Goal: Information Seeking & Learning: Learn about a topic

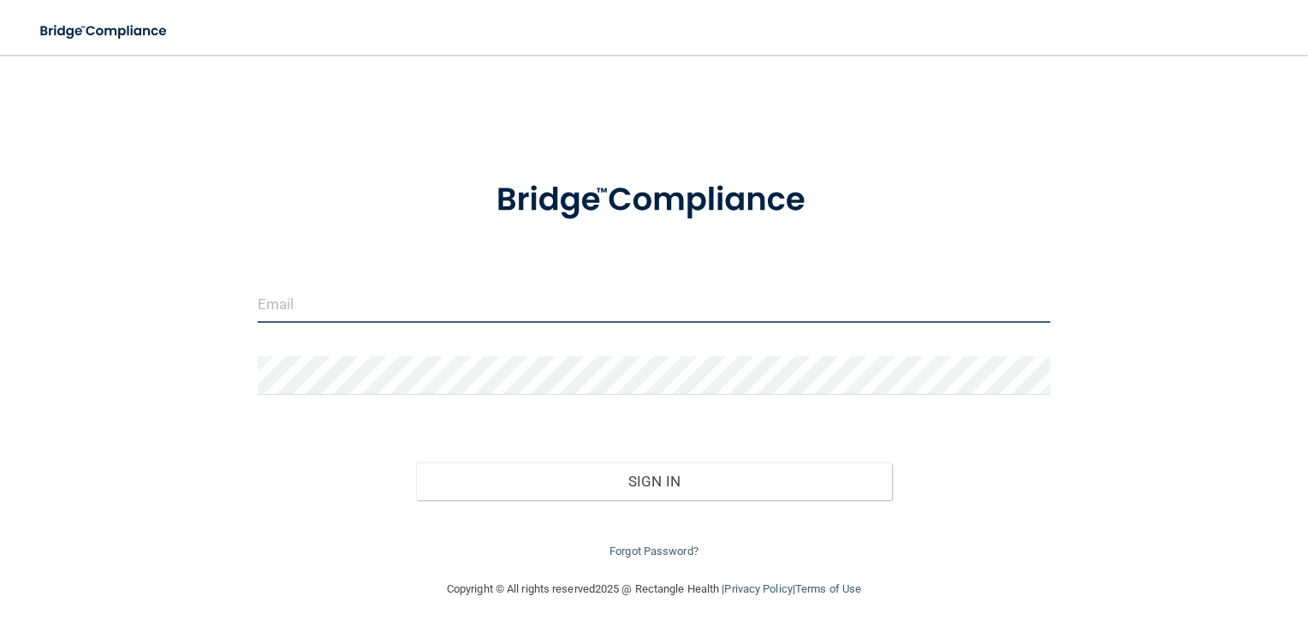
click at [514, 303] on input "email" at bounding box center [655, 303] width 794 height 39
click at [514, 303] on input "n" at bounding box center [655, 303] width 794 height 39
type input "[EMAIL_ADDRESS][DOMAIN_NAME]"
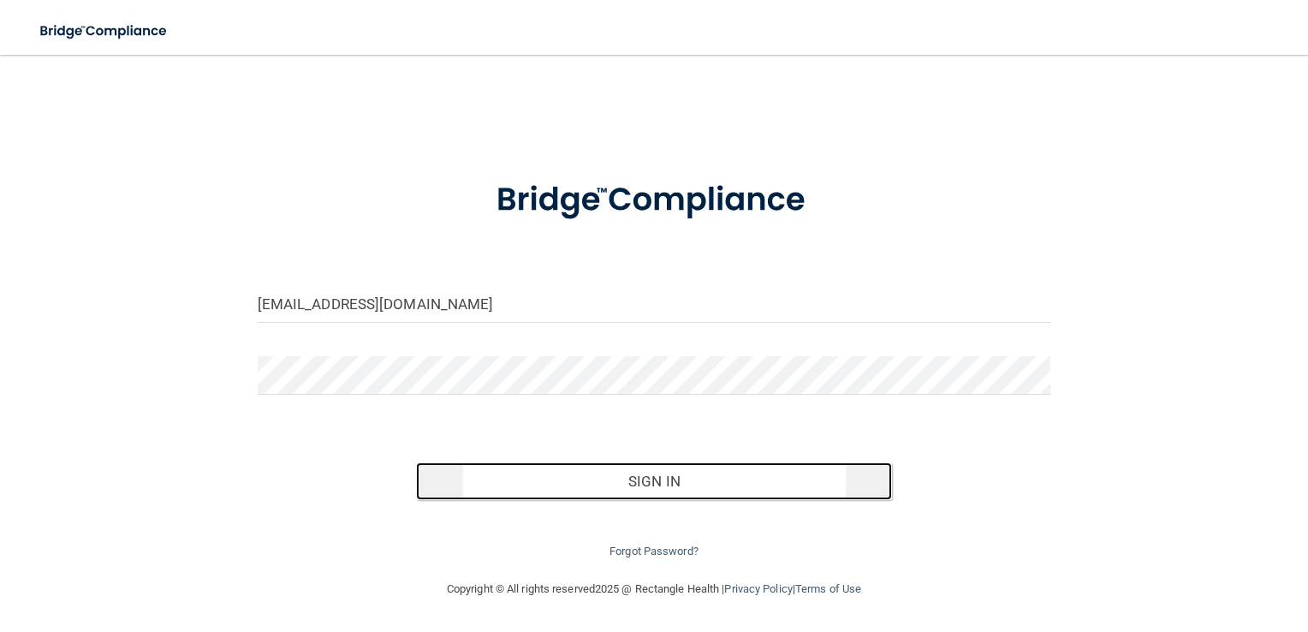
click at [605, 476] on button "Sign In" at bounding box center [654, 481] width 476 height 38
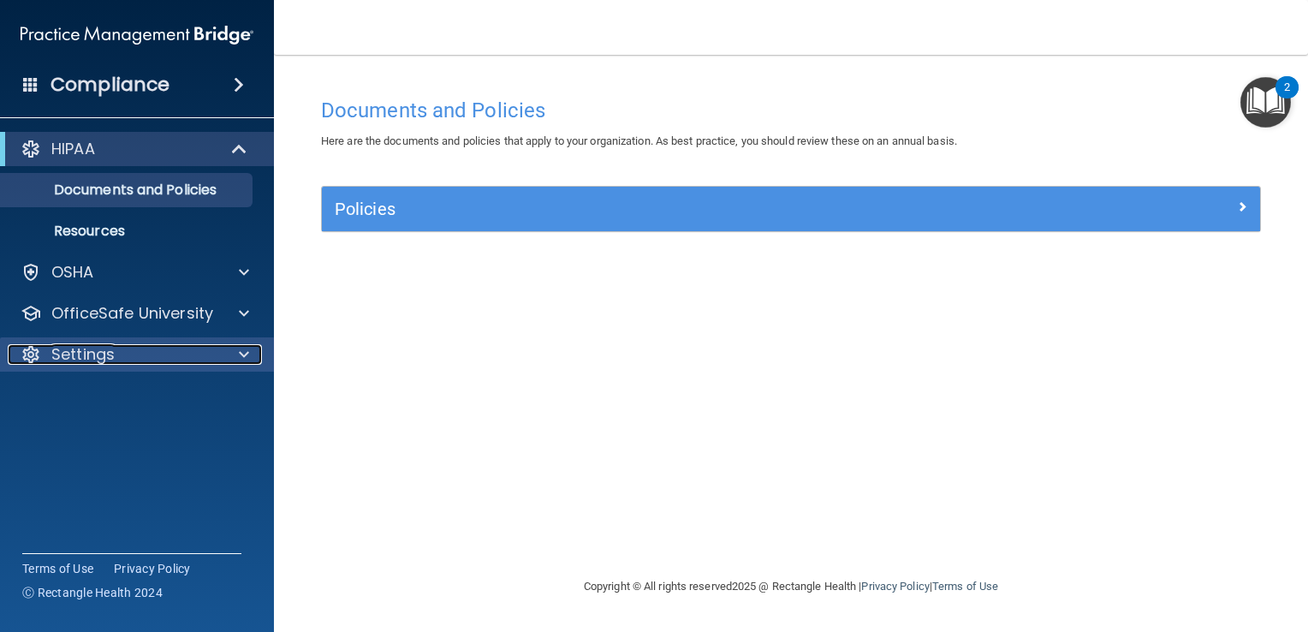
click at [150, 354] on div "Settings" at bounding box center [114, 354] width 212 height 21
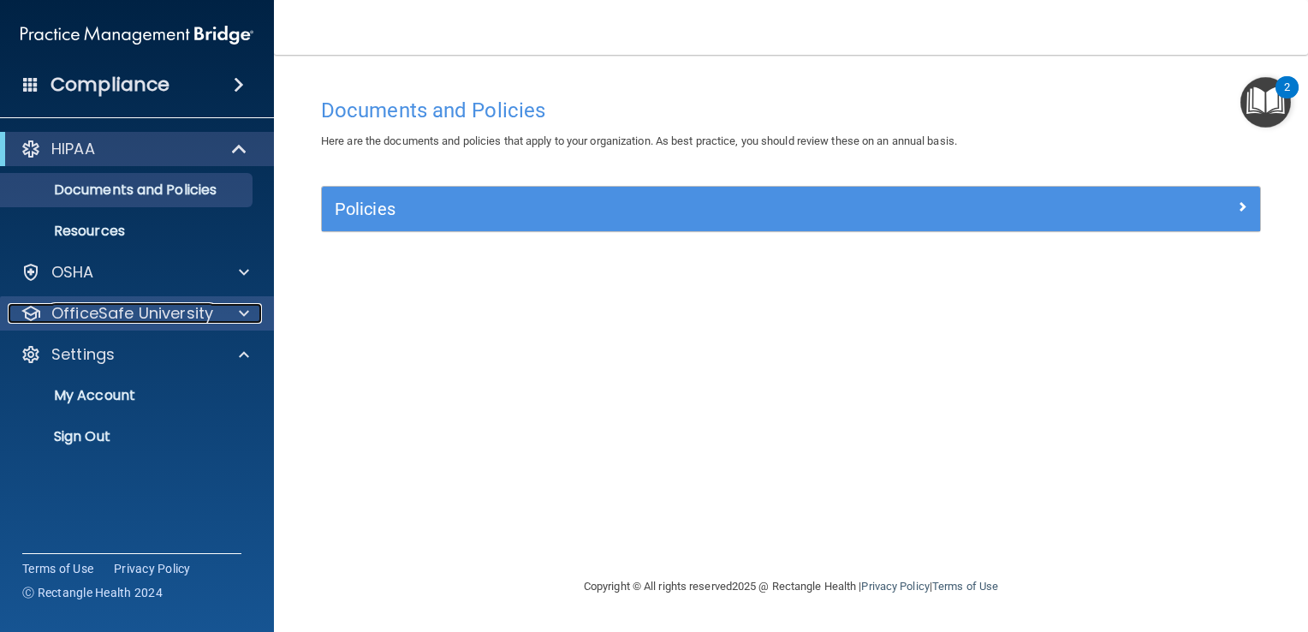
click at [151, 308] on p "OfficeSafe University" at bounding box center [132, 313] width 162 height 21
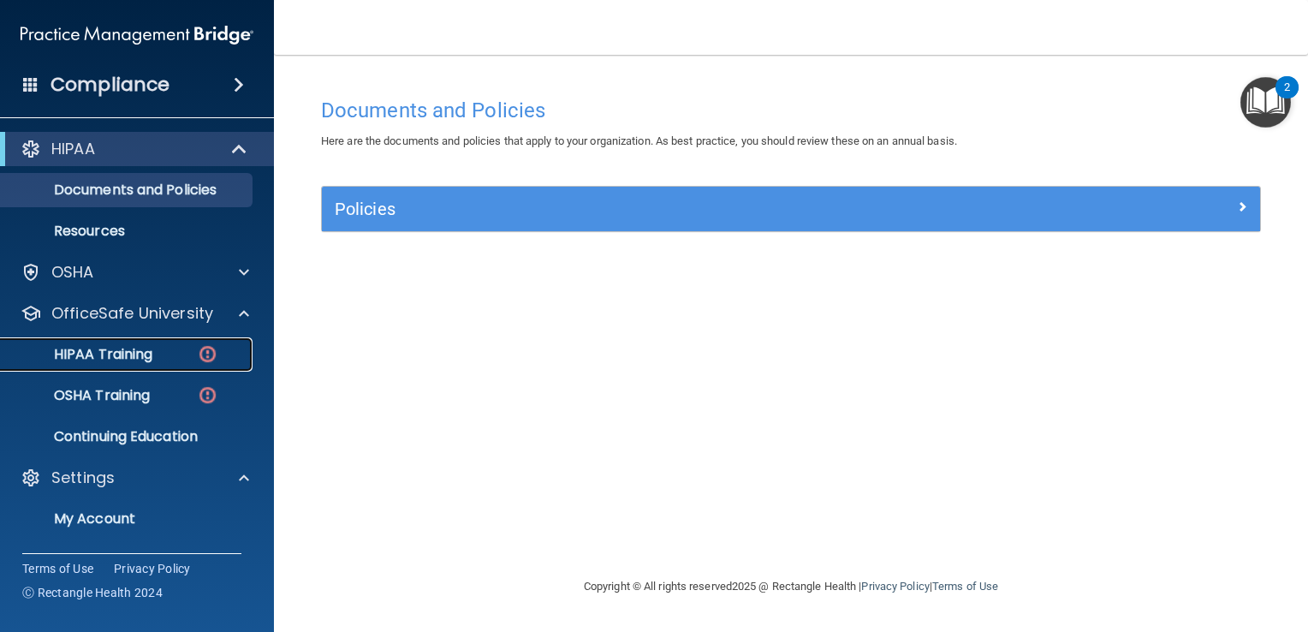
click at [126, 354] on p "HIPAA Training" at bounding box center [81, 354] width 141 height 17
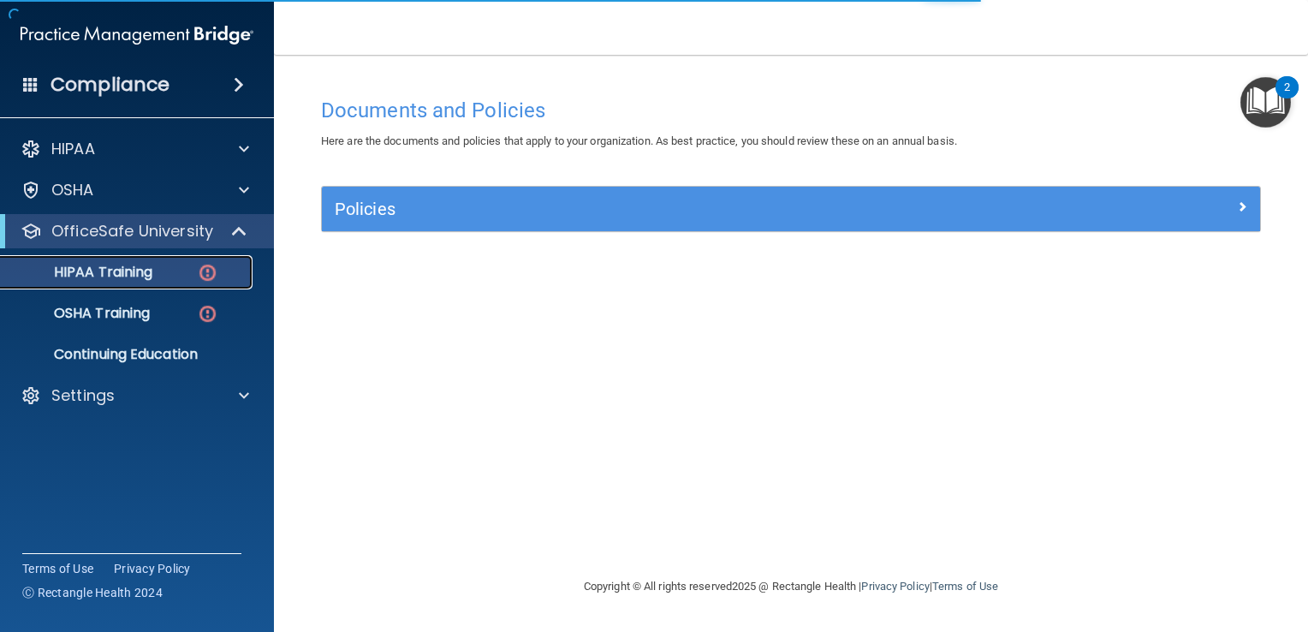
click at [146, 275] on p "HIPAA Training" at bounding box center [81, 272] width 141 height 17
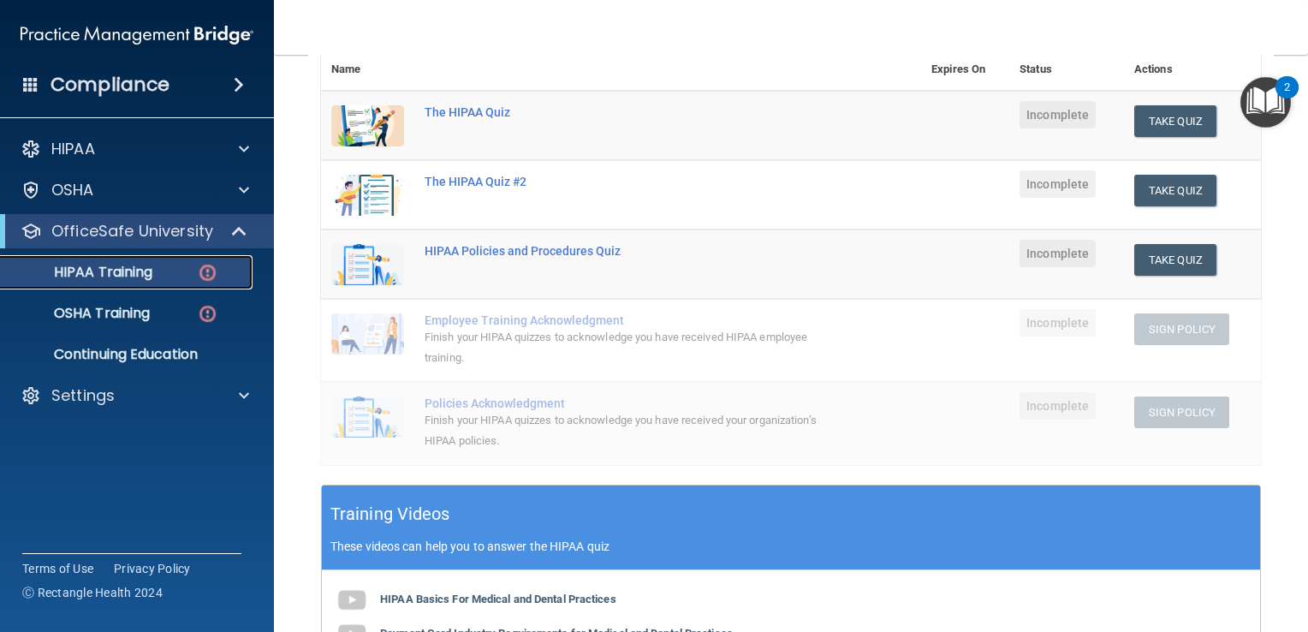
scroll to position [179, 0]
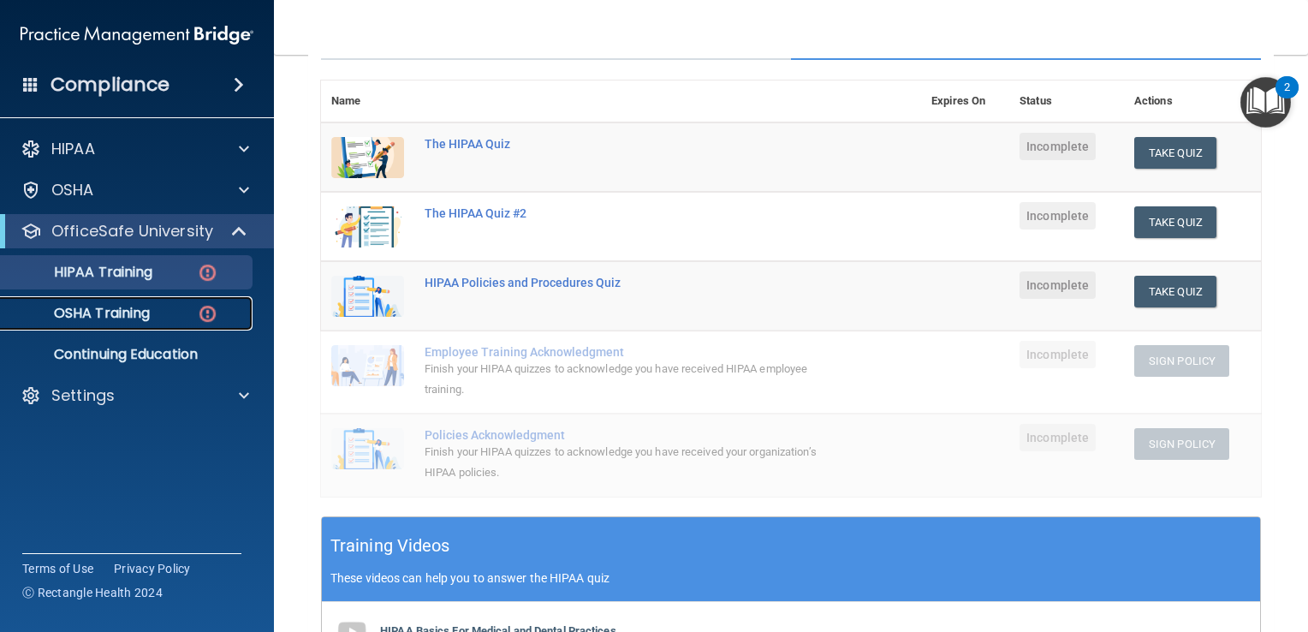
click at [113, 314] on p "OSHA Training" at bounding box center [80, 313] width 139 height 17
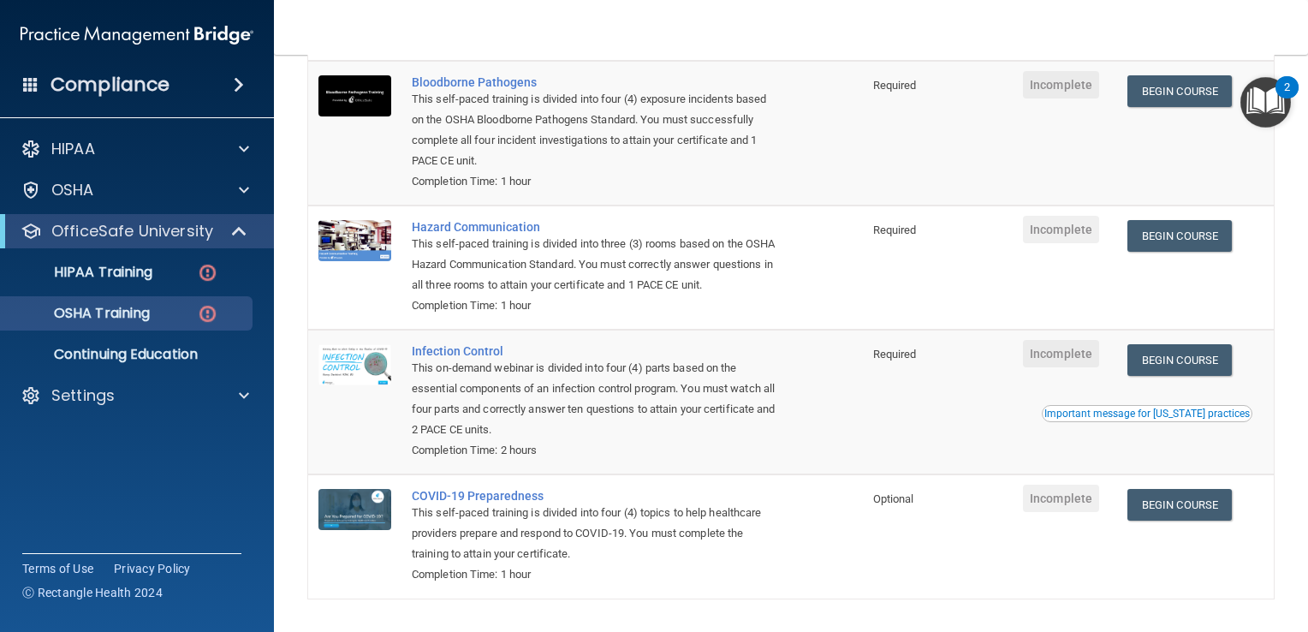
click at [385, 158] on td at bounding box center [354, 133] width 93 height 145
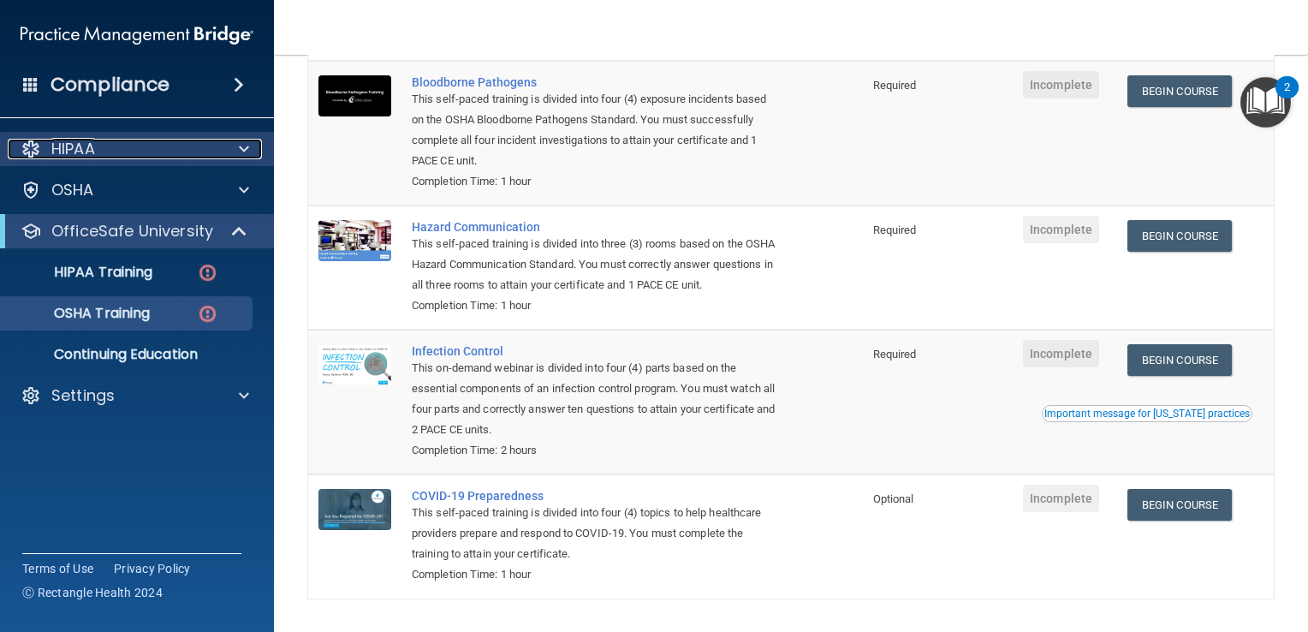
click at [86, 150] on p "HIPAA" at bounding box center [73, 149] width 44 height 21
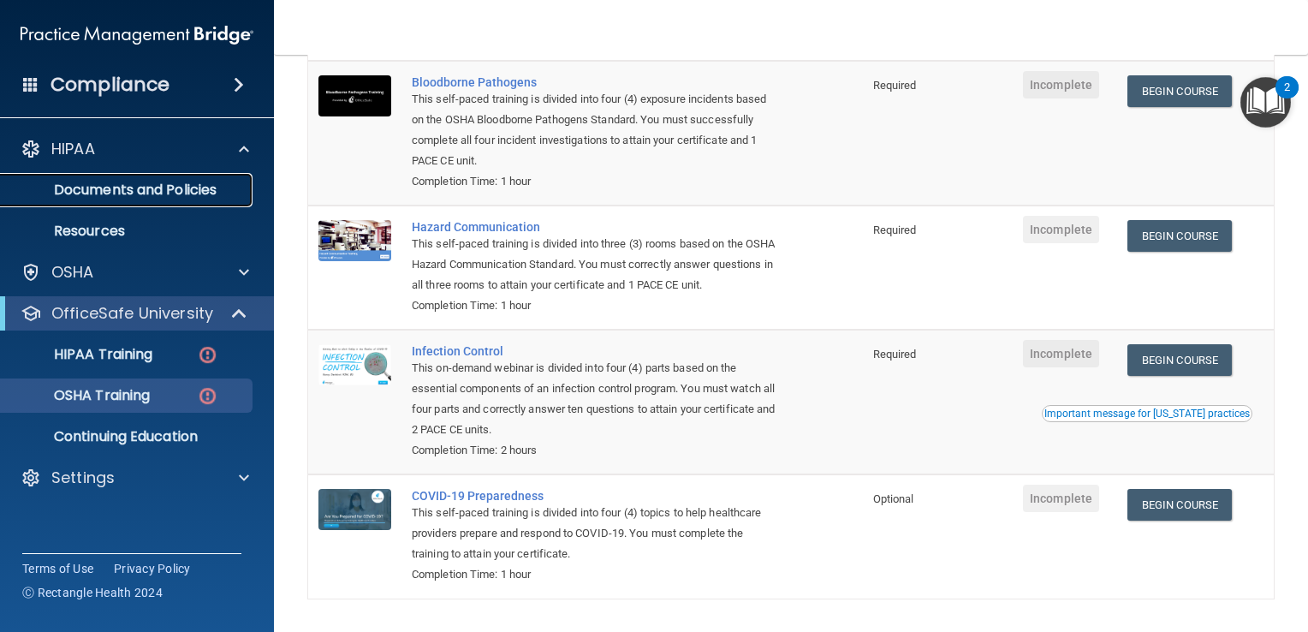
click at [142, 184] on p "Documents and Policies" at bounding box center [128, 189] width 234 height 17
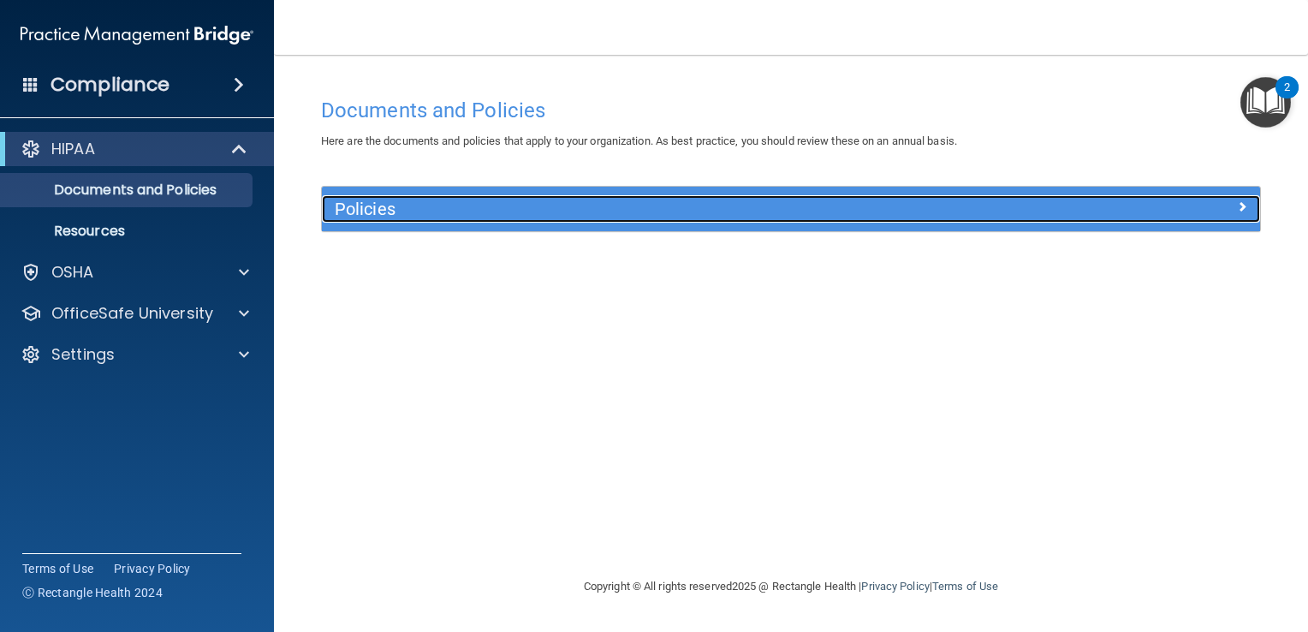
click at [1185, 211] on div at bounding box center [1143, 205] width 235 height 21
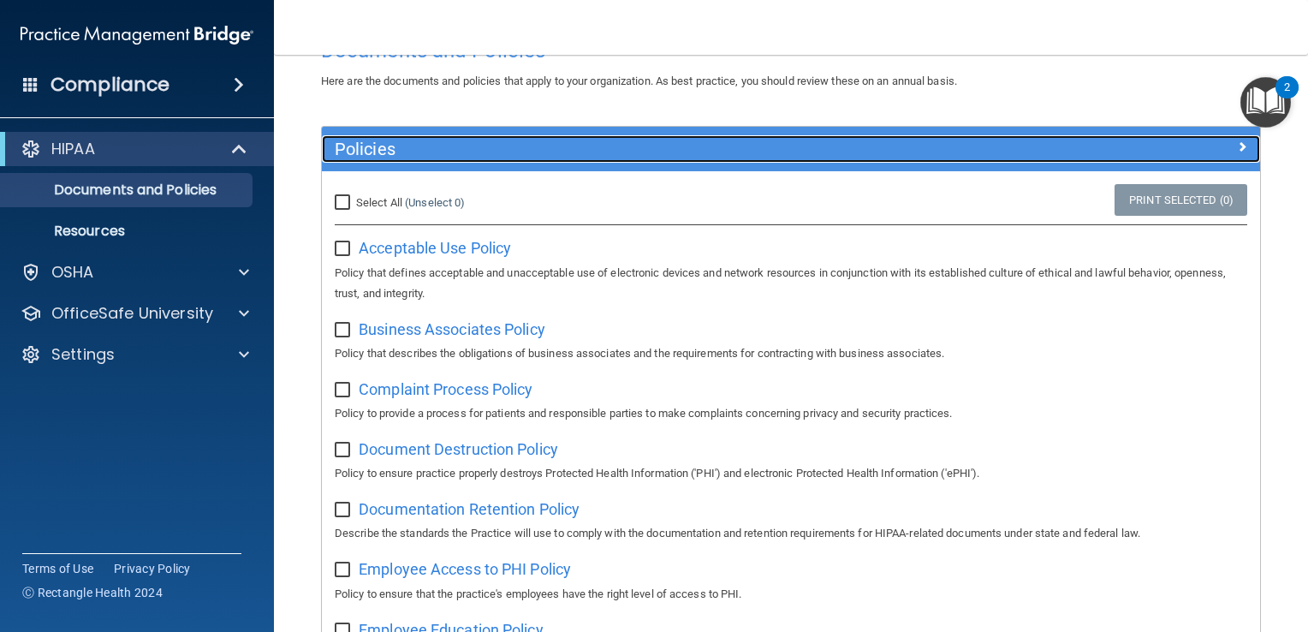
scroll to position [56, 0]
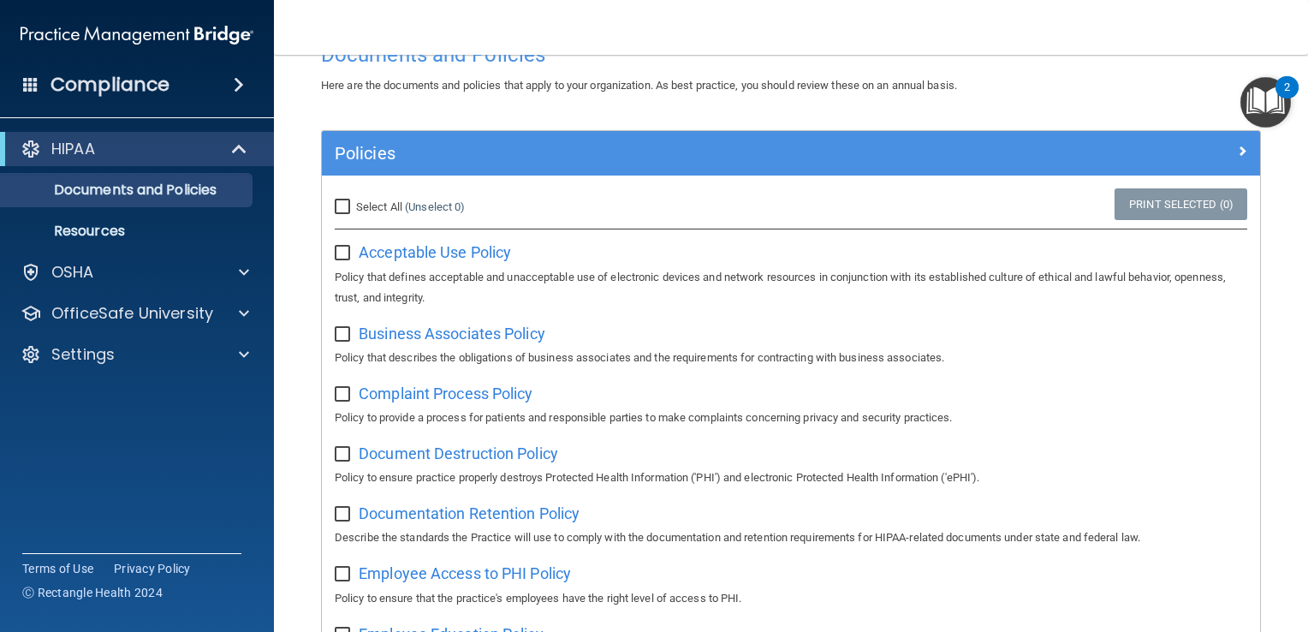
click at [339, 202] on input "Select All (Unselect 0) Unselect All" at bounding box center [345, 207] width 20 height 14
checkbox input "true"
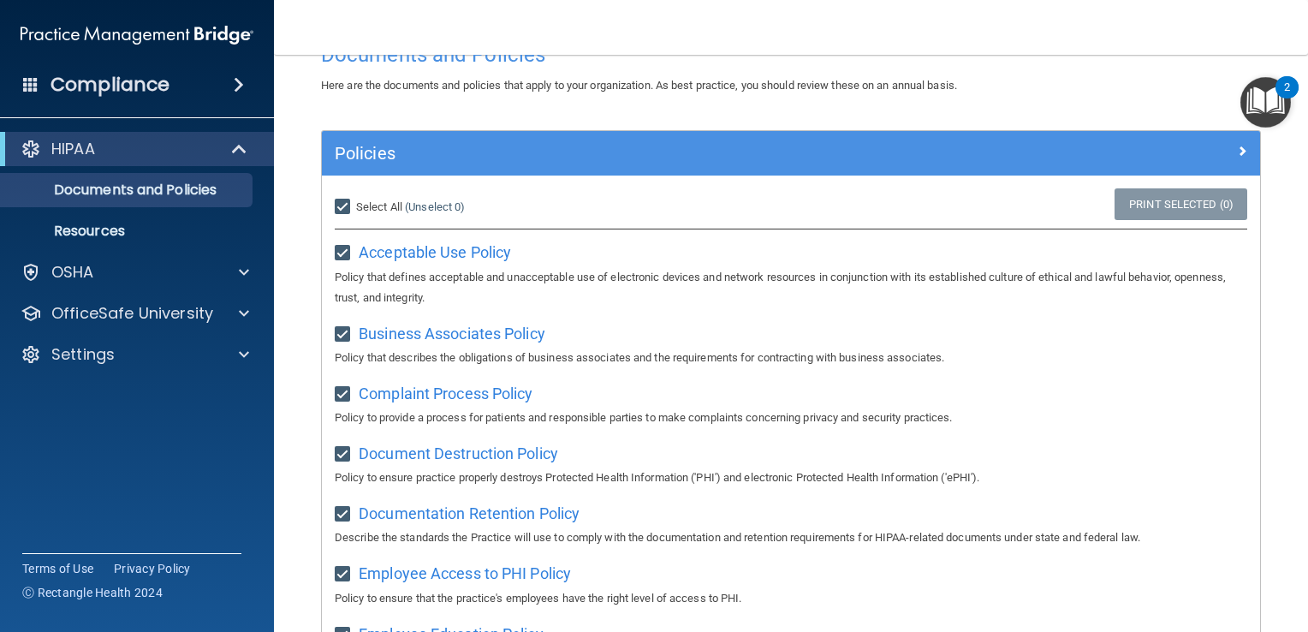
checkbox input "true"
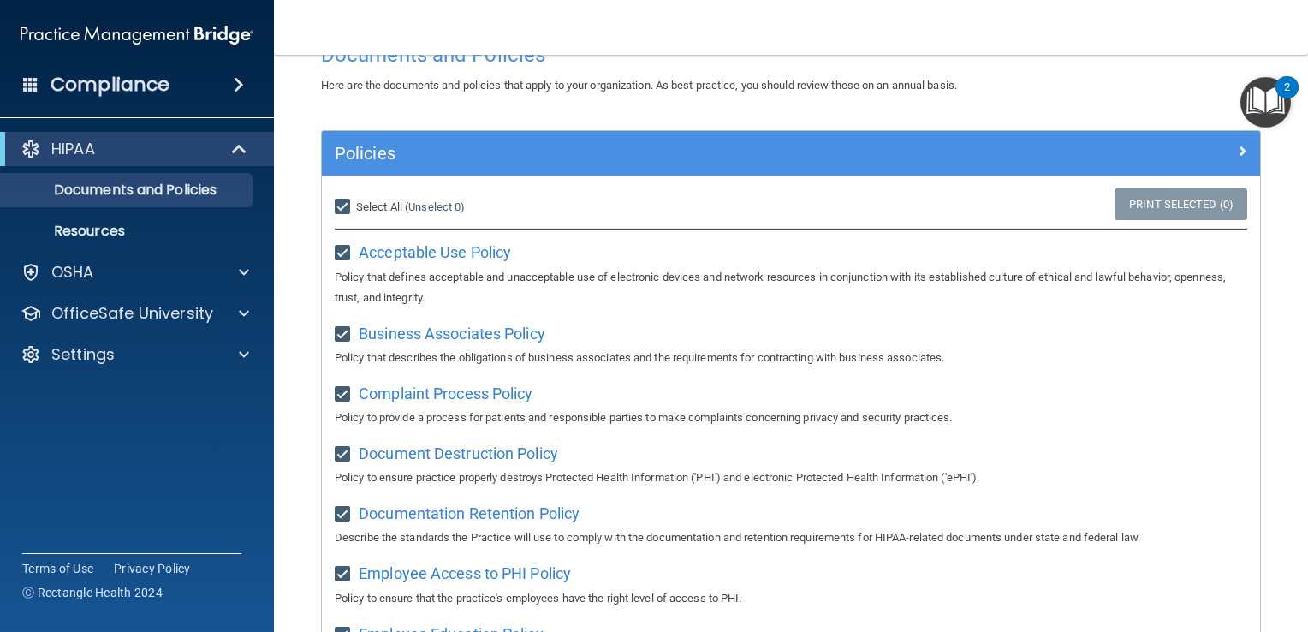
checkbox input "true"
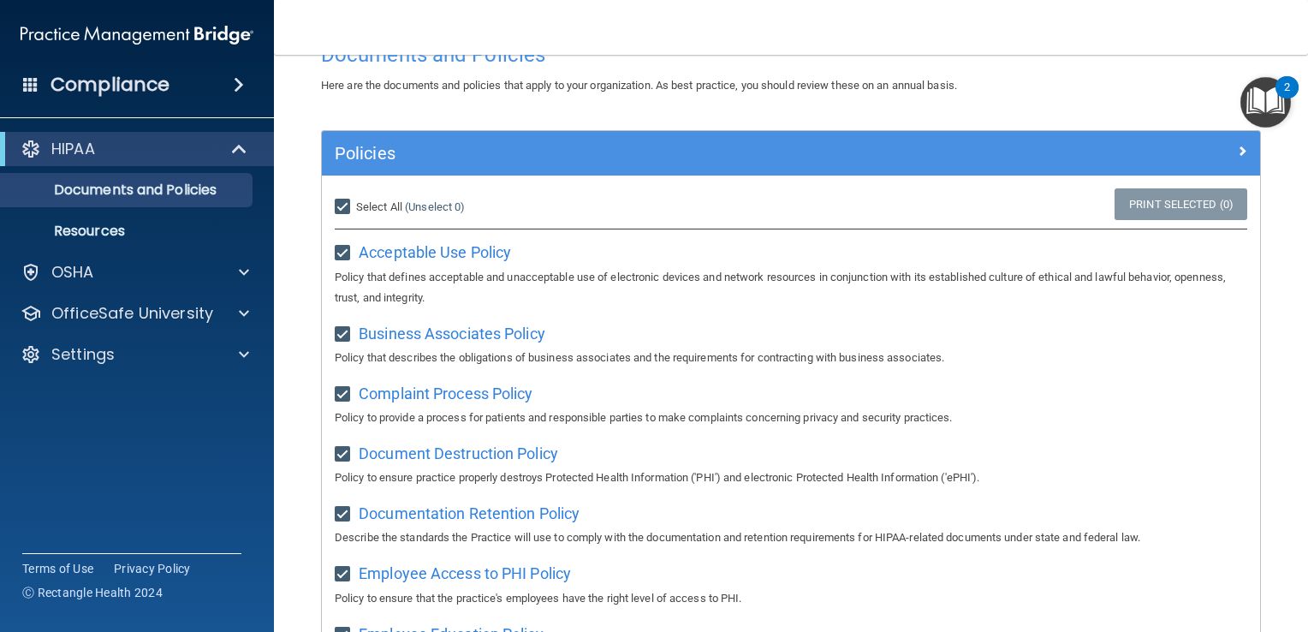
checkbox input "true"
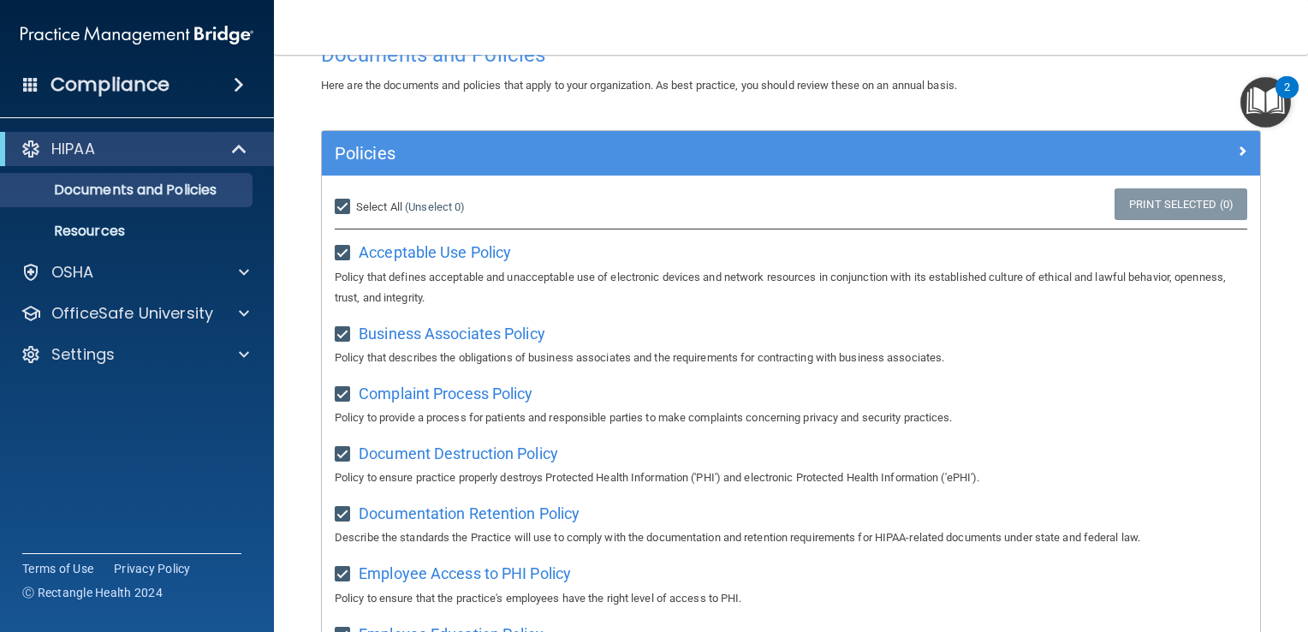
checkbox input "true"
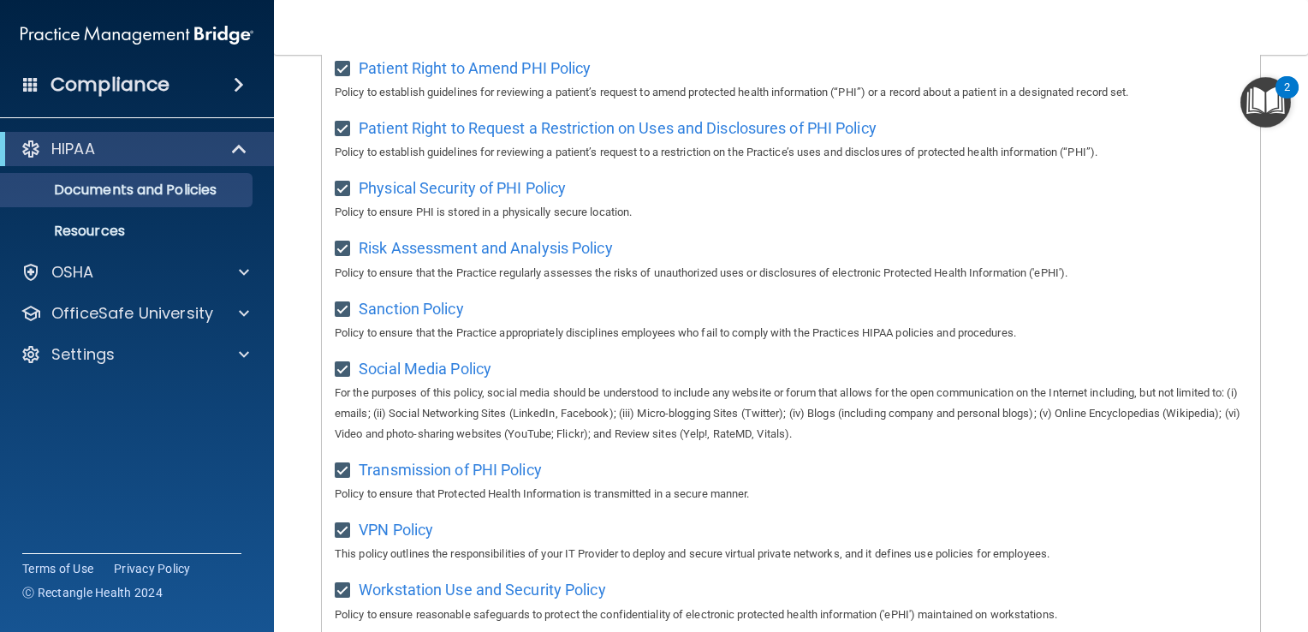
scroll to position [1118, 0]
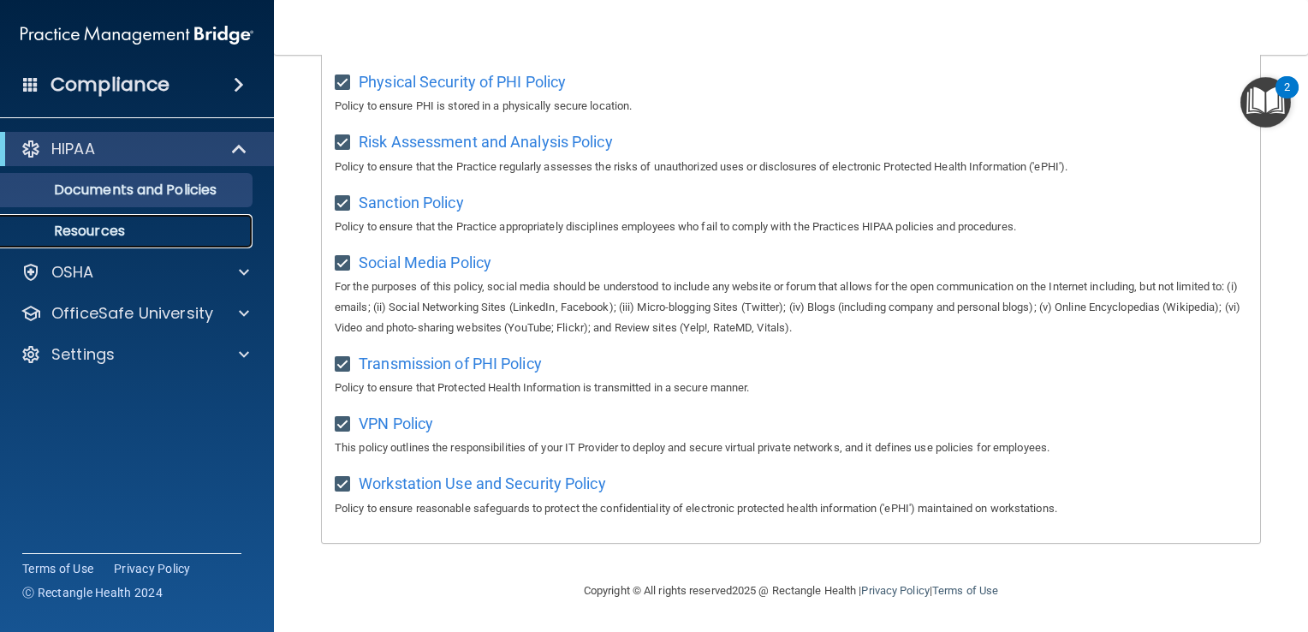
click at [103, 234] on p "Resources" at bounding box center [128, 231] width 234 height 17
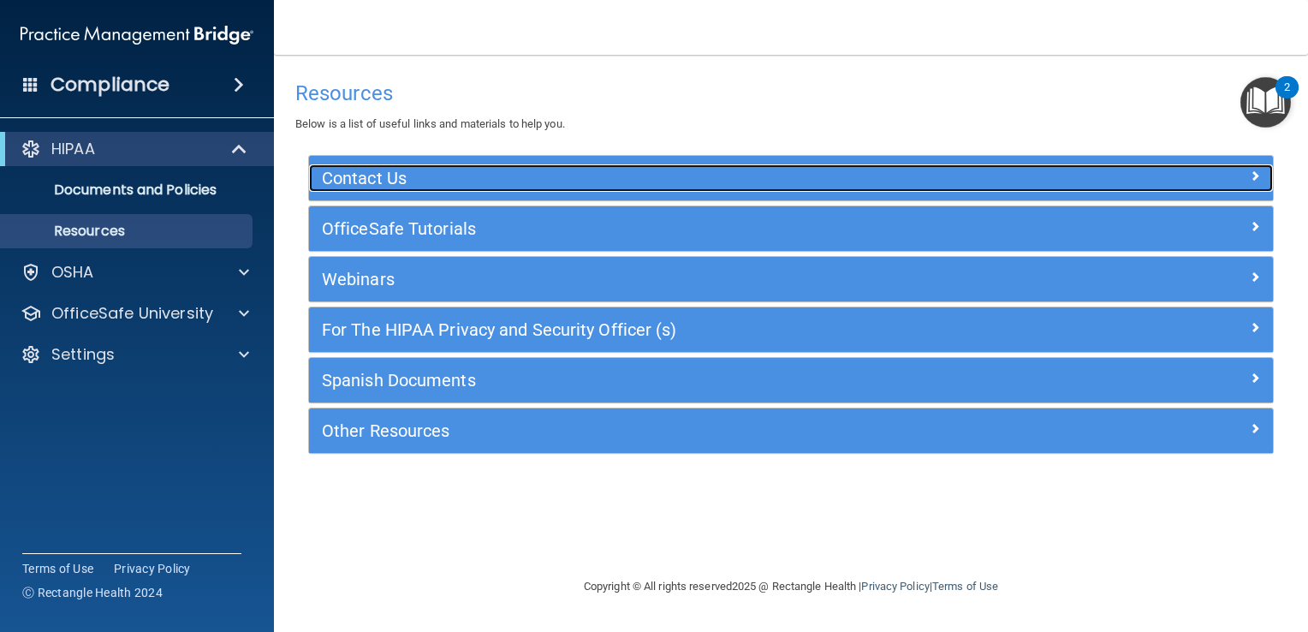
click at [662, 179] on h5 "Contact Us" at bounding box center [671, 178] width 698 height 19
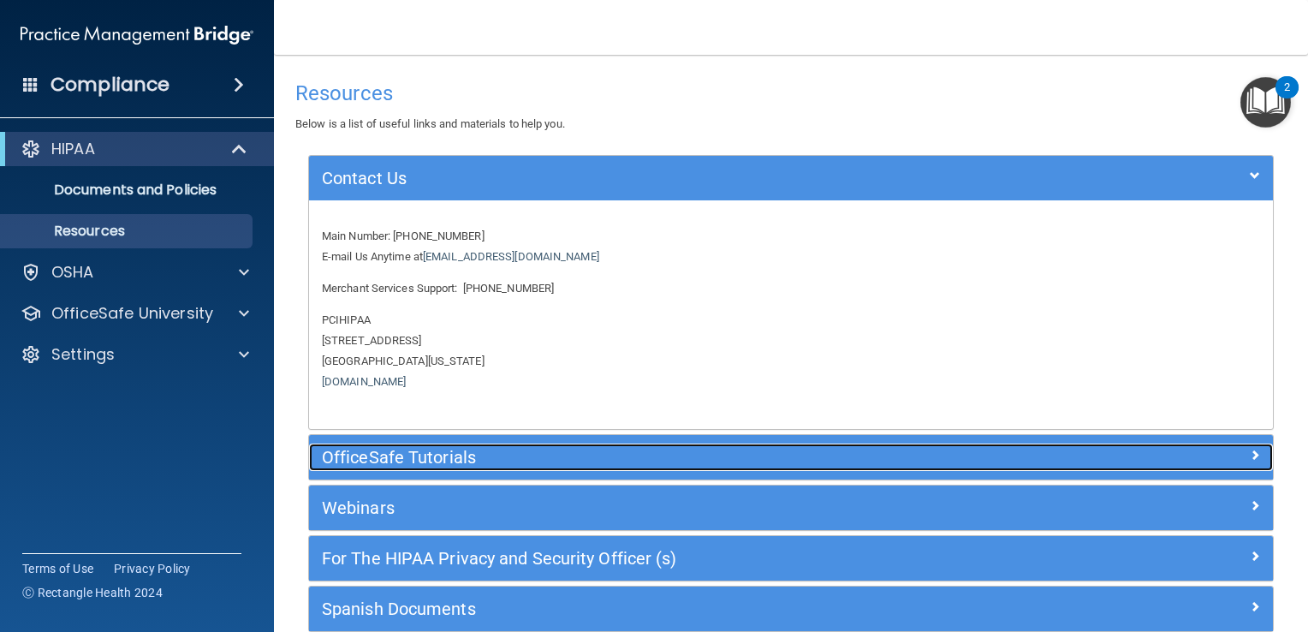
click at [589, 452] on h5 "OfficeSafe Tutorials" at bounding box center [671, 457] width 698 height 19
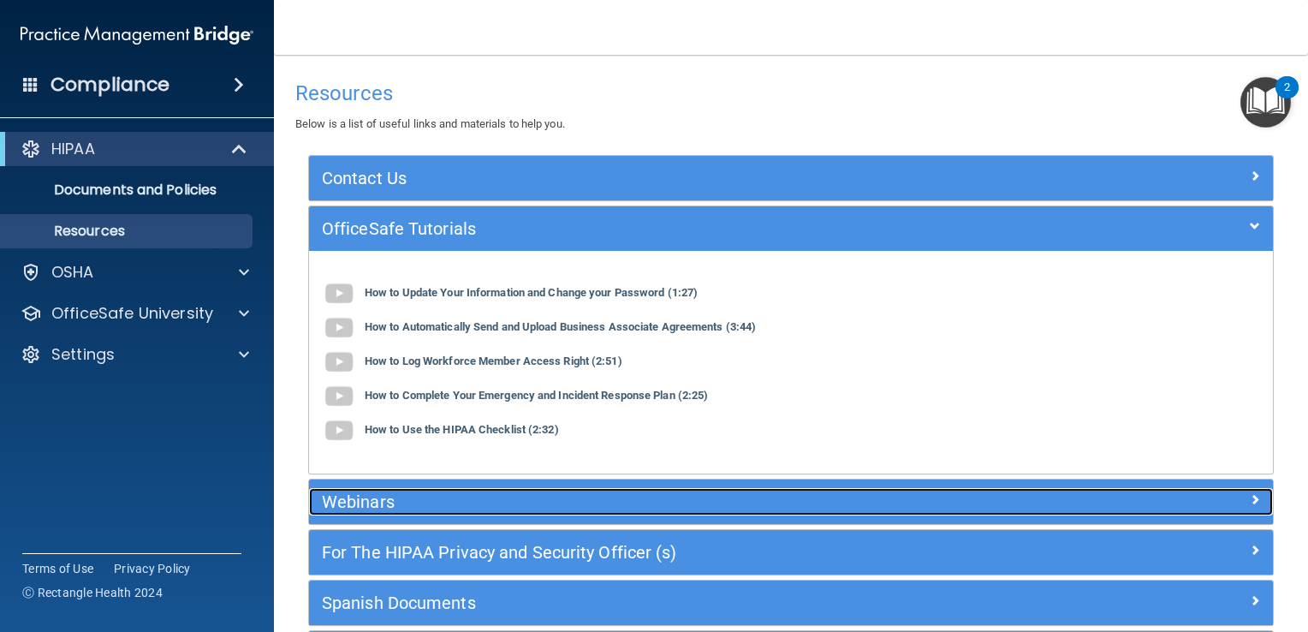
click at [544, 509] on h5 "Webinars" at bounding box center [671, 501] width 698 height 19
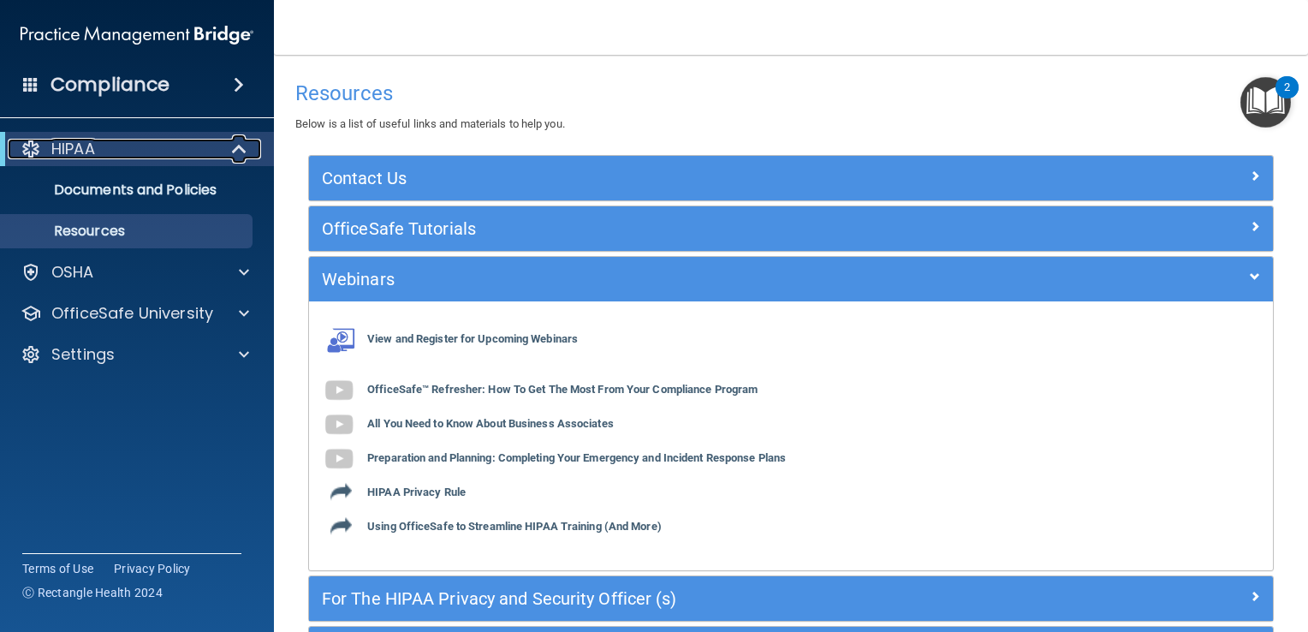
click at [154, 150] on div "HIPAA" at bounding box center [113, 149] width 211 height 21
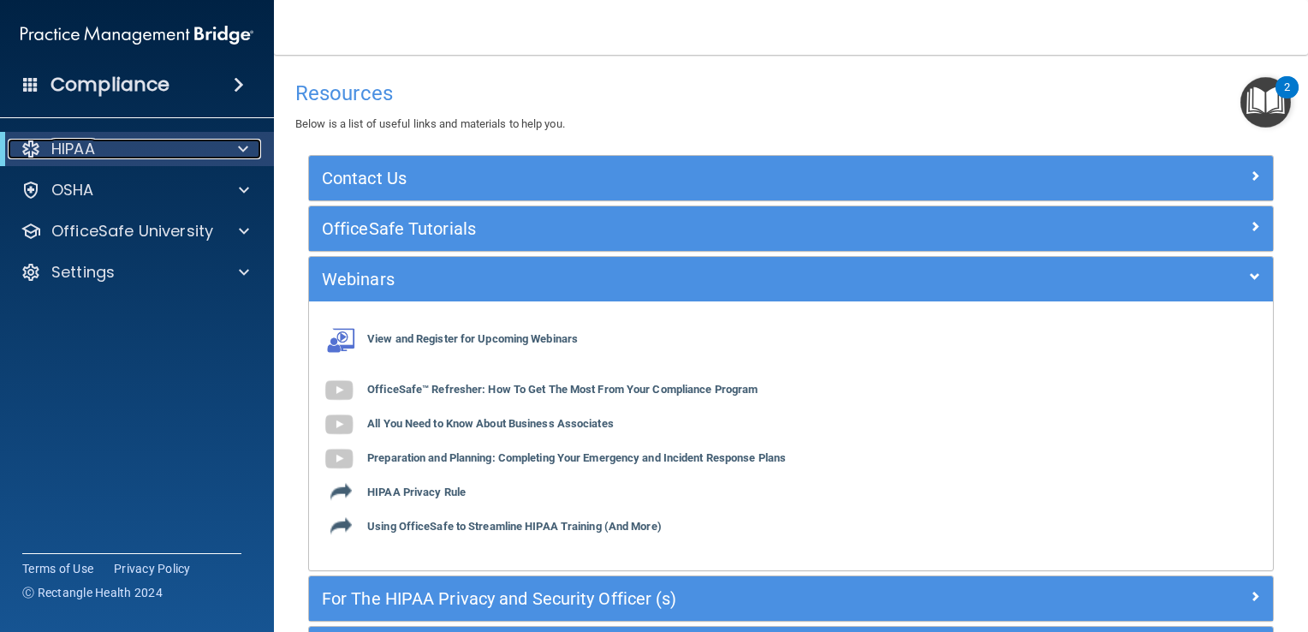
click at [242, 148] on span at bounding box center [243, 149] width 10 height 21
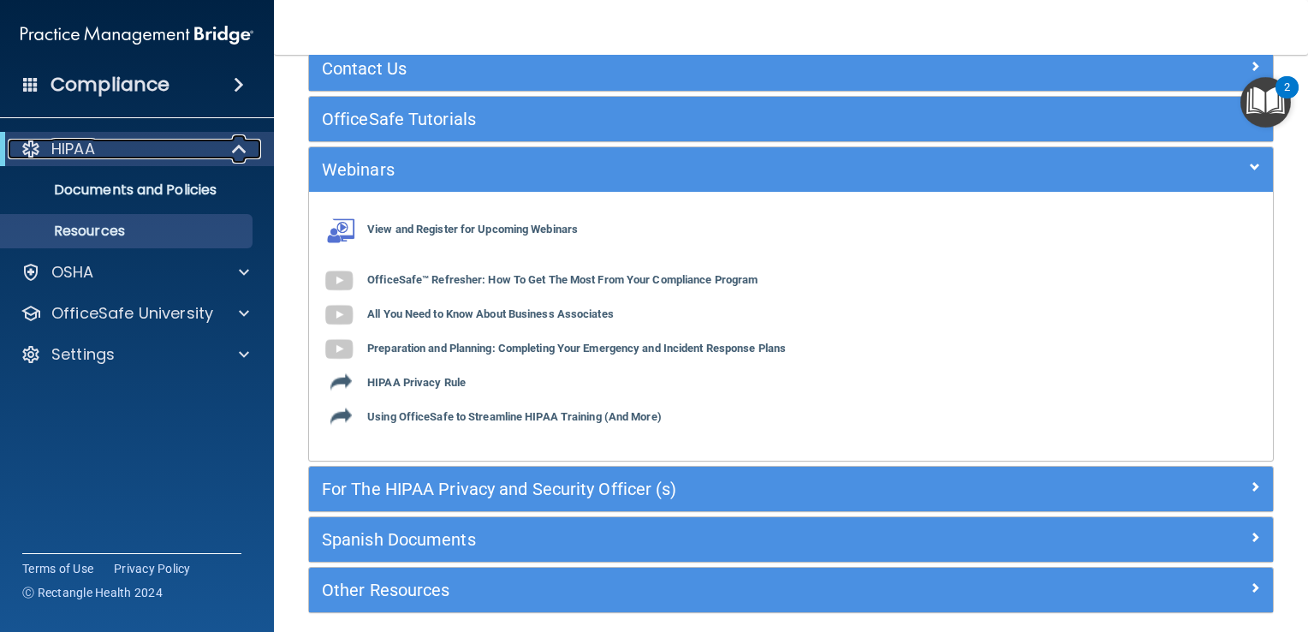
scroll to position [176, 0]
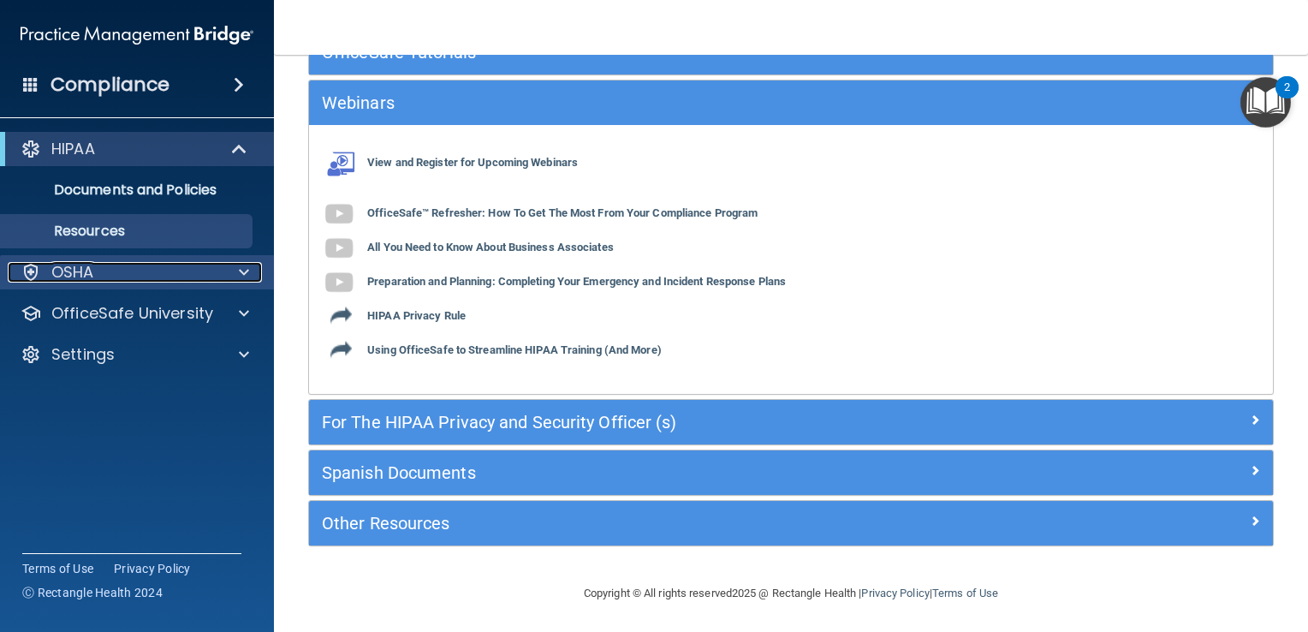
click at [124, 279] on div "OSHA" at bounding box center [114, 272] width 212 height 21
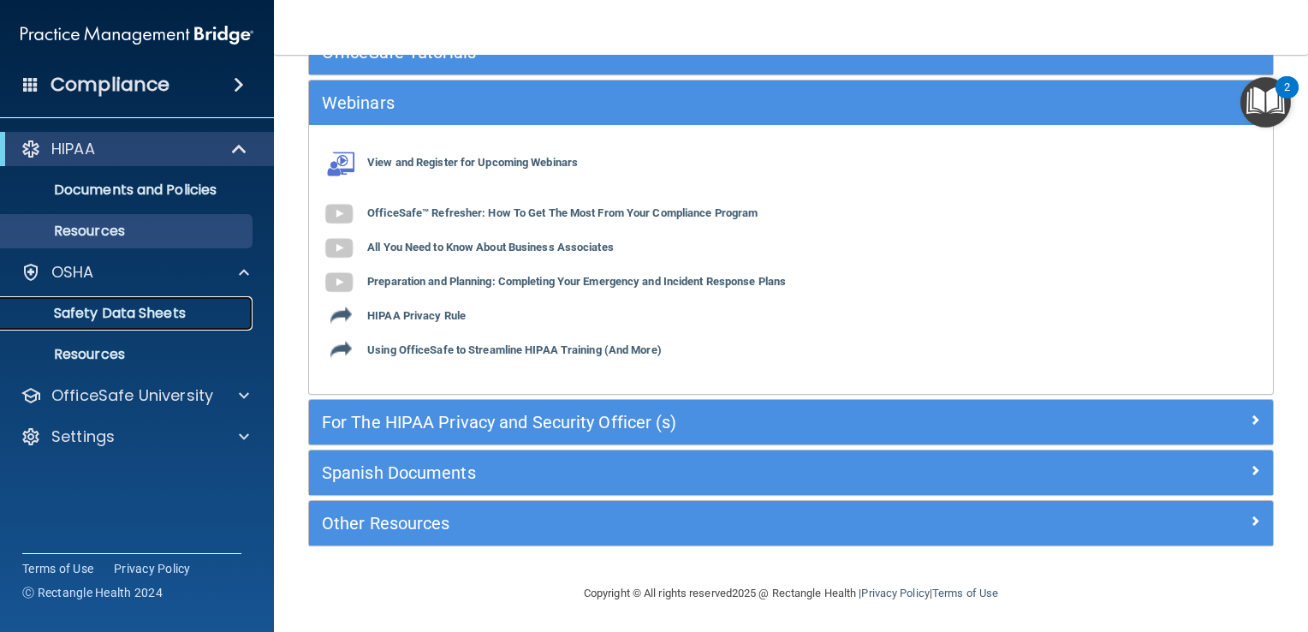
click at [151, 325] on link "Safety Data Sheets" at bounding box center [118, 313] width 270 height 34
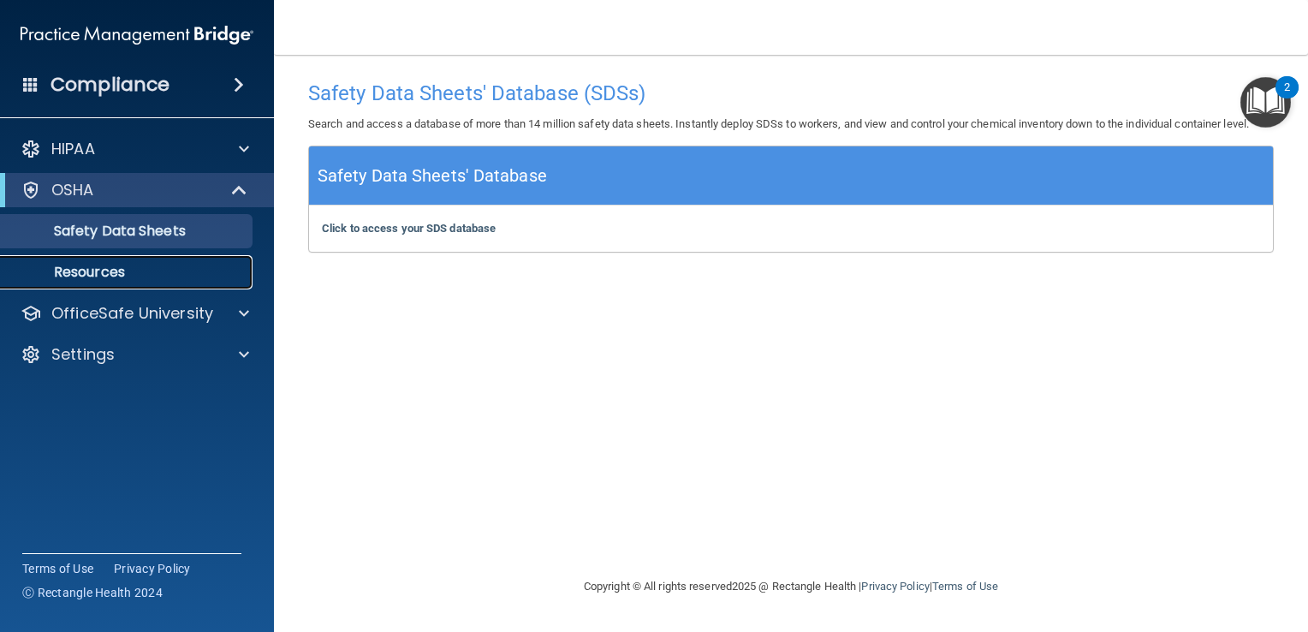
click at [98, 278] on p "Resources" at bounding box center [128, 272] width 234 height 17
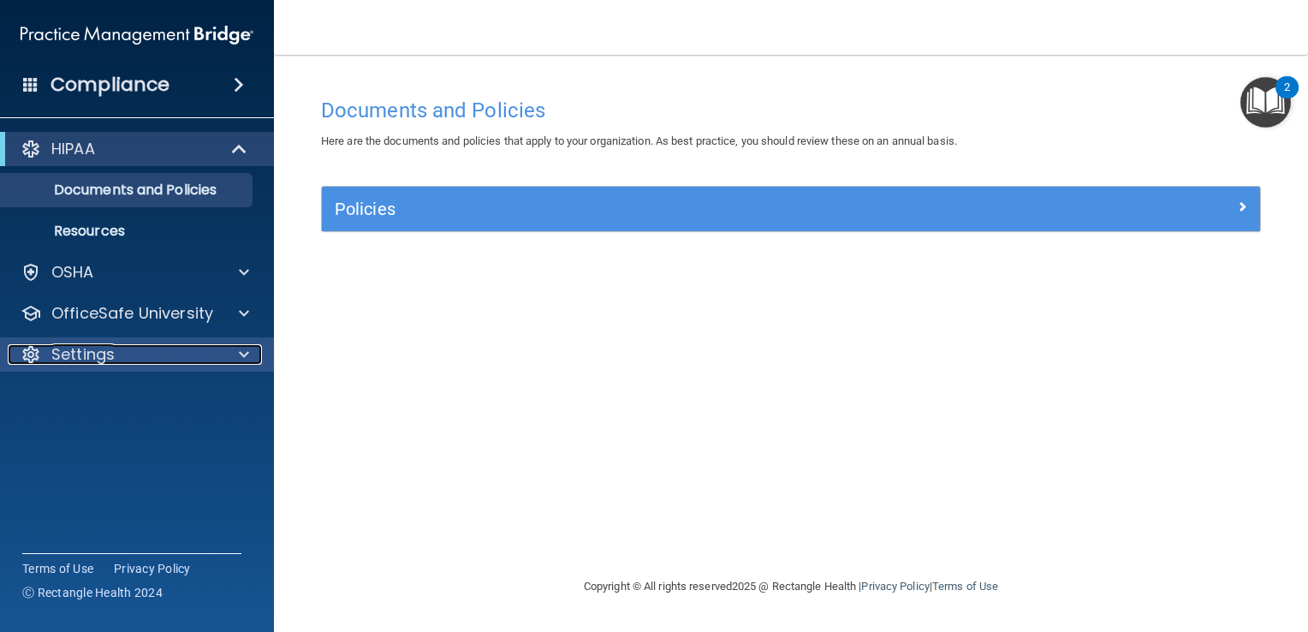
click at [211, 356] on div "Settings" at bounding box center [114, 354] width 212 height 21
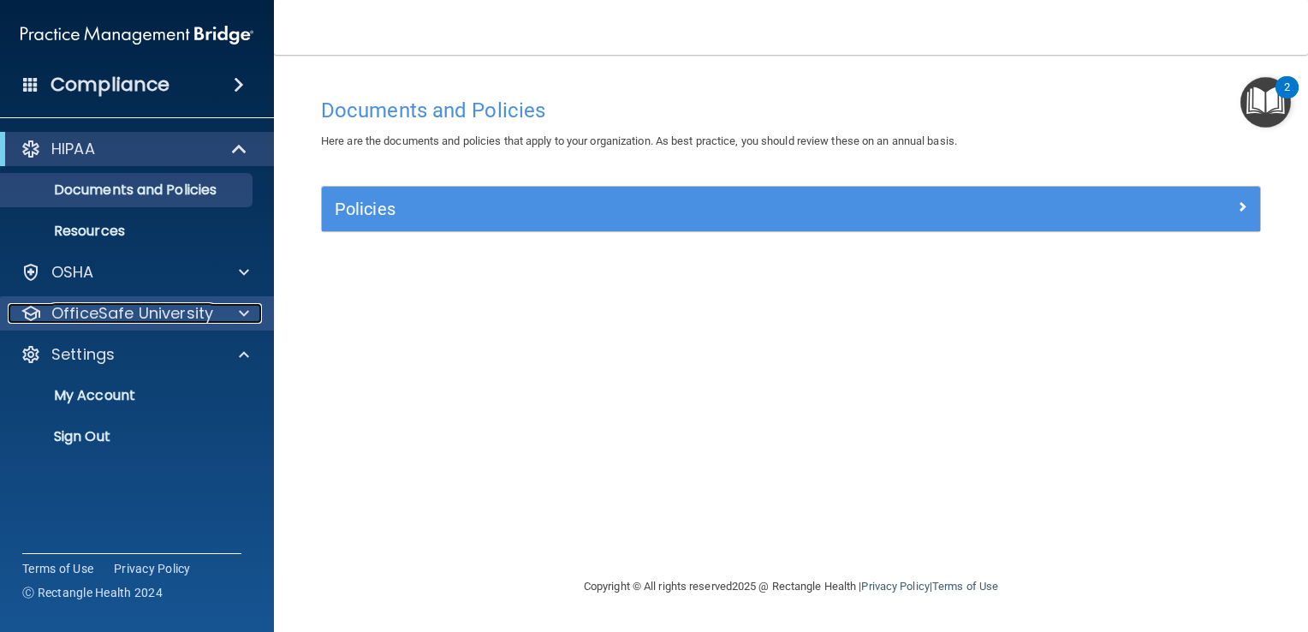
click at [243, 313] on span at bounding box center [244, 313] width 10 height 21
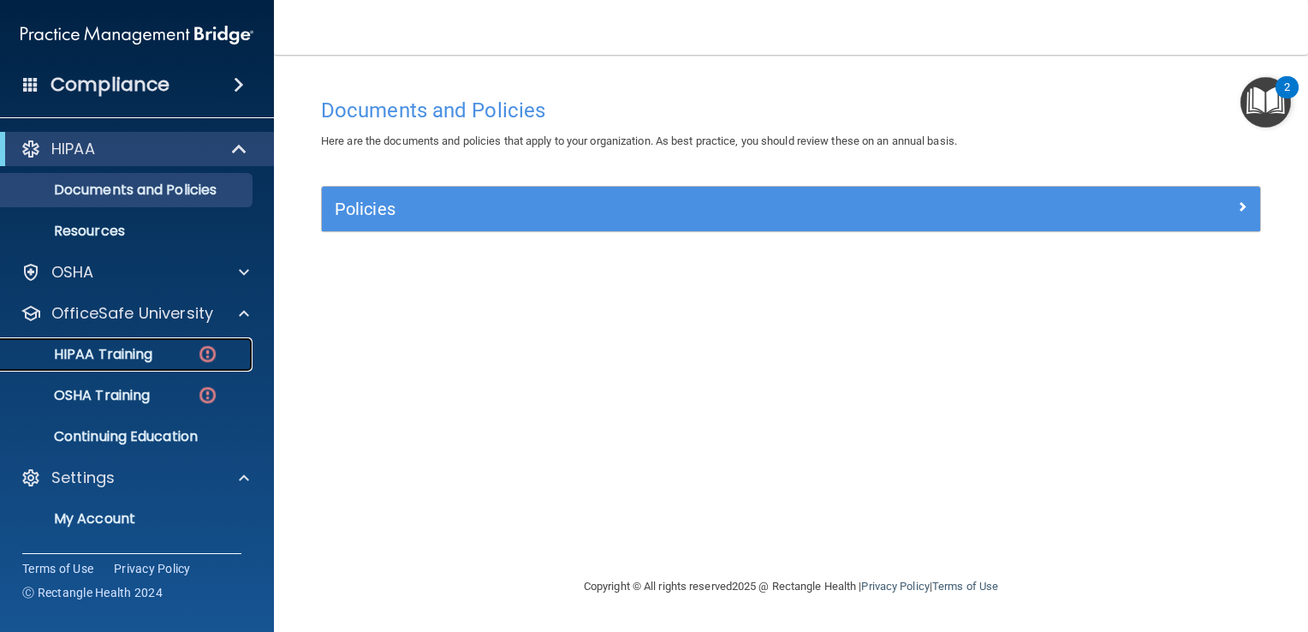
click at [127, 360] on p "HIPAA Training" at bounding box center [81, 354] width 141 height 17
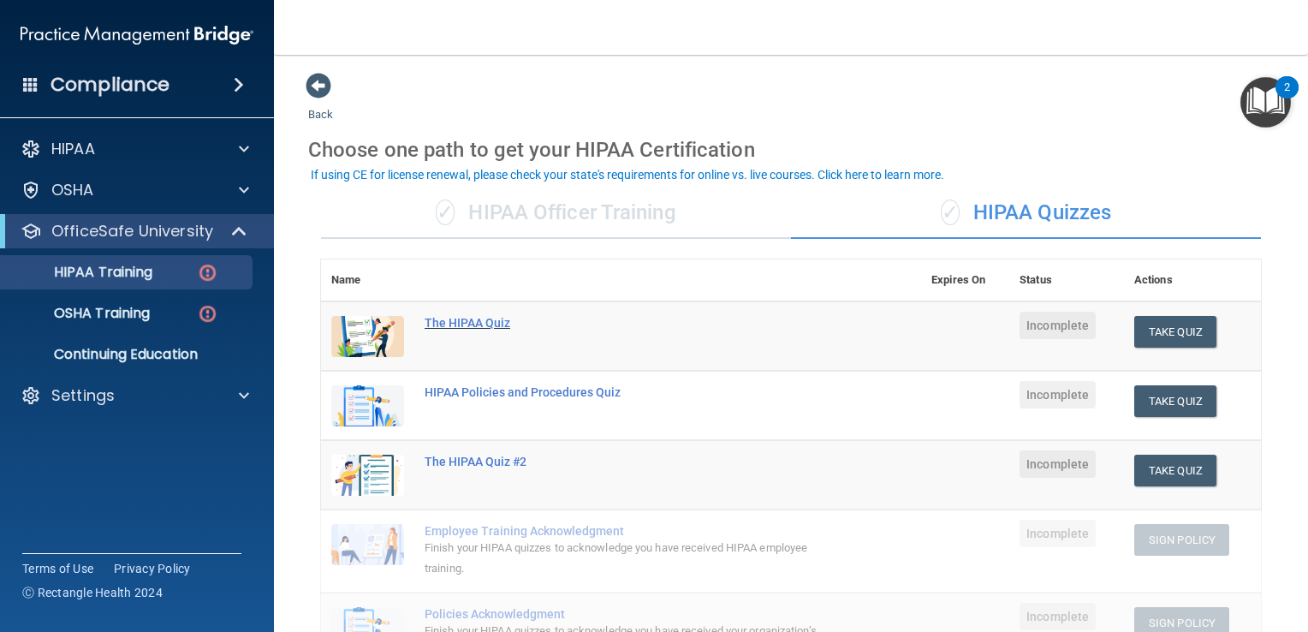
click at [665, 326] on div "The HIPAA Quiz" at bounding box center [630, 323] width 411 height 14
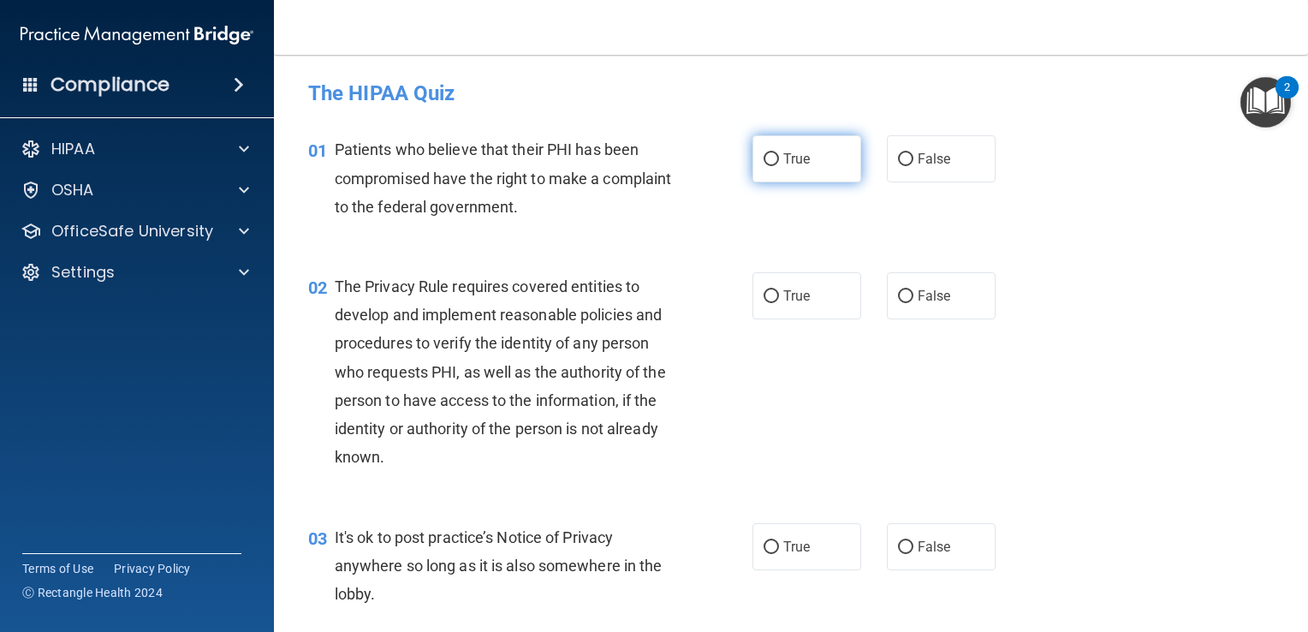
click at [764, 164] on input "True" at bounding box center [771, 159] width 15 height 13
radio input "true"
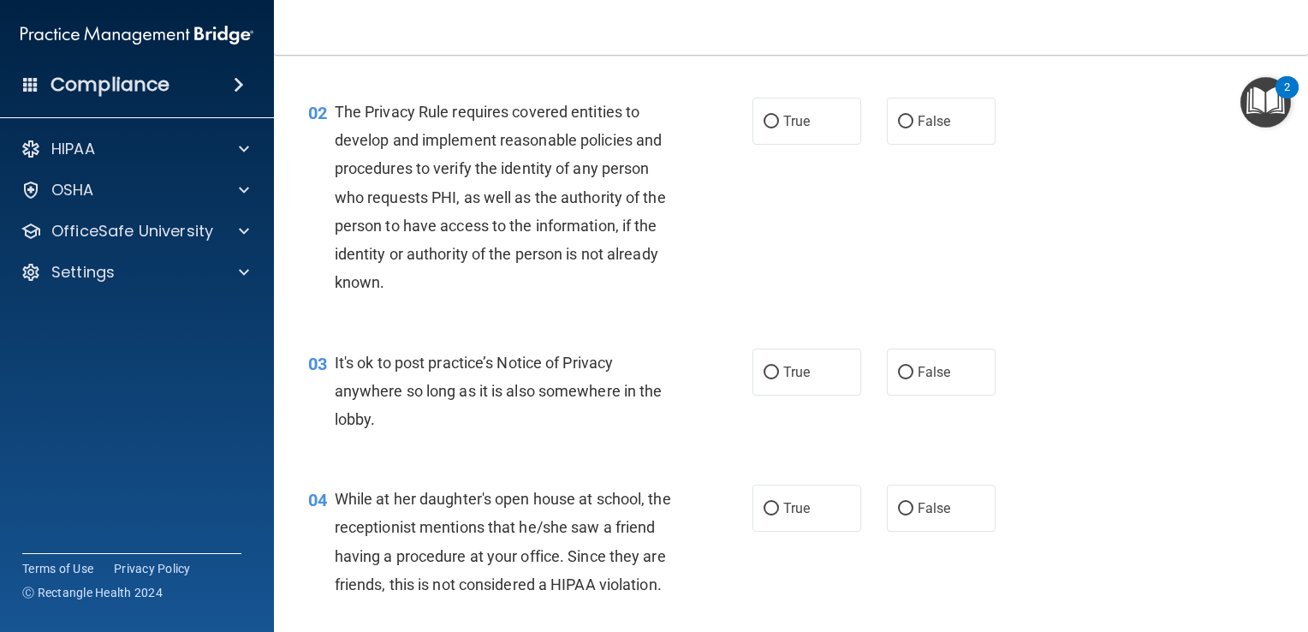
scroll to position [176, 0]
click at [764, 120] on input "True" at bounding box center [771, 120] width 15 height 13
radio input "true"
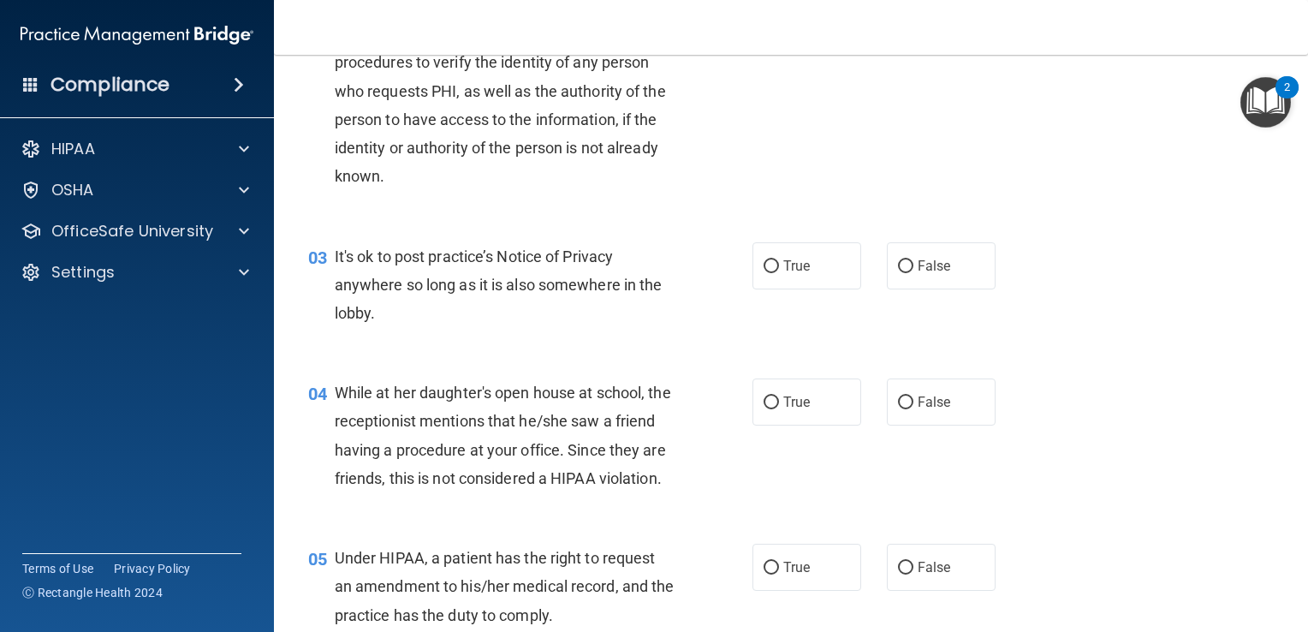
scroll to position [284, 0]
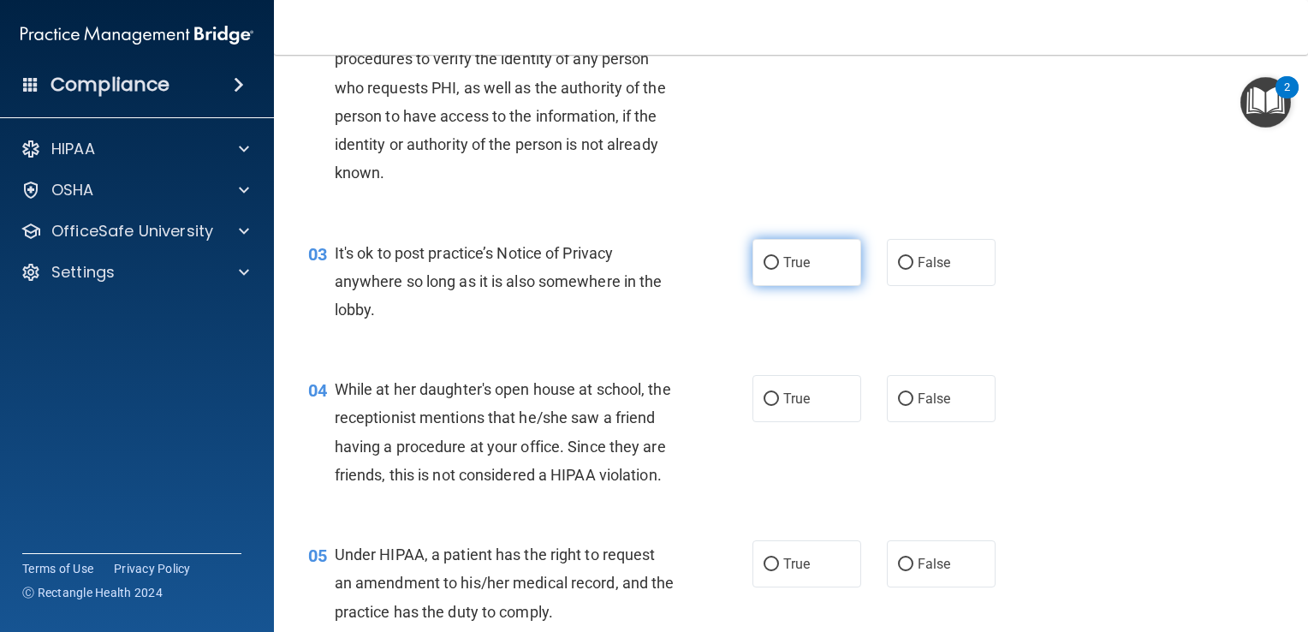
click at [764, 257] on input "True" at bounding box center [771, 263] width 15 height 13
radio input "true"
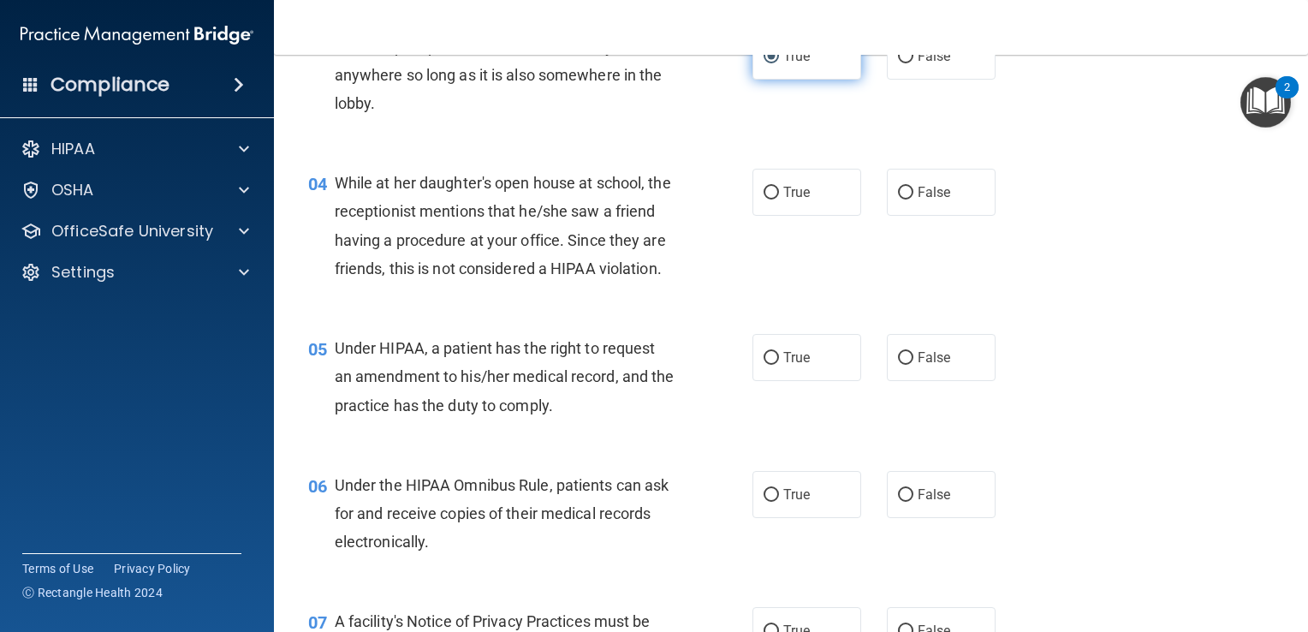
scroll to position [493, 0]
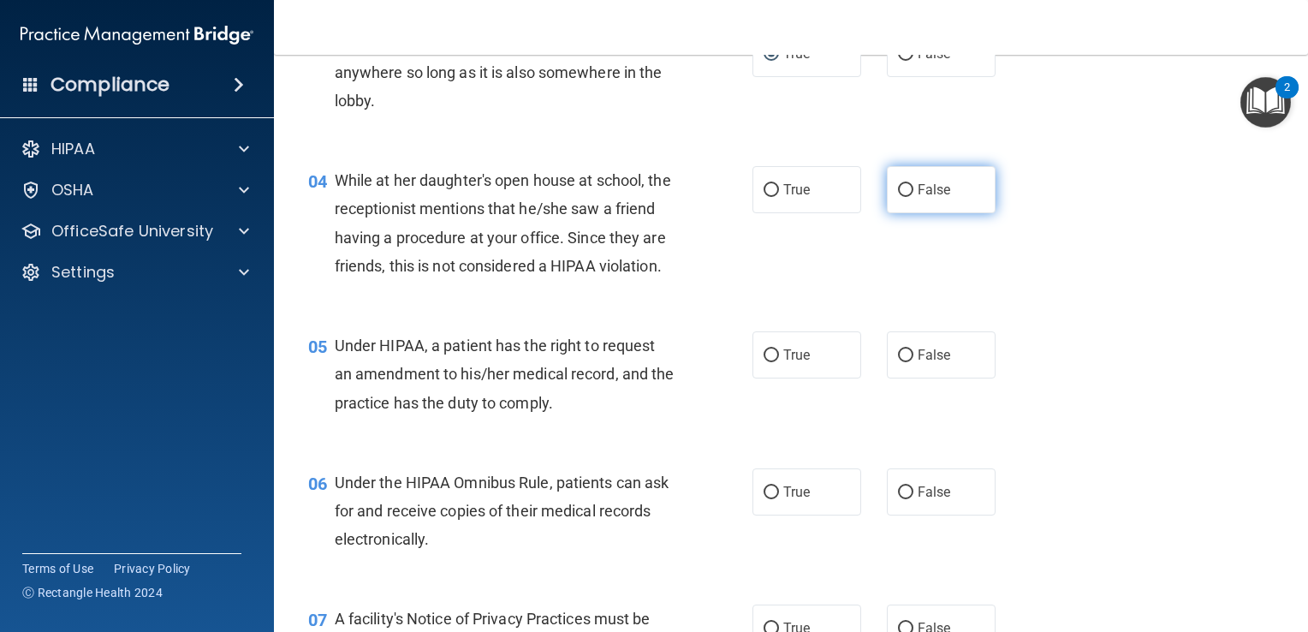
click at [898, 190] on input "False" at bounding box center [905, 190] width 15 height 13
radio input "true"
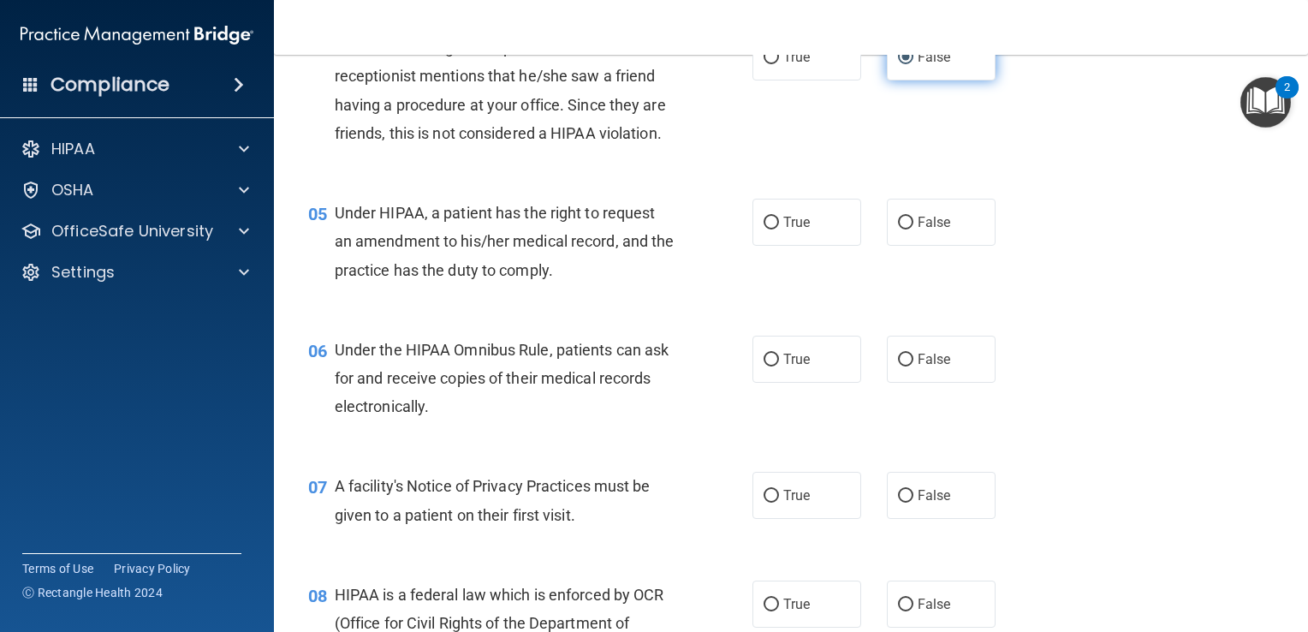
scroll to position [627, 0]
click at [764, 229] on input "True" at bounding box center [771, 222] width 15 height 13
radio input "true"
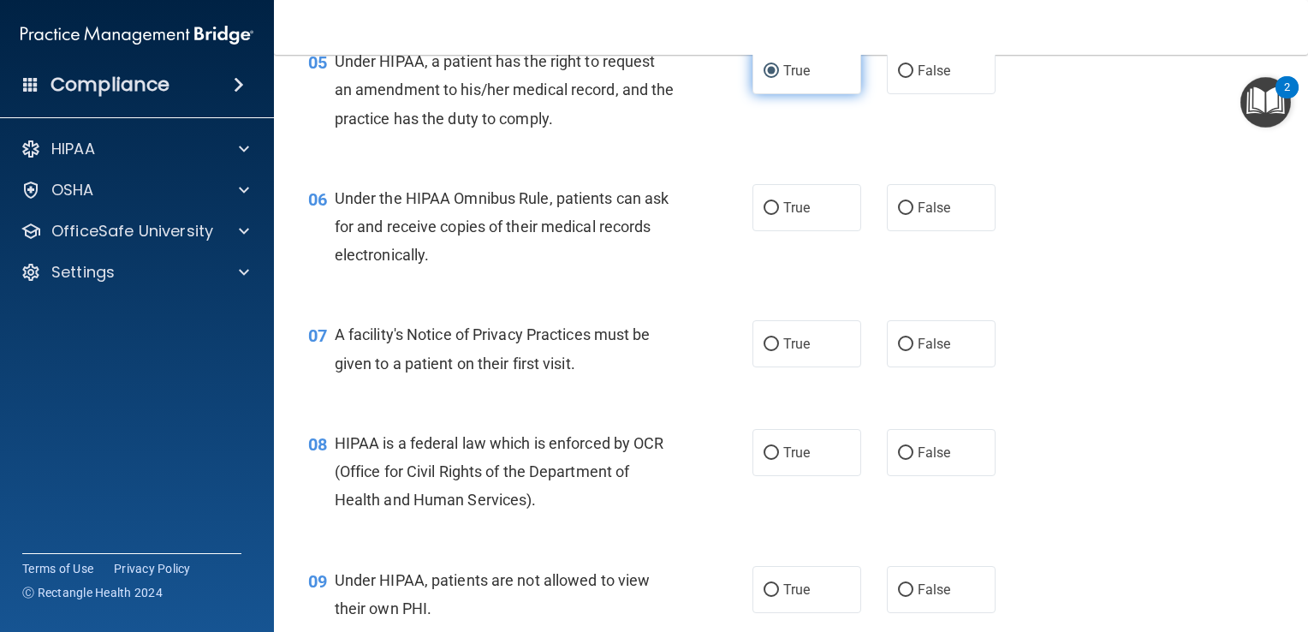
scroll to position [782, 0]
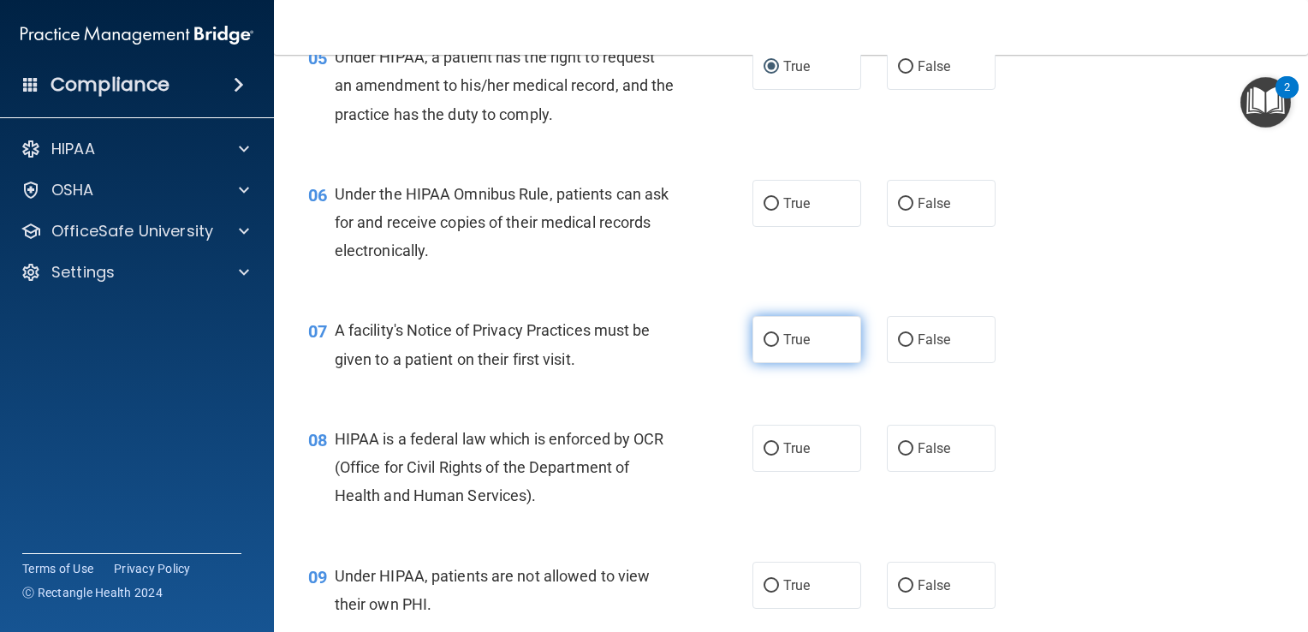
click at [764, 347] on input "True" at bounding box center [771, 340] width 15 height 13
radio input "true"
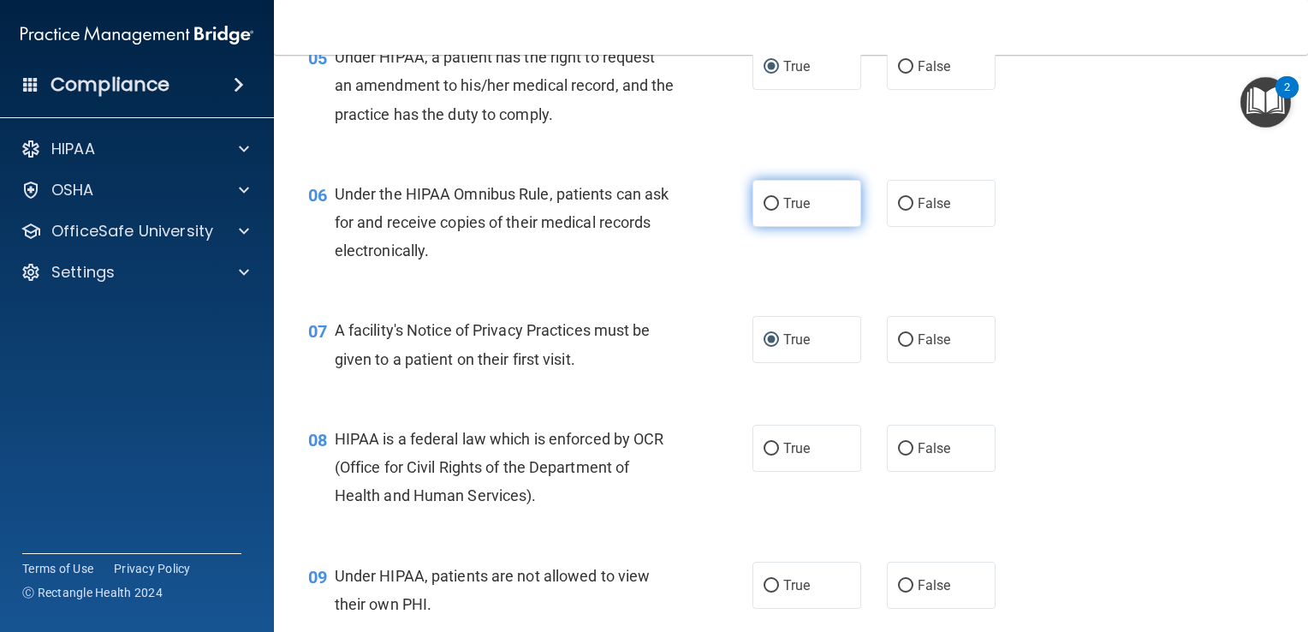
click at [764, 211] on input "True" at bounding box center [771, 204] width 15 height 13
radio input "true"
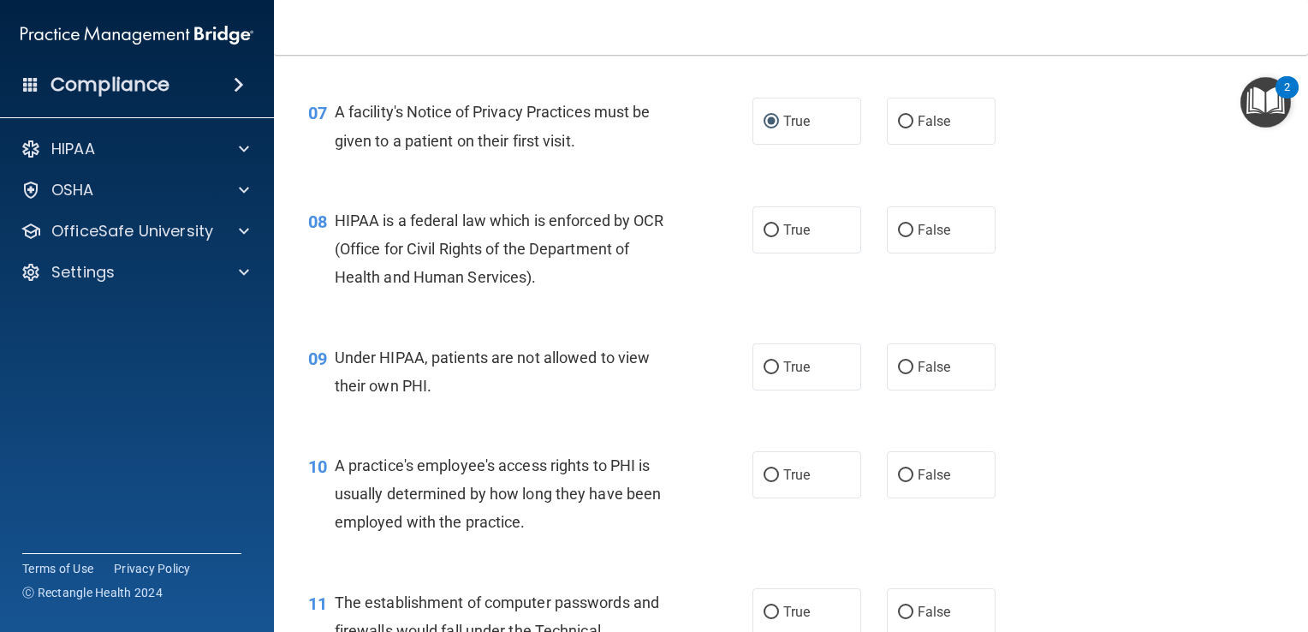
scroll to position [1007, 0]
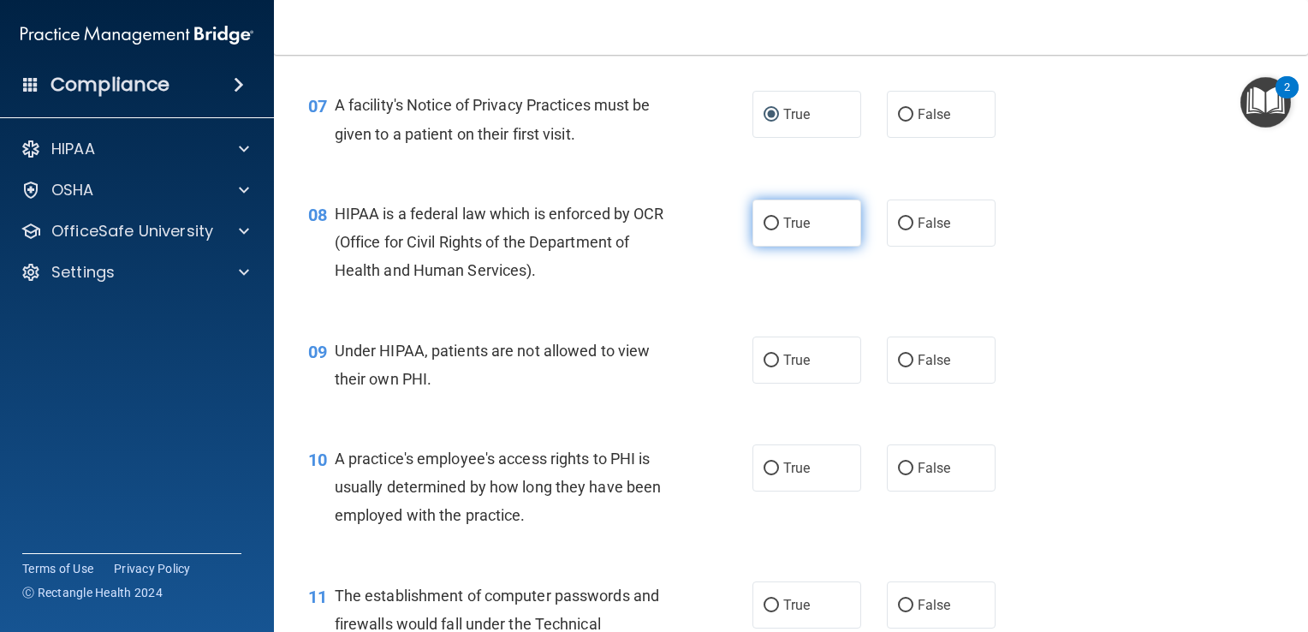
click at [764, 230] on input "True" at bounding box center [771, 223] width 15 height 13
radio input "true"
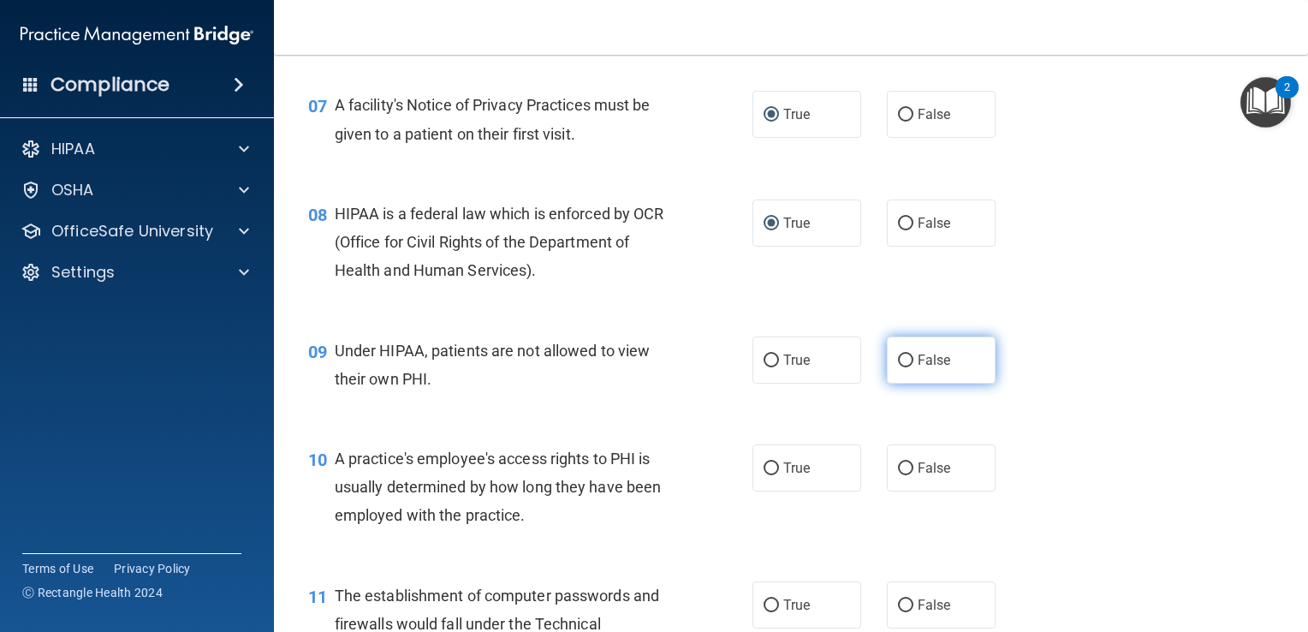
click at [898, 367] on input "False" at bounding box center [905, 360] width 15 height 13
radio input "true"
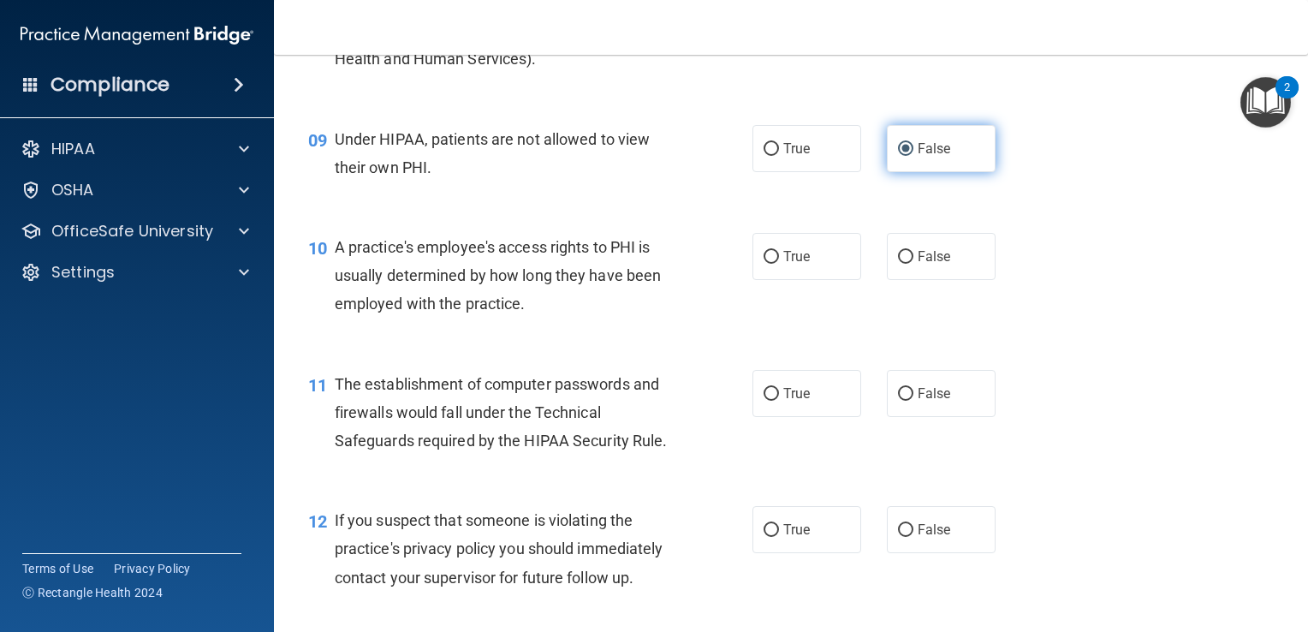
scroll to position [1219, 0]
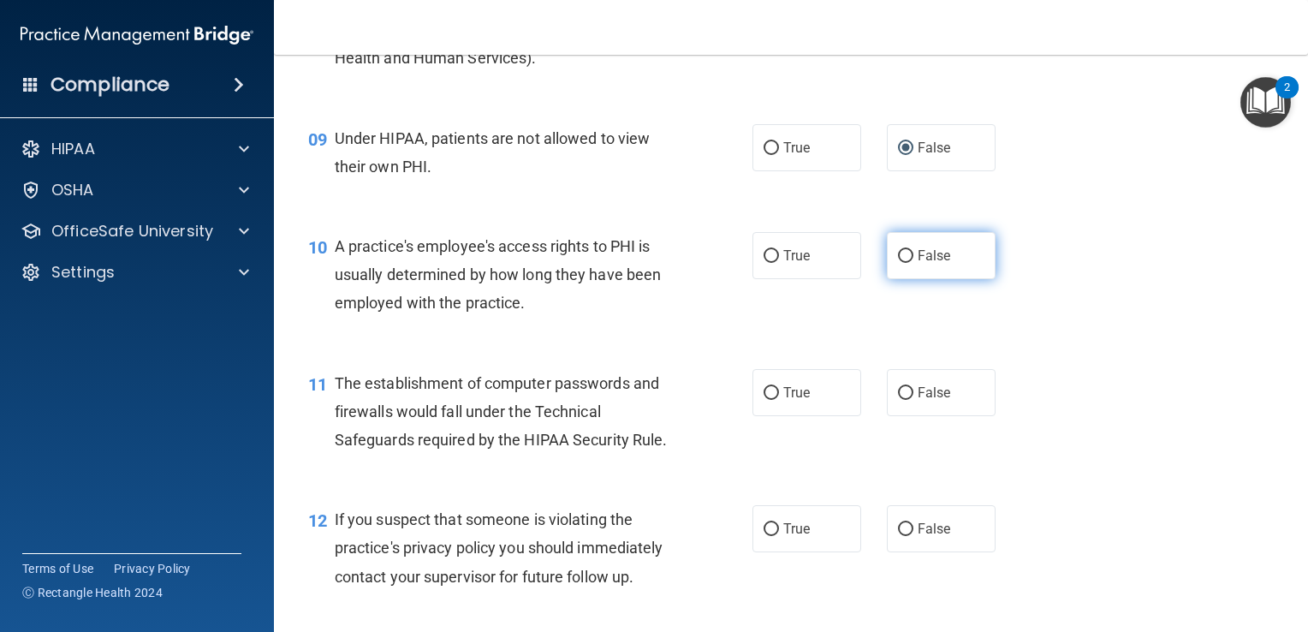
click at [898, 263] on input "False" at bounding box center [905, 256] width 15 height 13
radio input "true"
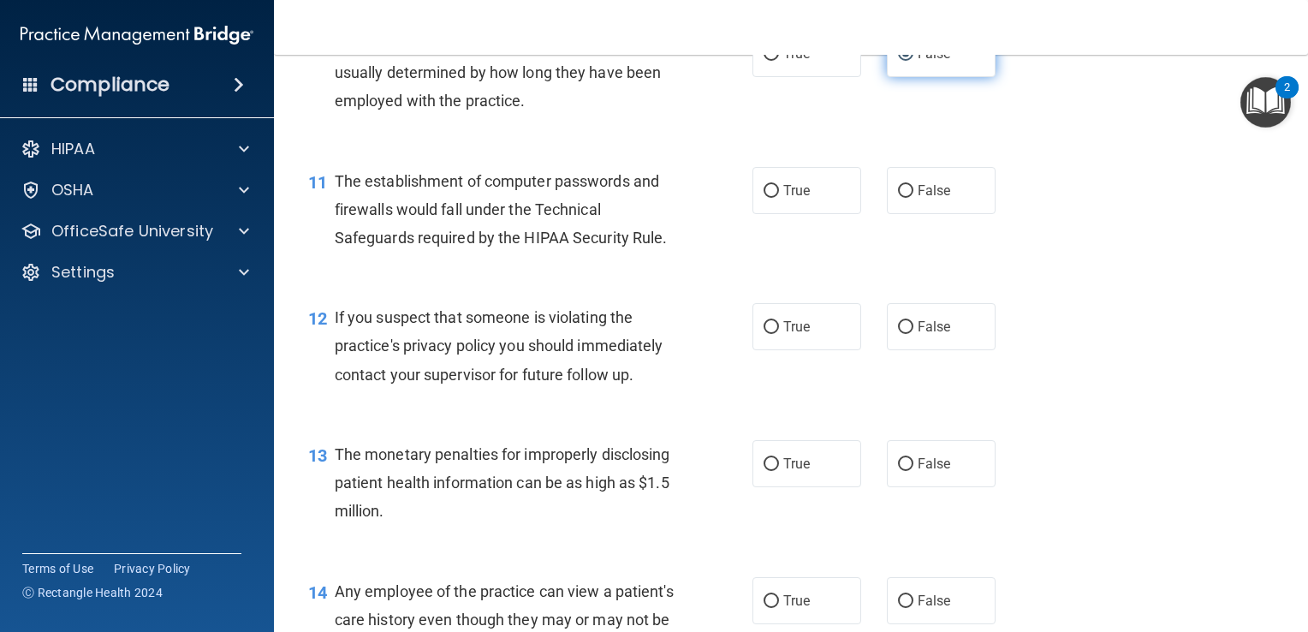
scroll to position [1424, 0]
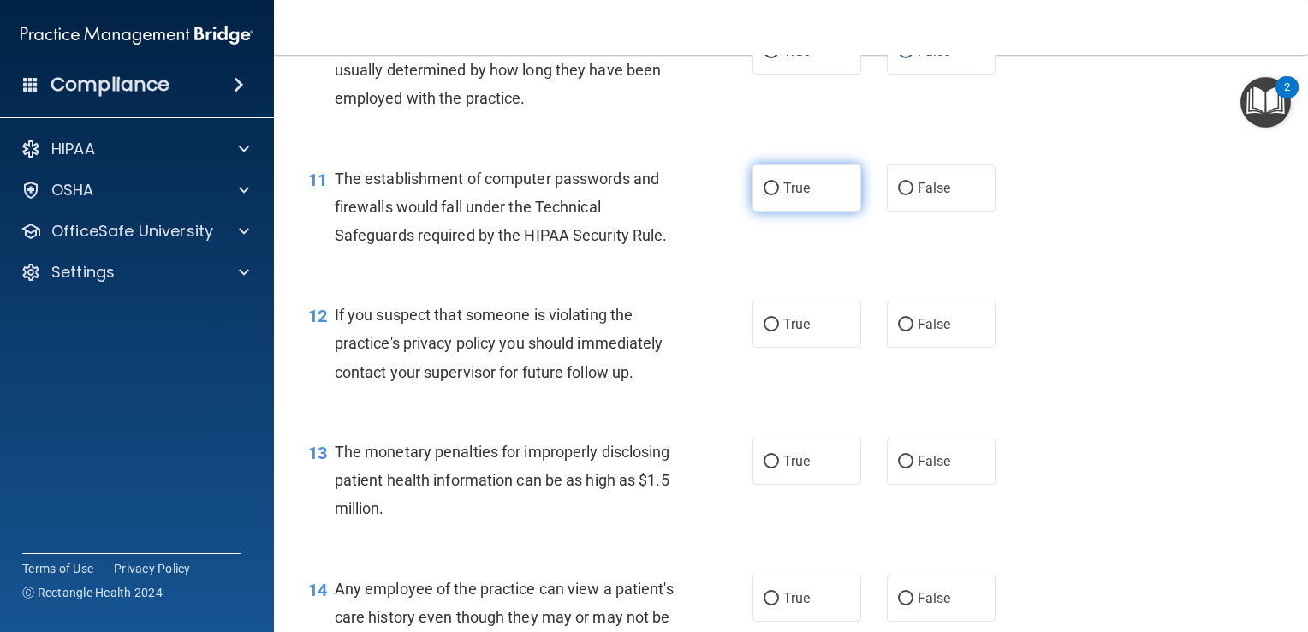
click at [764, 195] on input "True" at bounding box center [771, 188] width 15 height 13
radio input "true"
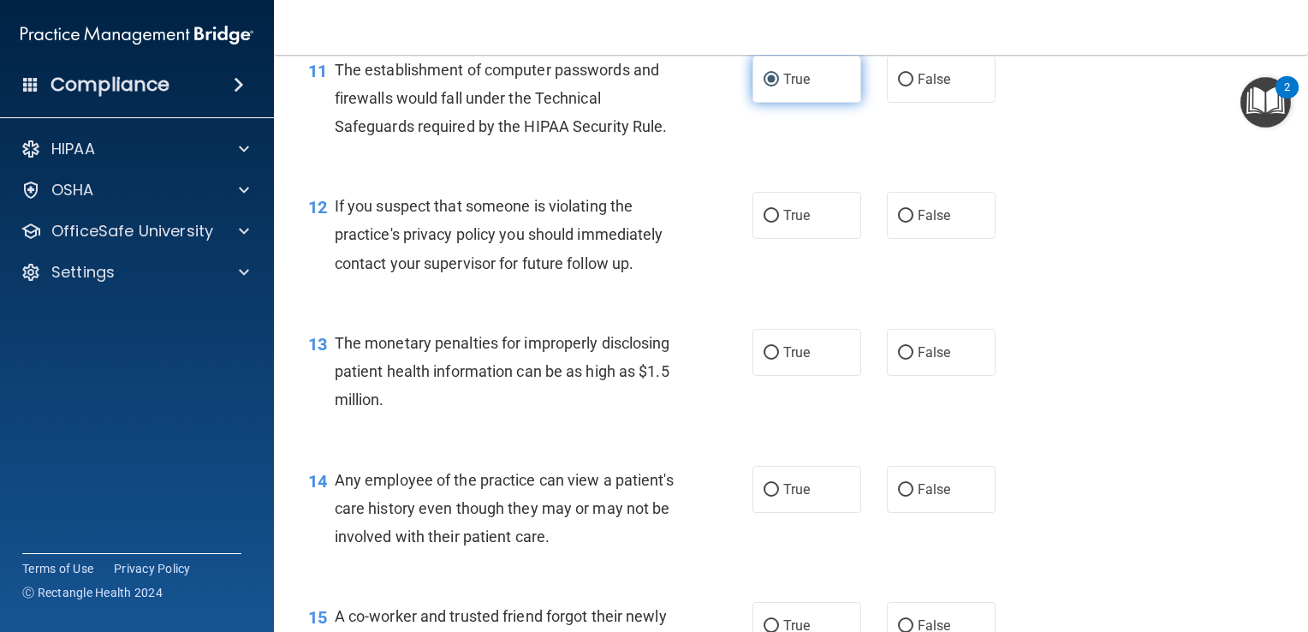
scroll to position [1536, 0]
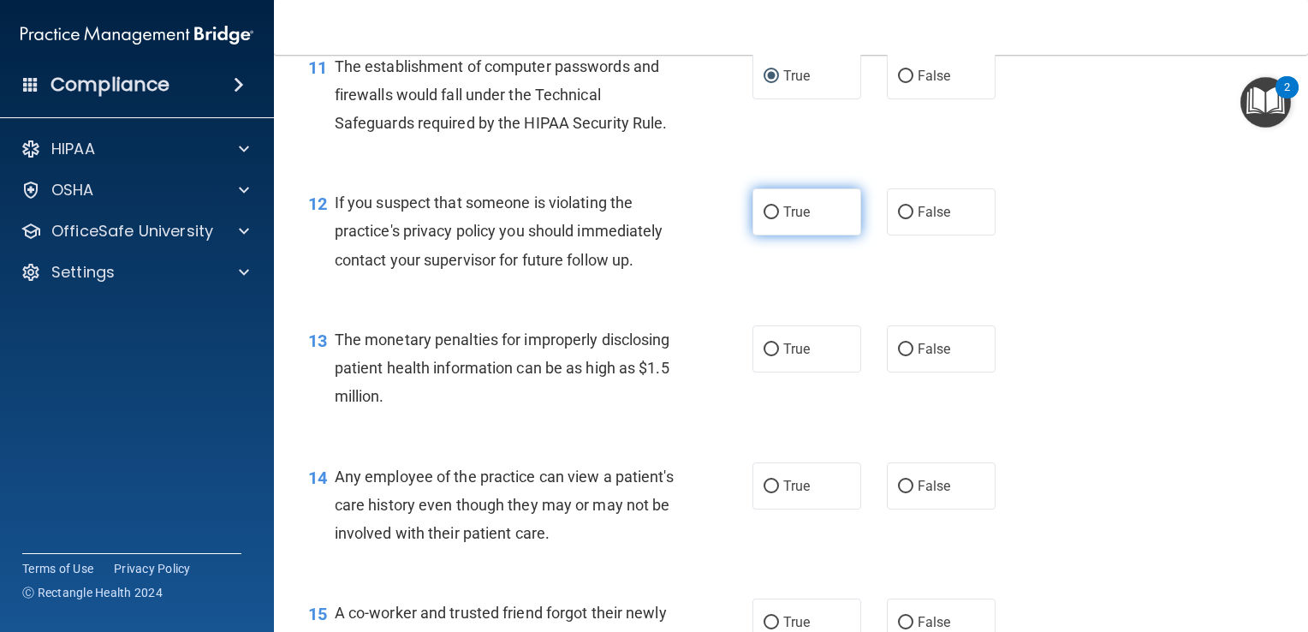
click at [764, 219] on input "True" at bounding box center [771, 212] width 15 height 13
radio input "true"
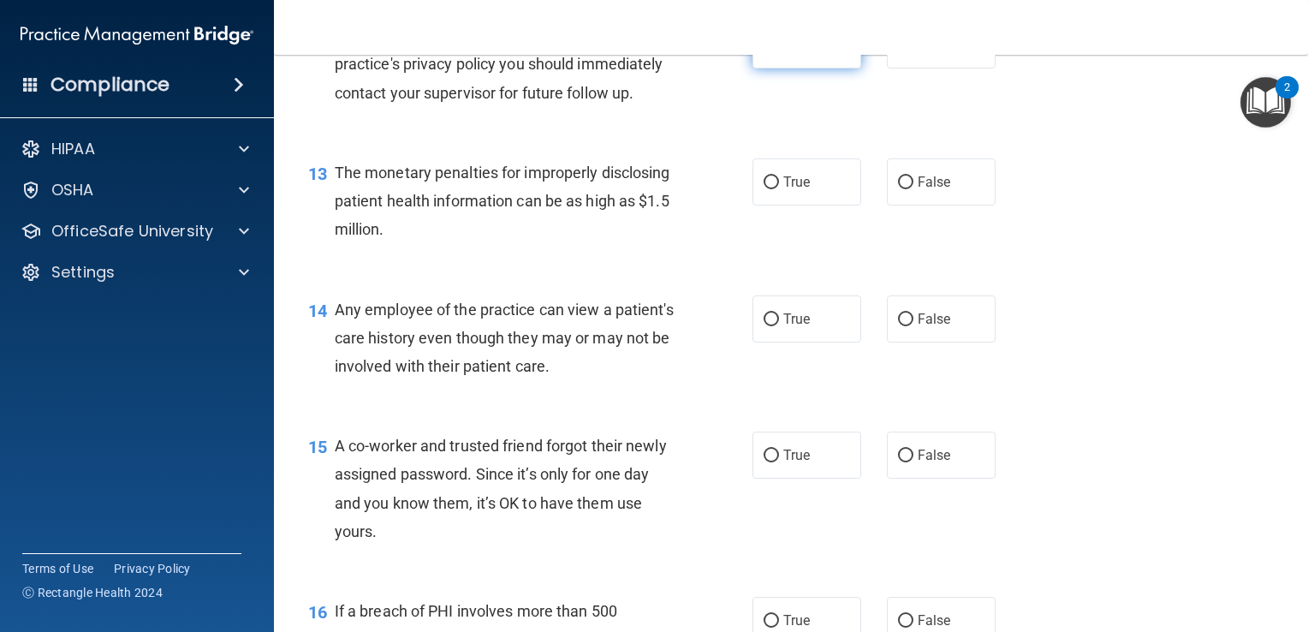
scroll to position [1712, 0]
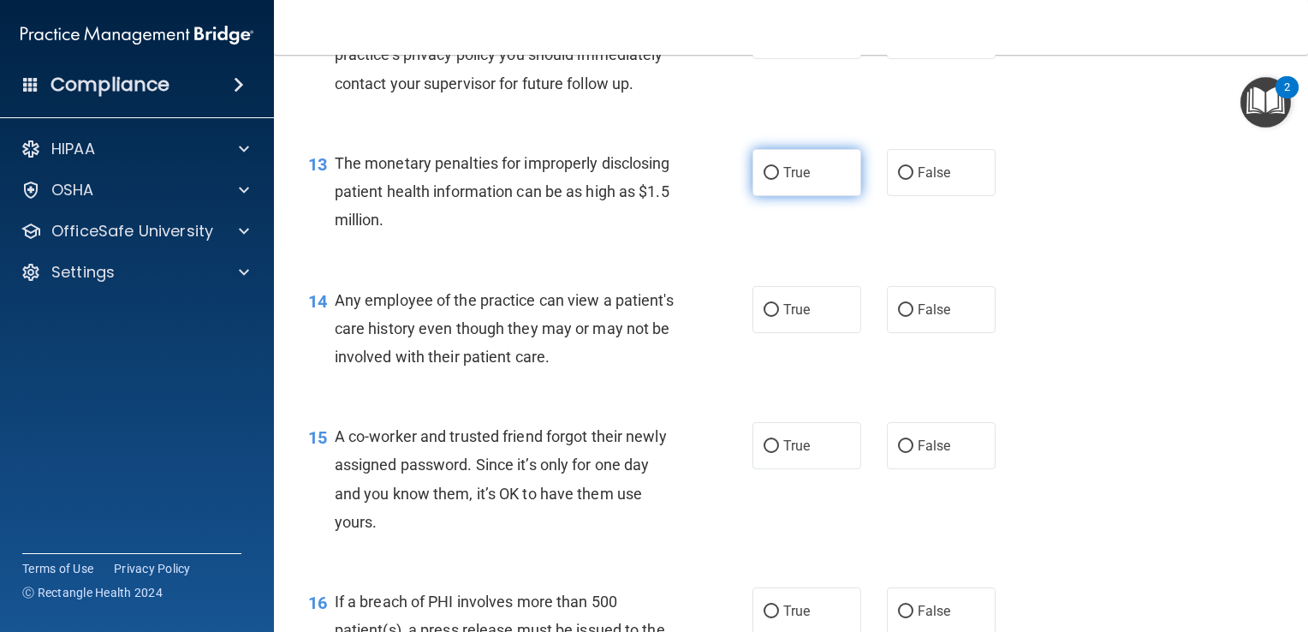
click at [764, 180] on input "True" at bounding box center [771, 173] width 15 height 13
radio input "true"
click at [898, 317] on input "False" at bounding box center [905, 310] width 15 height 13
radio input "true"
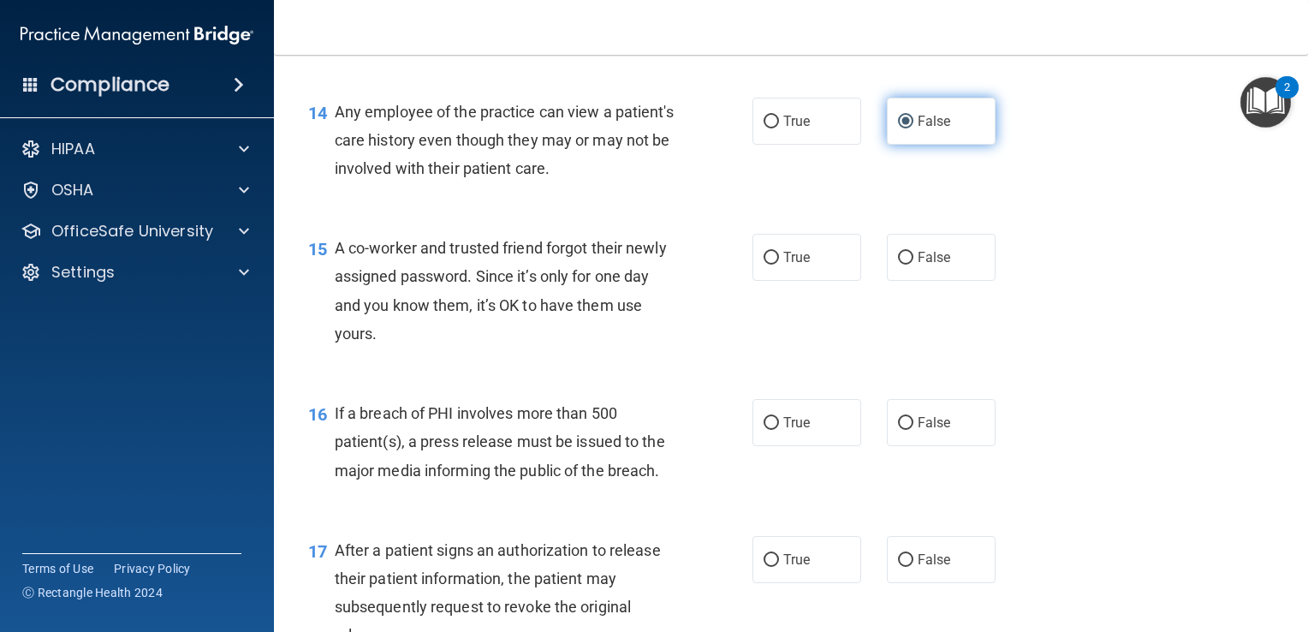
scroll to position [1907, 0]
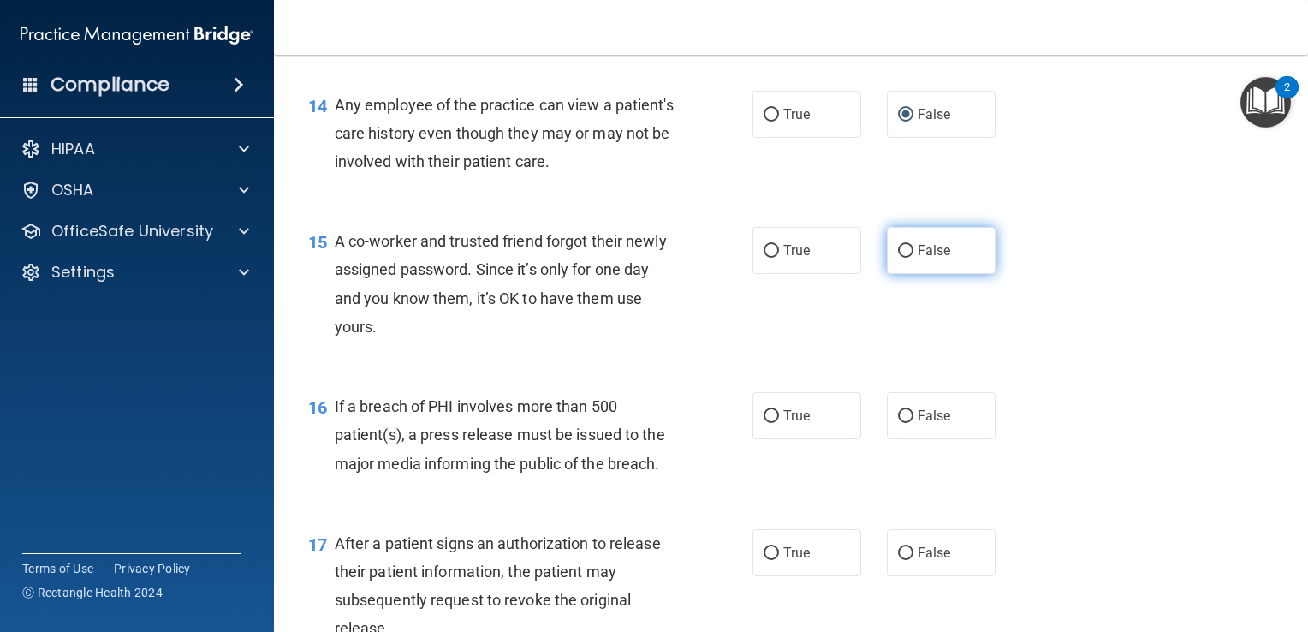
click at [898, 258] on input "False" at bounding box center [905, 251] width 15 height 13
radio input "true"
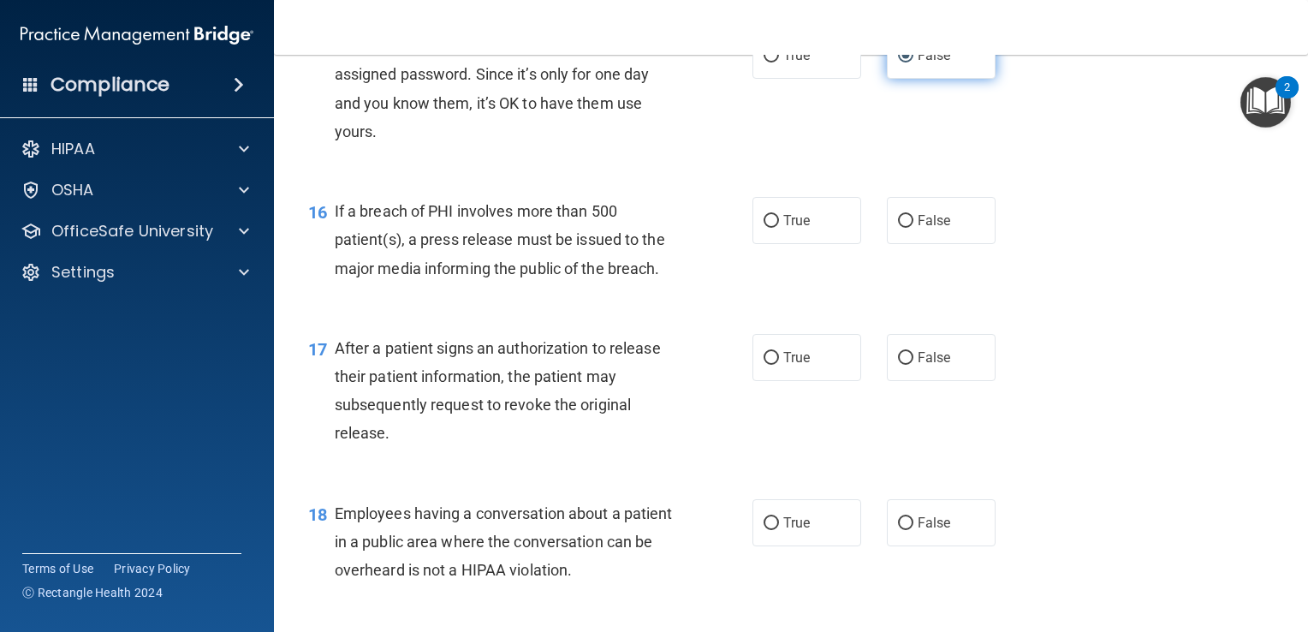
scroll to position [2116, 0]
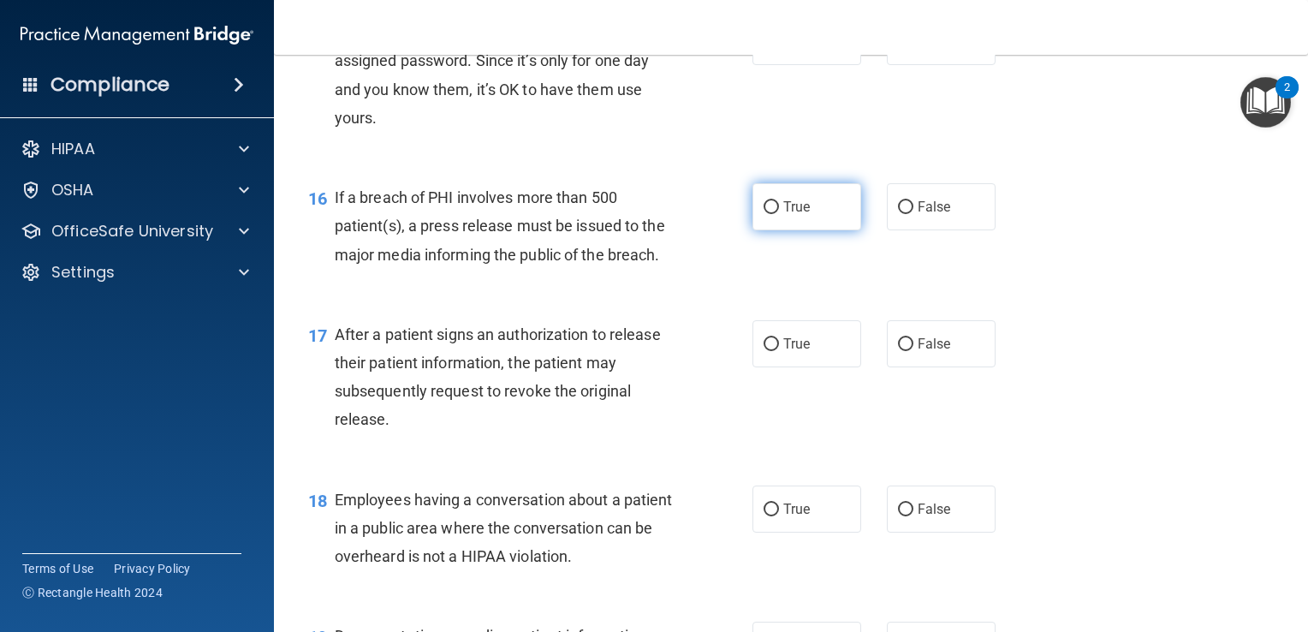
click at [764, 214] on input "True" at bounding box center [771, 207] width 15 height 13
radio input "true"
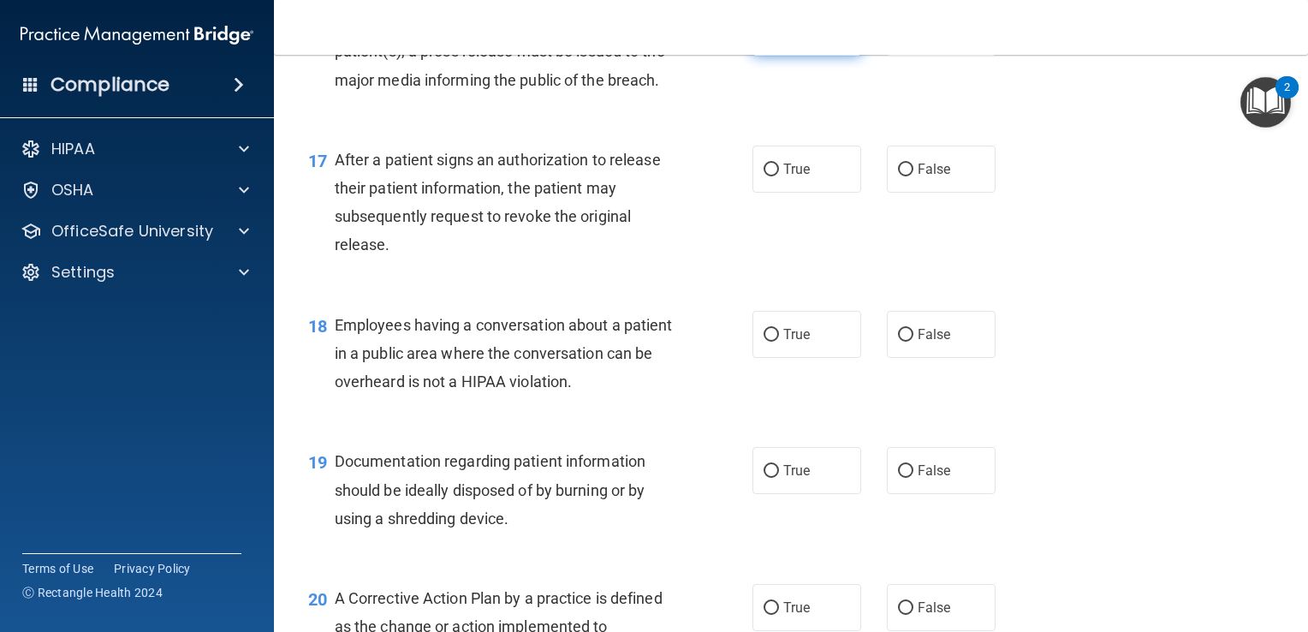
scroll to position [2296, 0]
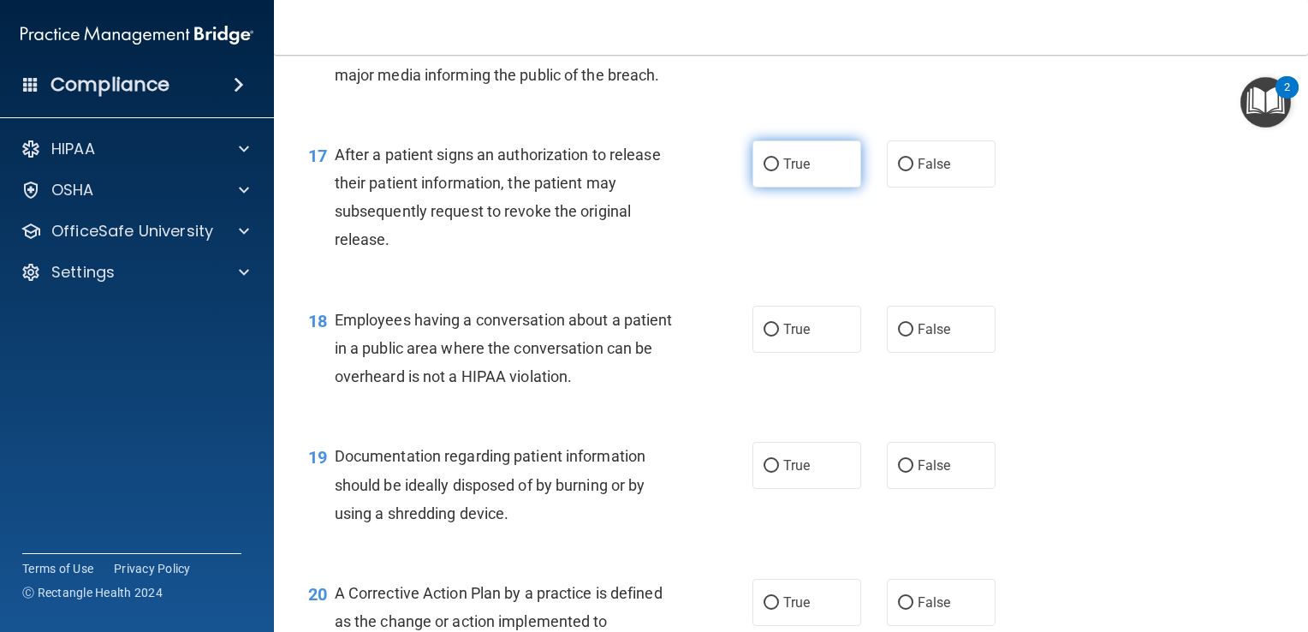
click at [764, 171] on input "True" at bounding box center [771, 164] width 15 height 13
radio input "true"
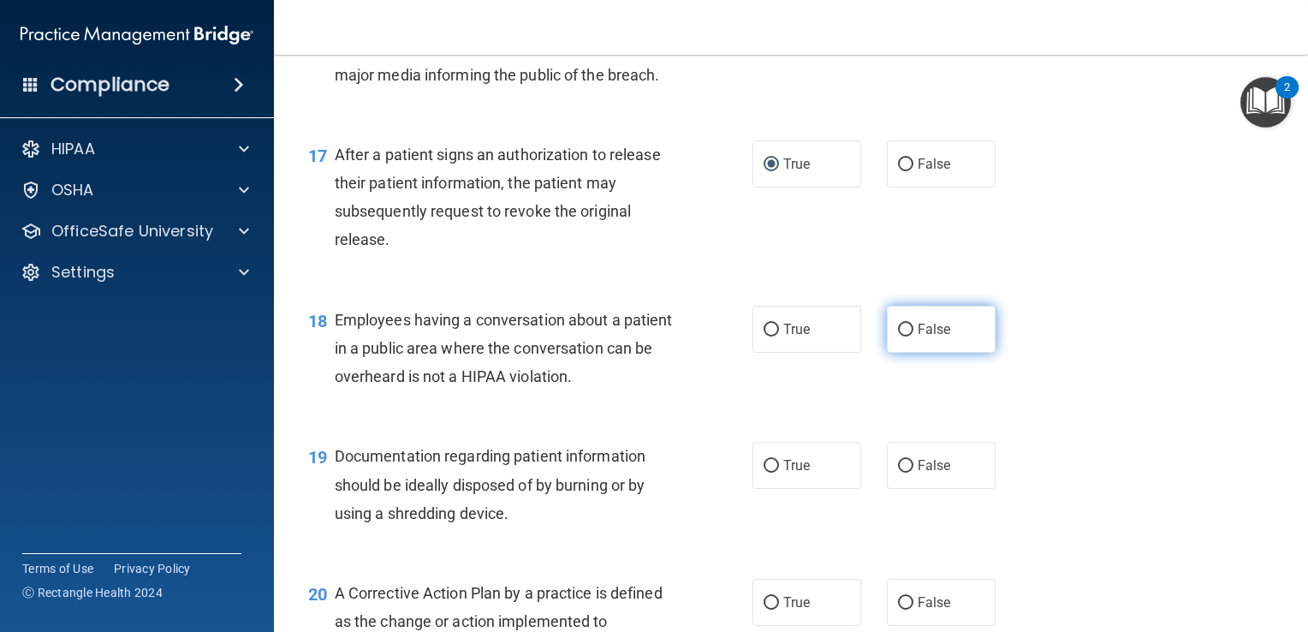
click at [898, 336] on input "False" at bounding box center [905, 330] width 15 height 13
radio input "true"
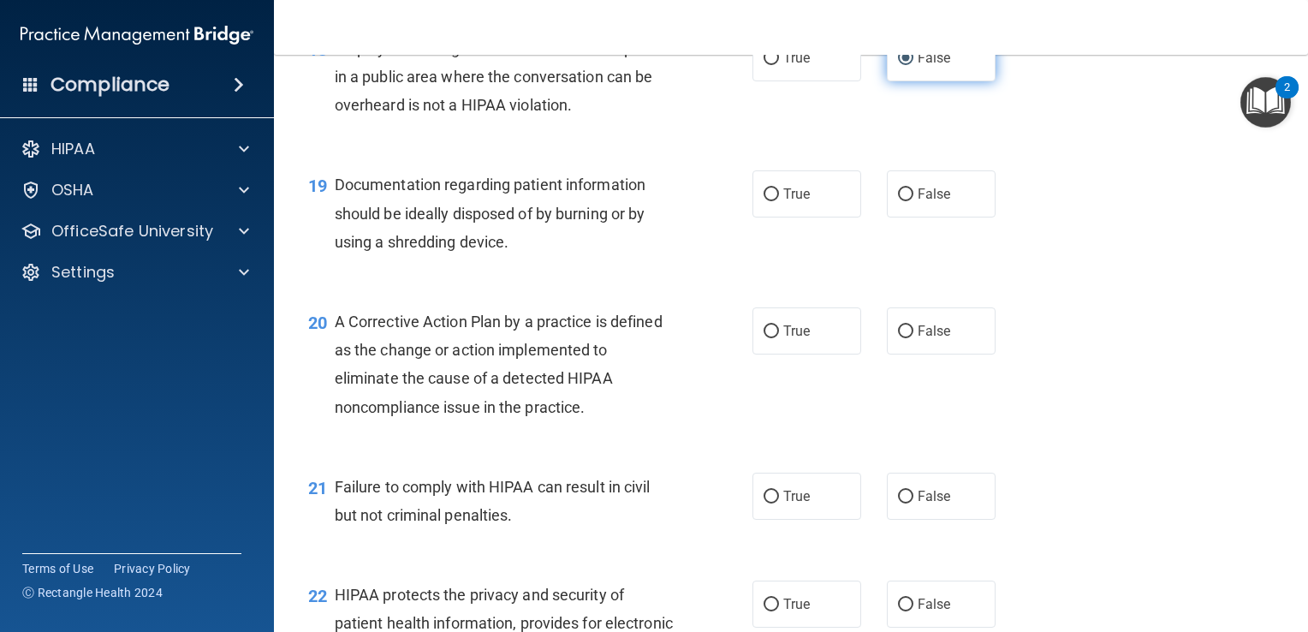
scroll to position [2570, 0]
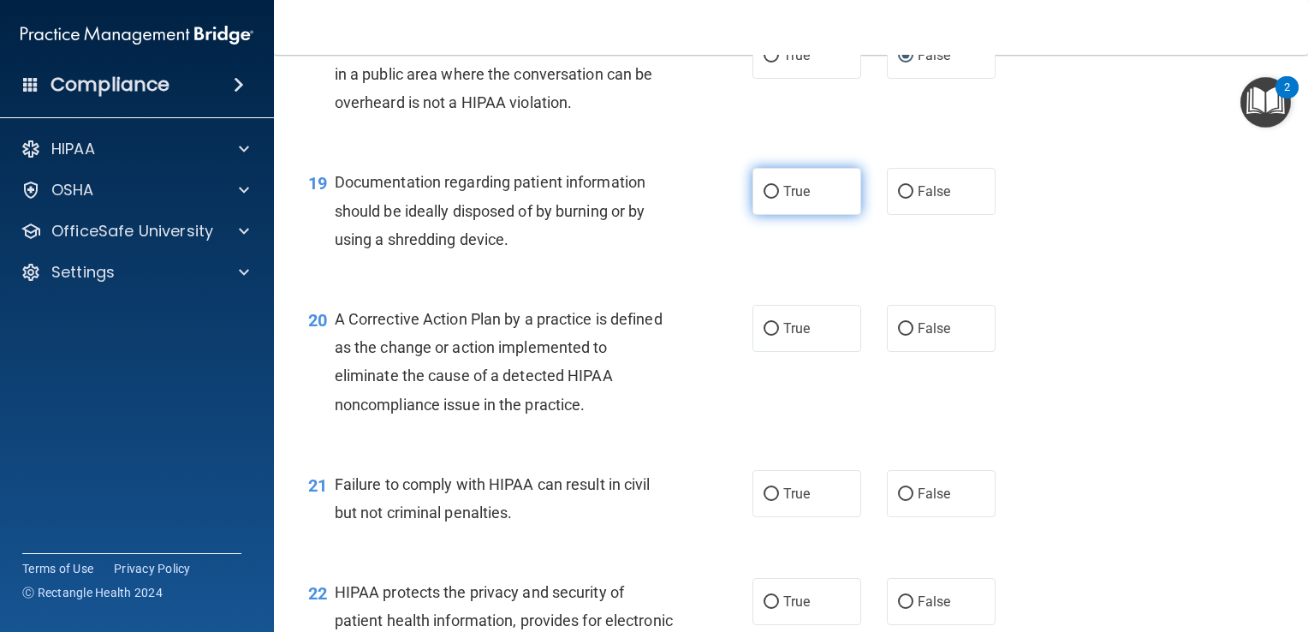
click at [764, 199] on input "True" at bounding box center [771, 192] width 15 height 13
radio input "true"
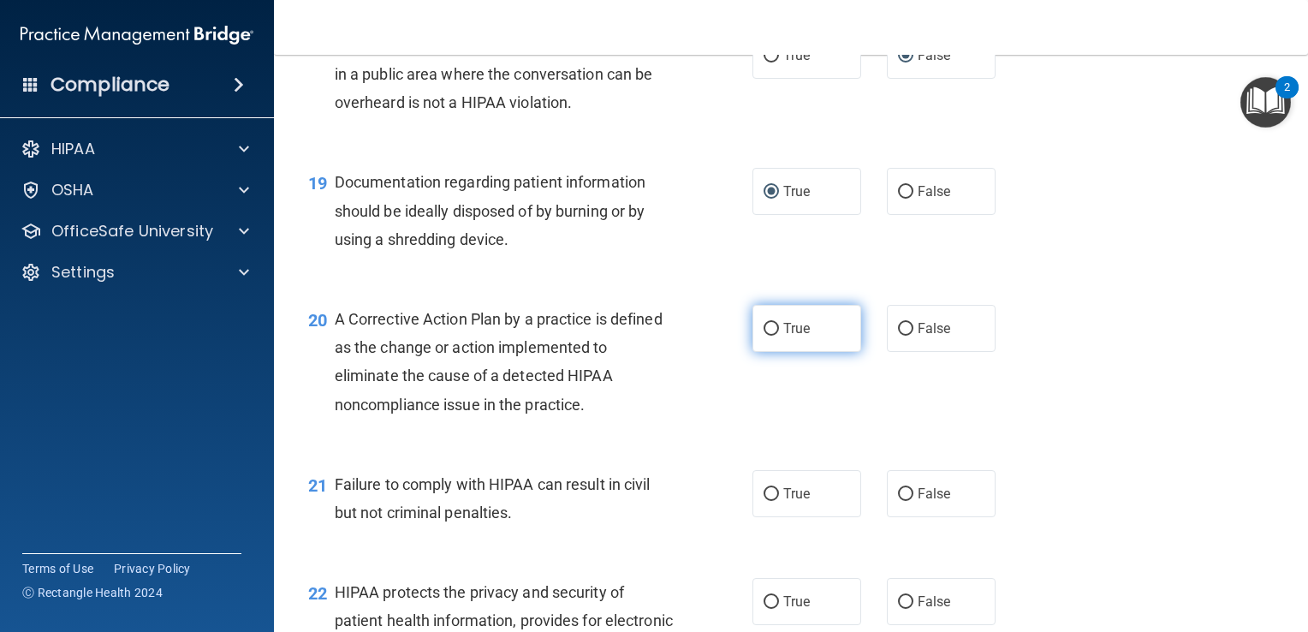
click at [765, 336] on input "True" at bounding box center [771, 329] width 15 height 13
radio input "true"
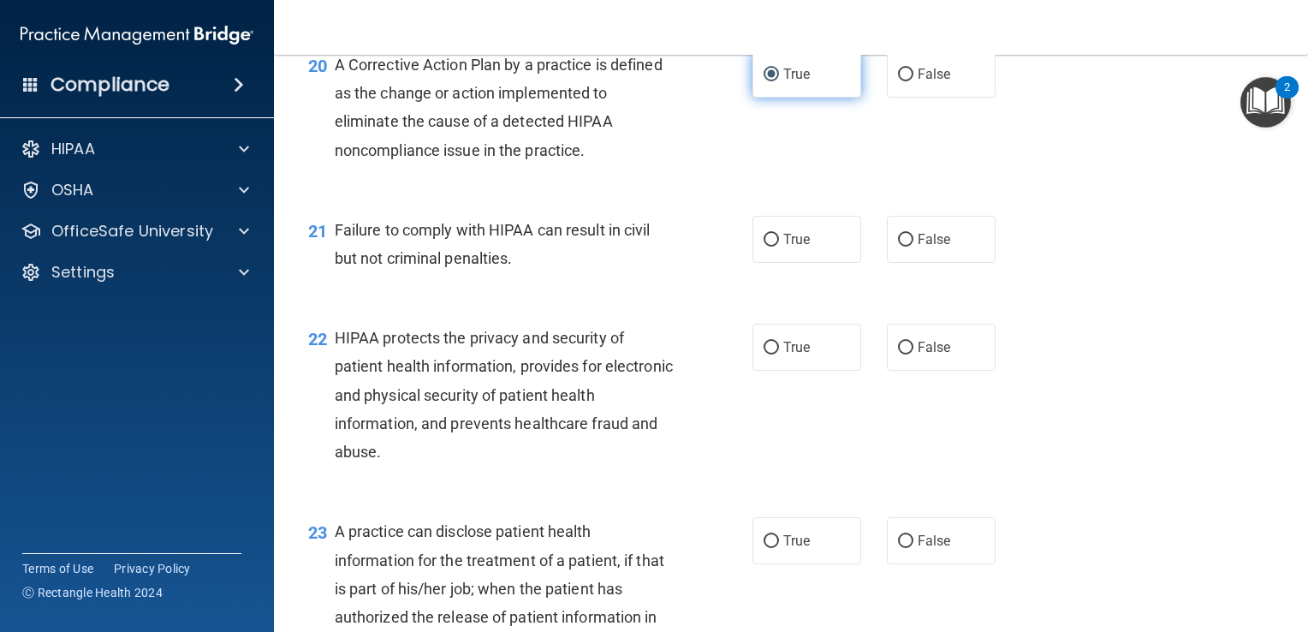
scroll to position [2825, 0]
click at [898, 246] on input "False" at bounding box center [905, 239] width 15 height 13
radio input "true"
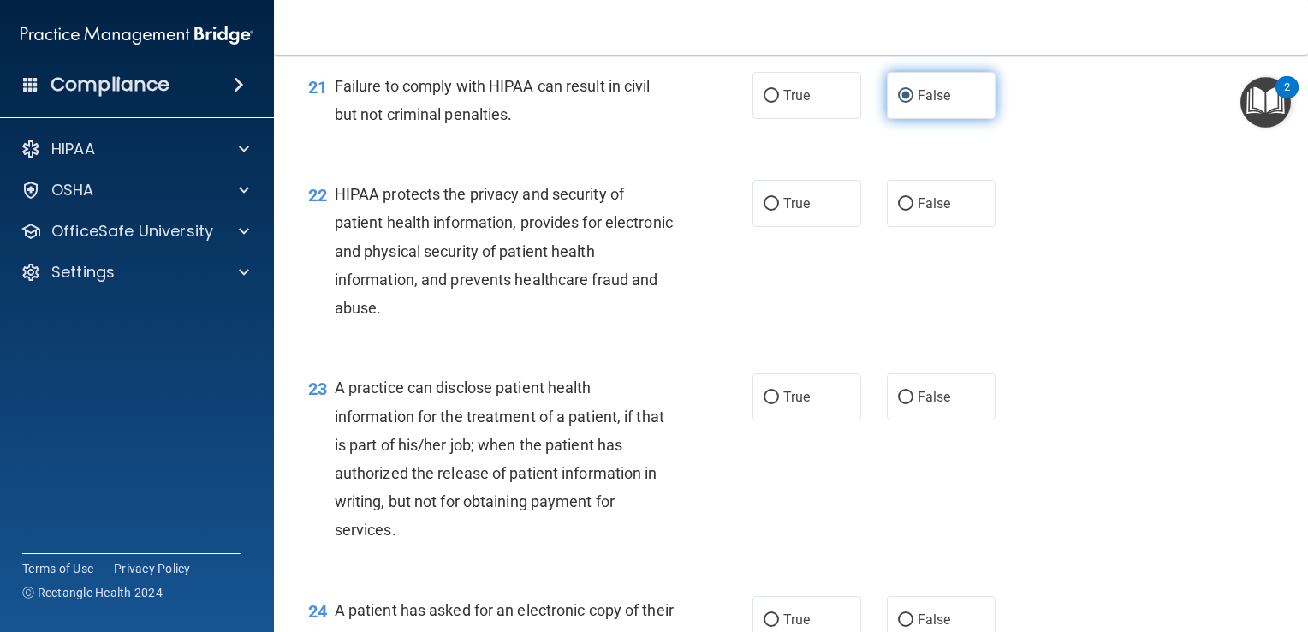
scroll to position [2969, 0]
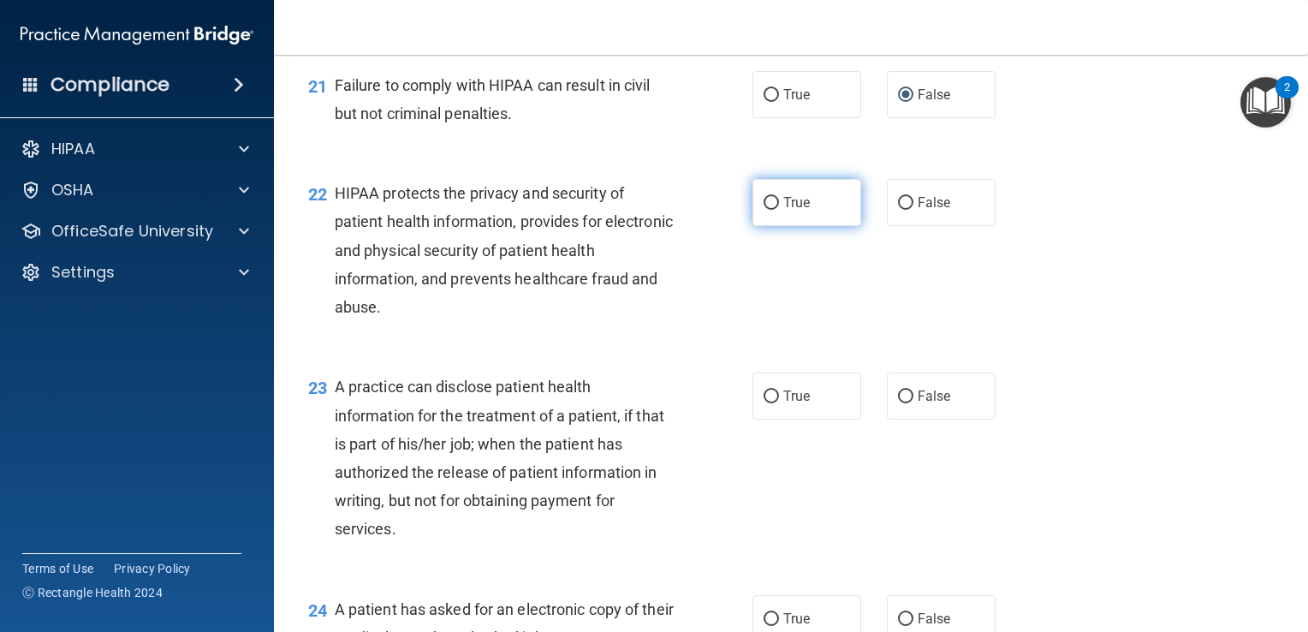
click at [764, 210] on input "True" at bounding box center [771, 203] width 15 height 13
radio input "true"
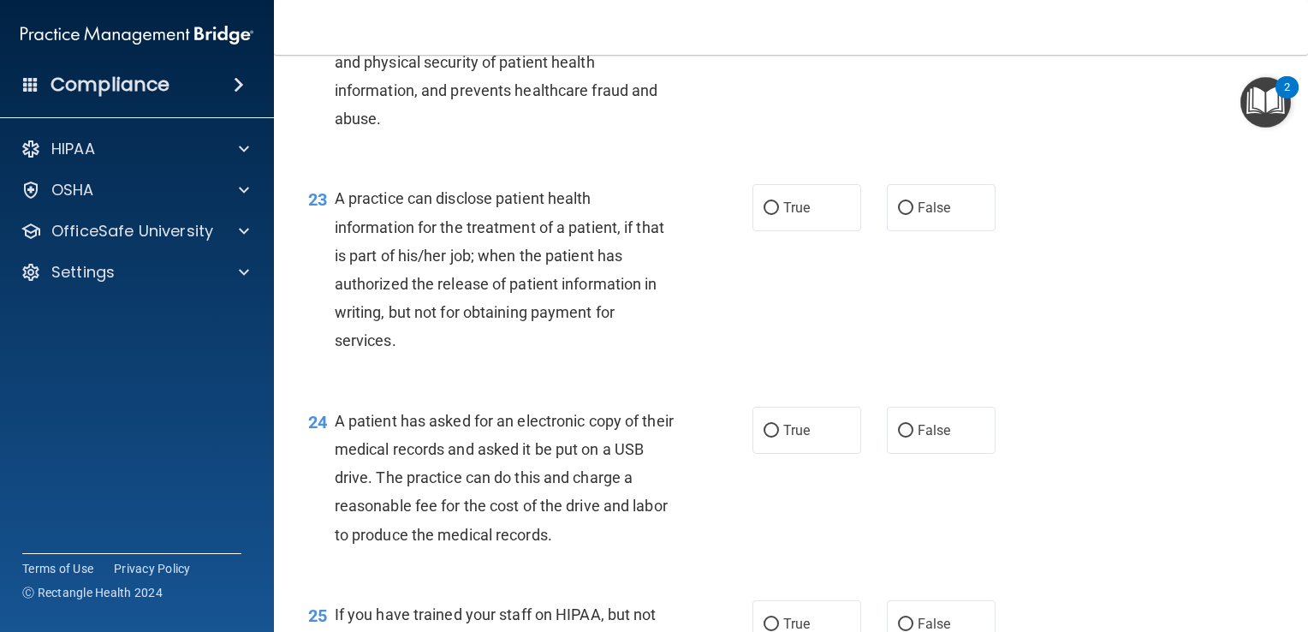
scroll to position [3158, 0]
click at [764, 214] on input "True" at bounding box center [771, 207] width 15 height 13
radio input "true"
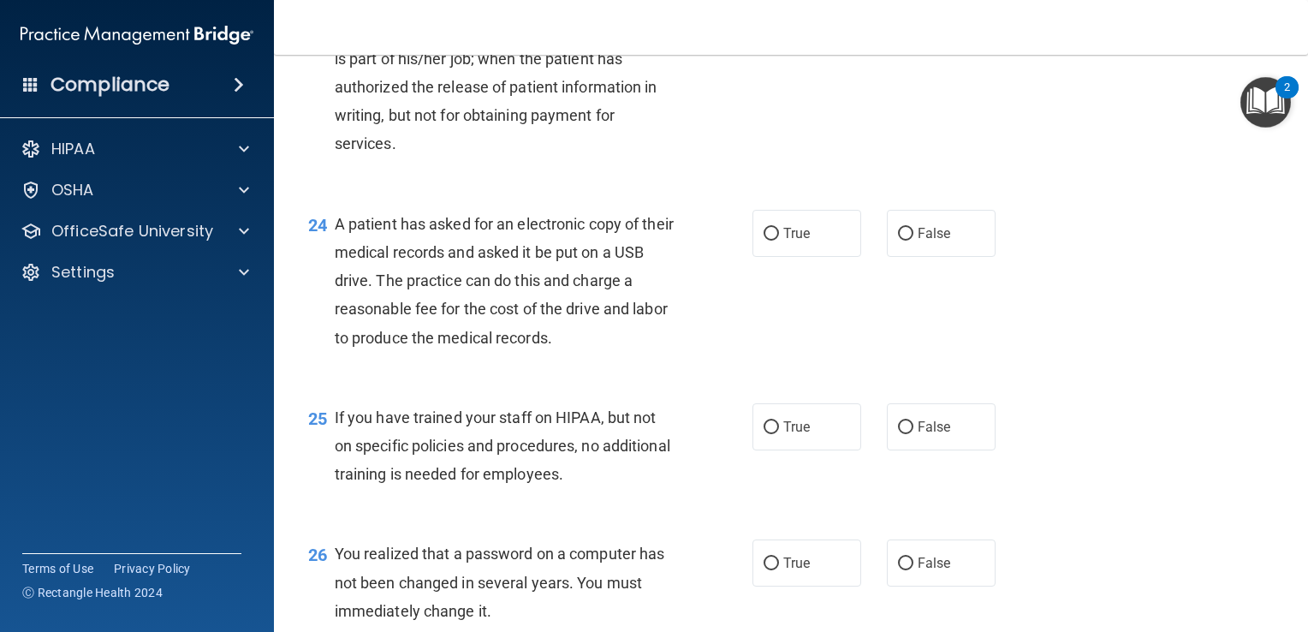
scroll to position [3374, 0]
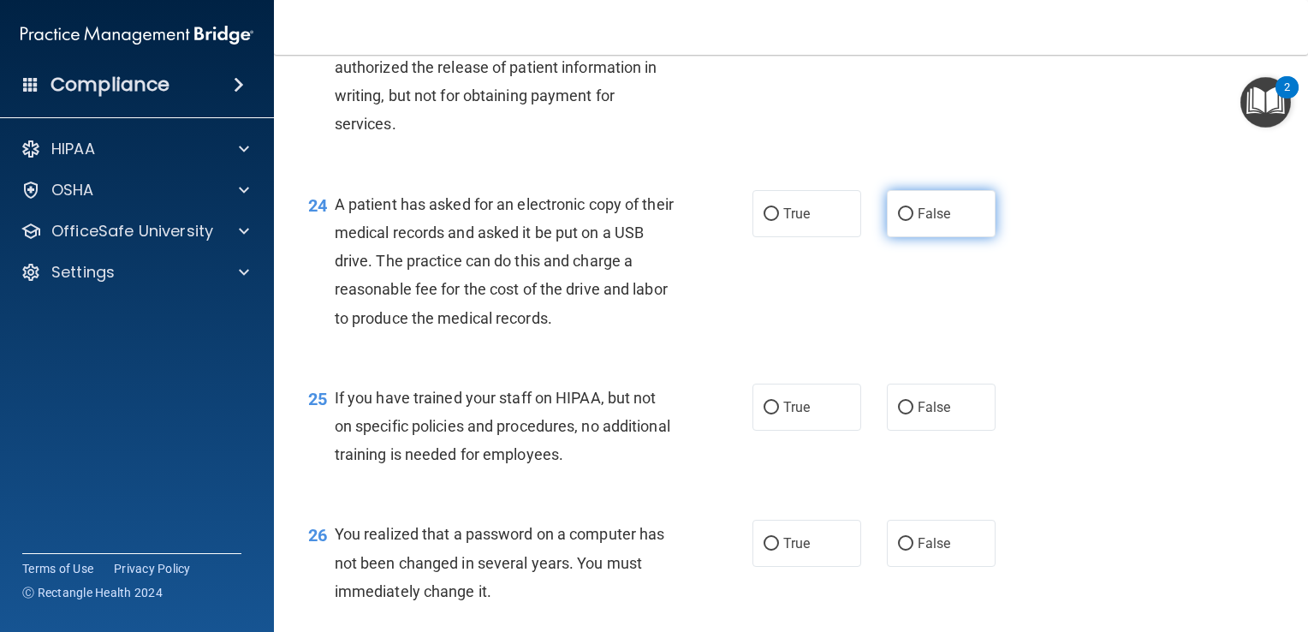
click at [904, 221] on input "False" at bounding box center [905, 214] width 15 height 13
radio input "true"
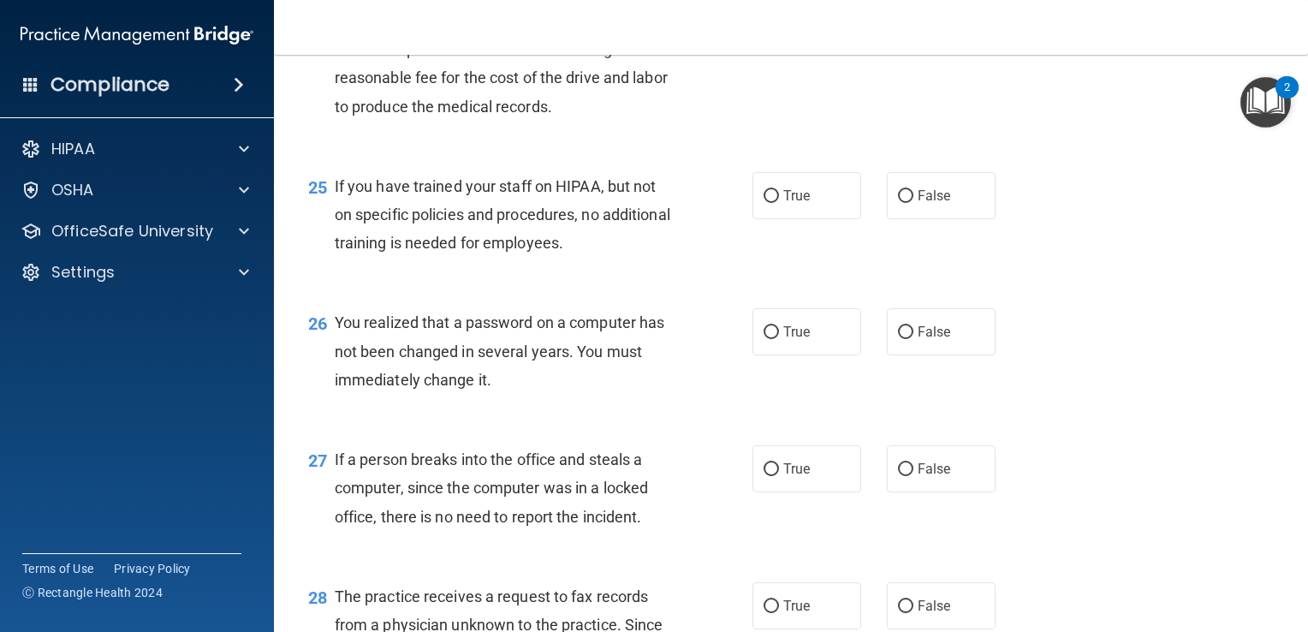
scroll to position [3594, 0]
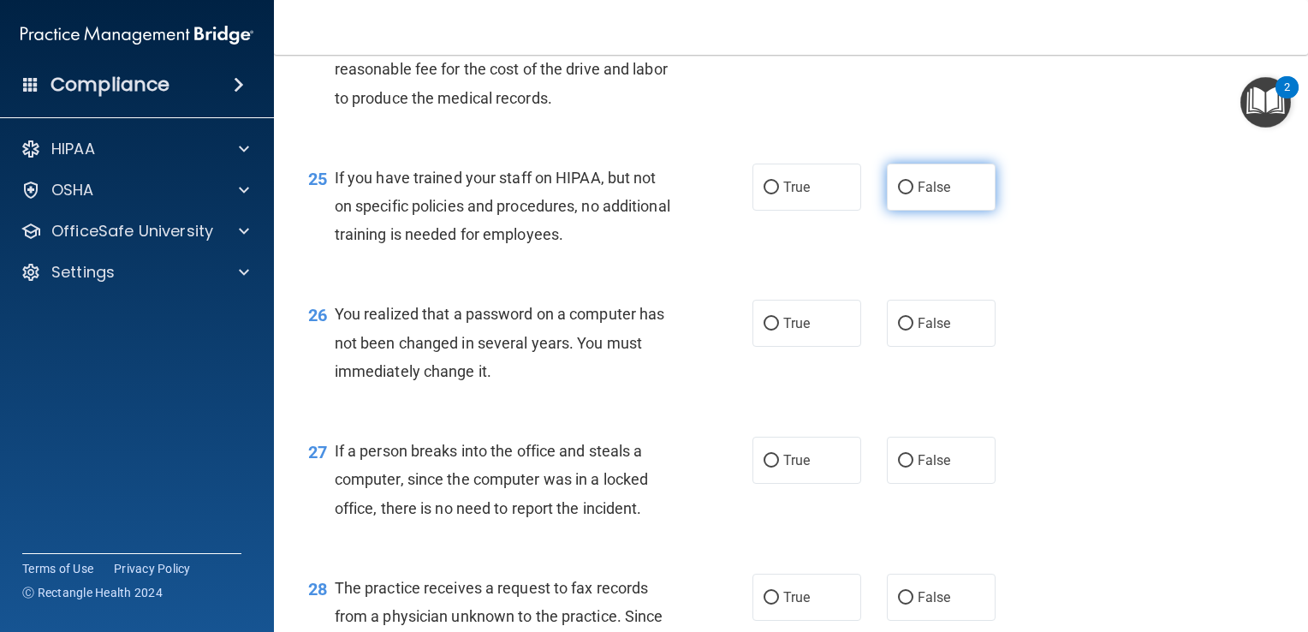
click at [898, 194] on input "False" at bounding box center [905, 187] width 15 height 13
radio input "true"
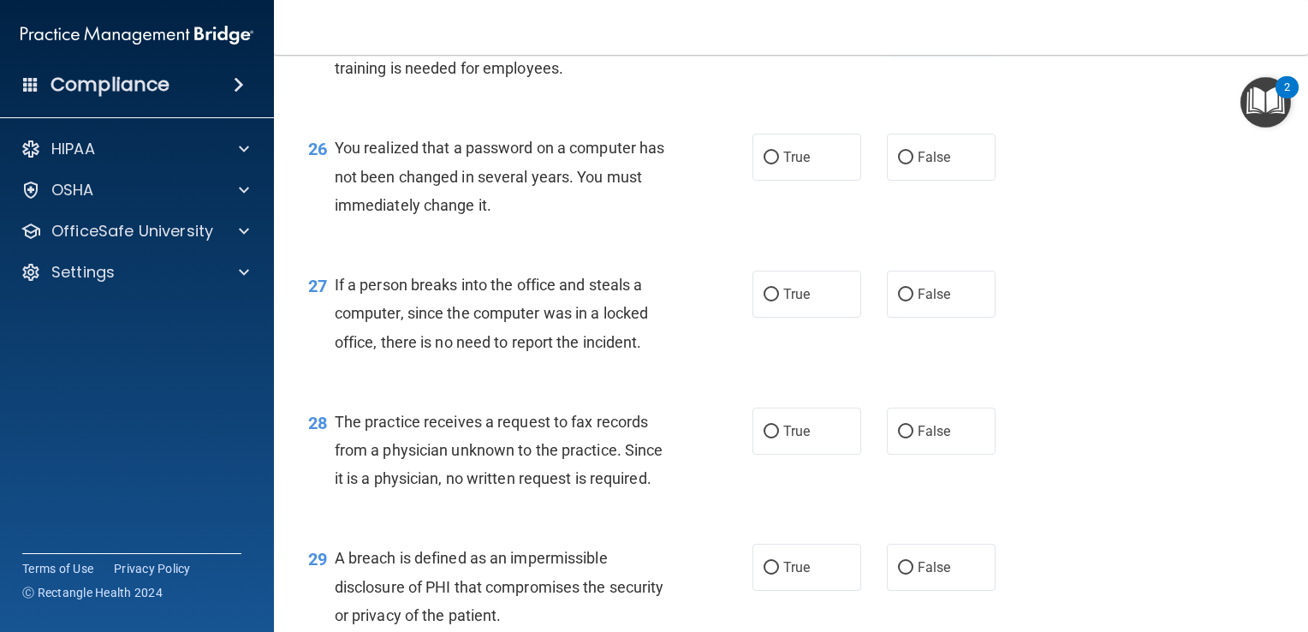
scroll to position [3791, 0]
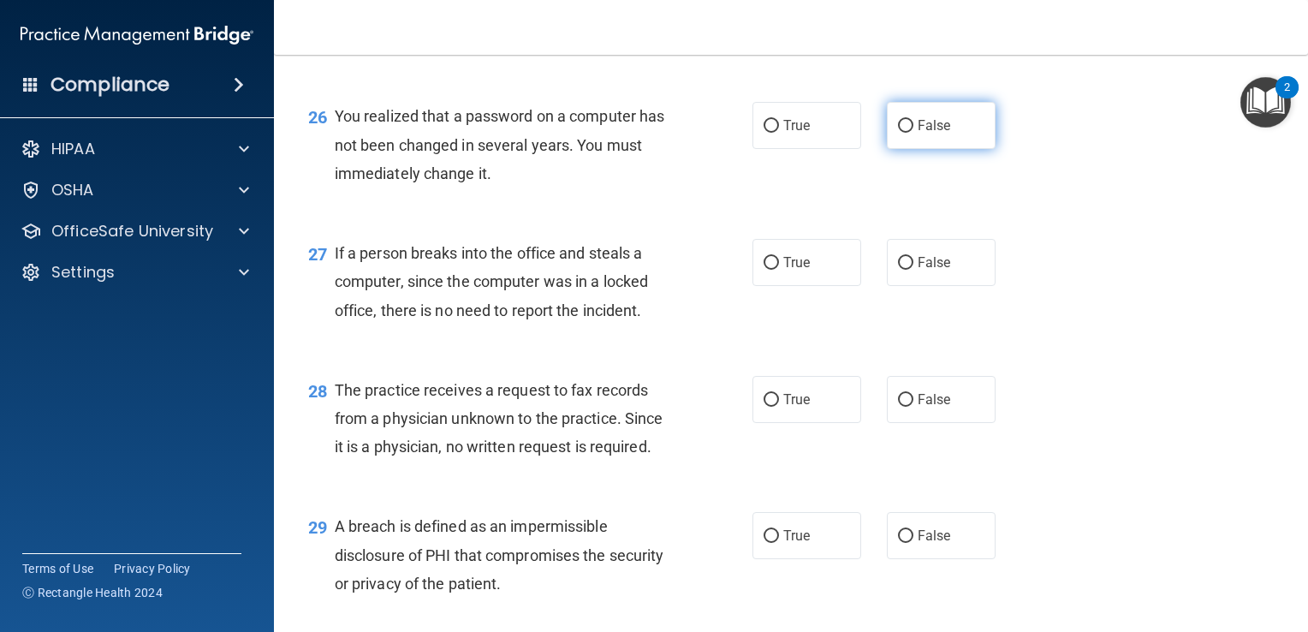
click at [898, 133] on input "False" at bounding box center [905, 126] width 15 height 13
radio input "true"
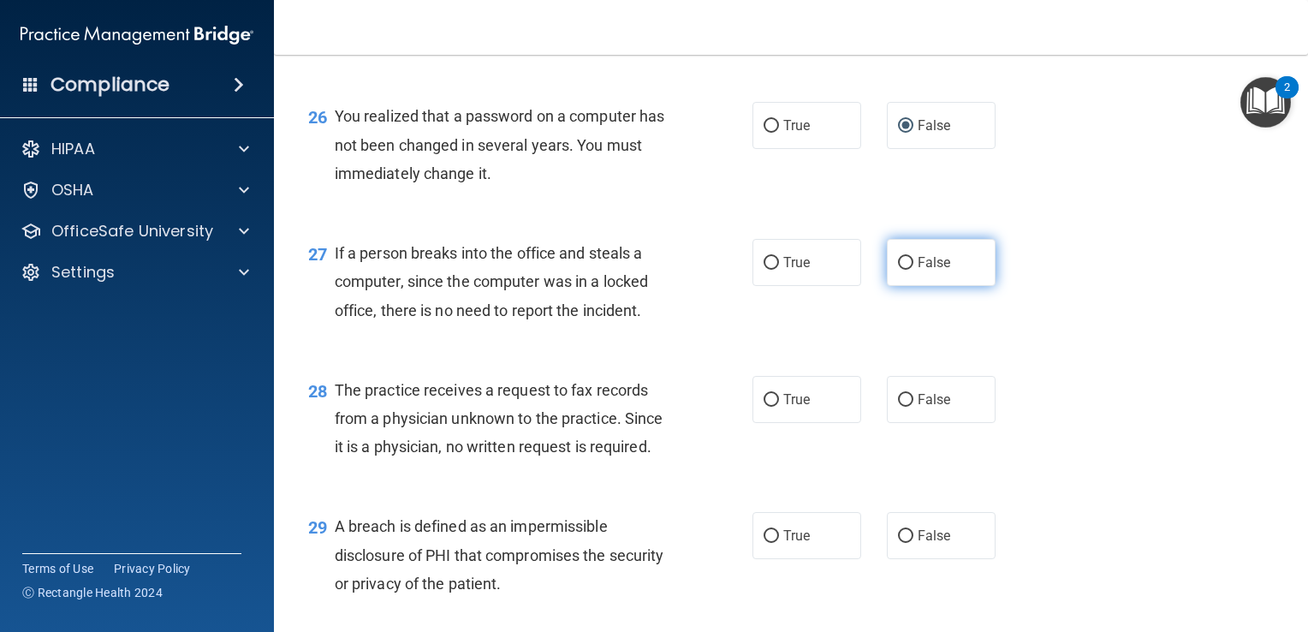
click at [898, 270] on input "False" at bounding box center [905, 263] width 15 height 13
radio input "true"
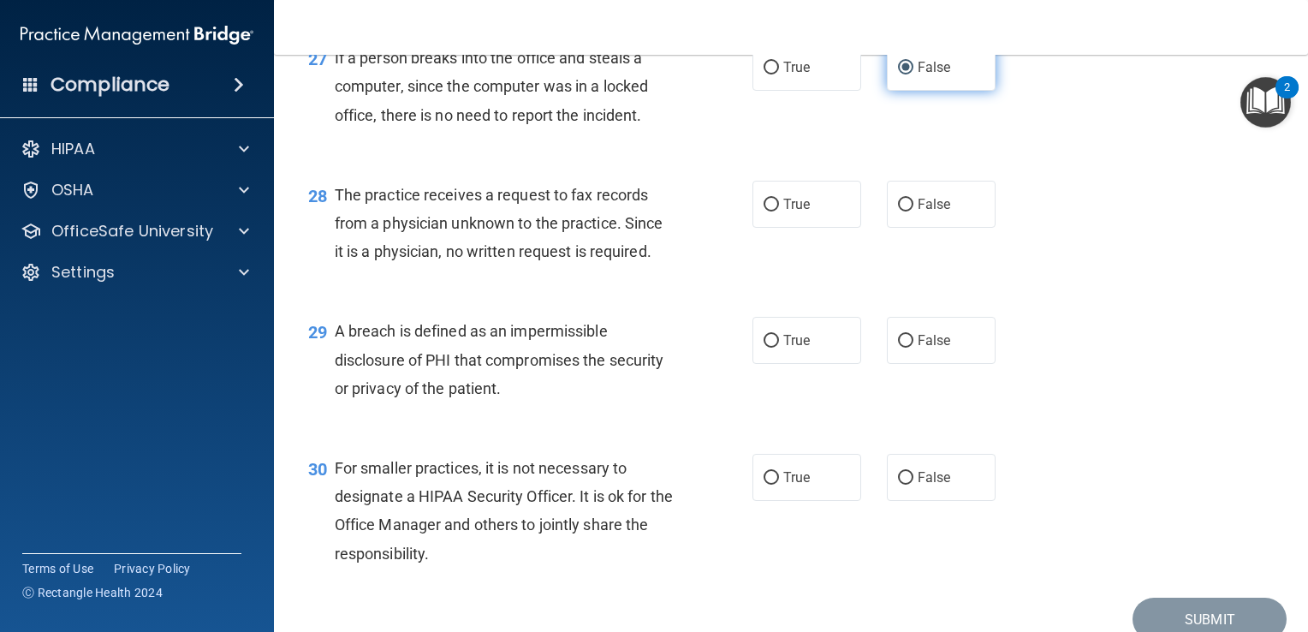
scroll to position [3992, 0]
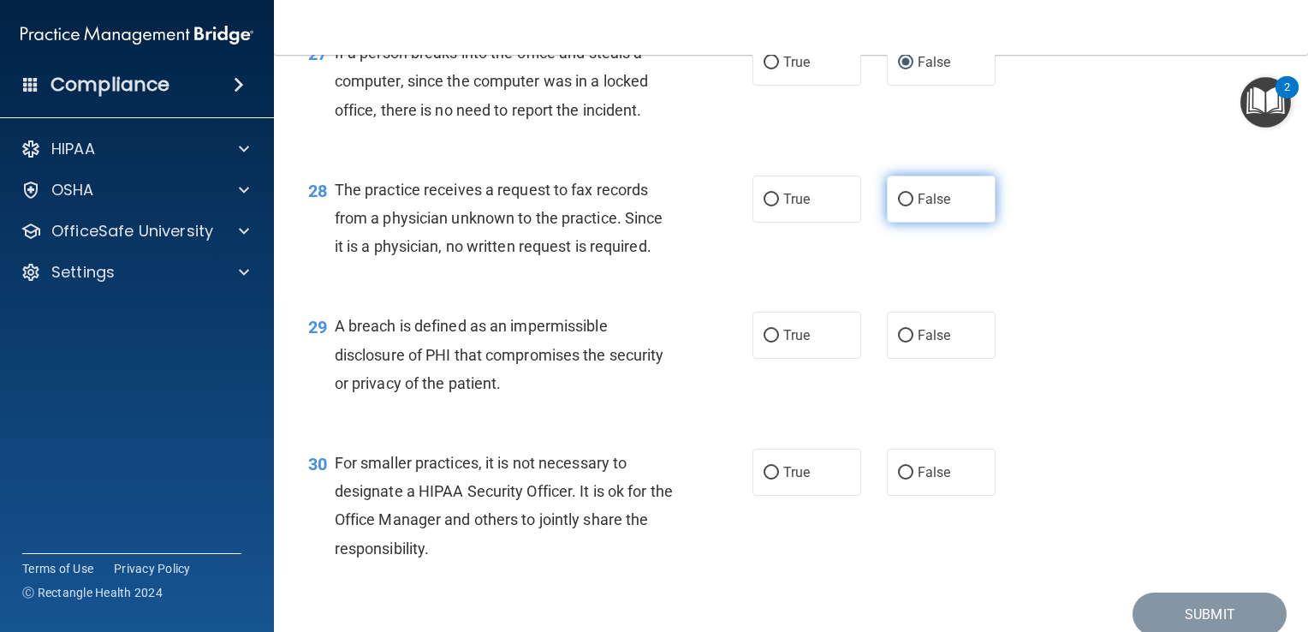
click at [898, 206] on input "False" at bounding box center [905, 199] width 15 height 13
radio input "true"
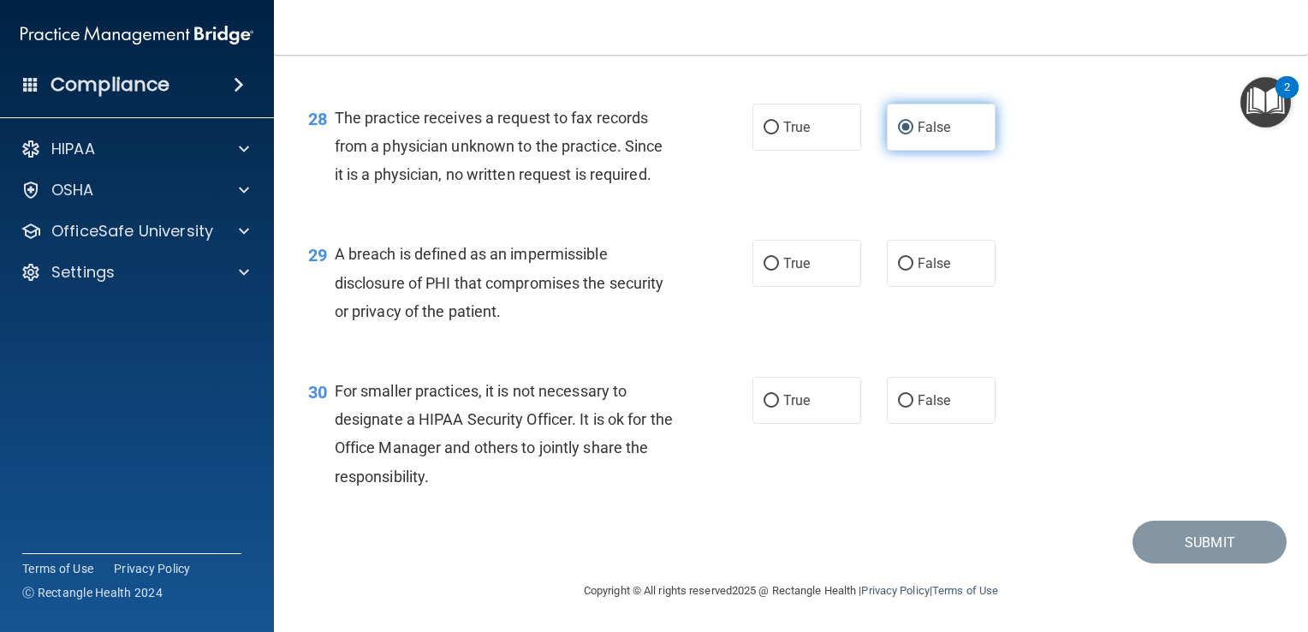
scroll to position [4092, 0]
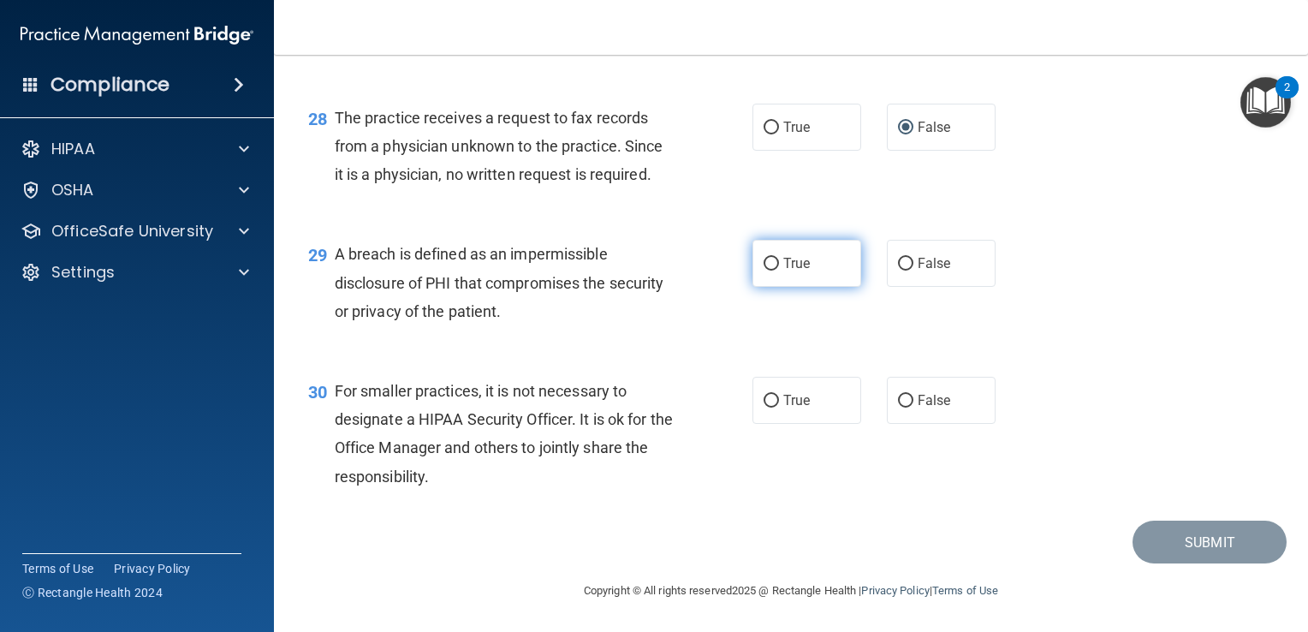
click at [764, 270] on input "True" at bounding box center [771, 264] width 15 height 13
radio input "true"
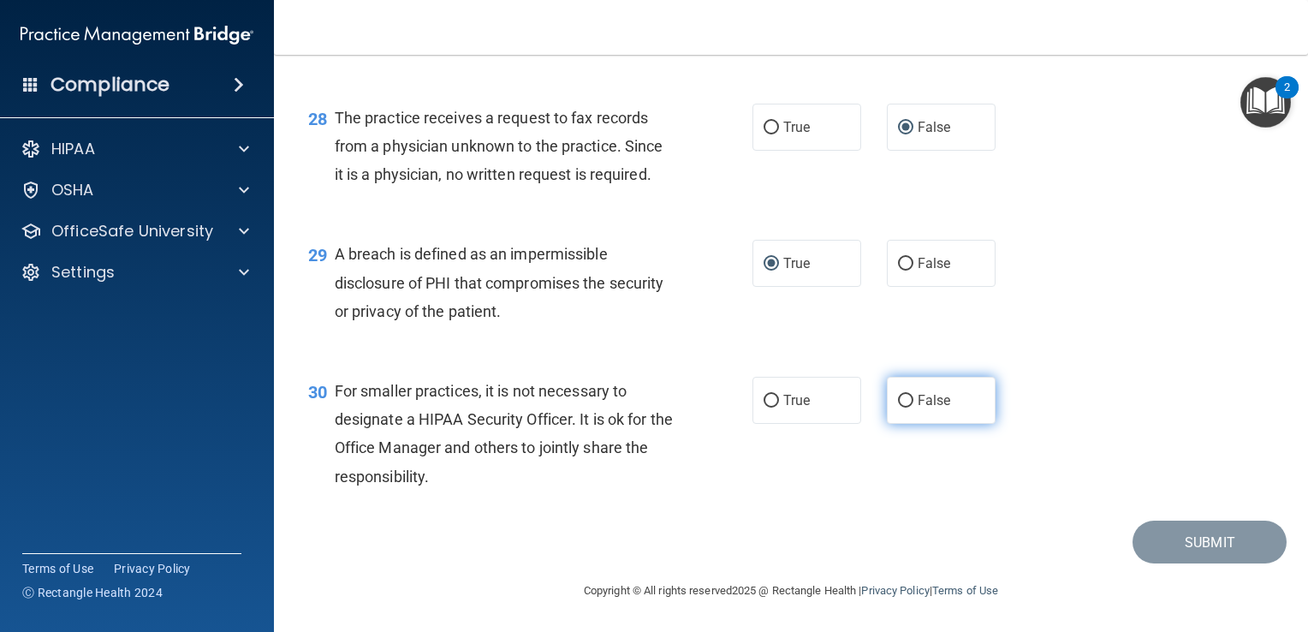
click at [900, 399] on input "False" at bounding box center [905, 401] width 15 height 13
radio input "true"
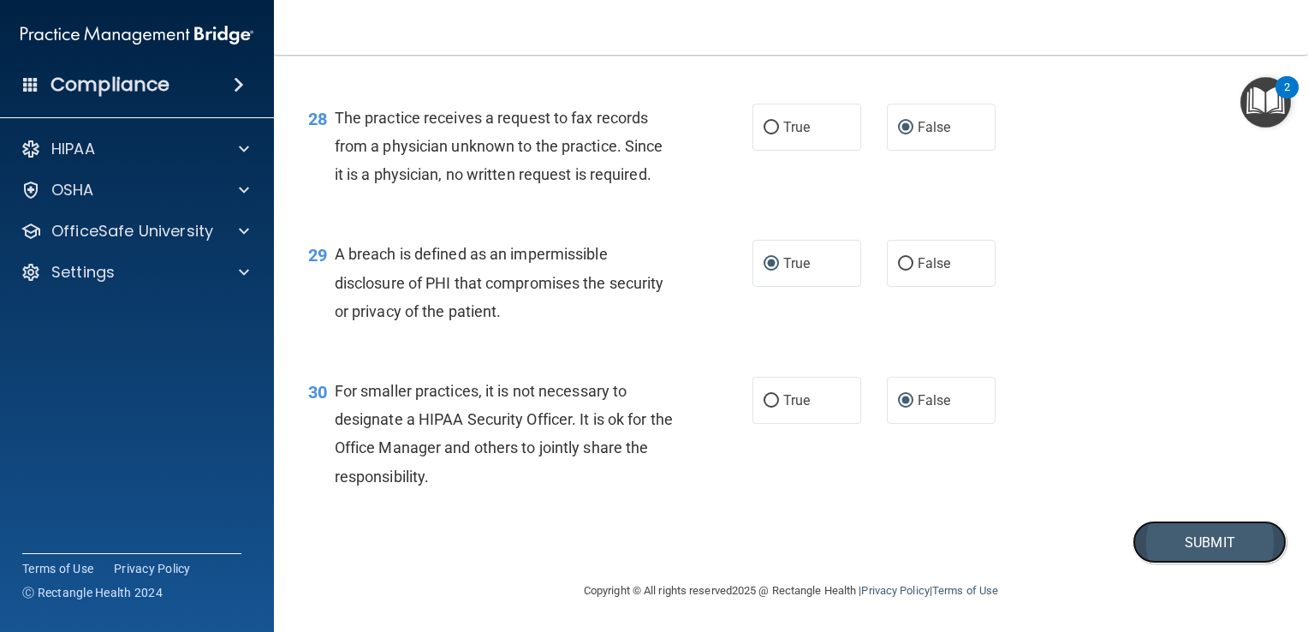
click at [1163, 545] on button "Submit" at bounding box center [1210, 542] width 154 height 44
click at [1177, 557] on button "Submit" at bounding box center [1210, 542] width 154 height 44
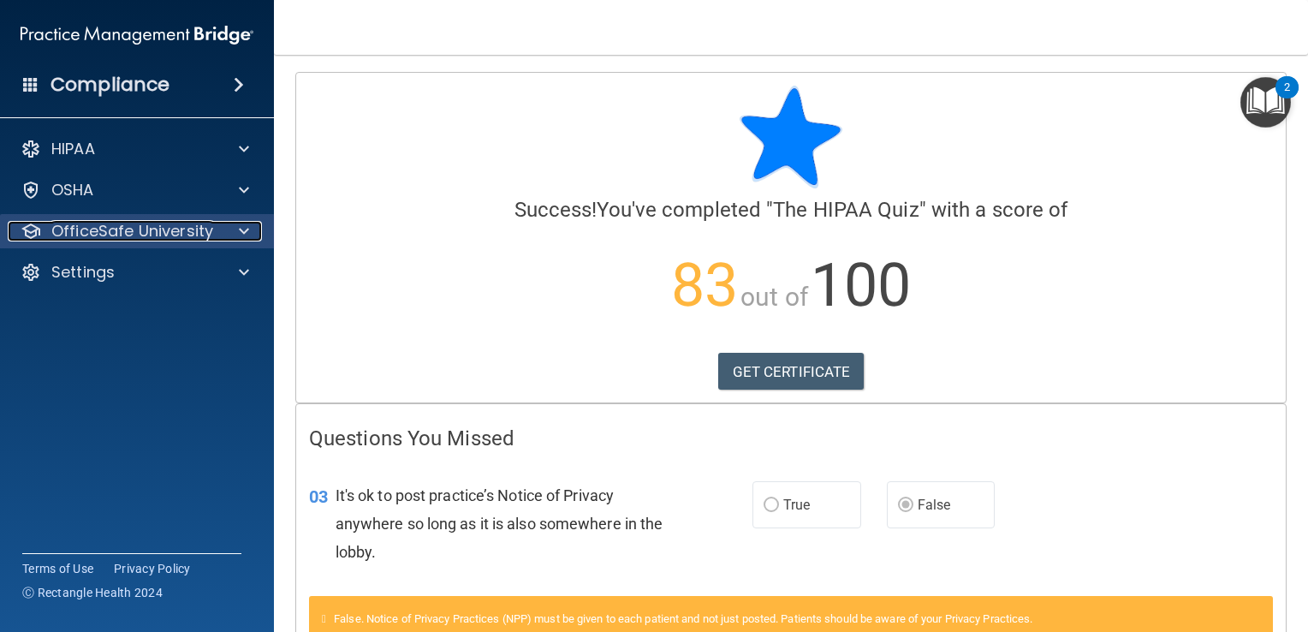
click at [231, 235] on div at bounding box center [241, 231] width 43 height 21
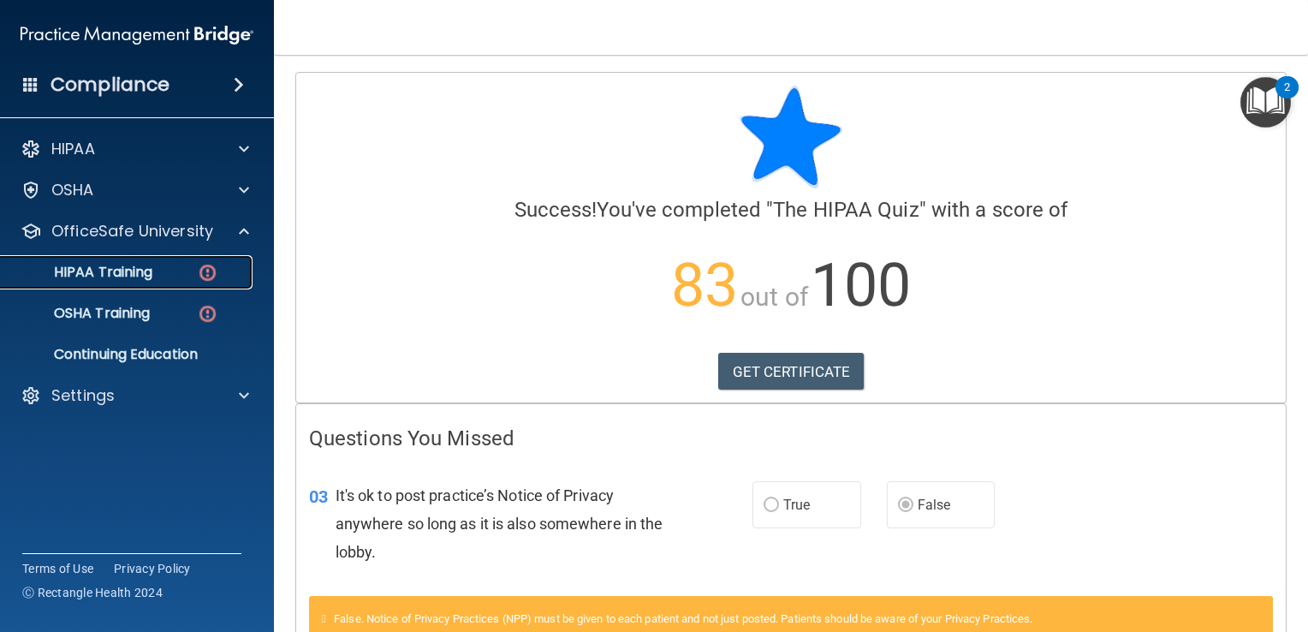
click at [148, 280] on p "HIPAA Training" at bounding box center [81, 272] width 141 height 17
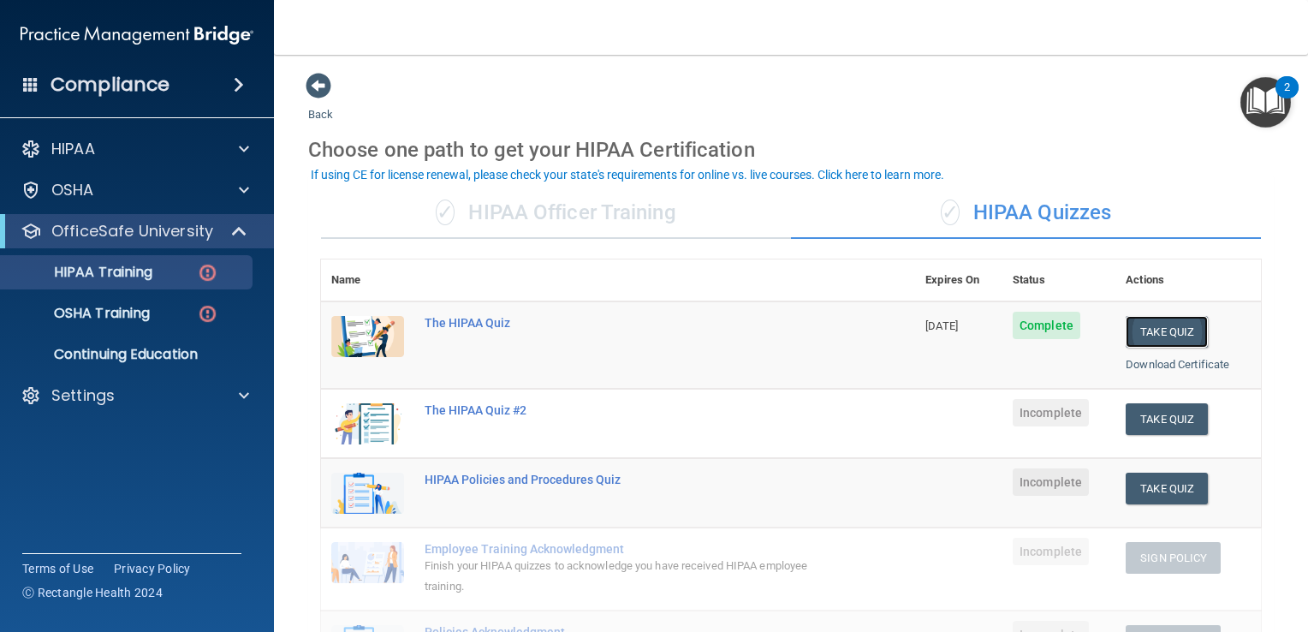
click at [1146, 332] on button "Take Quiz" at bounding box center [1167, 332] width 82 height 32
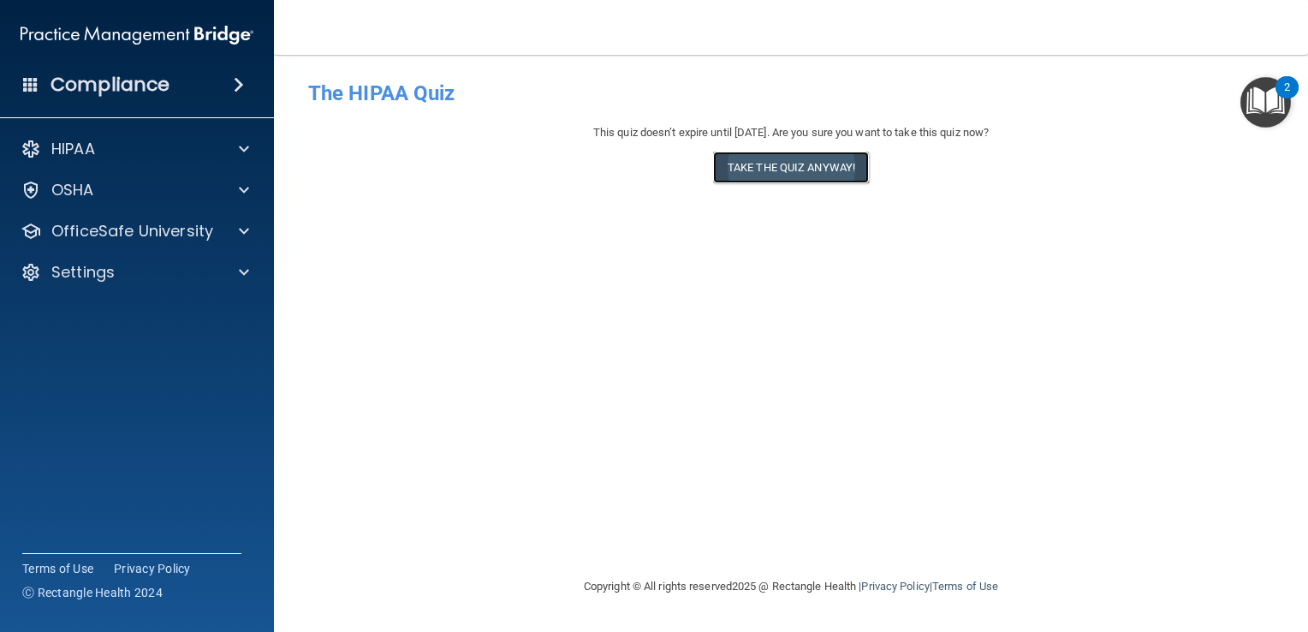
click at [783, 173] on button "Take the quiz anyway!" at bounding box center [791, 168] width 156 height 32
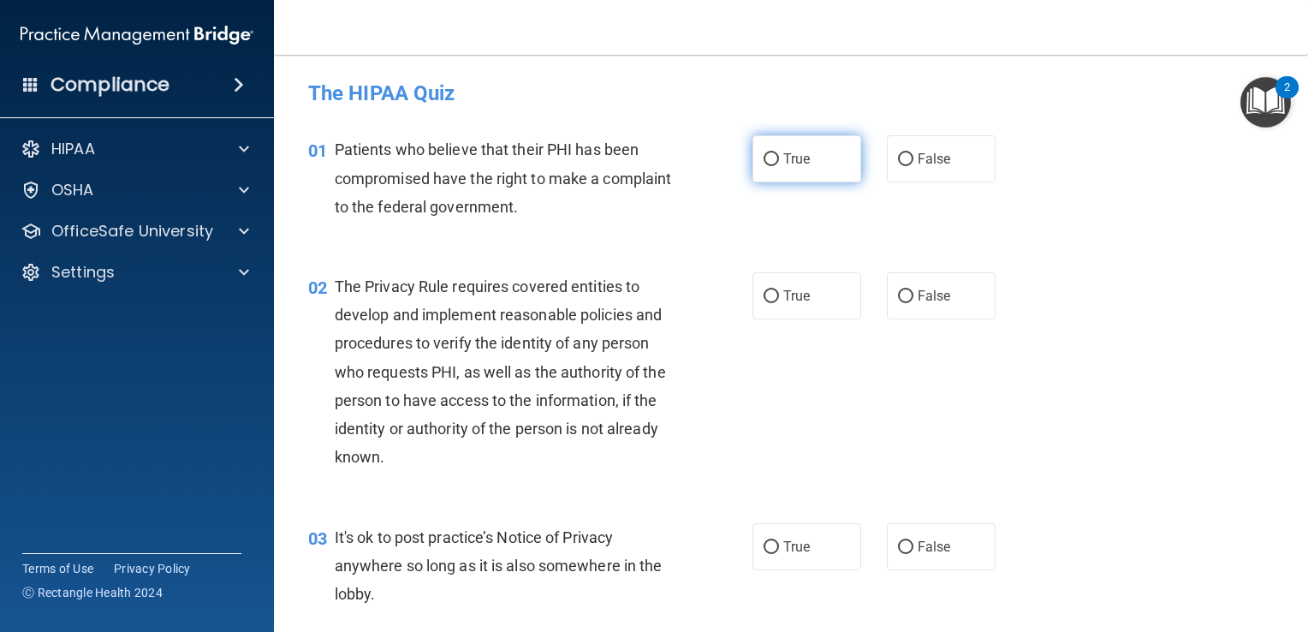
click at [764, 158] on input "True" at bounding box center [771, 159] width 15 height 13
radio input "true"
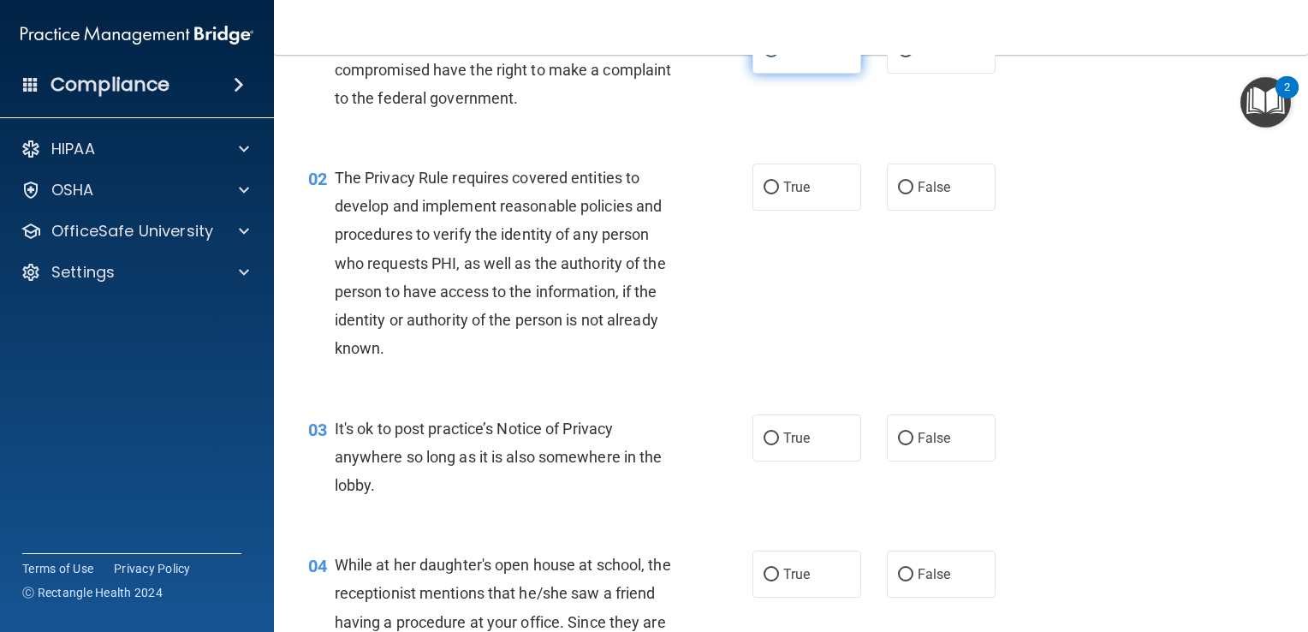
scroll to position [115, 0]
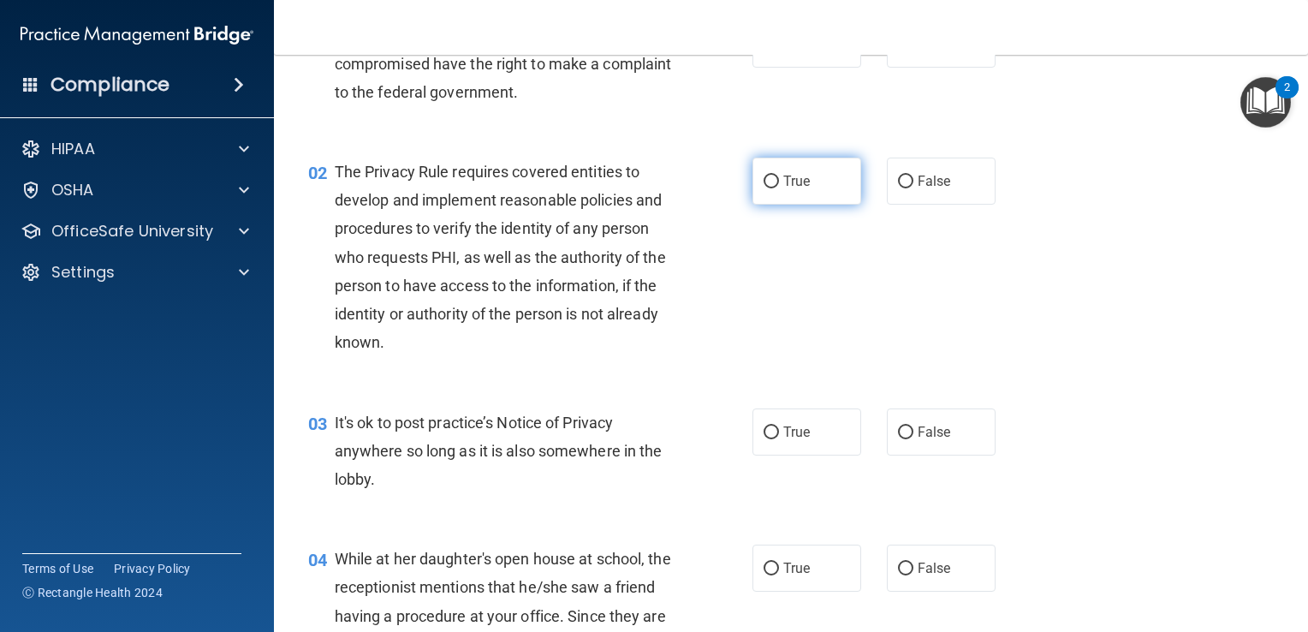
click at [764, 175] on input "True" at bounding box center [771, 181] width 15 height 13
radio input "true"
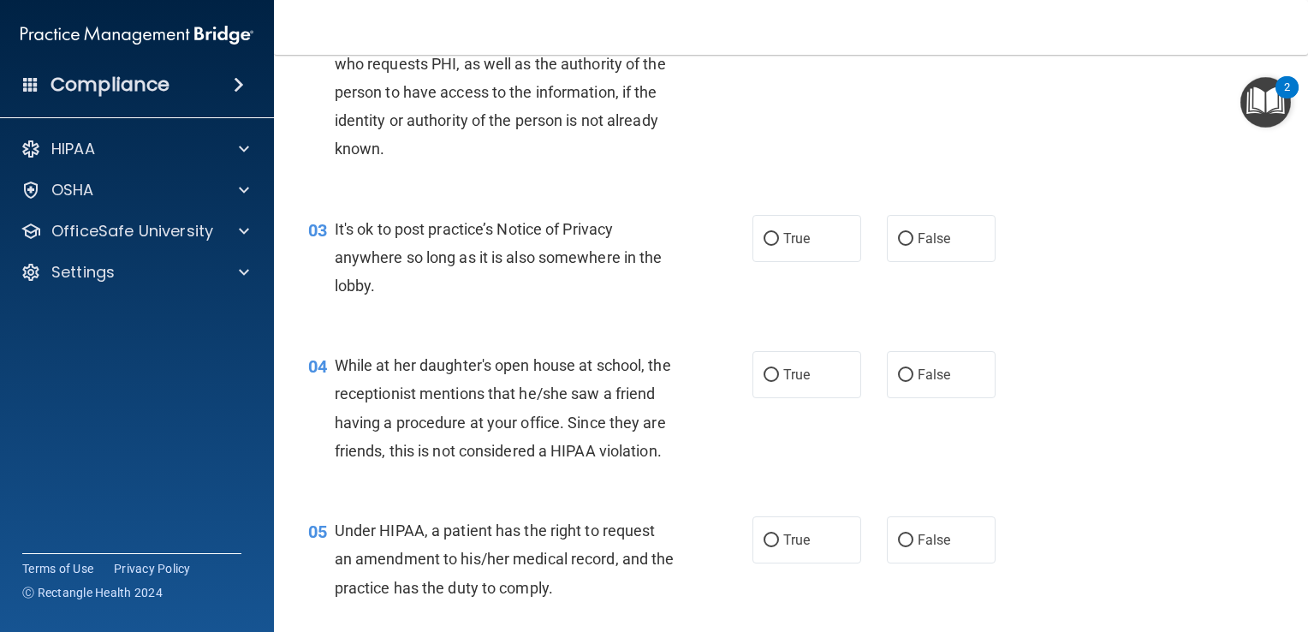
scroll to position [320, 0]
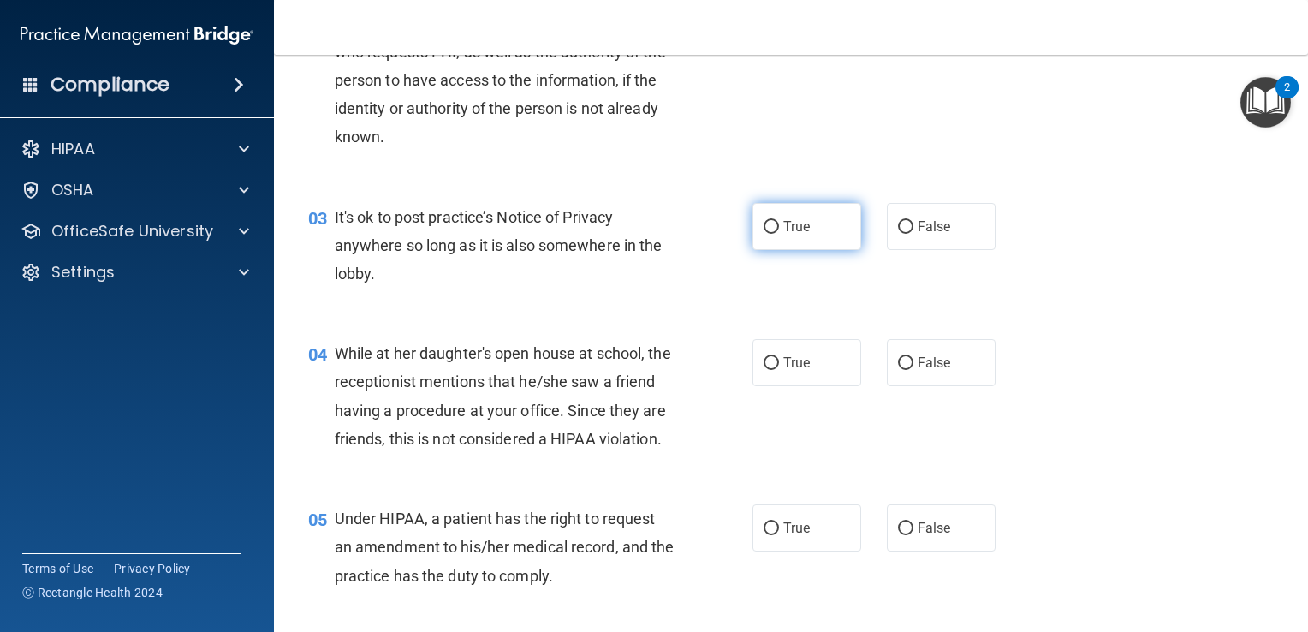
click at [769, 225] on input "True" at bounding box center [771, 227] width 15 height 13
radio input "true"
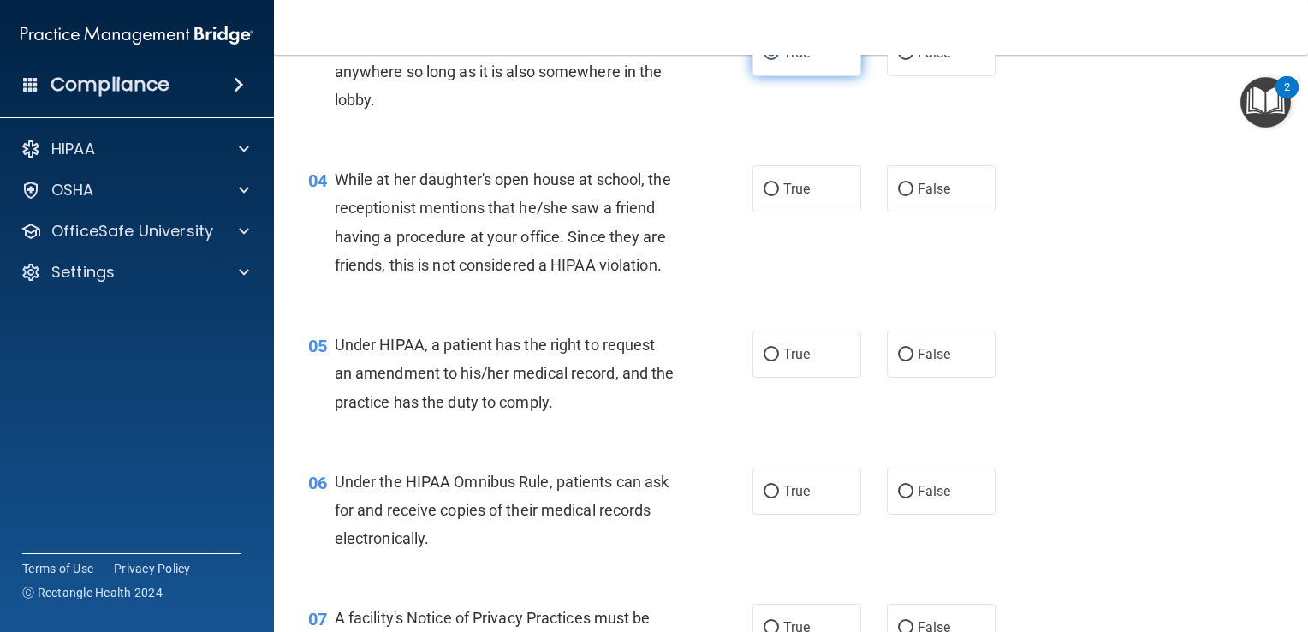
scroll to position [512, 0]
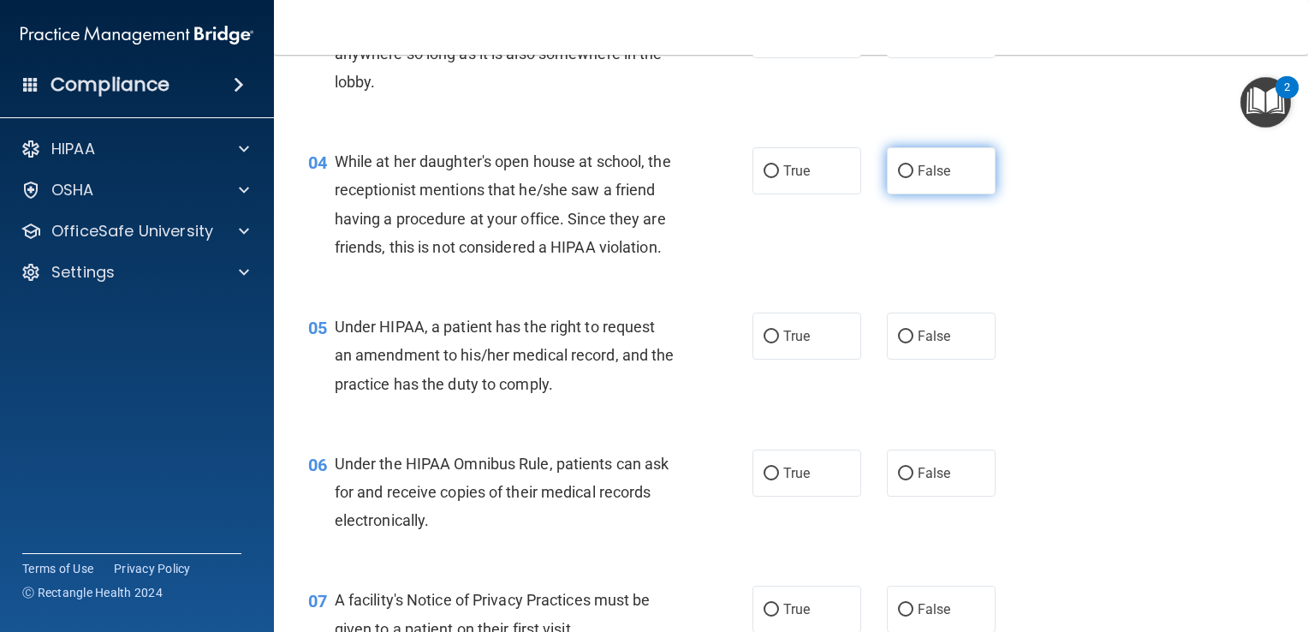
click at [898, 171] on input "False" at bounding box center [905, 171] width 15 height 13
radio input "true"
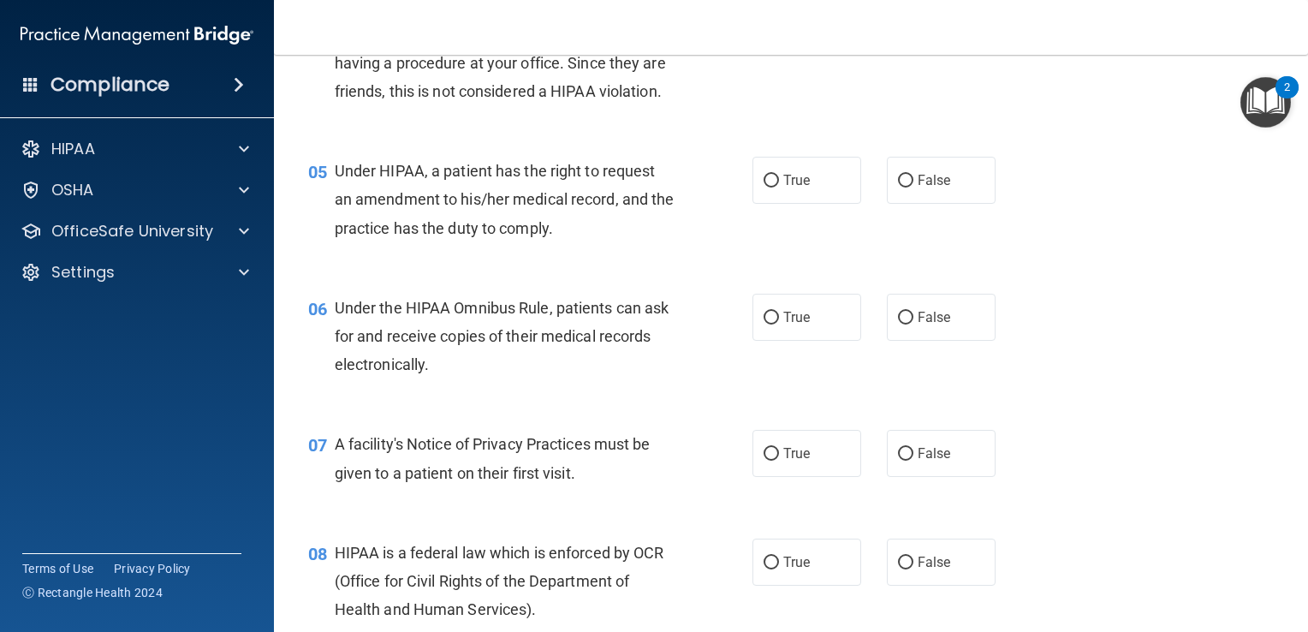
scroll to position [671, 0]
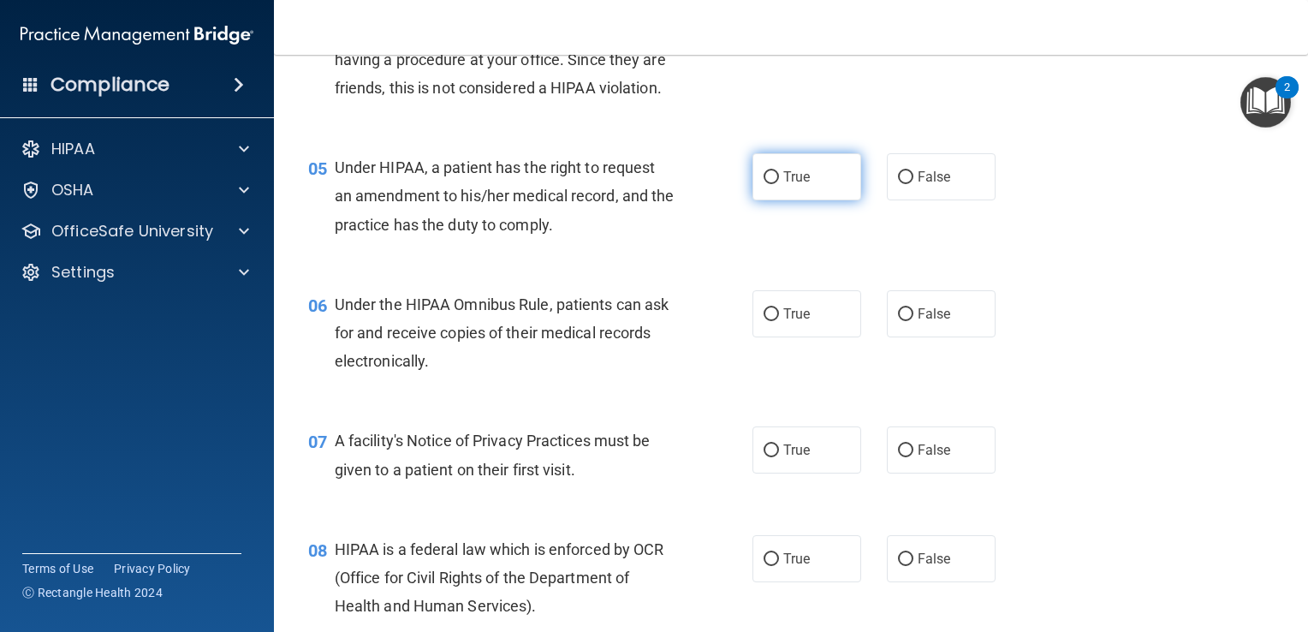
click at [764, 184] on input "True" at bounding box center [771, 177] width 15 height 13
radio input "true"
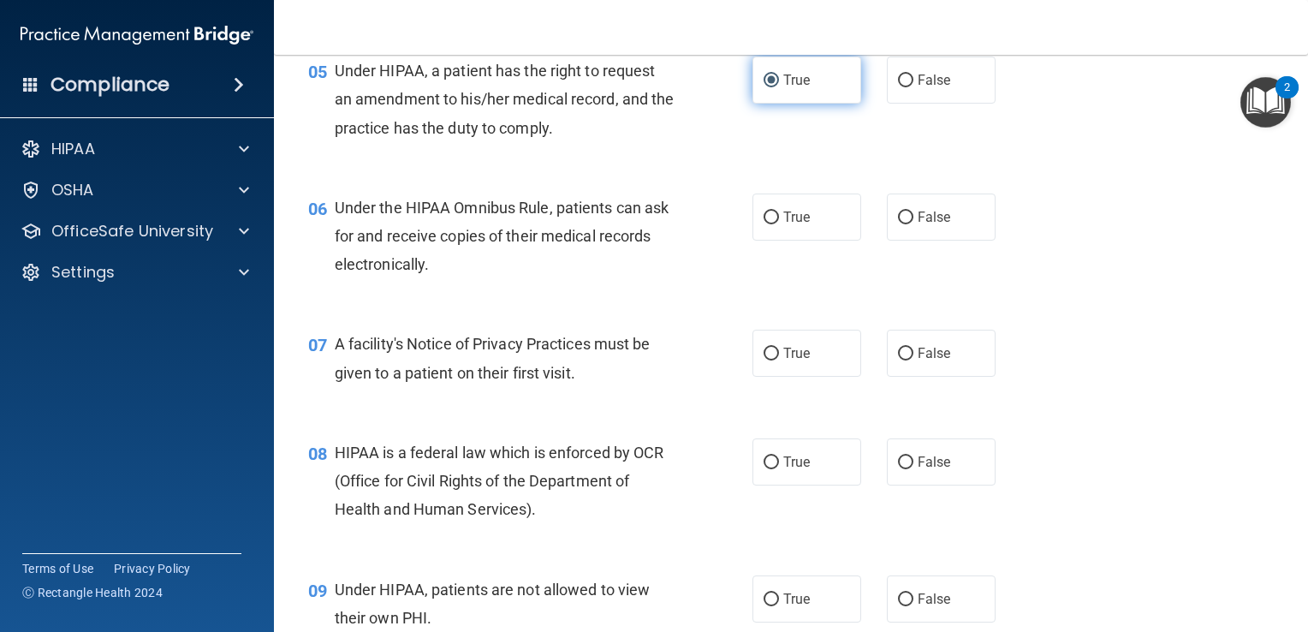
scroll to position [770, 0]
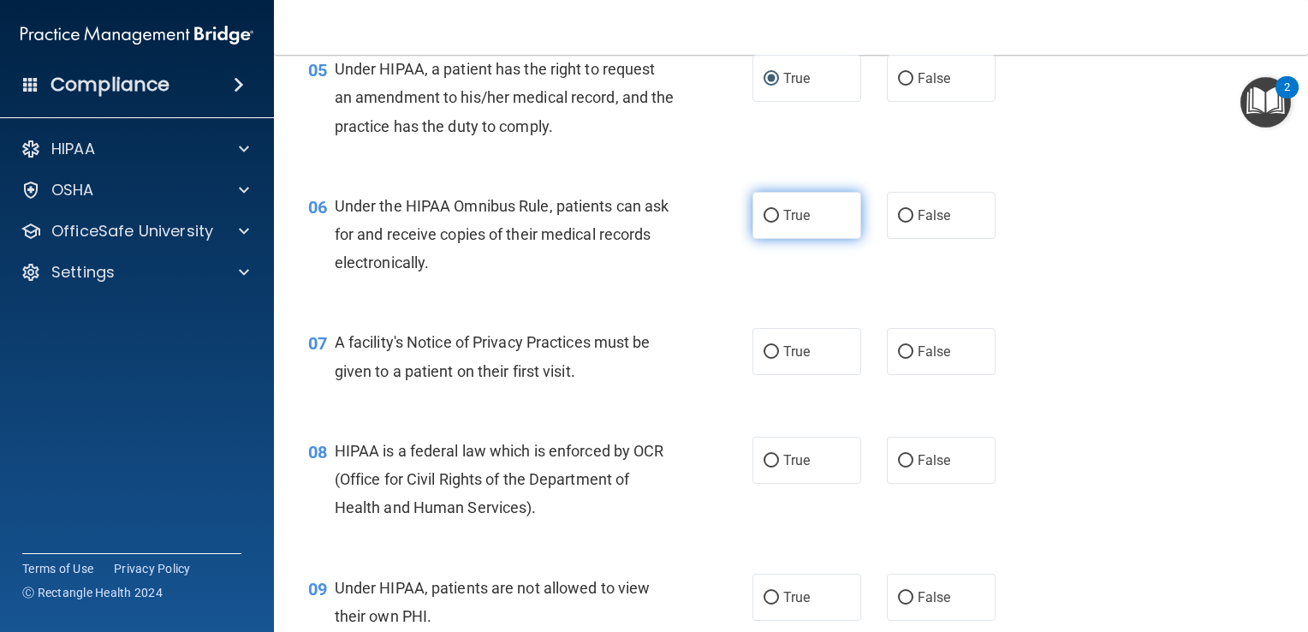
click at [764, 223] on input "True" at bounding box center [771, 216] width 15 height 13
radio input "true"
click at [764, 359] on input "True" at bounding box center [771, 352] width 15 height 13
radio input "true"
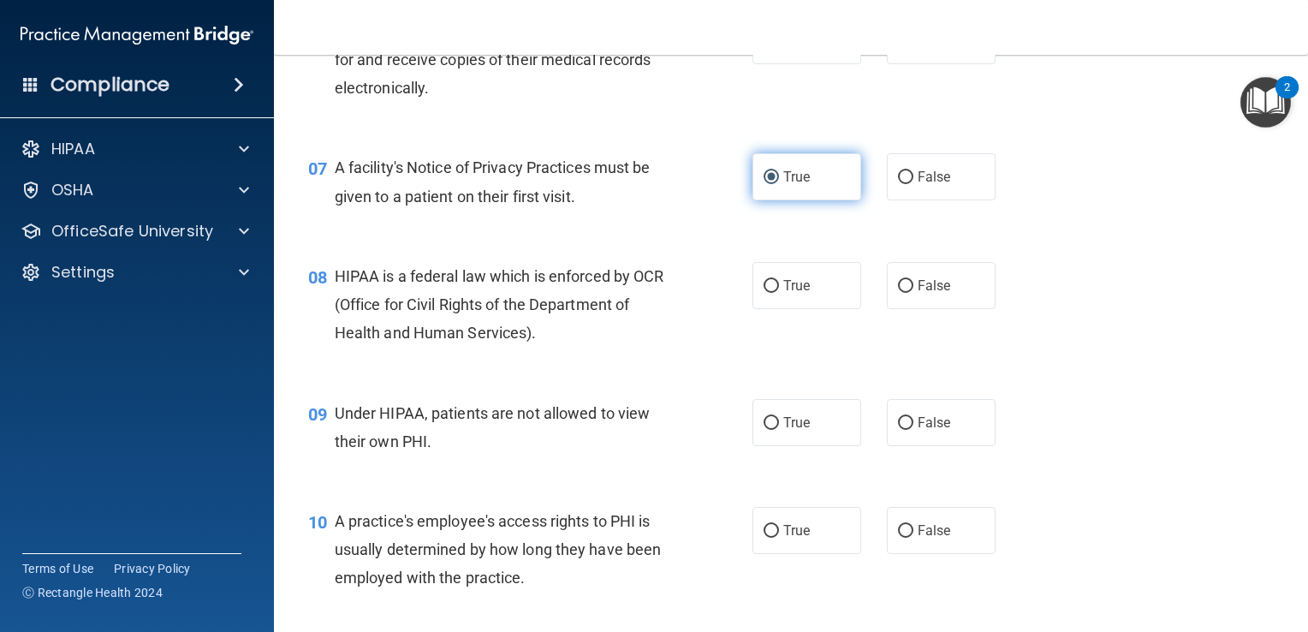
scroll to position [952, 0]
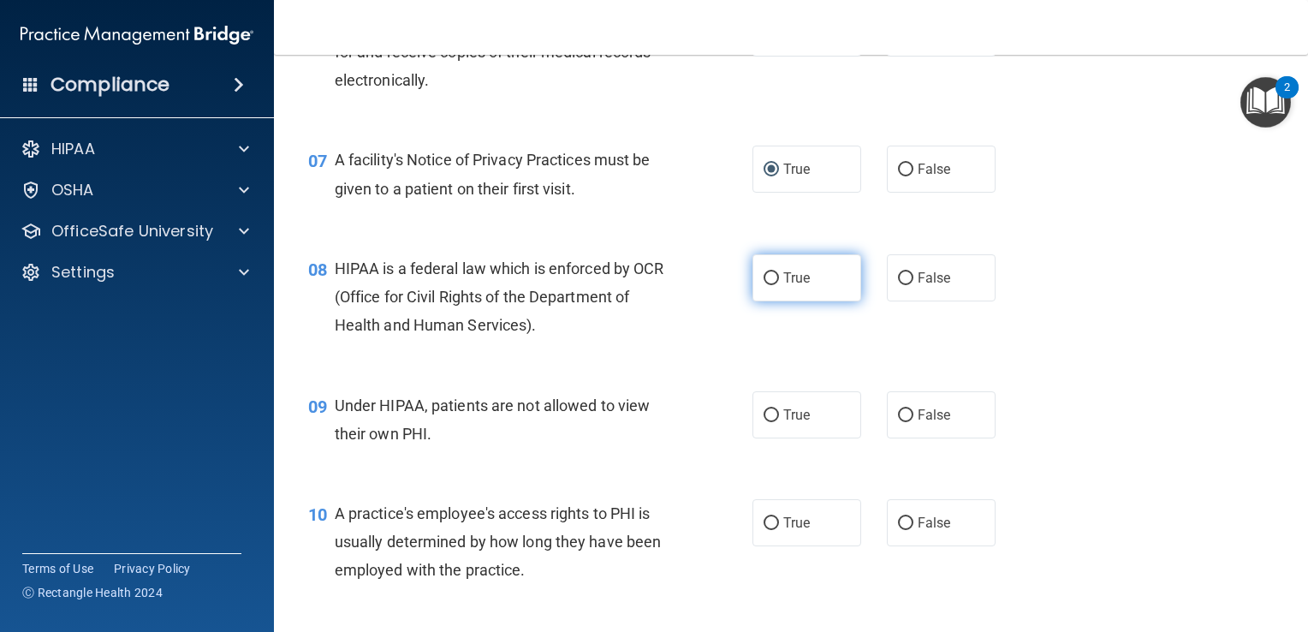
click at [767, 285] on input "True" at bounding box center [771, 278] width 15 height 13
radio input "true"
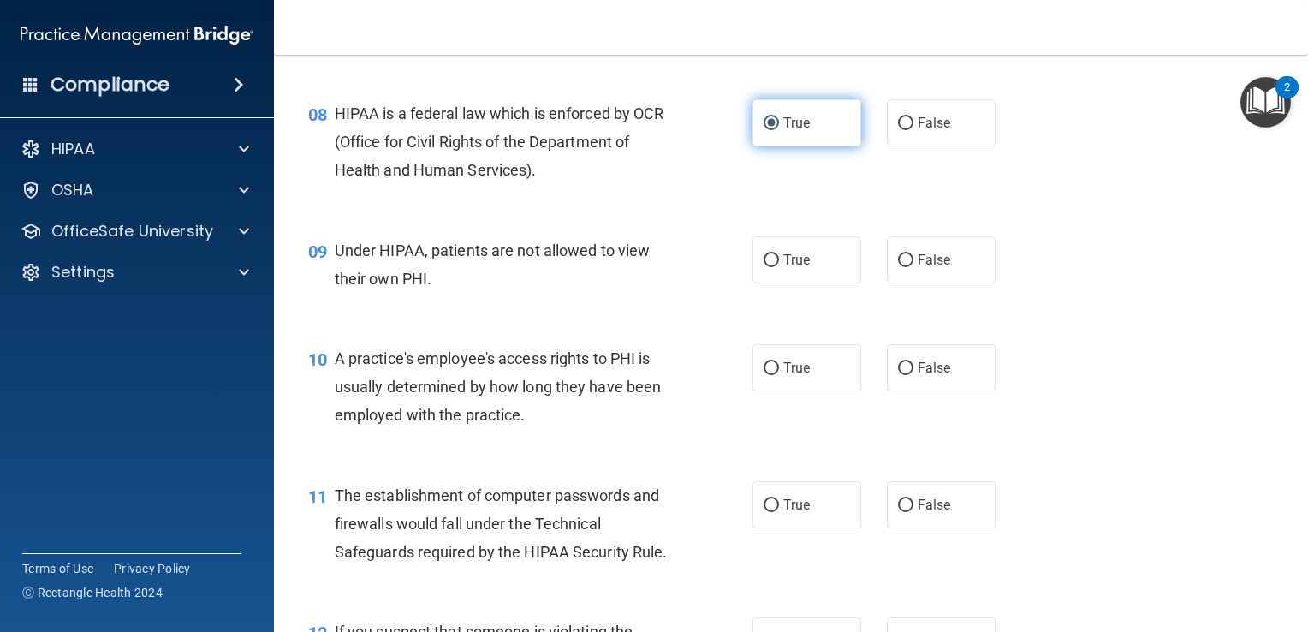
scroll to position [1117, 0]
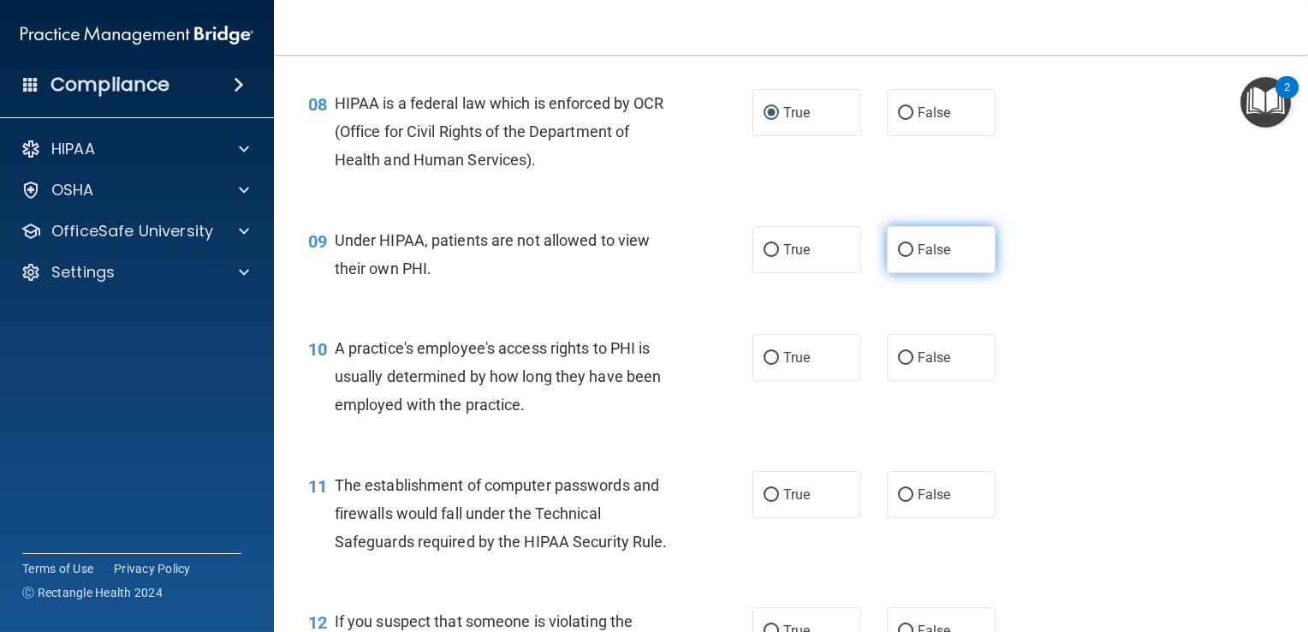
click at [898, 257] on input "False" at bounding box center [905, 250] width 15 height 13
radio input "true"
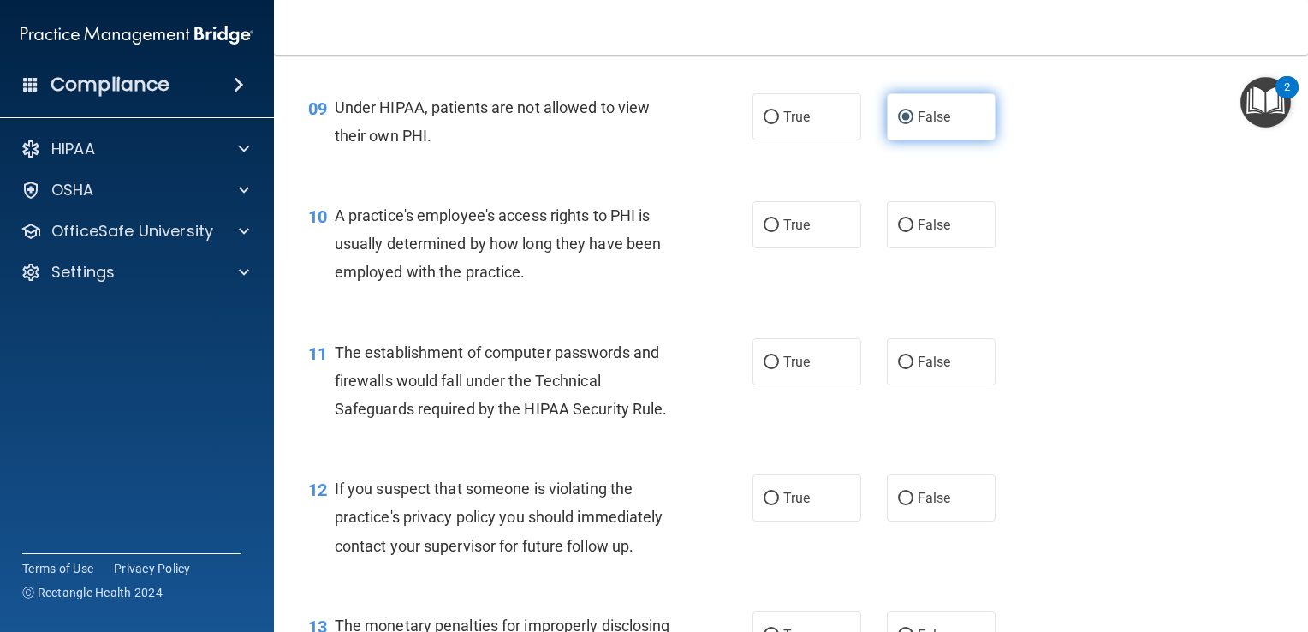
scroll to position [1275, 0]
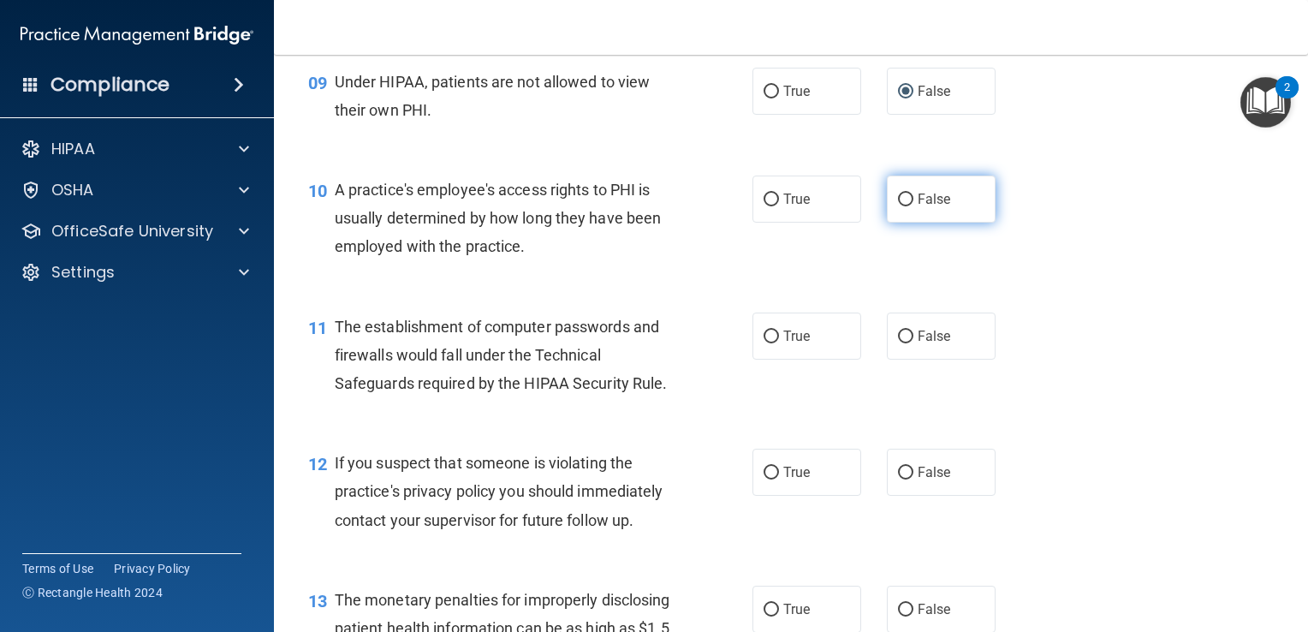
click at [898, 206] on input "False" at bounding box center [905, 199] width 15 height 13
radio input "true"
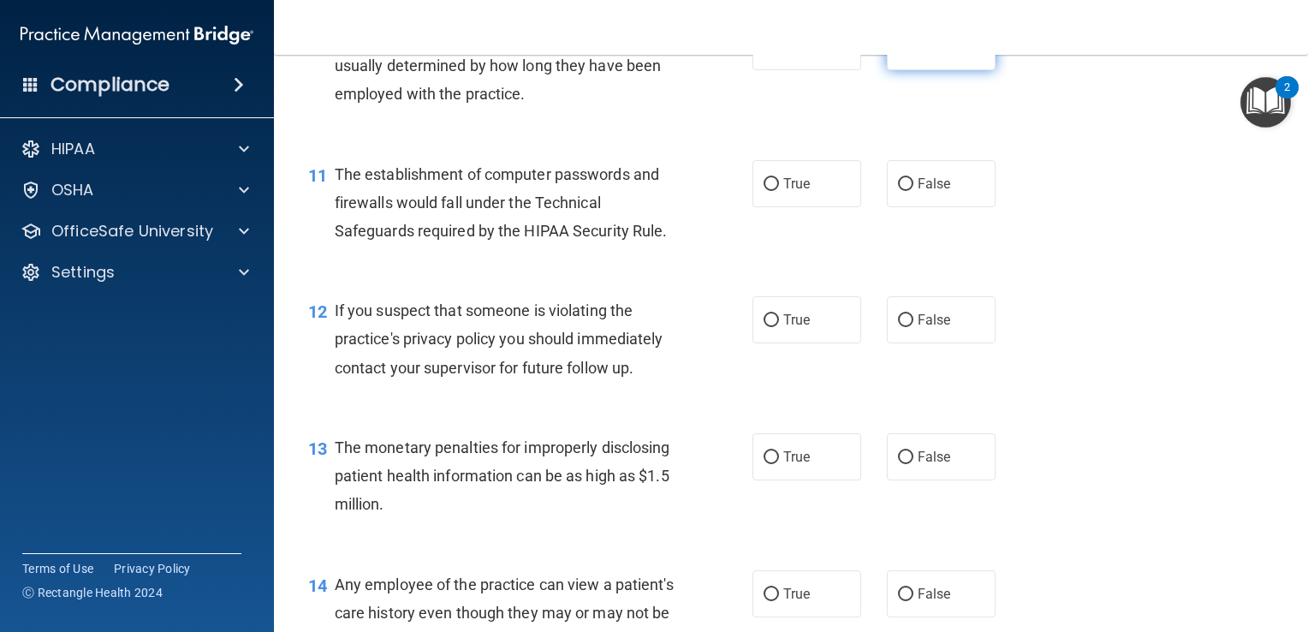
scroll to position [1429, 0]
click at [765, 190] on input "True" at bounding box center [771, 183] width 15 height 13
radio input "true"
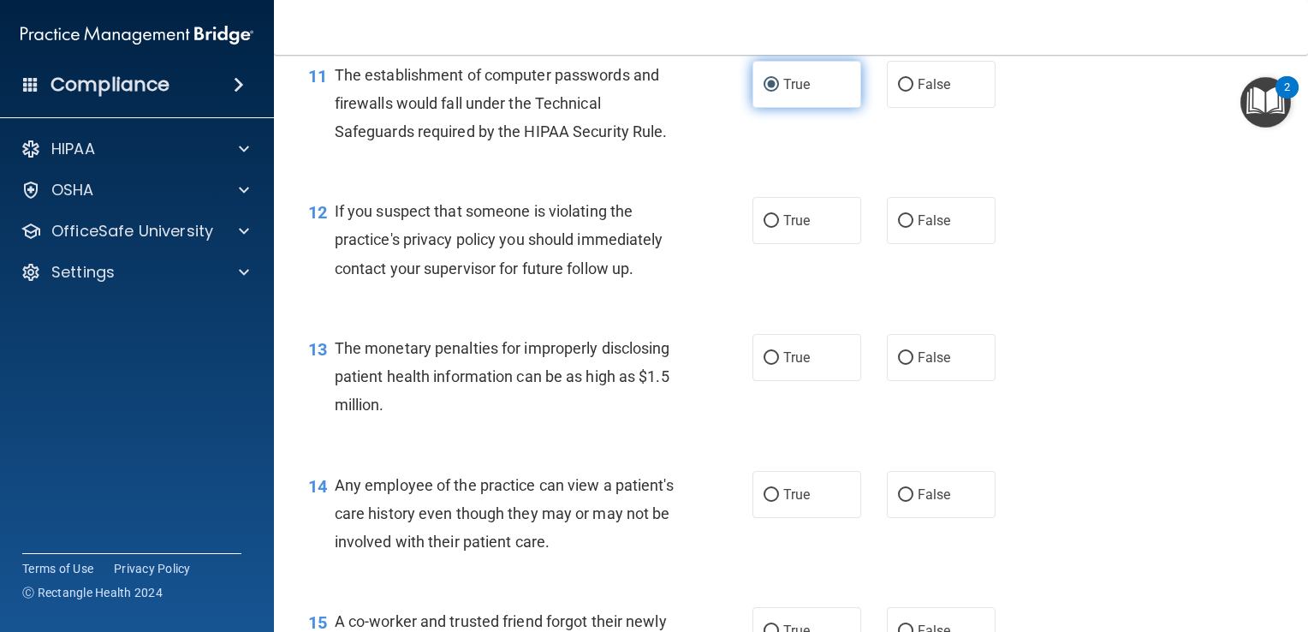
scroll to position [1532, 0]
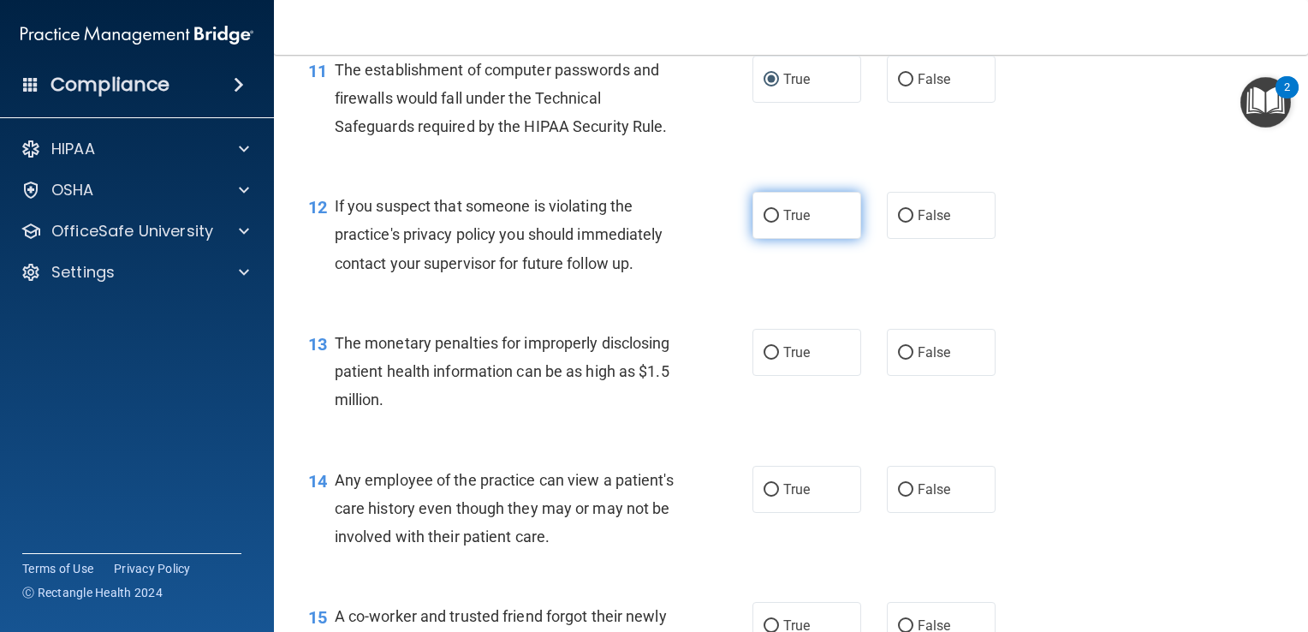
click at [768, 223] on input "True" at bounding box center [771, 216] width 15 height 13
radio input "true"
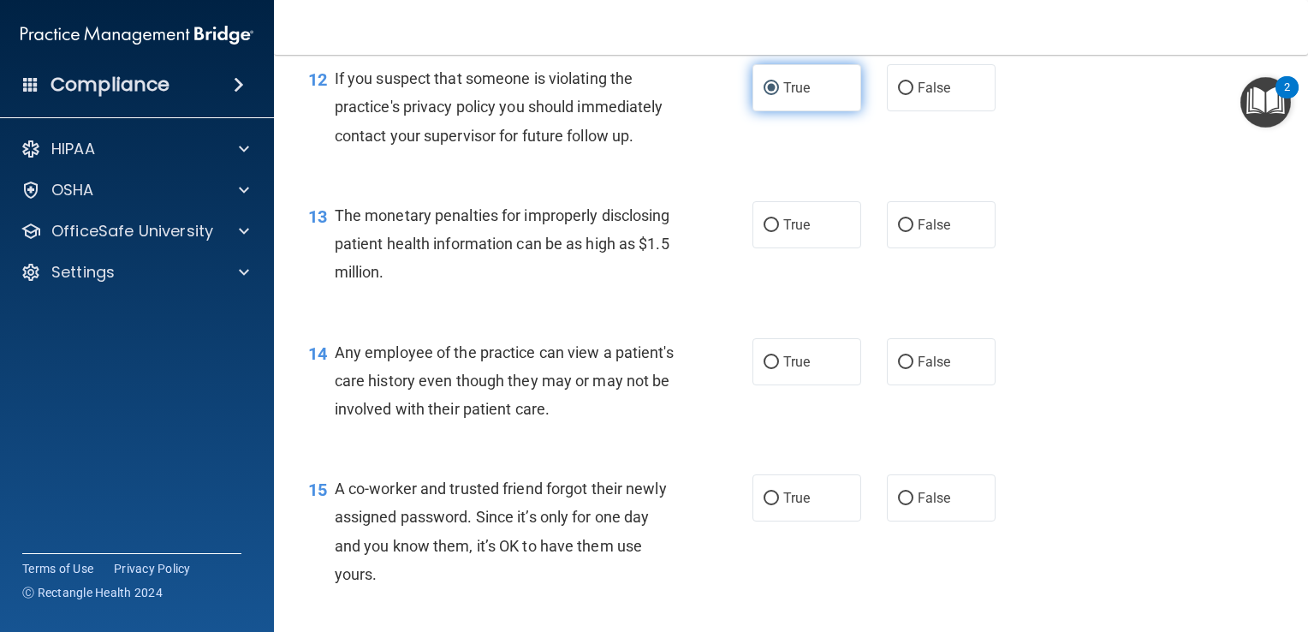
scroll to position [1661, 0]
click at [765, 231] on input "True" at bounding box center [771, 224] width 15 height 13
radio input "true"
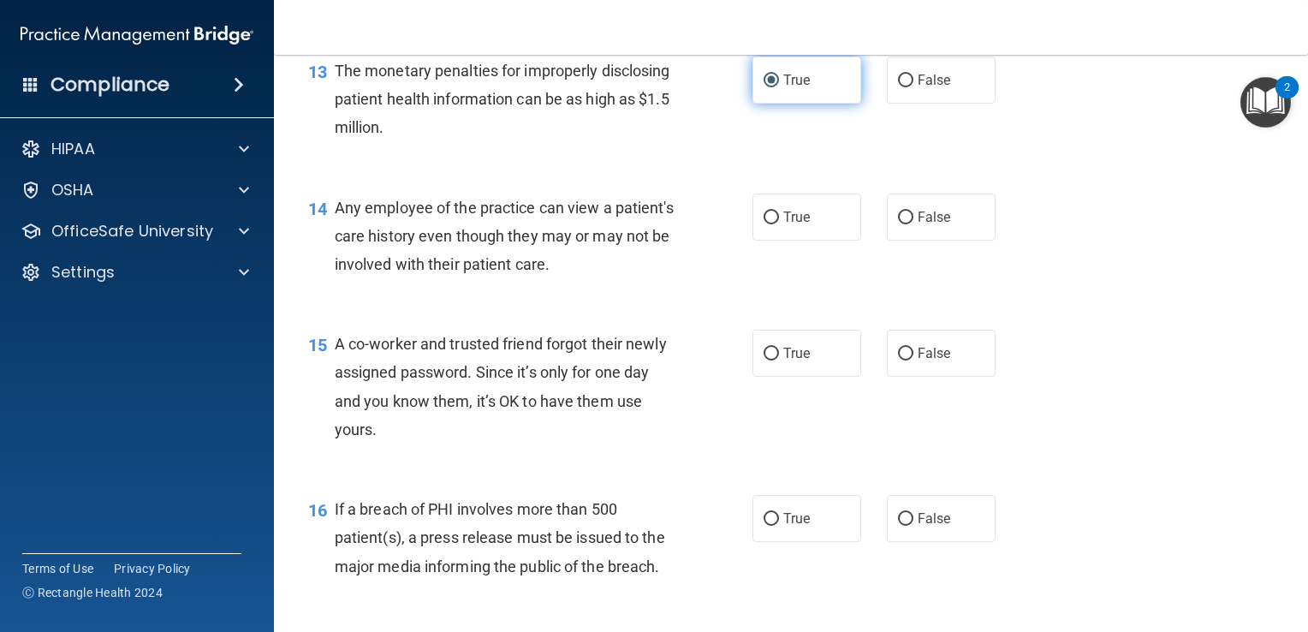
scroll to position [1807, 0]
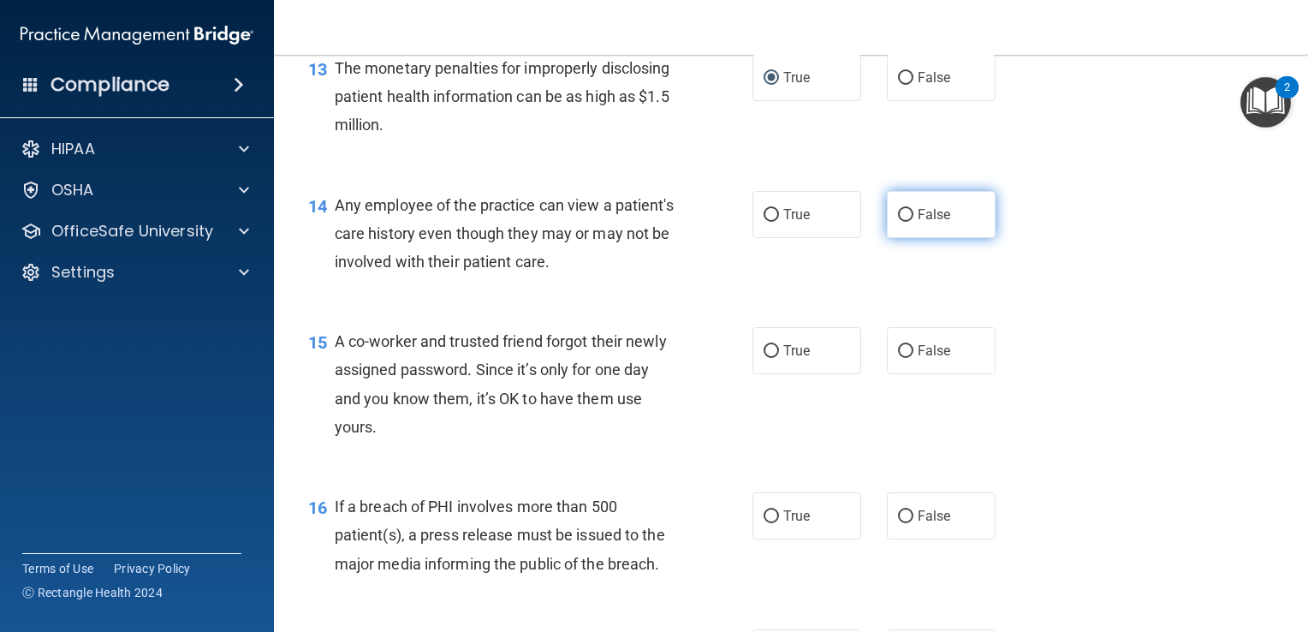
click at [898, 222] on input "False" at bounding box center [905, 215] width 15 height 13
radio input "true"
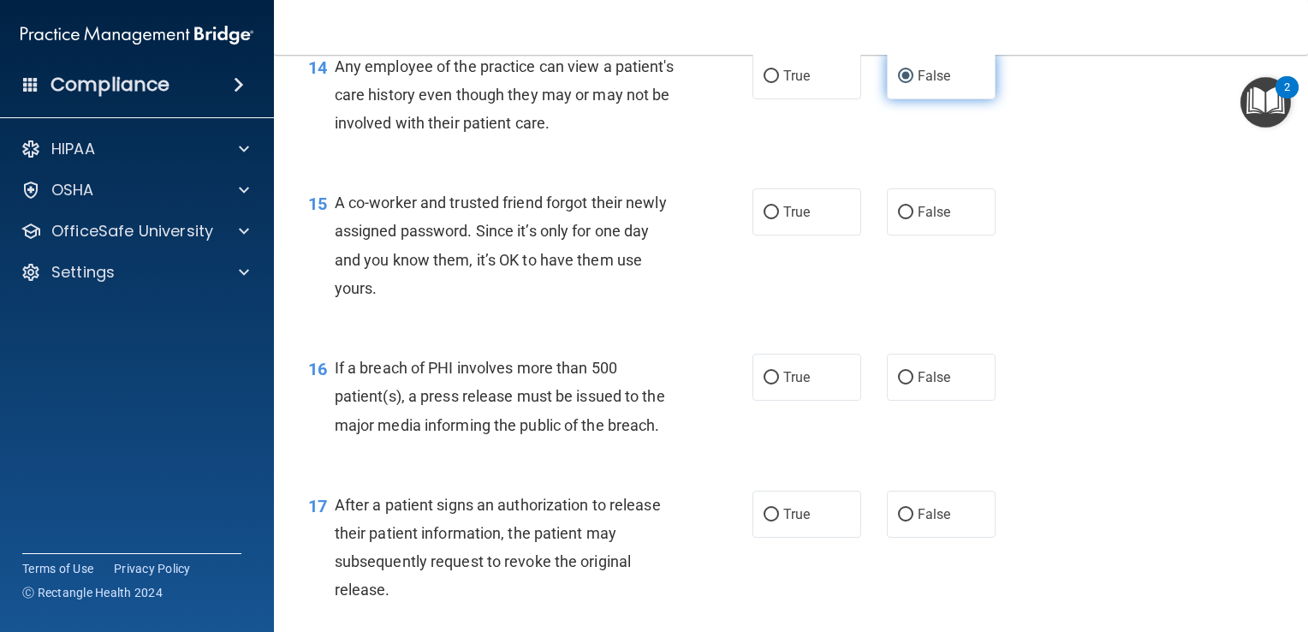
scroll to position [1948, 0]
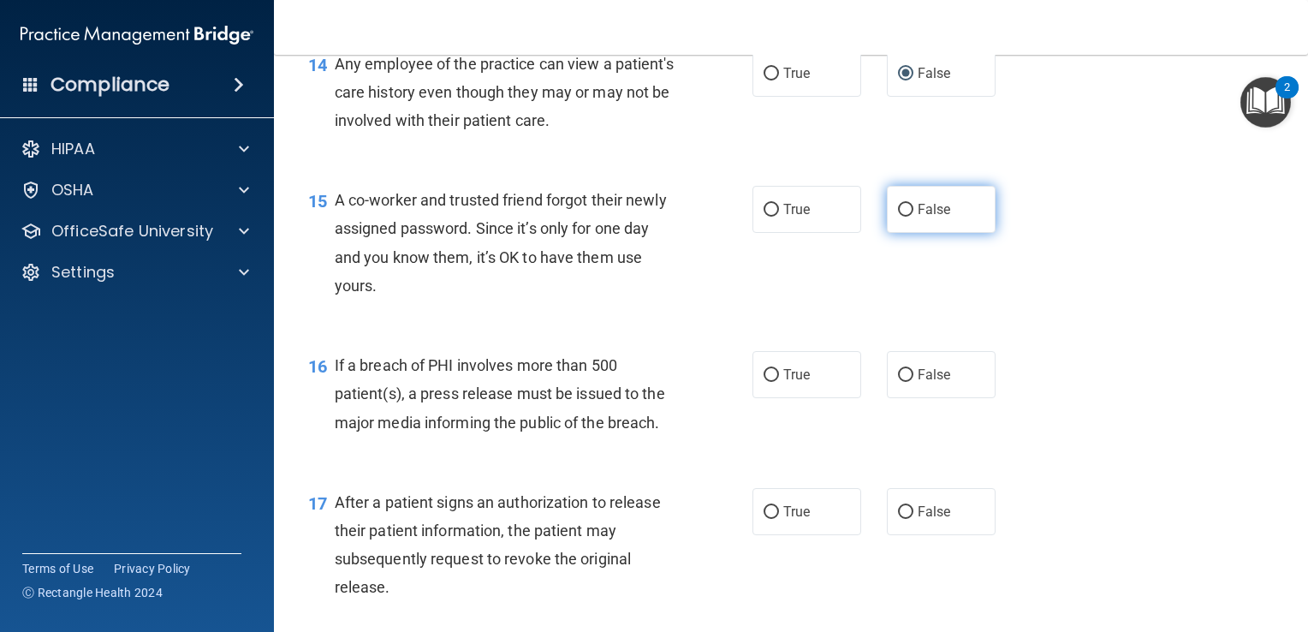
click at [901, 217] on input "False" at bounding box center [905, 210] width 15 height 13
radio input "true"
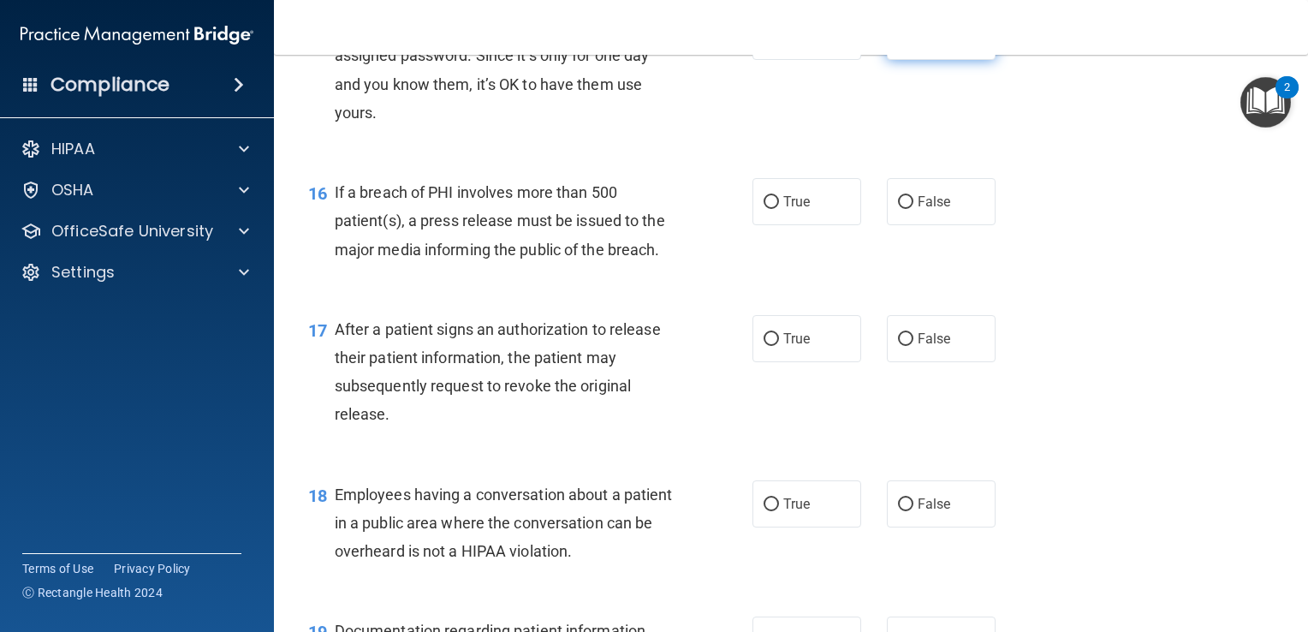
scroll to position [2127, 0]
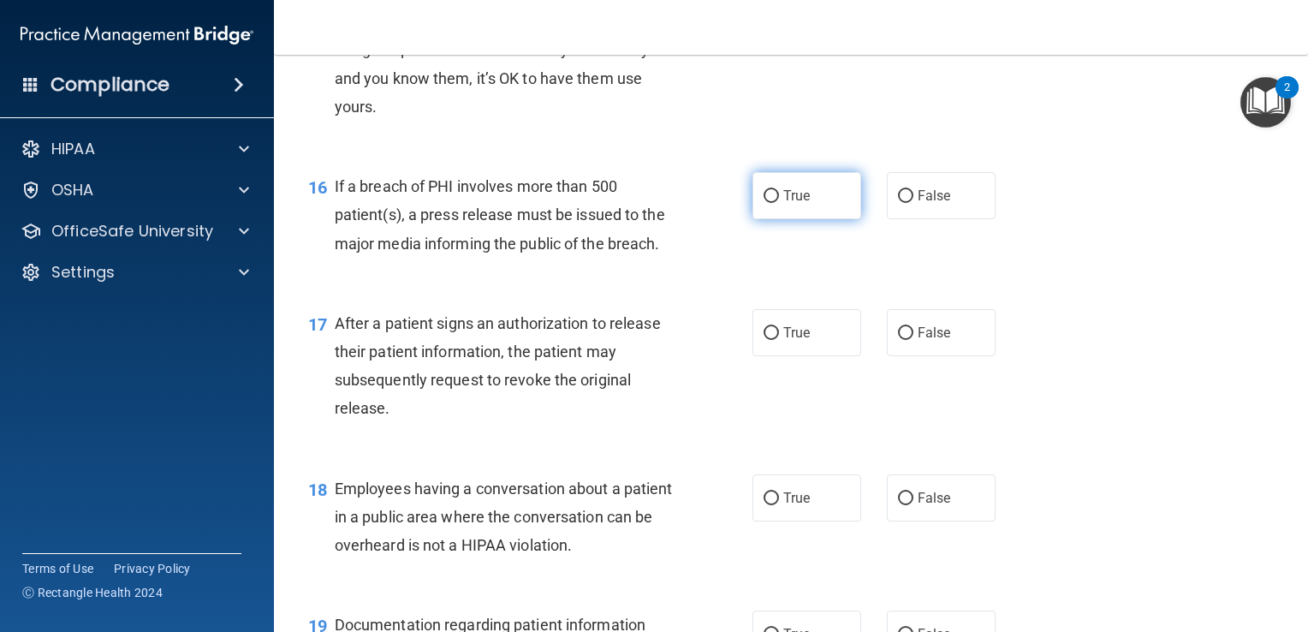
click at [764, 203] on input "True" at bounding box center [771, 196] width 15 height 13
radio input "true"
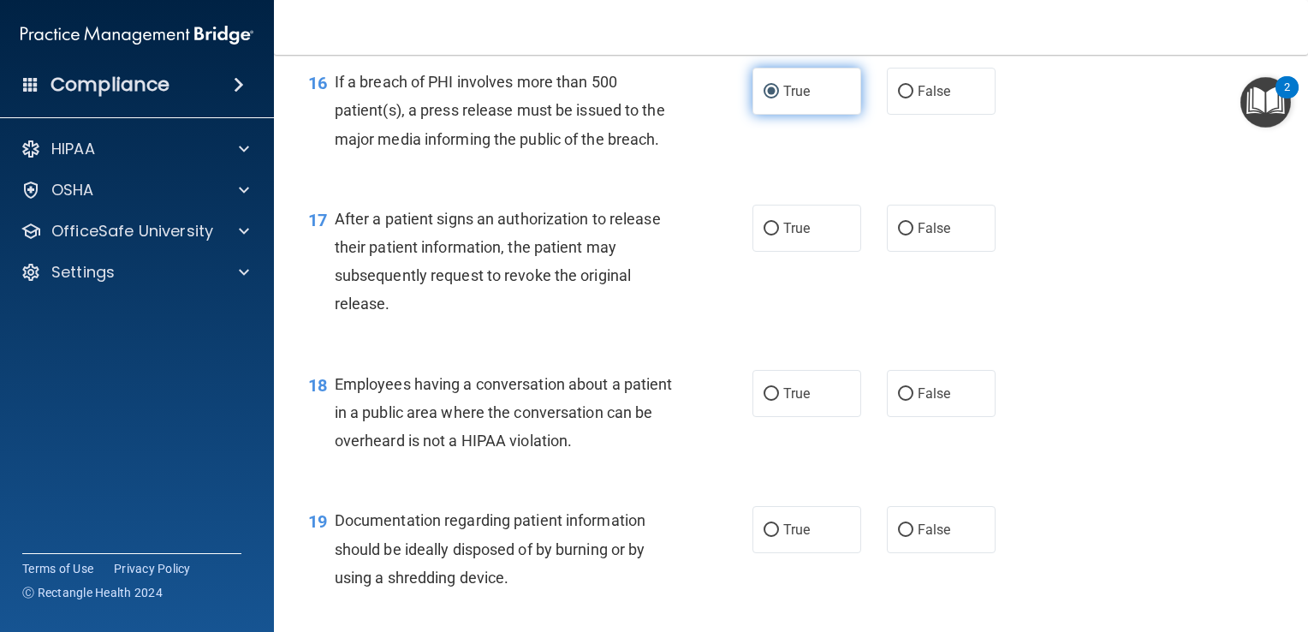
scroll to position [2238, 0]
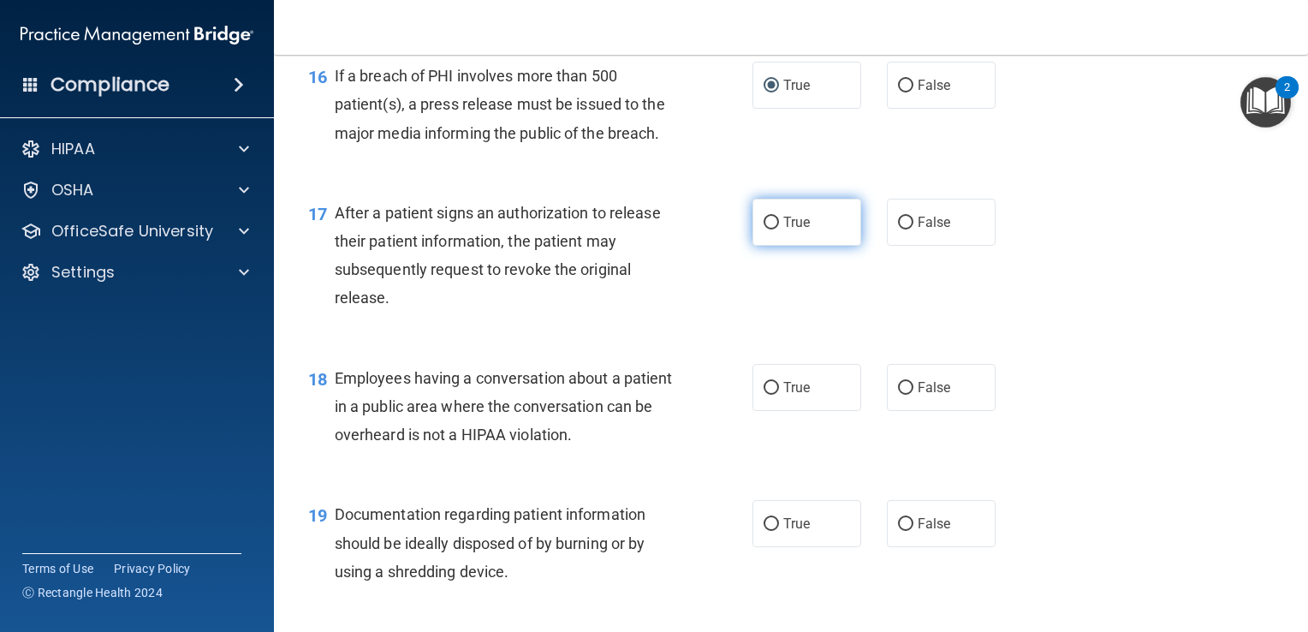
click at [764, 229] on input "True" at bounding box center [771, 223] width 15 height 13
radio input "true"
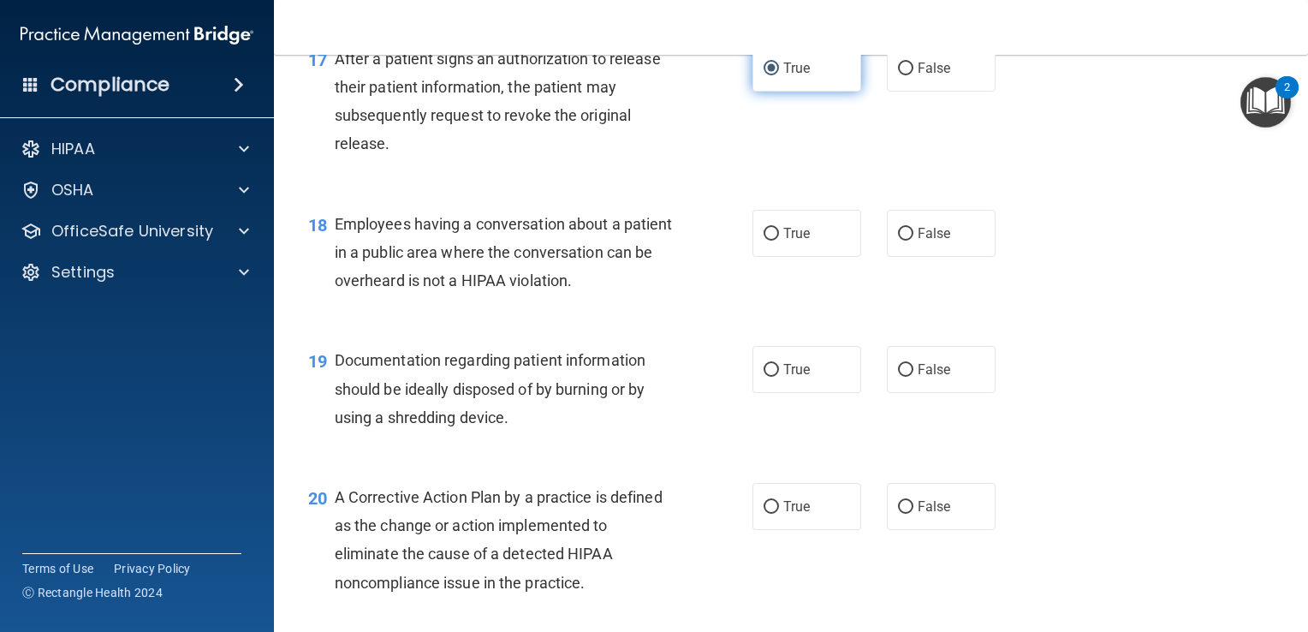
scroll to position [2402, 0]
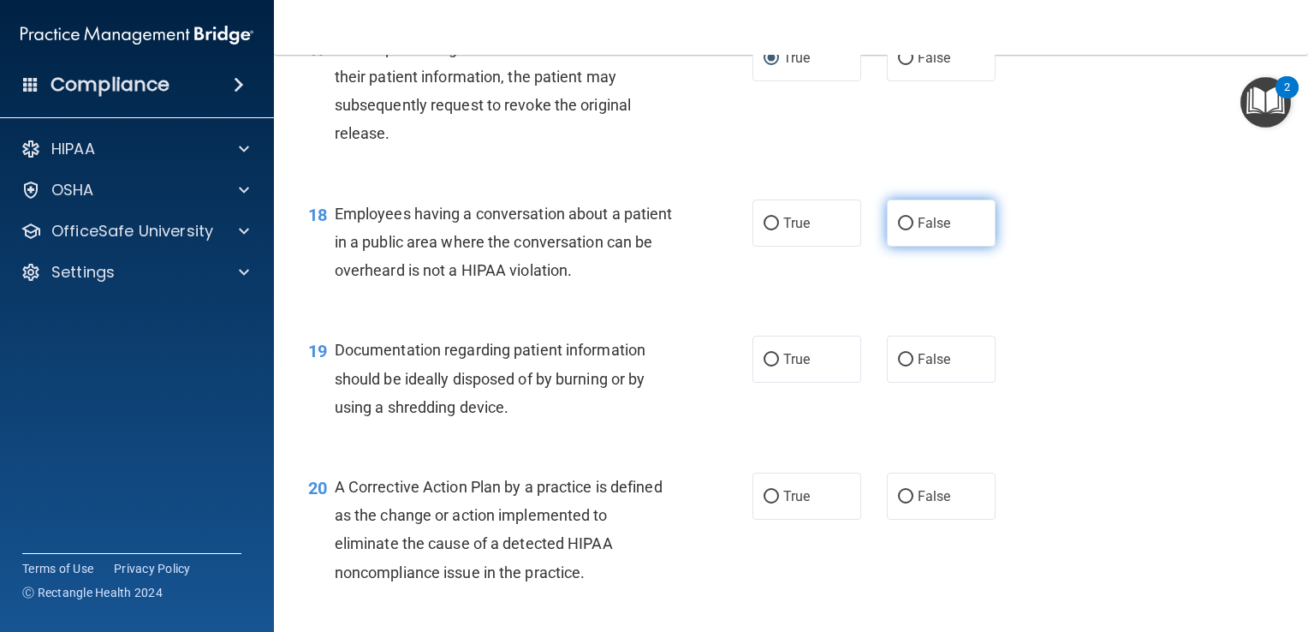
click at [904, 230] on input "False" at bounding box center [905, 223] width 15 height 13
radio input "true"
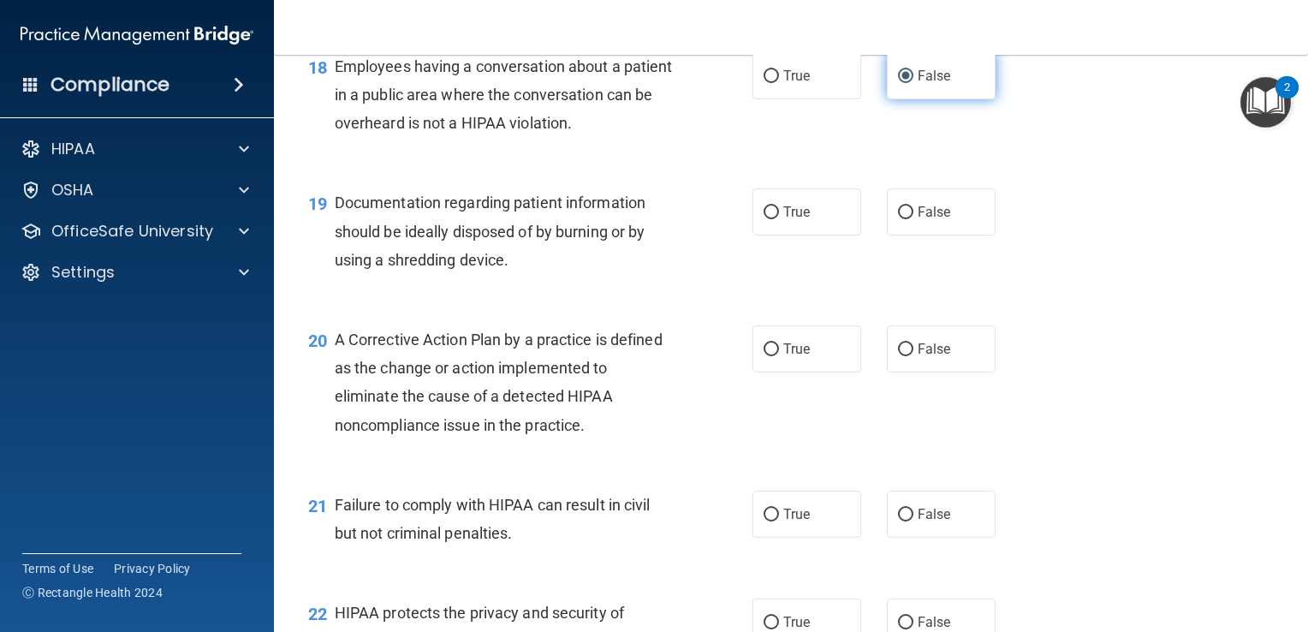
scroll to position [2551, 0]
click at [764, 217] on input "True" at bounding box center [771, 211] width 15 height 13
radio input "true"
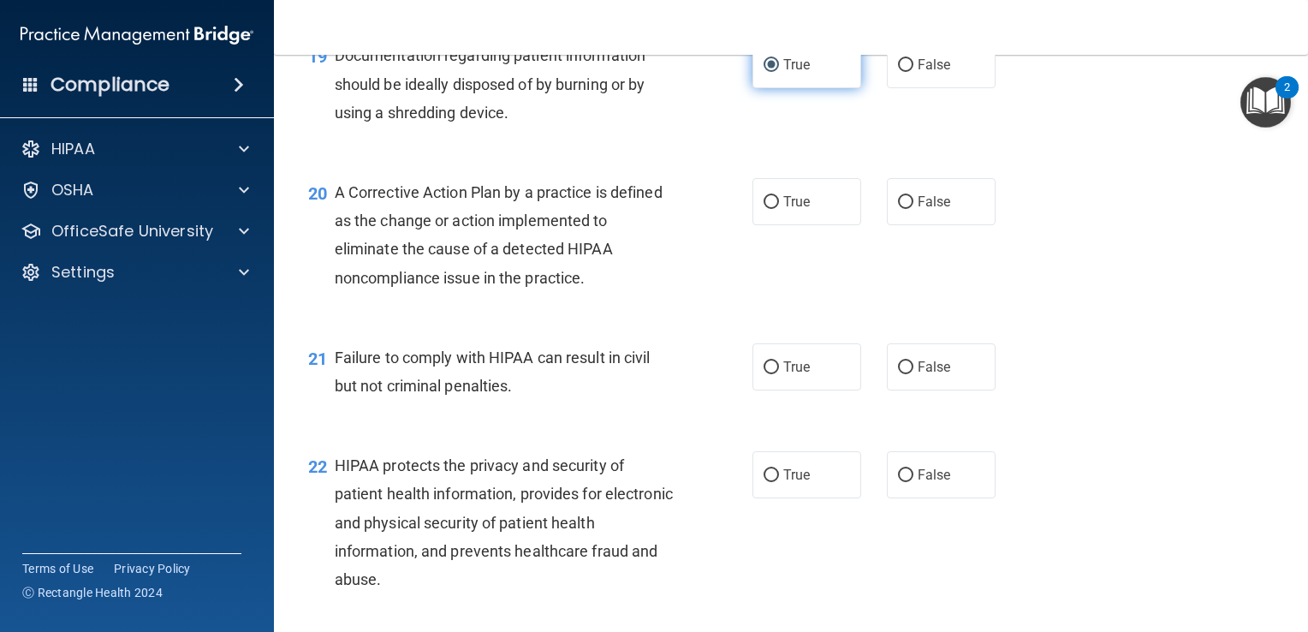
scroll to position [2703, 0]
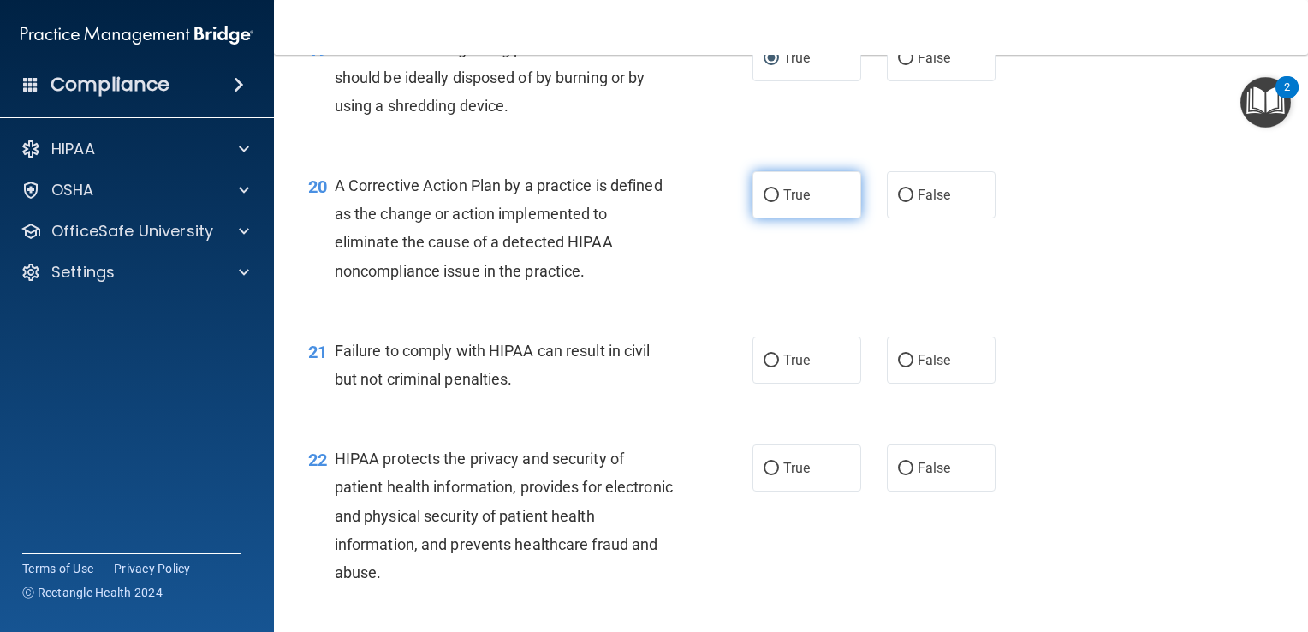
click at [764, 202] on input "True" at bounding box center [771, 195] width 15 height 13
radio input "true"
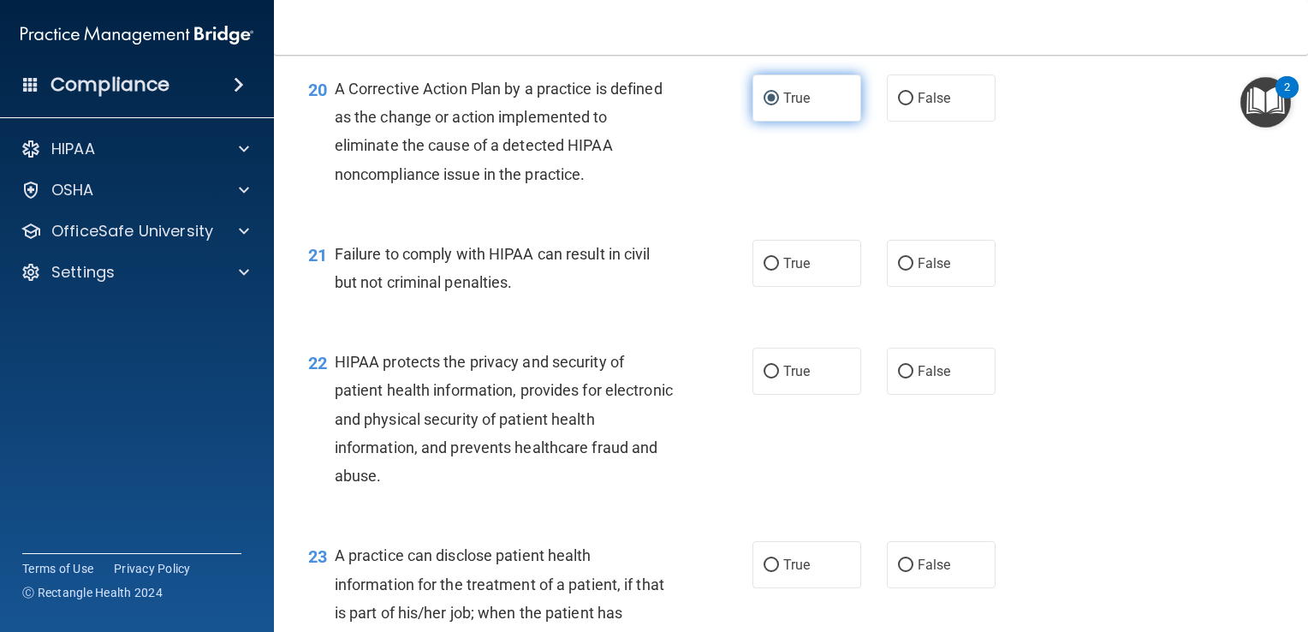
scroll to position [2811, 0]
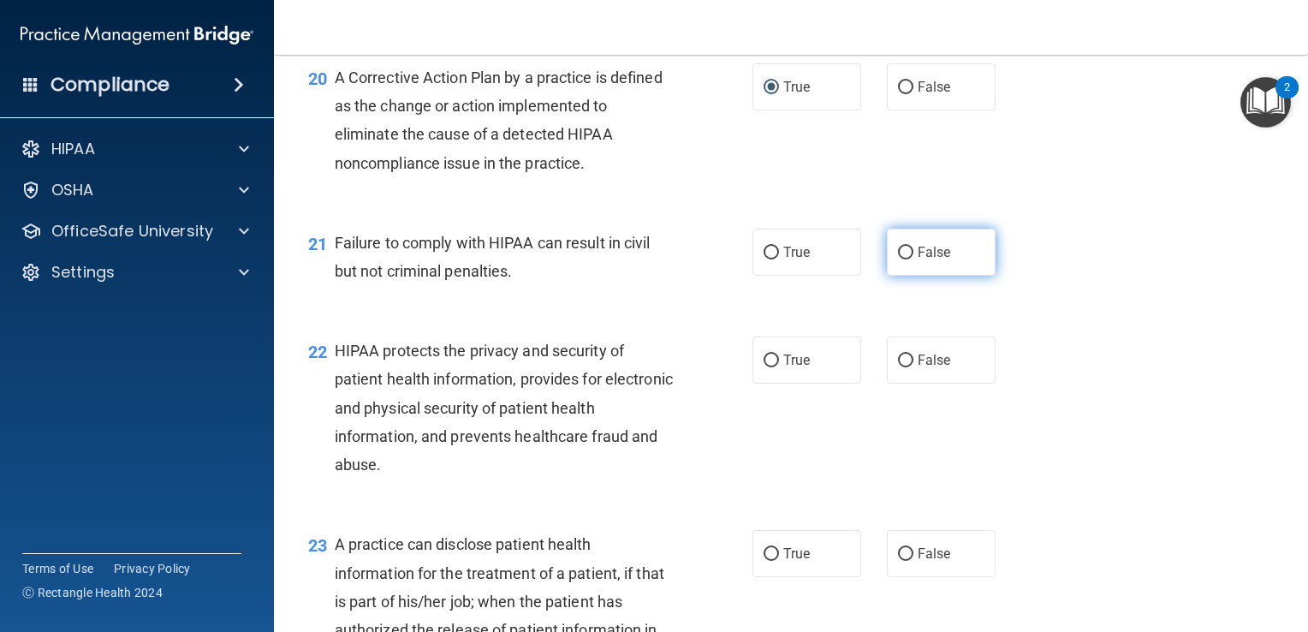
click at [898, 259] on input "False" at bounding box center [905, 253] width 15 height 13
radio input "true"
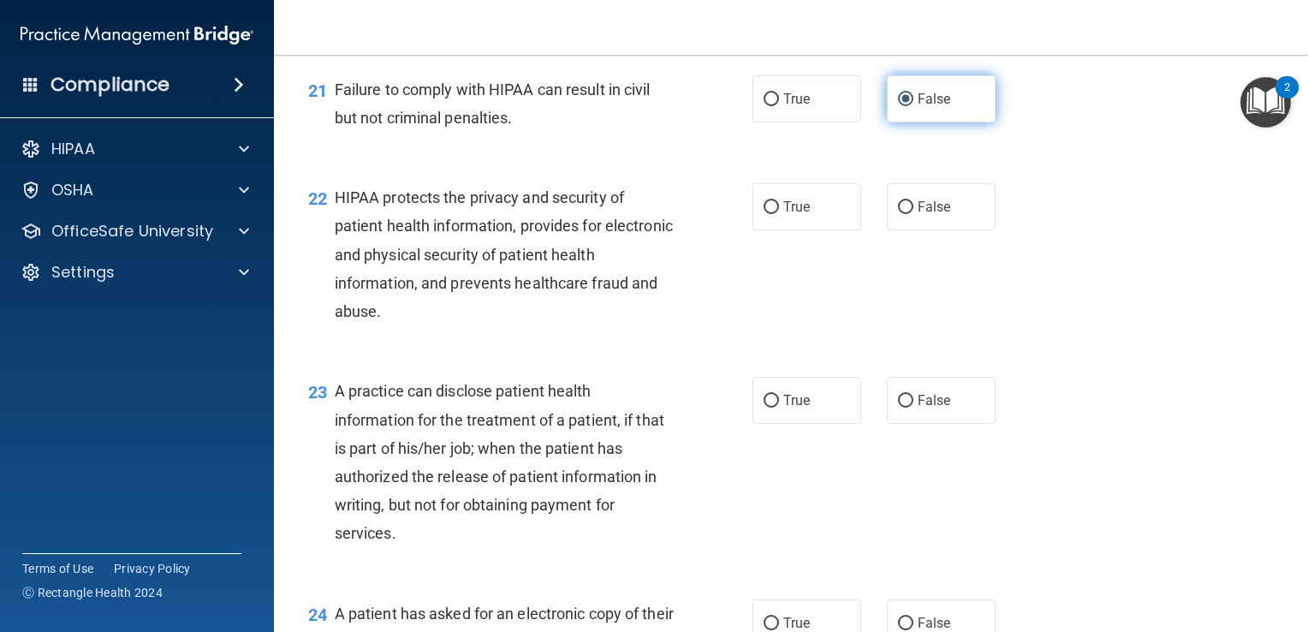
scroll to position [2971, 0]
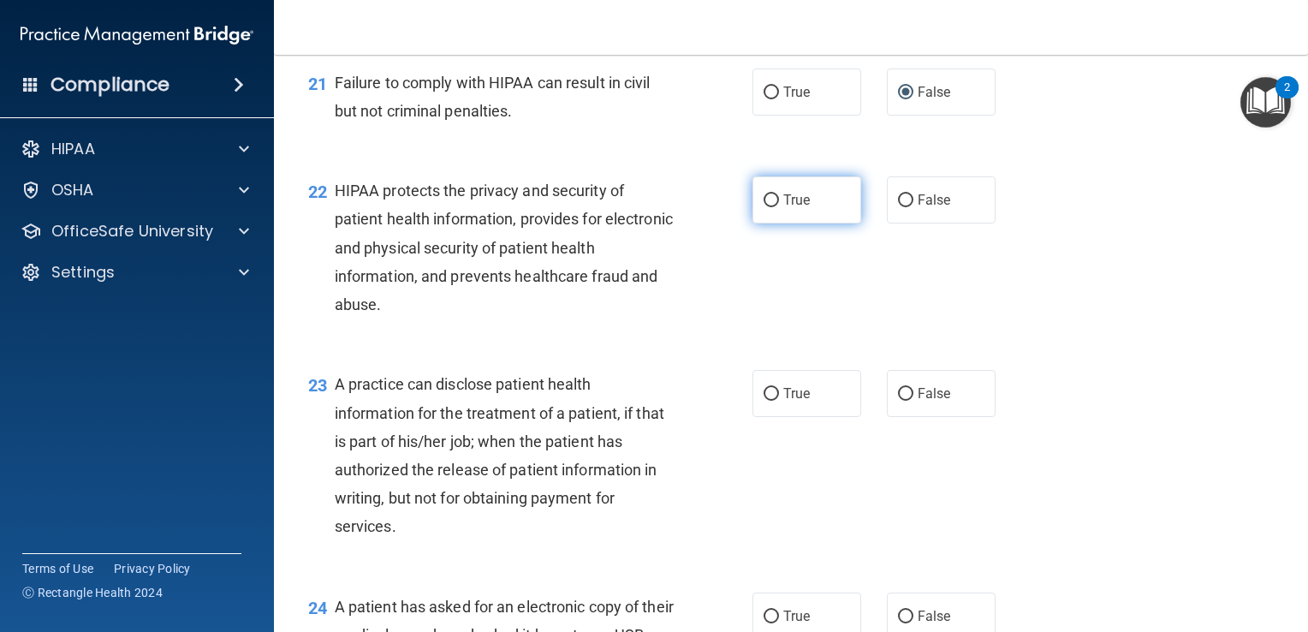
click at [765, 207] on input "True" at bounding box center [771, 200] width 15 height 13
radio input "true"
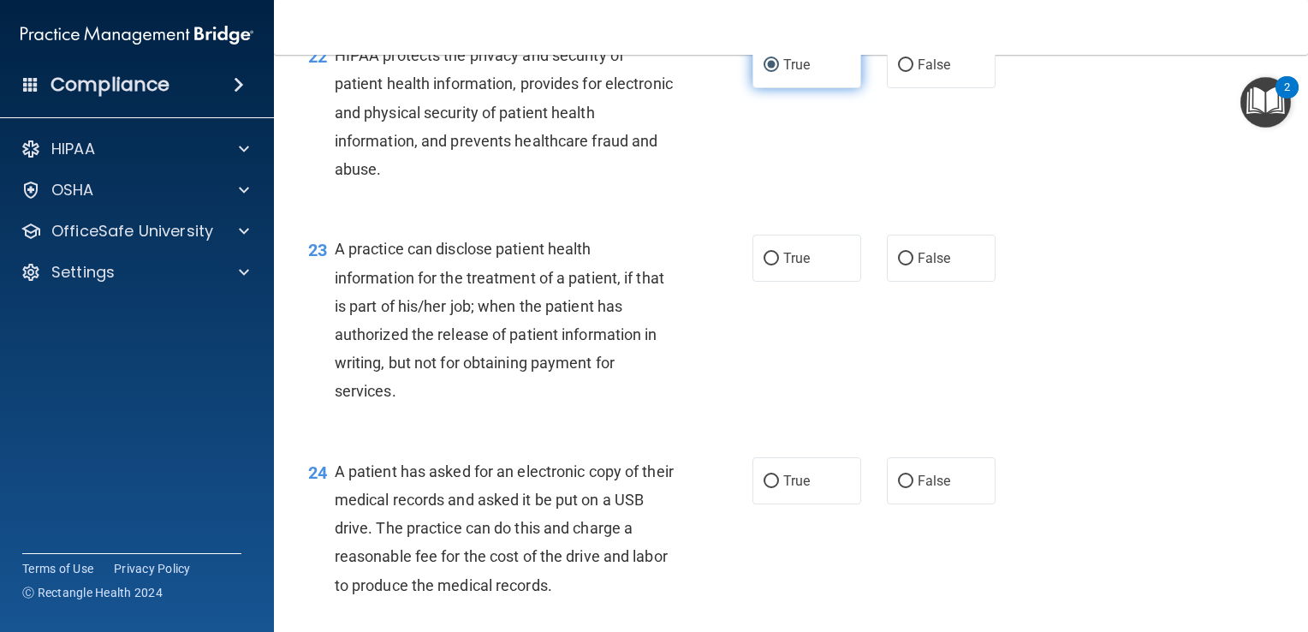
scroll to position [3107, 0]
click at [764, 265] on input "True" at bounding box center [771, 258] width 15 height 13
radio input "true"
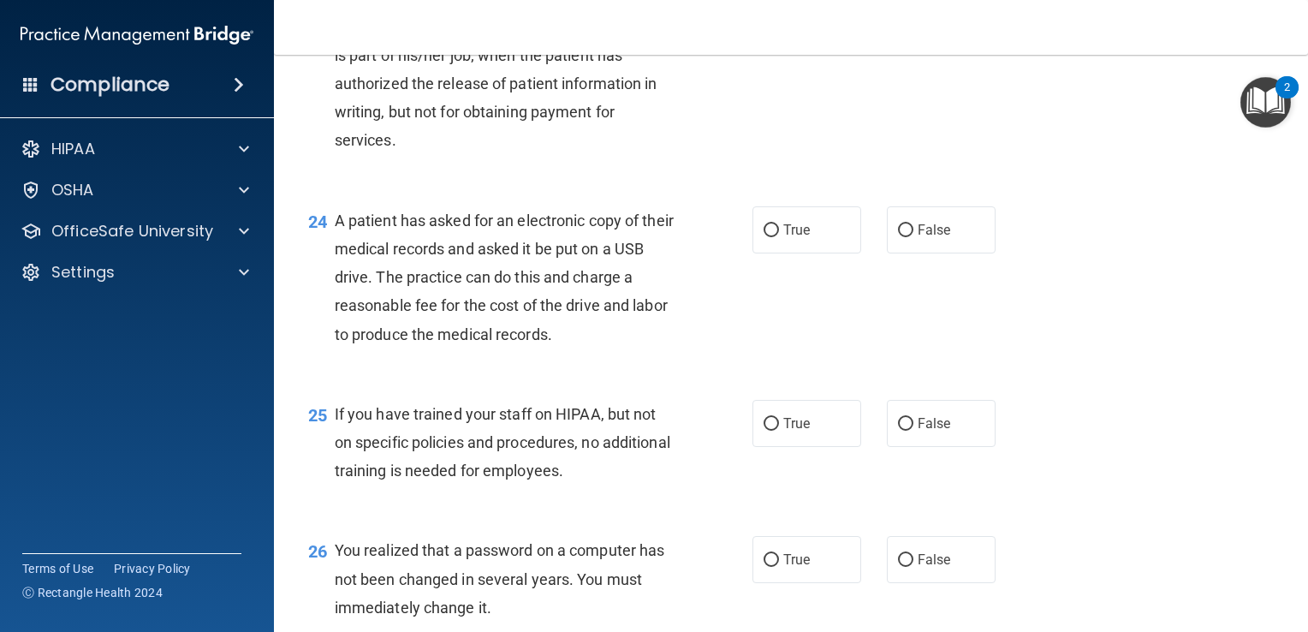
scroll to position [3367, 0]
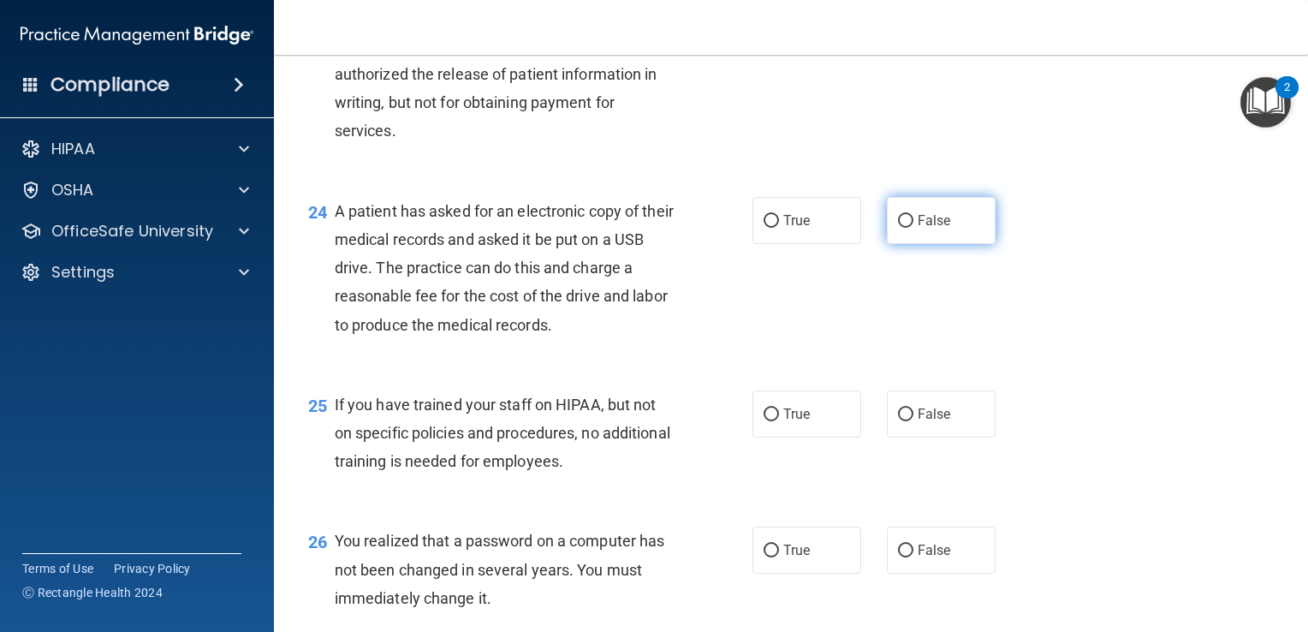
click at [898, 228] on input "False" at bounding box center [905, 221] width 15 height 13
radio input "true"
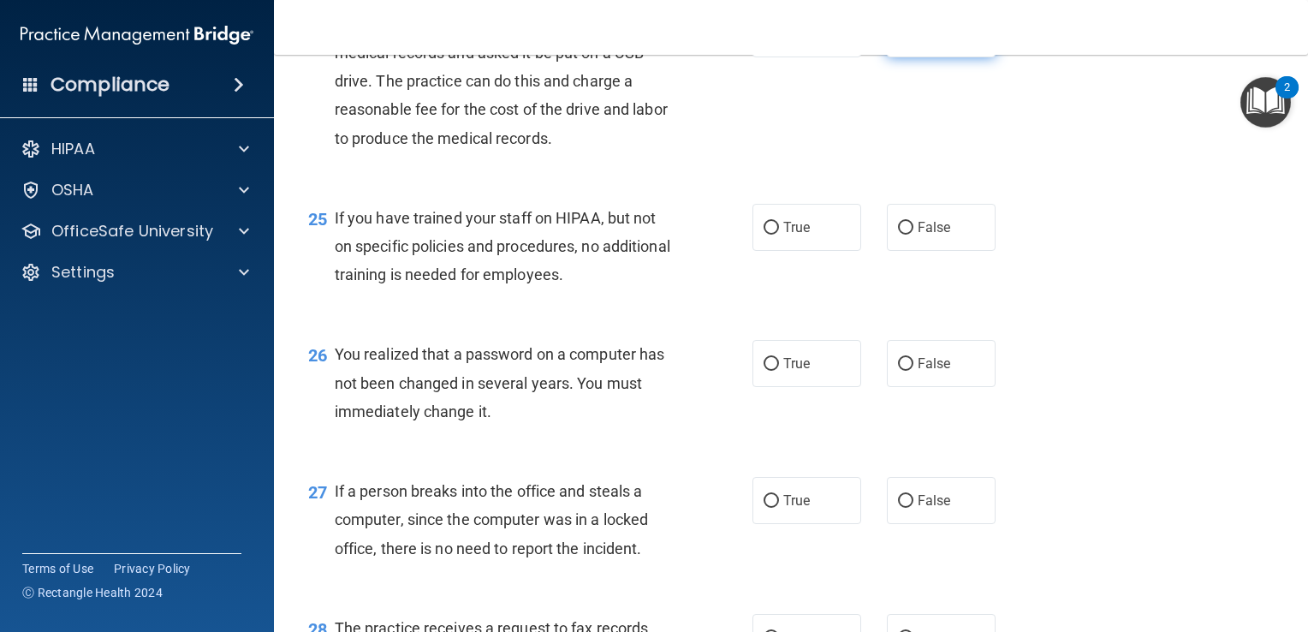
scroll to position [3559, 0]
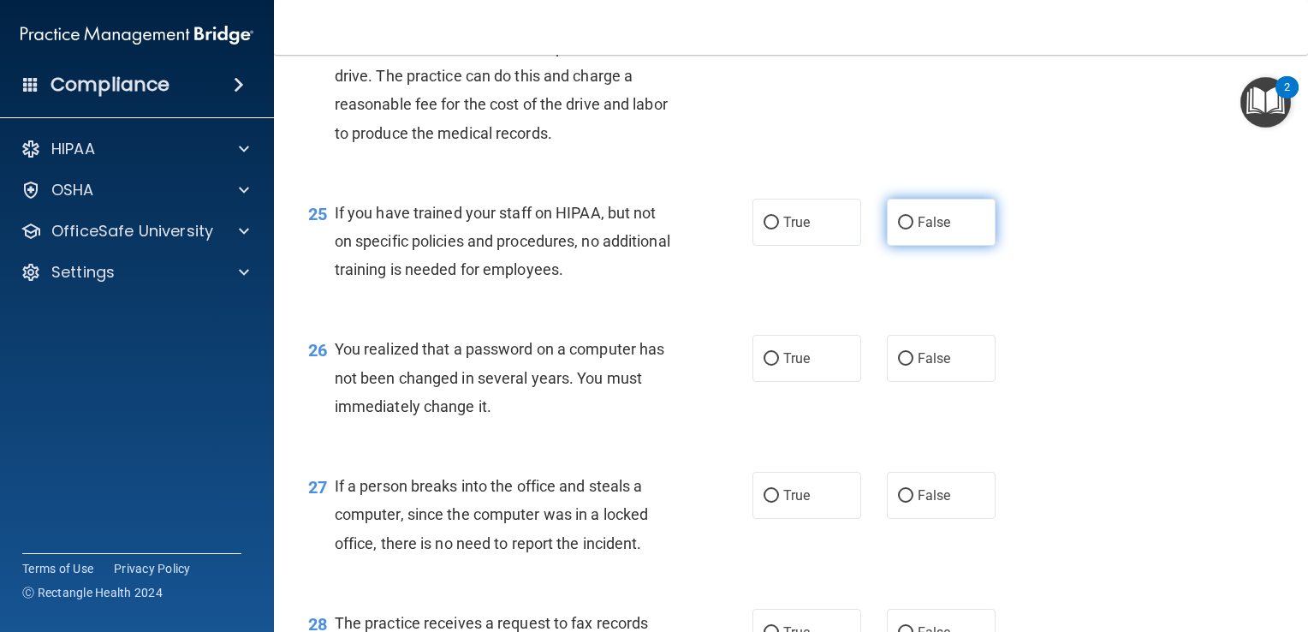
click at [898, 229] on input "False" at bounding box center [905, 223] width 15 height 13
radio input "true"
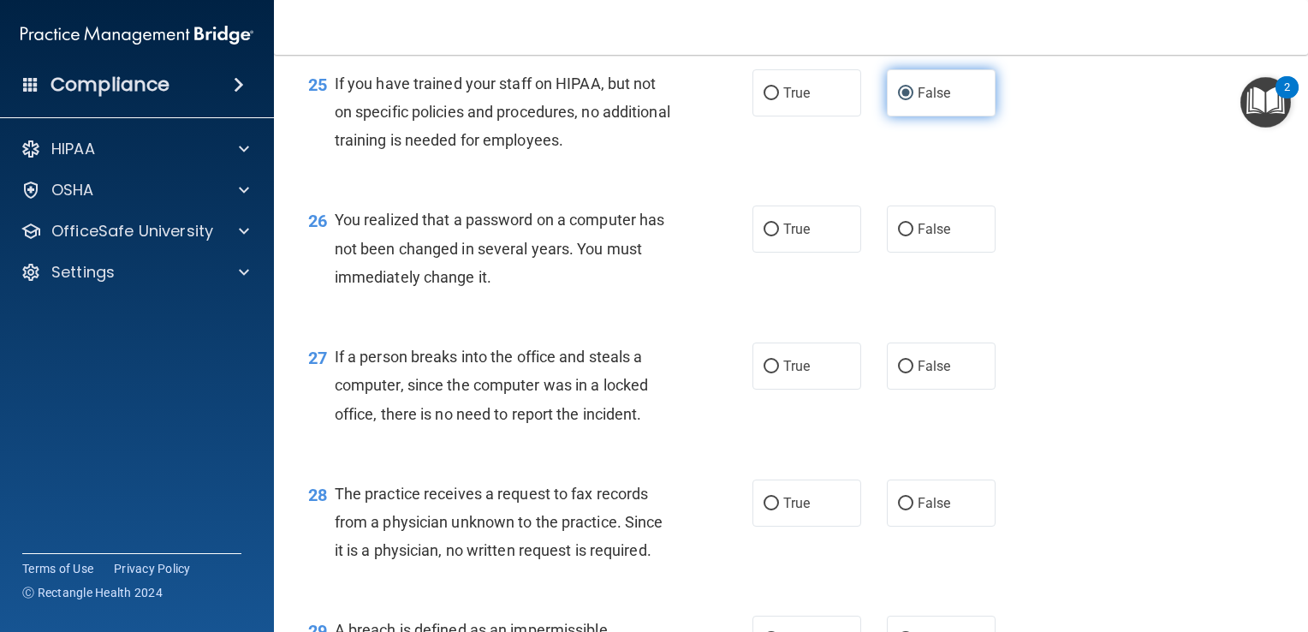
scroll to position [3689, 0]
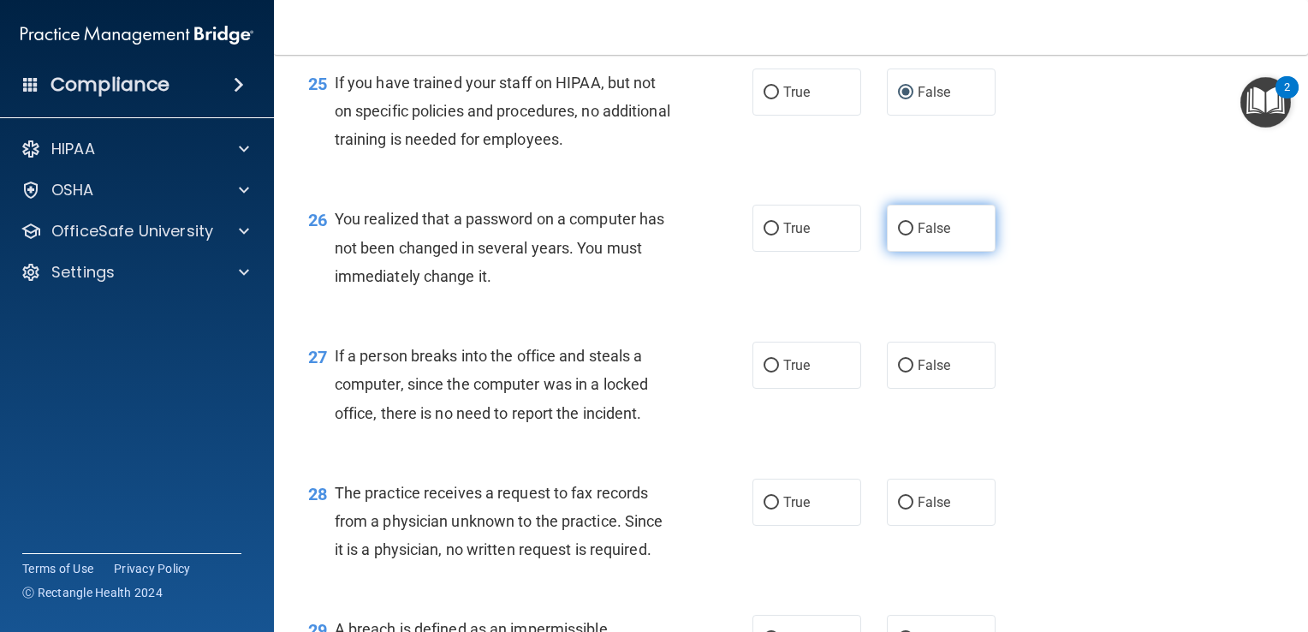
click at [898, 235] on input "False" at bounding box center [905, 229] width 15 height 13
radio input "true"
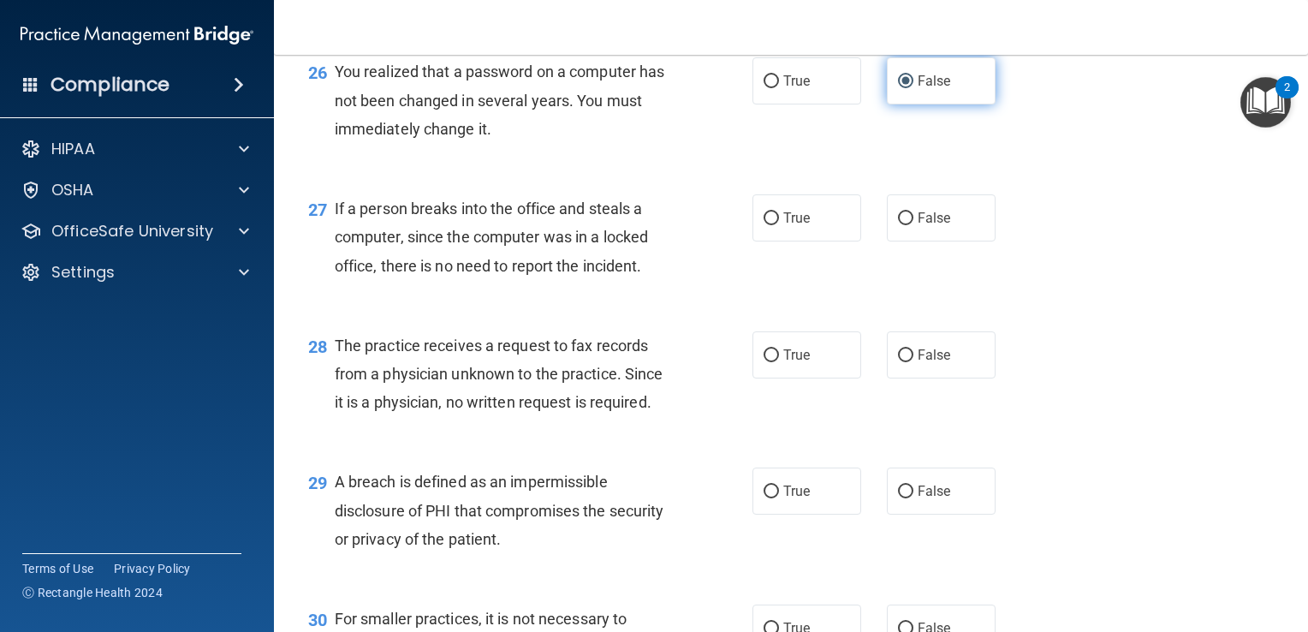
scroll to position [3850, 0]
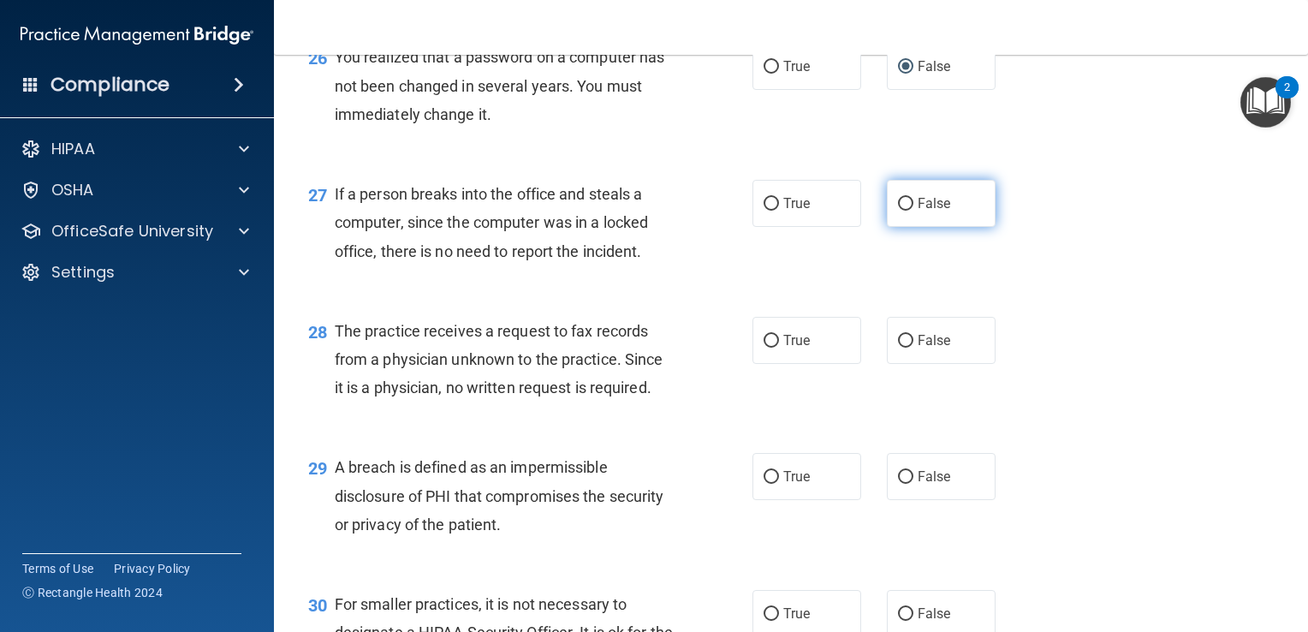
click at [898, 211] on input "False" at bounding box center [905, 204] width 15 height 13
radio input "true"
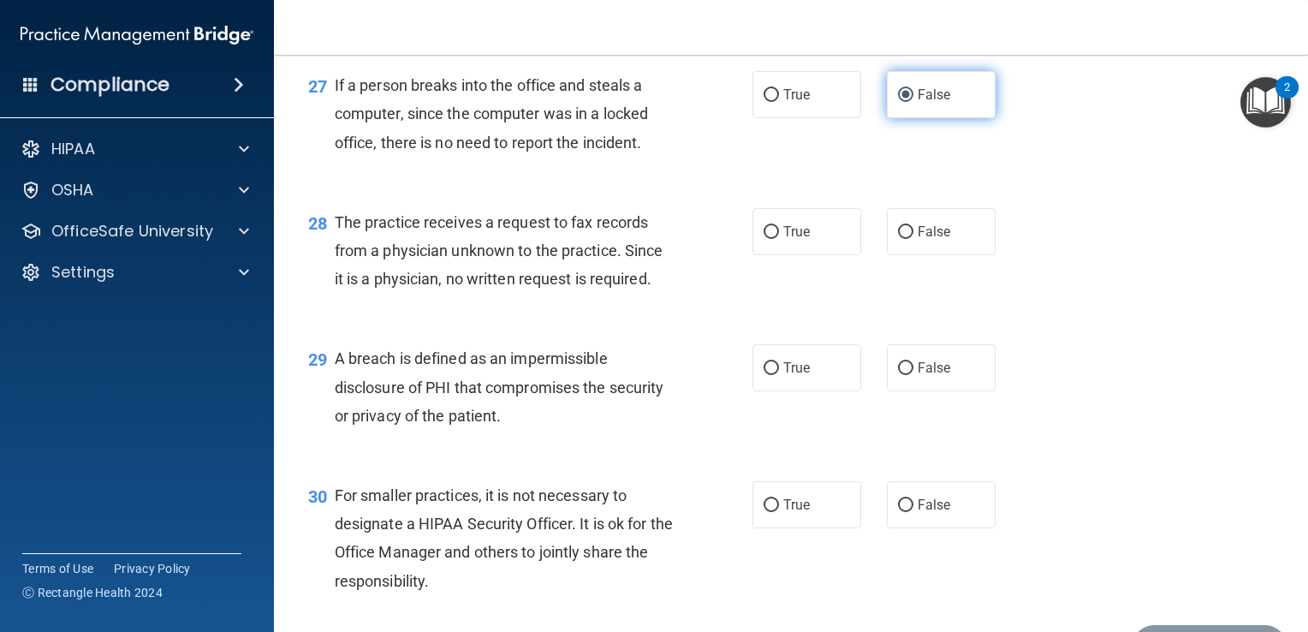
scroll to position [3960, 0]
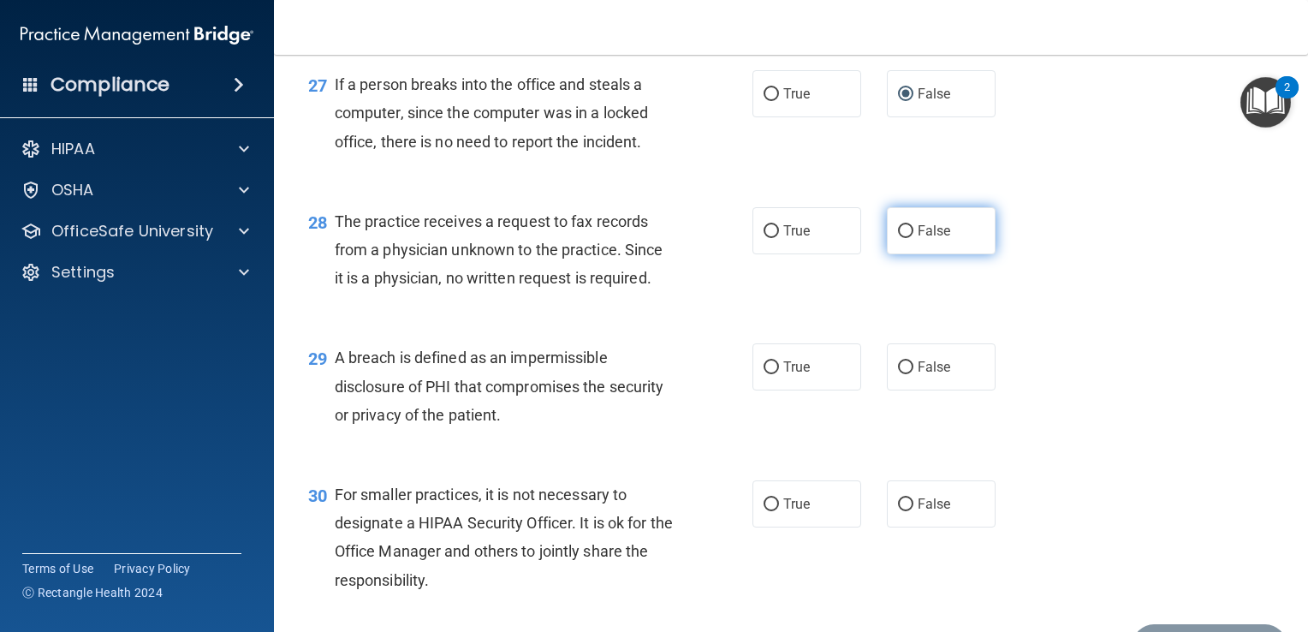
click at [900, 238] on input "False" at bounding box center [905, 231] width 15 height 13
radio input "true"
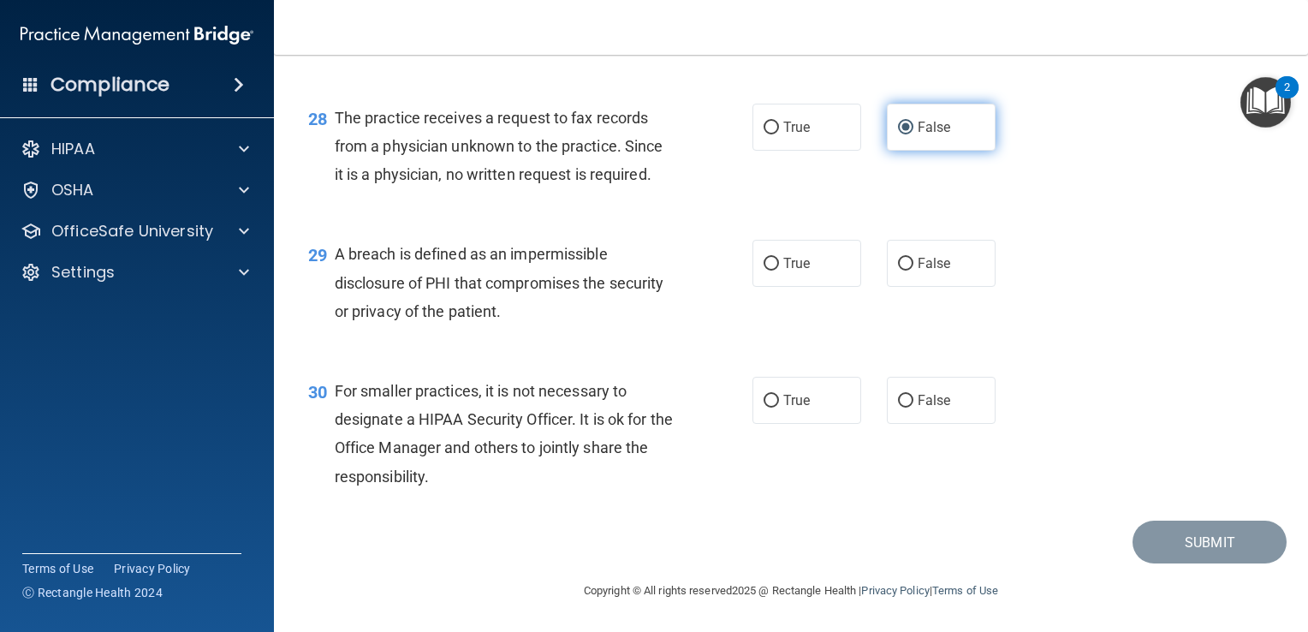
scroll to position [4092, 0]
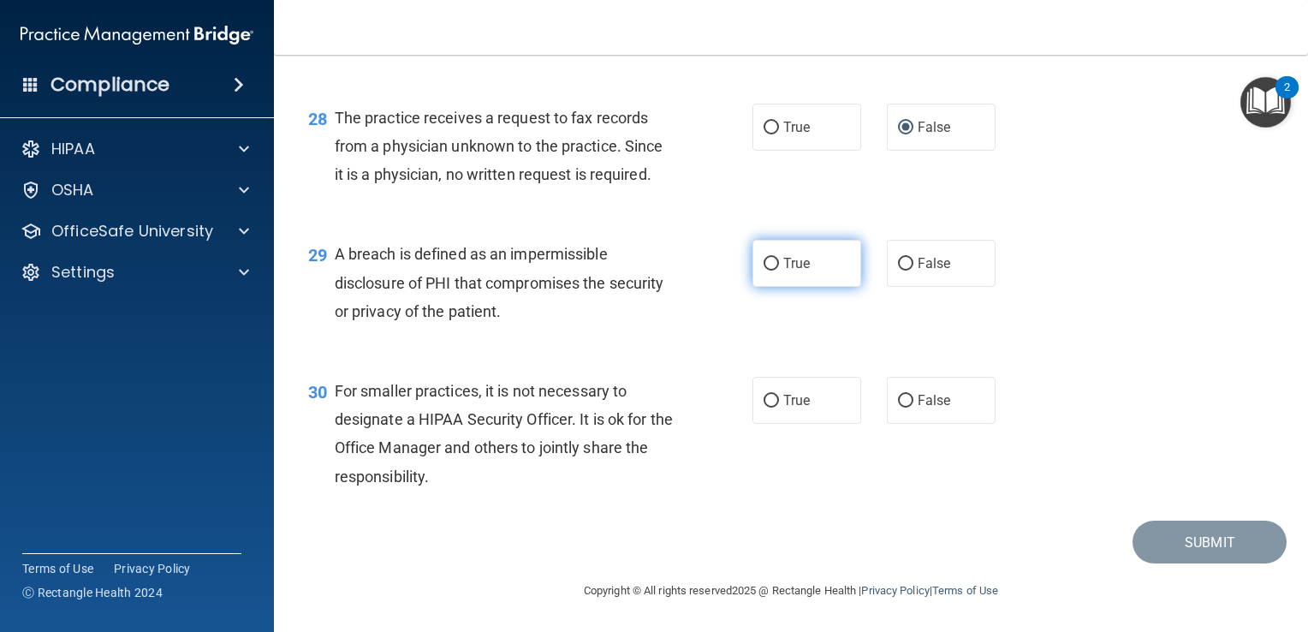
click at [764, 264] on input "True" at bounding box center [771, 264] width 15 height 13
radio input "true"
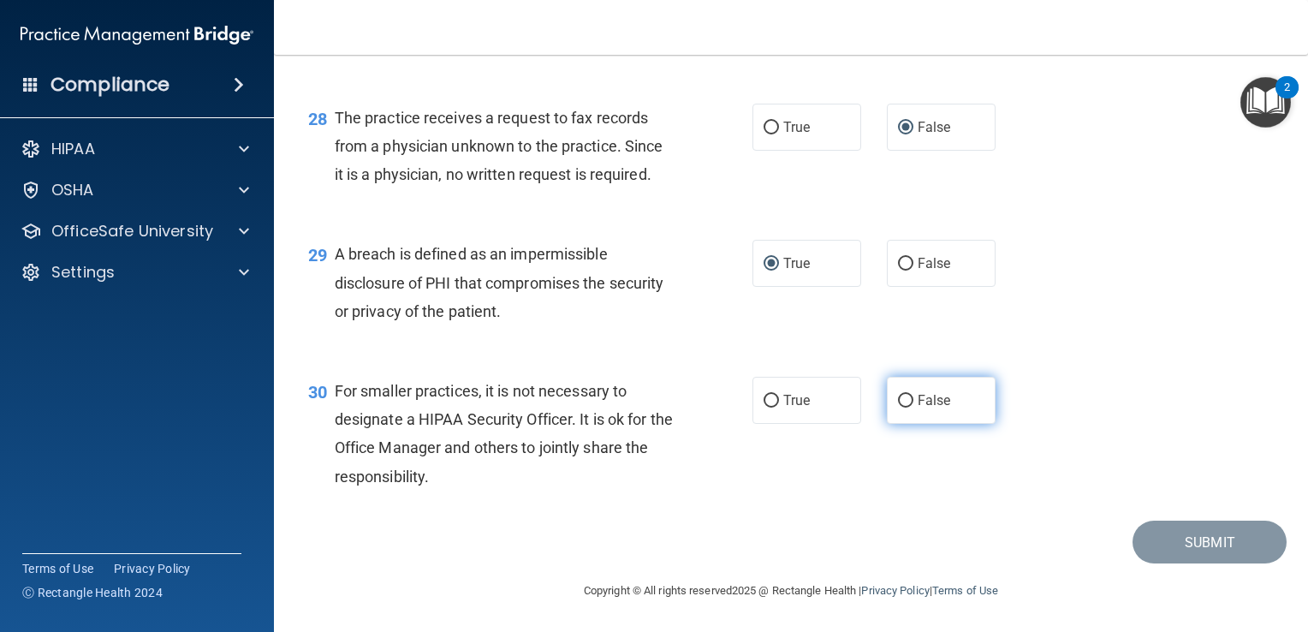
click at [900, 395] on input "False" at bounding box center [905, 401] width 15 height 13
radio input "true"
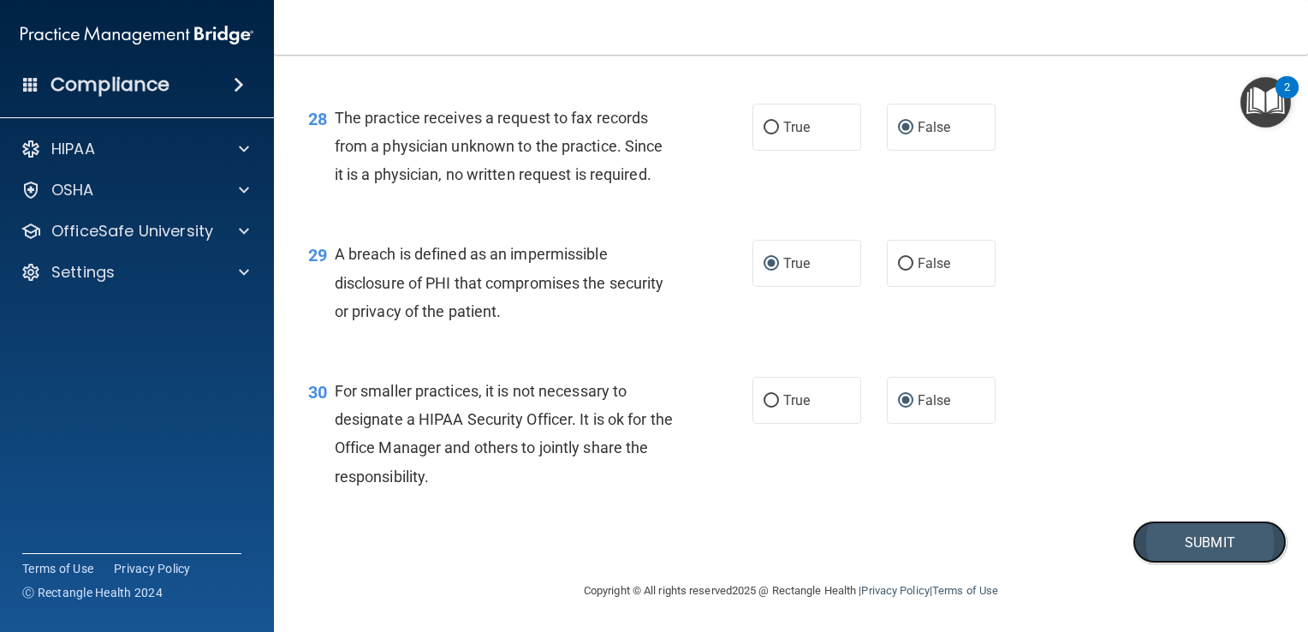
click at [1168, 540] on button "Submit" at bounding box center [1210, 542] width 154 height 44
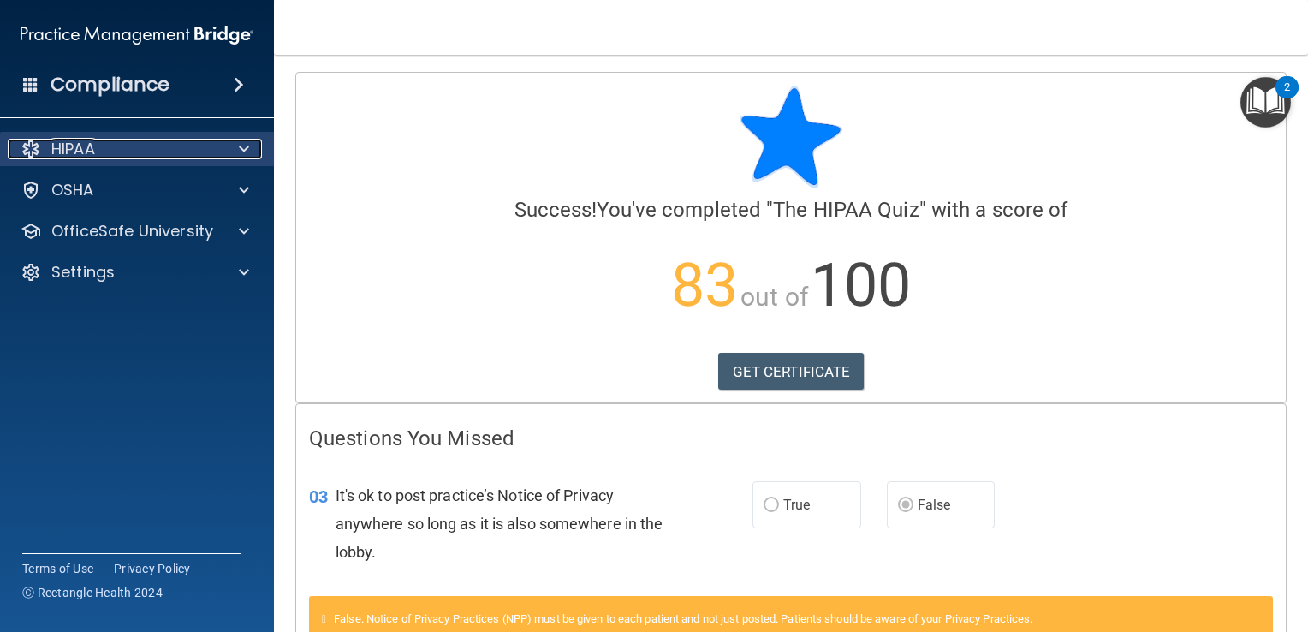
click at [233, 154] on div at bounding box center [241, 149] width 43 height 21
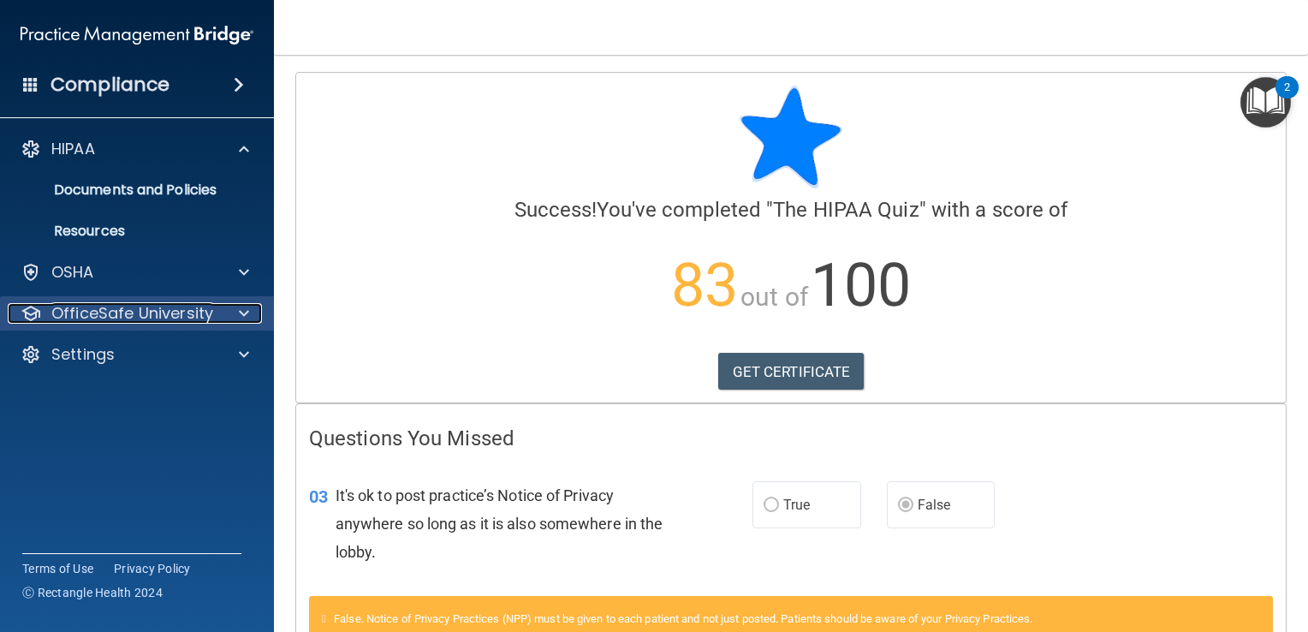
click at [179, 322] on p "OfficeSafe University" at bounding box center [132, 313] width 162 height 21
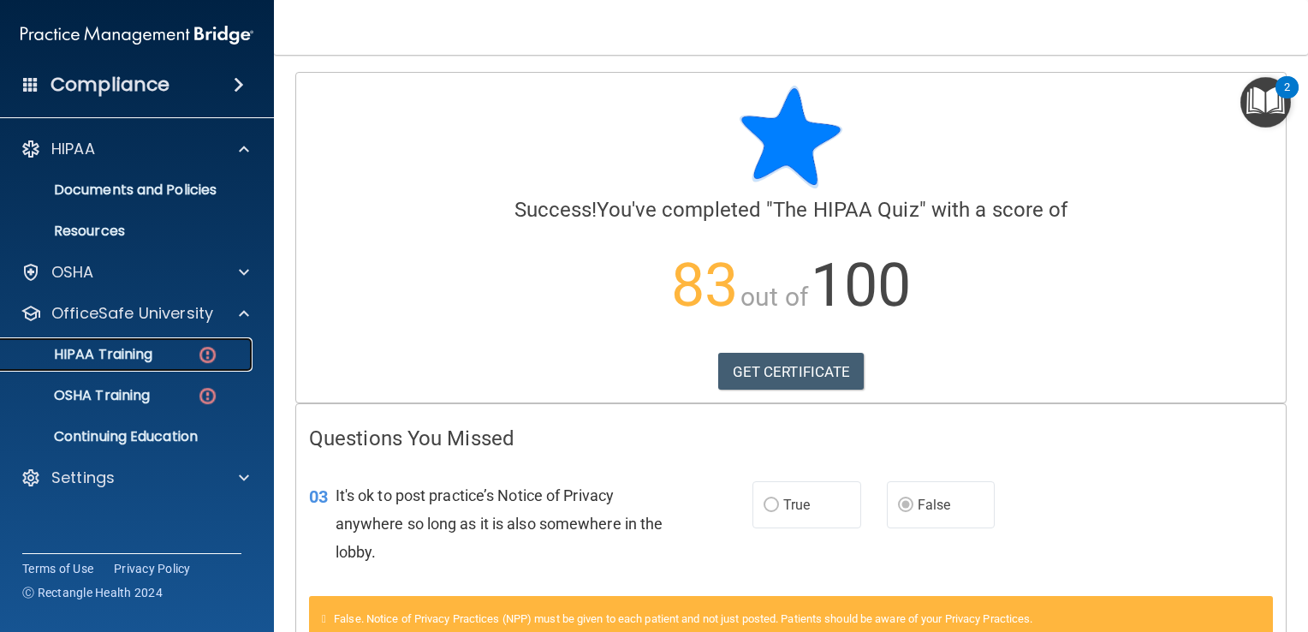
click at [174, 368] on link "HIPAA Training" at bounding box center [118, 354] width 270 height 34
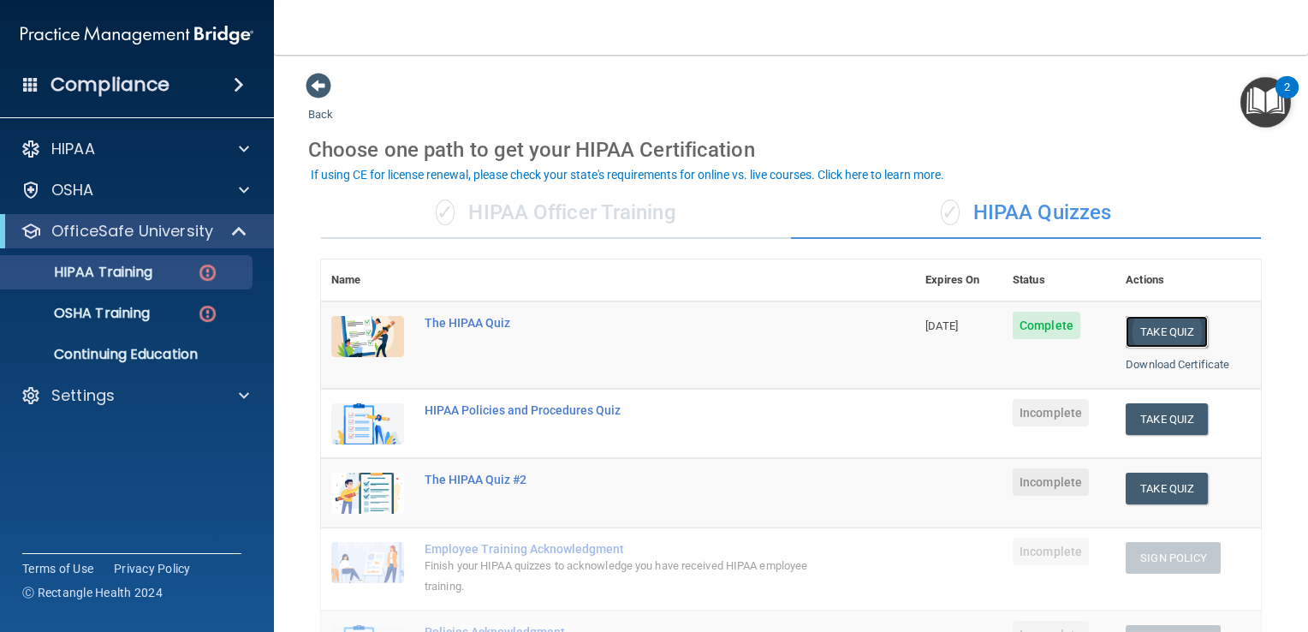
click at [1166, 324] on button "Take Quiz" at bounding box center [1167, 332] width 82 height 32
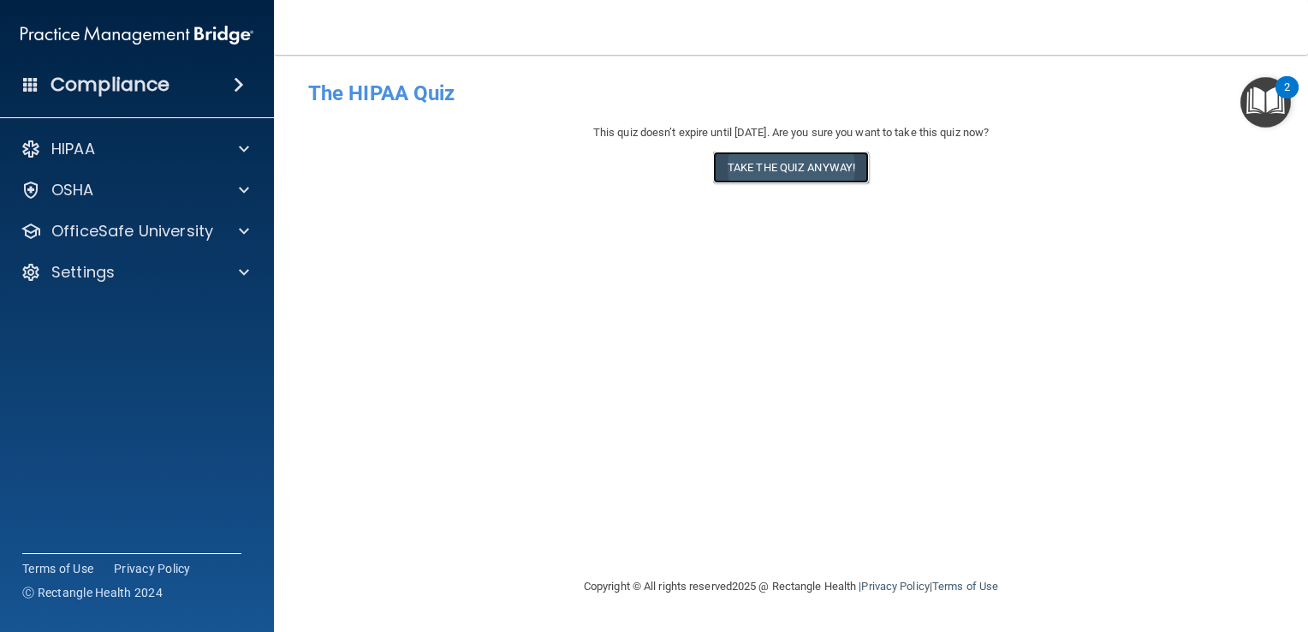
click at [809, 172] on button "Take the quiz anyway!" at bounding box center [791, 168] width 156 height 32
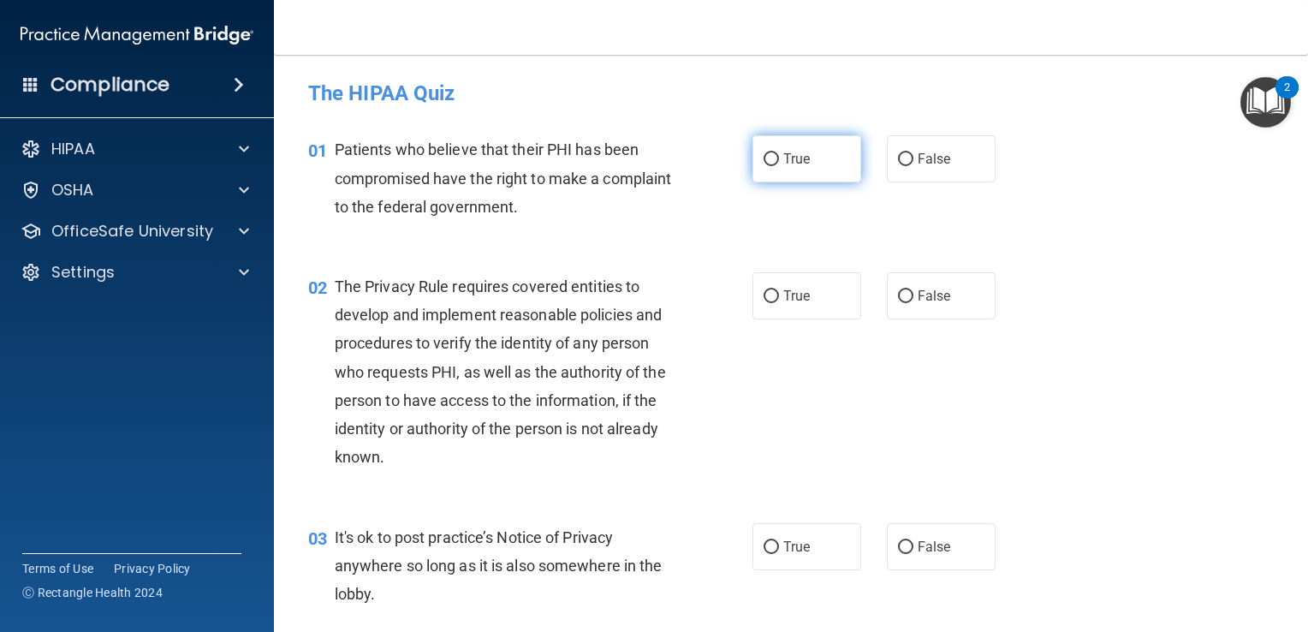
click at [765, 158] on input "True" at bounding box center [771, 159] width 15 height 13
radio input "true"
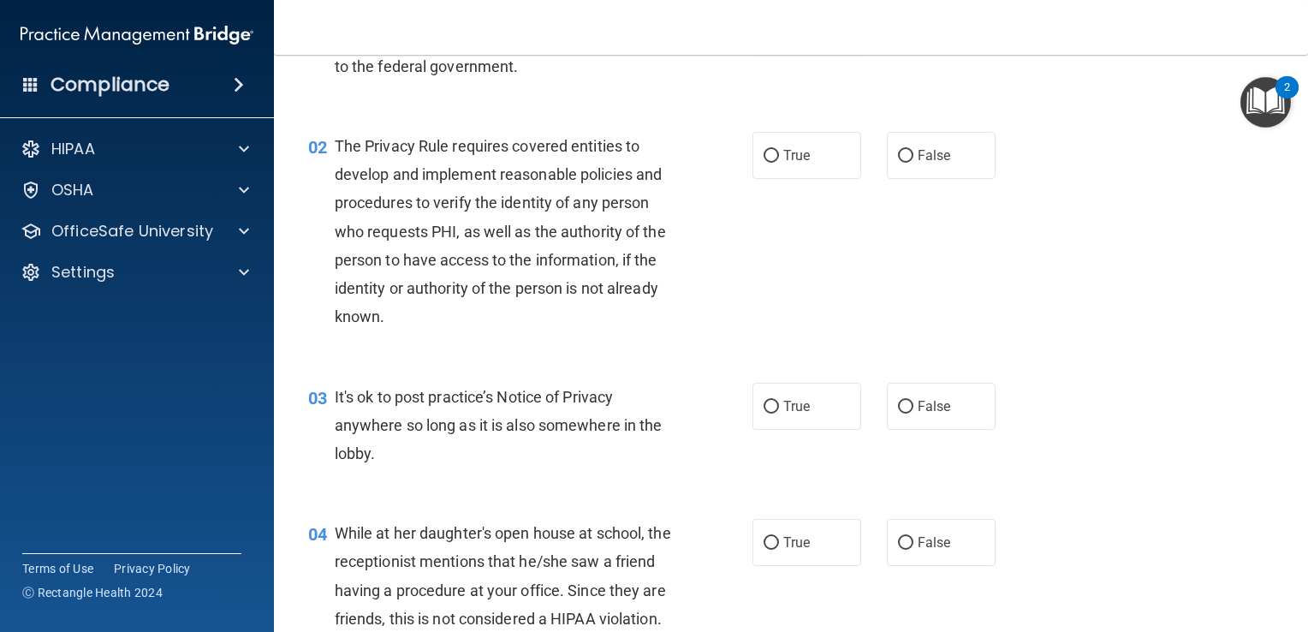
scroll to position [154, 0]
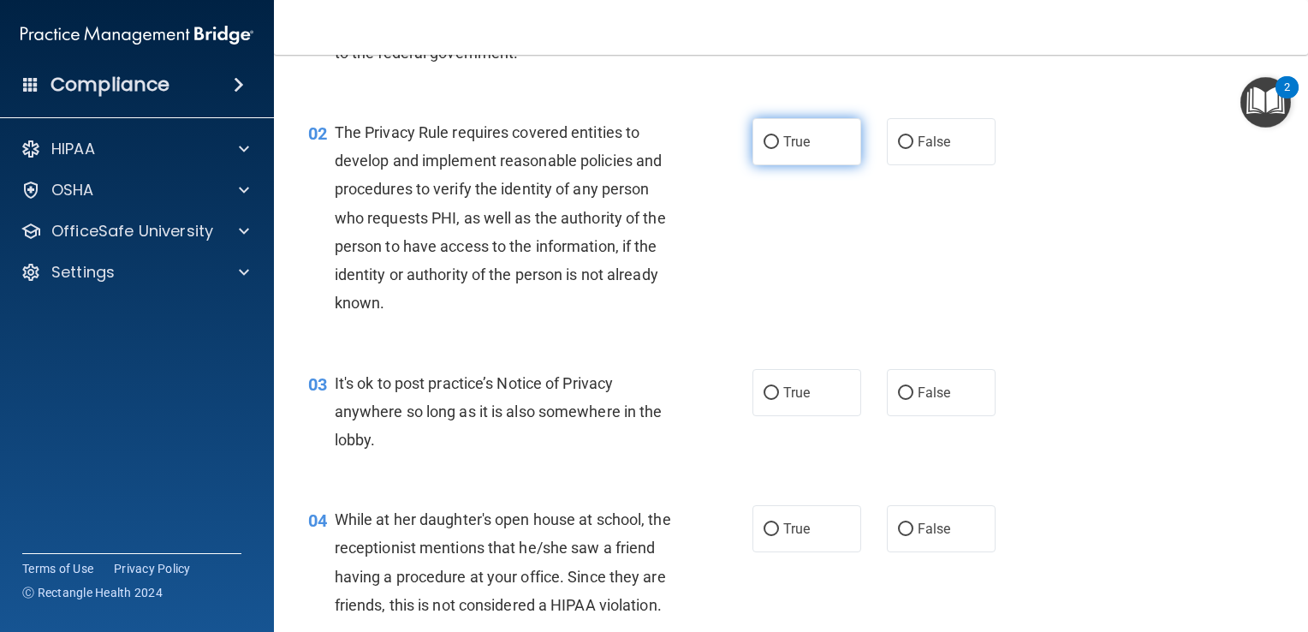
click at [764, 140] on input "True" at bounding box center [771, 142] width 15 height 13
radio input "true"
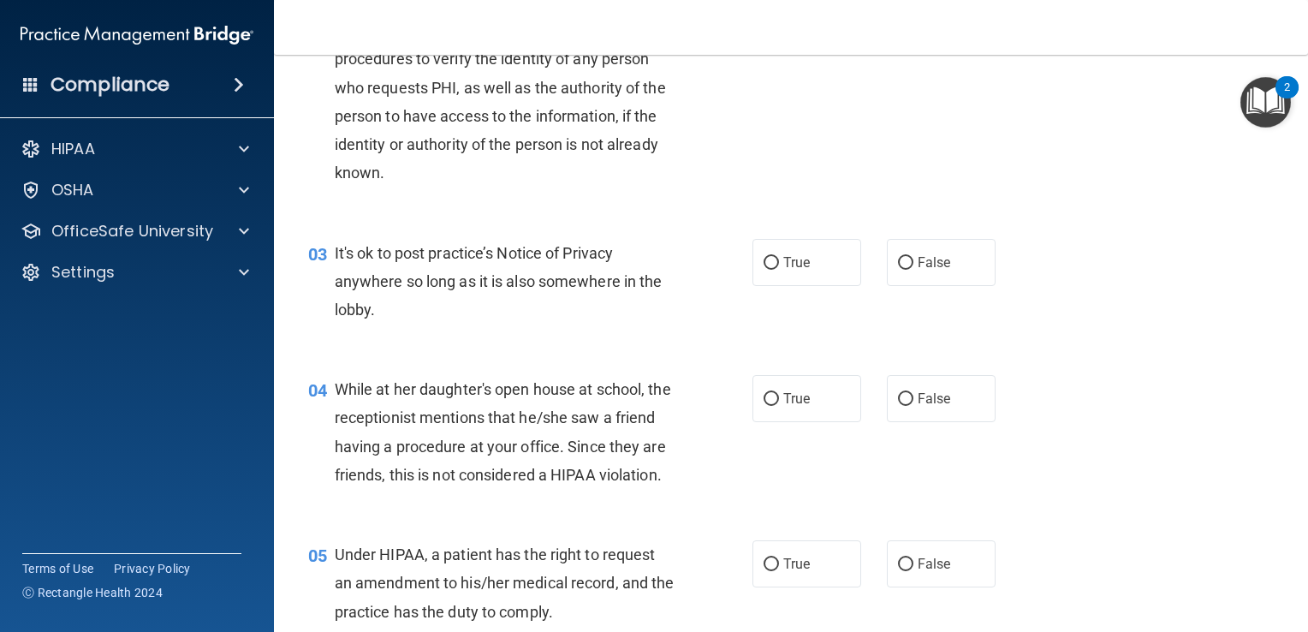
scroll to position [291, 0]
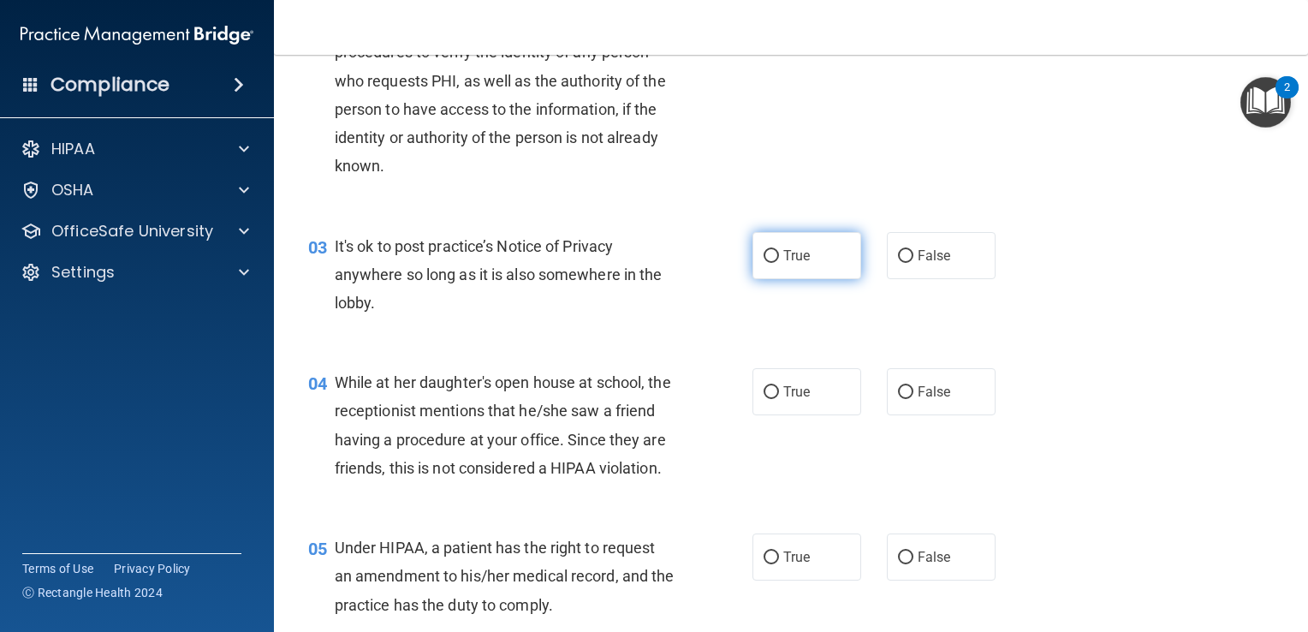
click at [764, 256] on input "True" at bounding box center [771, 256] width 15 height 13
radio input "true"
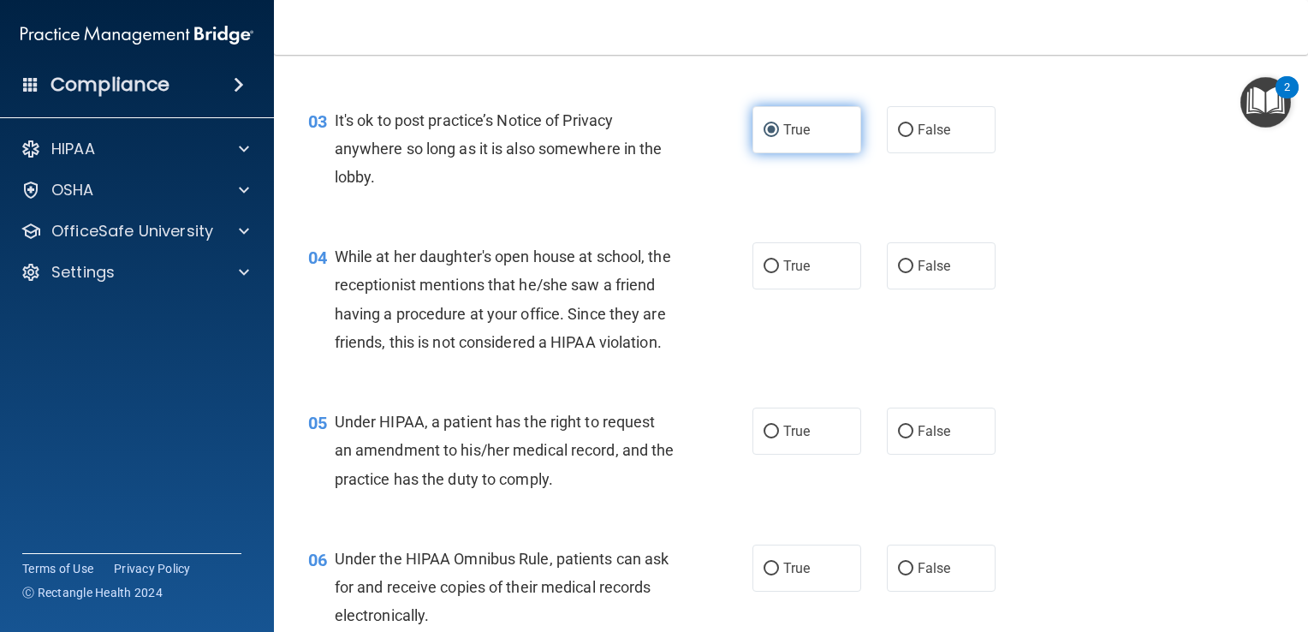
scroll to position [424, 0]
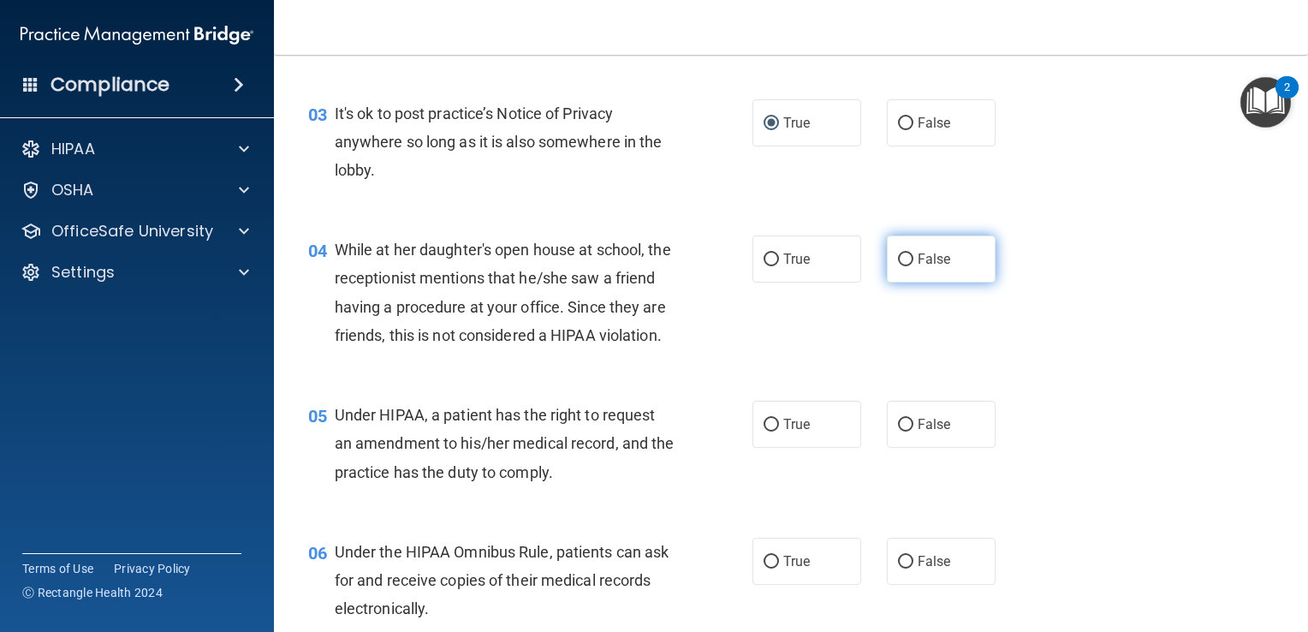
click at [898, 259] on input "False" at bounding box center [905, 259] width 15 height 13
radio input "true"
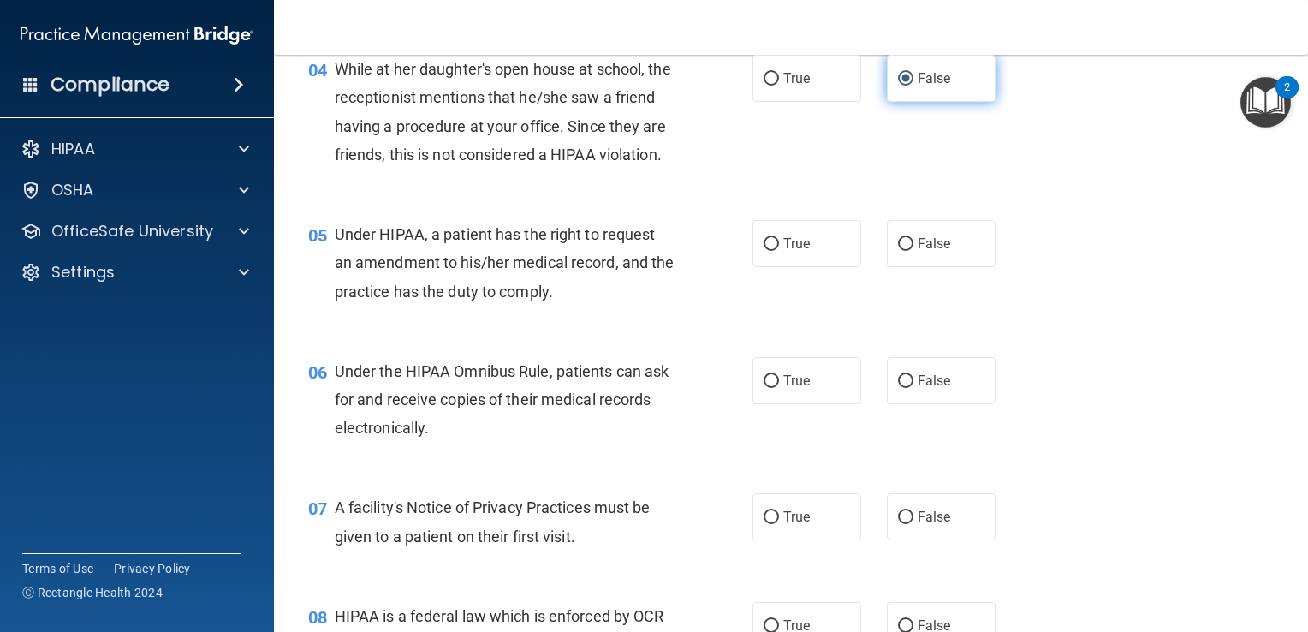
scroll to position [613, 0]
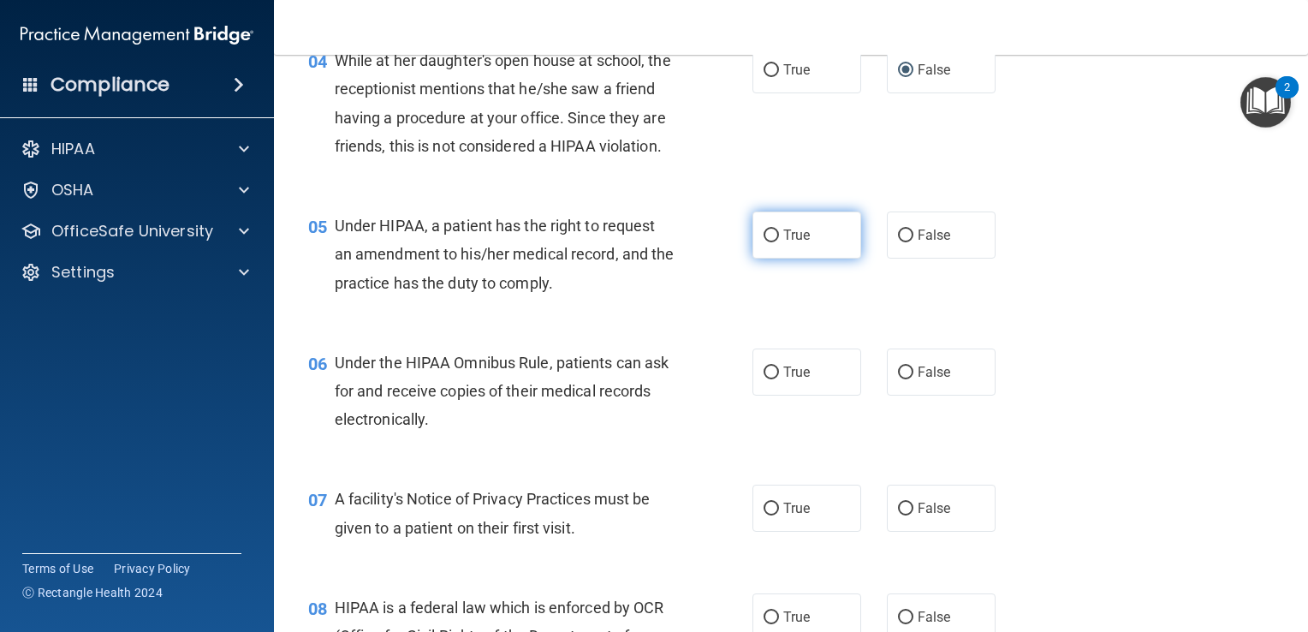
click at [765, 242] on input "True" at bounding box center [771, 235] width 15 height 13
radio input "true"
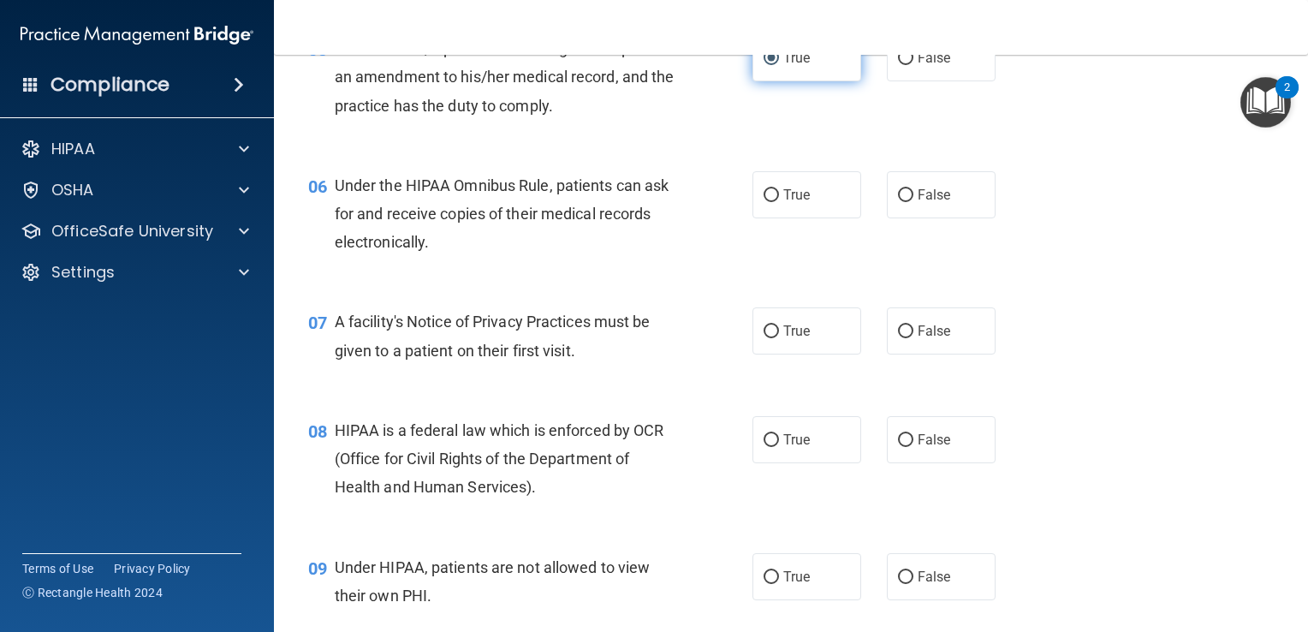
scroll to position [795, 0]
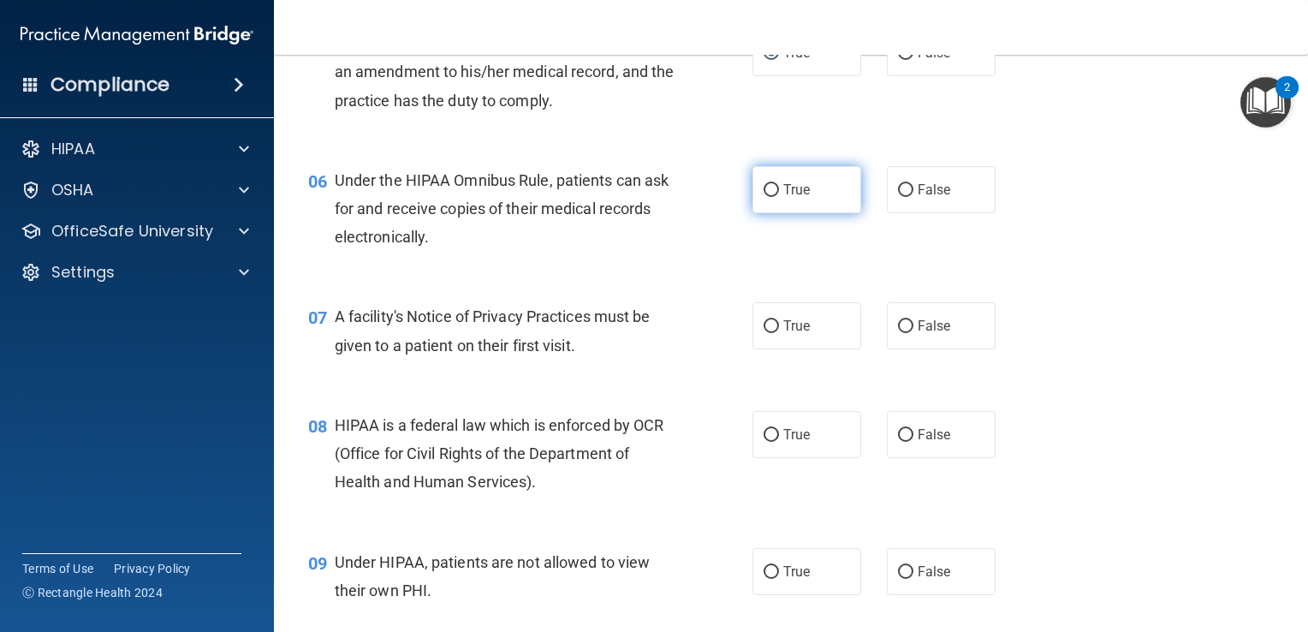
click at [767, 197] on input "True" at bounding box center [771, 190] width 15 height 13
radio input "true"
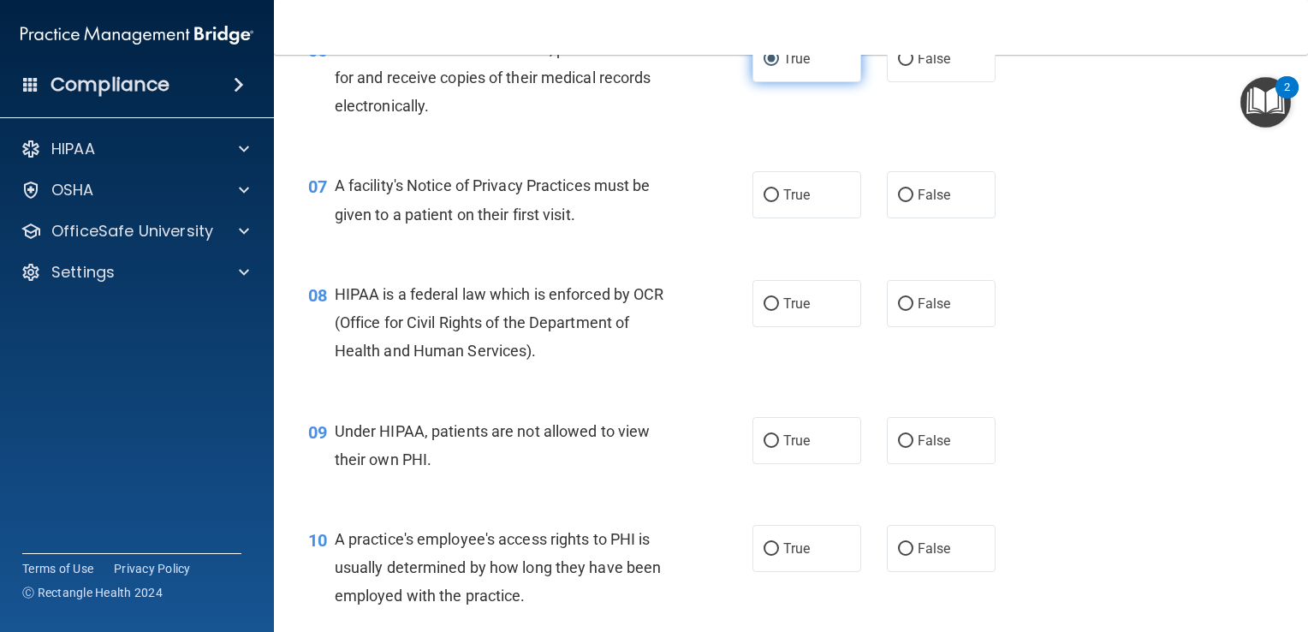
scroll to position [929, 0]
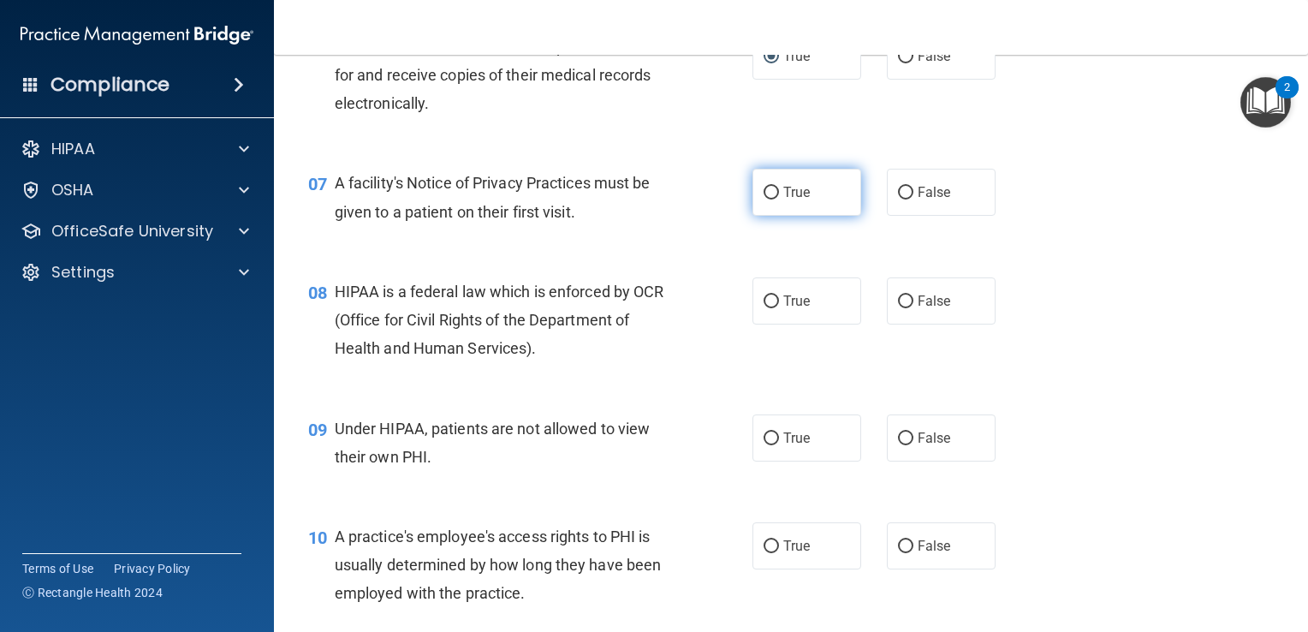
click at [767, 199] on input "True" at bounding box center [771, 193] width 15 height 13
radio input "true"
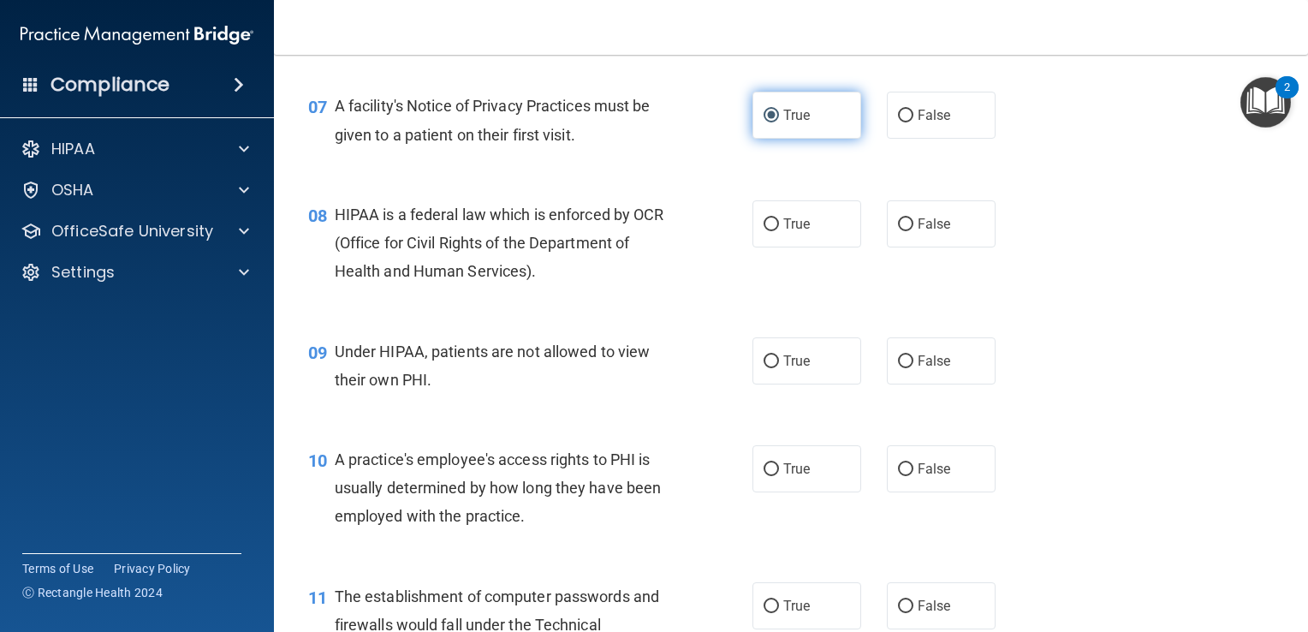
scroll to position [1031, 0]
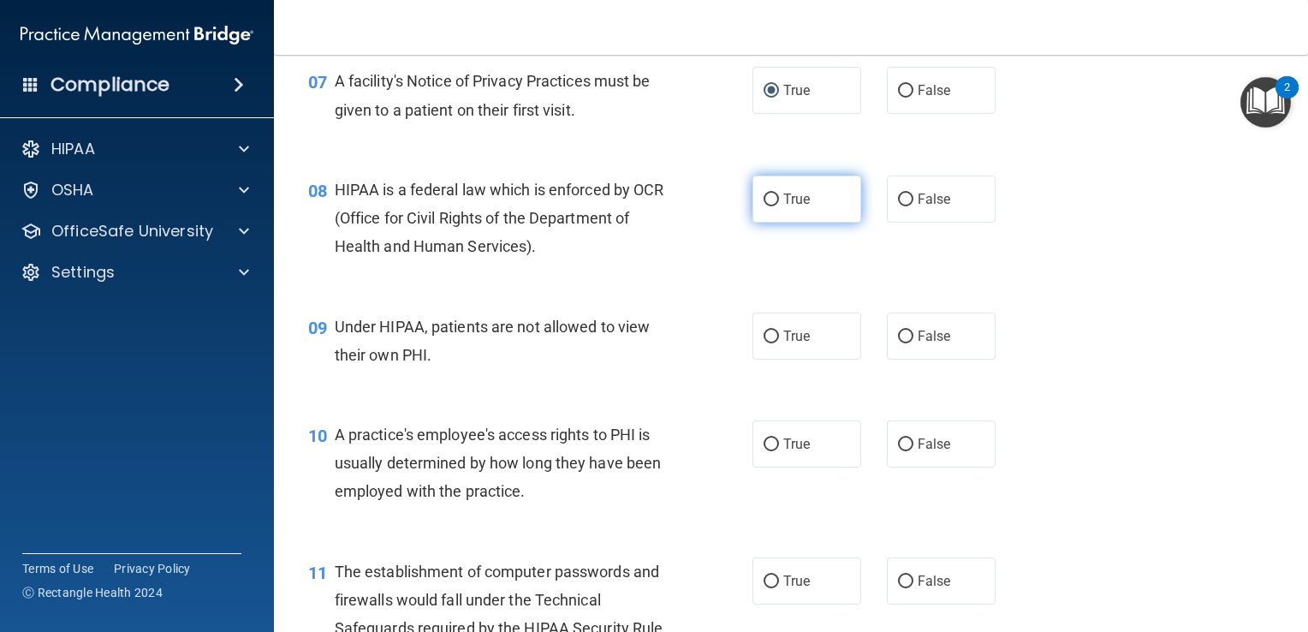
click at [767, 206] on input "True" at bounding box center [771, 199] width 15 height 13
radio input "true"
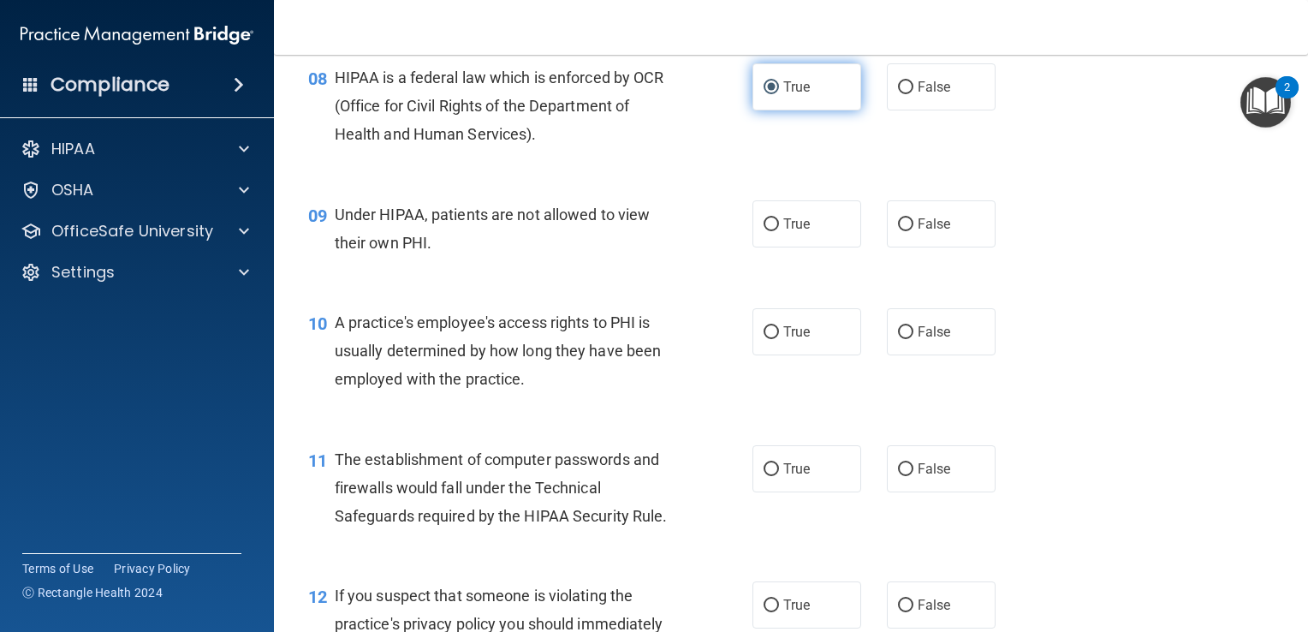
scroll to position [1144, 0]
click at [898, 230] on input "False" at bounding box center [905, 223] width 15 height 13
radio input "true"
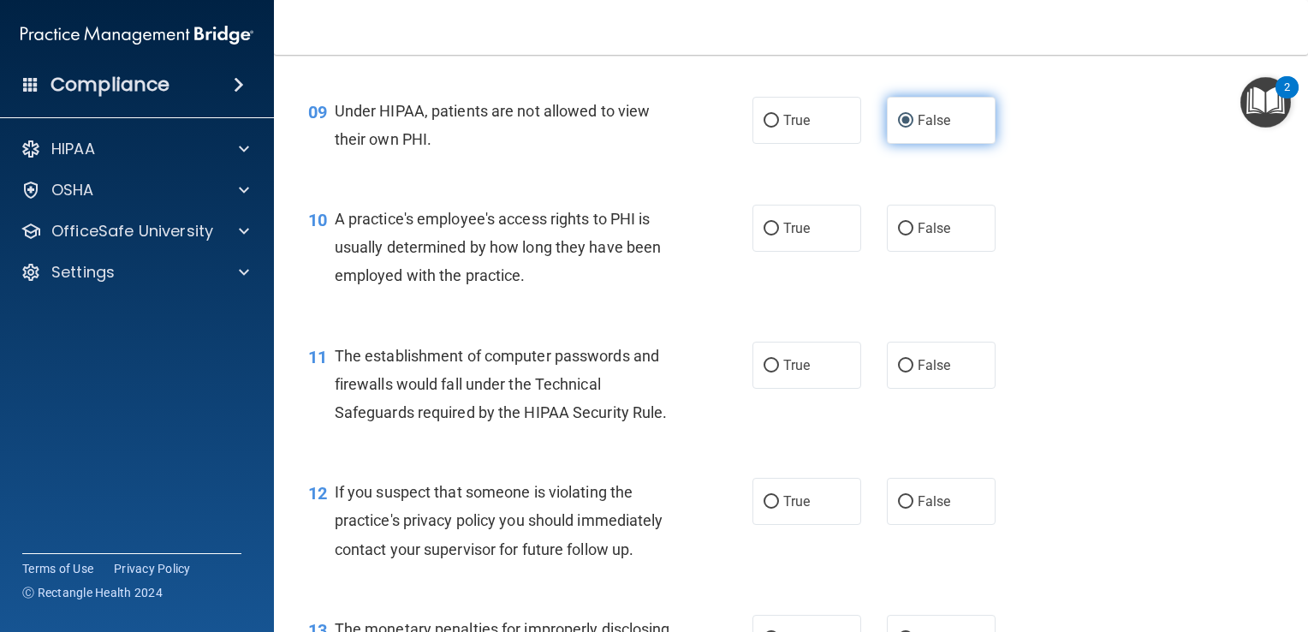
scroll to position [1267, 0]
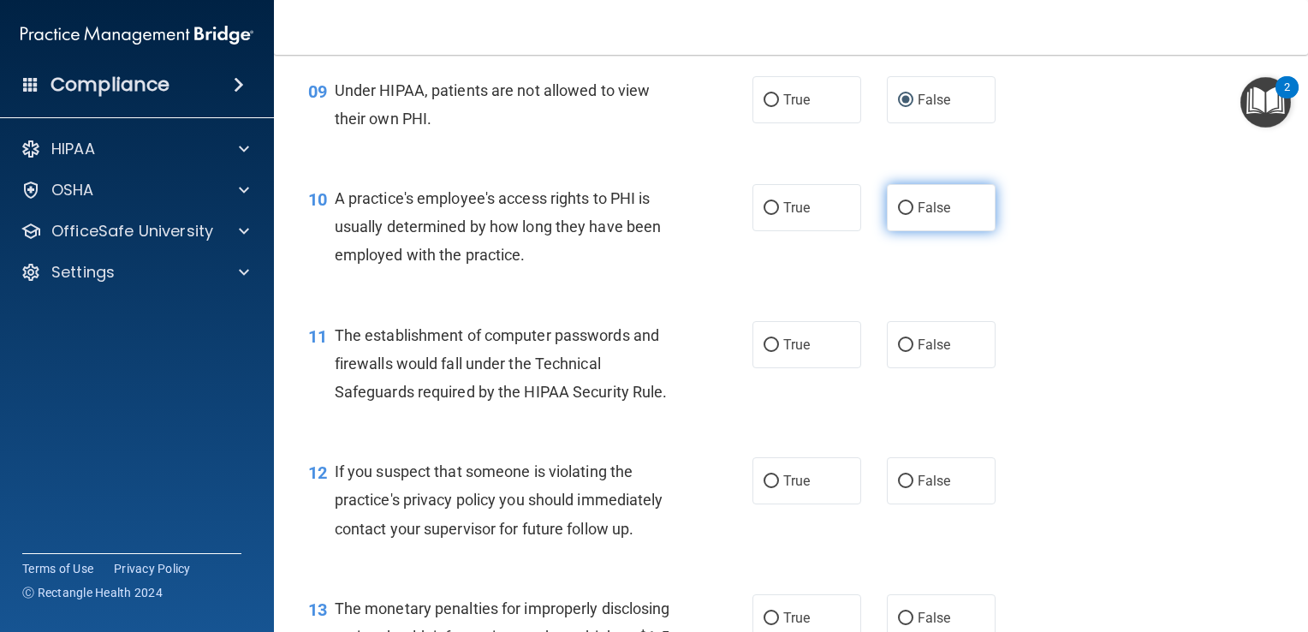
click at [898, 215] on input "False" at bounding box center [905, 208] width 15 height 13
radio input "true"
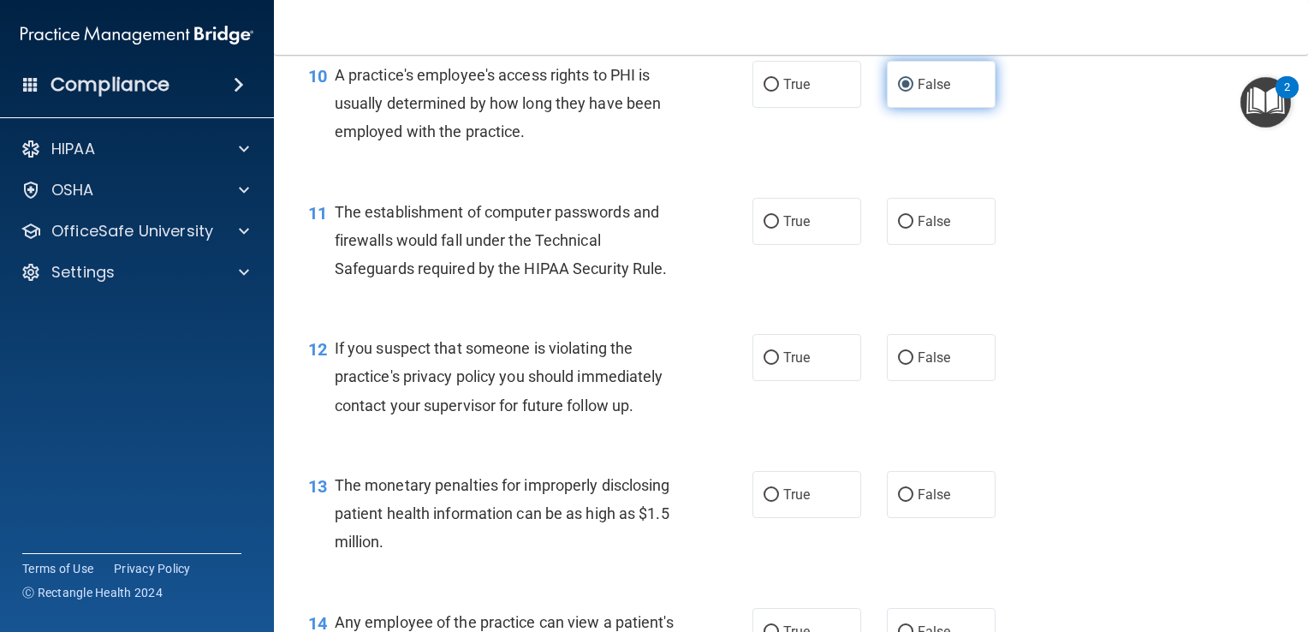
scroll to position [1398, 0]
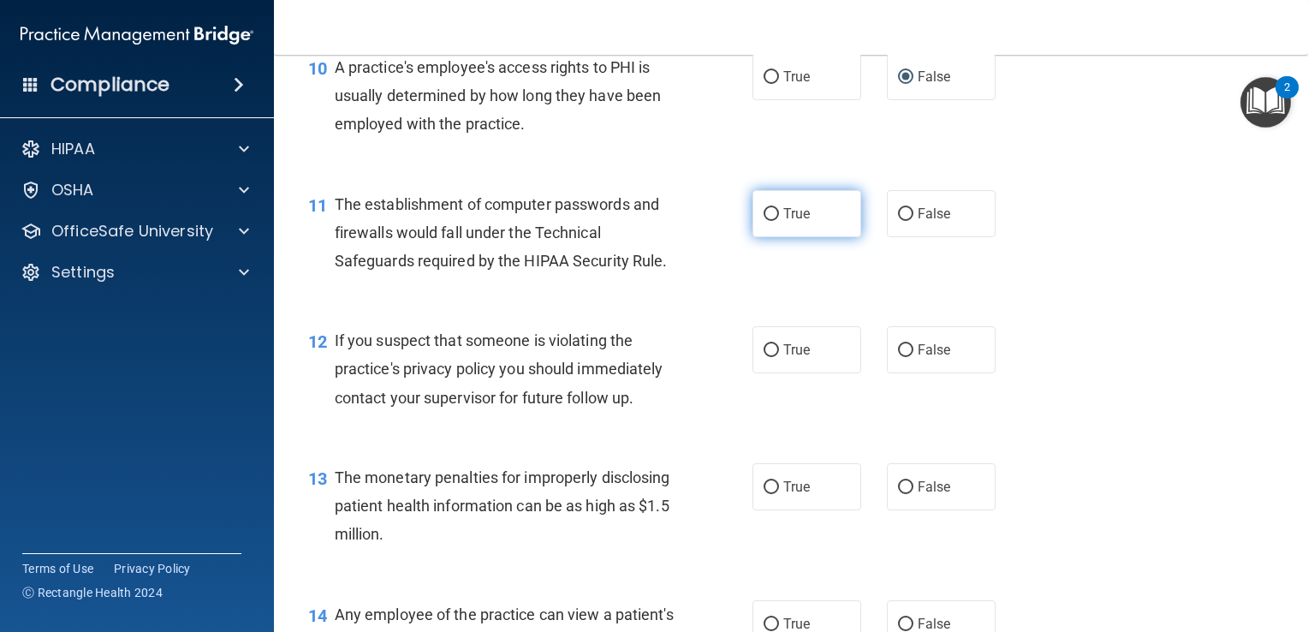
click at [767, 221] on input "True" at bounding box center [771, 214] width 15 height 13
radio input "true"
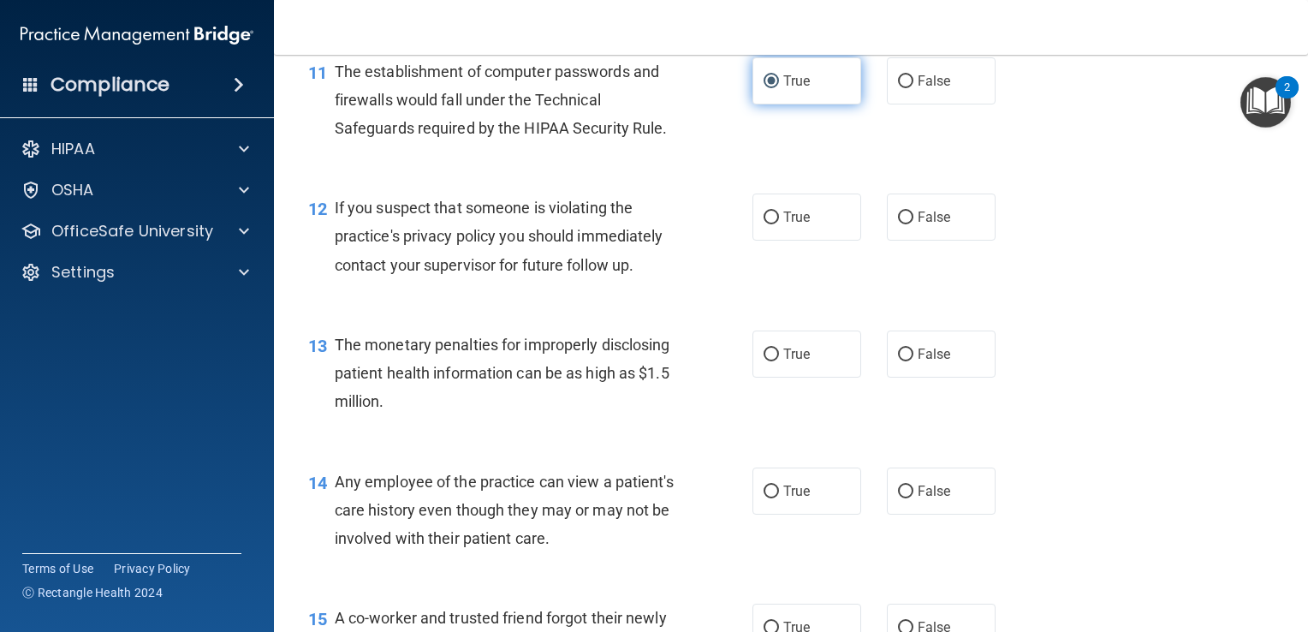
scroll to position [1558, 0]
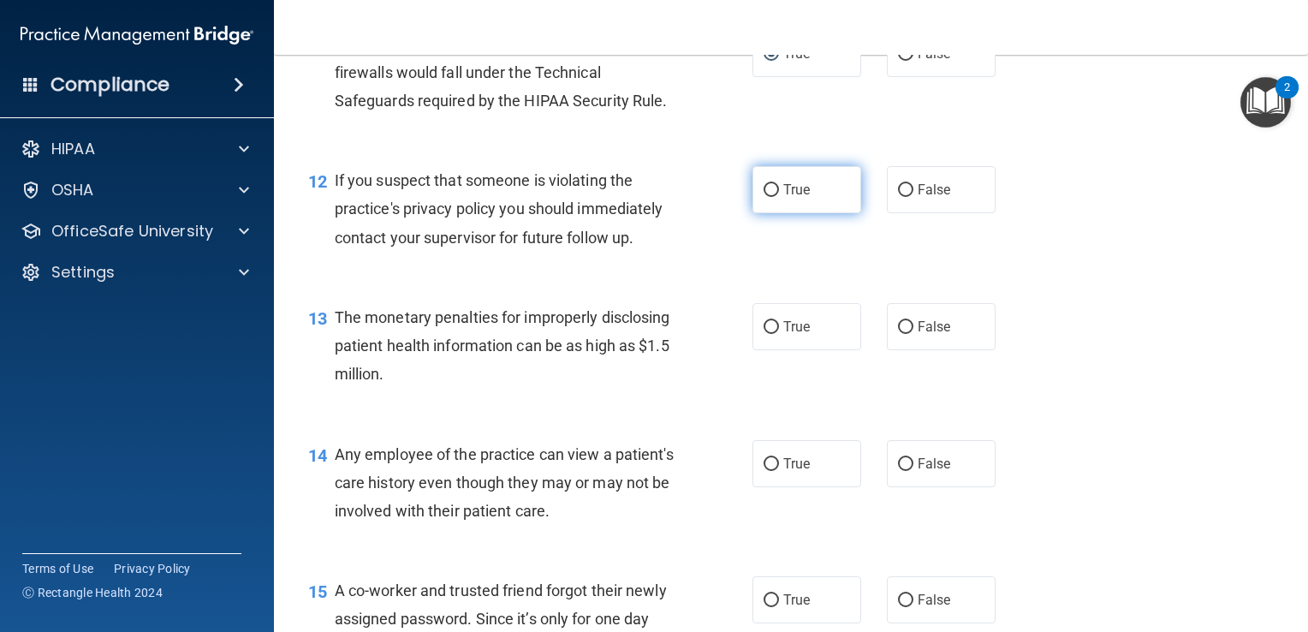
click at [764, 197] on input "True" at bounding box center [771, 190] width 15 height 13
radio input "true"
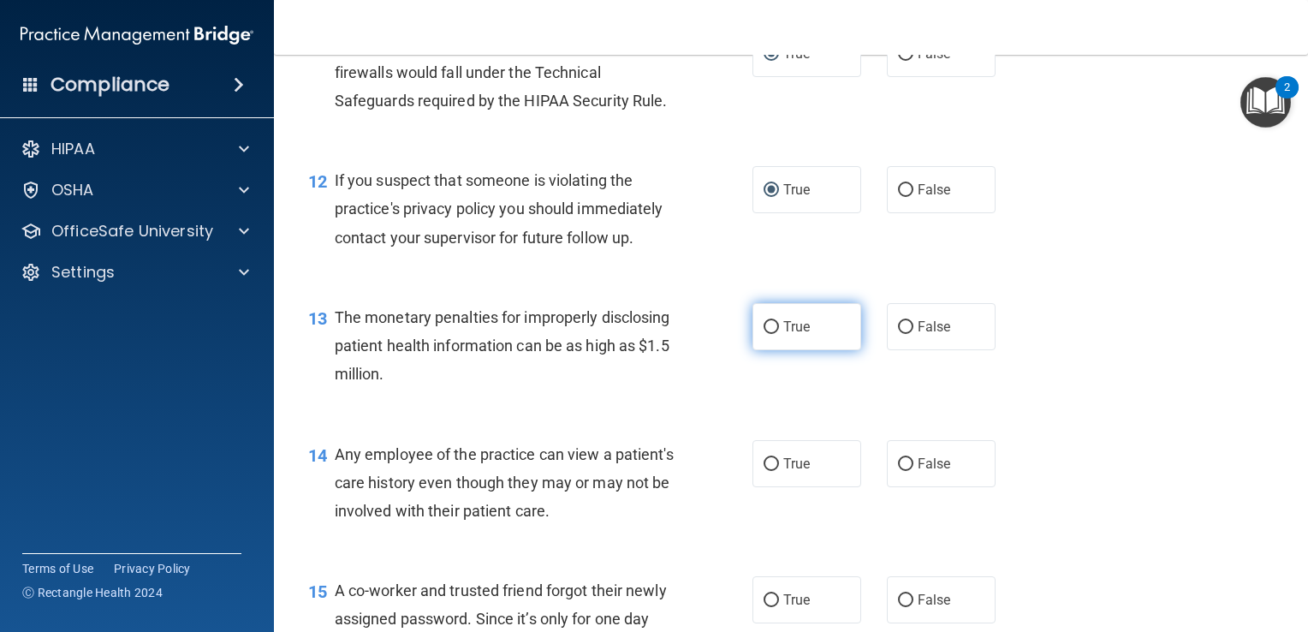
click at [769, 334] on input "True" at bounding box center [771, 327] width 15 height 13
radio input "true"
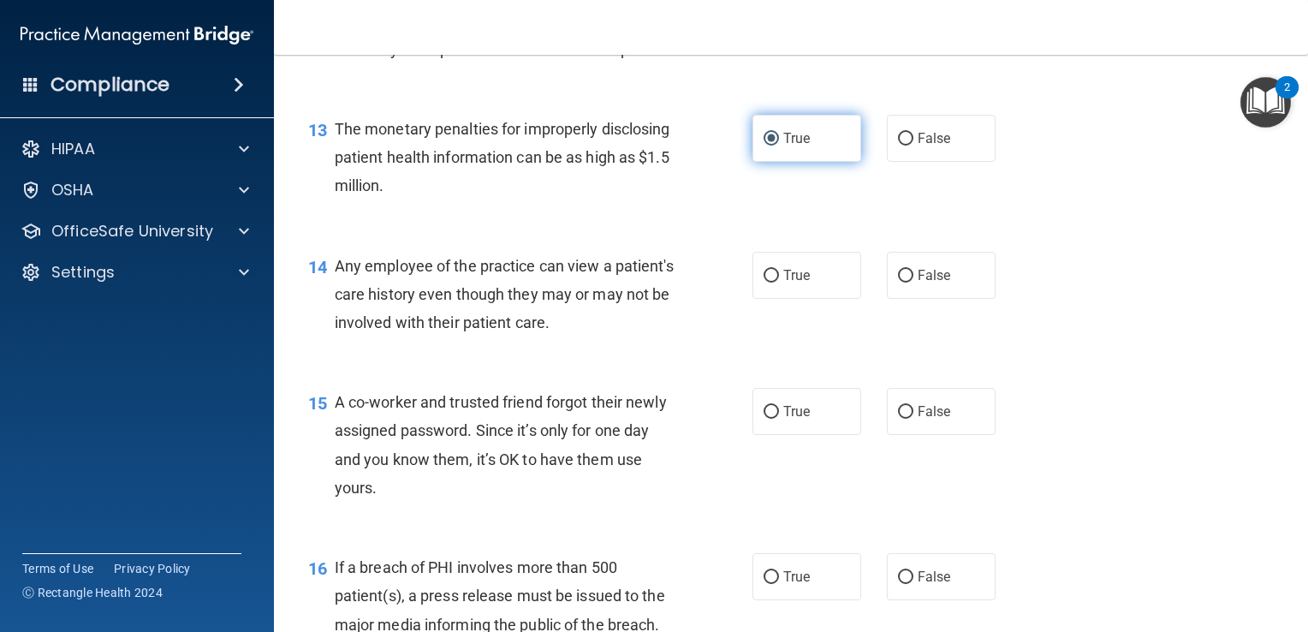
scroll to position [1763, 0]
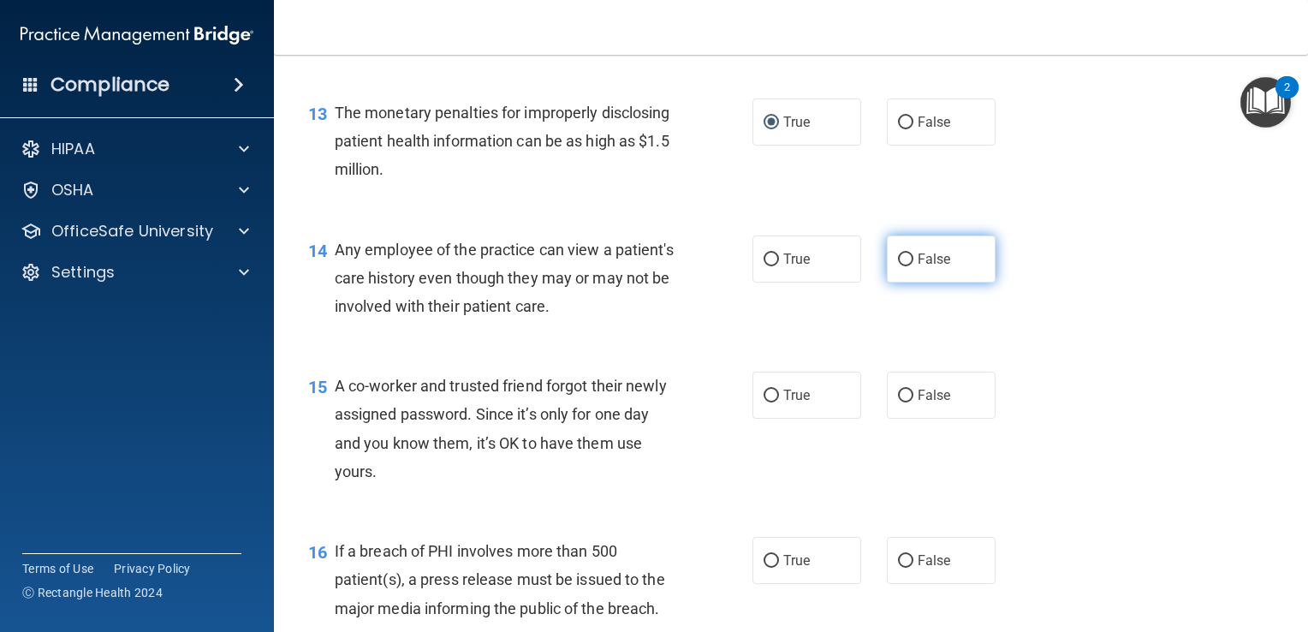
click at [904, 266] on input "False" at bounding box center [905, 259] width 15 height 13
radio input "true"
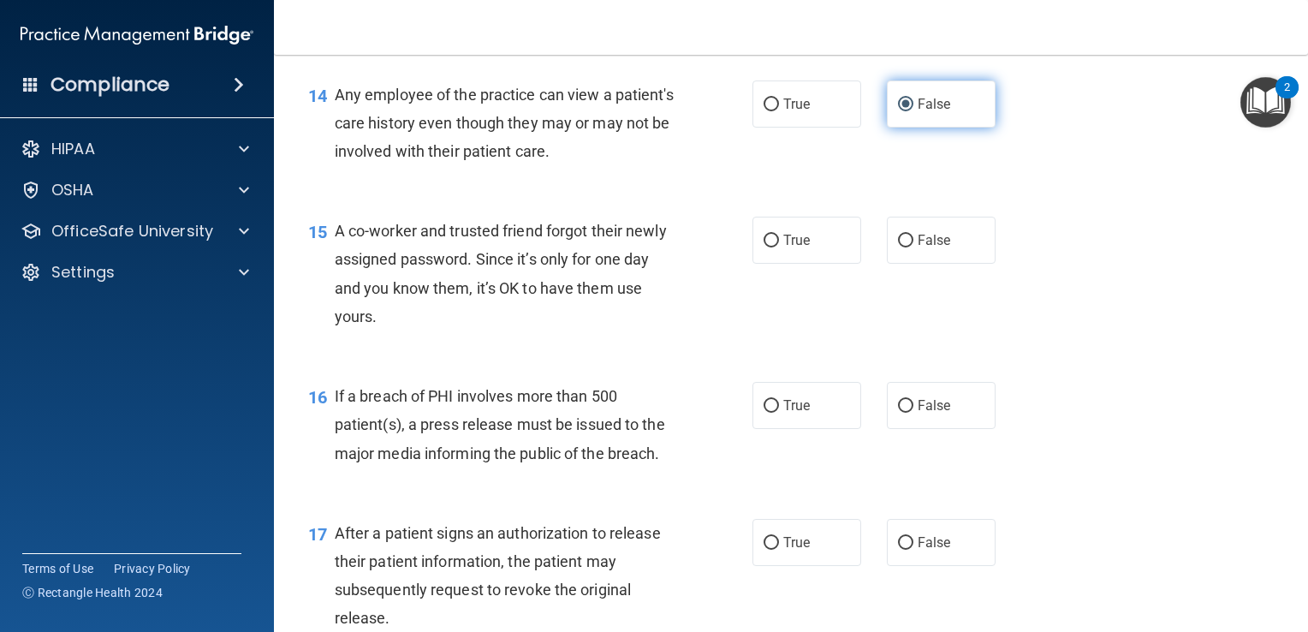
scroll to position [1921, 0]
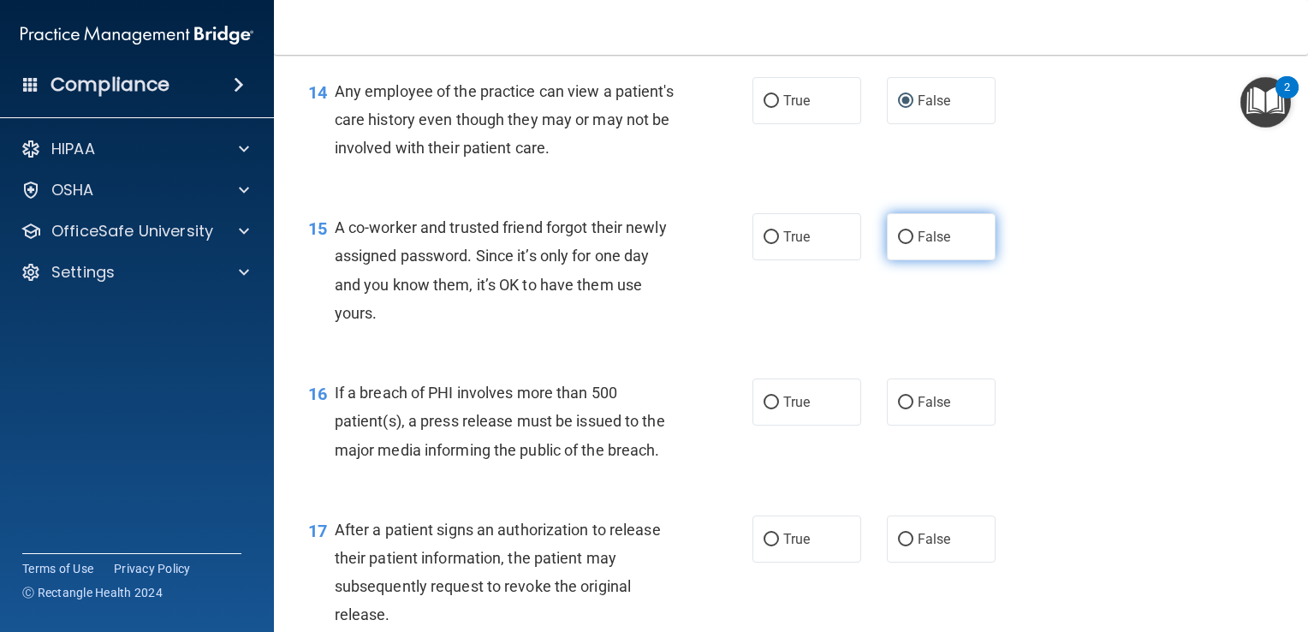
click at [898, 244] on input "False" at bounding box center [905, 237] width 15 height 13
radio input "true"
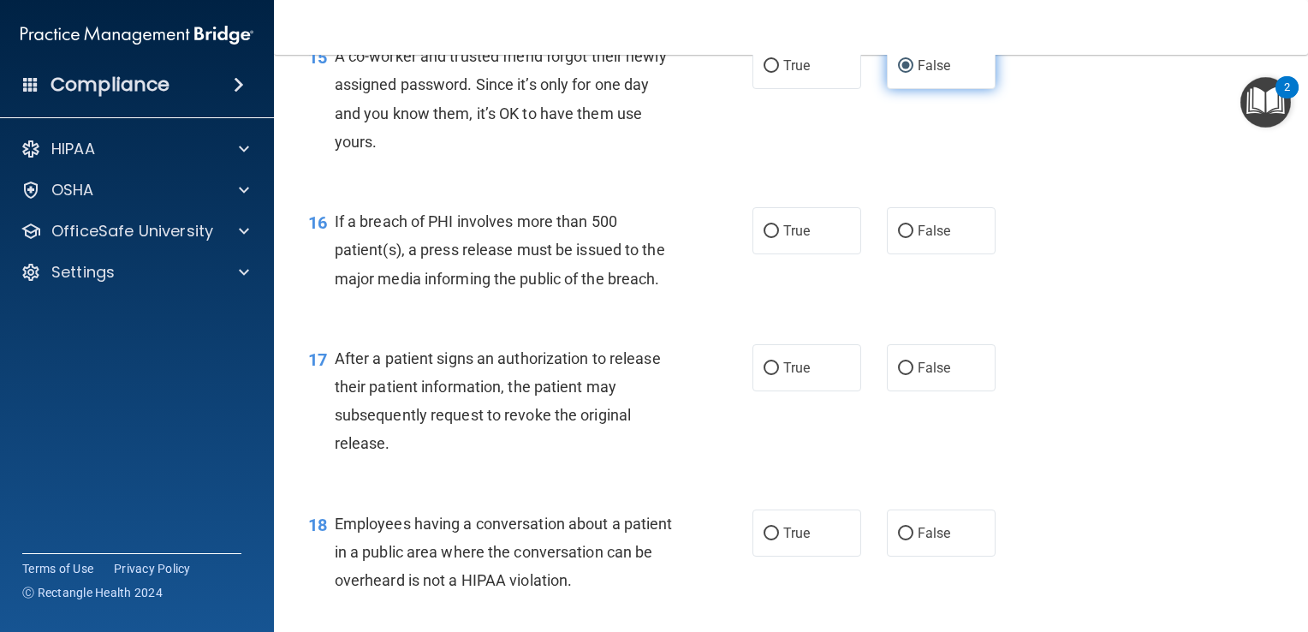
scroll to position [2096, 0]
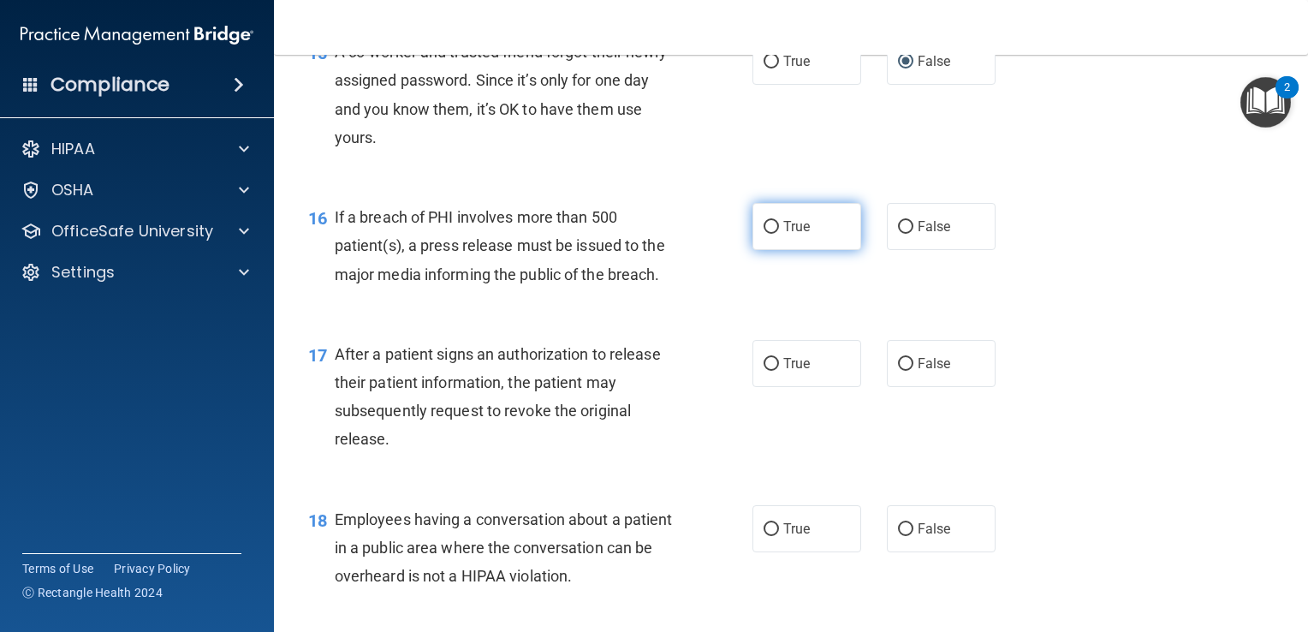
click at [770, 234] on input "True" at bounding box center [771, 227] width 15 height 13
radio input "true"
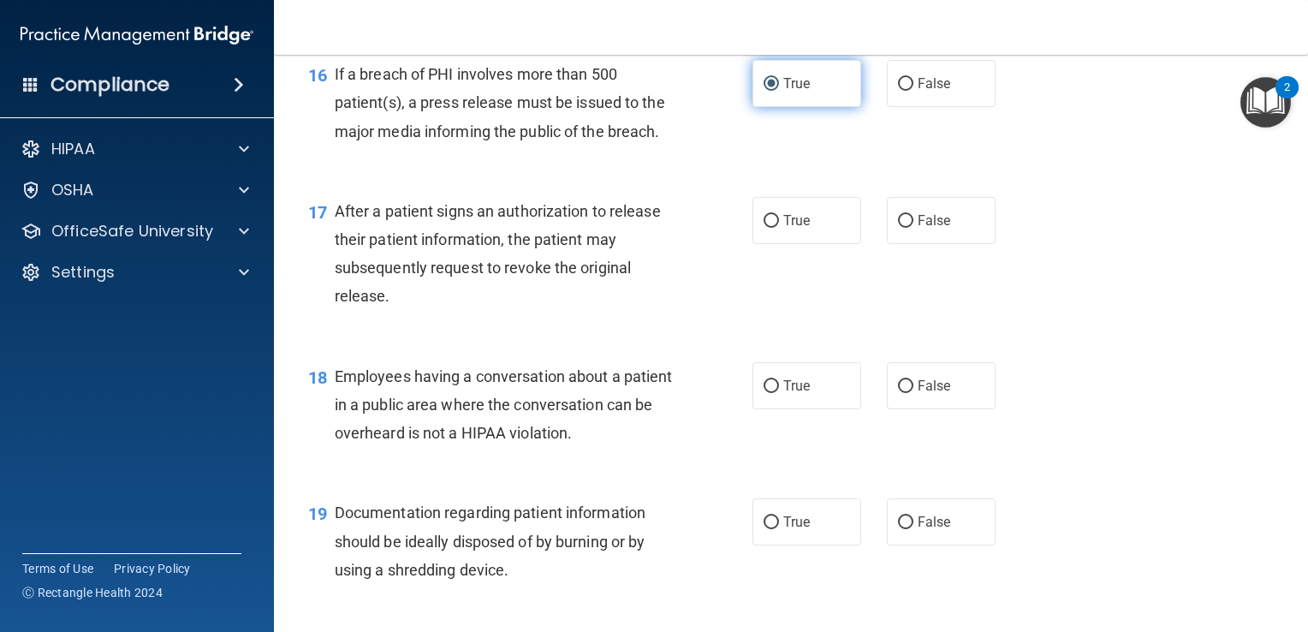
scroll to position [2243, 0]
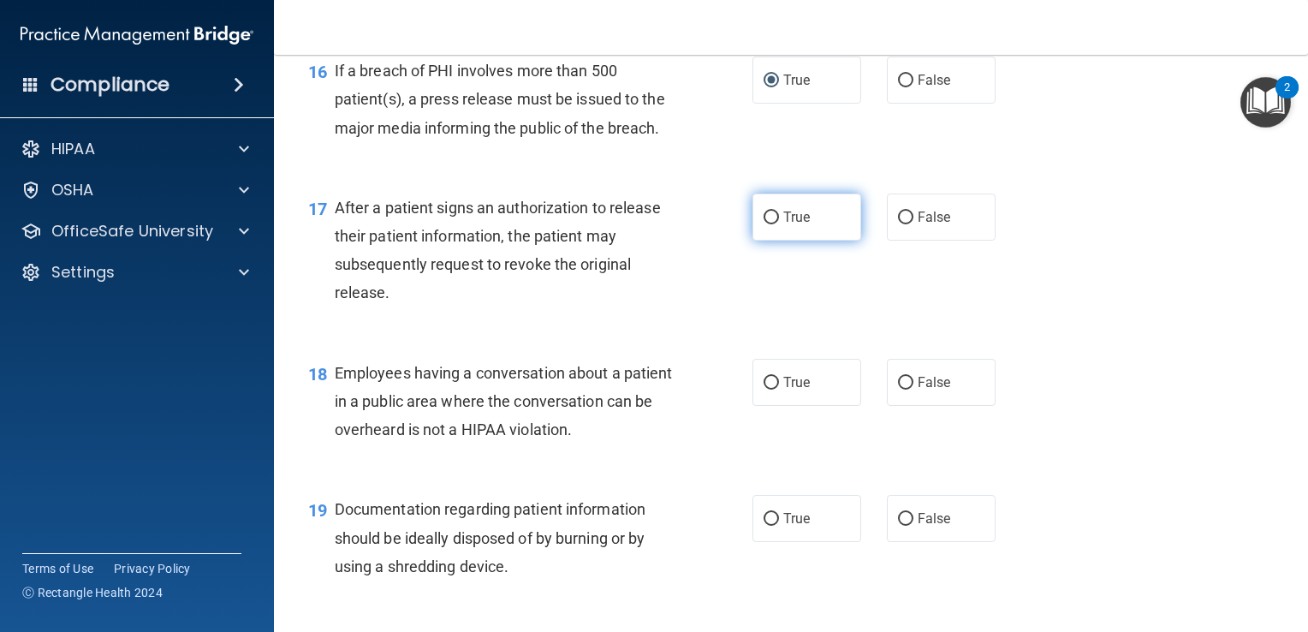
click at [767, 224] on input "True" at bounding box center [771, 217] width 15 height 13
radio input "true"
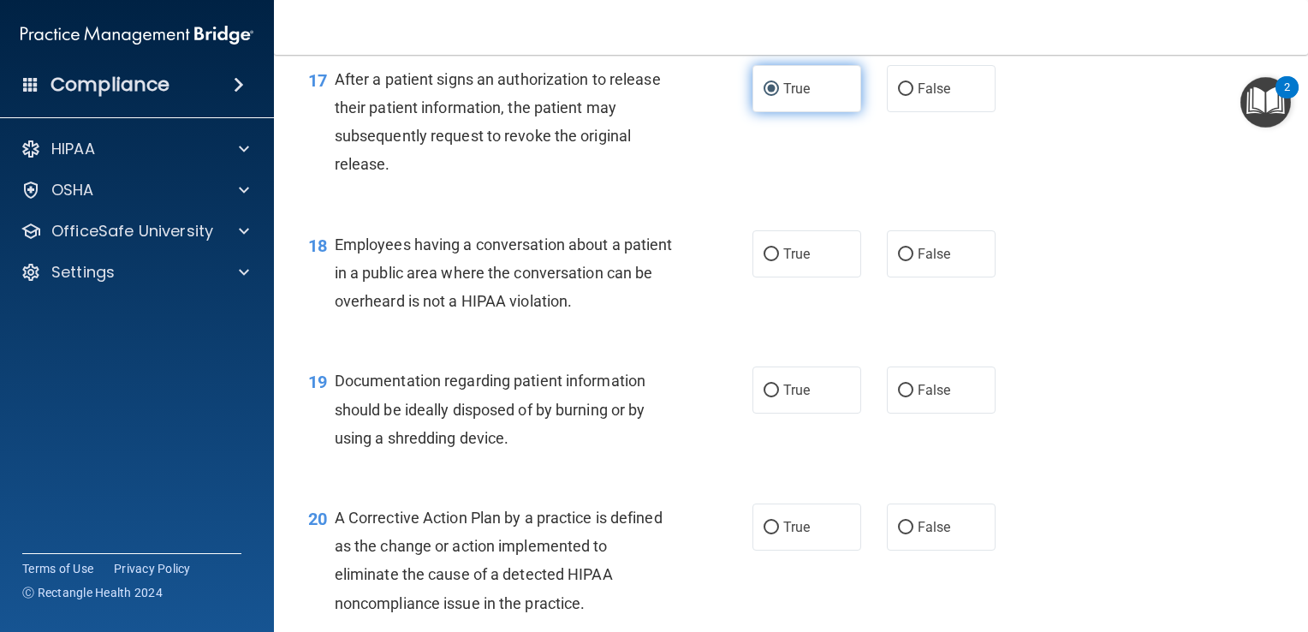
scroll to position [2373, 0]
click at [902, 259] on input "False" at bounding box center [905, 253] width 15 height 13
radio input "true"
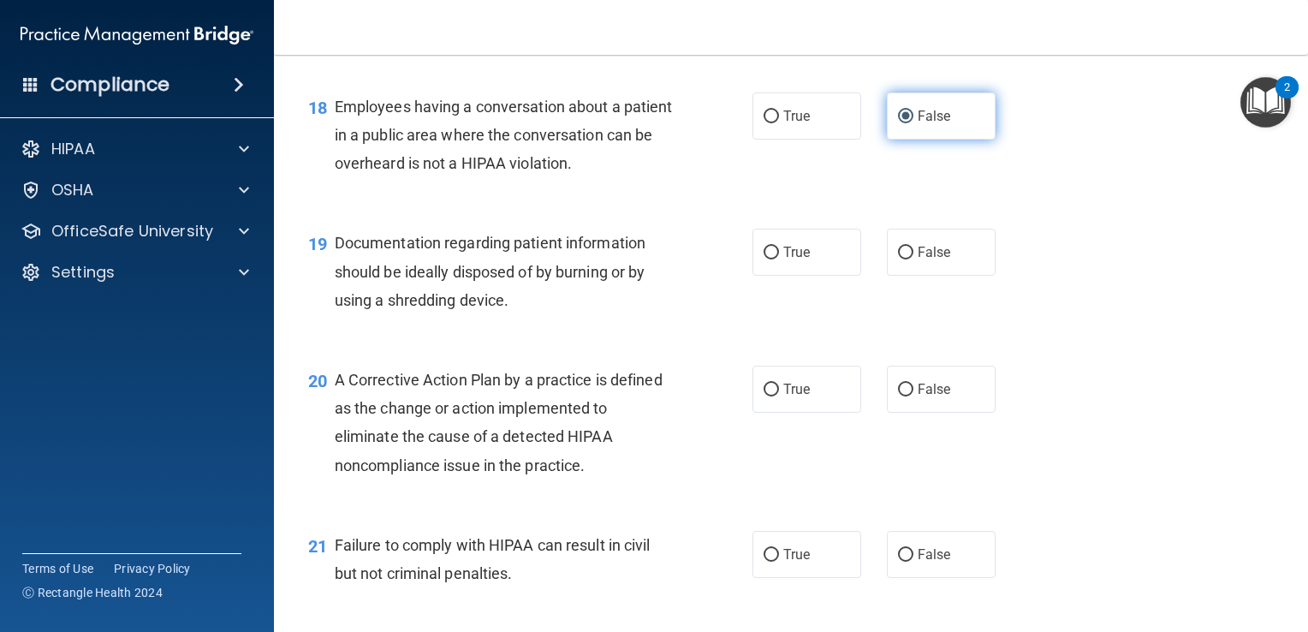
scroll to position [2510, 0]
click at [766, 259] on input "True" at bounding box center [771, 252] width 15 height 13
radio input "true"
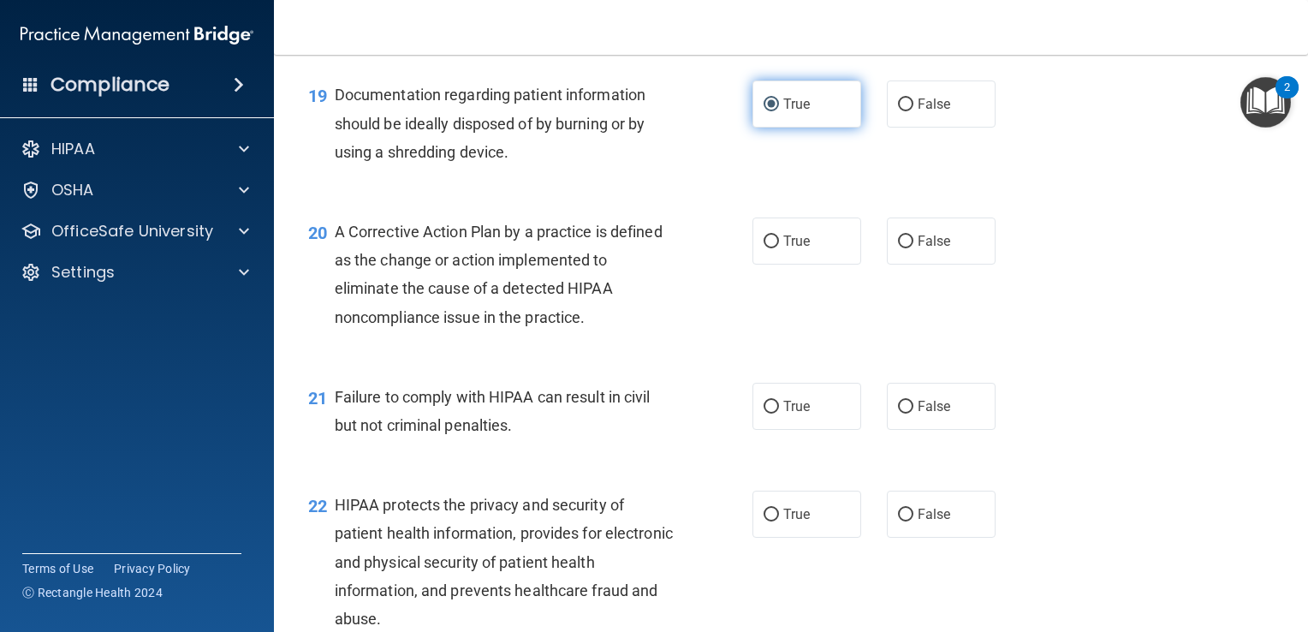
scroll to position [2663, 0]
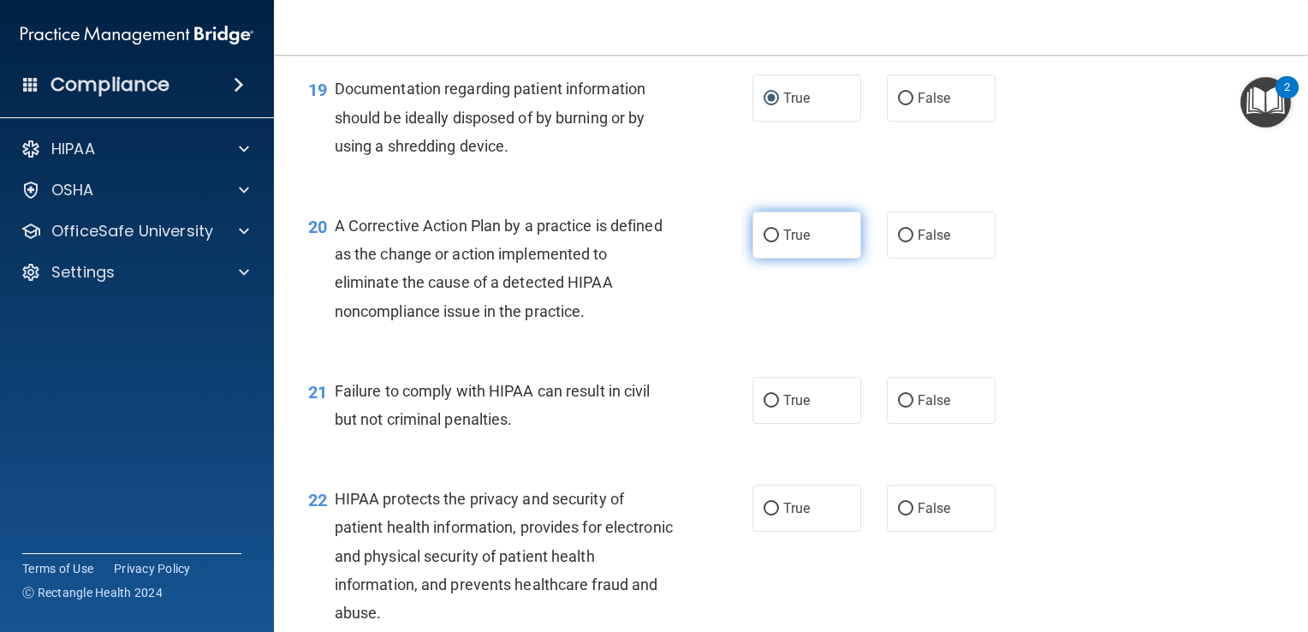
click at [767, 242] on input "True" at bounding box center [771, 235] width 15 height 13
radio input "true"
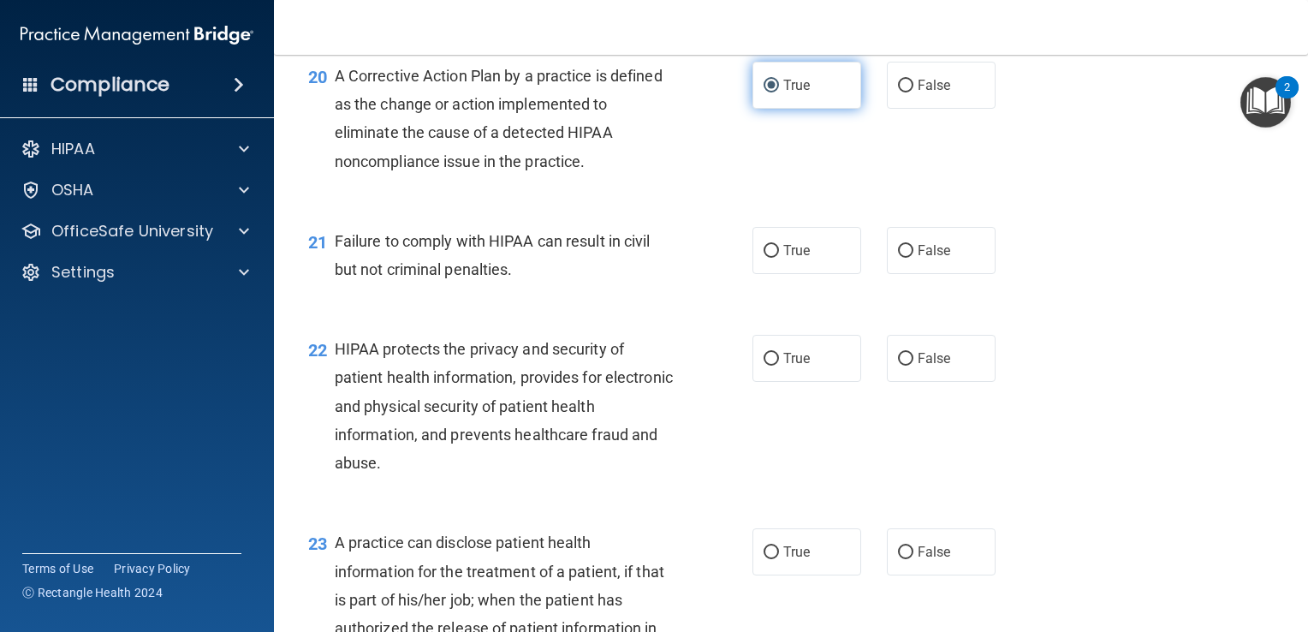
scroll to position [2815, 0]
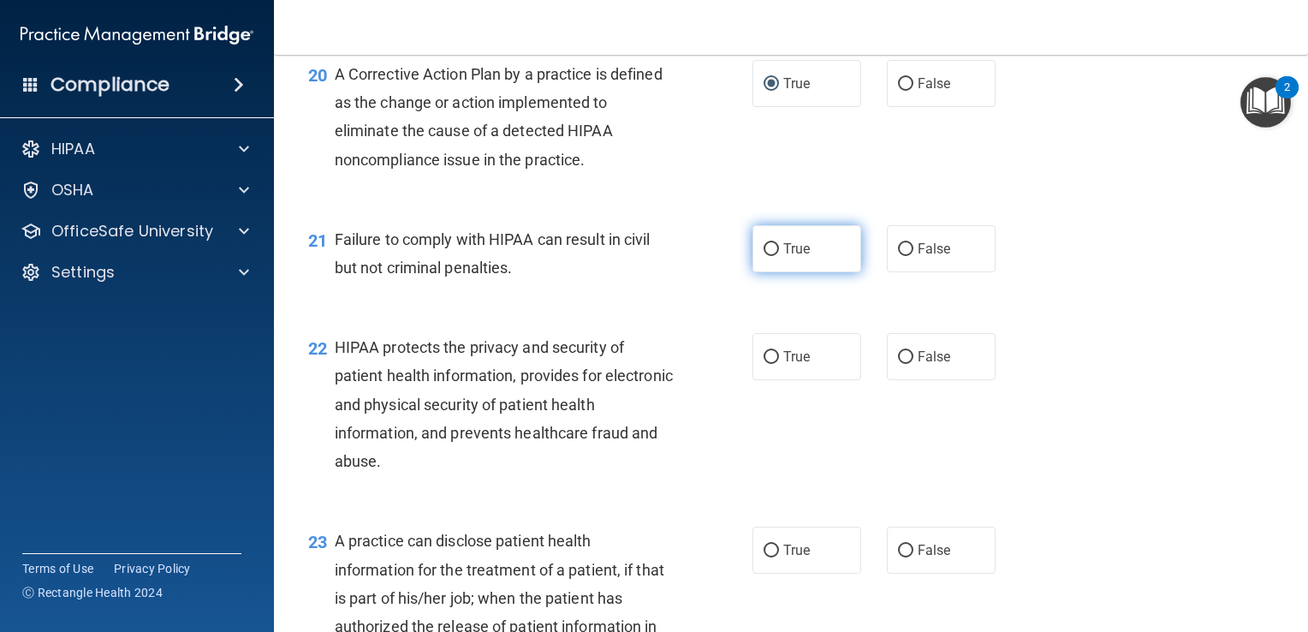
click at [764, 256] on input "True" at bounding box center [771, 249] width 15 height 13
radio input "true"
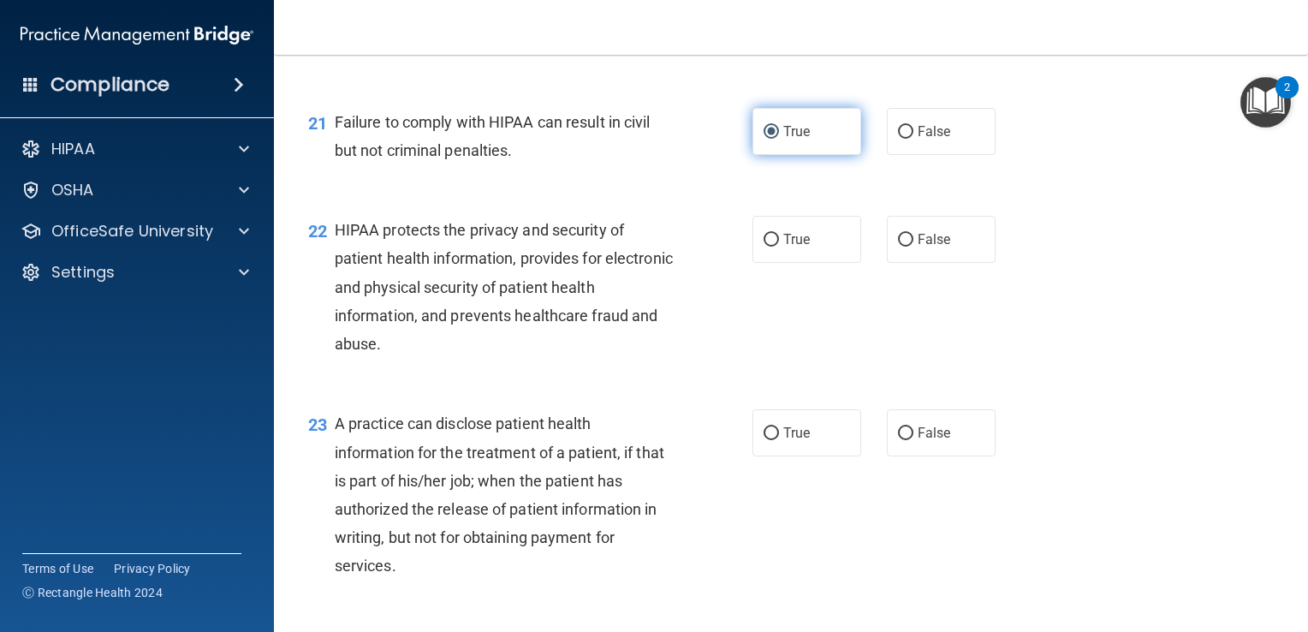
scroll to position [2946, 0]
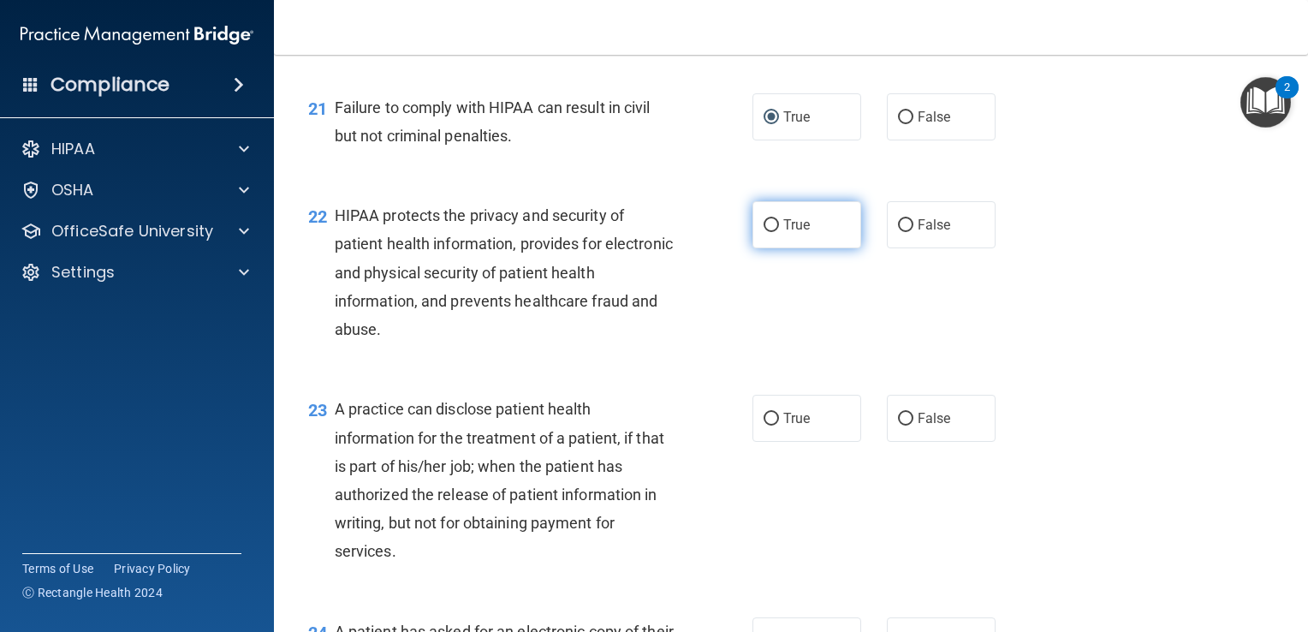
click at [764, 232] on input "True" at bounding box center [771, 225] width 15 height 13
radio input "true"
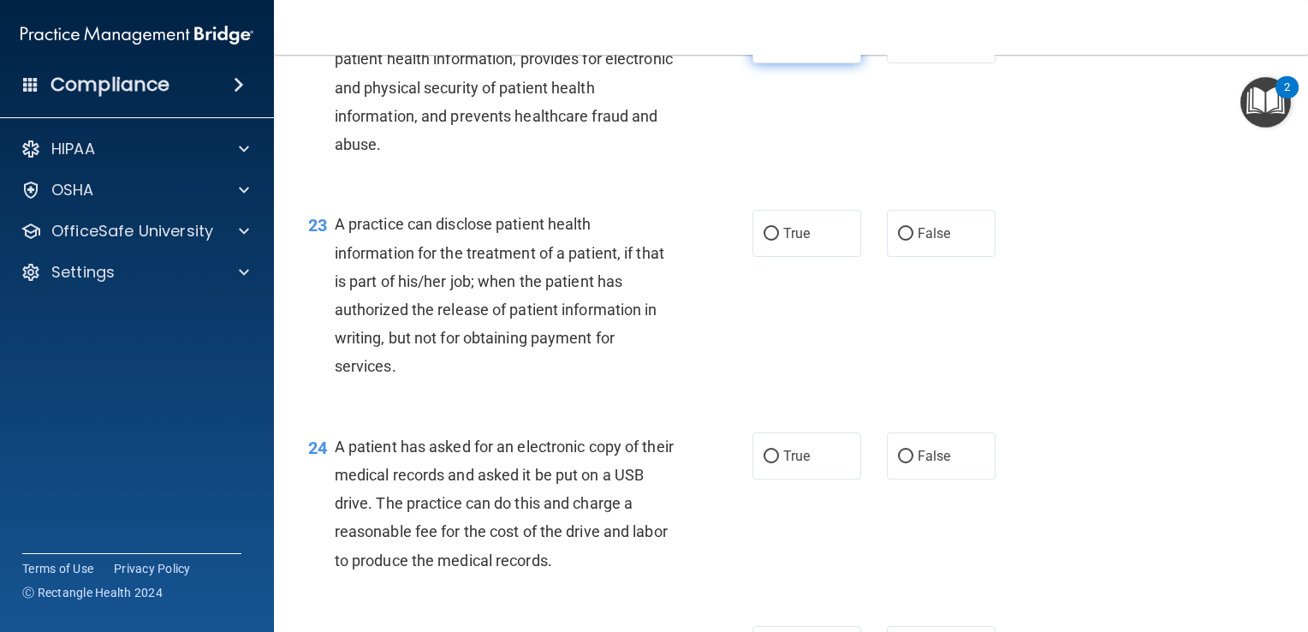
scroll to position [3137, 0]
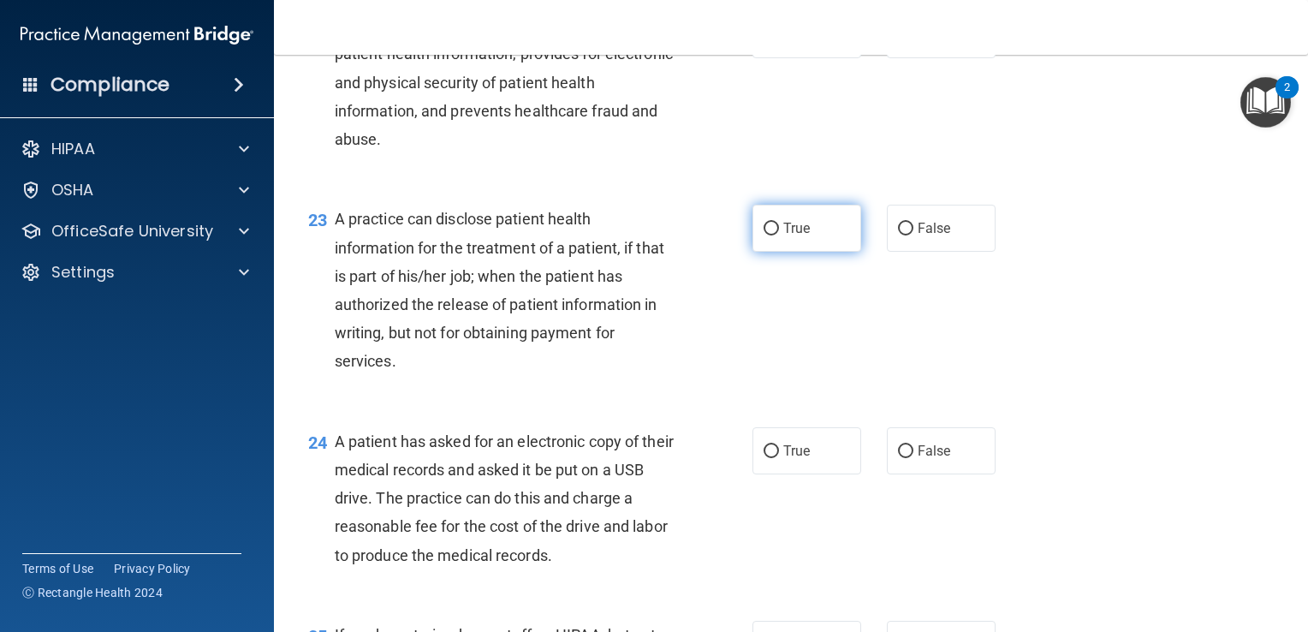
click at [767, 235] on input "True" at bounding box center [771, 229] width 15 height 13
radio input "true"
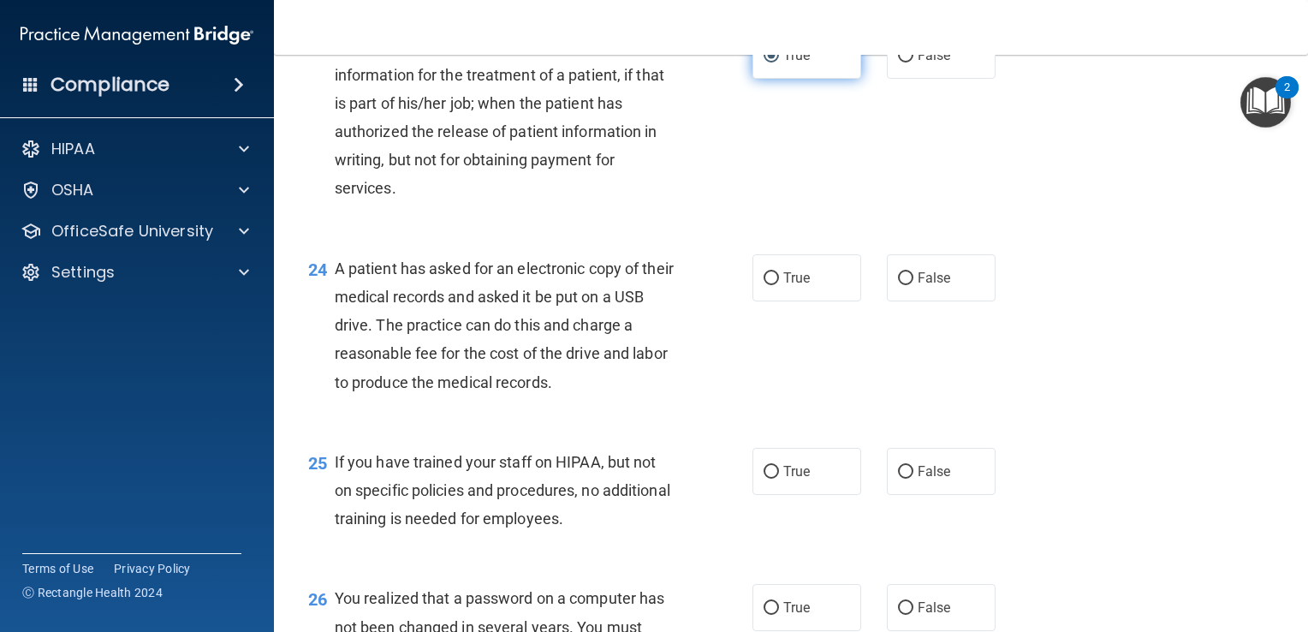
scroll to position [3311, 0]
click at [770, 283] on input "True" at bounding box center [771, 277] width 15 height 13
radio input "true"
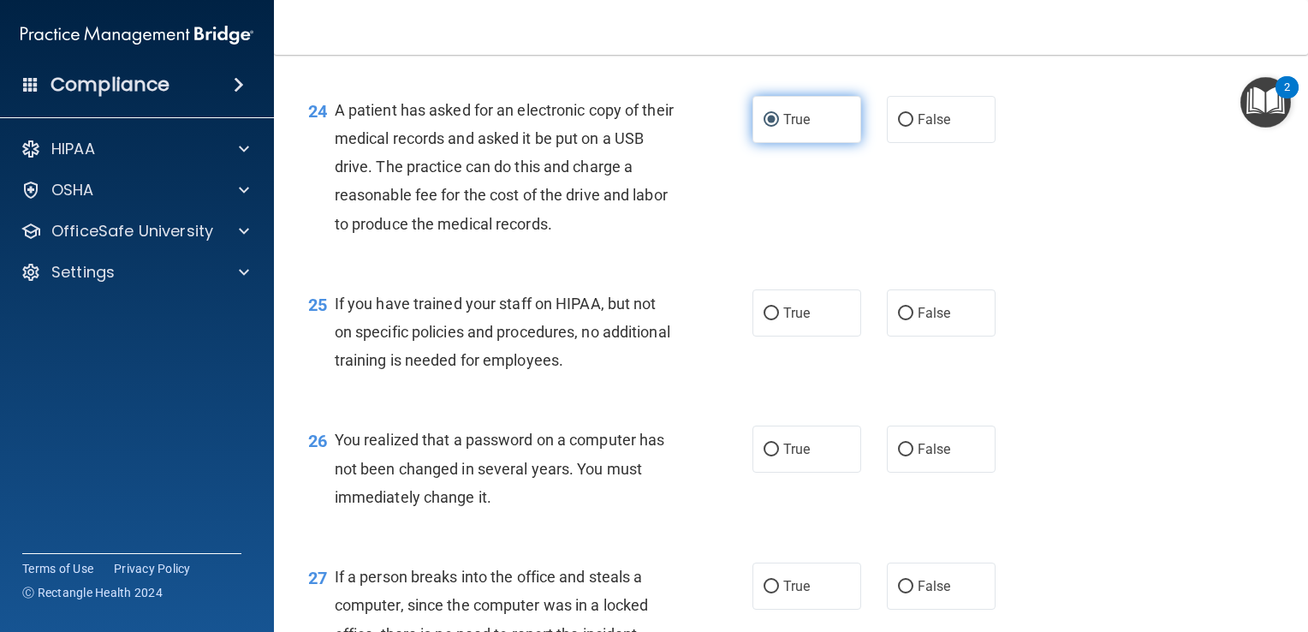
scroll to position [3469, 0]
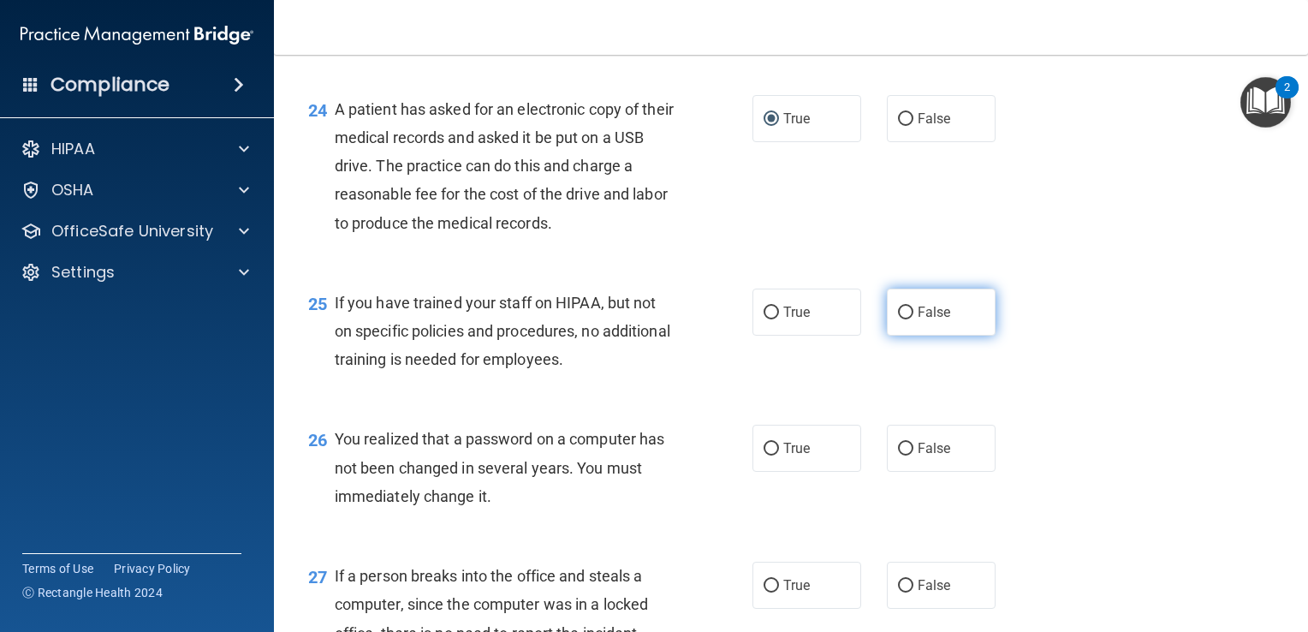
click at [899, 319] on input "False" at bounding box center [905, 312] width 15 height 13
radio input "true"
click at [898, 319] on input "False" at bounding box center [905, 312] width 15 height 13
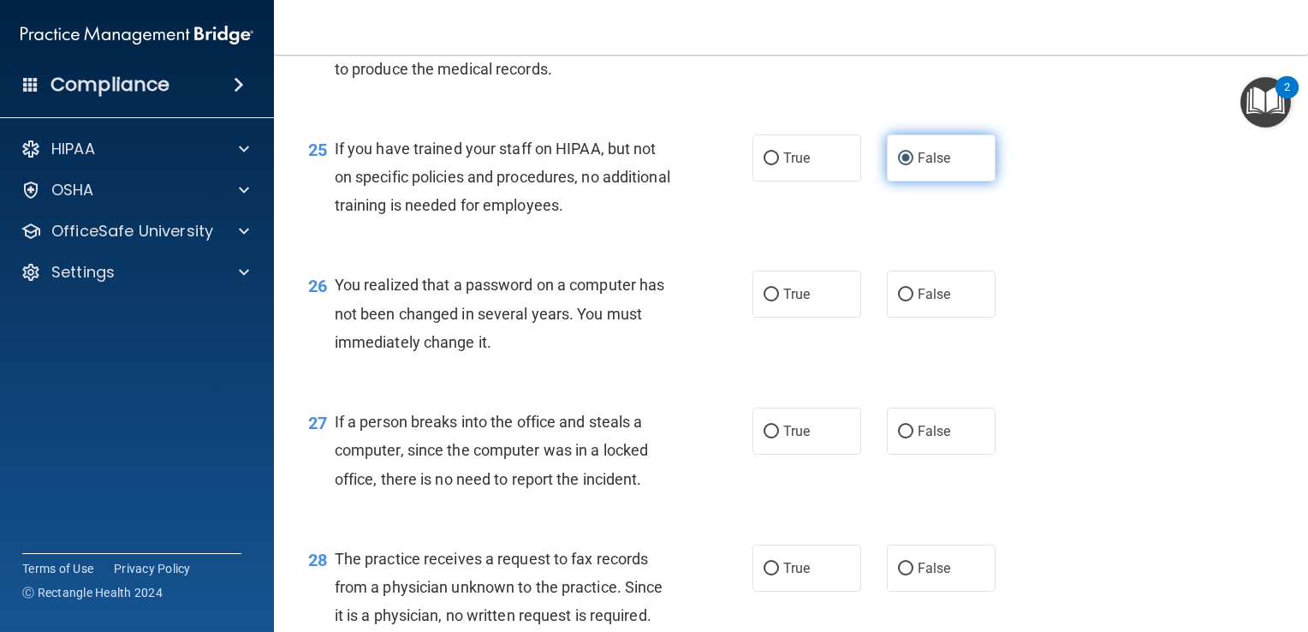
scroll to position [3624, 0]
click at [902, 300] on input "False" at bounding box center [905, 294] width 15 height 13
radio input "true"
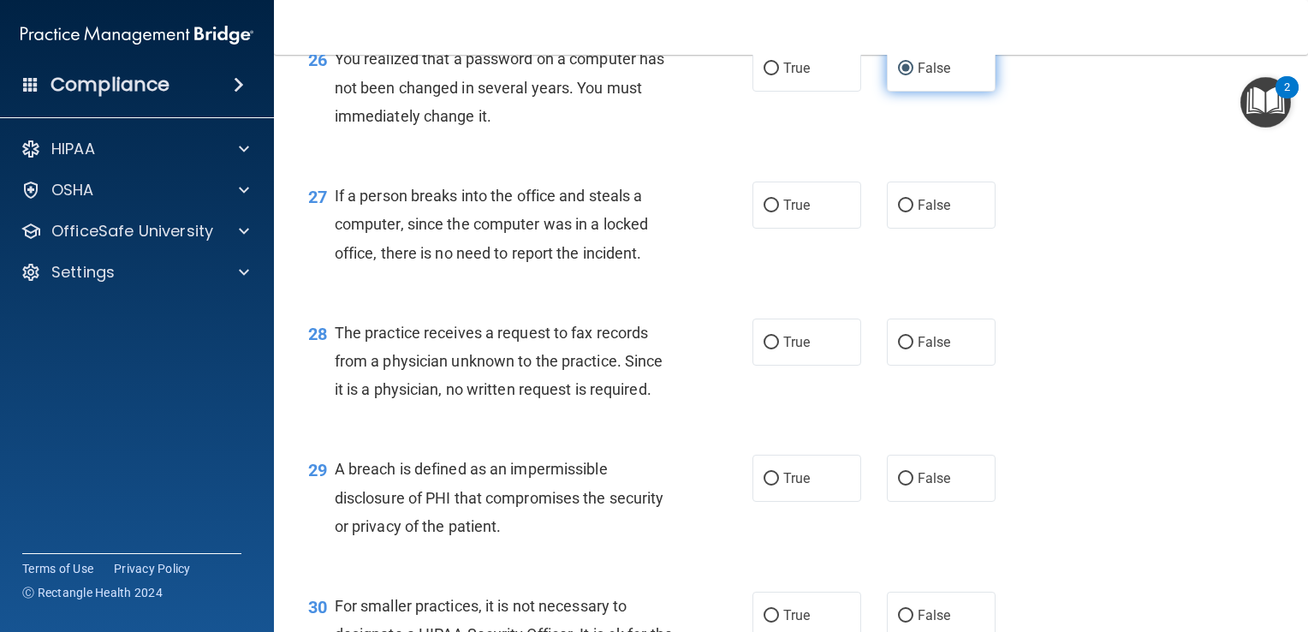
scroll to position [3856, 0]
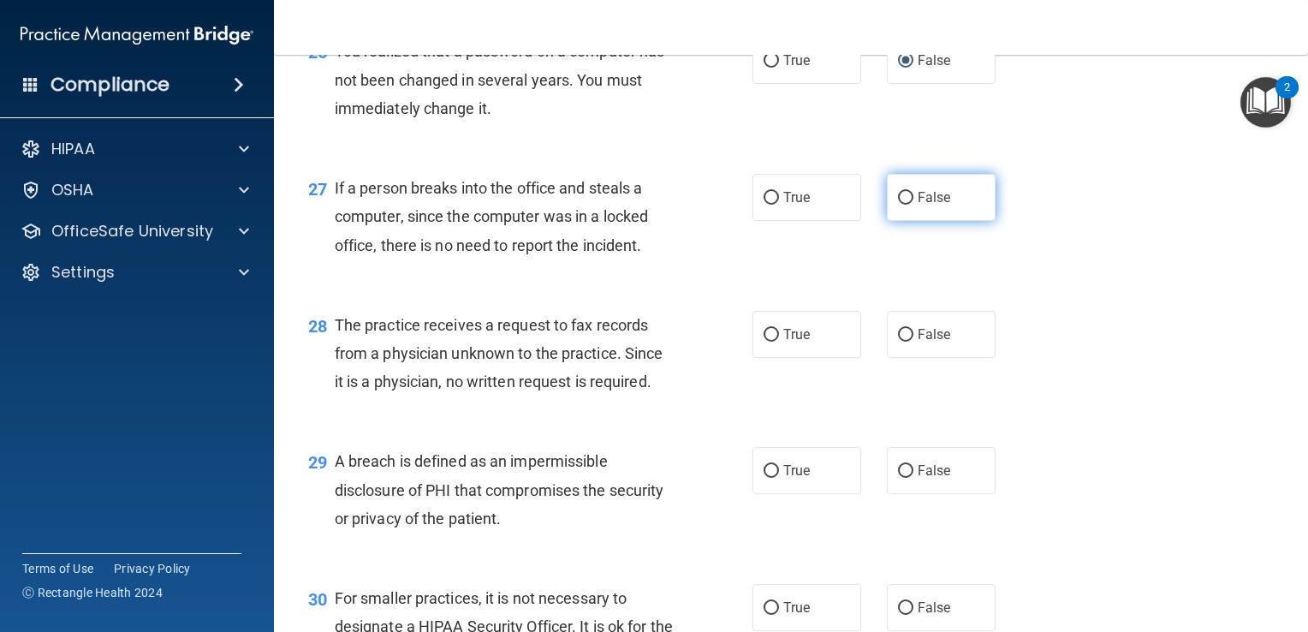
click at [898, 205] on input "False" at bounding box center [905, 198] width 15 height 13
radio input "true"
click at [904, 342] on input "False" at bounding box center [905, 335] width 15 height 13
radio input "true"
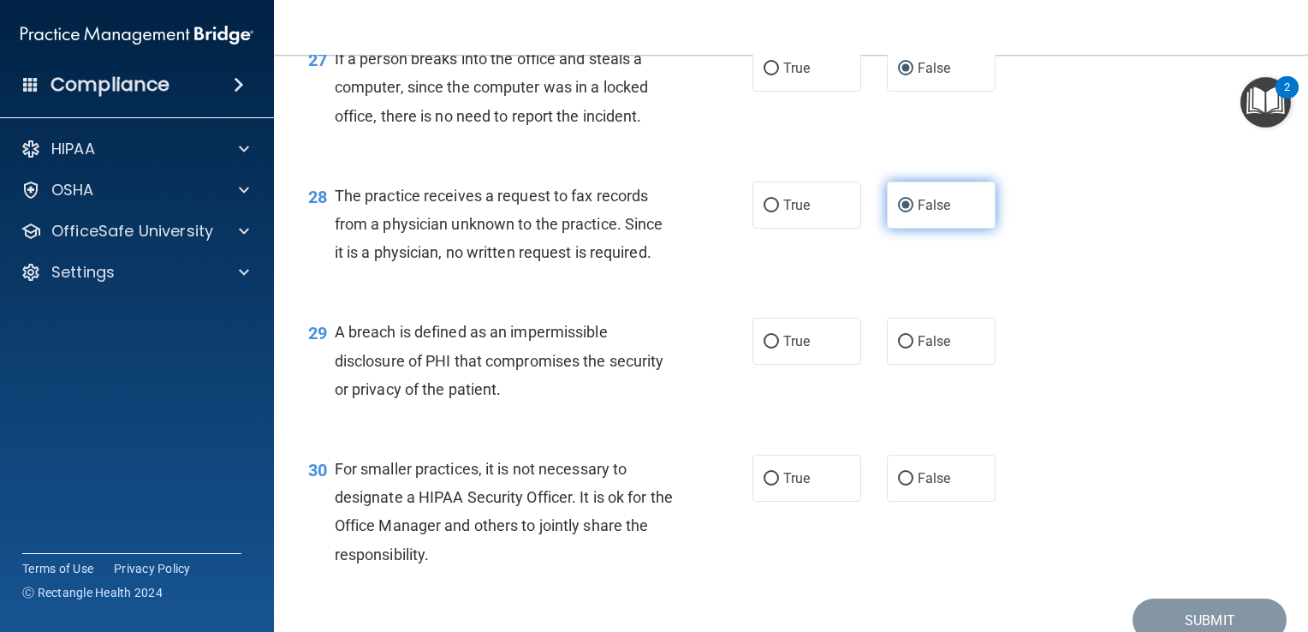
scroll to position [3997, 0]
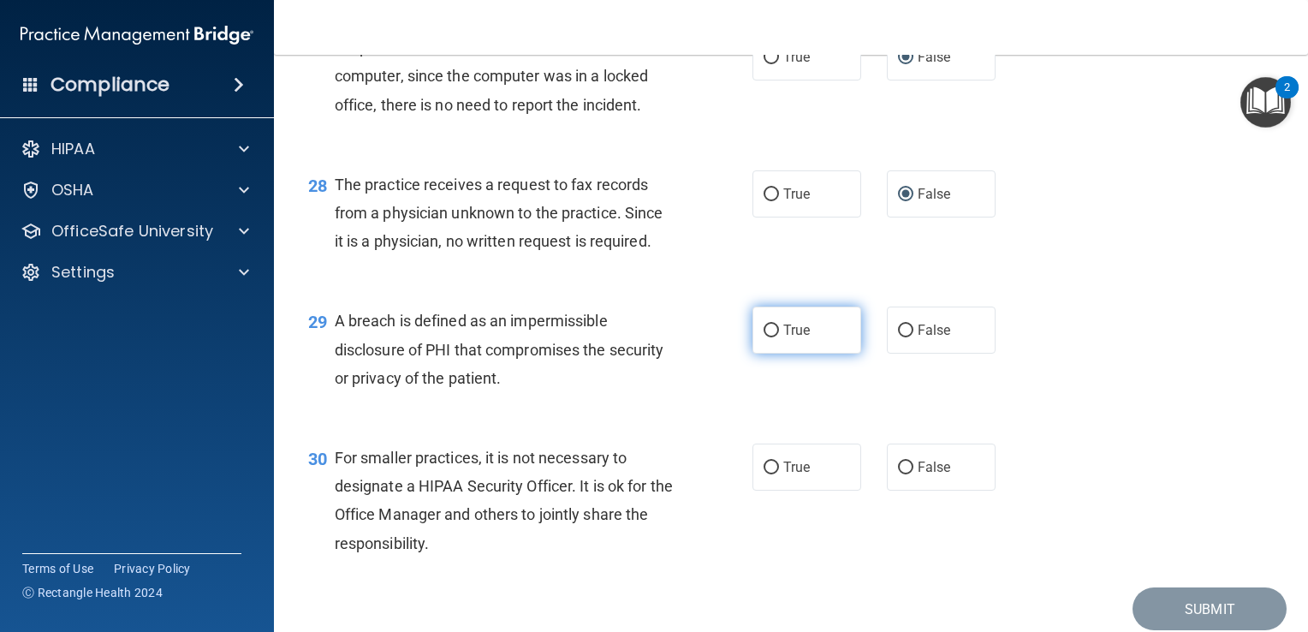
click at [764, 337] on input "True" at bounding box center [771, 330] width 15 height 13
radio input "true"
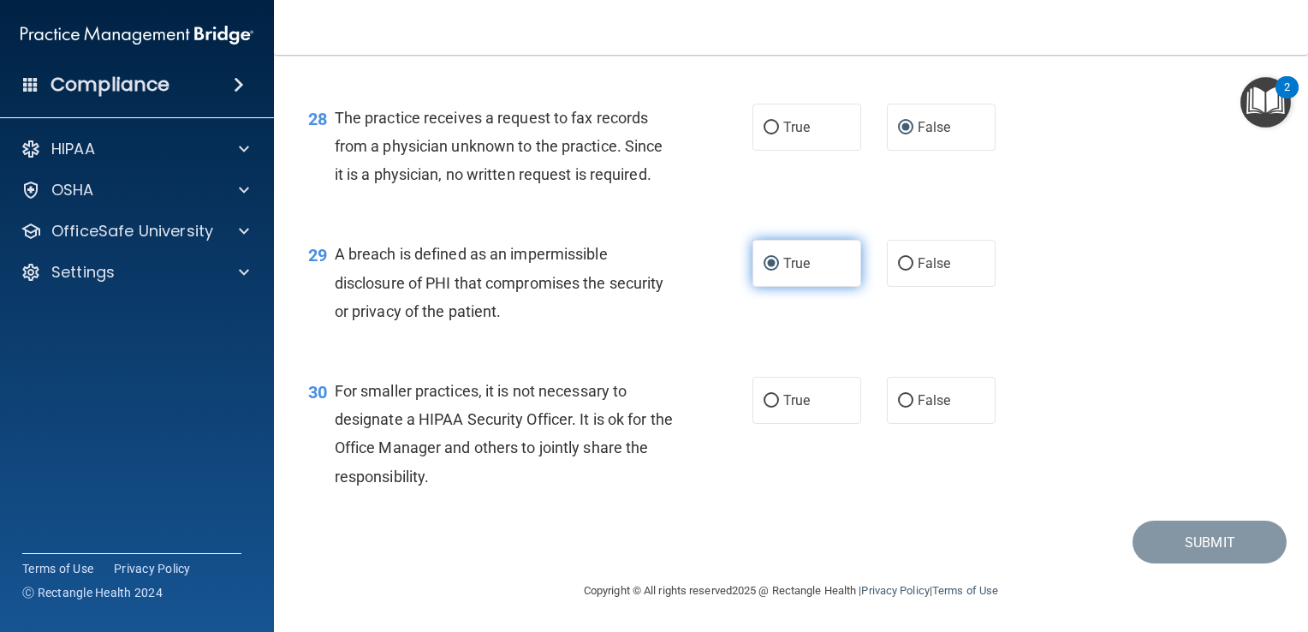
scroll to position [4092, 0]
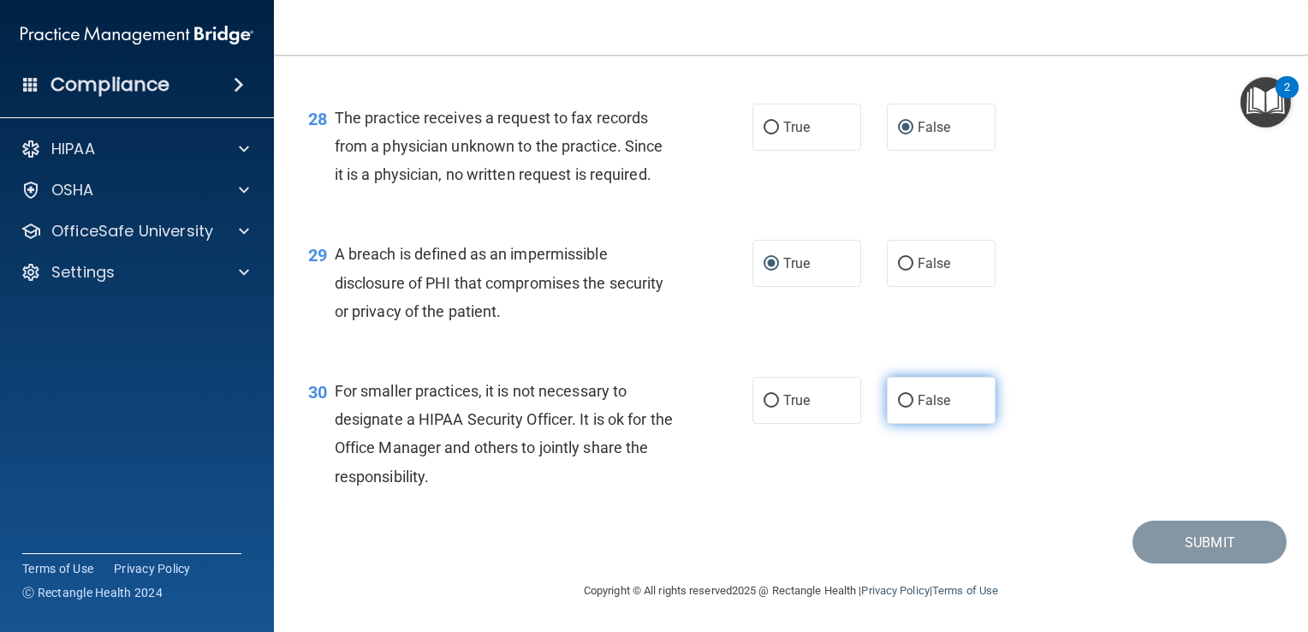
click at [902, 395] on input "False" at bounding box center [905, 401] width 15 height 13
radio input "true"
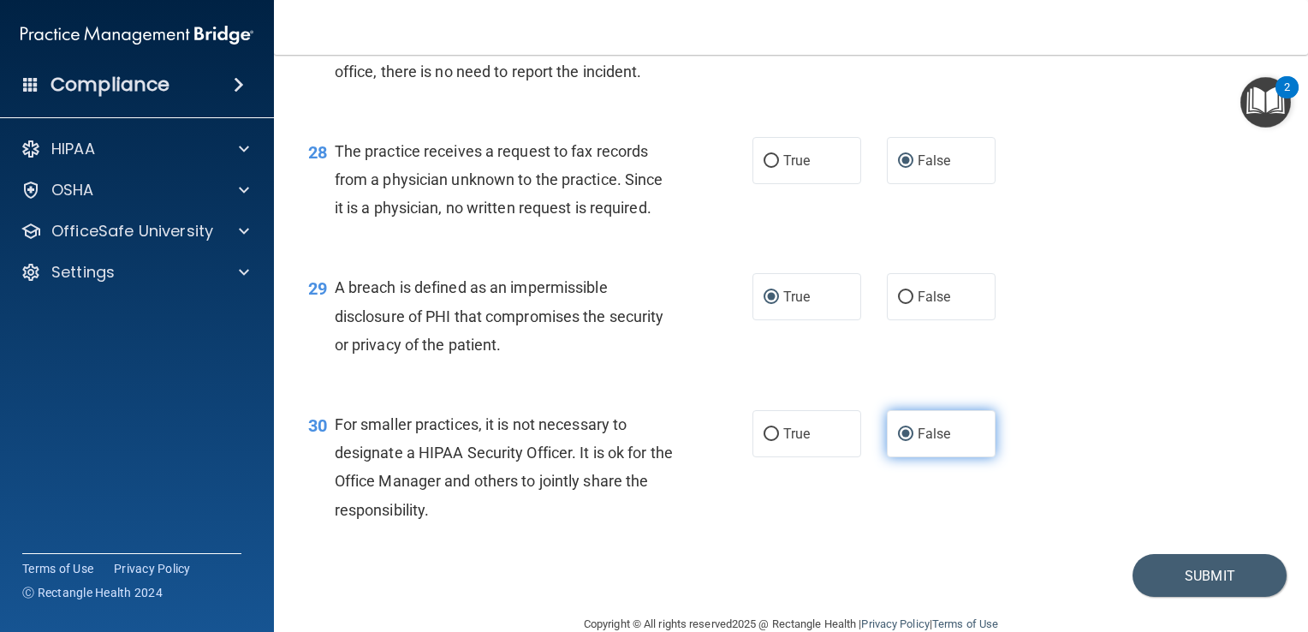
scroll to position [4081, 0]
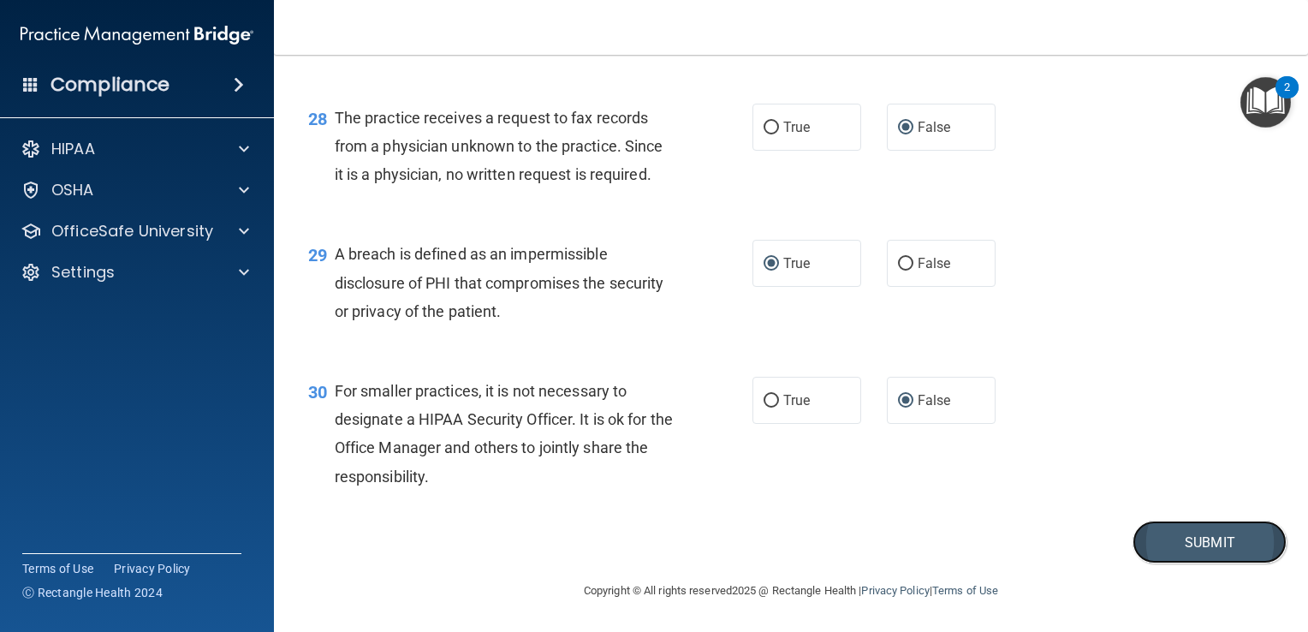
click at [1143, 556] on button "Submit" at bounding box center [1210, 542] width 154 height 44
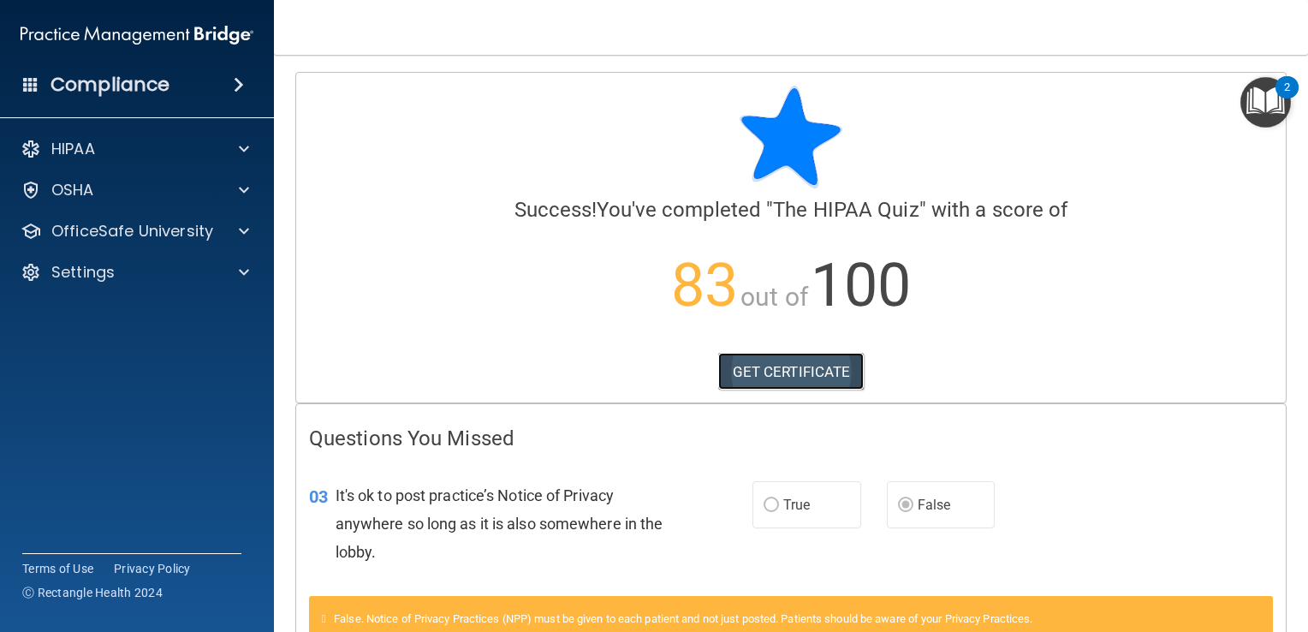
click at [805, 384] on link "GET CERTIFICATE" at bounding box center [791, 372] width 146 height 38
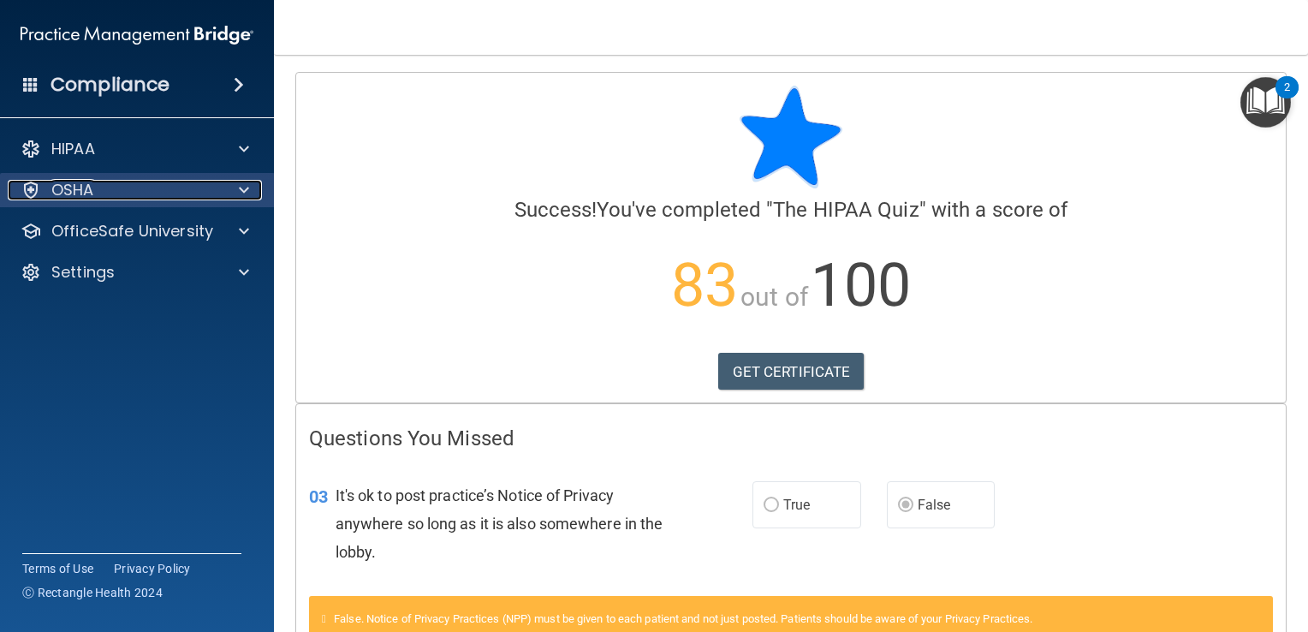
click at [246, 189] on span at bounding box center [244, 190] width 10 height 21
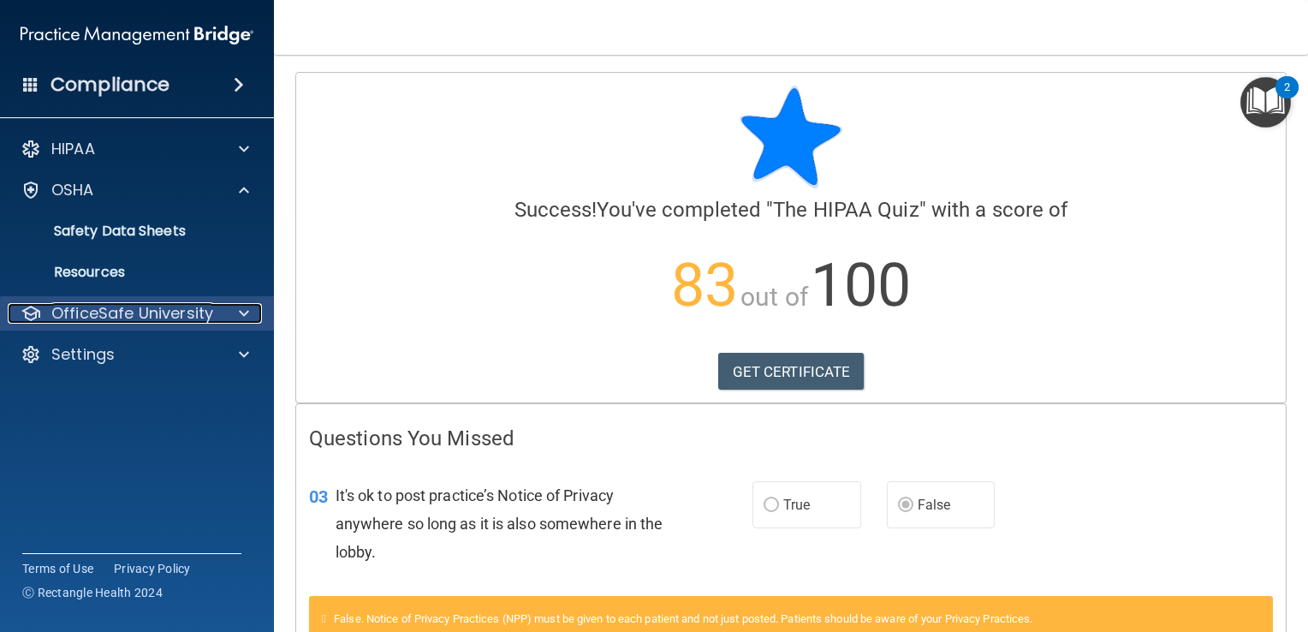
click at [171, 316] on p "OfficeSafe University" at bounding box center [132, 313] width 162 height 21
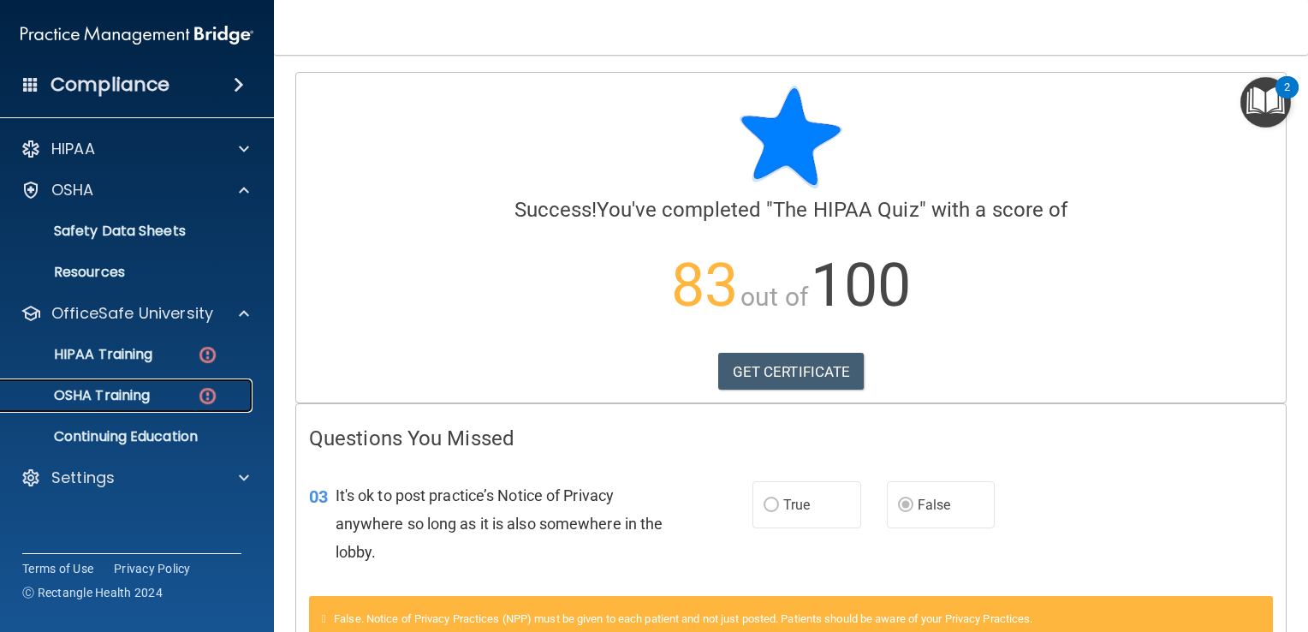
click at [161, 406] on link "OSHA Training" at bounding box center [118, 395] width 270 height 34
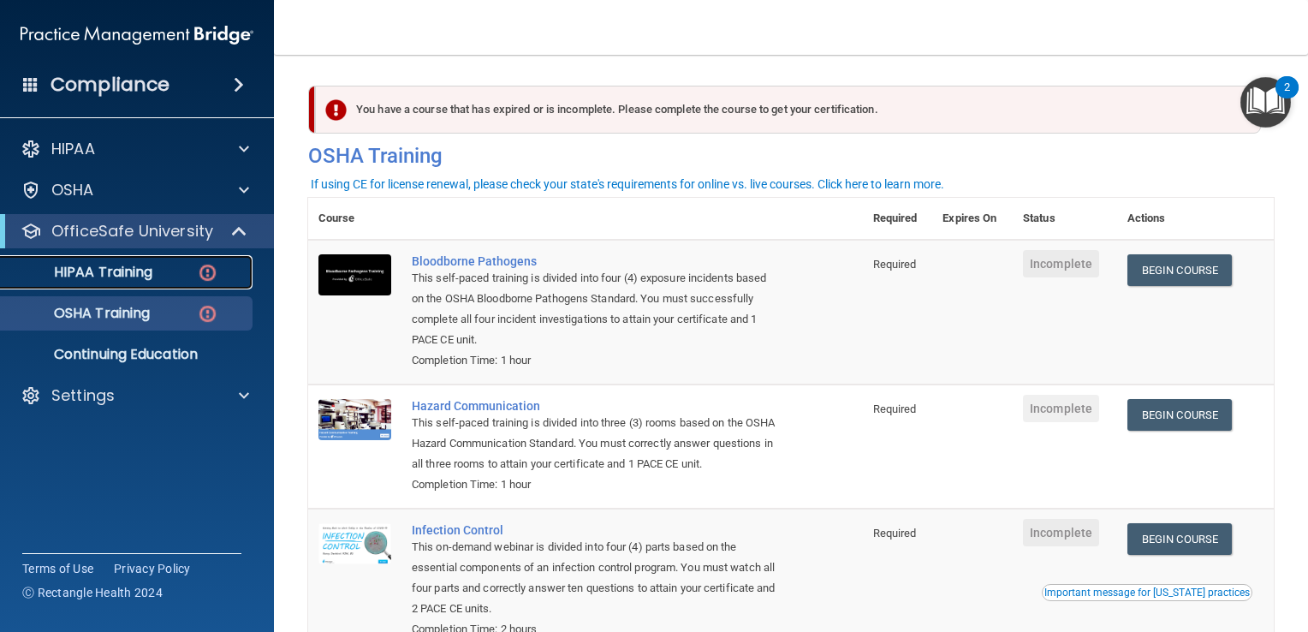
click at [122, 281] on link "HIPAA Training" at bounding box center [118, 272] width 270 height 34
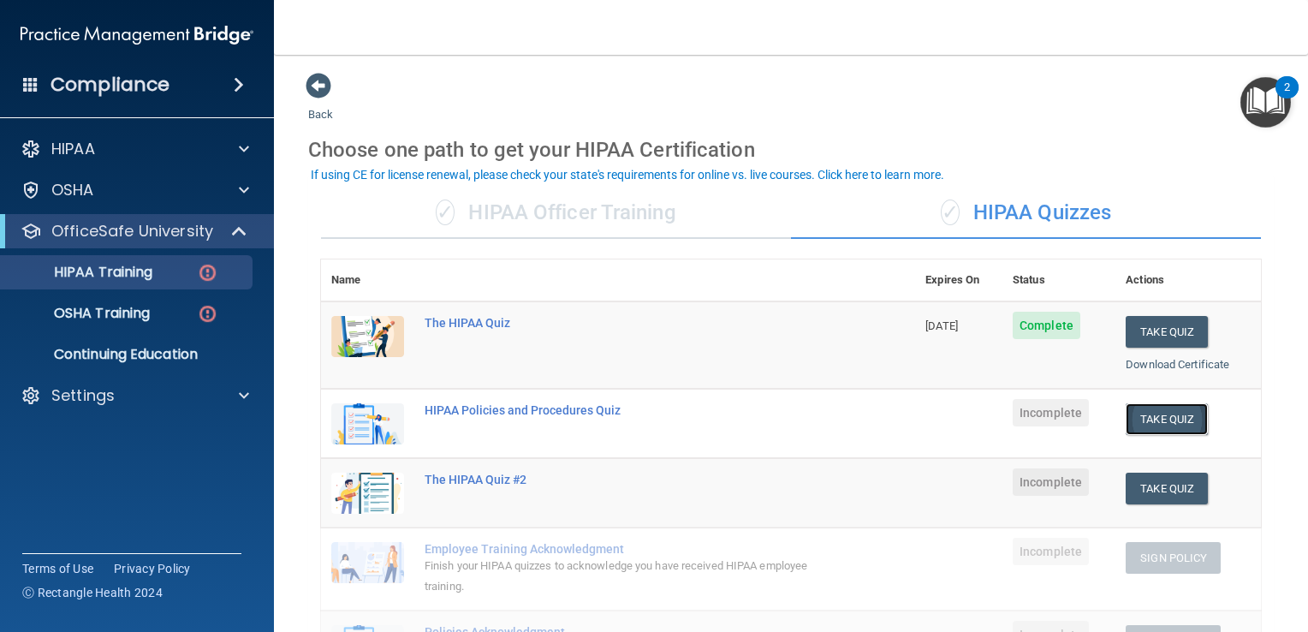
click at [1157, 419] on button "Take Quiz" at bounding box center [1167, 419] width 82 height 32
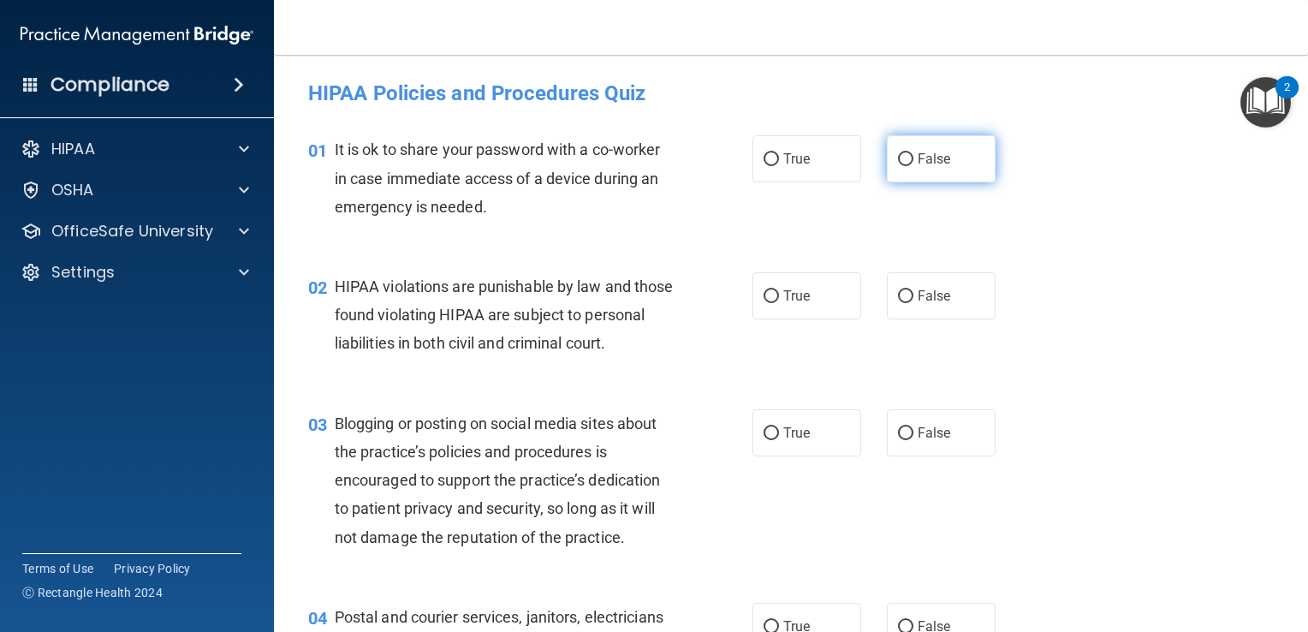
click at [898, 159] on input "False" at bounding box center [905, 159] width 15 height 13
radio input "true"
click at [764, 300] on input "True" at bounding box center [771, 296] width 15 height 13
radio input "true"
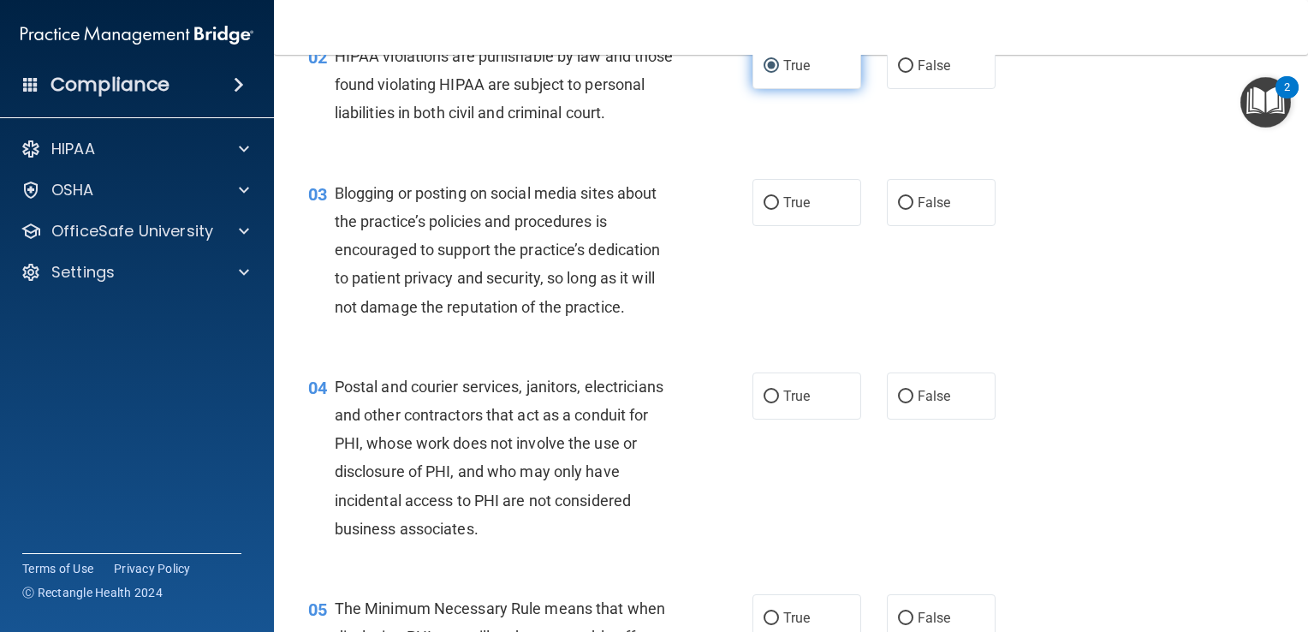
scroll to position [239, 0]
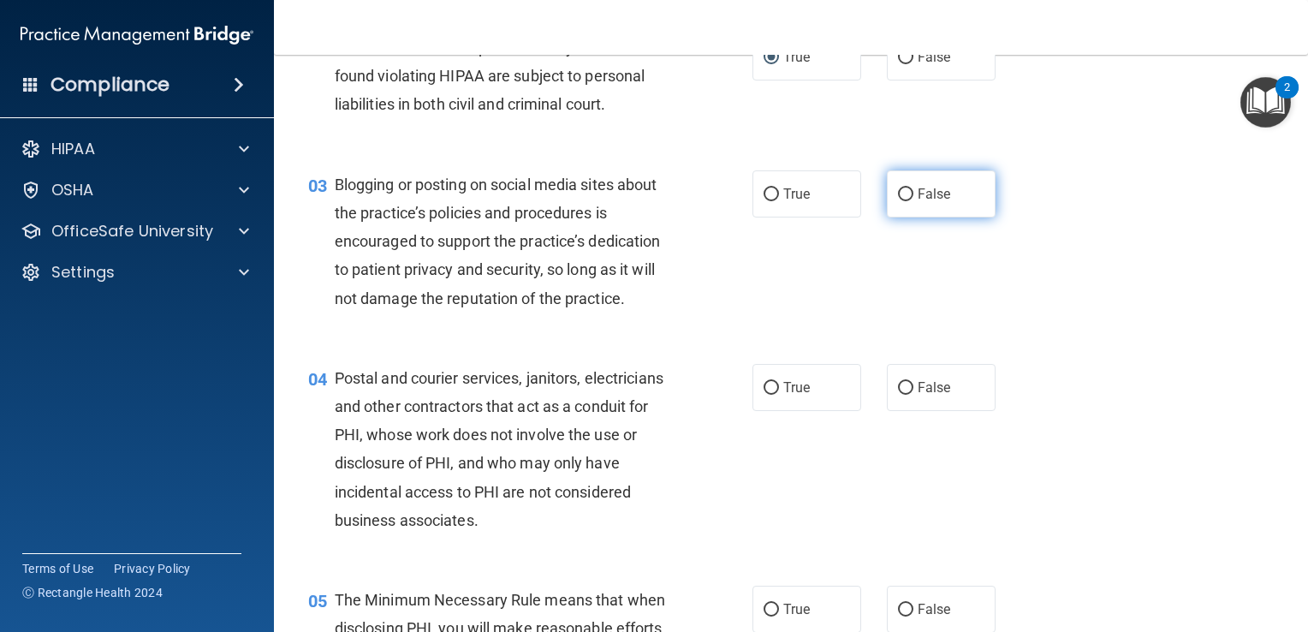
click at [901, 201] on input "False" at bounding box center [905, 194] width 15 height 13
radio input "true"
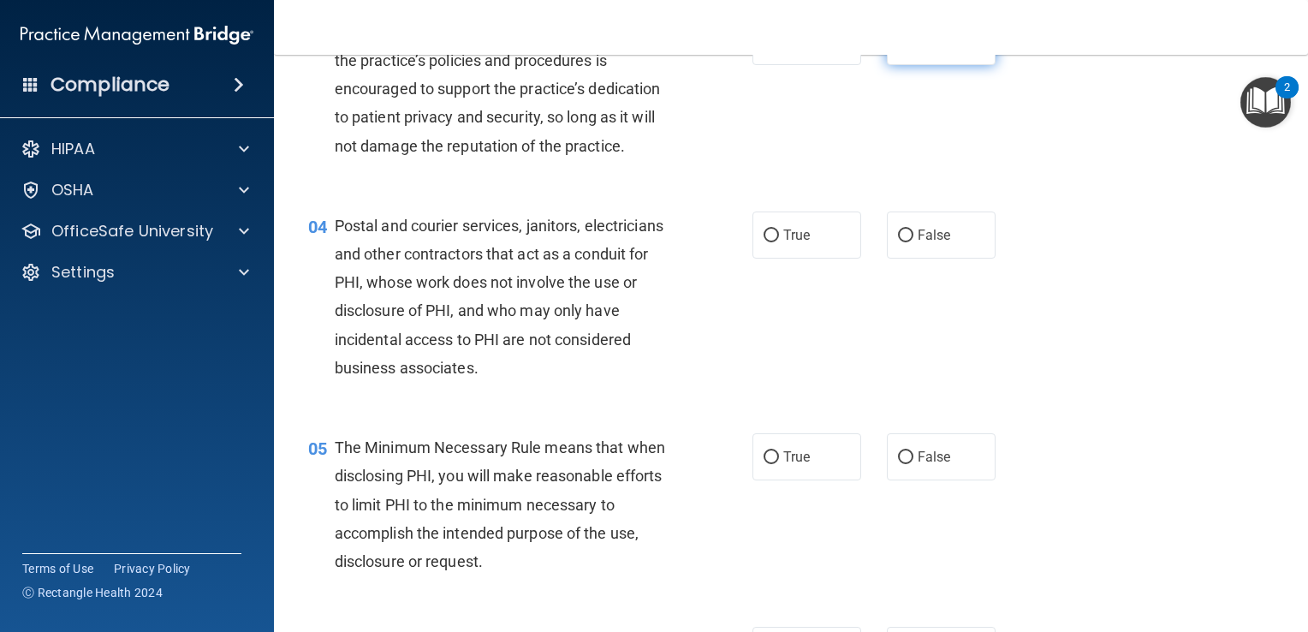
scroll to position [411, 0]
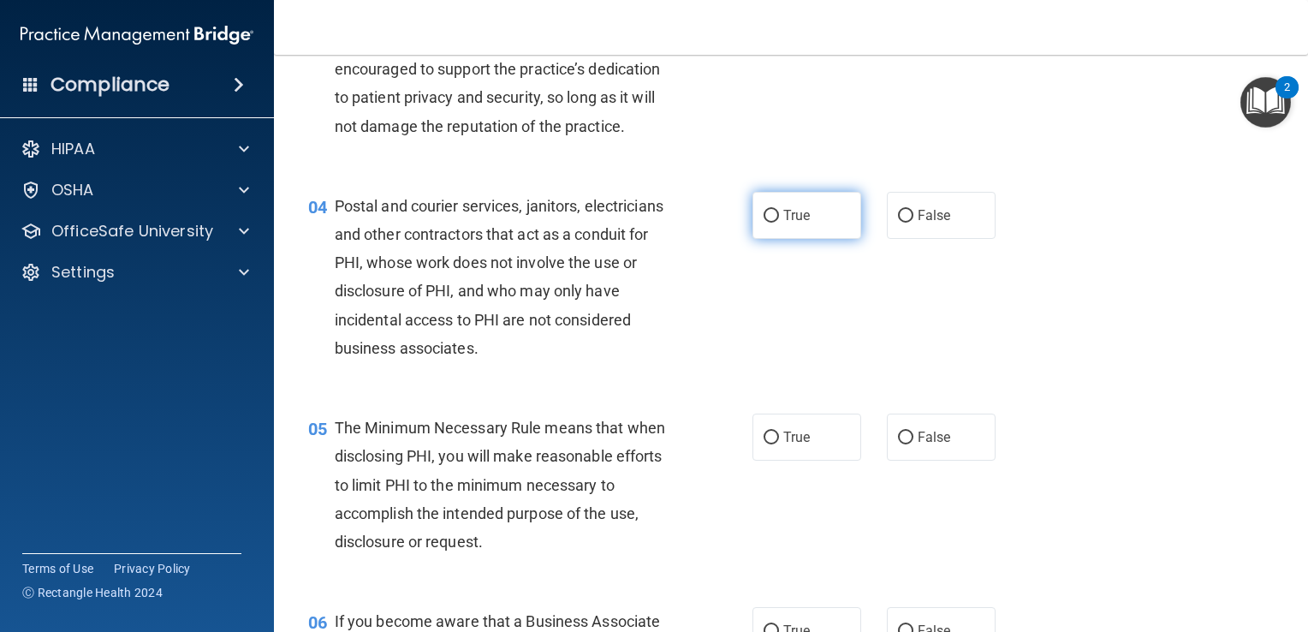
click at [765, 223] on input "True" at bounding box center [771, 216] width 15 height 13
radio input "true"
click at [901, 223] on input "False" at bounding box center [905, 216] width 15 height 13
radio input "true"
radio input "false"
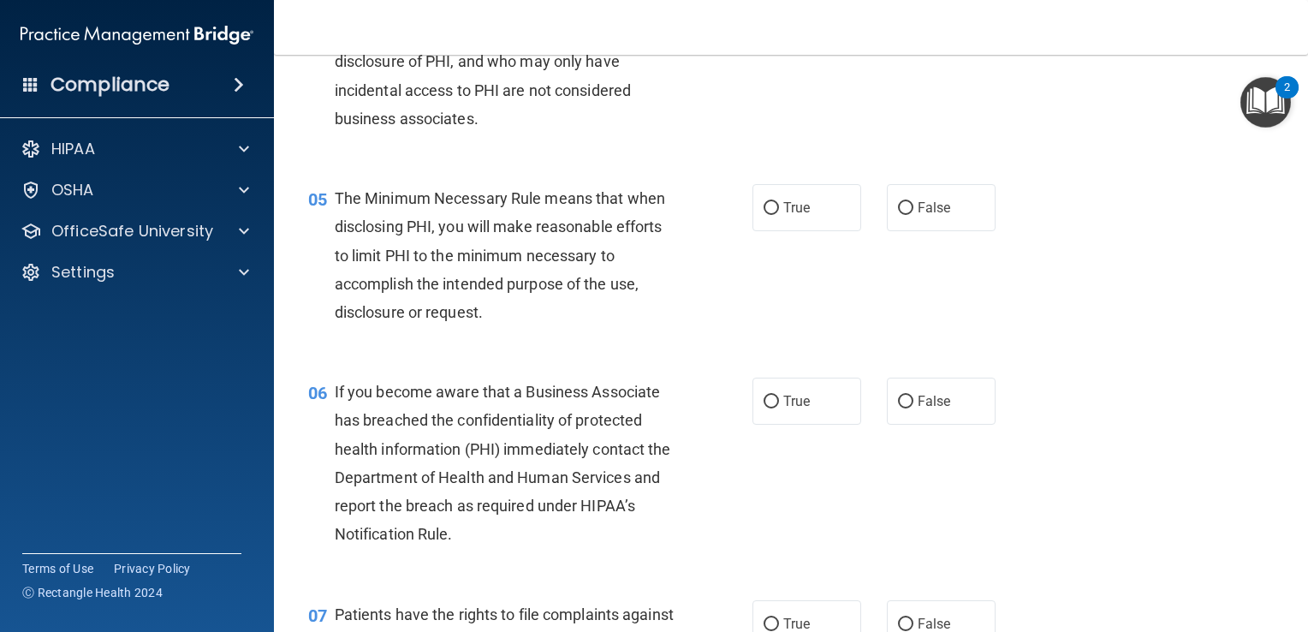
scroll to position [650, 0]
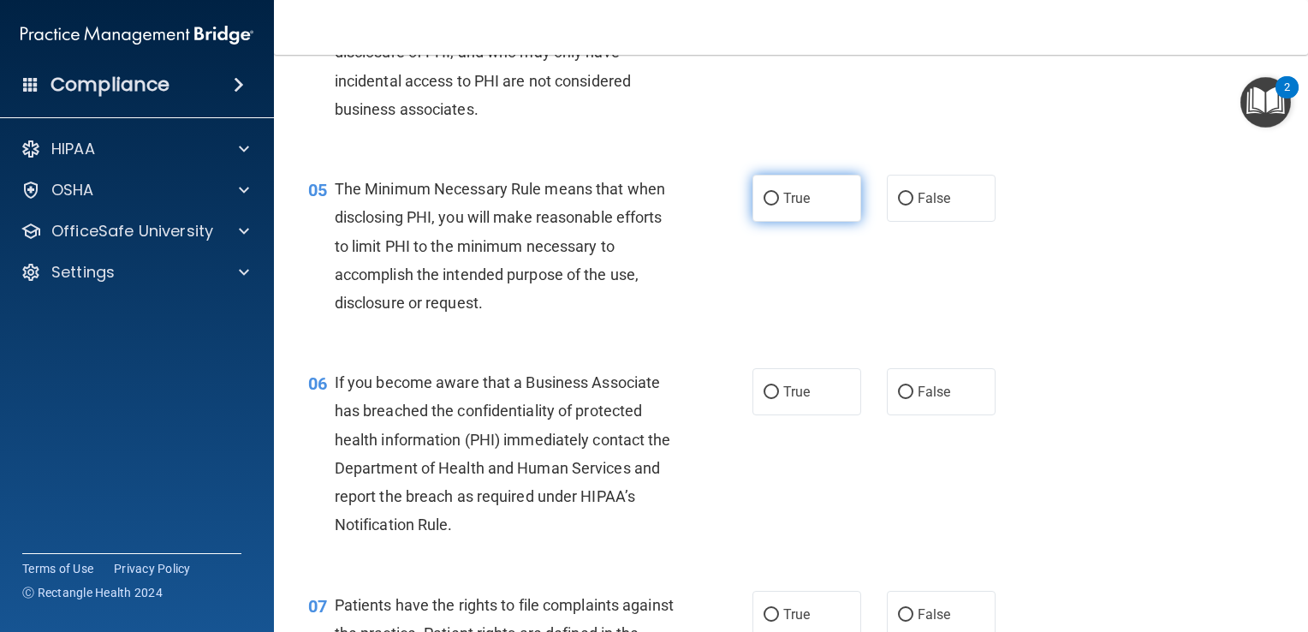
click at [766, 205] on input "True" at bounding box center [771, 199] width 15 height 13
radio input "true"
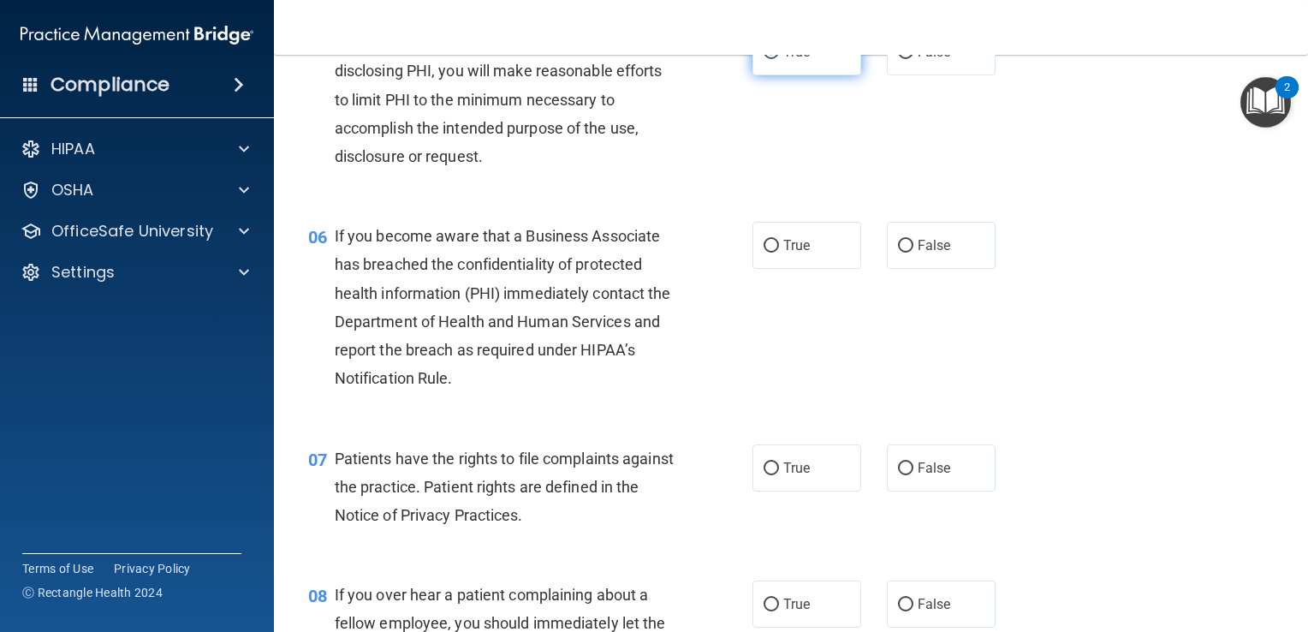
scroll to position [817, 0]
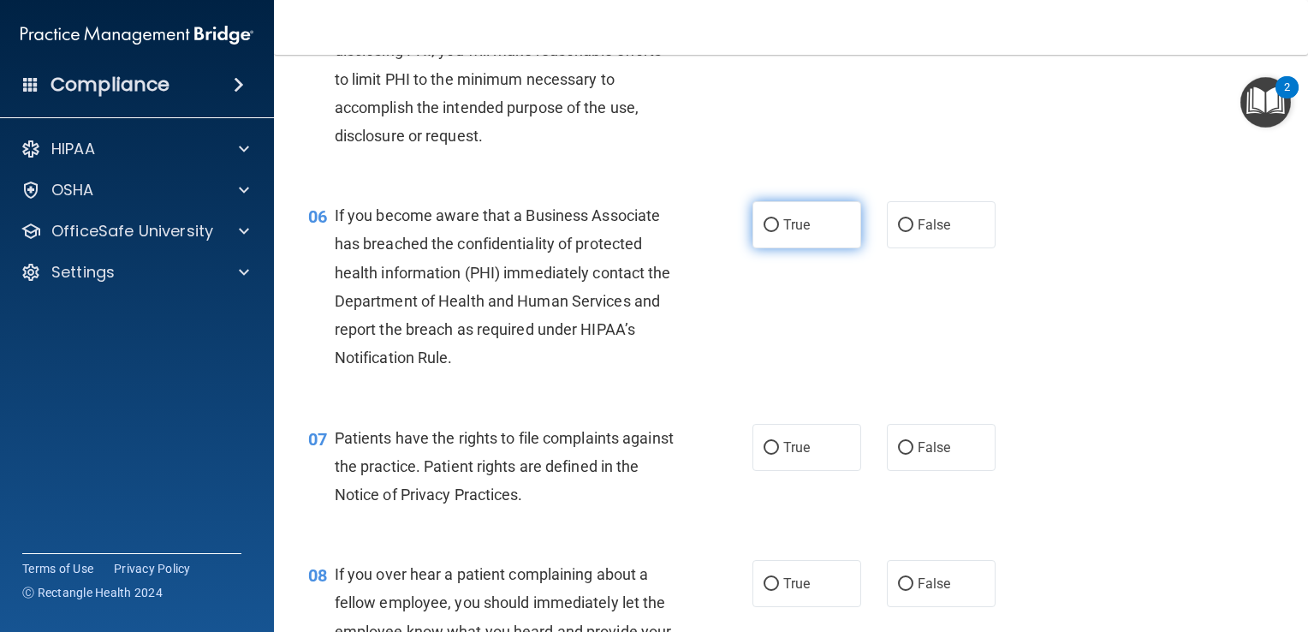
click at [770, 232] on input "True" at bounding box center [771, 225] width 15 height 13
radio input "true"
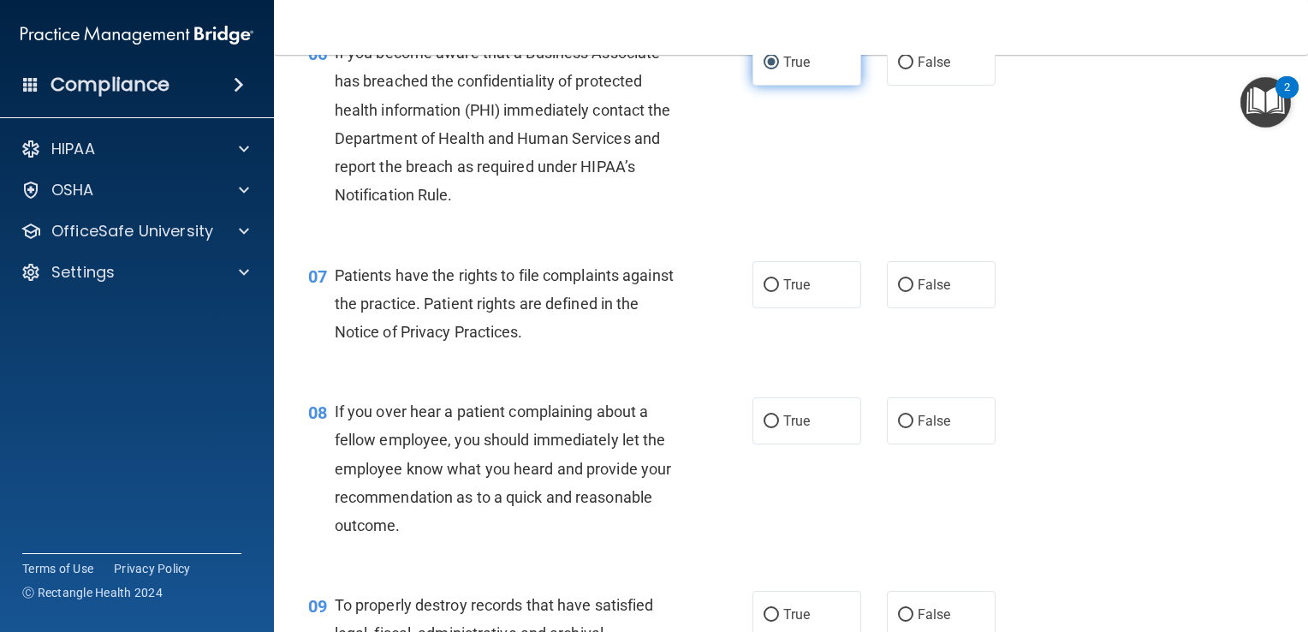
scroll to position [984, 0]
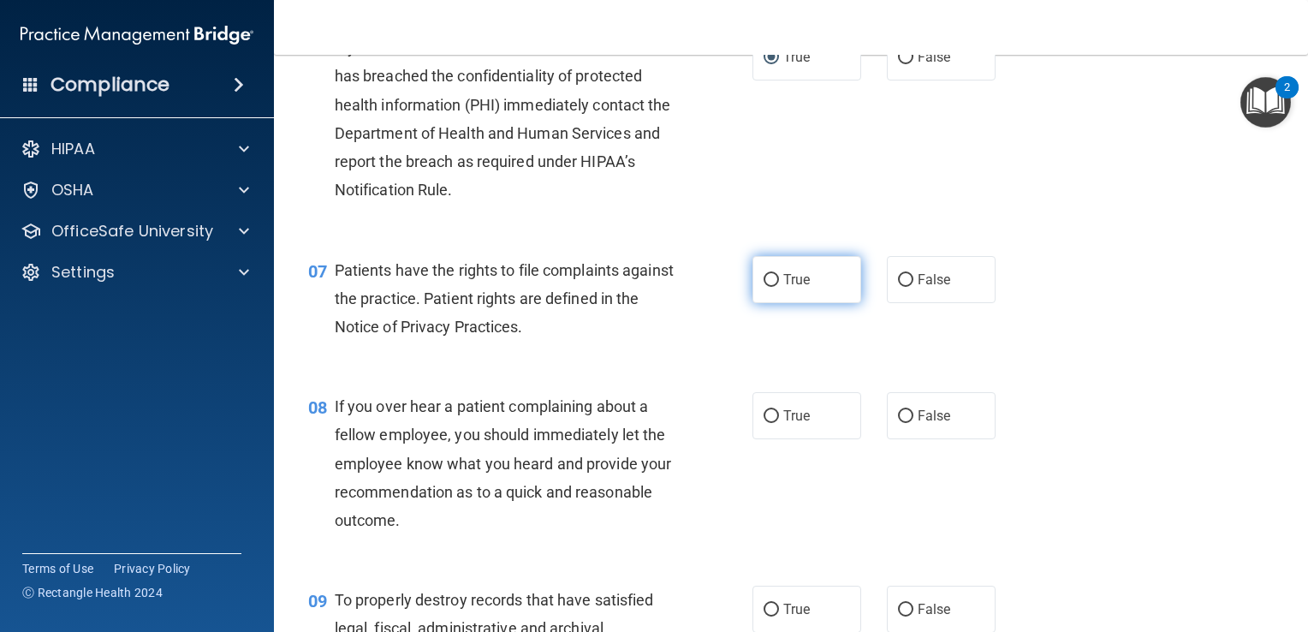
click at [765, 287] on input "True" at bounding box center [771, 280] width 15 height 13
radio input "true"
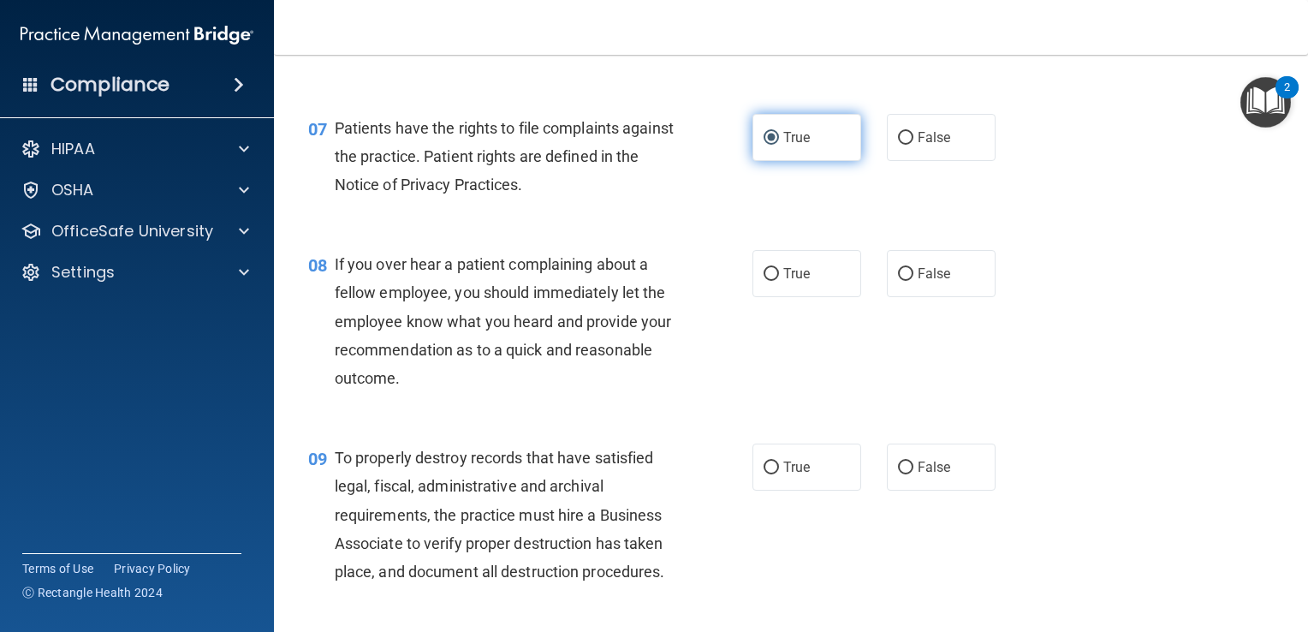
scroll to position [1129, 0]
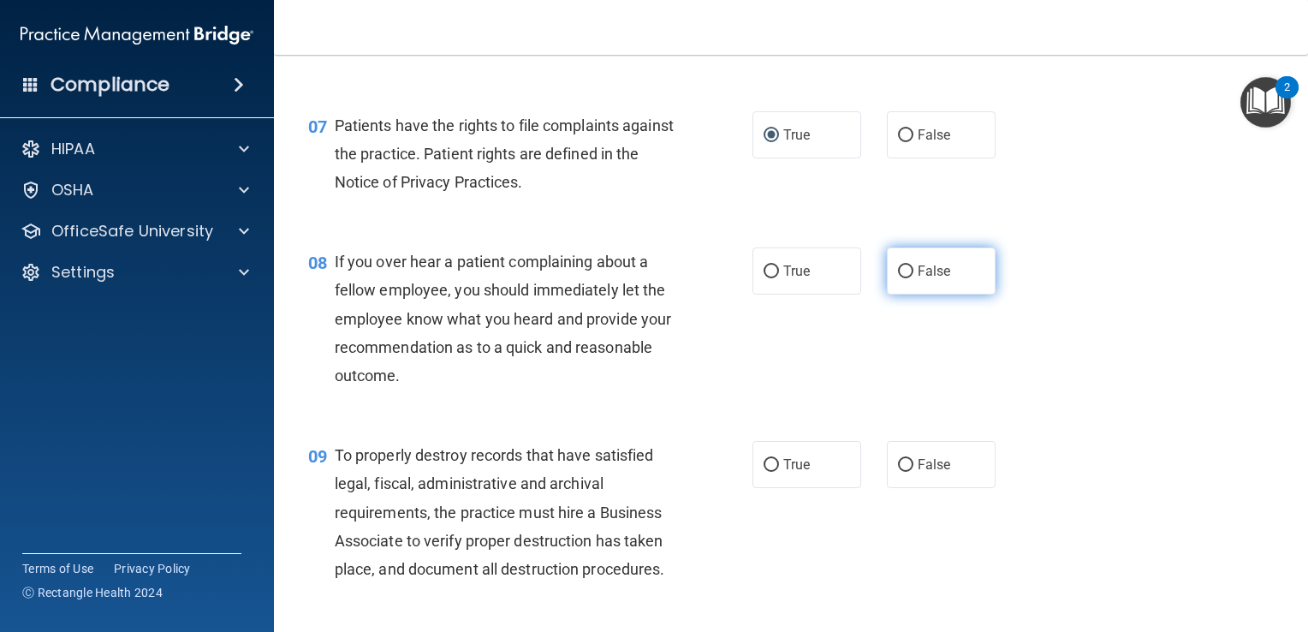
click at [900, 278] on input "False" at bounding box center [905, 271] width 15 height 13
radio input "true"
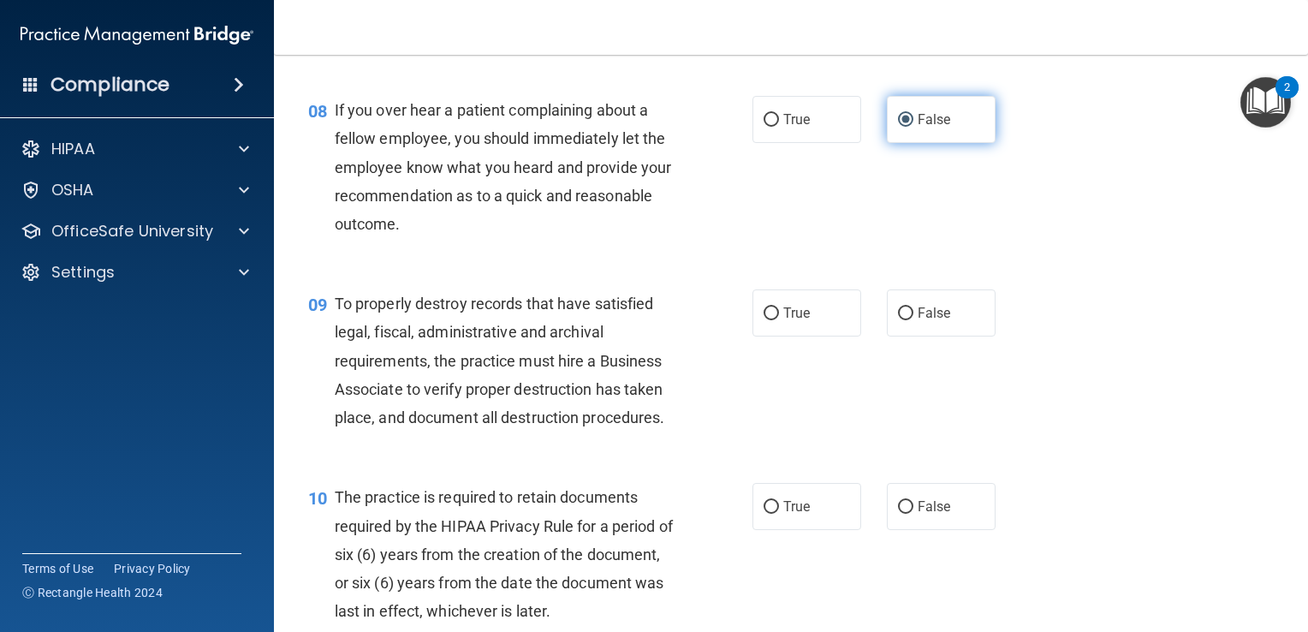
scroll to position [1293, 0]
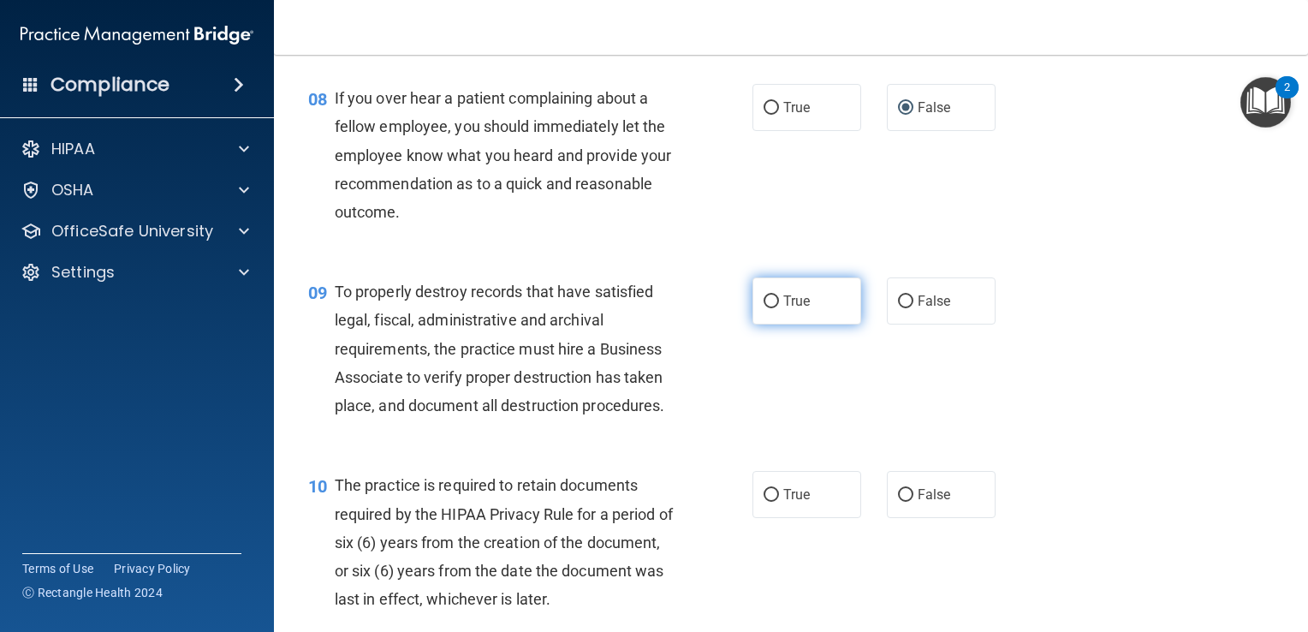
click at [764, 308] on input "True" at bounding box center [771, 301] width 15 height 13
radio input "true"
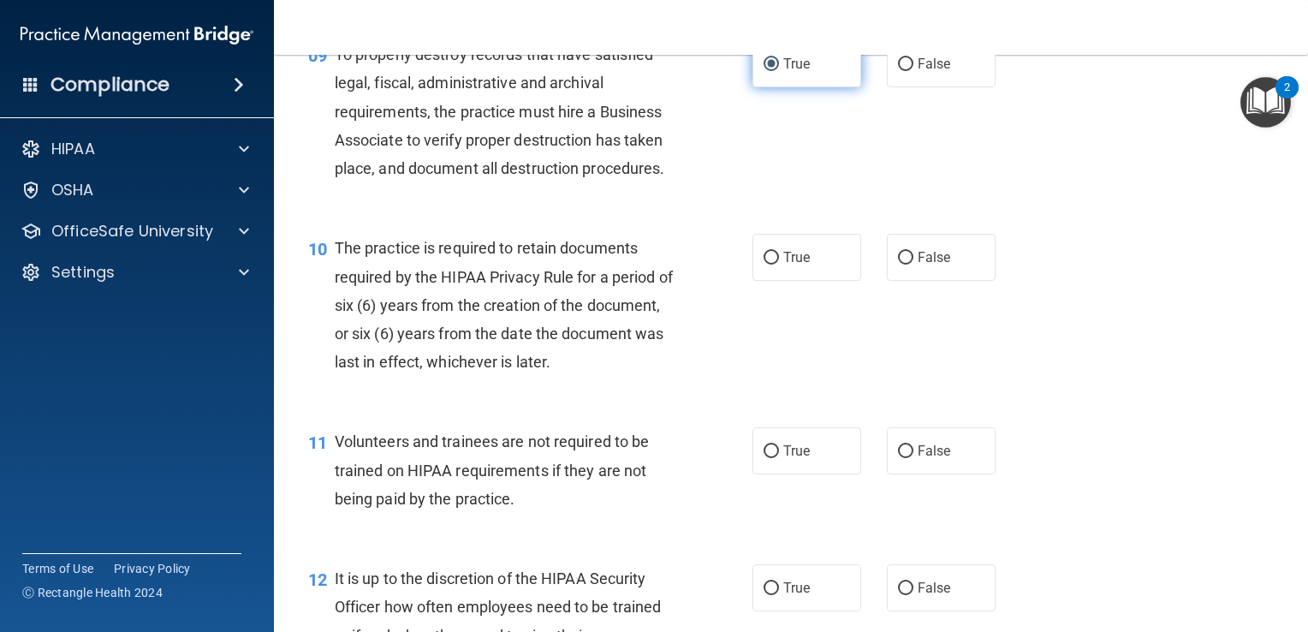
scroll to position [1535, 0]
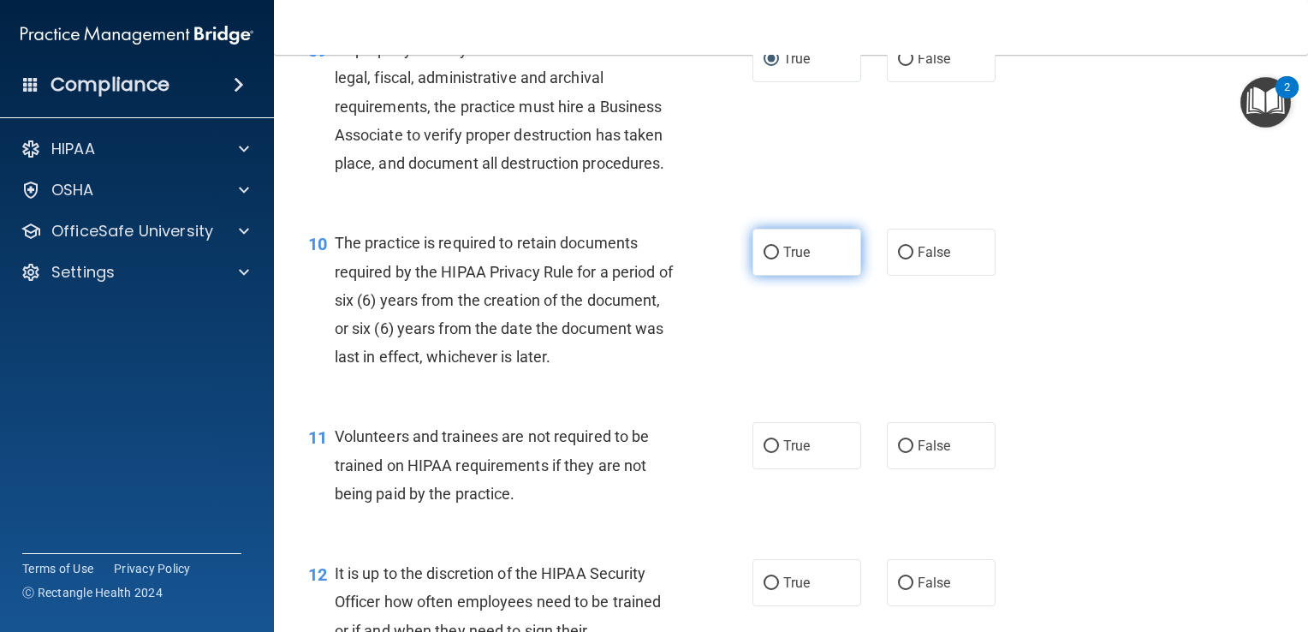
click at [764, 259] on input "True" at bounding box center [771, 253] width 15 height 13
radio input "true"
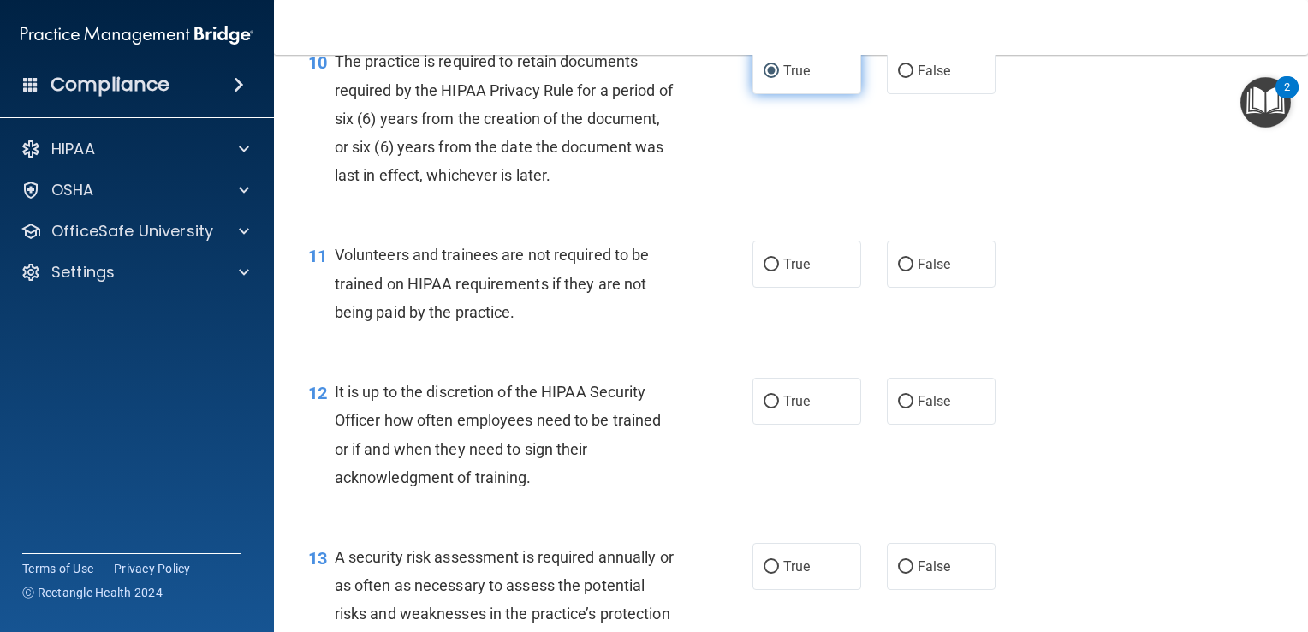
scroll to position [1718, 0]
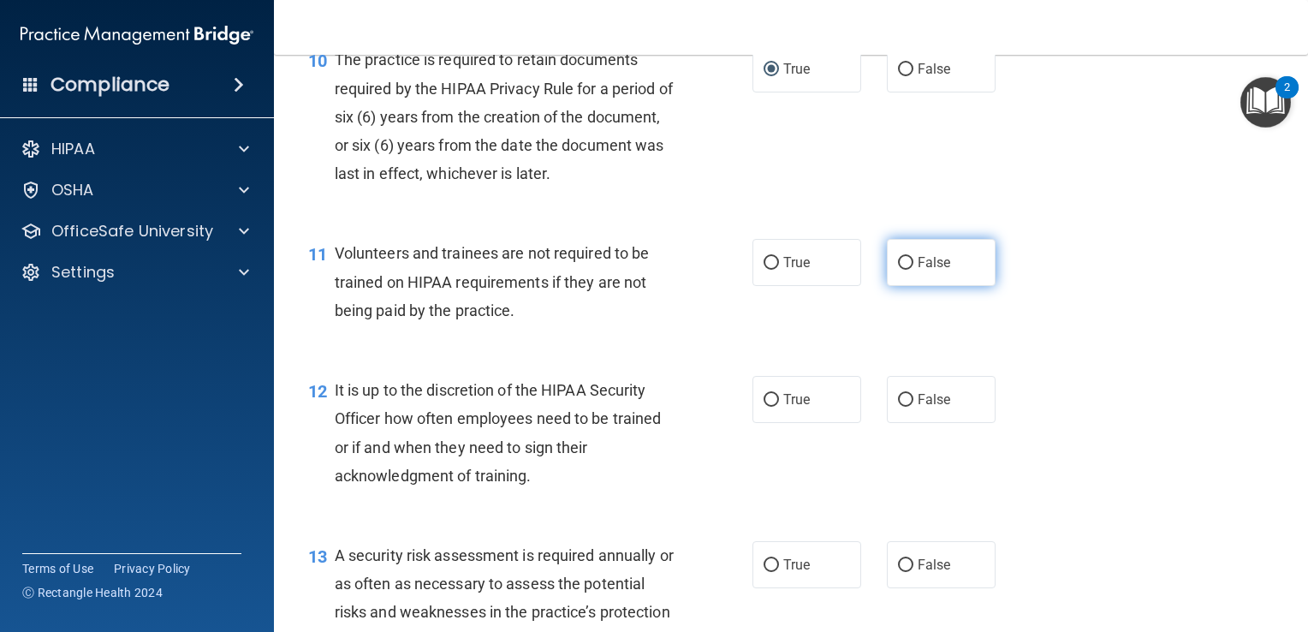
click at [900, 270] on input "False" at bounding box center [905, 263] width 15 height 13
radio input "true"
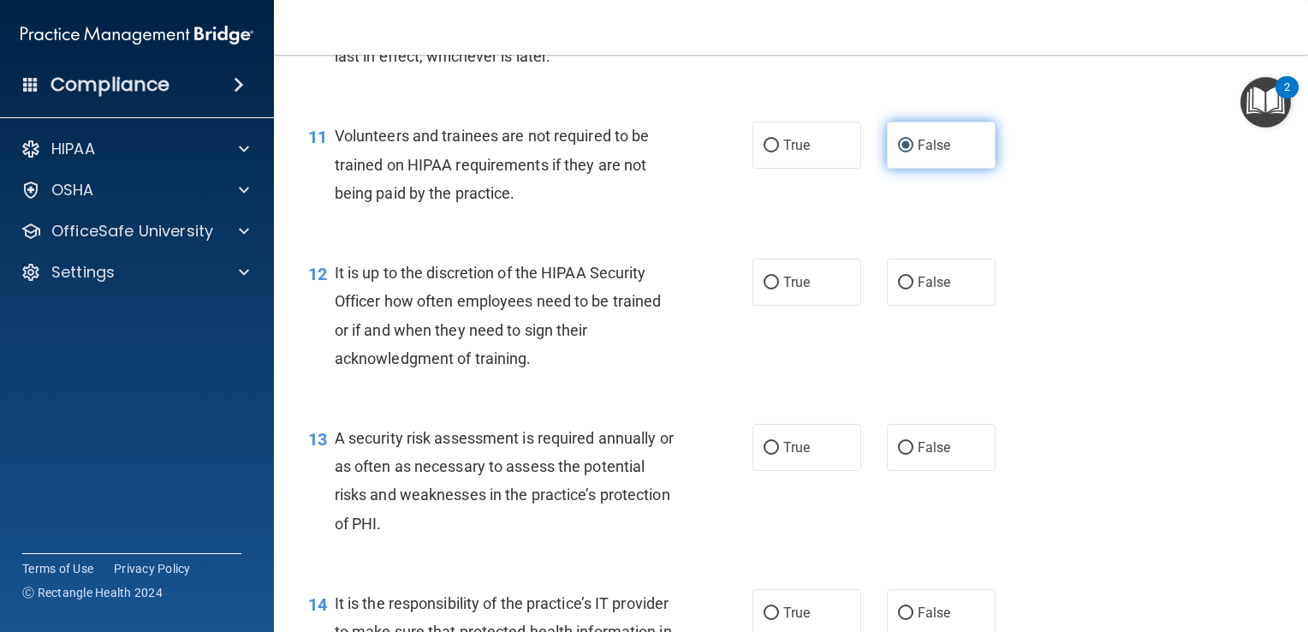
scroll to position [1837, 0]
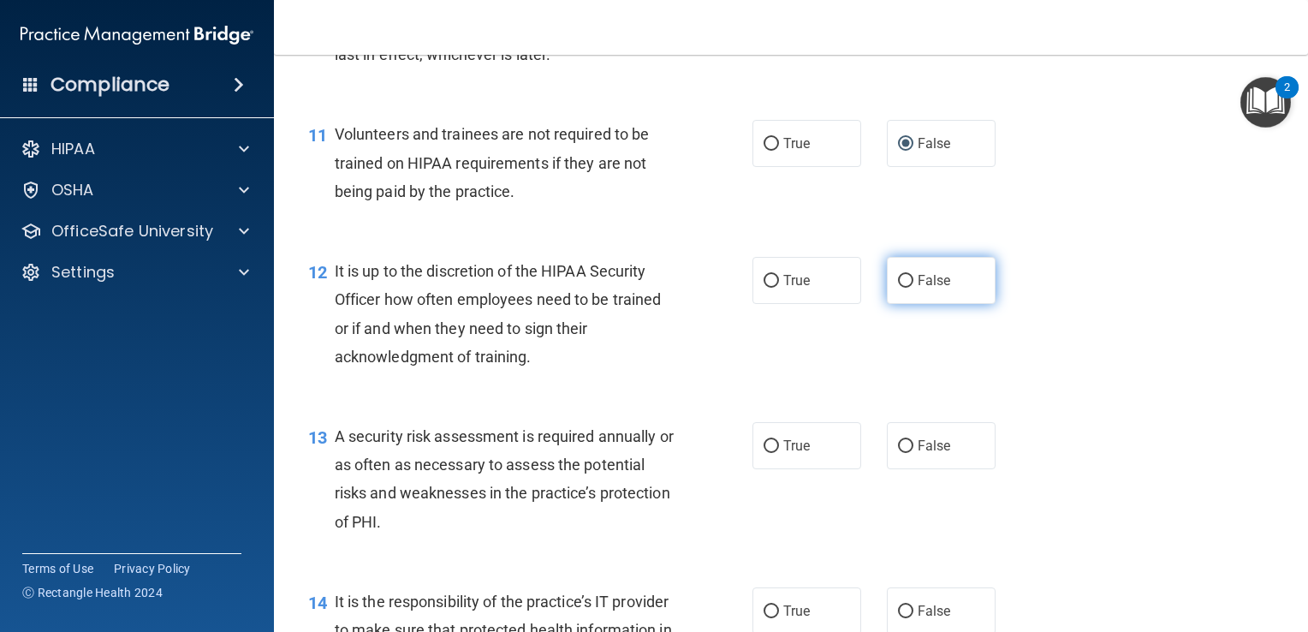
click at [902, 288] on input "False" at bounding box center [905, 281] width 15 height 13
radio input "true"
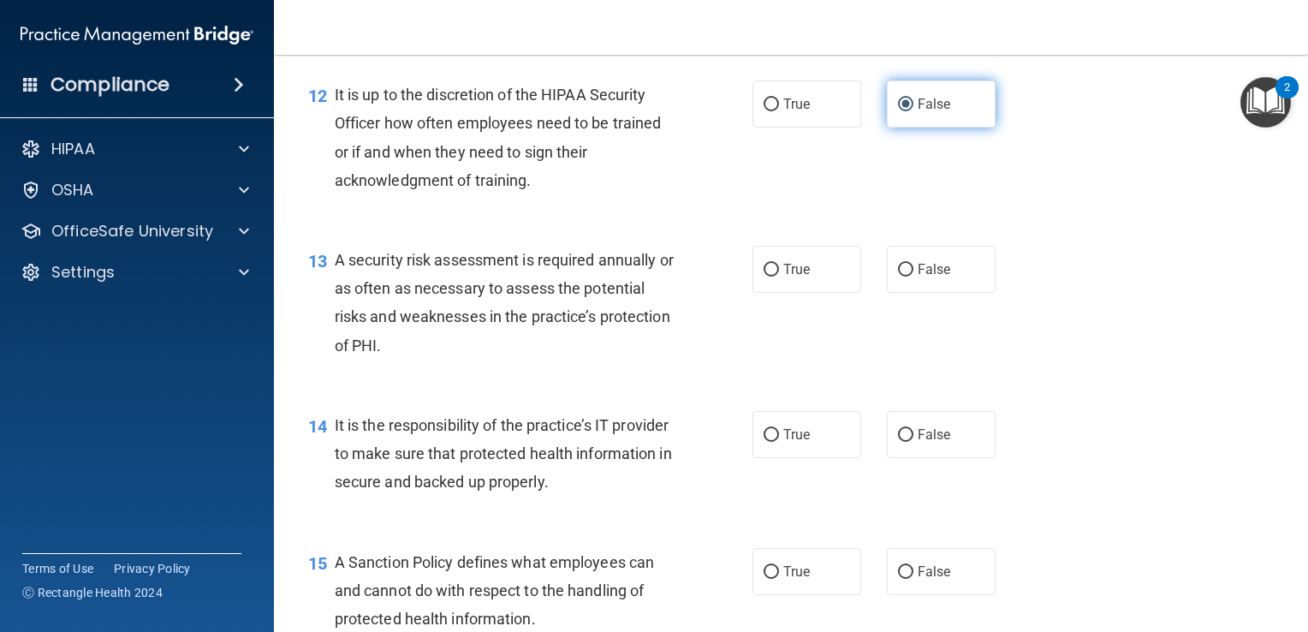
scroll to position [2020, 0]
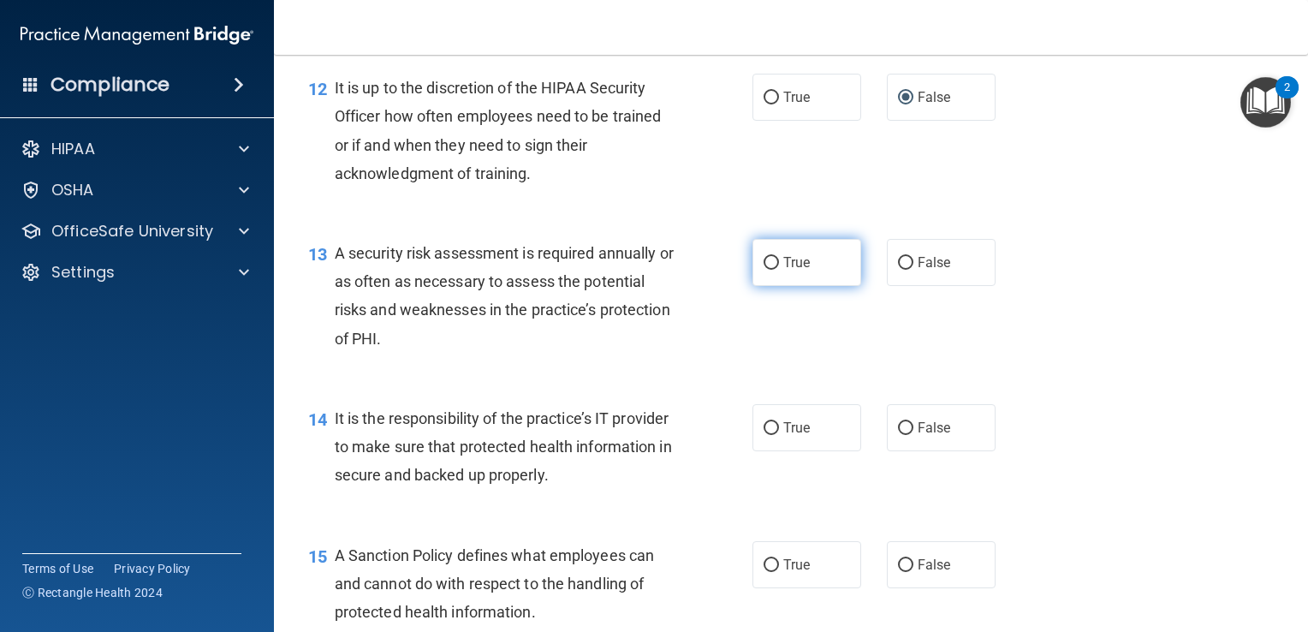
click at [764, 270] on input "True" at bounding box center [771, 263] width 15 height 13
radio input "true"
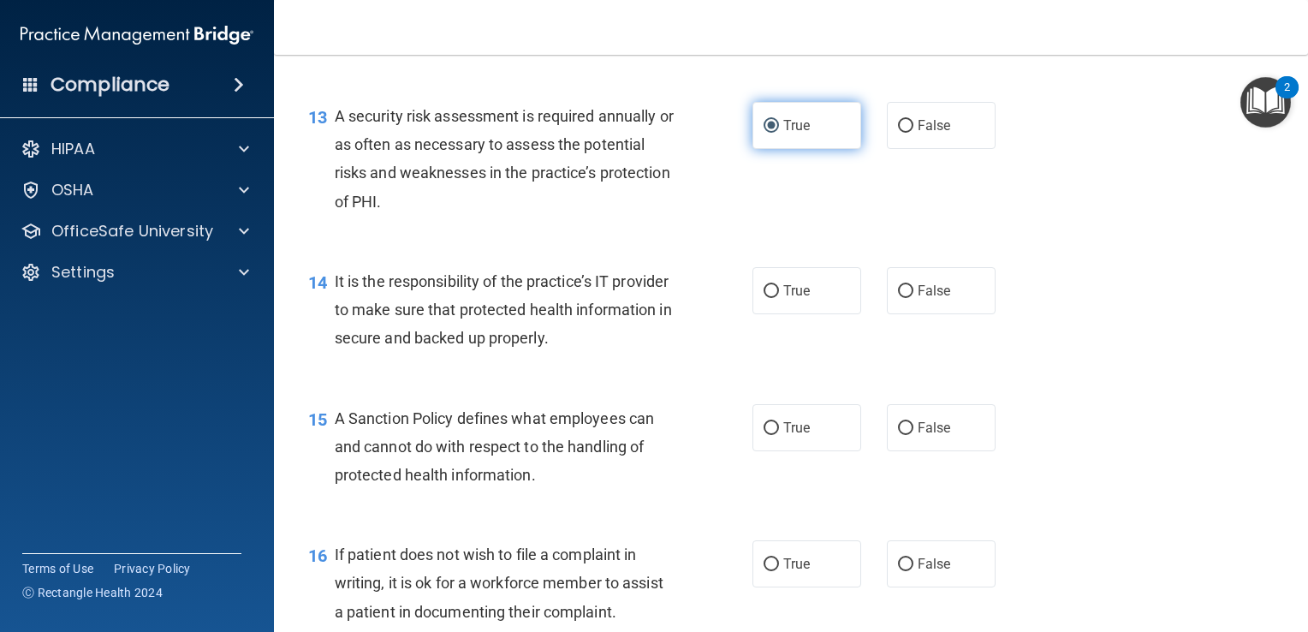
scroll to position [2164, 0]
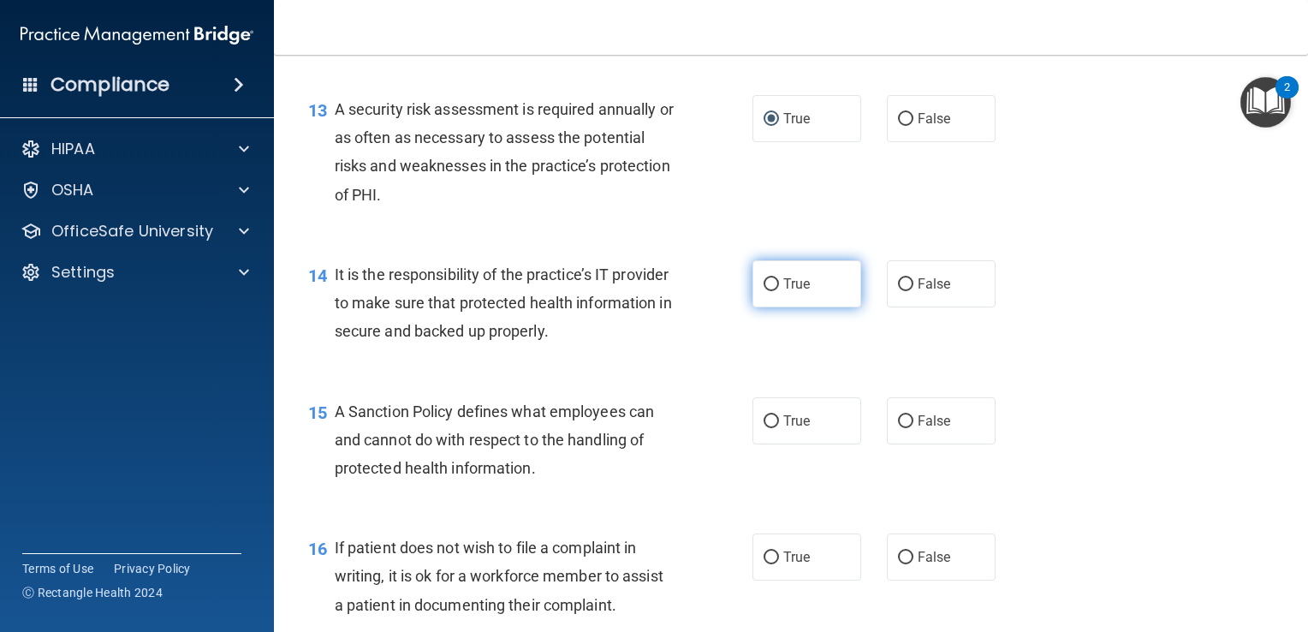
click at [764, 291] on input "True" at bounding box center [771, 284] width 15 height 13
radio input "true"
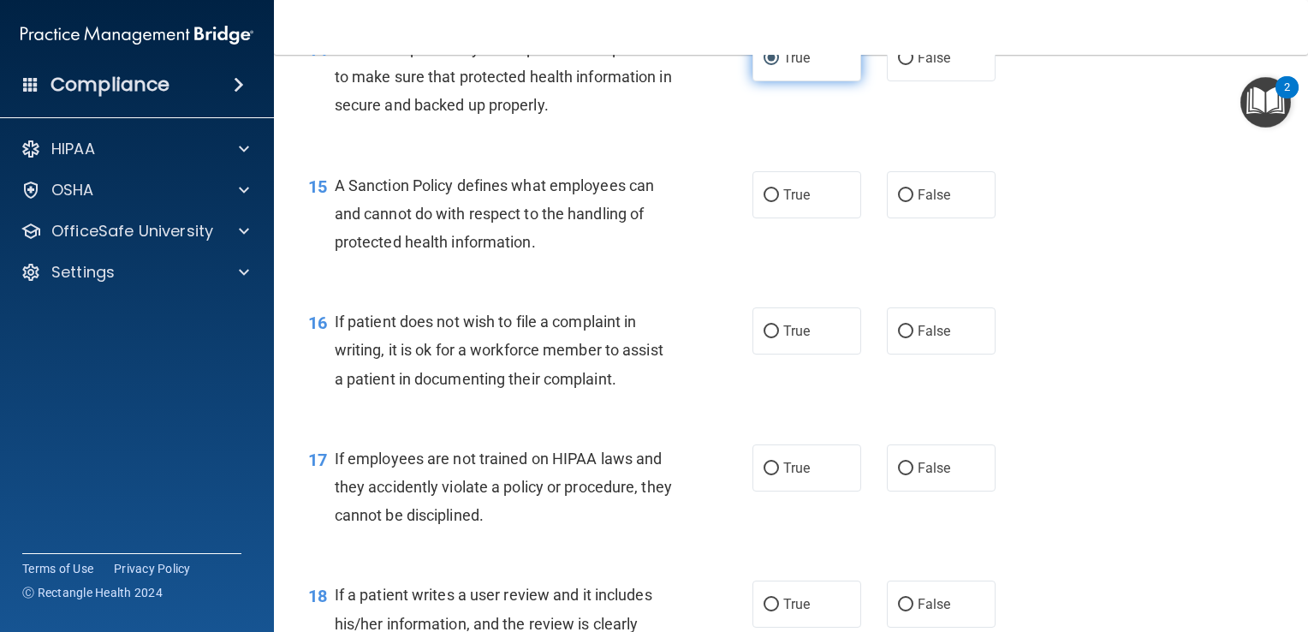
scroll to position [2396, 0]
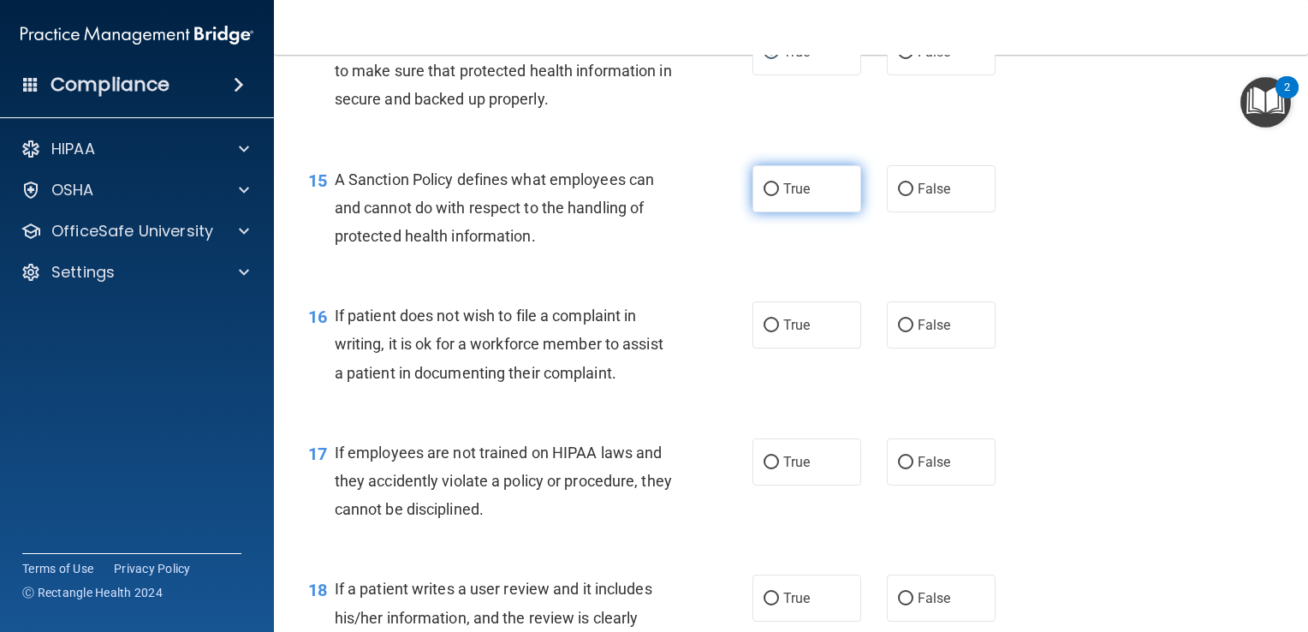
click at [764, 196] on input "True" at bounding box center [771, 189] width 15 height 13
radio input "true"
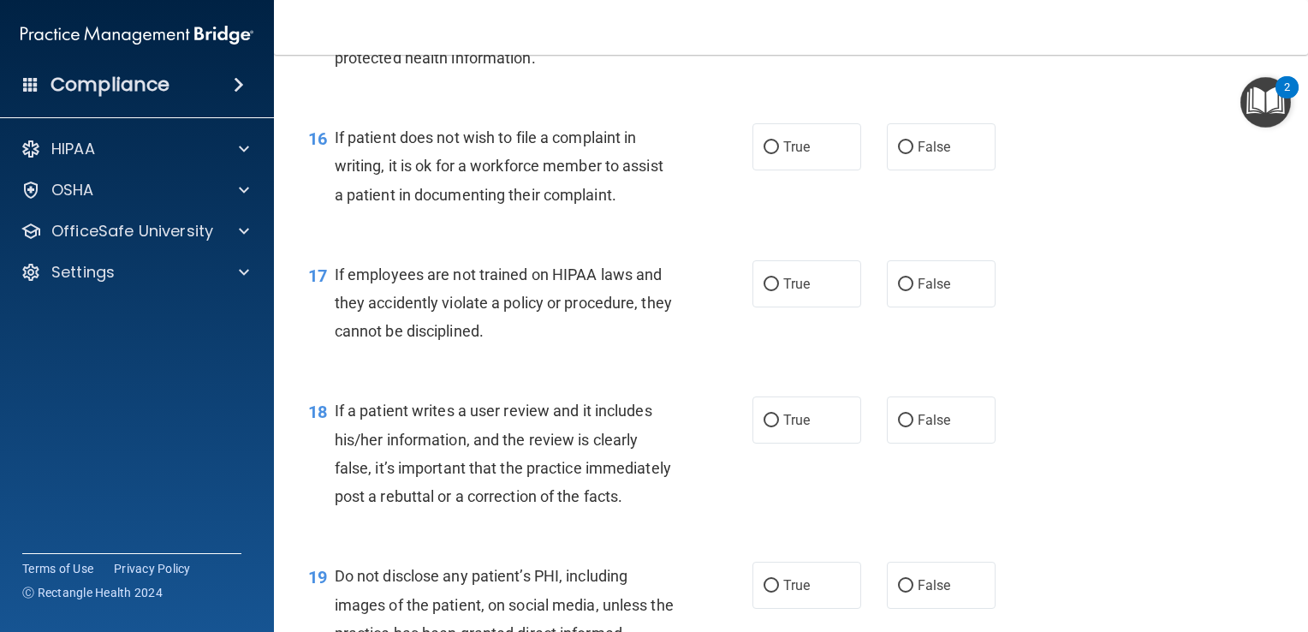
scroll to position [2581, 0]
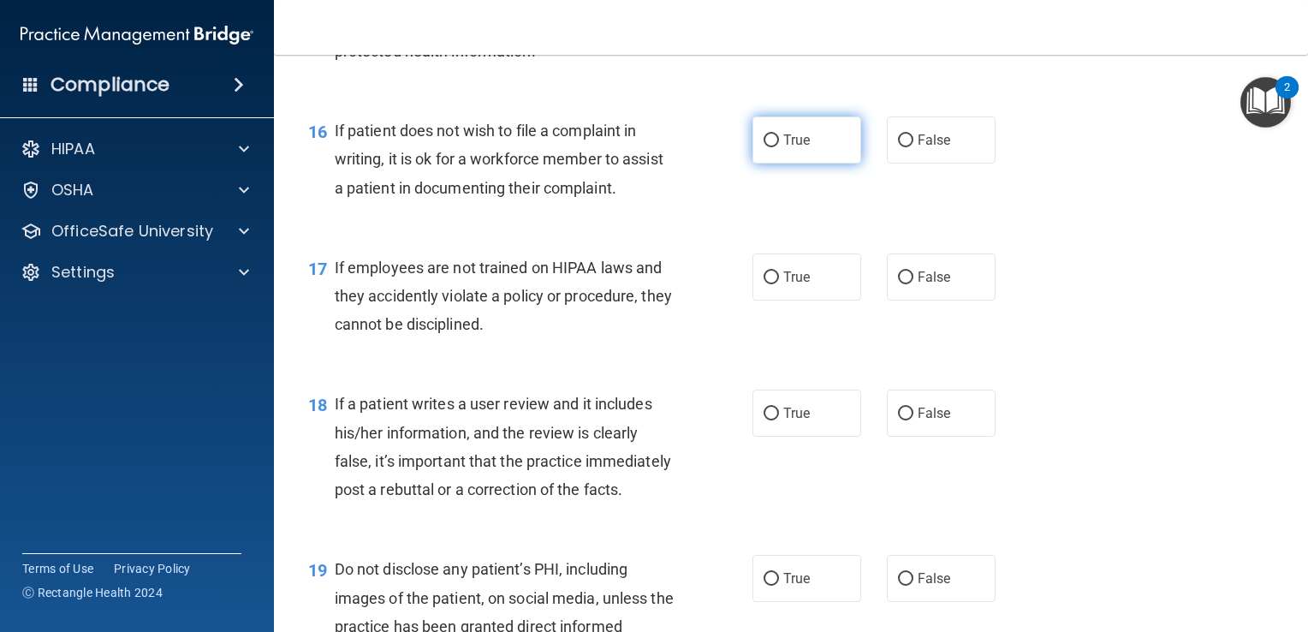
click at [770, 147] on input "True" at bounding box center [771, 140] width 15 height 13
radio input "true"
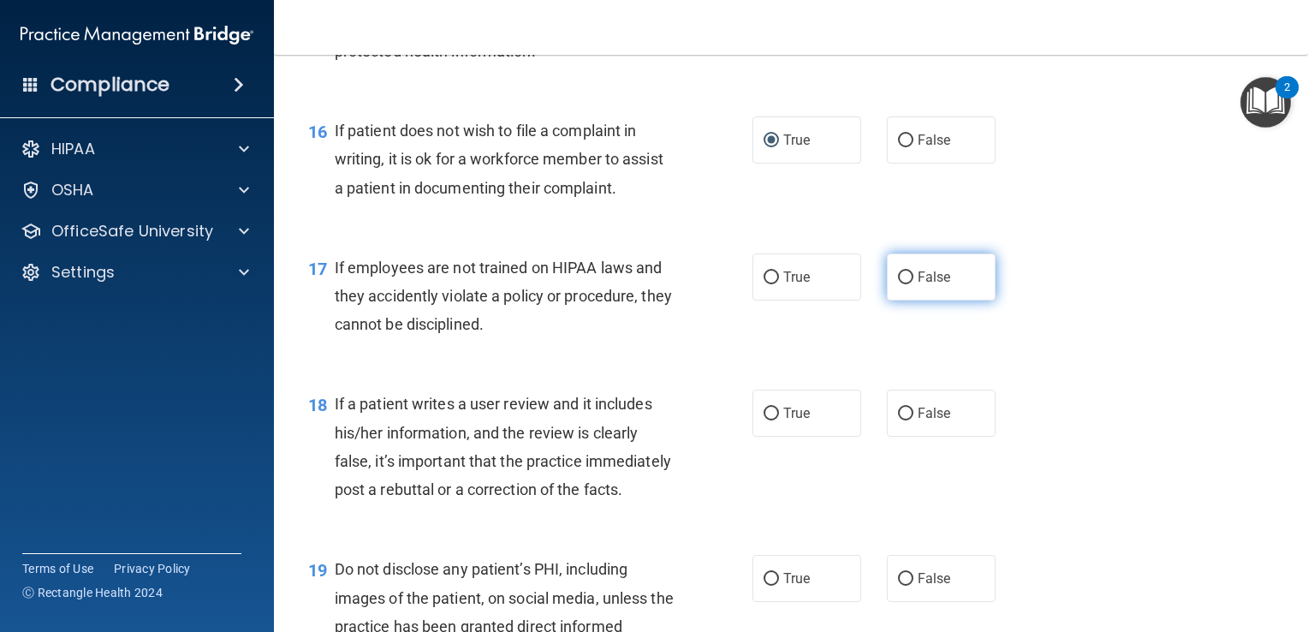
click at [904, 284] on input "False" at bounding box center [905, 277] width 15 height 13
radio input "true"
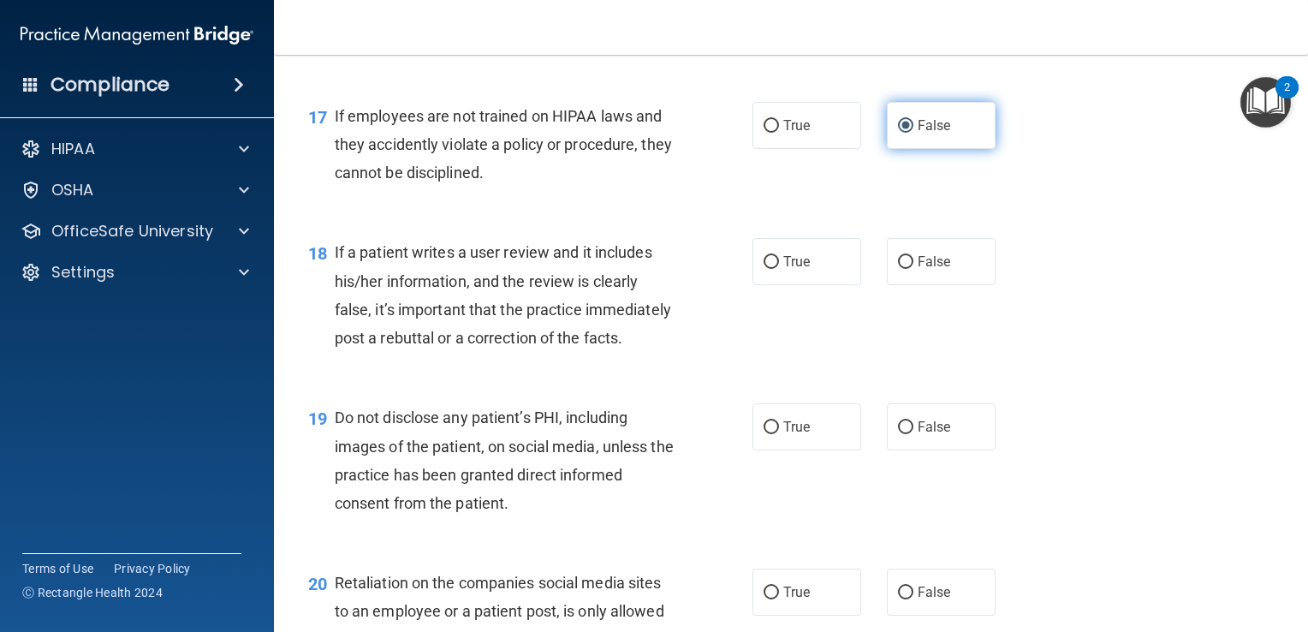
scroll to position [2749, 0]
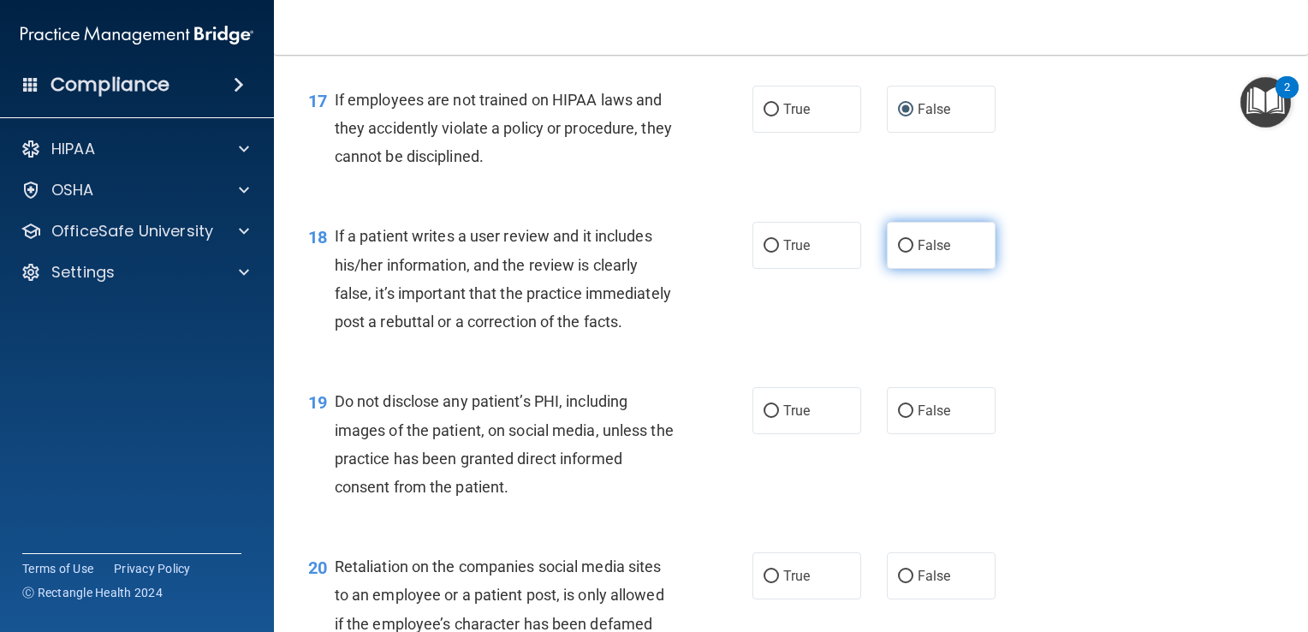
click at [898, 253] on input "False" at bounding box center [905, 246] width 15 height 13
radio input "true"
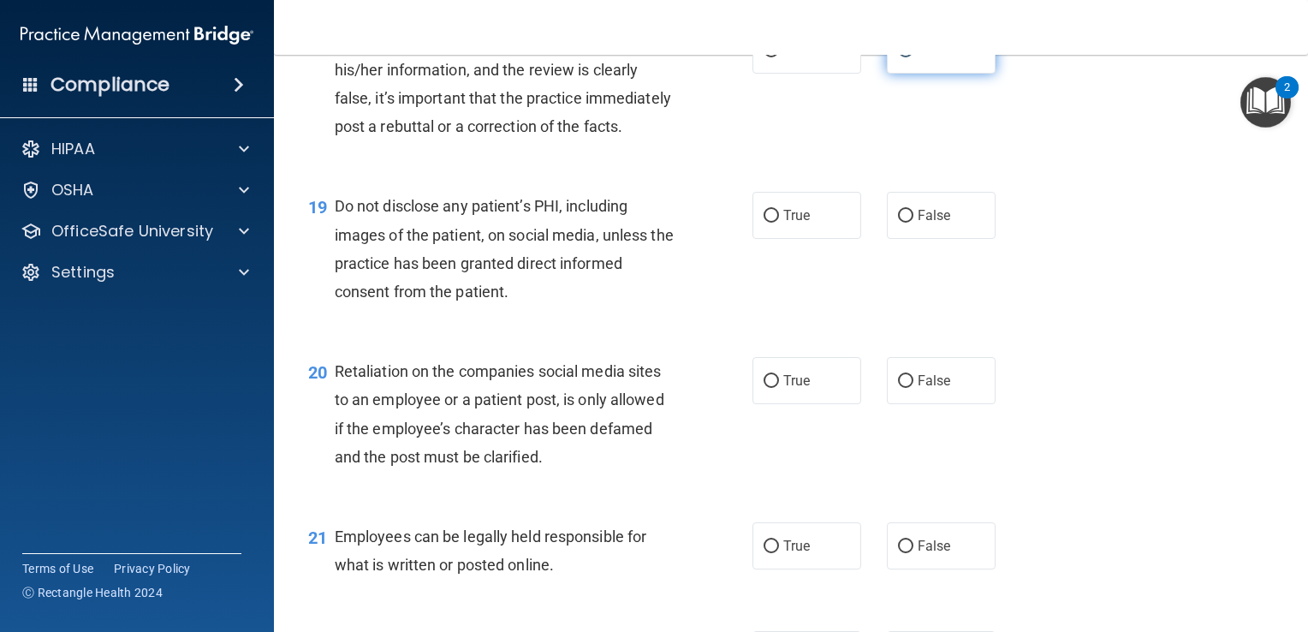
scroll to position [2948, 0]
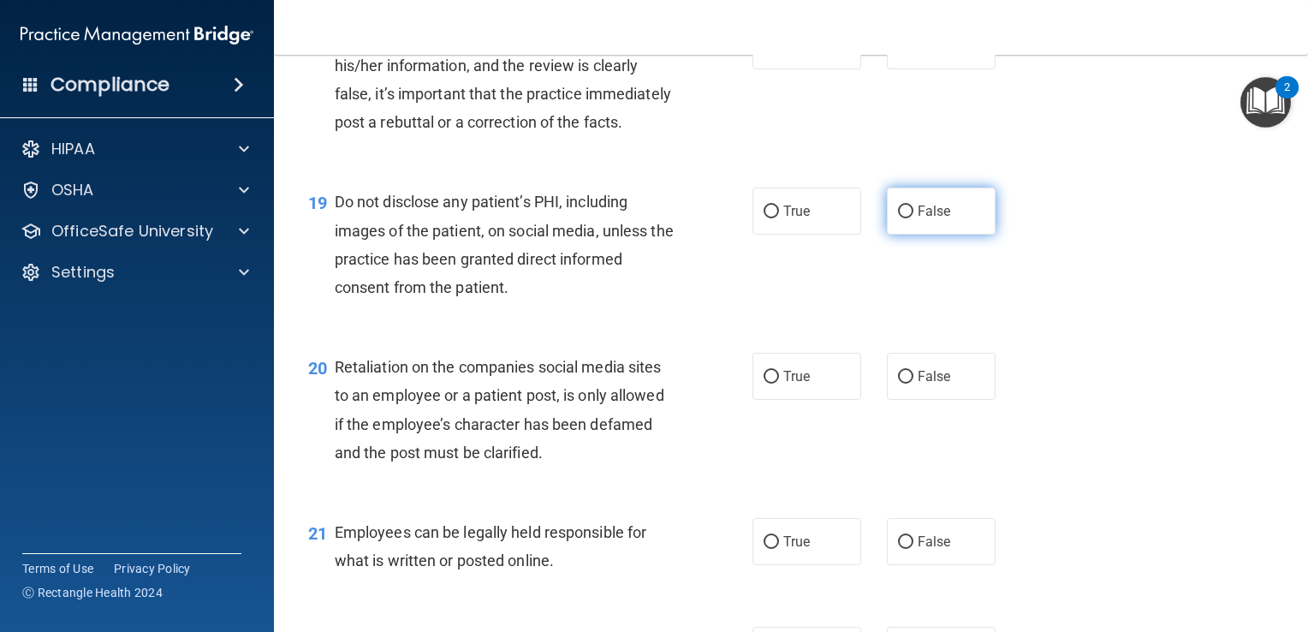
click at [898, 218] on input "False" at bounding box center [905, 211] width 15 height 13
radio input "true"
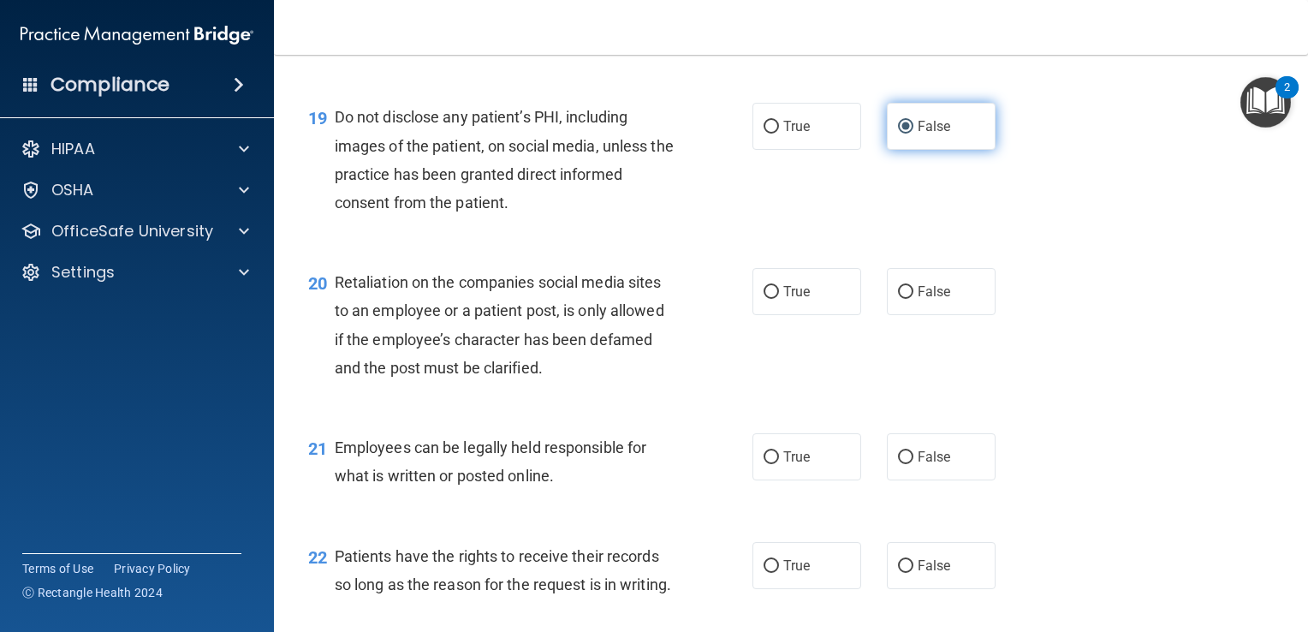
scroll to position [3036, 0]
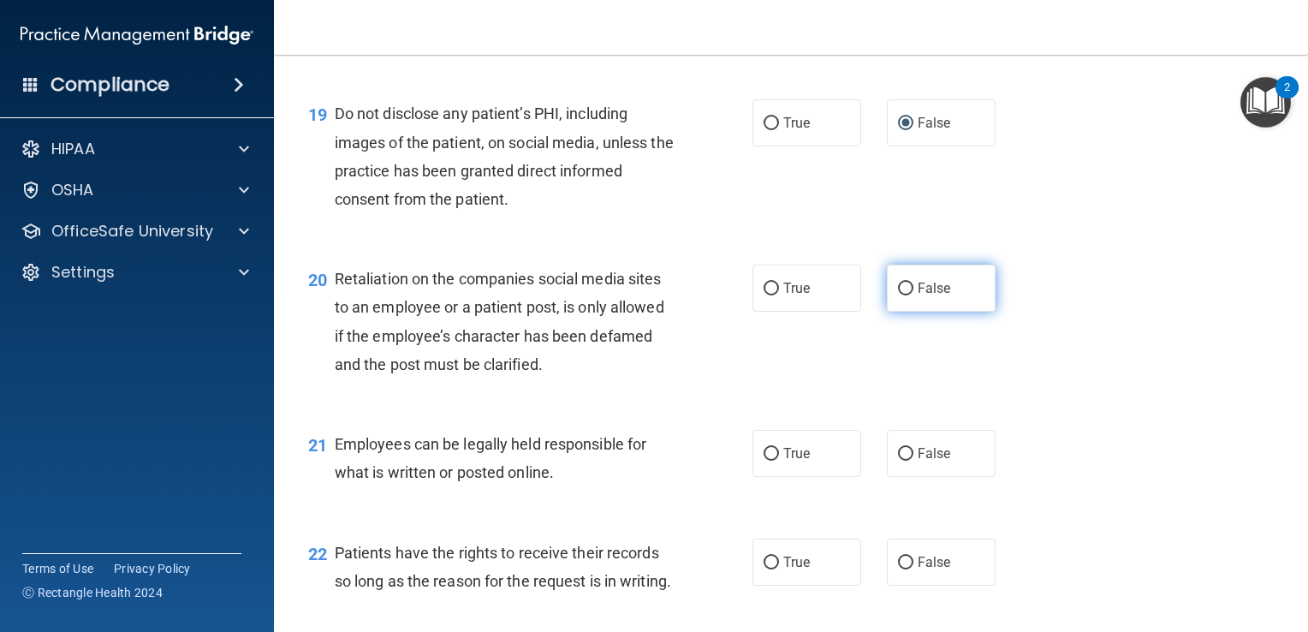
click at [902, 295] on input "False" at bounding box center [905, 288] width 15 height 13
radio input "true"
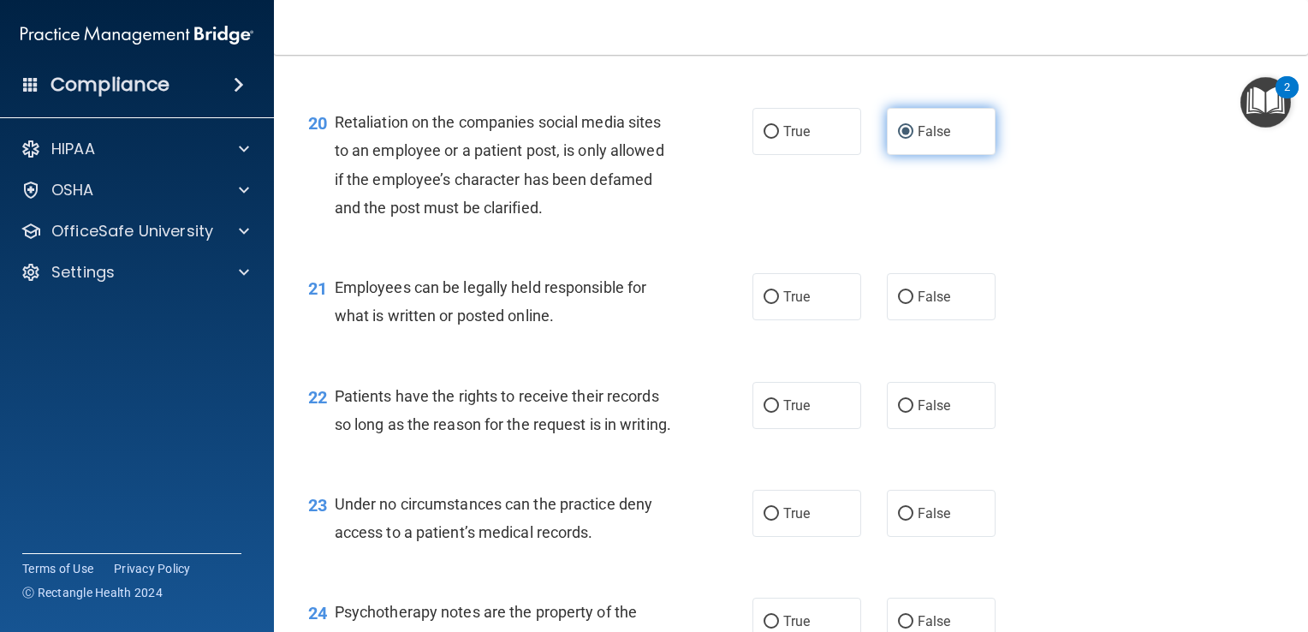
scroll to position [3211, 0]
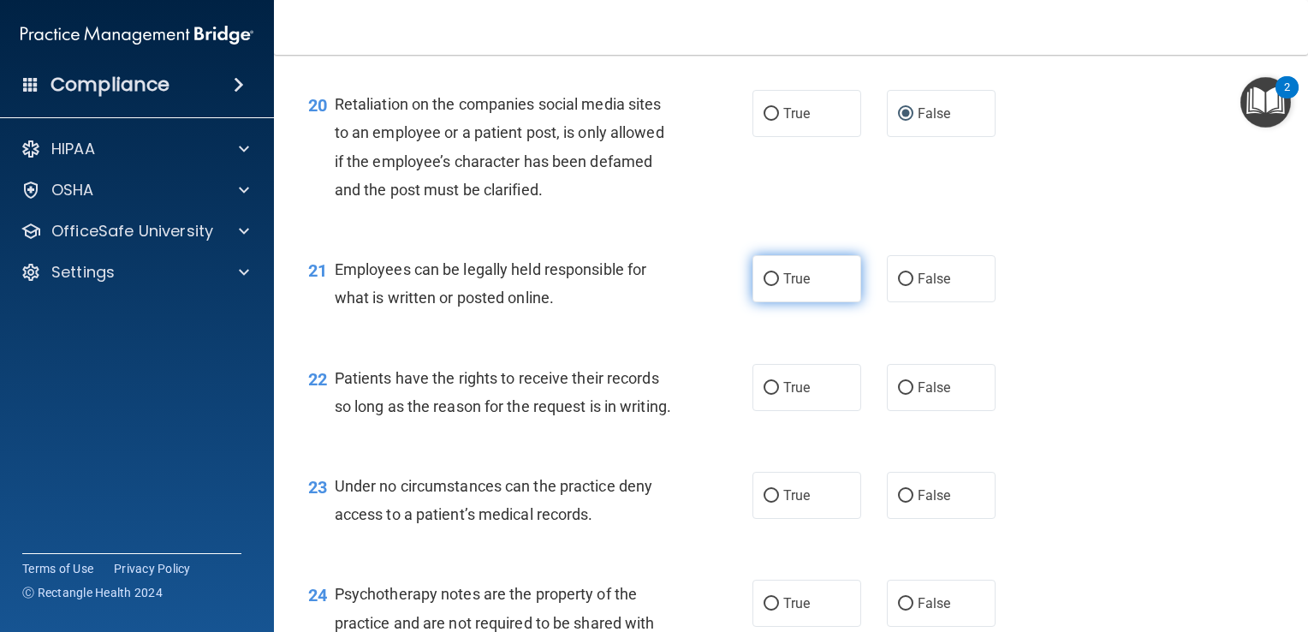
click at [768, 286] on input "True" at bounding box center [771, 279] width 15 height 13
radio input "true"
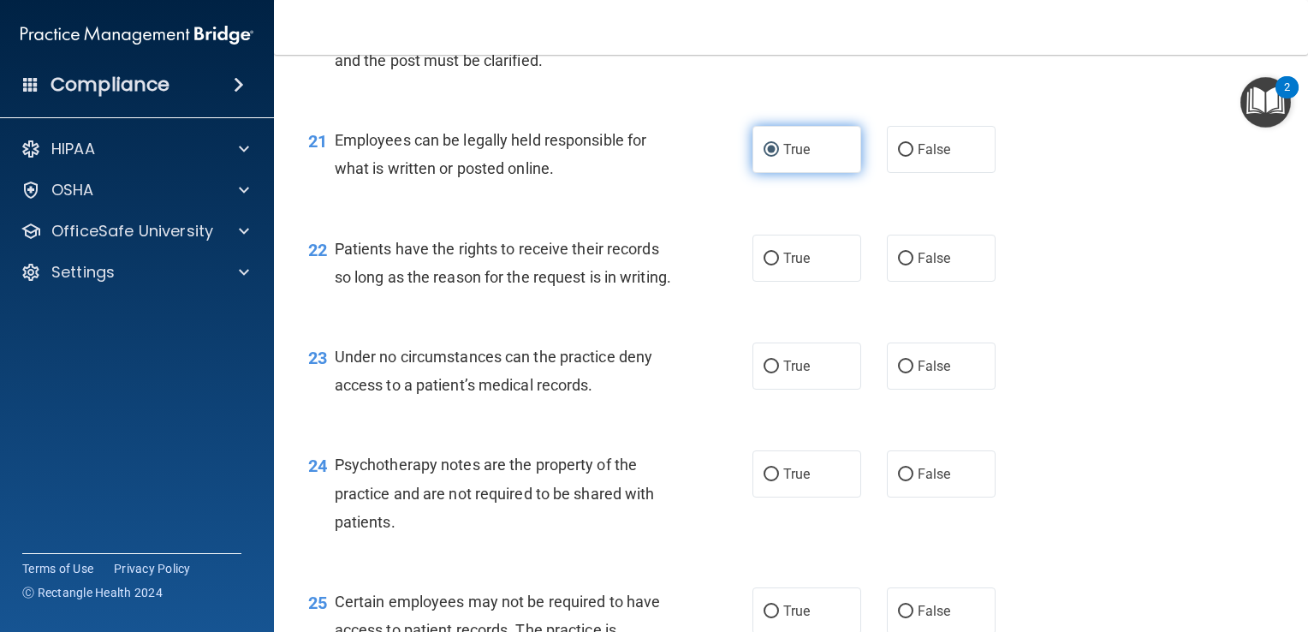
scroll to position [3341, 0]
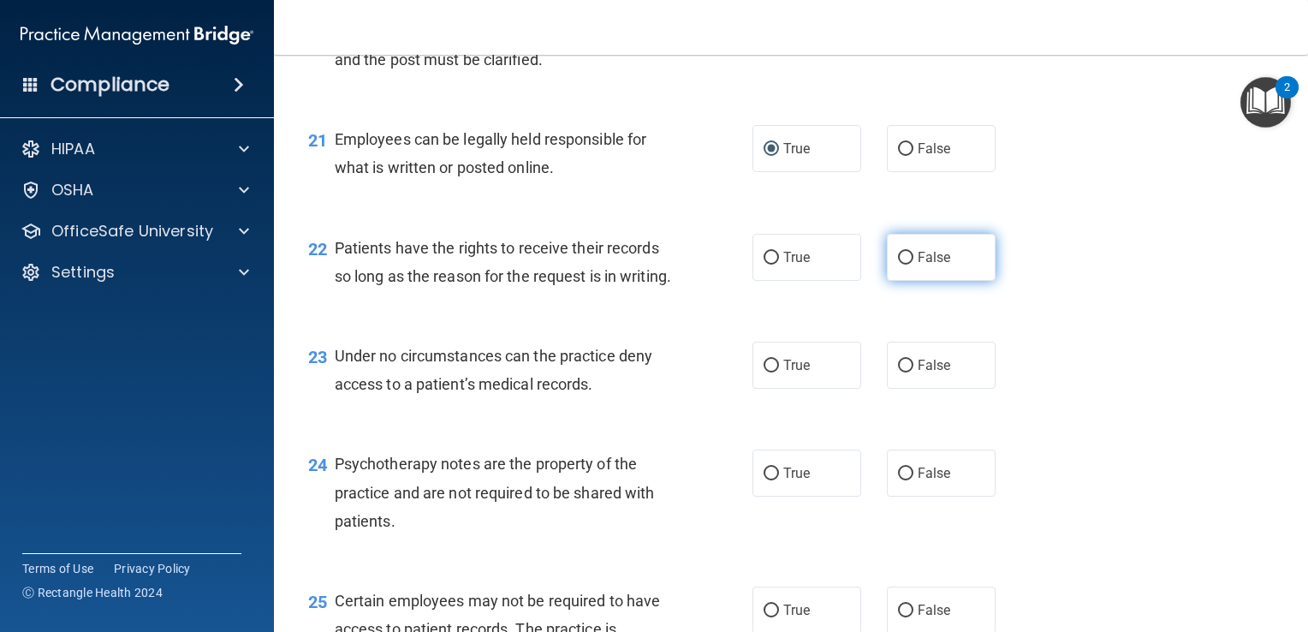
click at [904, 265] on input "False" at bounding box center [905, 258] width 15 height 13
radio input "true"
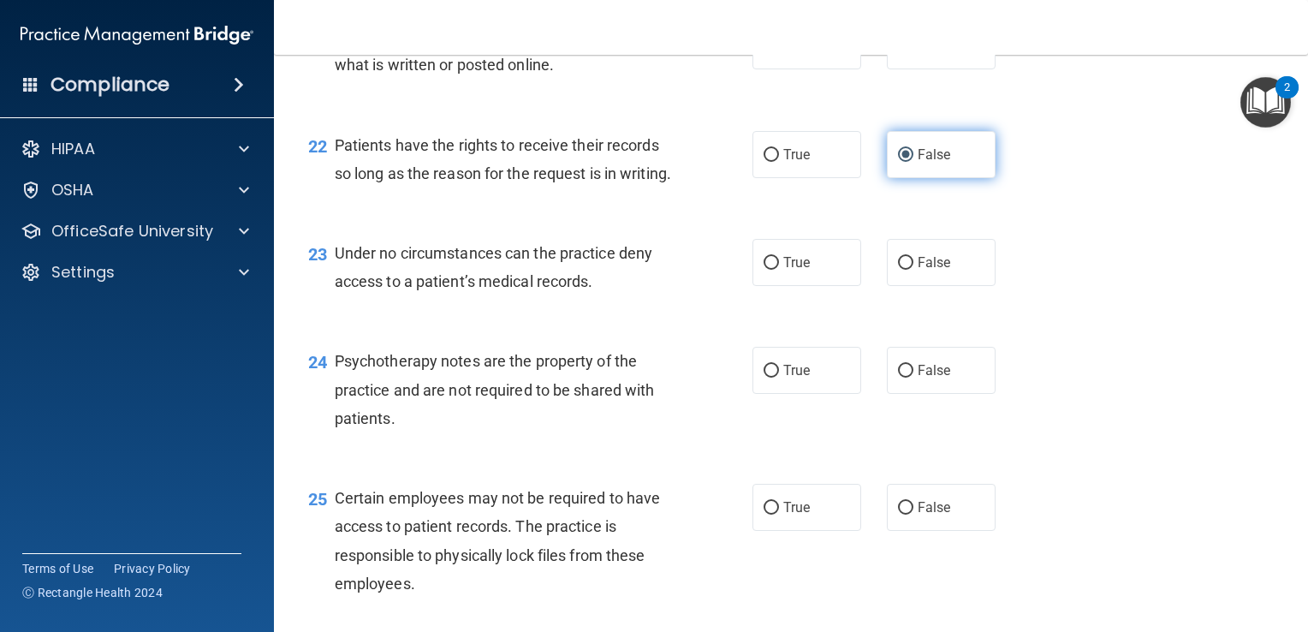
scroll to position [3453, 0]
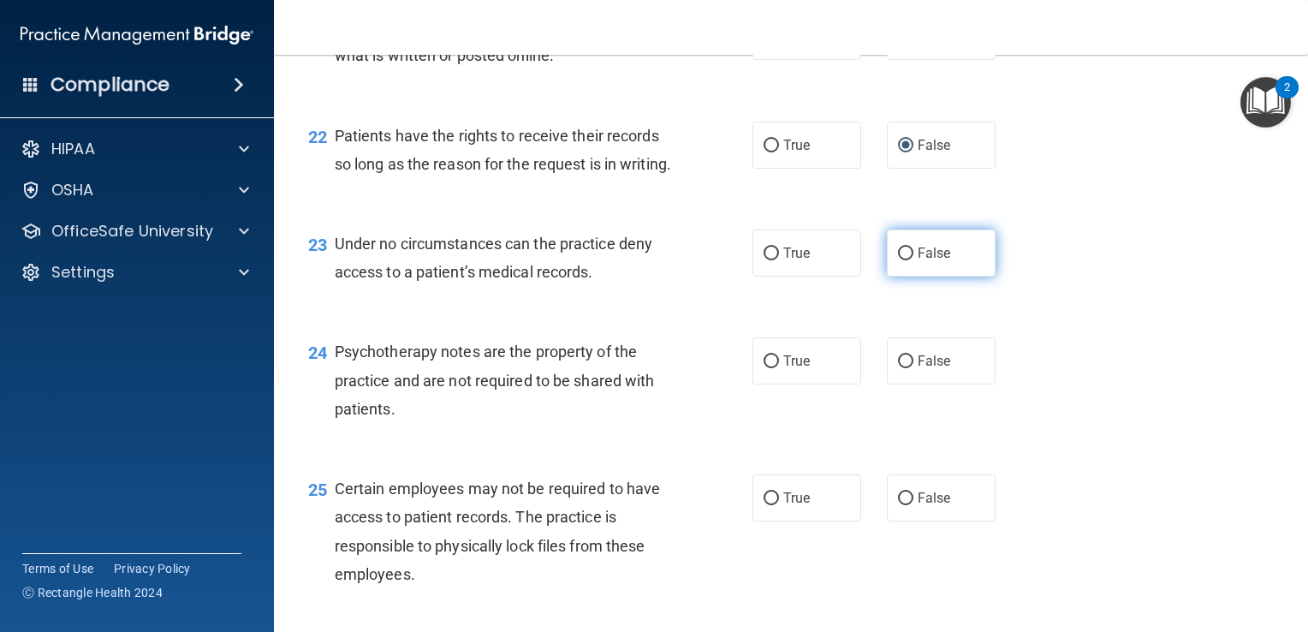
click at [899, 260] on input "False" at bounding box center [905, 253] width 15 height 13
radio input "true"
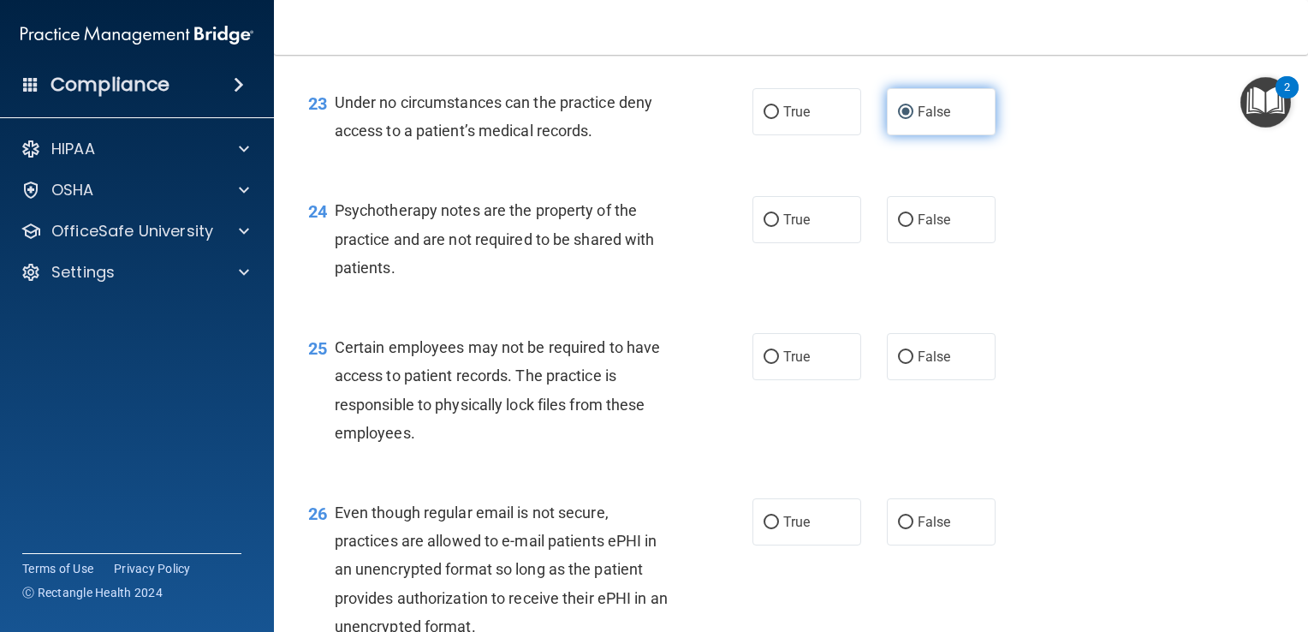
scroll to position [3596, 0]
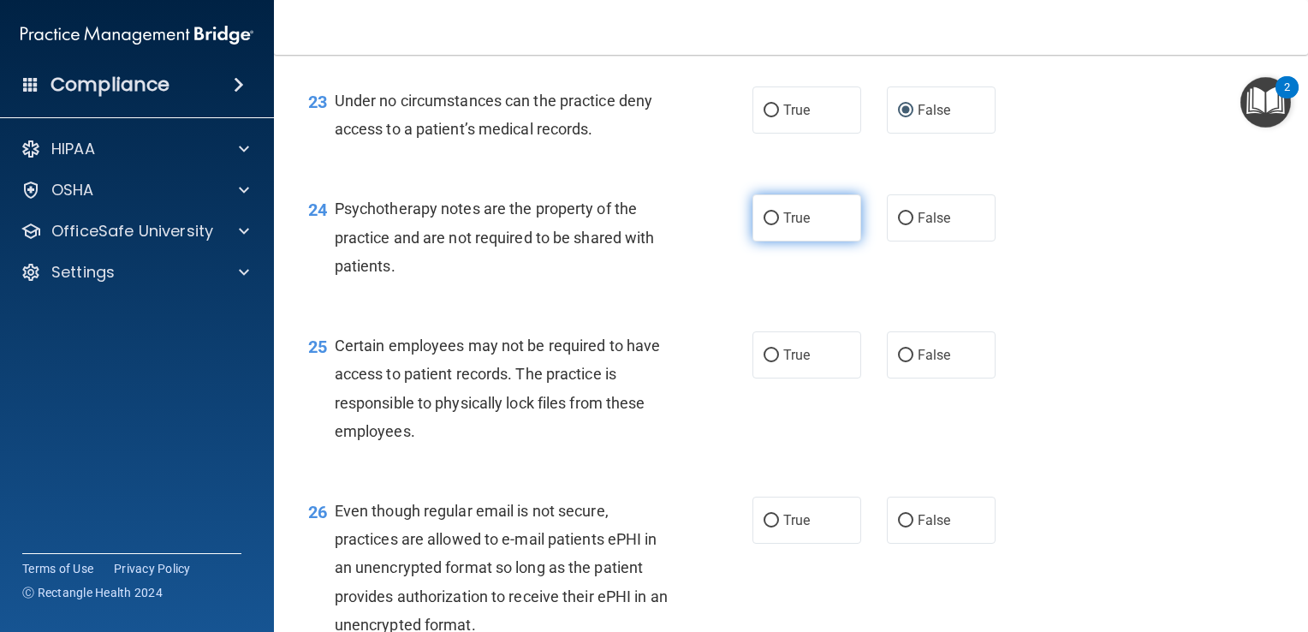
click at [768, 225] on input "True" at bounding box center [771, 218] width 15 height 13
radio input "true"
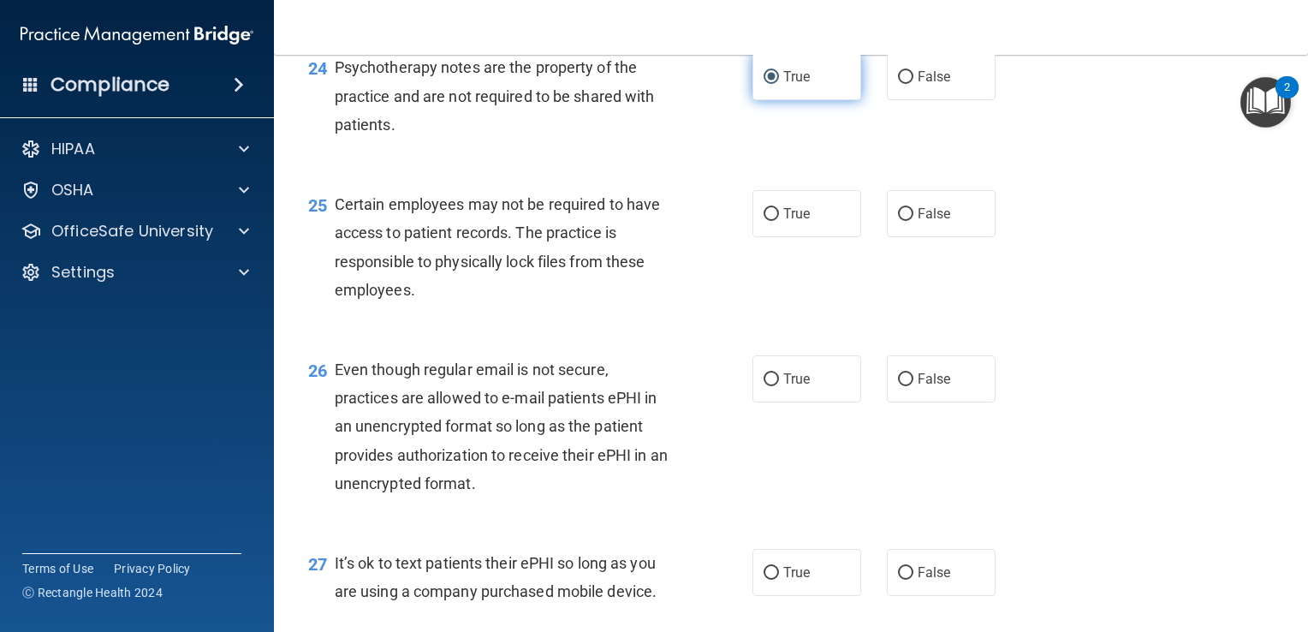
scroll to position [3750, 0]
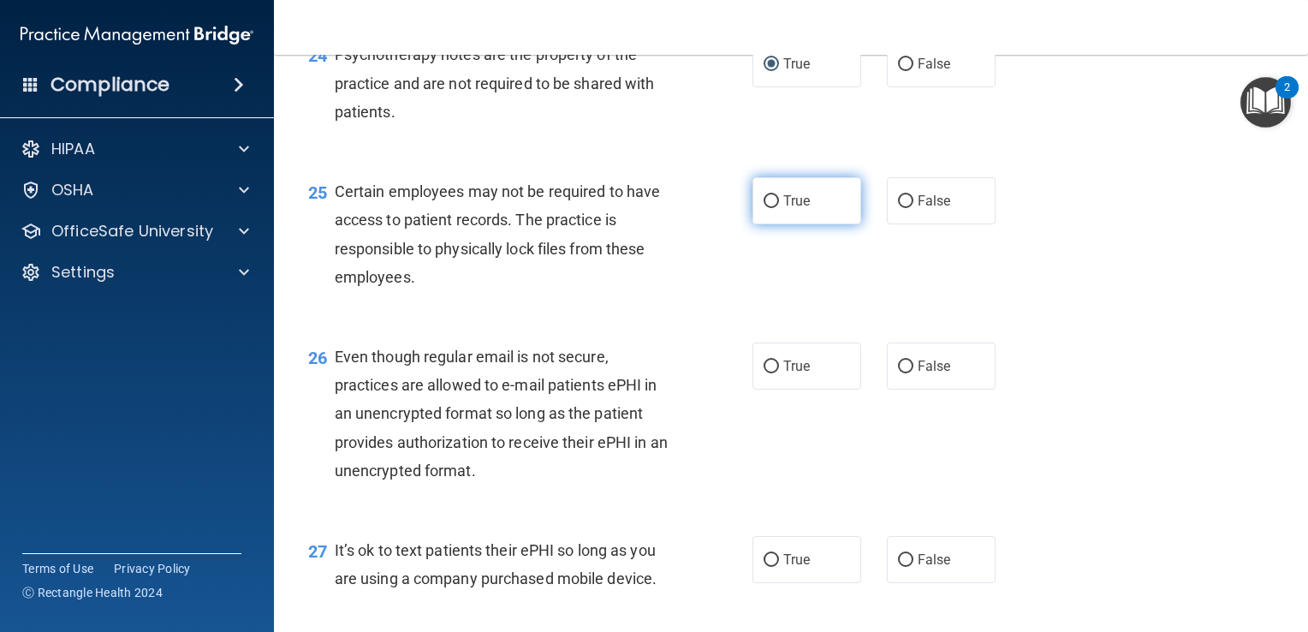
click at [768, 208] on input "True" at bounding box center [771, 201] width 15 height 13
radio input "true"
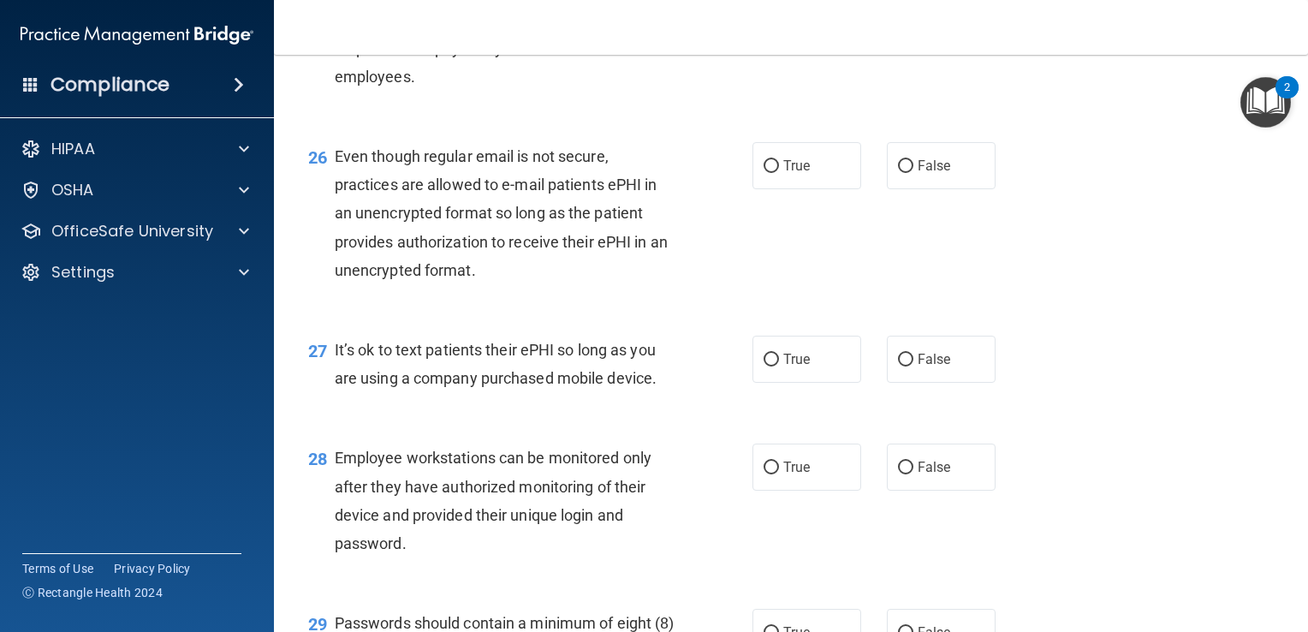
scroll to position [3952, 0]
click at [764, 171] on input "True" at bounding box center [771, 164] width 15 height 13
radio input "true"
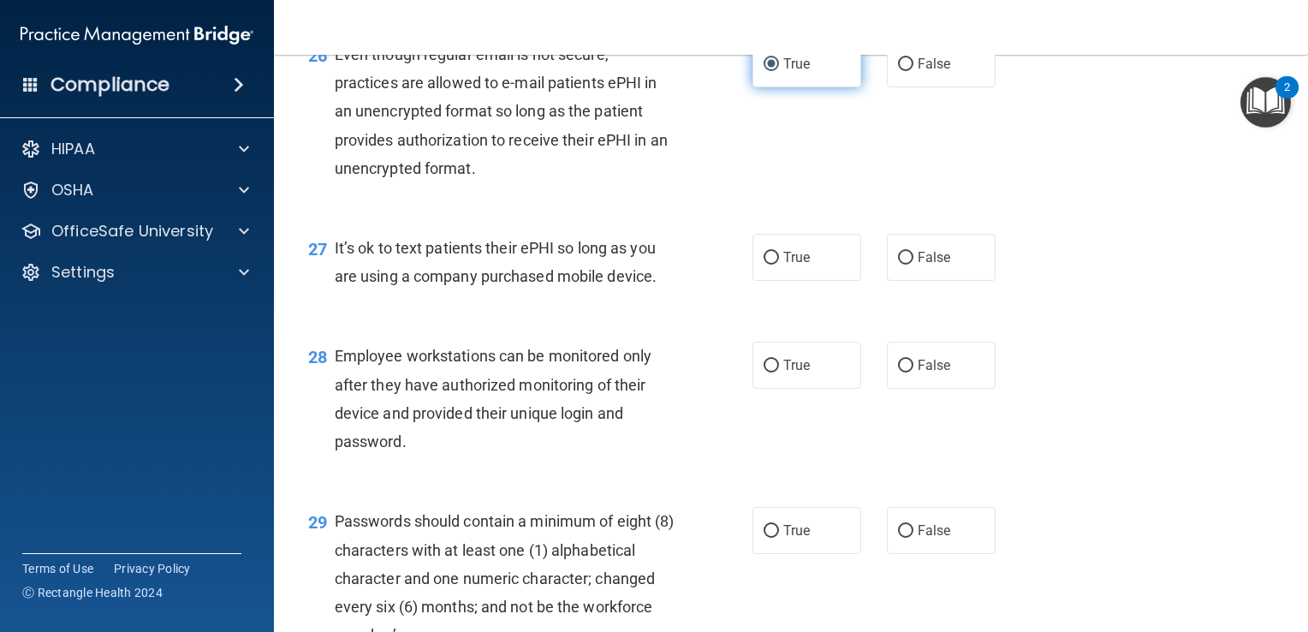
scroll to position [4060, 0]
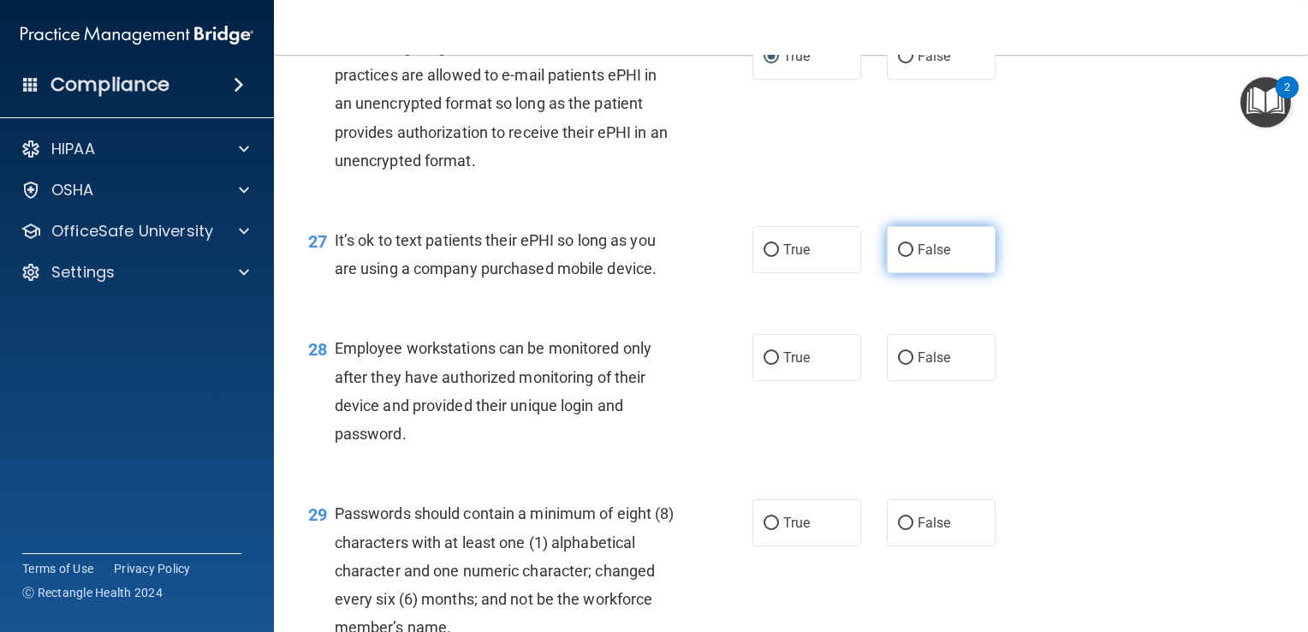
click at [901, 257] on input "False" at bounding box center [905, 250] width 15 height 13
radio input "true"
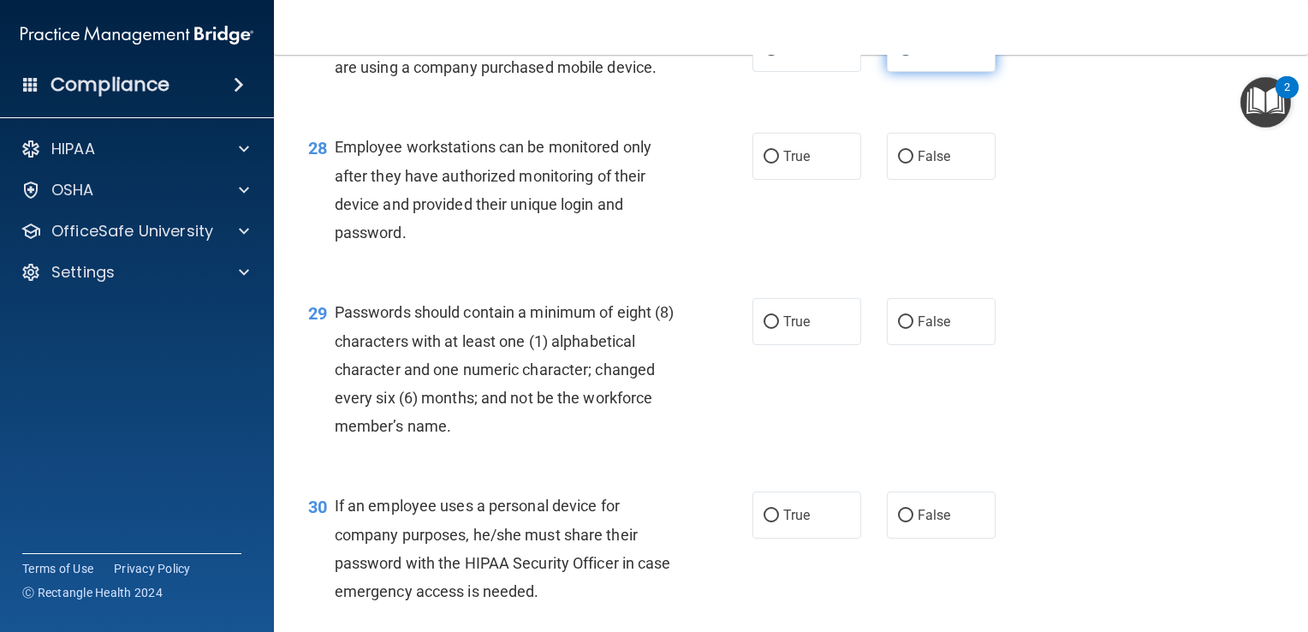
scroll to position [4263, 0]
click at [764, 162] on input "True" at bounding box center [771, 155] width 15 height 13
radio input "true"
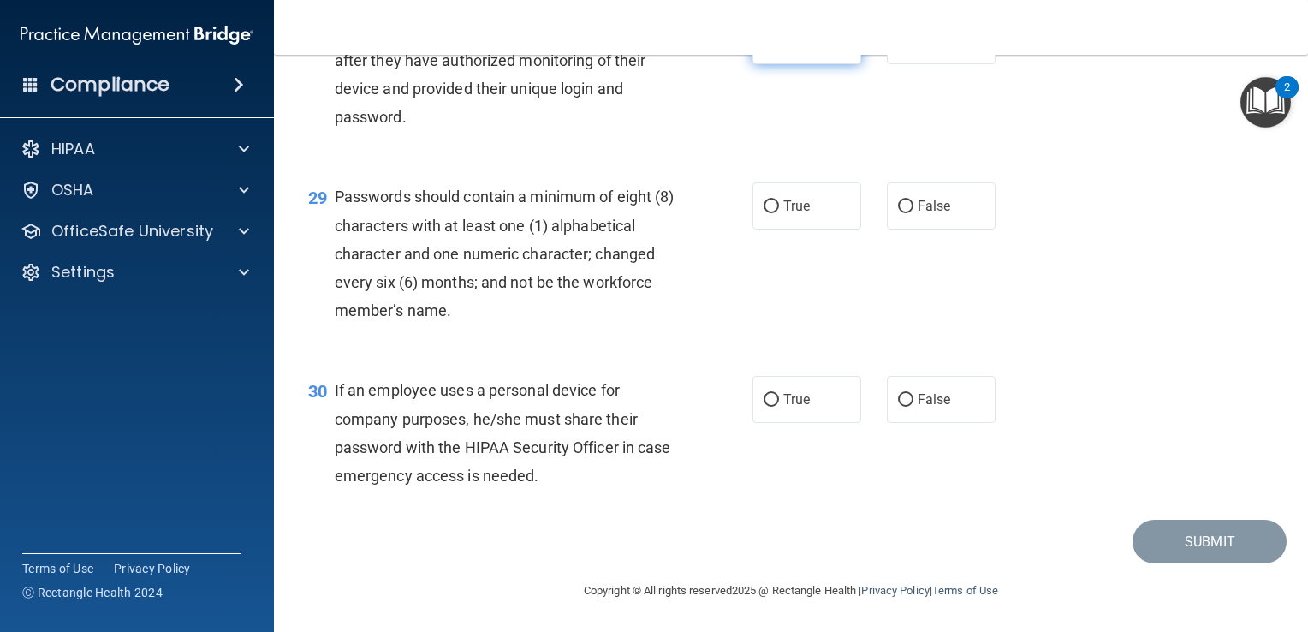
scroll to position [4439, 0]
click at [764, 213] on input "True" at bounding box center [771, 206] width 15 height 13
radio input "true"
click at [901, 407] on input "False" at bounding box center [905, 400] width 15 height 13
radio input "true"
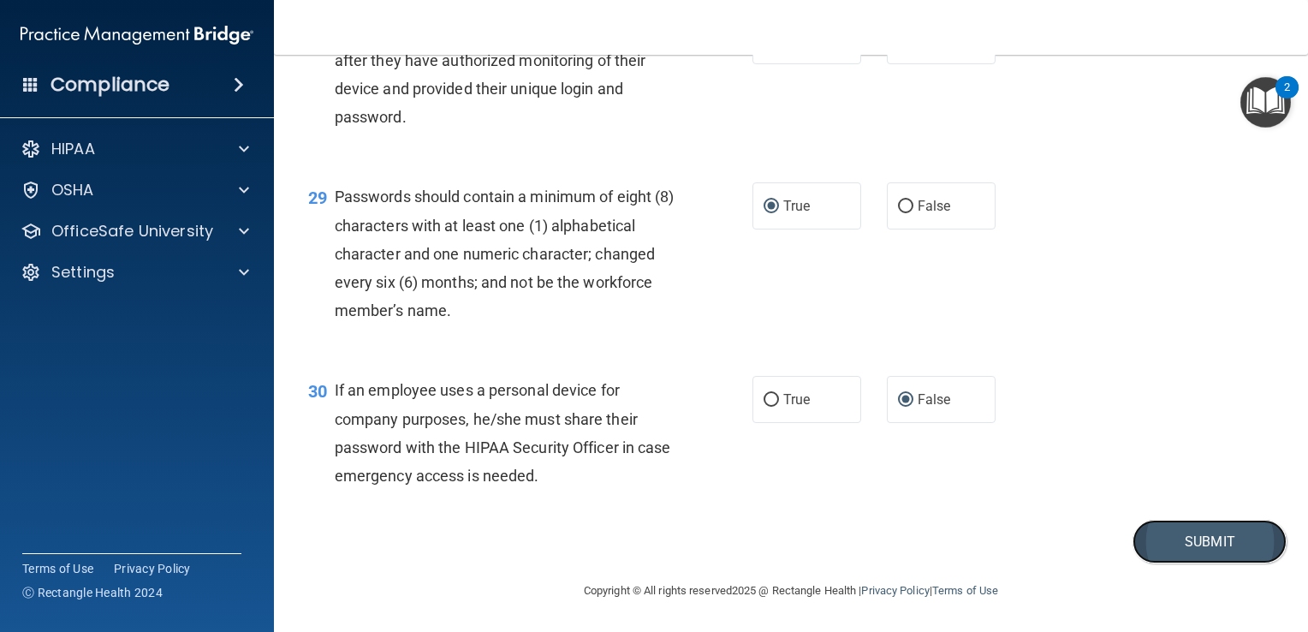
click at [1163, 559] on button "Submit" at bounding box center [1210, 542] width 154 height 44
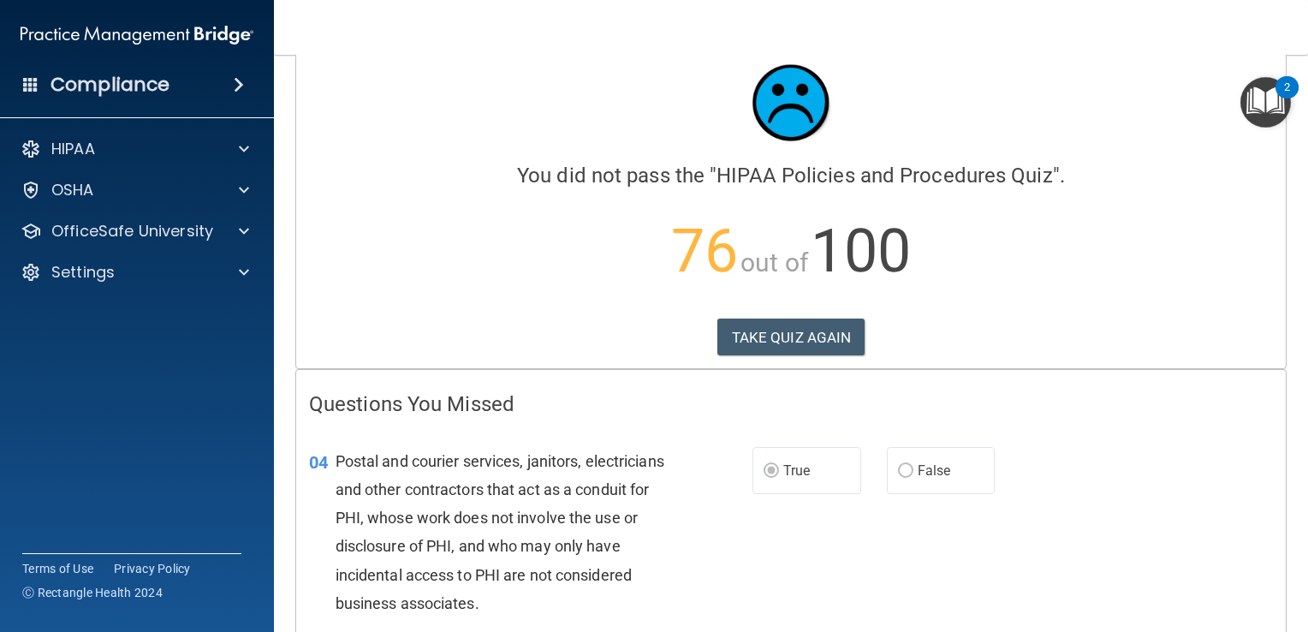
scroll to position [33, 0]
click at [804, 331] on button "TAKE QUIZ AGAIN" at bounding box center [791, 339] width 148 height 38
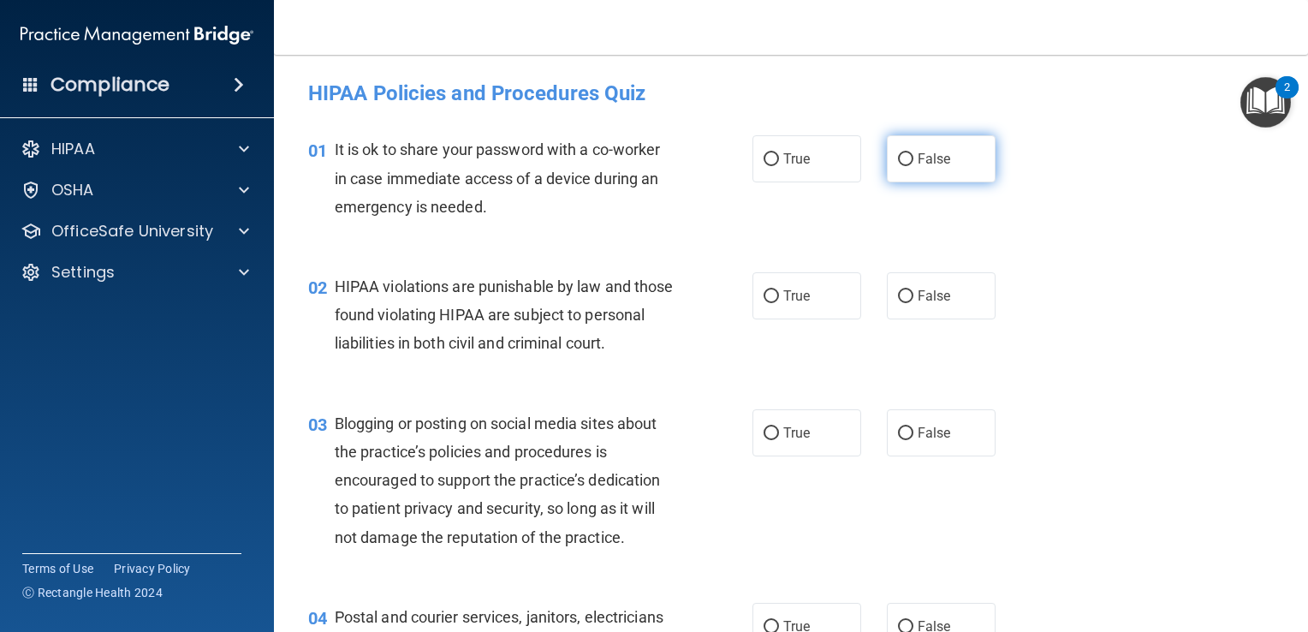
click at [904, 154] on input "False" at bounding box center [905, 159] width 15 height 13
radio input "true"
click at [764, 296] on input "True" at bounding box center [771, 296] width 15 height 13
radio input "true"
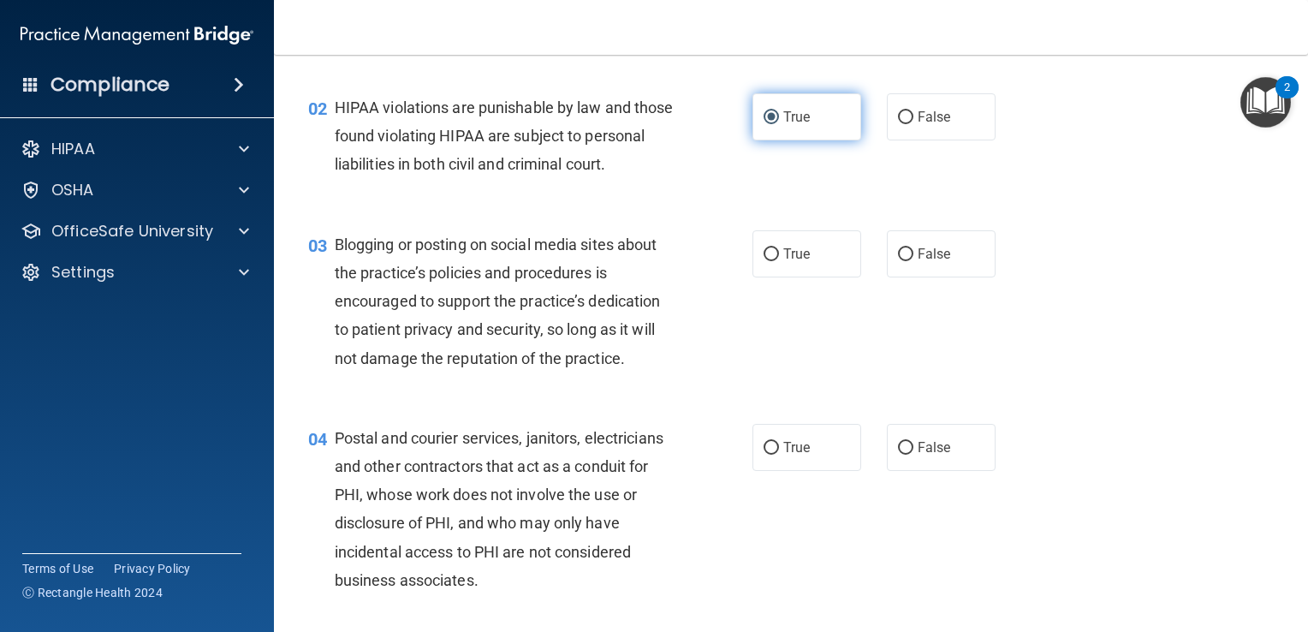
scroll to position [188, 0]
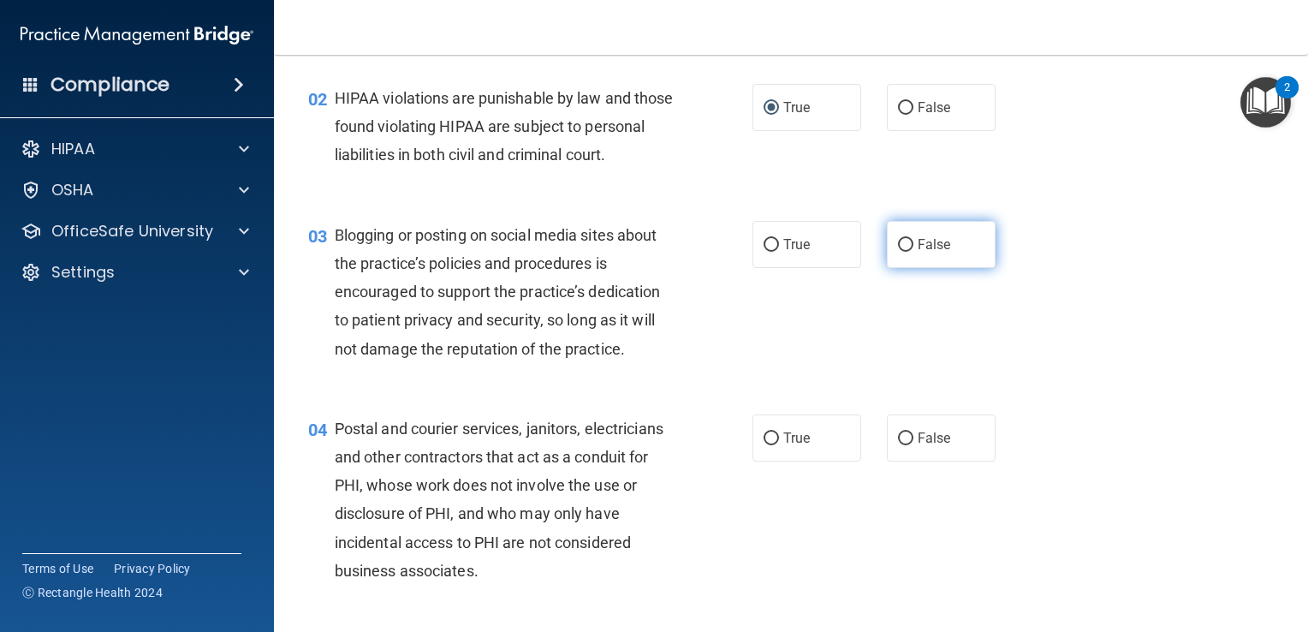
click at [898, 252] on input "False" at bounding box center [905, 245] width 15 height 13
radio input "true"
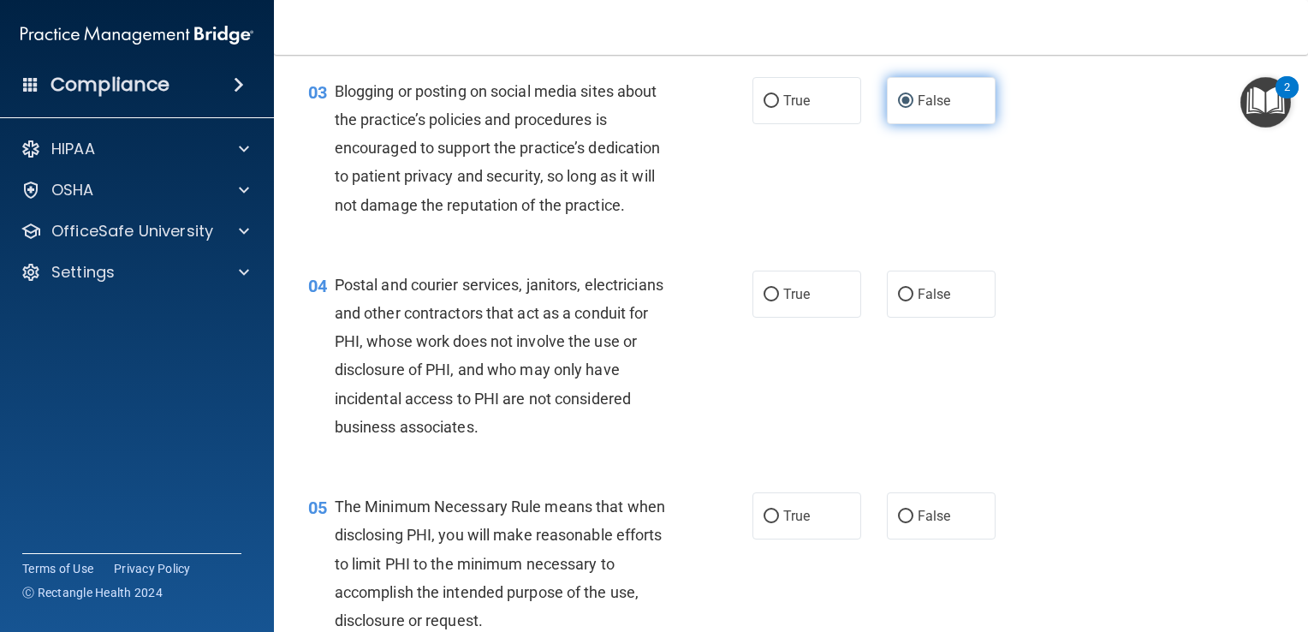
scroll to position [334, 0]
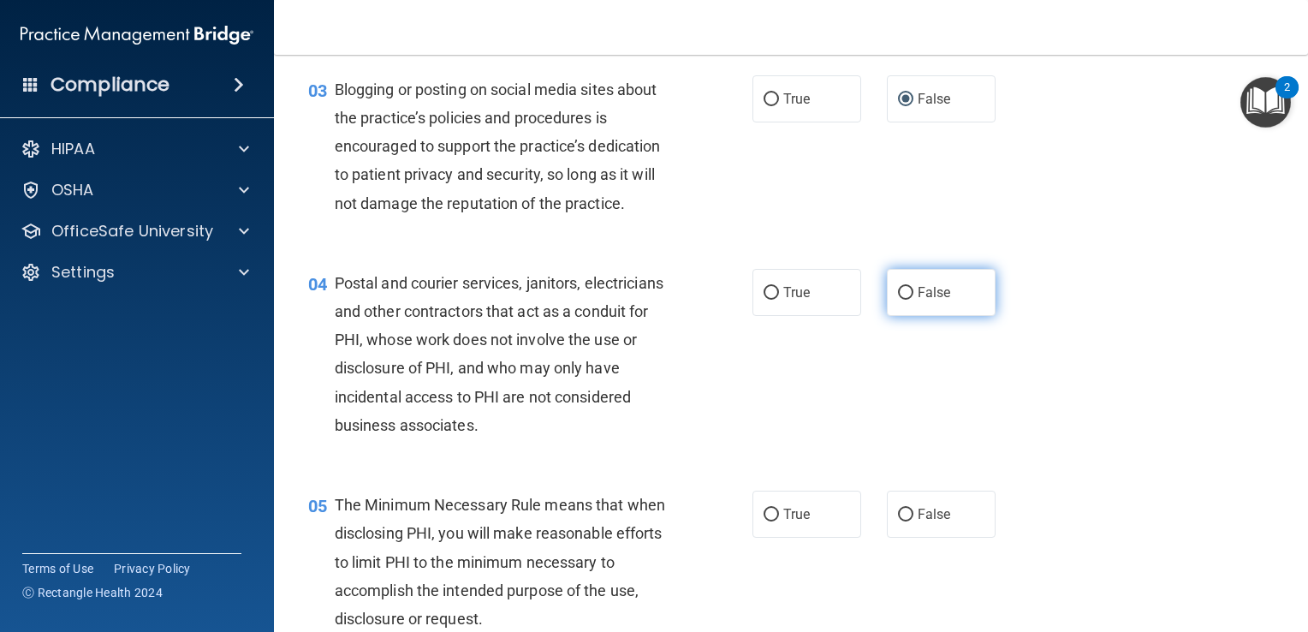
click at [898, 300] on input "False" at bounding box center [905, 293] width 15 height 13
radio input "true"
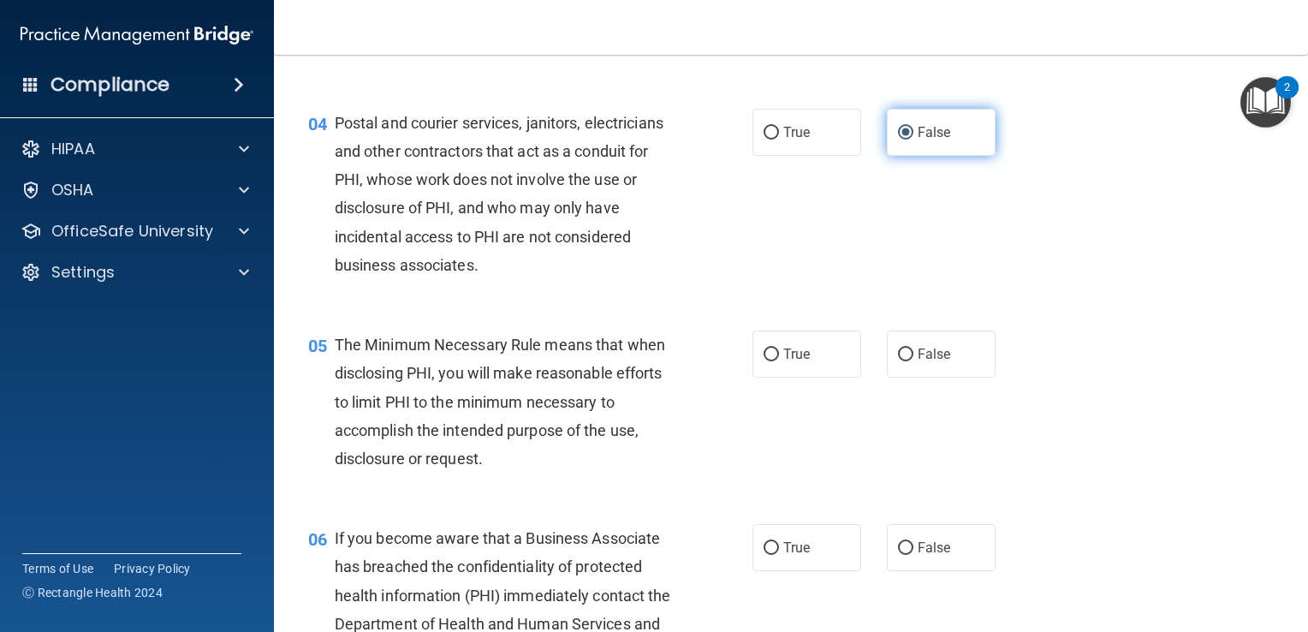
scroll to position [517, 0]
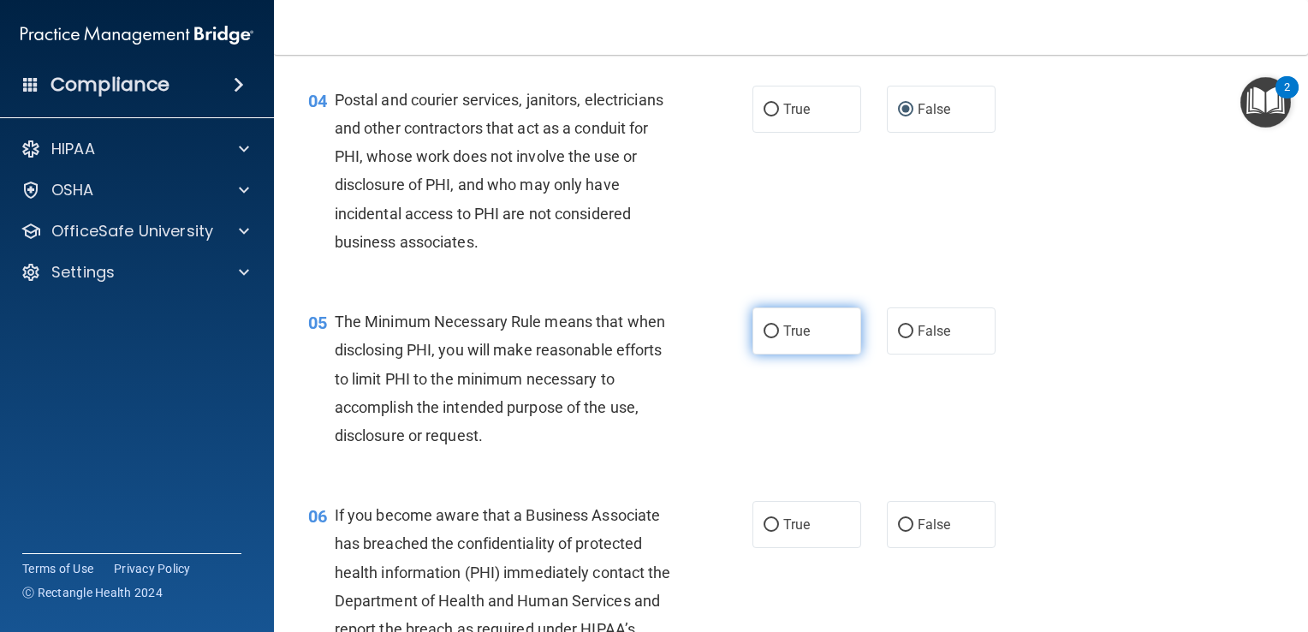
click at [752, 354] on label "True" at bounding box center [806, 330] width 109 height 47
click at [764, 338] on input "True" at bounding box center [771, 331] width 15 height 13
radio input "true"
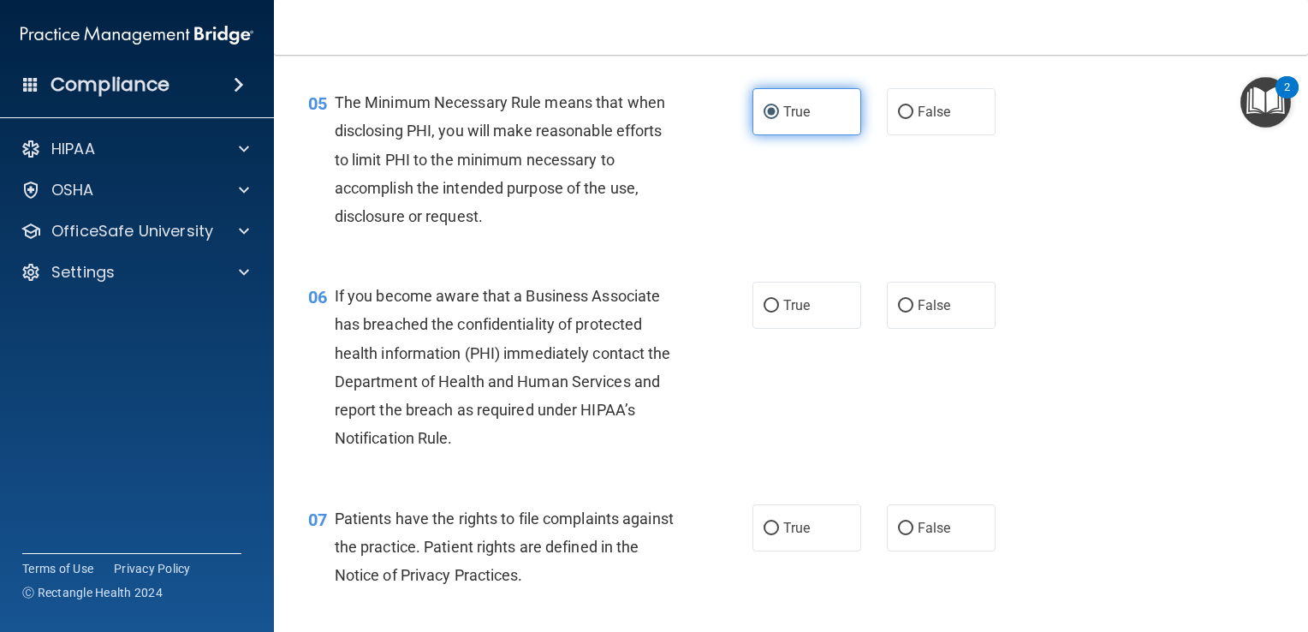
scroll to position [739, 0]
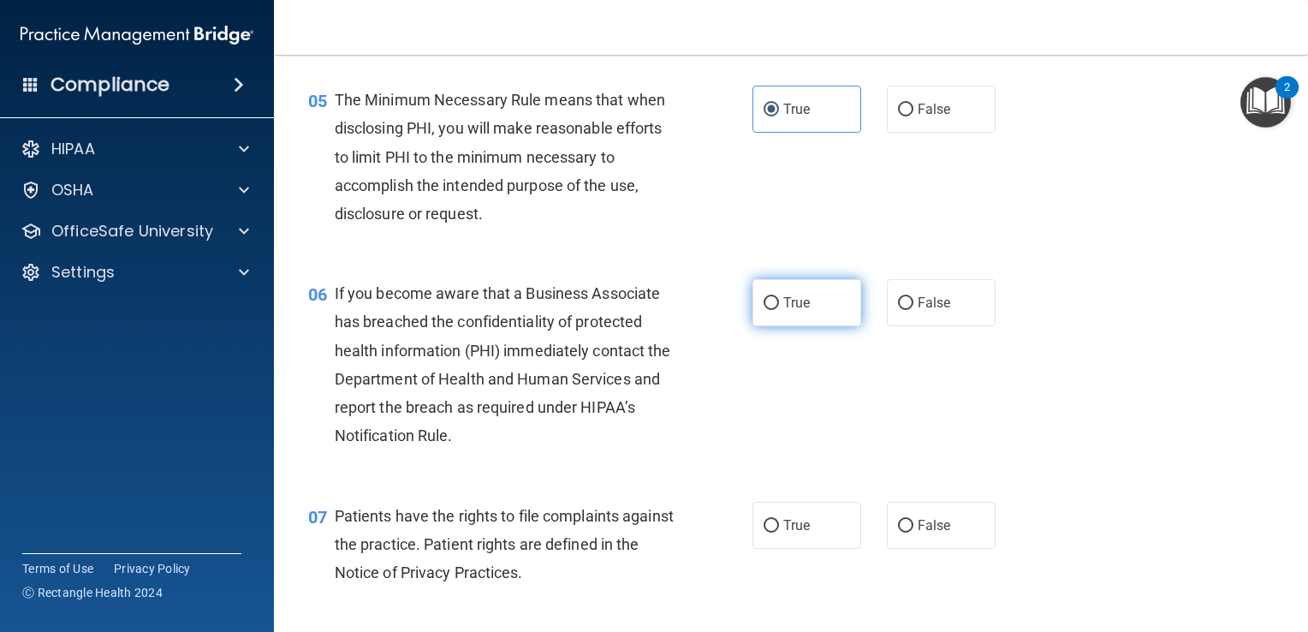
click at [764, 310] on input "True" at bounding box center [771, 303] width 15 height 13
radio input "true"
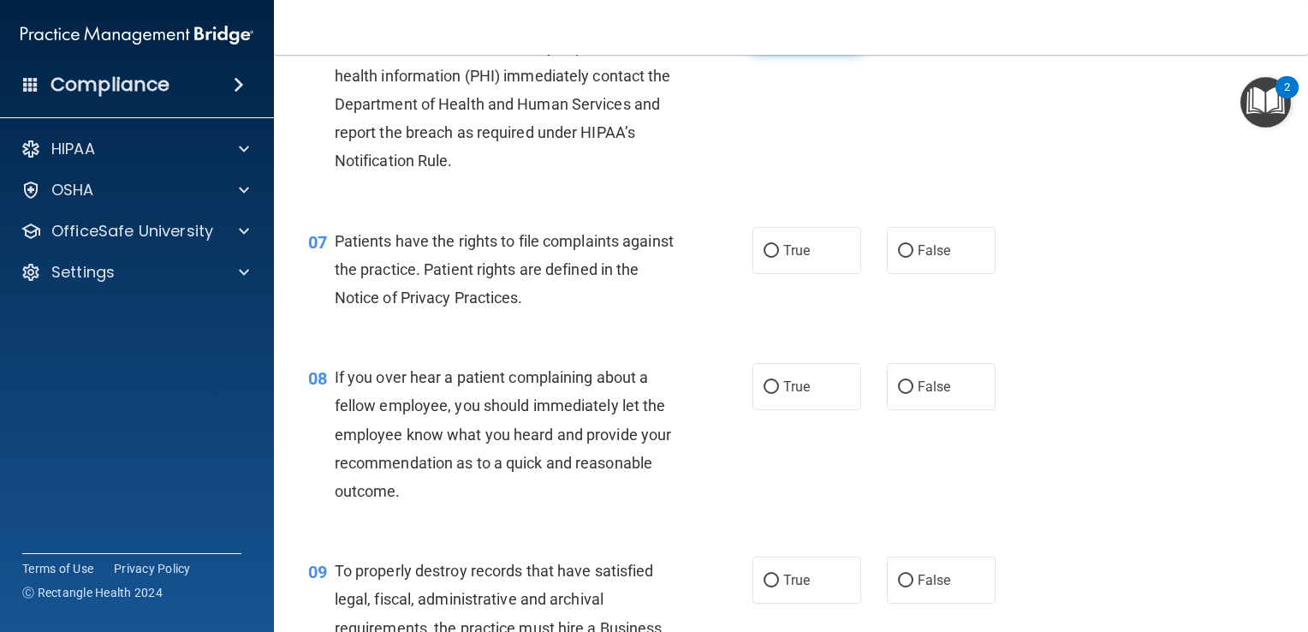
scroll to position [1038, 0]
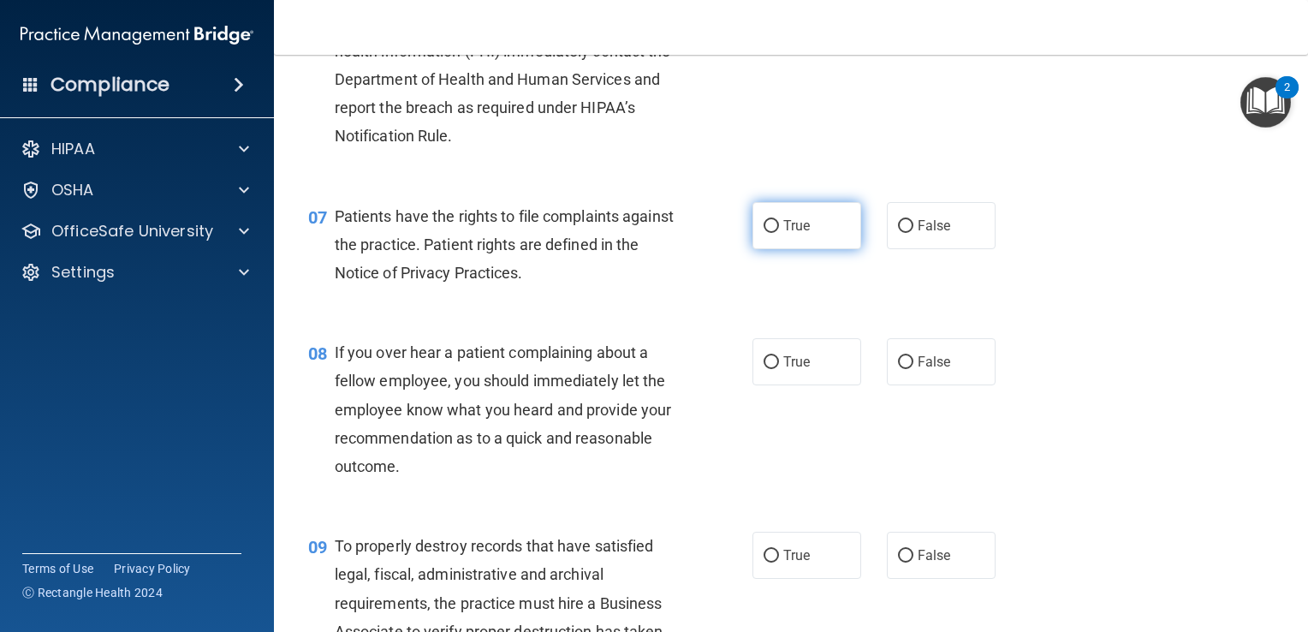
click at [768, 233] on input "True" at bounding box center [771, 226] width 15 height 13
radio input "true"
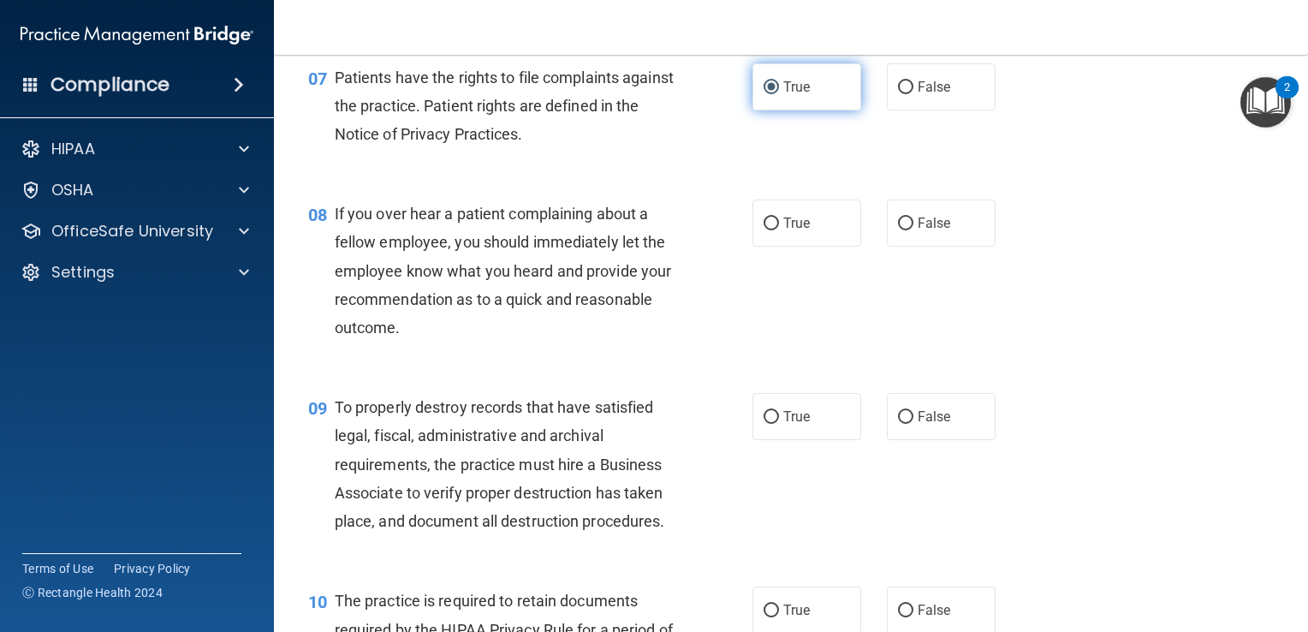
scroll to position [1179, 0]
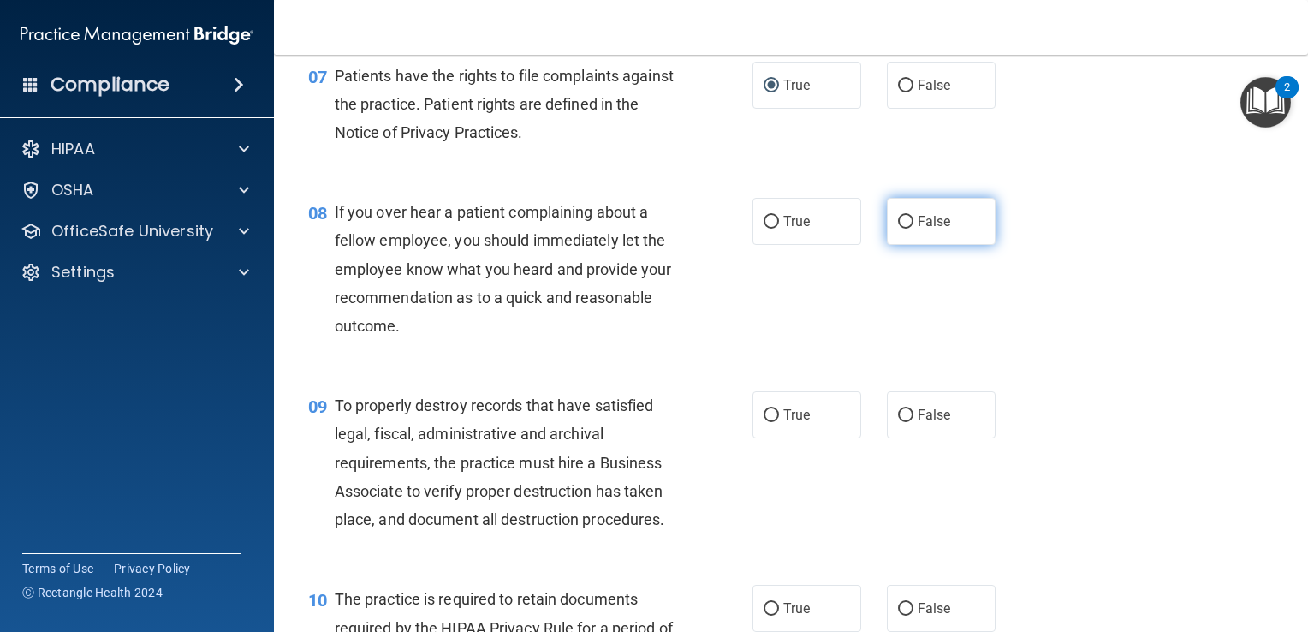
click at [900, 229] on input "False" at bounding box center [905, 222] width 15 height 13
radio input "true"
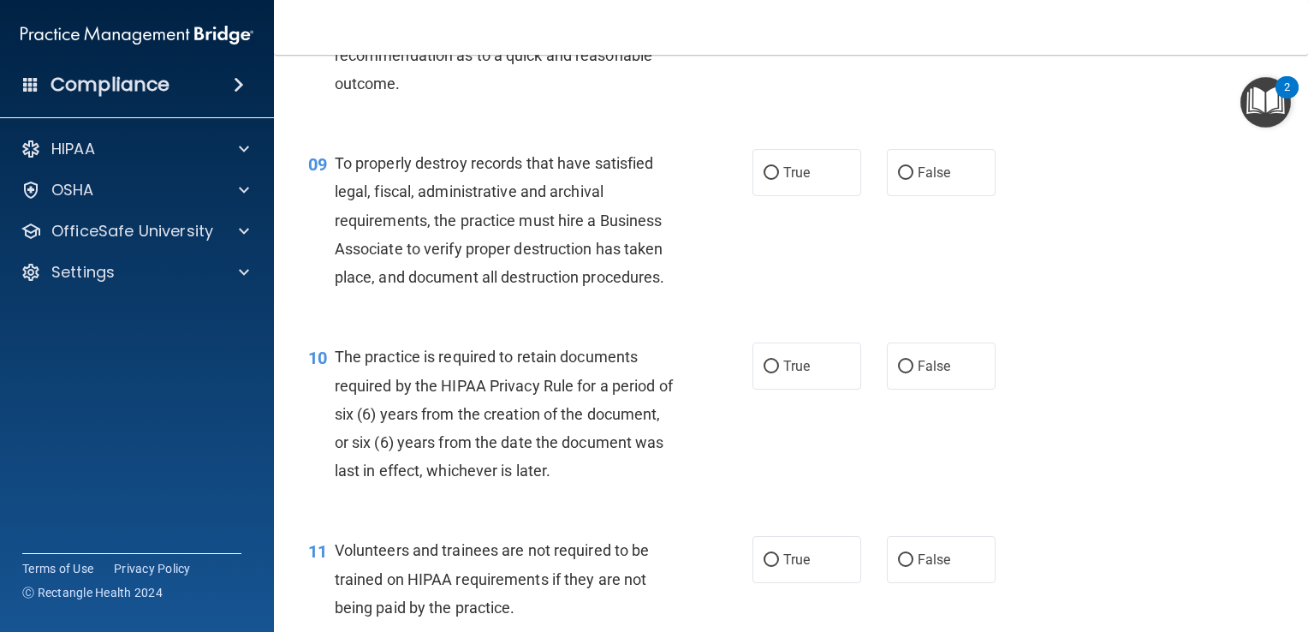
scroll to position [1423, 0]
click at [764, 178] on input "True" at bounding box center [771, 171] width 15 height 13
radio input "true"
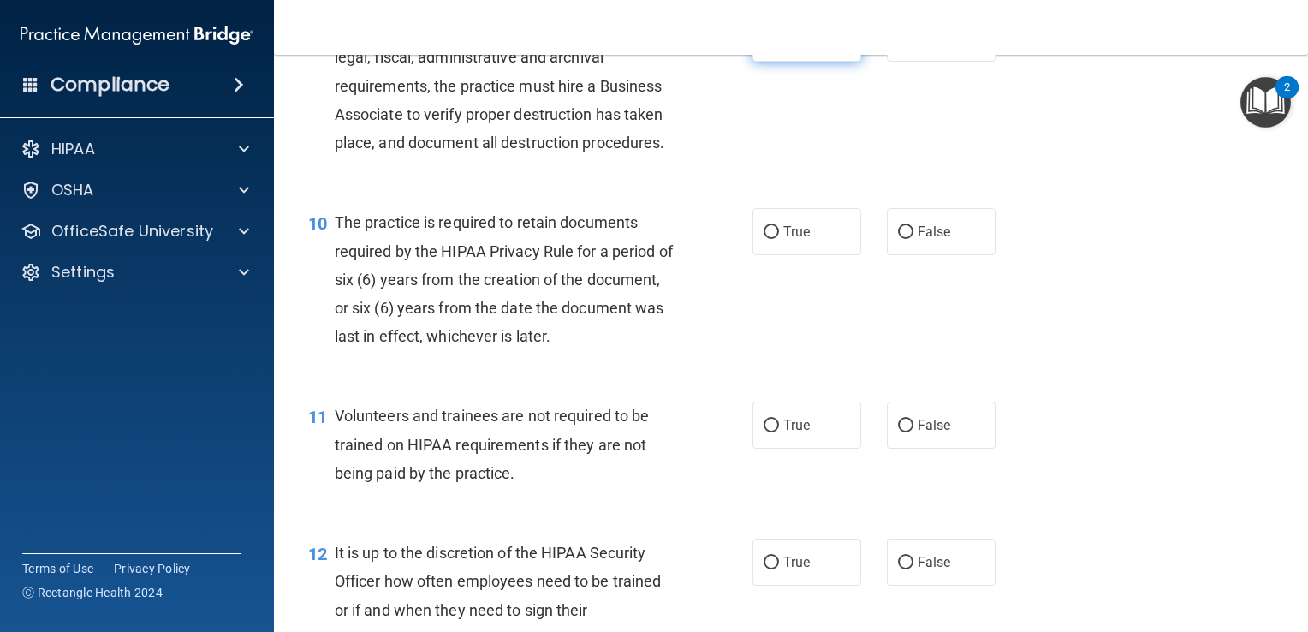
scroll to position [1566, 0]
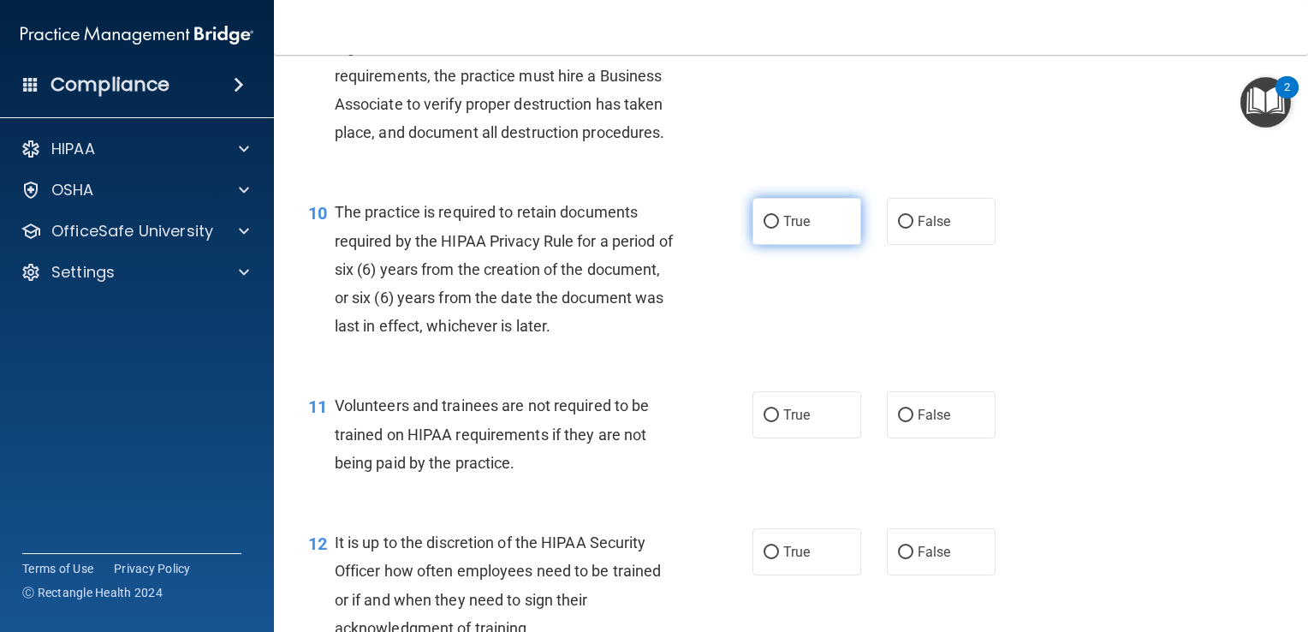
click at [770, 229] on input "True" at bounding box center [771, 222] width 15 height 13
radio input "true"
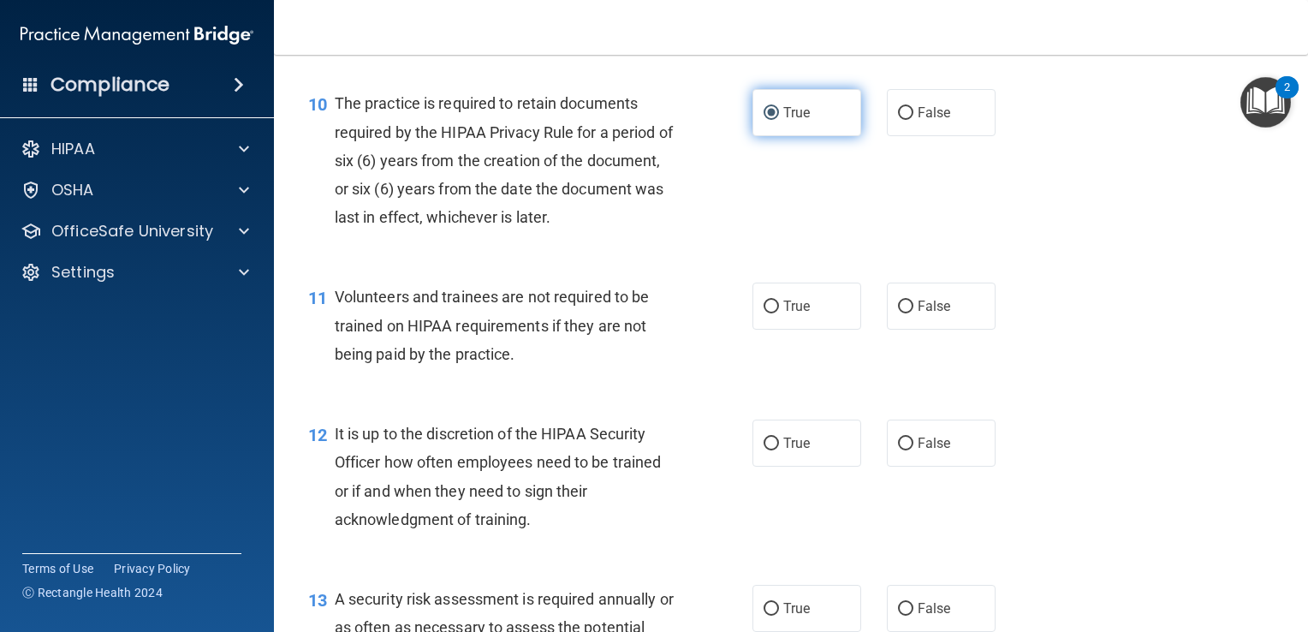
scroll to position [1675, 0]
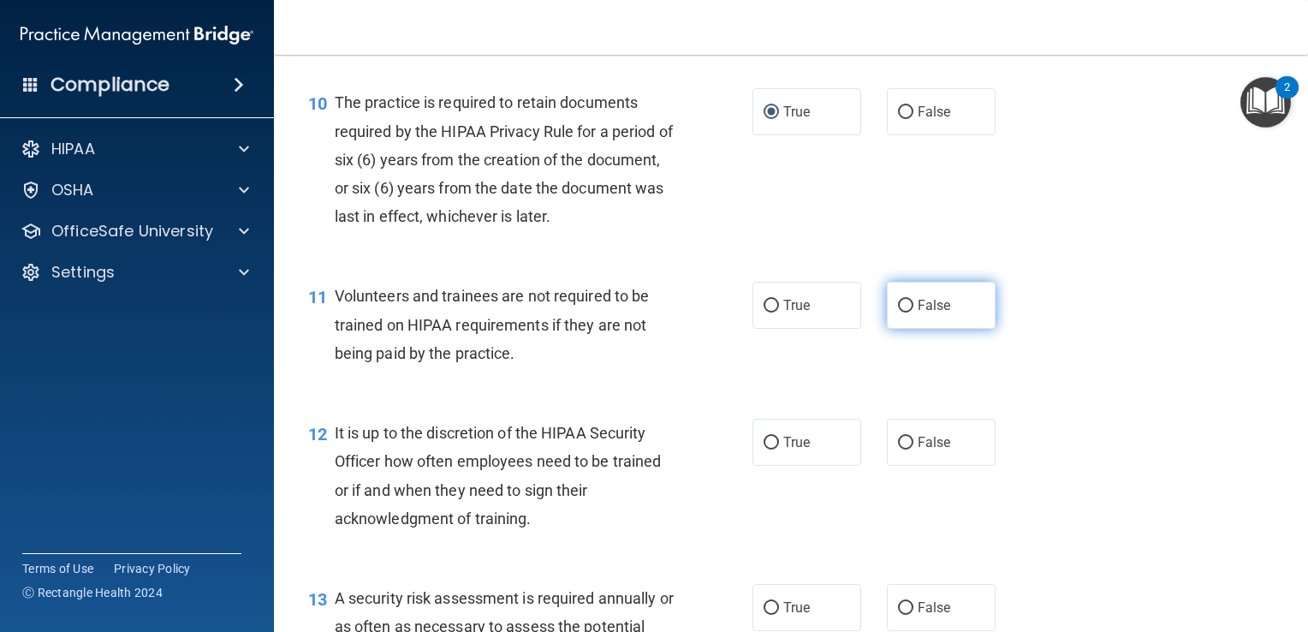
click at [898, 312] on input "False" at bounding box center [905, 306] width 15 height 13
radio input "true"
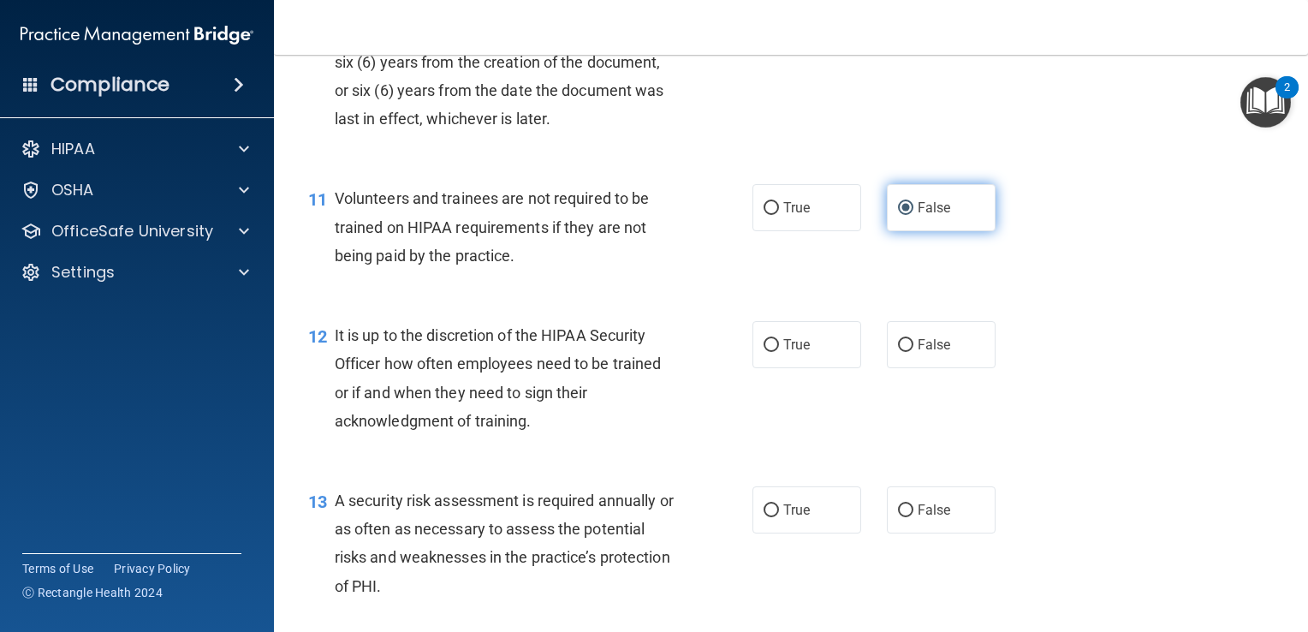
scroll to position [1775, 0]
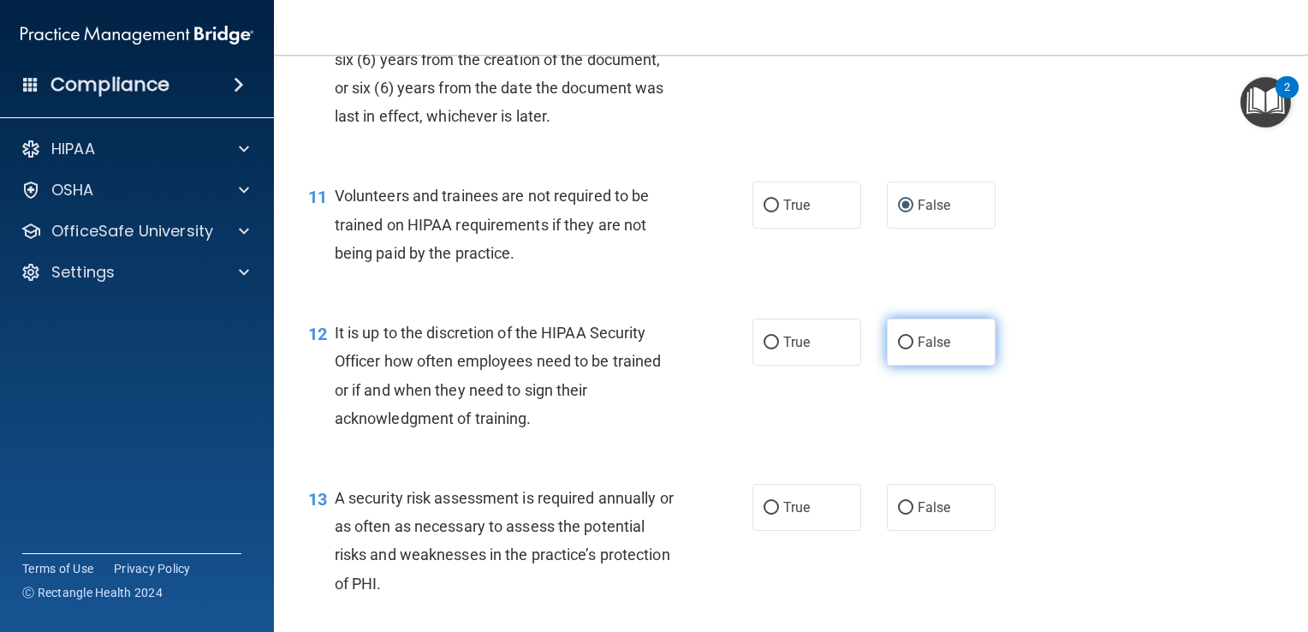
click at [898, 349] on input "False" at bounding box center [905, 342] width 15 height 13
radio input "true"
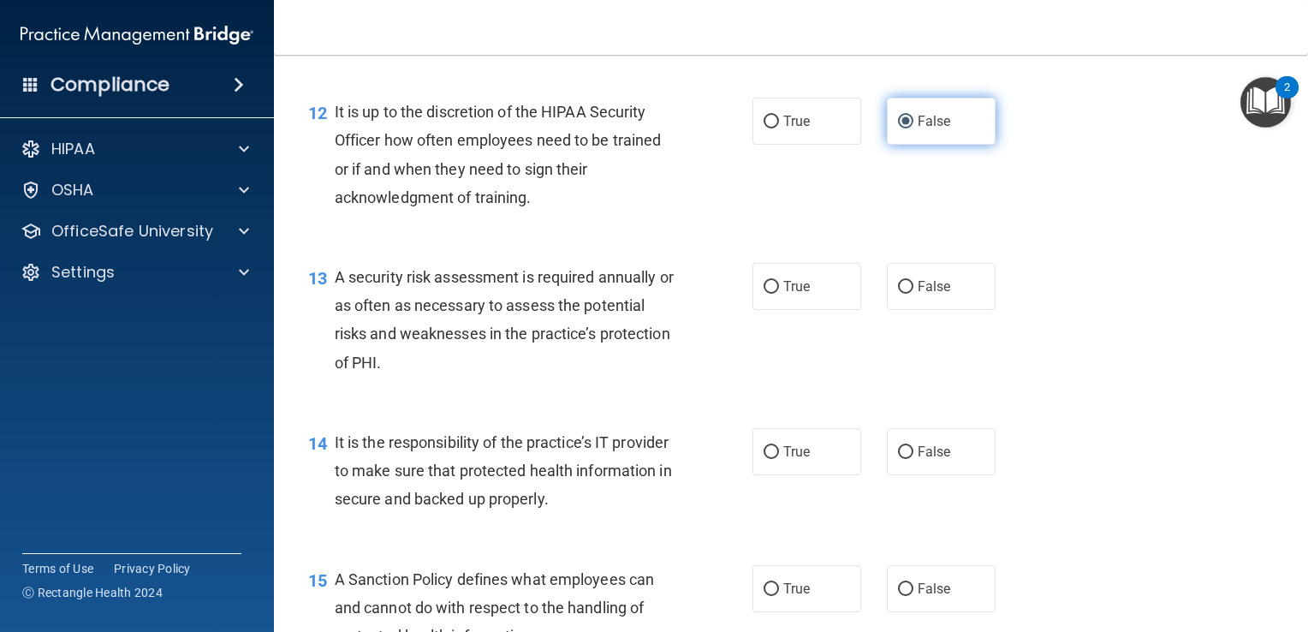
scroll to position [2010, 0]
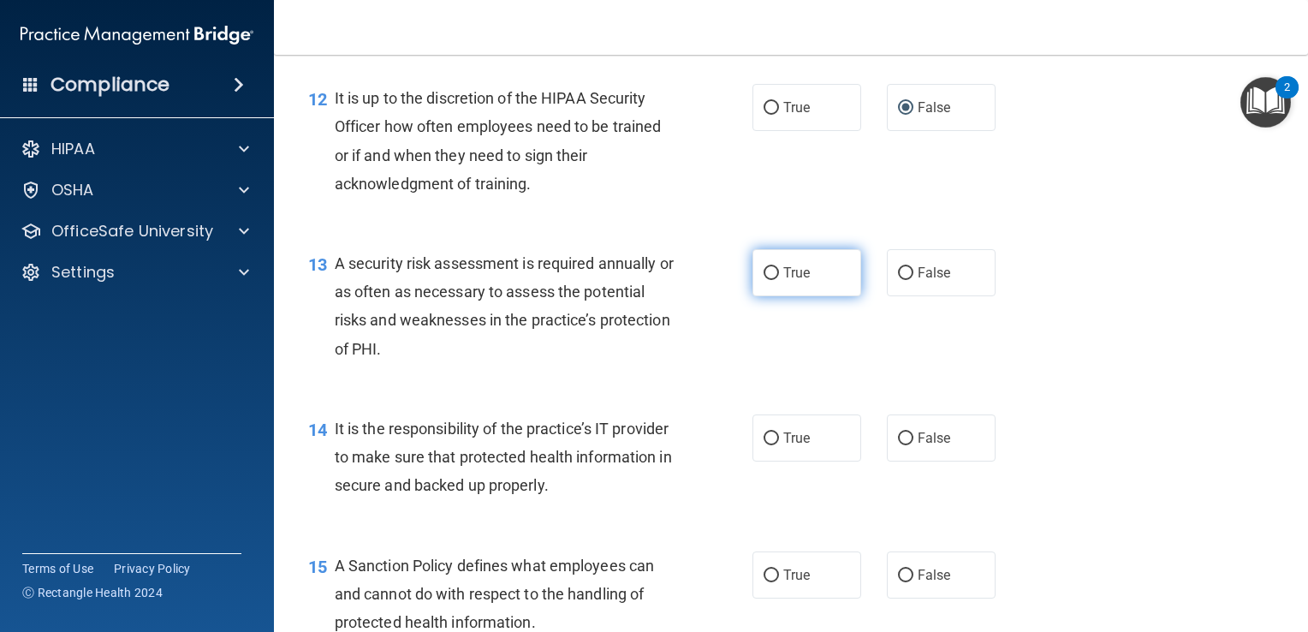
click at [764, 280] on input "True" at bounding box center [771, 273] width 15 height 13
radio input "true"
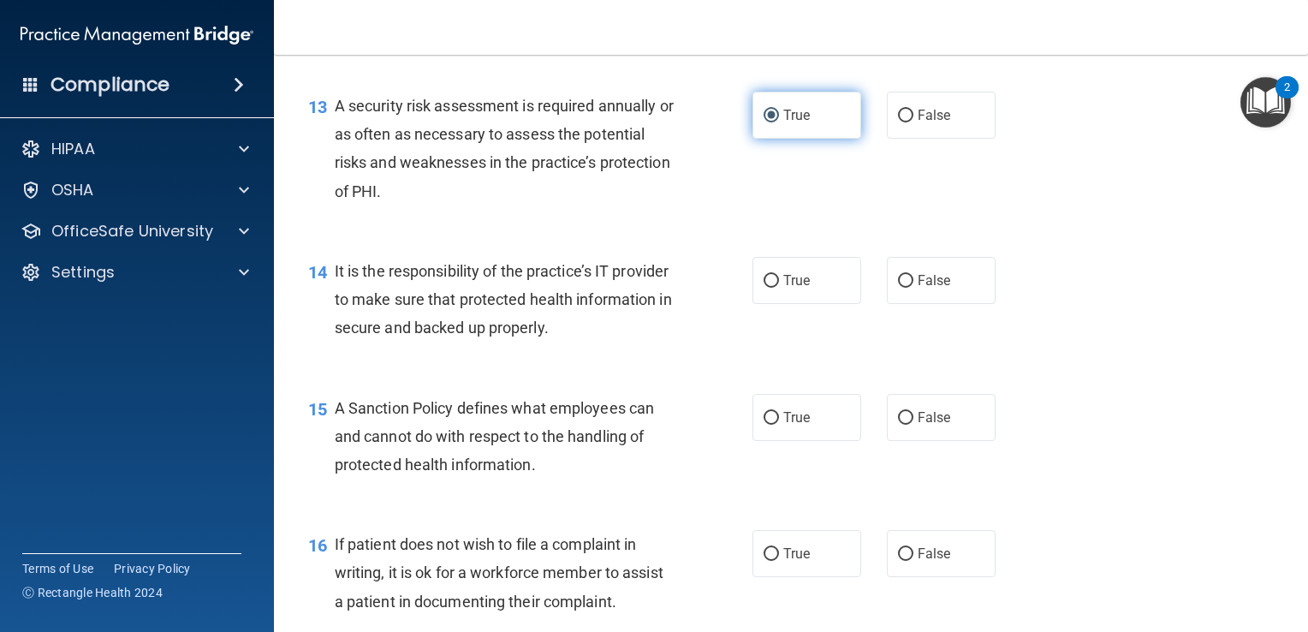
scroll to position [2175, 0]
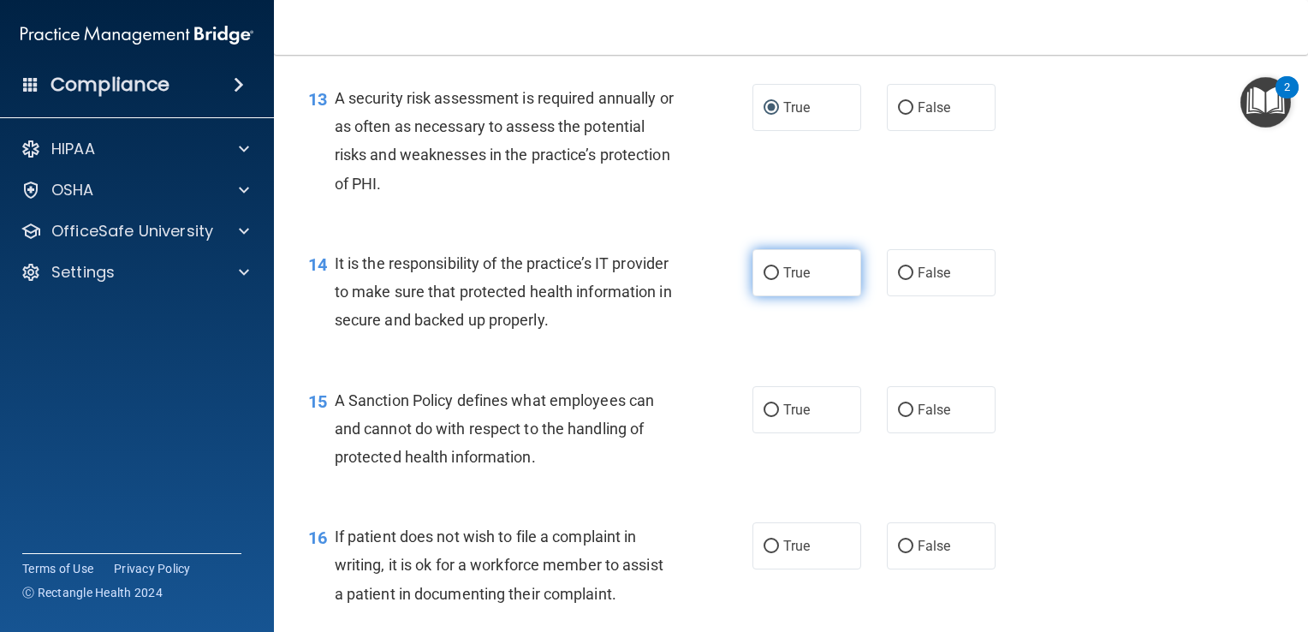
click at [764, 280] on input "True" at bounding box center [771, 273] width 15 height 13
radio input "true"
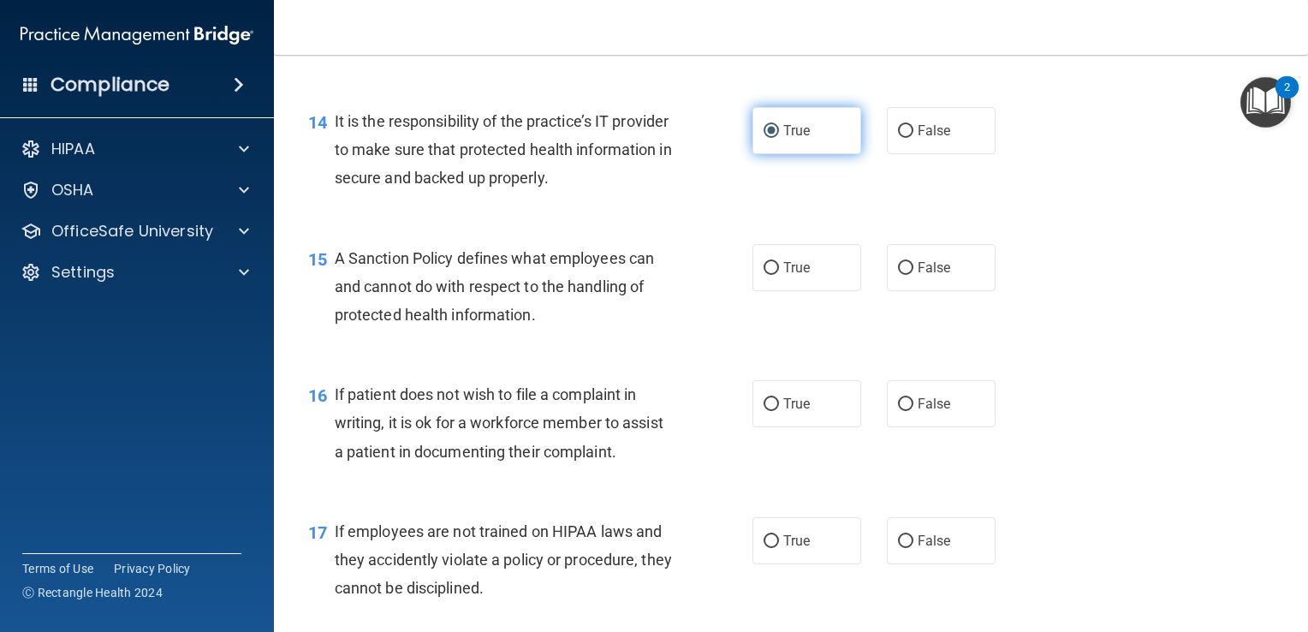
scroll to position [2321, 0]
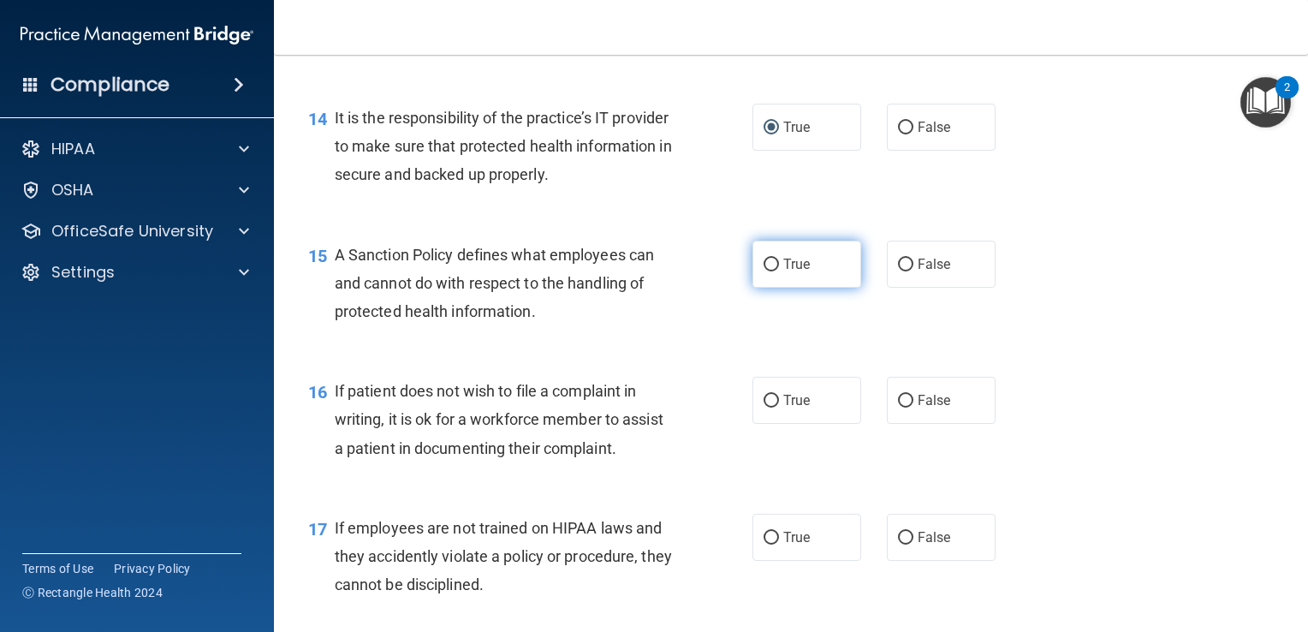
click at [768, 271] on input "True" at bounding box center [771, 265] width 15 height 13
radio input "true"
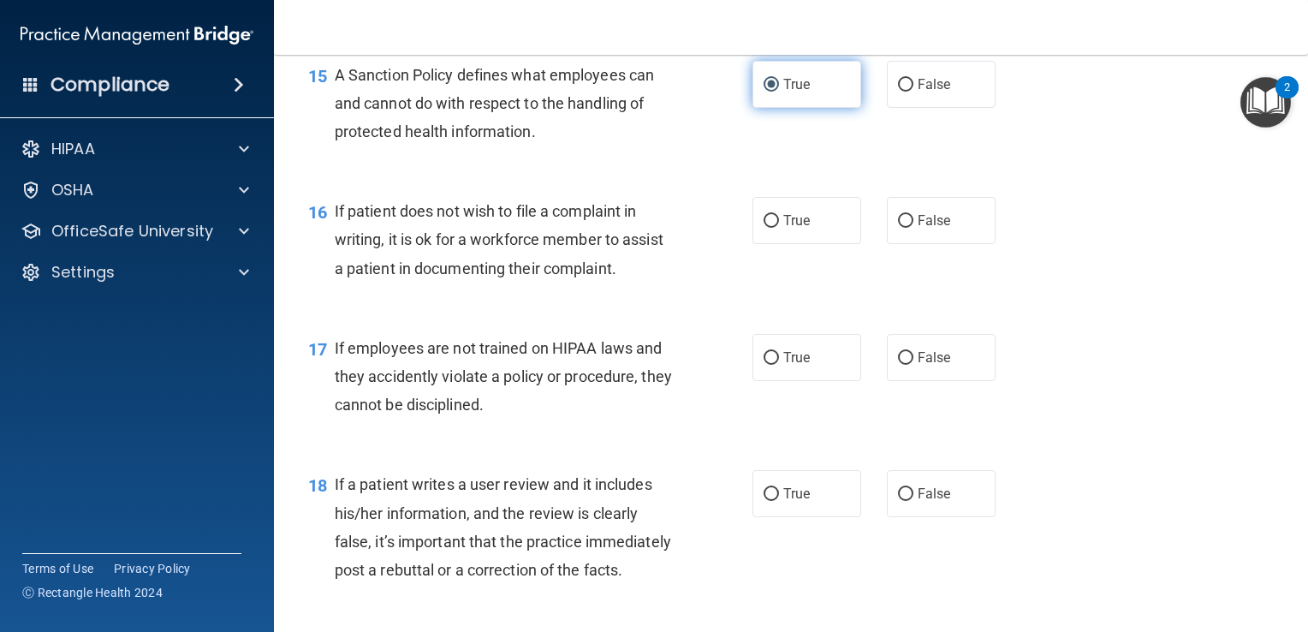
scroll to position [2502, 0]
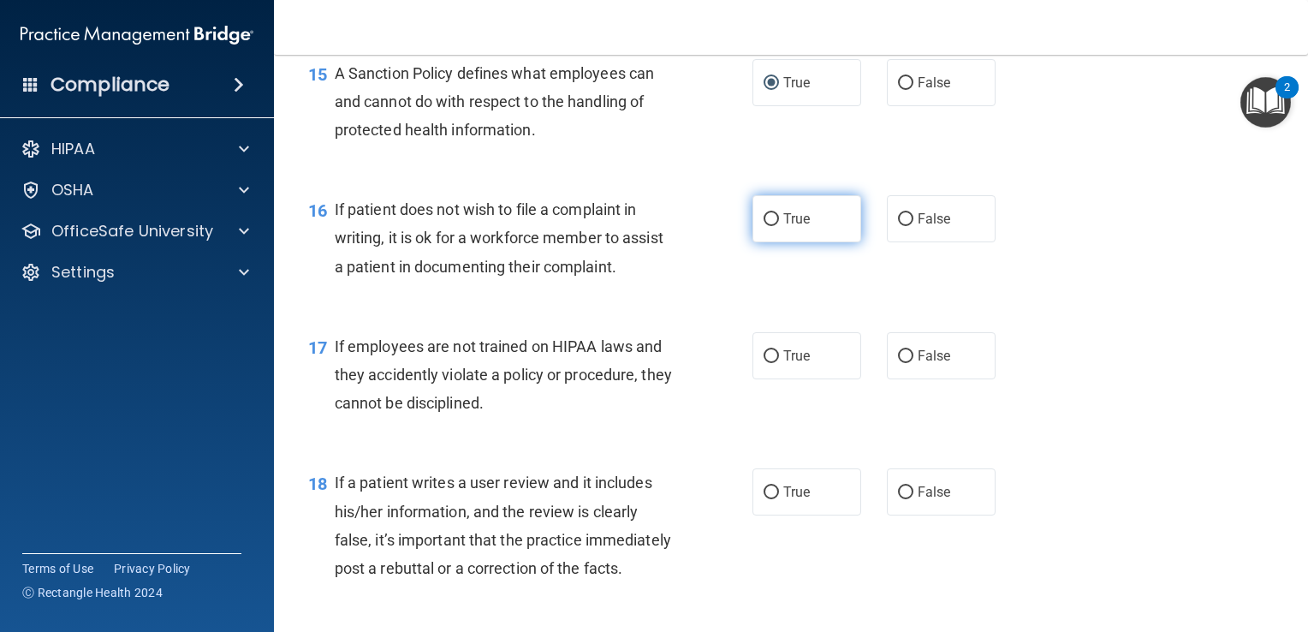
click at [764, 226] on input "True" at bounding box center [771, 219] width 15 height 13
radio input "true"
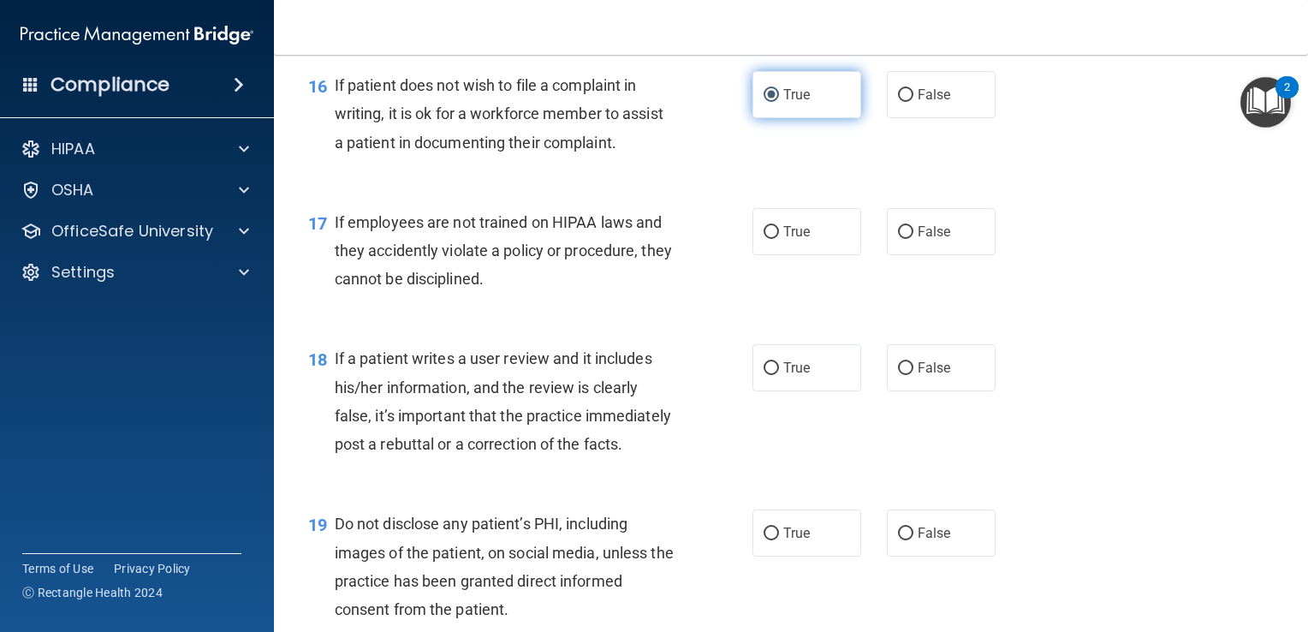
scroll to position [2633, 0]
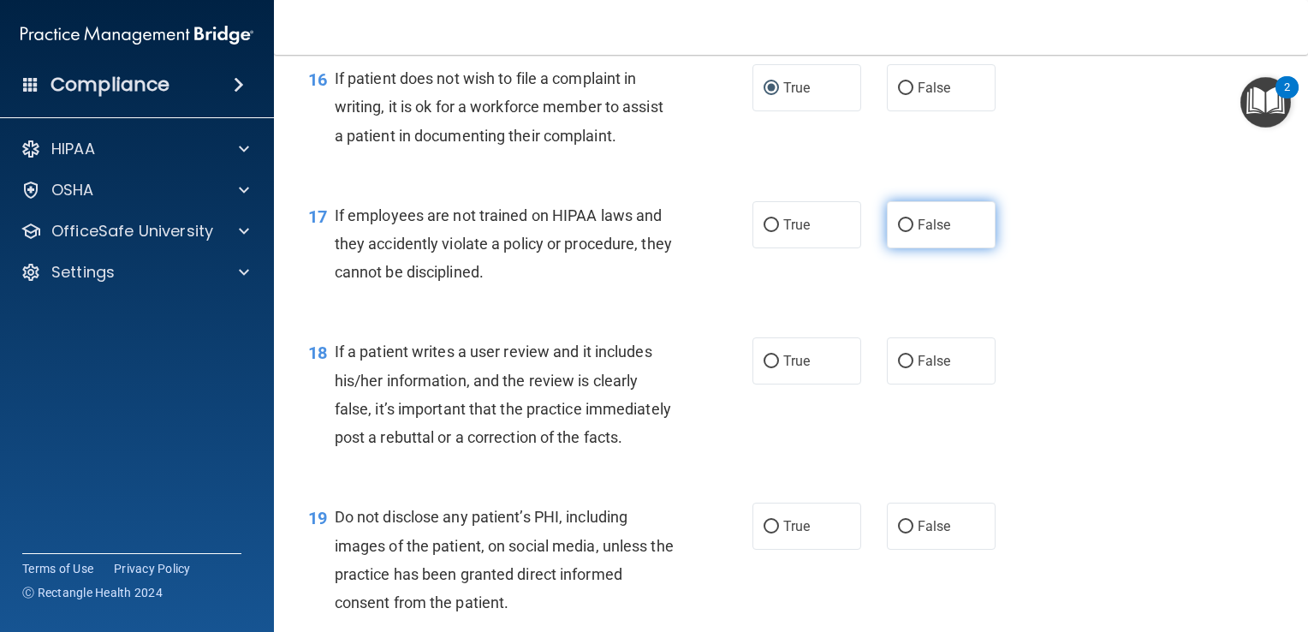
click at [898, 232] on input "False" at bounding box center [905, 225] width 15 height 13
radio input "true"
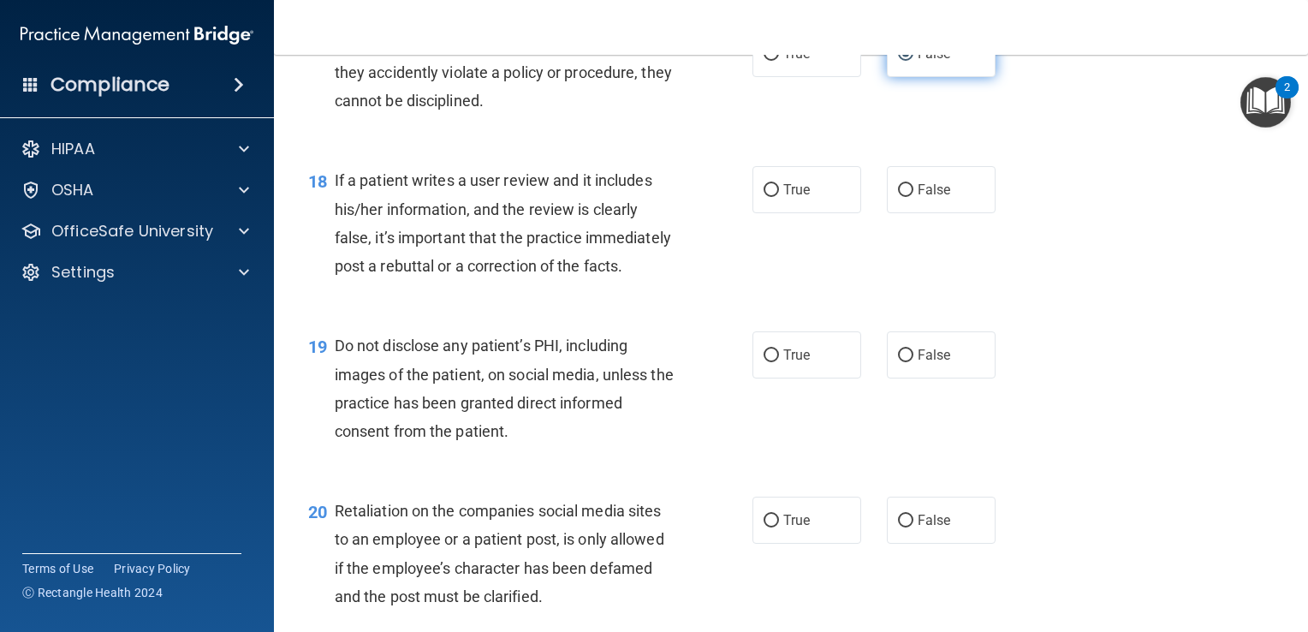
scroll to position [2806, 0]
click at [898, 195] on input "False" at bounding box center [905, 188] width 15 height 13
radio input "true"
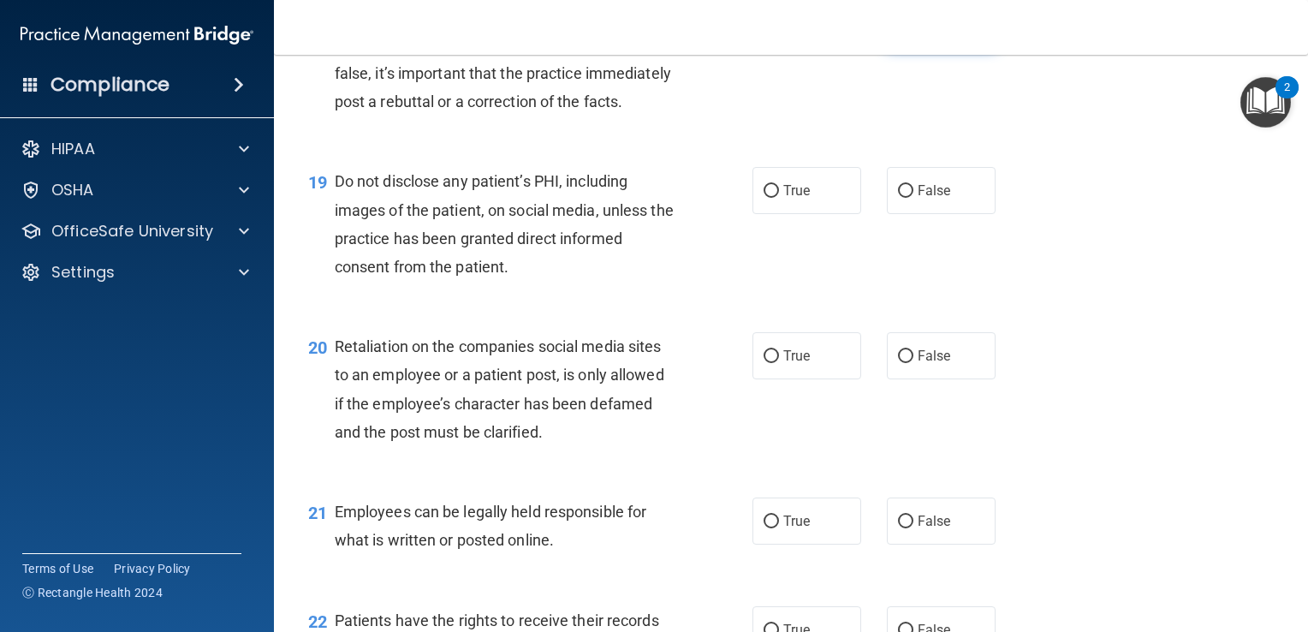
scroll to position [2970, 0]
click at [764, 197] on input "True" at bounding box center [771, 190] width 15 height 13
radio input "true"
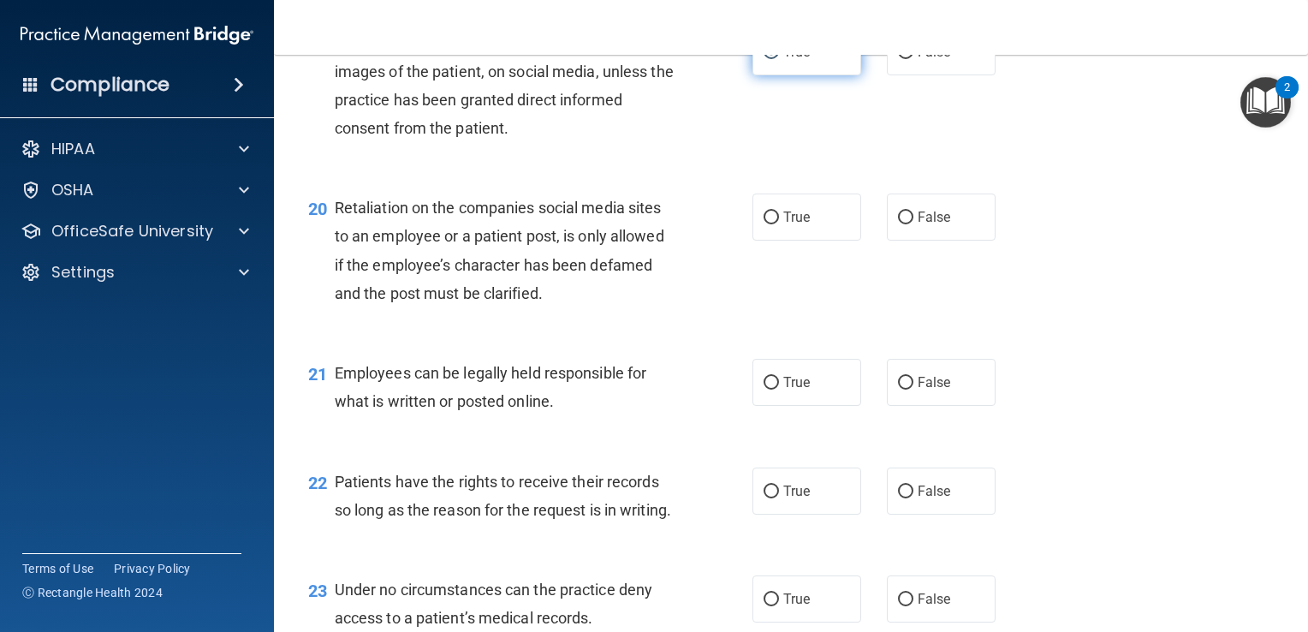
scroll to position [3109, 0]
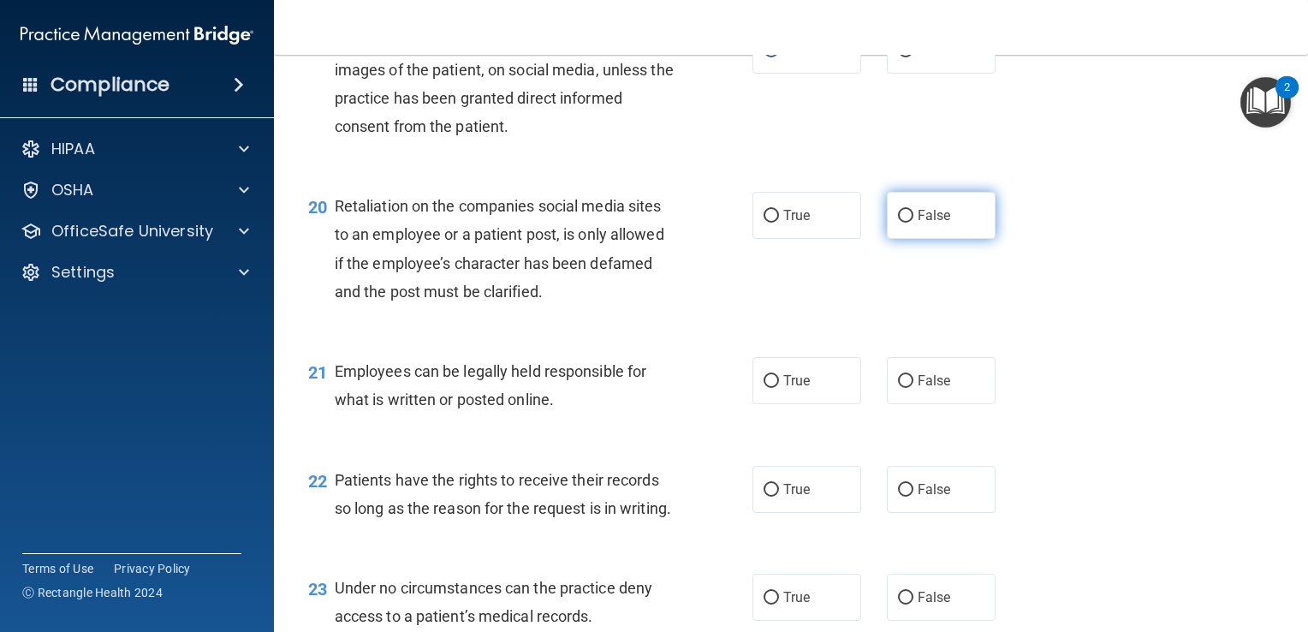
click at [898, 223] on input "False" at bounding box center [905, 216] width 15 height 13
radio input "true"
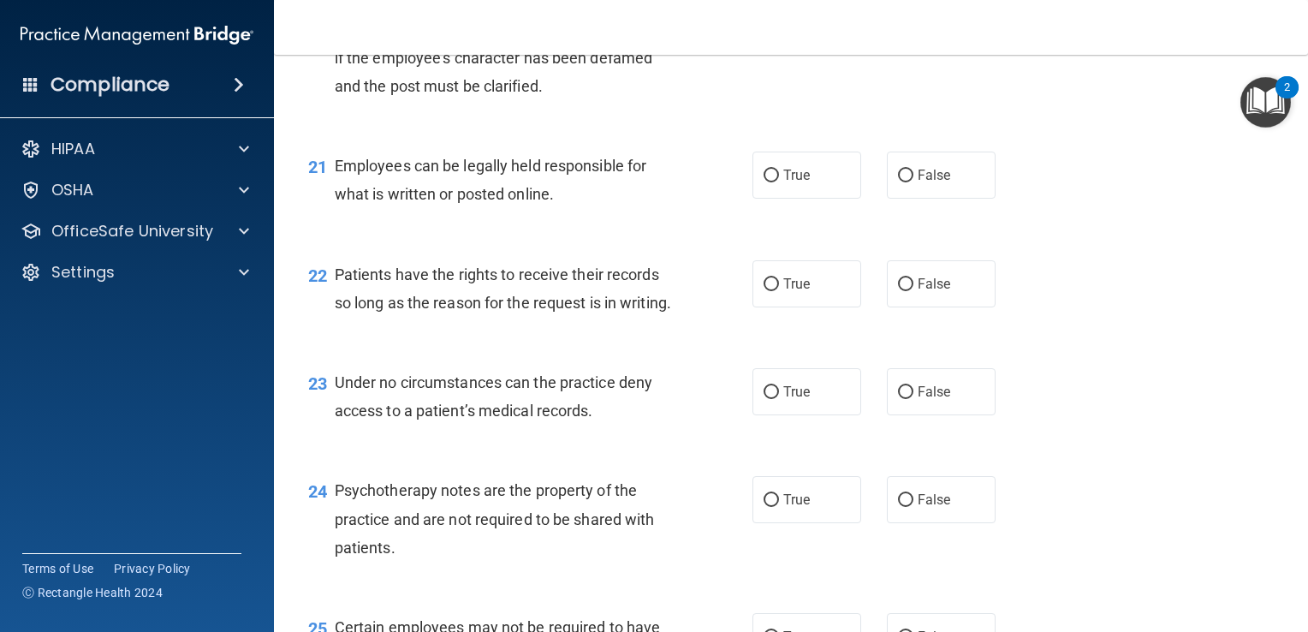
scroll to position [3321, 0]
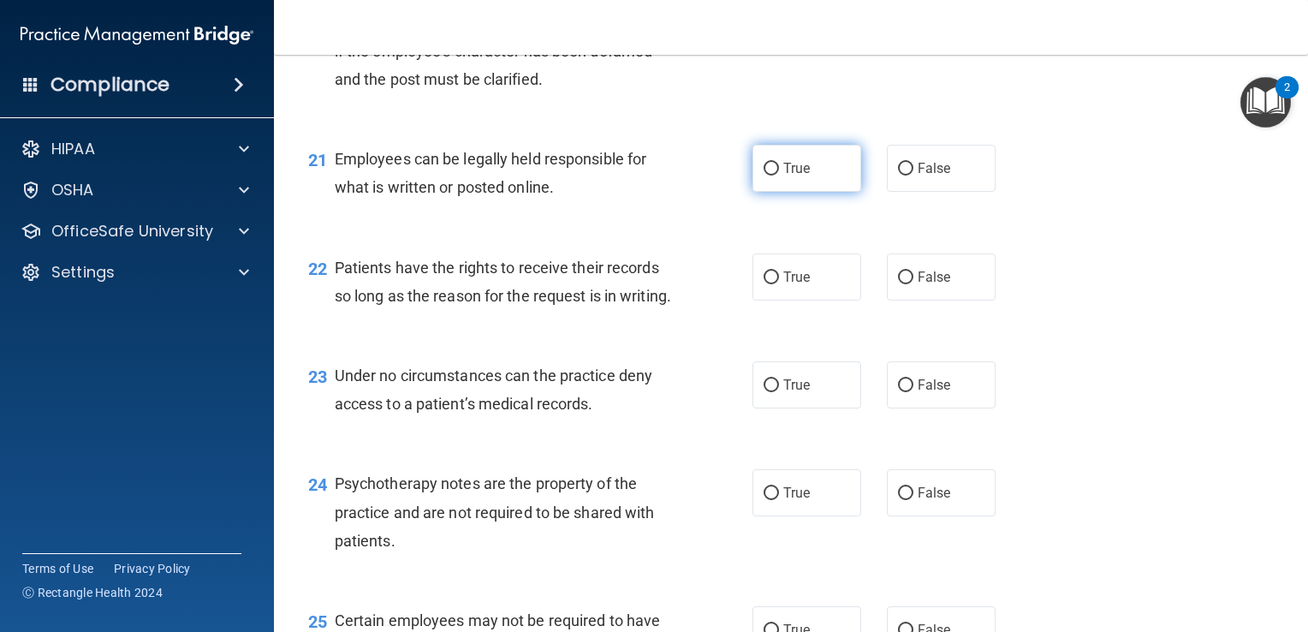
click at [764, 175] on input "True" at bounding box center [771, 169] width 15 height 13
radio input "true"
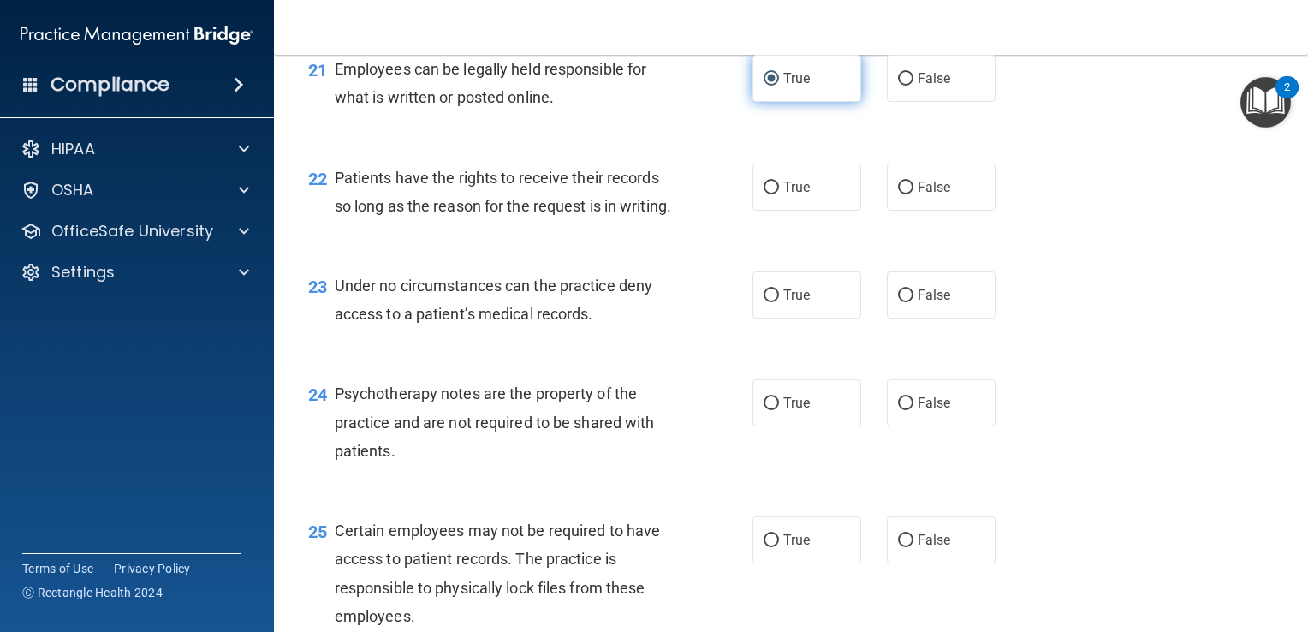
scroll to position [3414, 0]
click at [898, 192] on input "False" at bounding box center [905, 185] width 15 height 13
radio input "true"
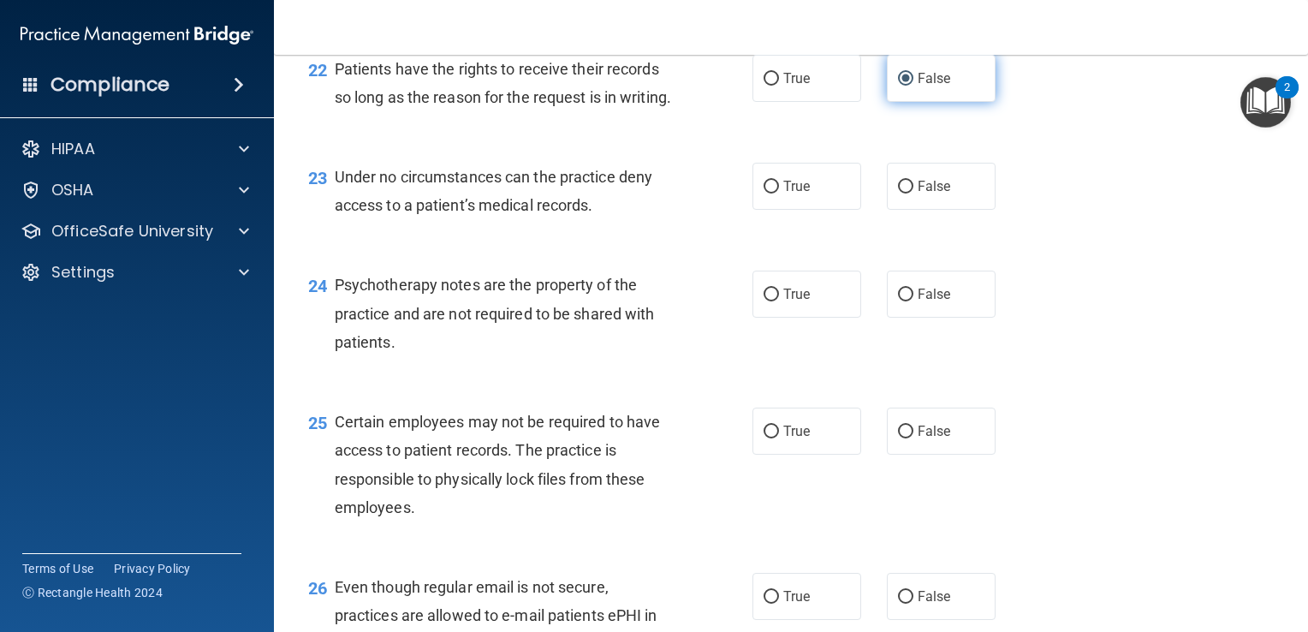
scroll to position [3529, 0]
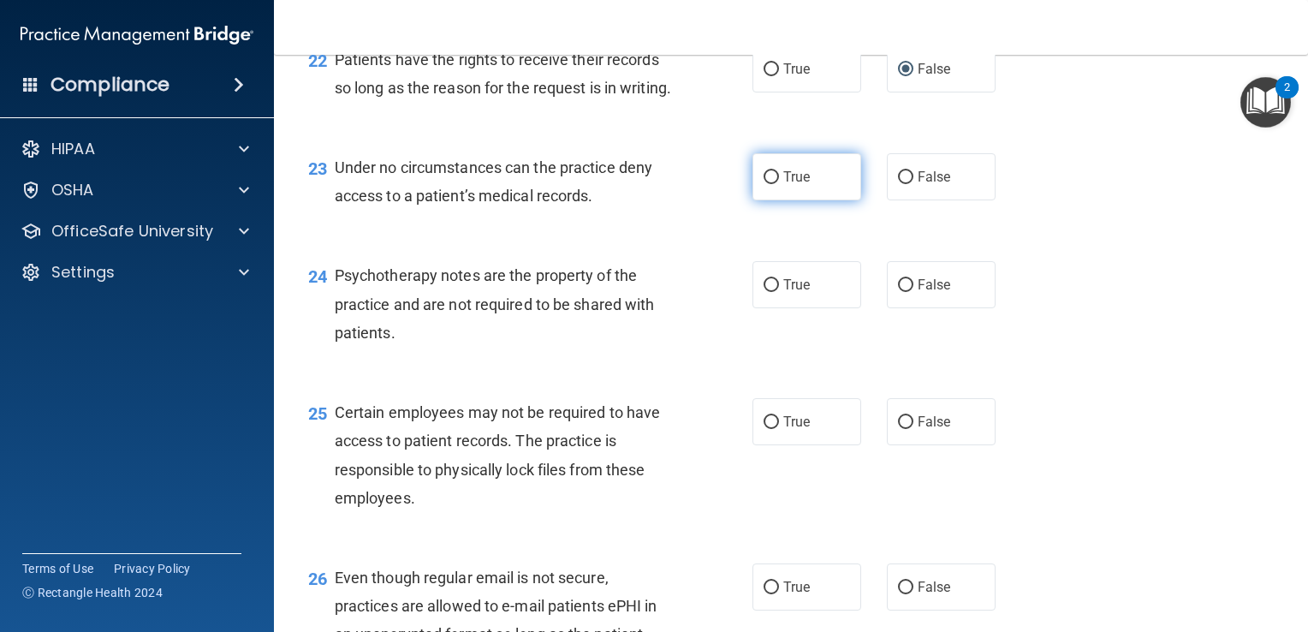
click at [764, 184] on input "True" at bounding box center [771, 177] width 15 height 13
radio input "true"
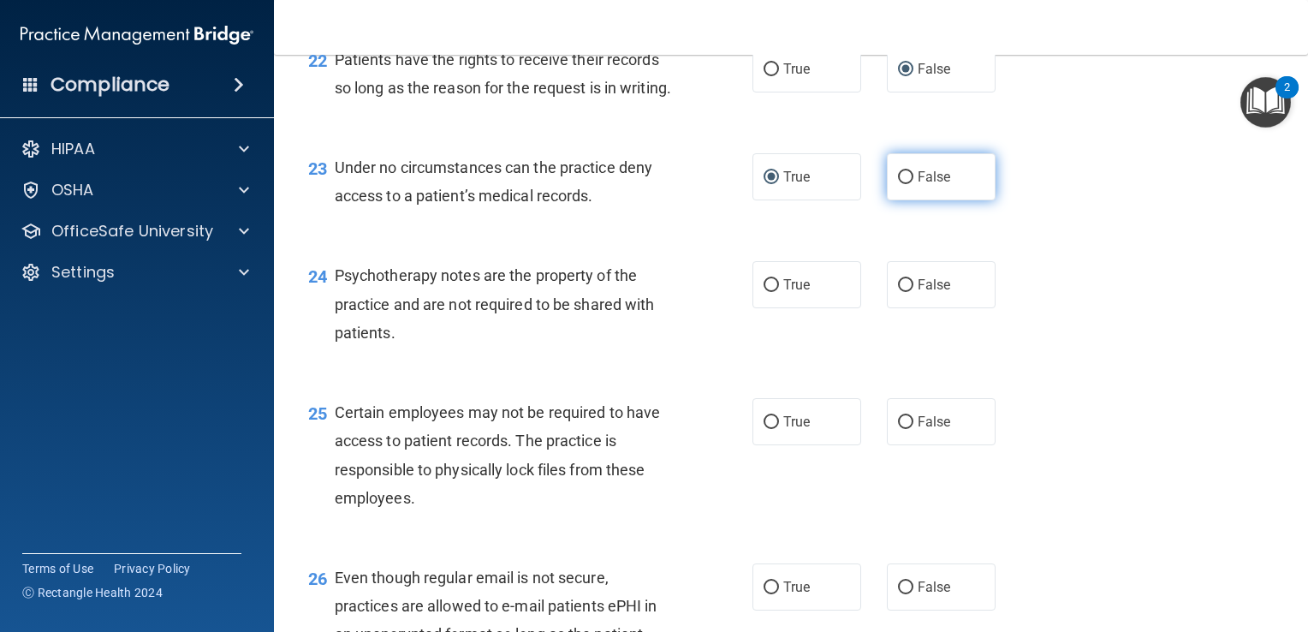
click at [904, 184] on input "False" at bounding box center [905, 177] width 15 height 13
radio input "true"
radio input "false"
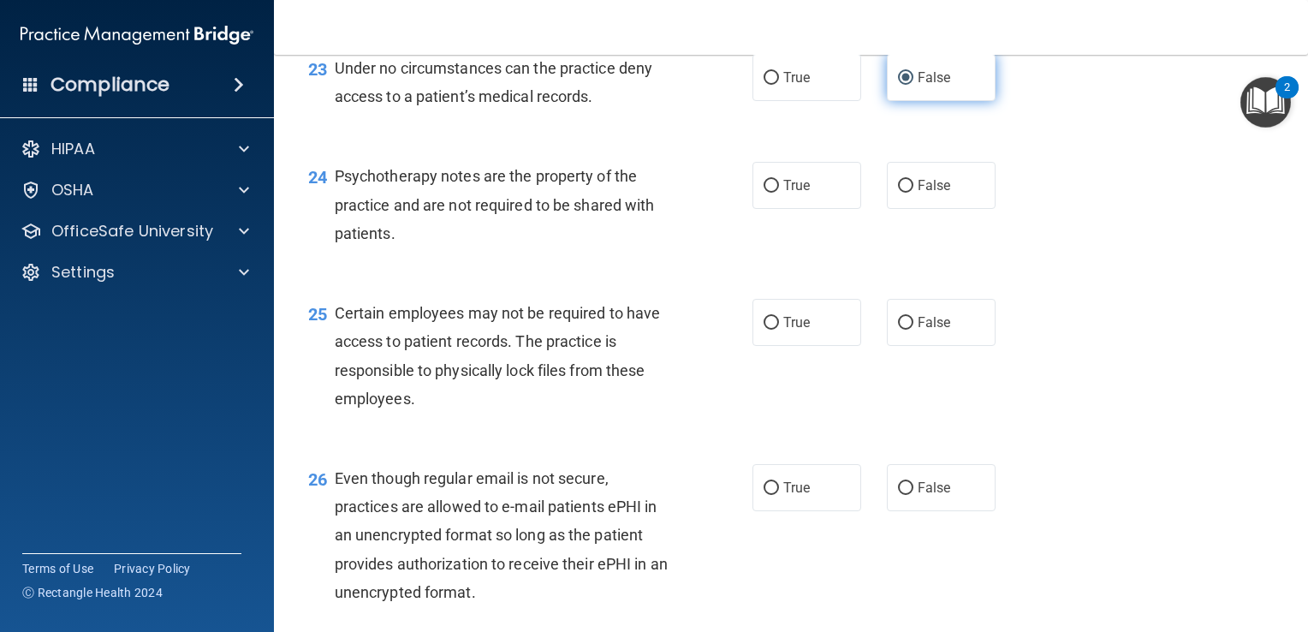
scroll to position [3648, 0]
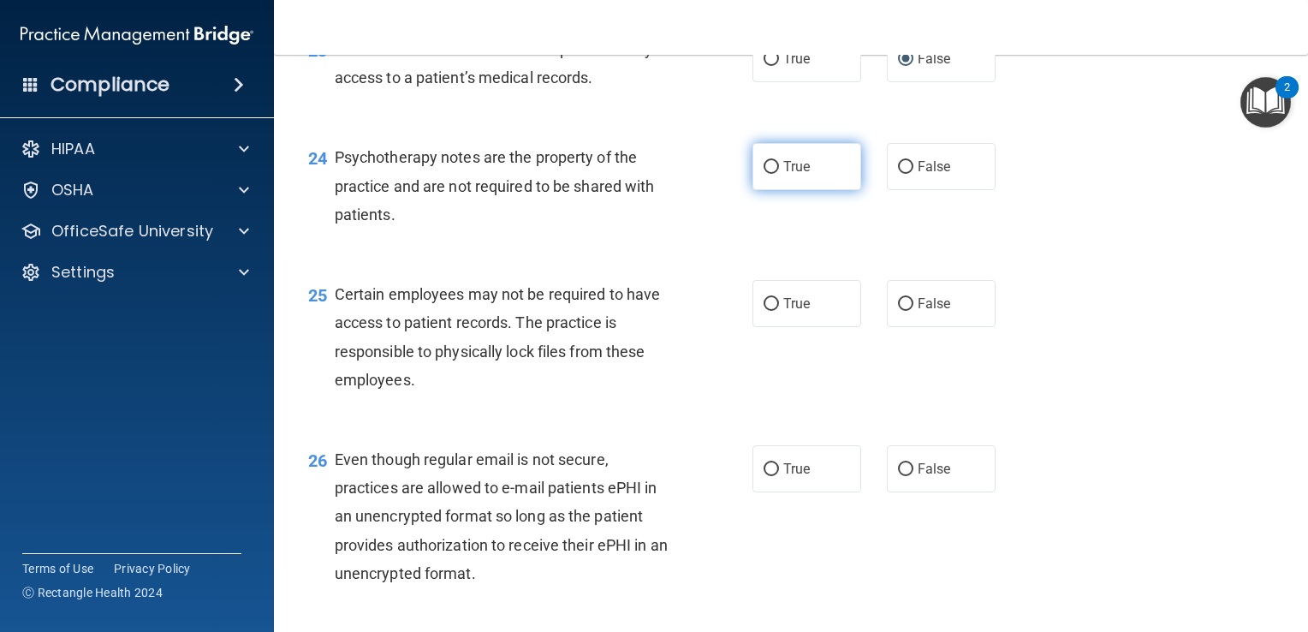
click at [764, 174] on input "True" at bounding box center [771, 167] width 15 height 13
radio input "true"
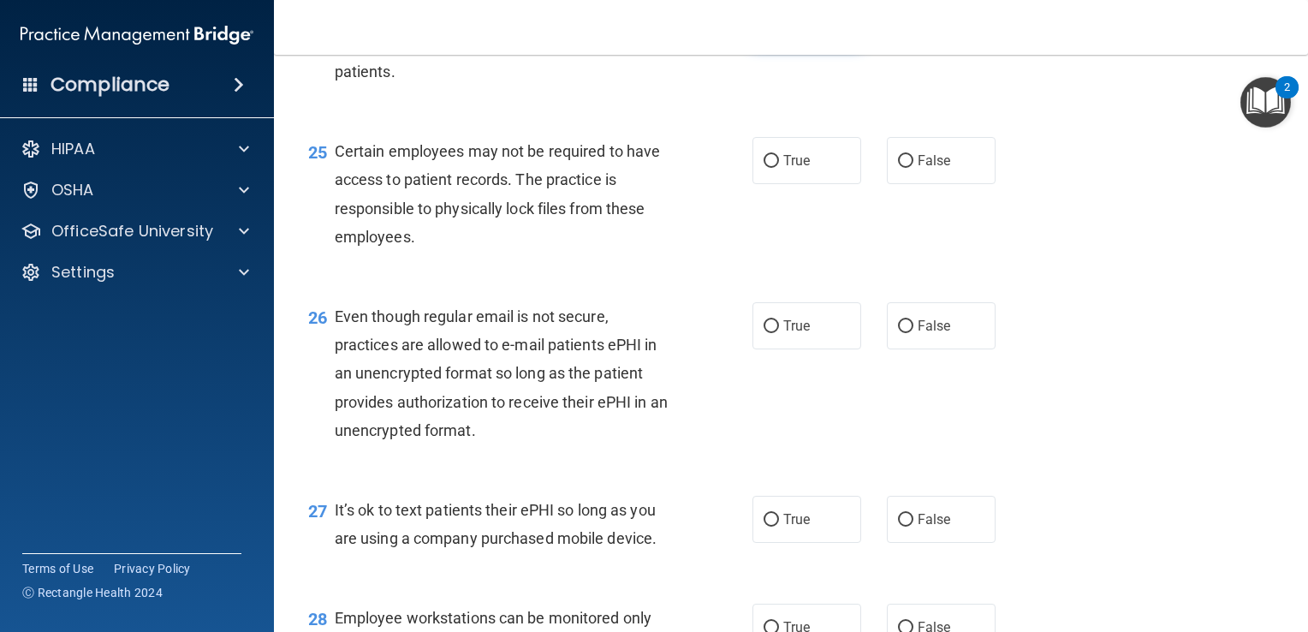
scroll to position [3794, 0]
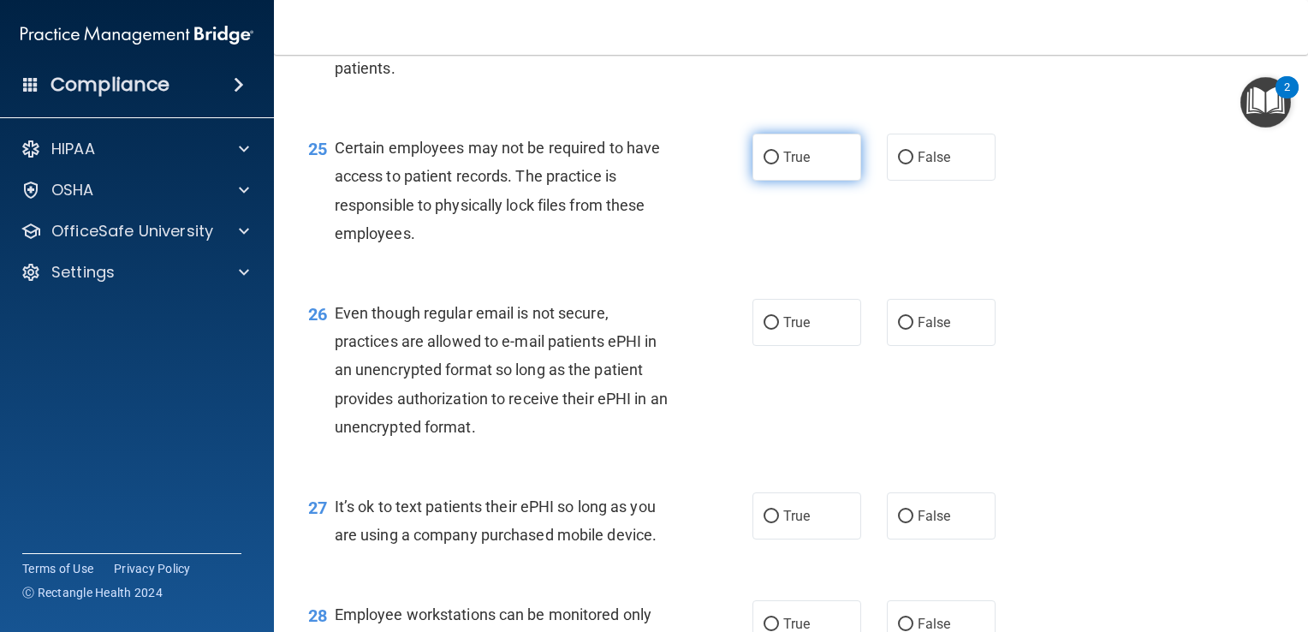
click at [764, 164] on input "True" at bounding box center [771, 158] width 15 height 13
radio input "true"
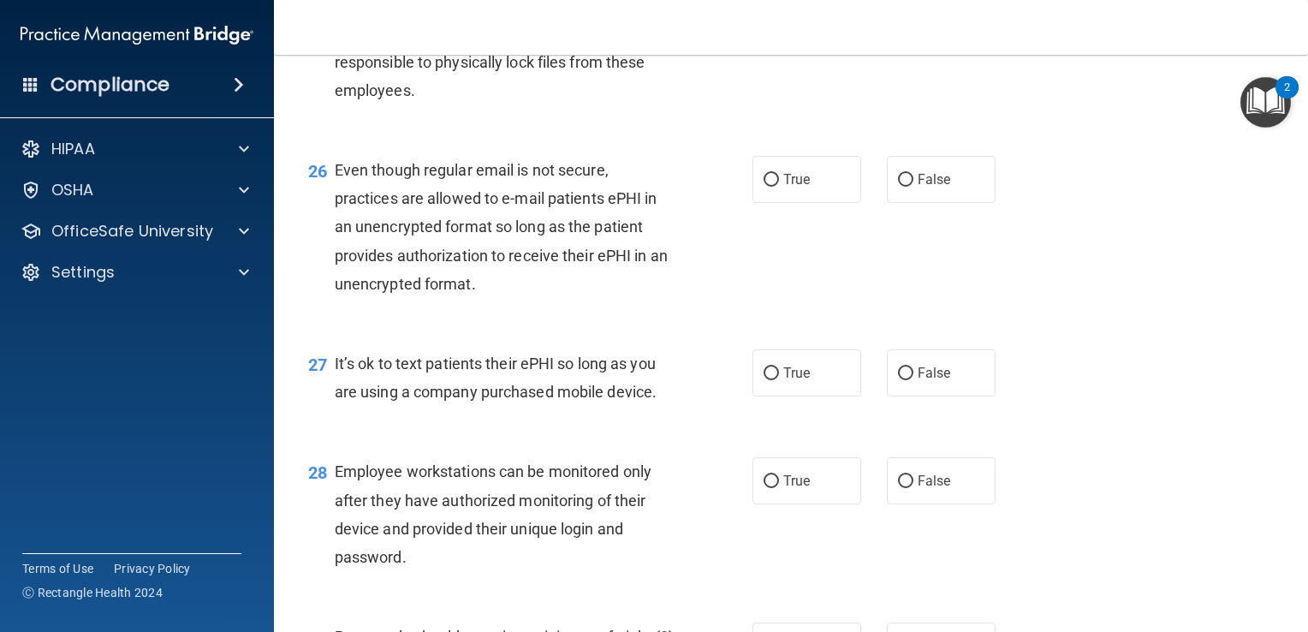
scroll to position [3965, 0]
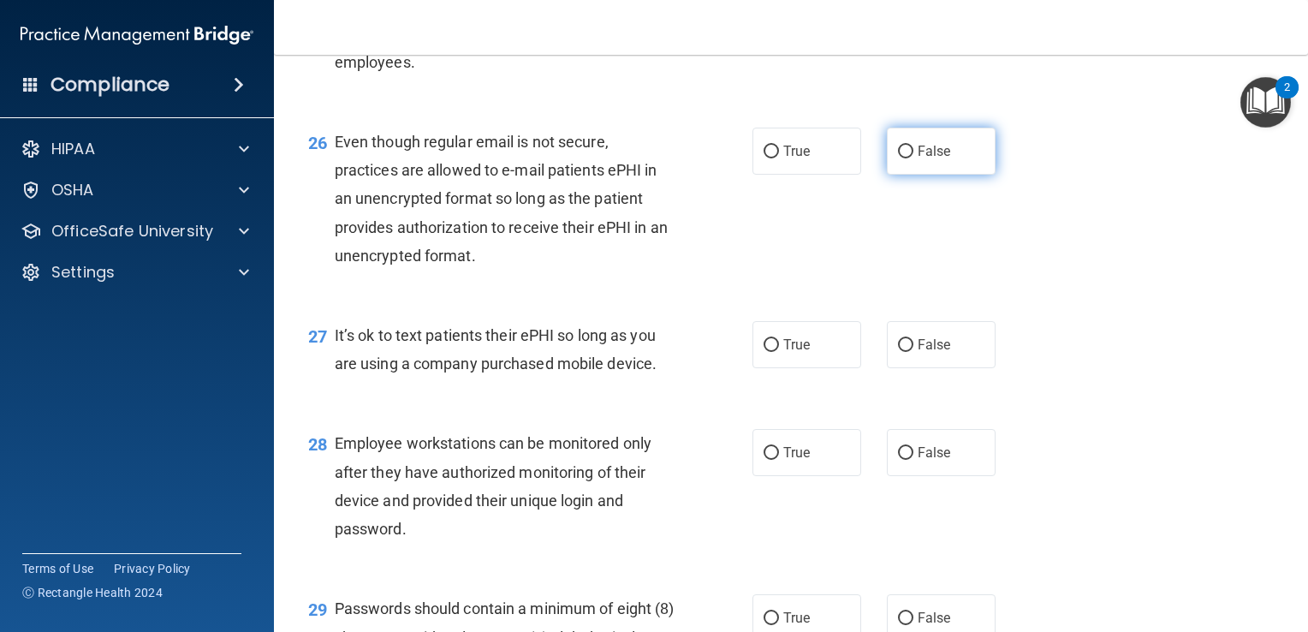
click at [898, 158] on input "False" at bounding box center [905, 152] width 15 height 13
radio input "true"
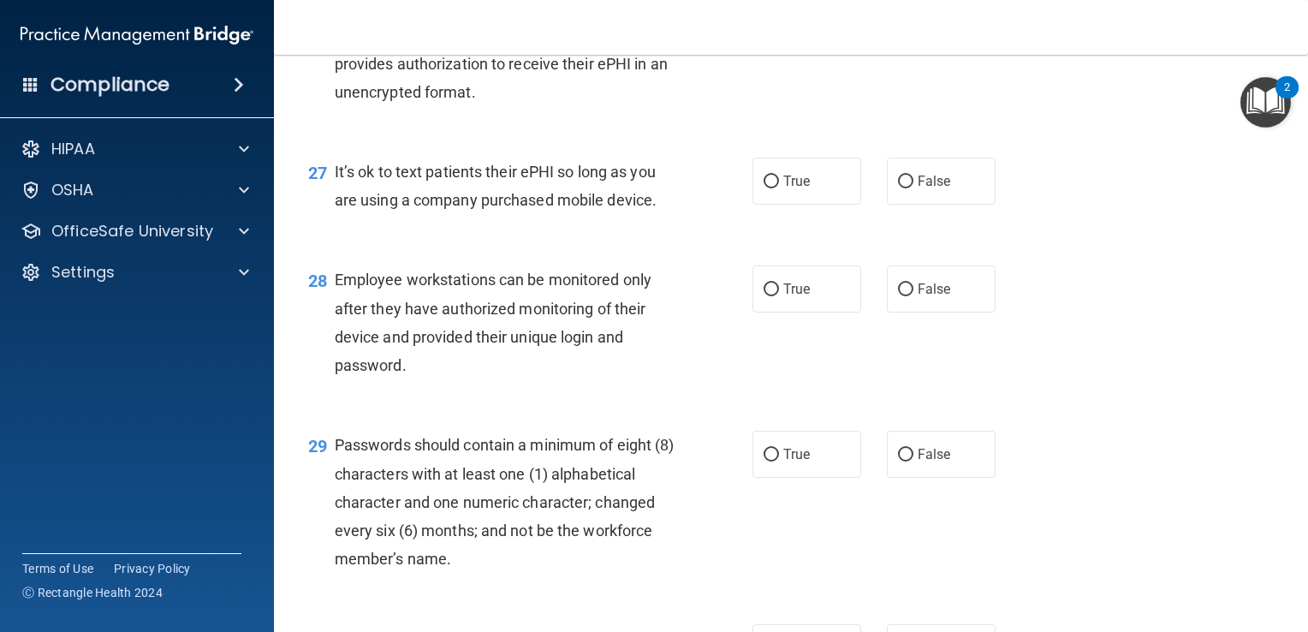
scroll to position [4130, 0]
click at [898, 187] on input "False" at bounding box center [905, 181] width 15 height 13
radio input "true"
click at [764, 295] on input "True" at bounding box center [771, 288] width 15 height 13
radio input "true"
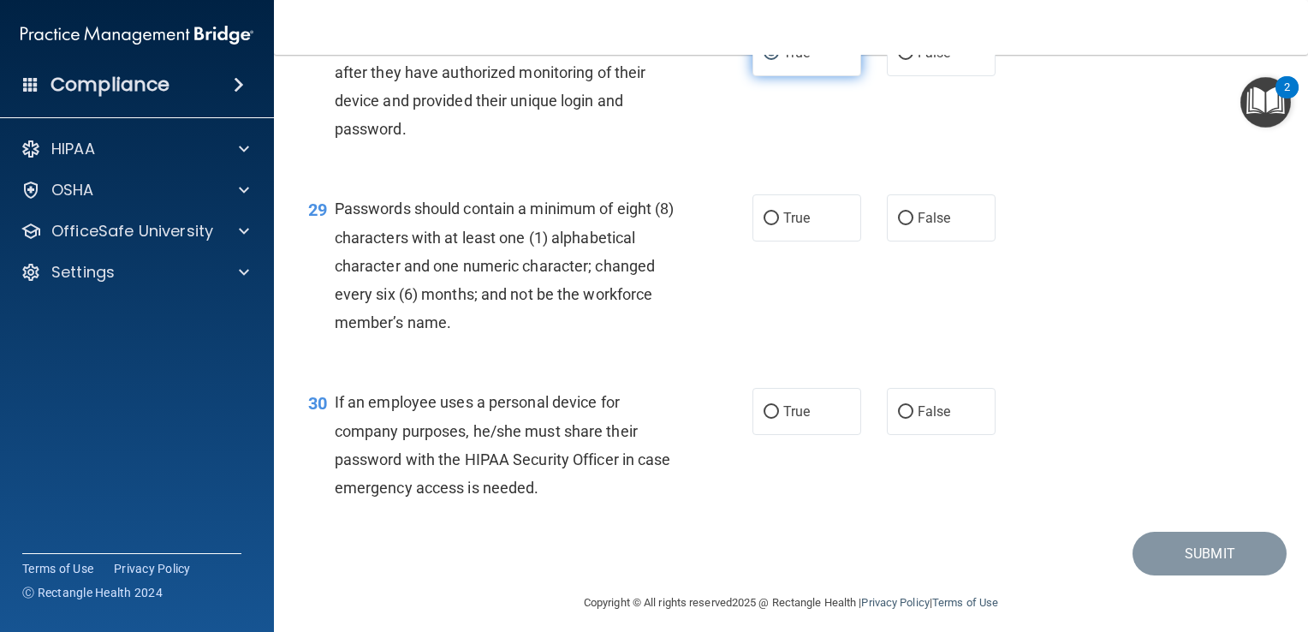
scroll to position [4390, 0]
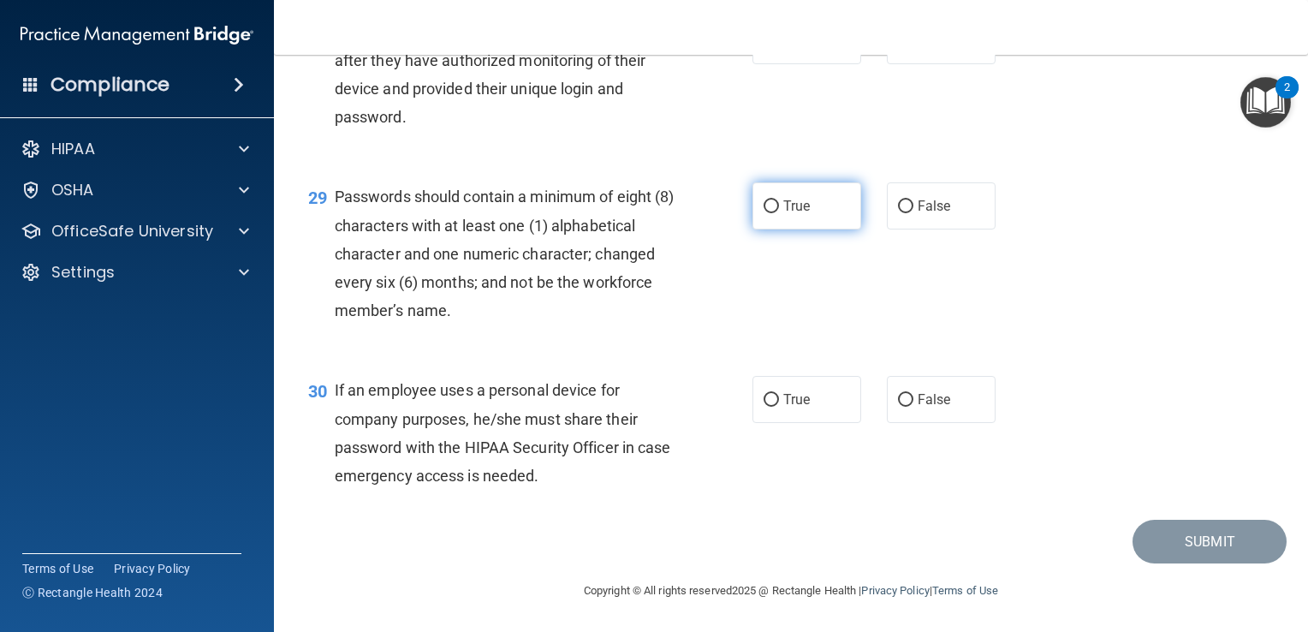
click at [765, 213] on input "True" at bounding box center [771, 206] width 15 height 13
radio input "true"
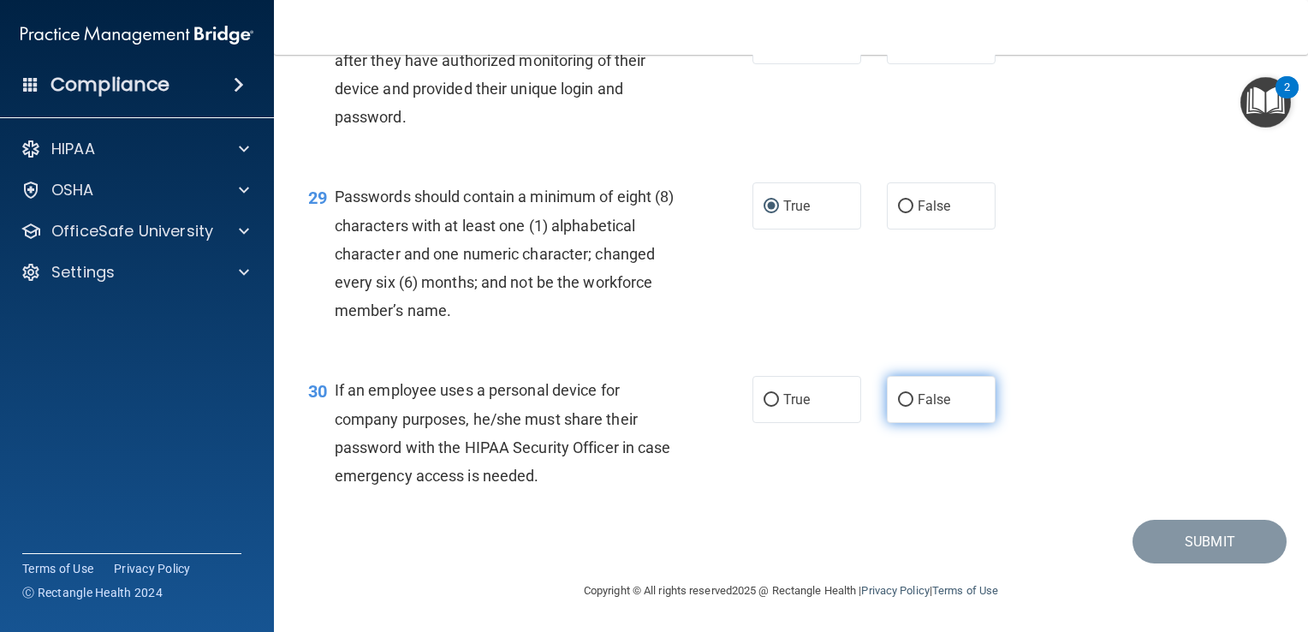
click at [898, 407] on input "False" at bounding box center [905, 400] width 15 height 13
radio input "true"
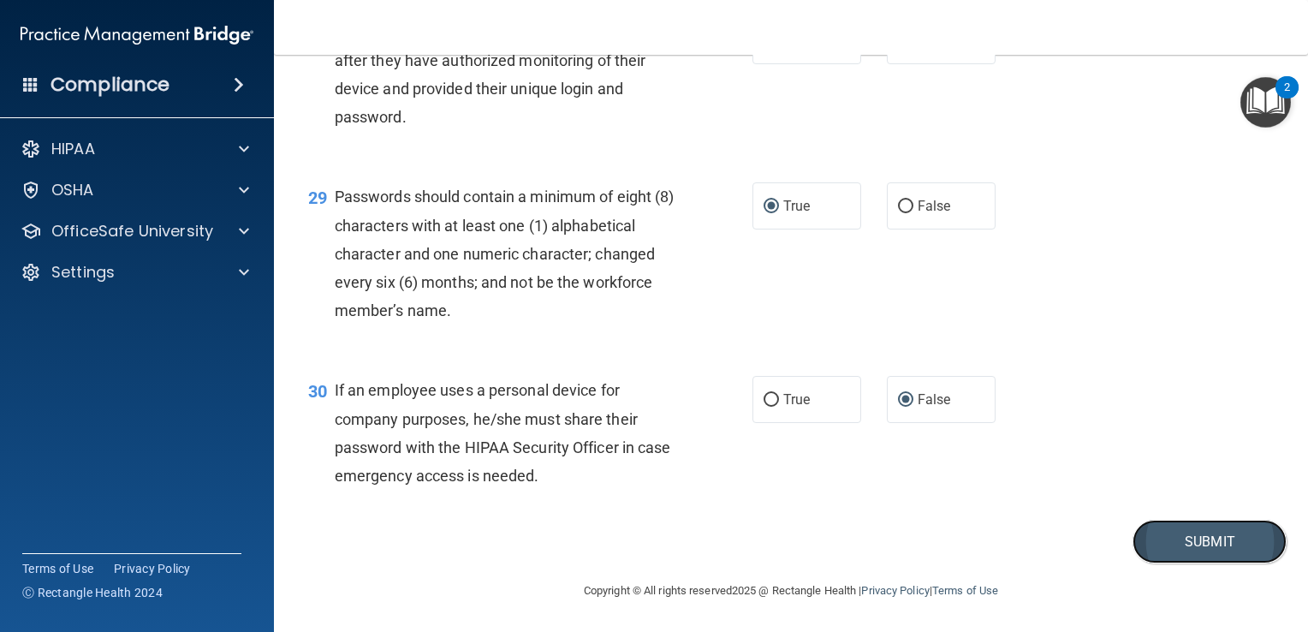
click at [1161, 563] on button "Submit" at bounding box center [1210, 542] width 154 height 44
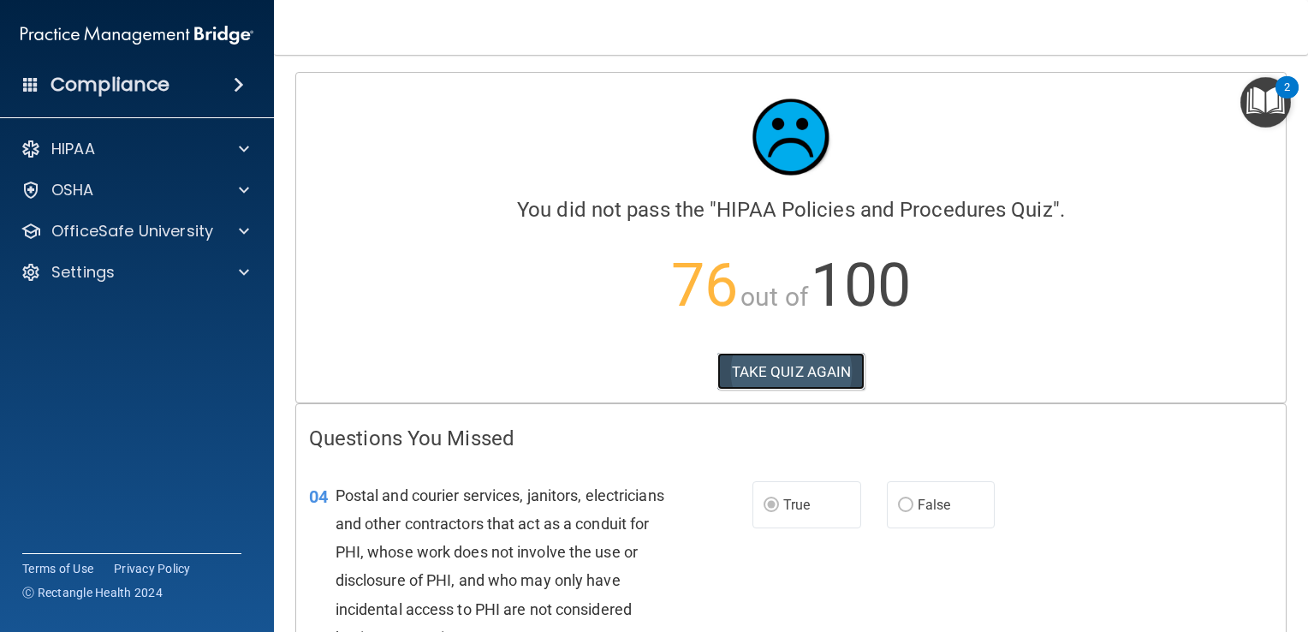
click at [783, 371] on button "TAKE QUIZ AGAIN" at bounding box center [791, 372] width 148 height 38
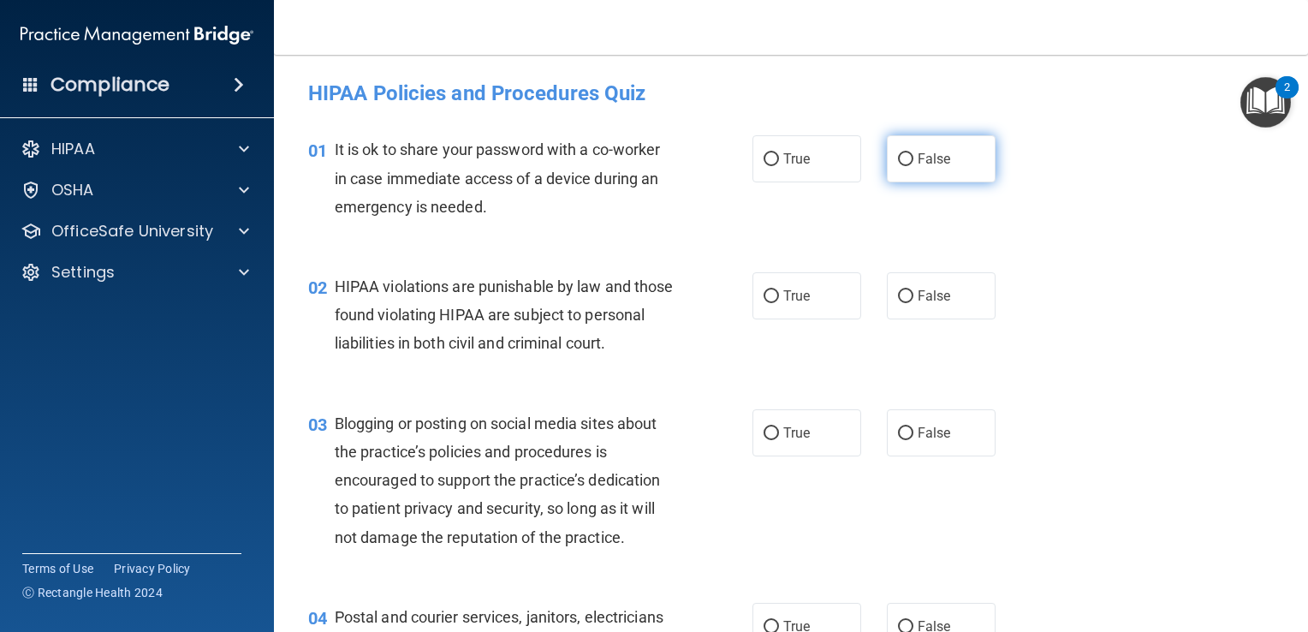
click at [898, 158] on input "False" at bounding box center [905, 159] width 15 height 13
radio input "true"
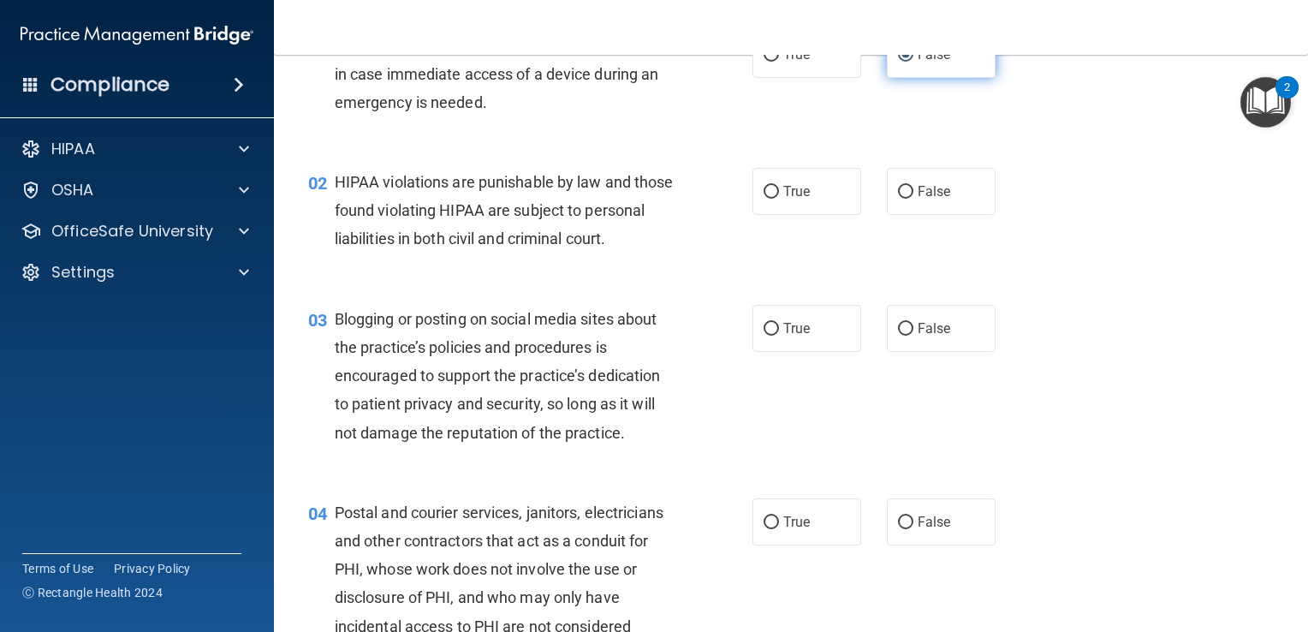
scroll to position [112, 0]
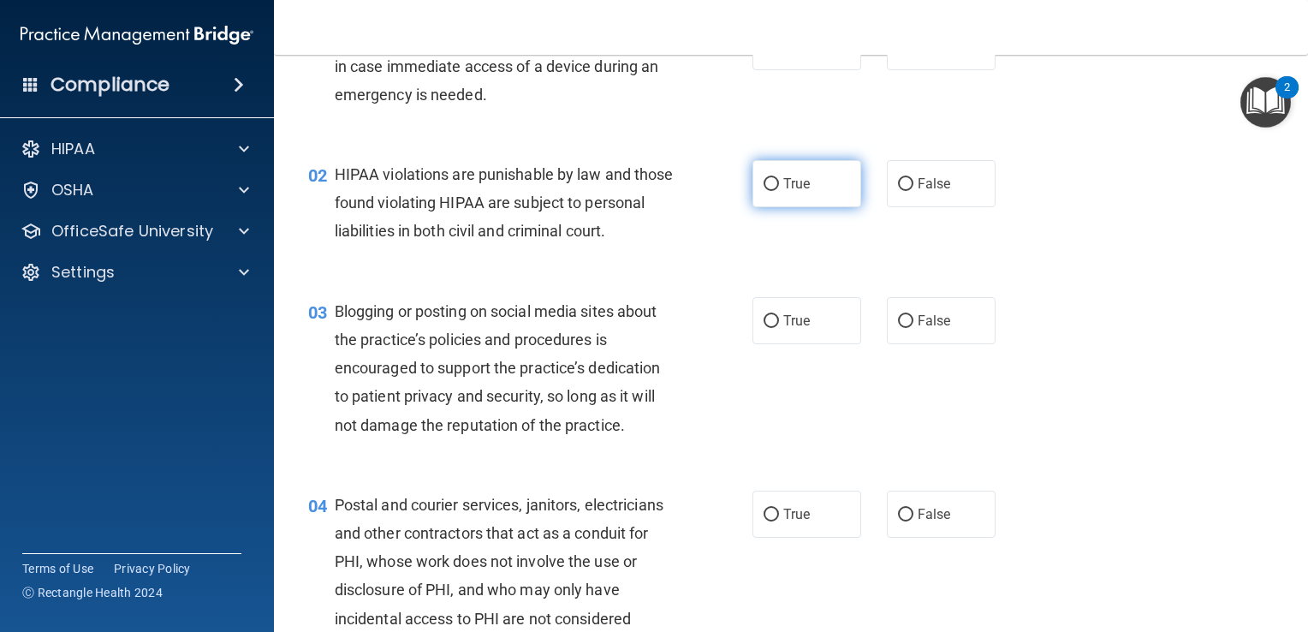
click at [764, 184] on input "True" at bounding box center [771, 184] width 15 height 13
radio input "true"
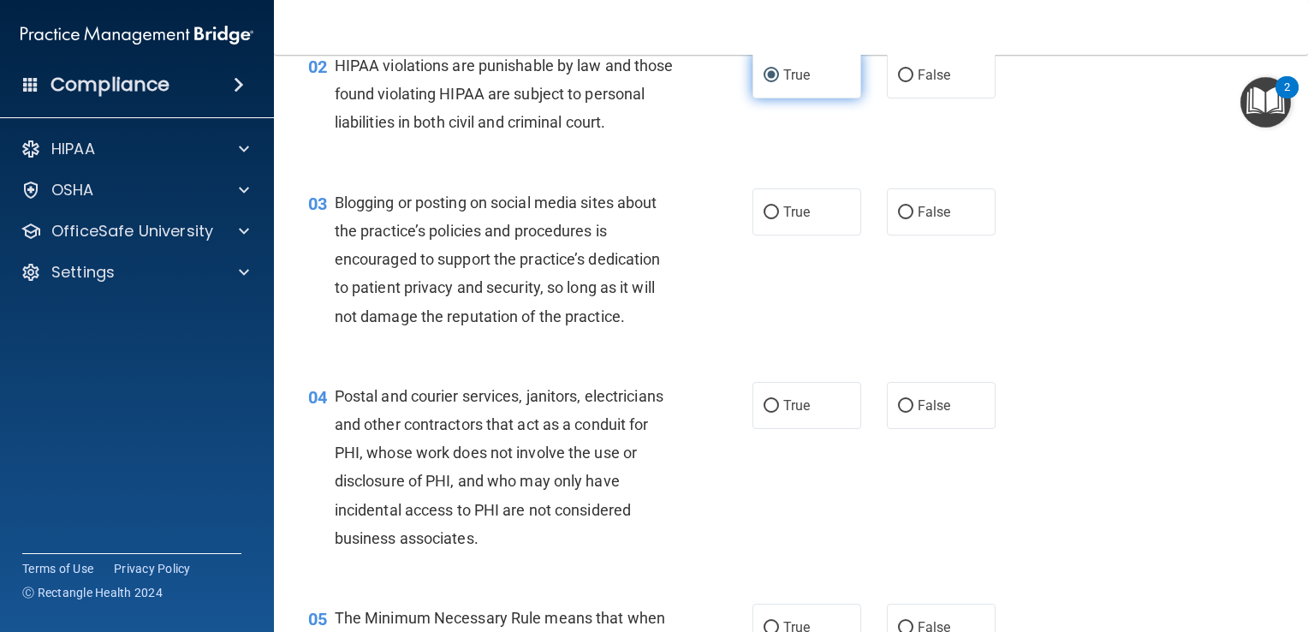
scroll to position [229, 0]
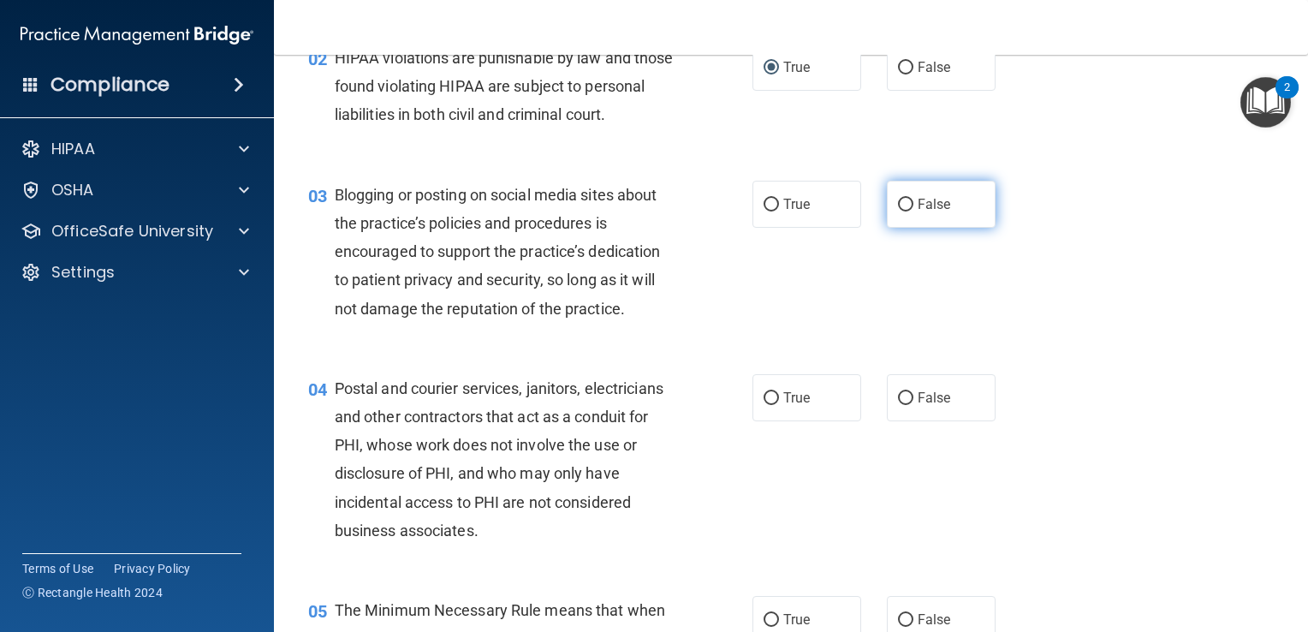
click at [901, 211] on input "False" at bounding box center [905, 205] width 15 height 13
radio input "true"
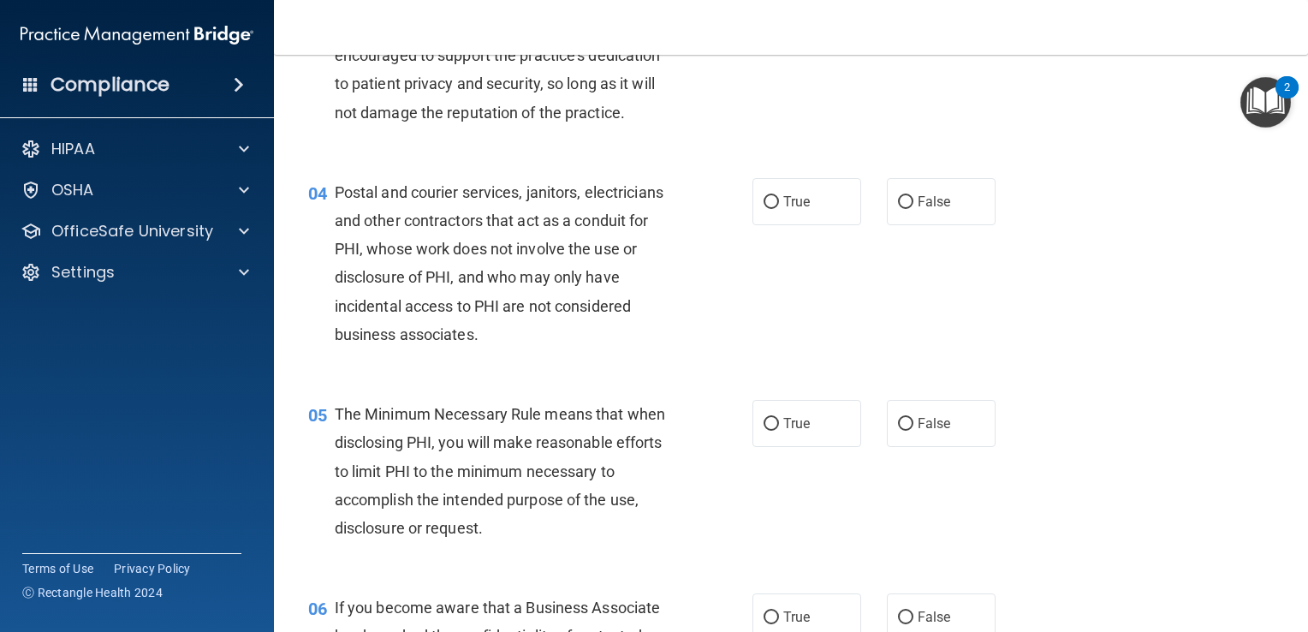
scroll to position [429, 0]
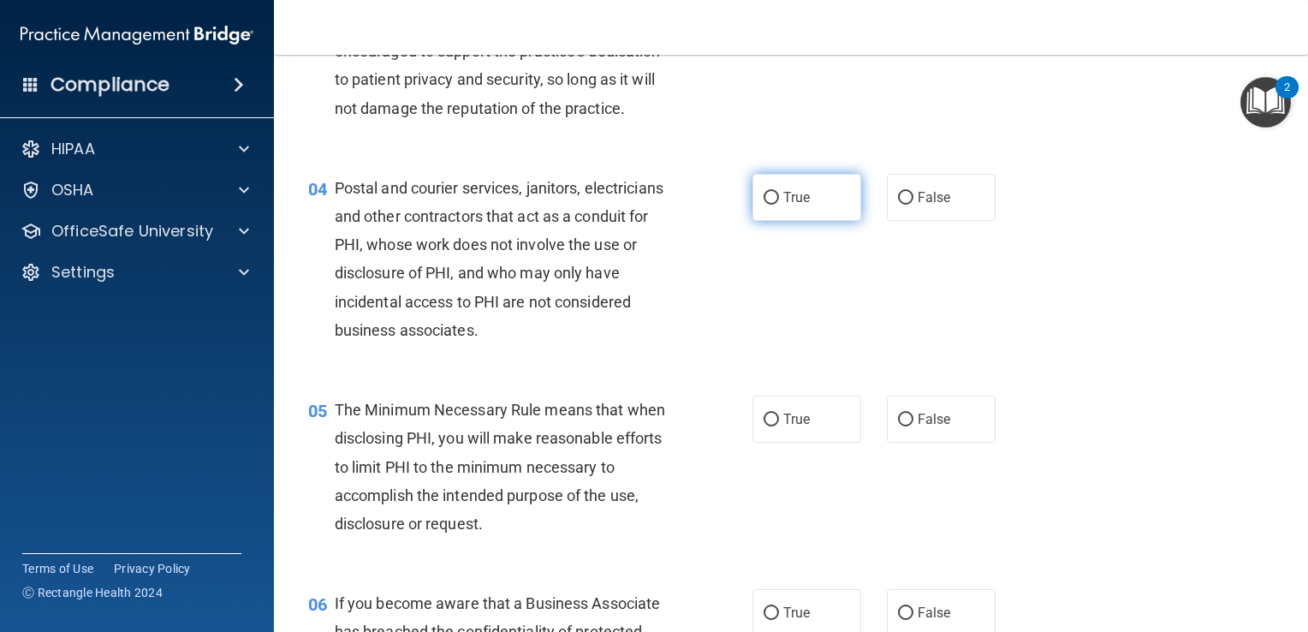
click at [770, 205] on input "True" at bounding box center [771, 198] width 15 height 13
radio input "true"
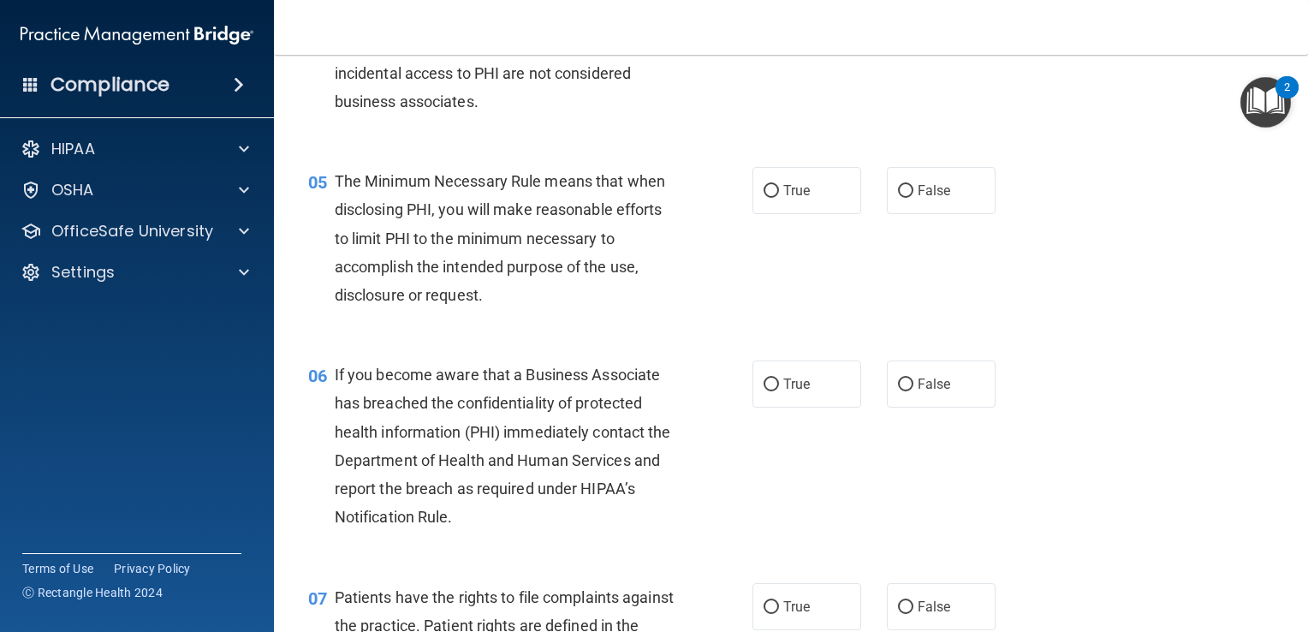
scroll to position [658, 0]
click at [764, 213] on label "True" at bounding box center [806, 189] width 109 height 47
click at [764, 197] on input "True" at bounding box center [771, 190] width 15 height 13
radio input "true"
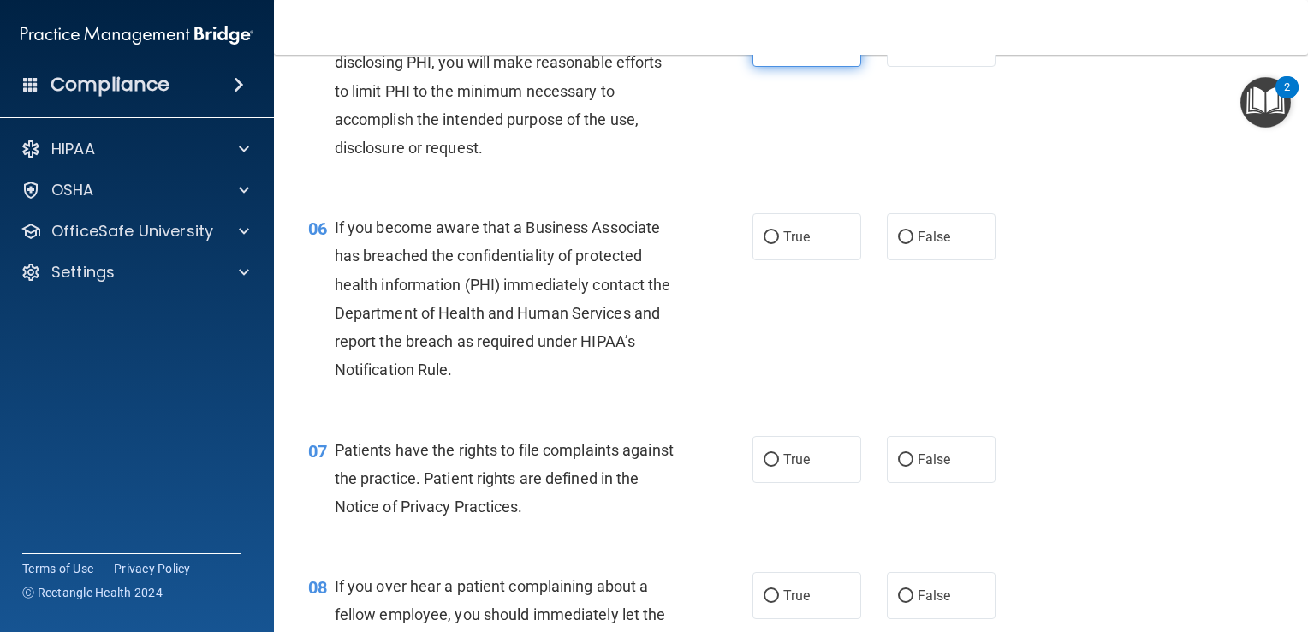
scroll to position [846, 0]
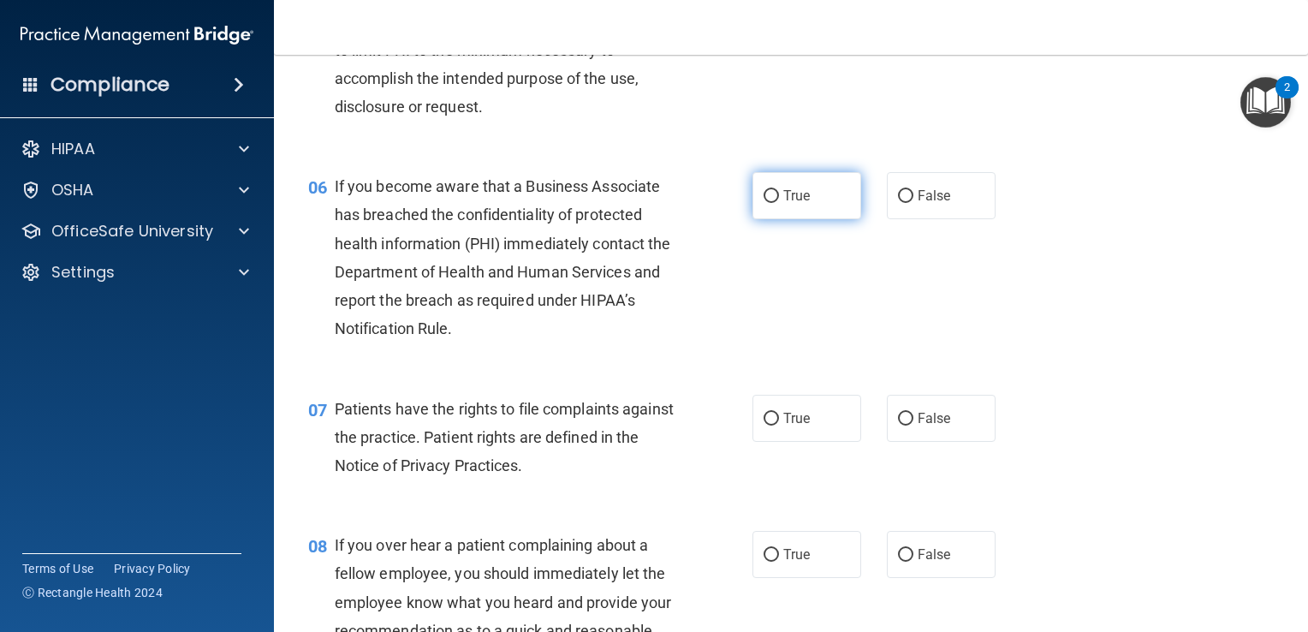
click at [764, 203] on input "True" at bounding box center [771, 196] width 15 height 13
radio input "true"
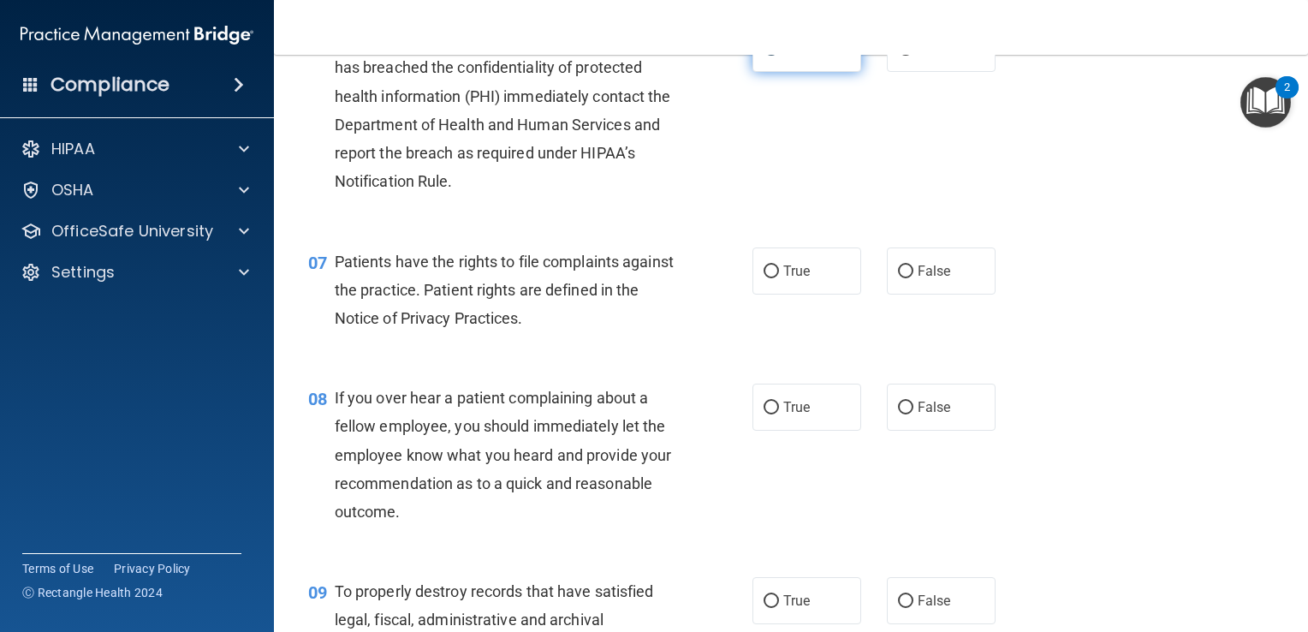
scroll to position [993, 0]
click at [764, 278] on input "True" at bounding box center [771, 271] width 15 height 13
radio input "true"
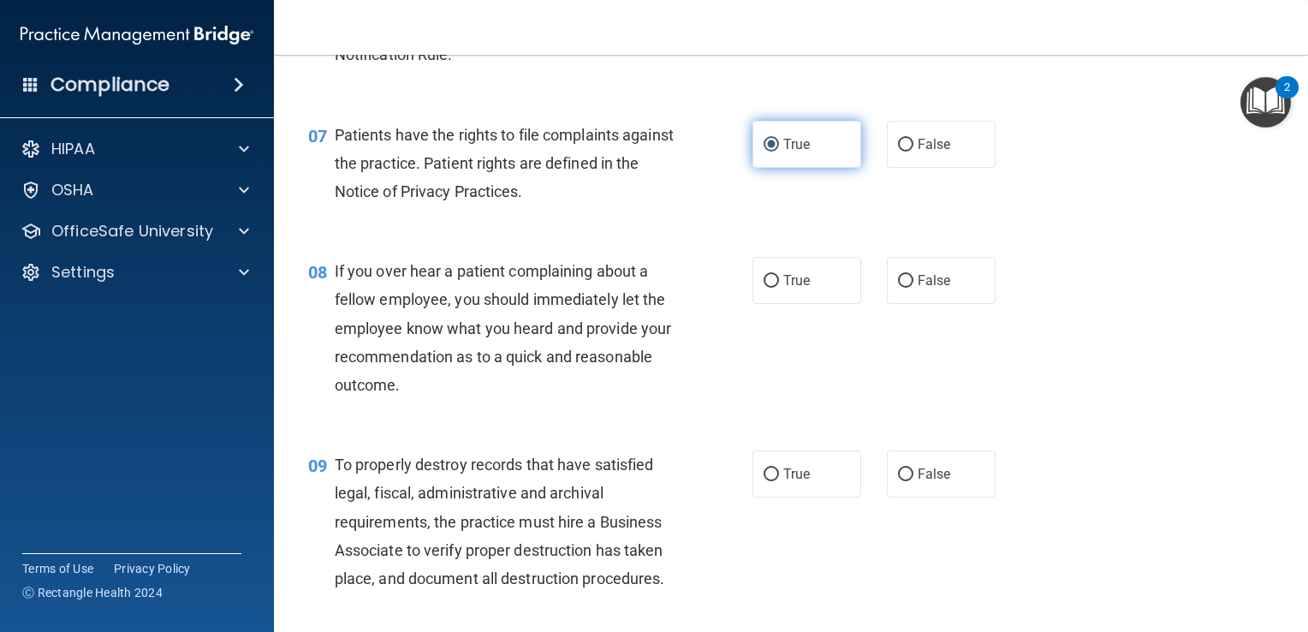
scroll to position [1121, 0]
click at [904, 287] on input "False" at bounding box center [905, 280] width 15 height 13
radio input "true"
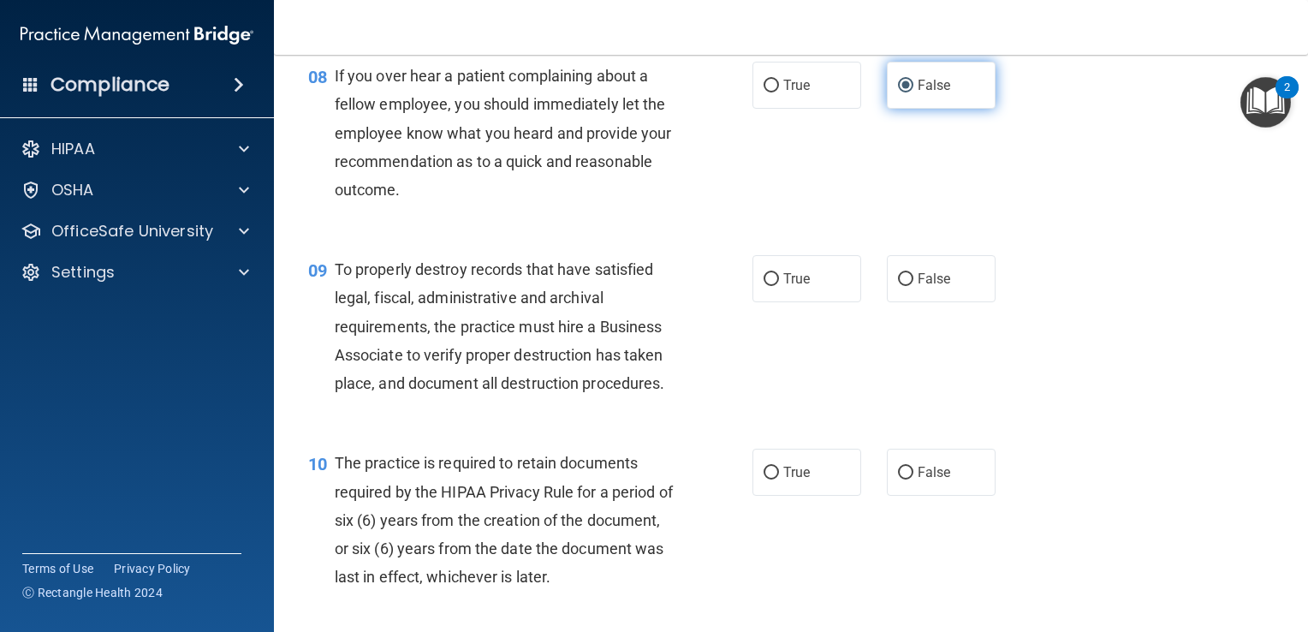
scroll to position [1329, 0]
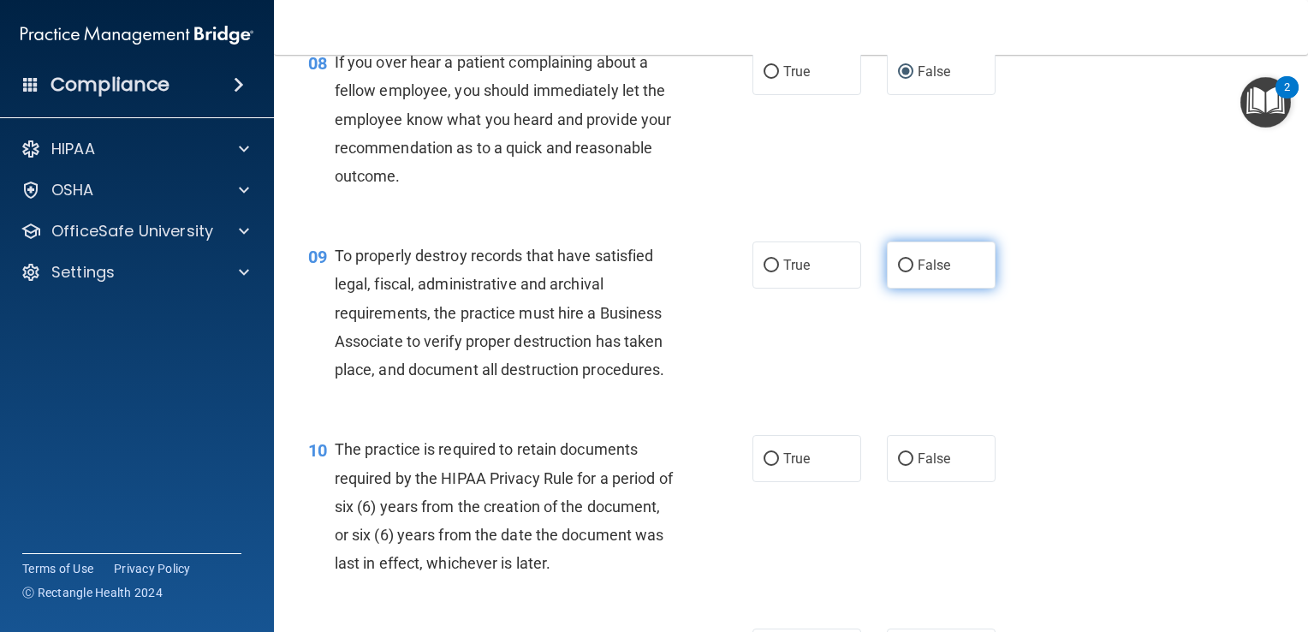
click at [904, 272] on input "False" at bounding box center [905, 265] width 15 height 13
radio input "true"
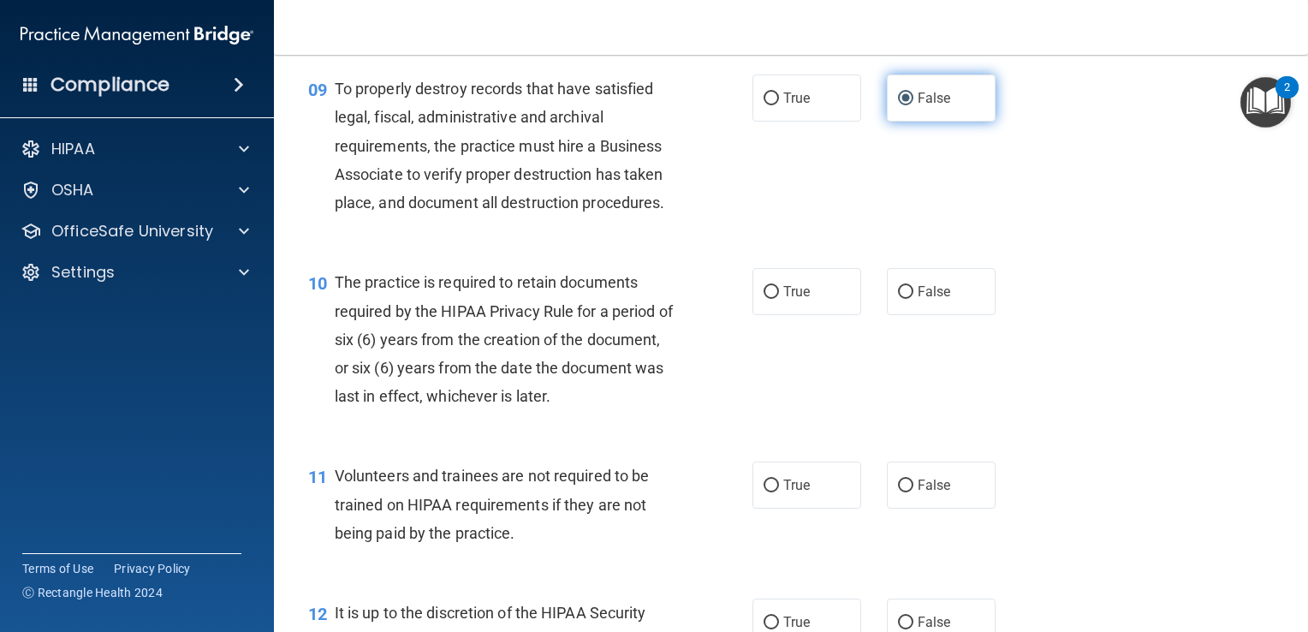
scroll to position [1500, 0]
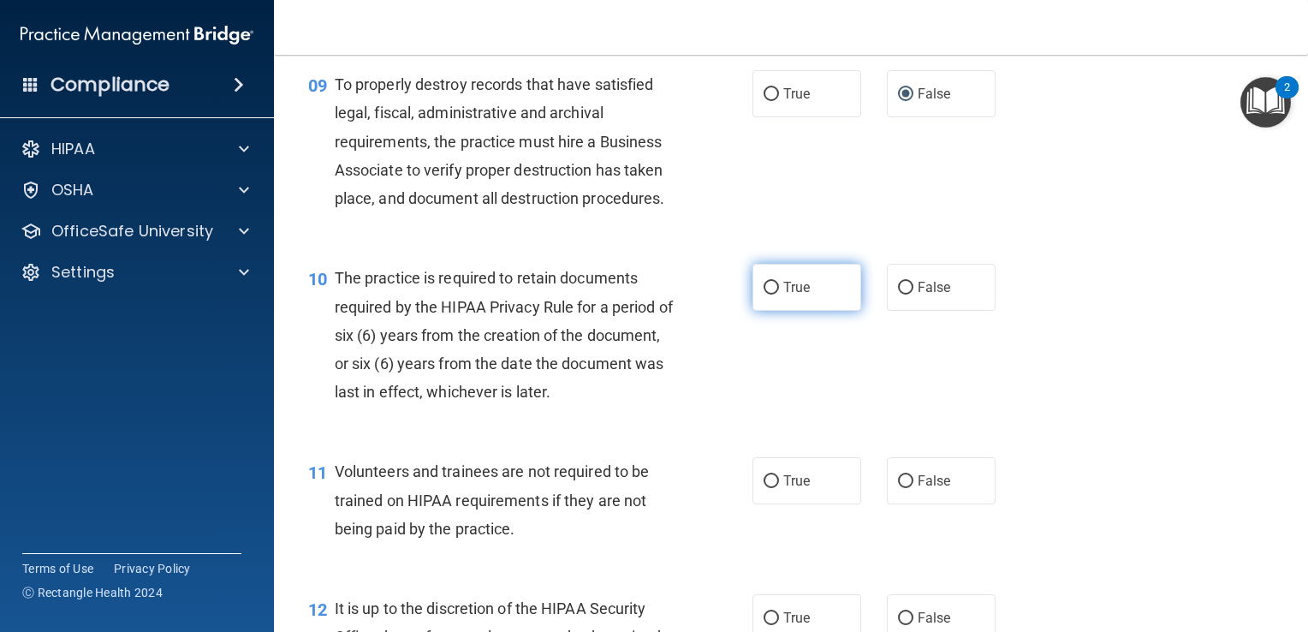
click at [770, 294] on input "True" at bounding box center [771, 288] width 15 height 13
radio input "true"
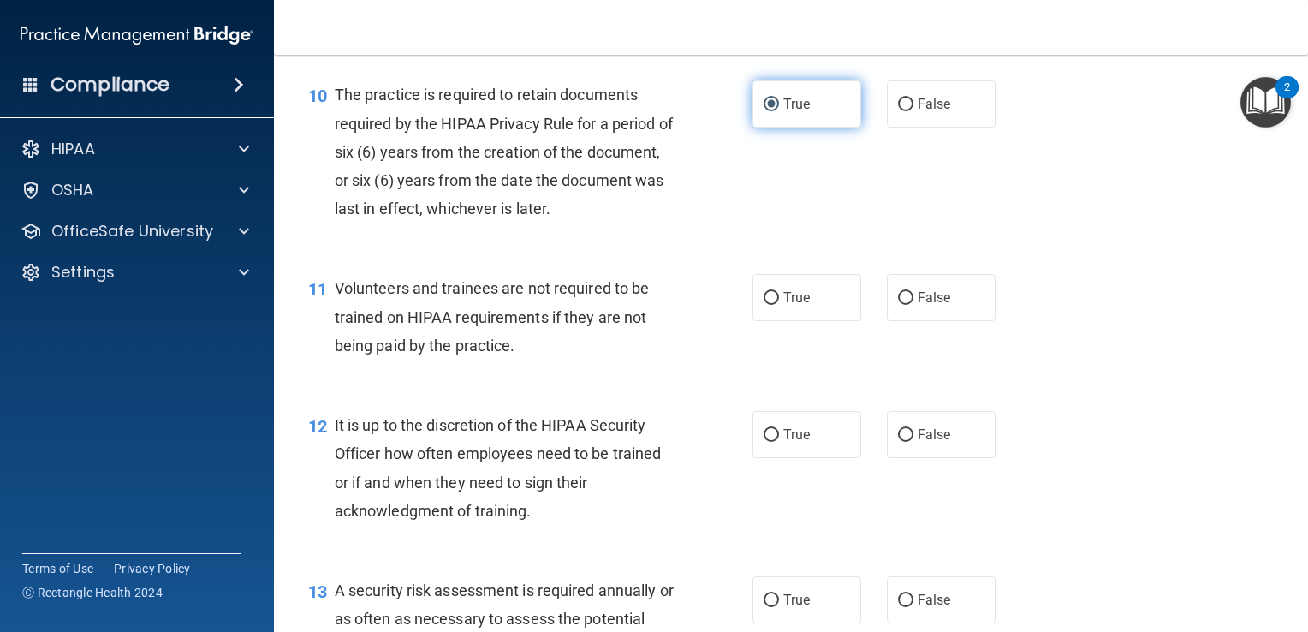
scroll to position [1692, 0]
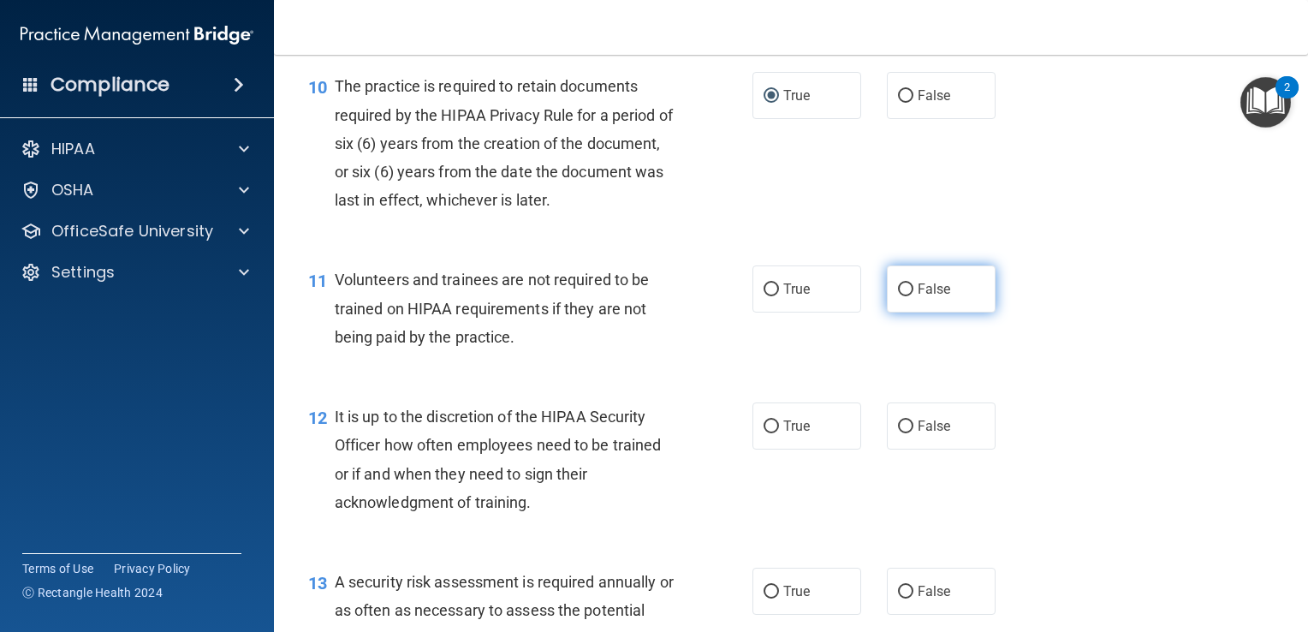
click at [898, 296] on input "False" at bounding box center [905, 289] width 15 height 13
radio input "true"
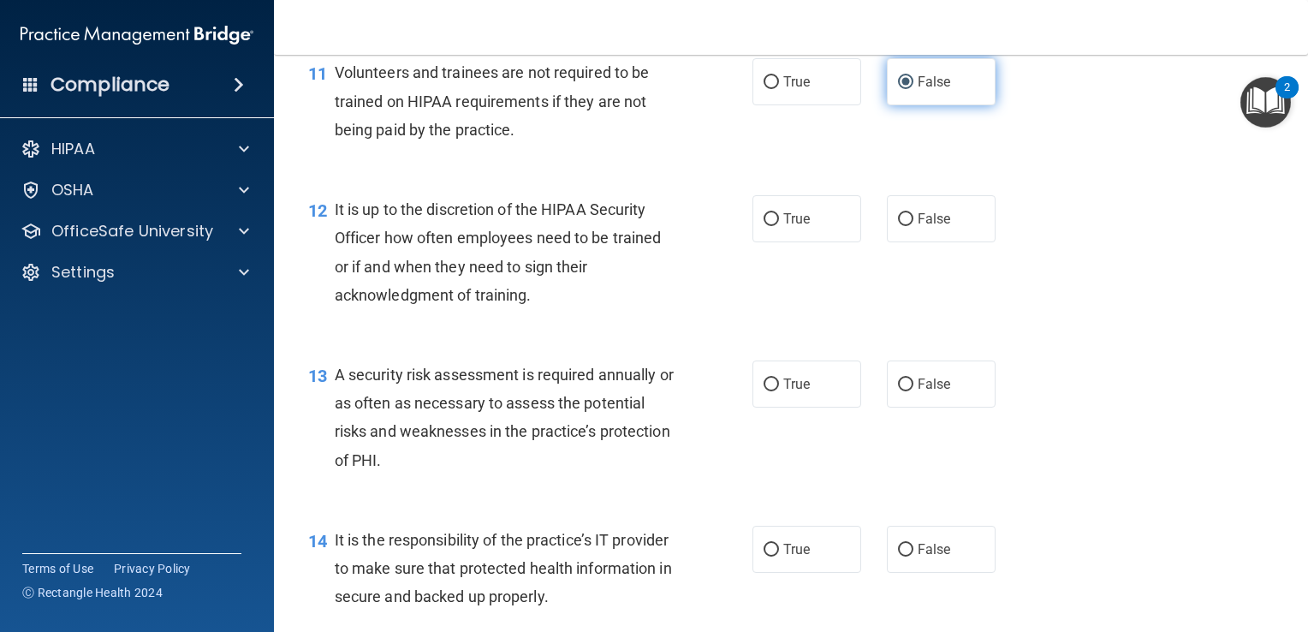
scroll to position [1904, 0]
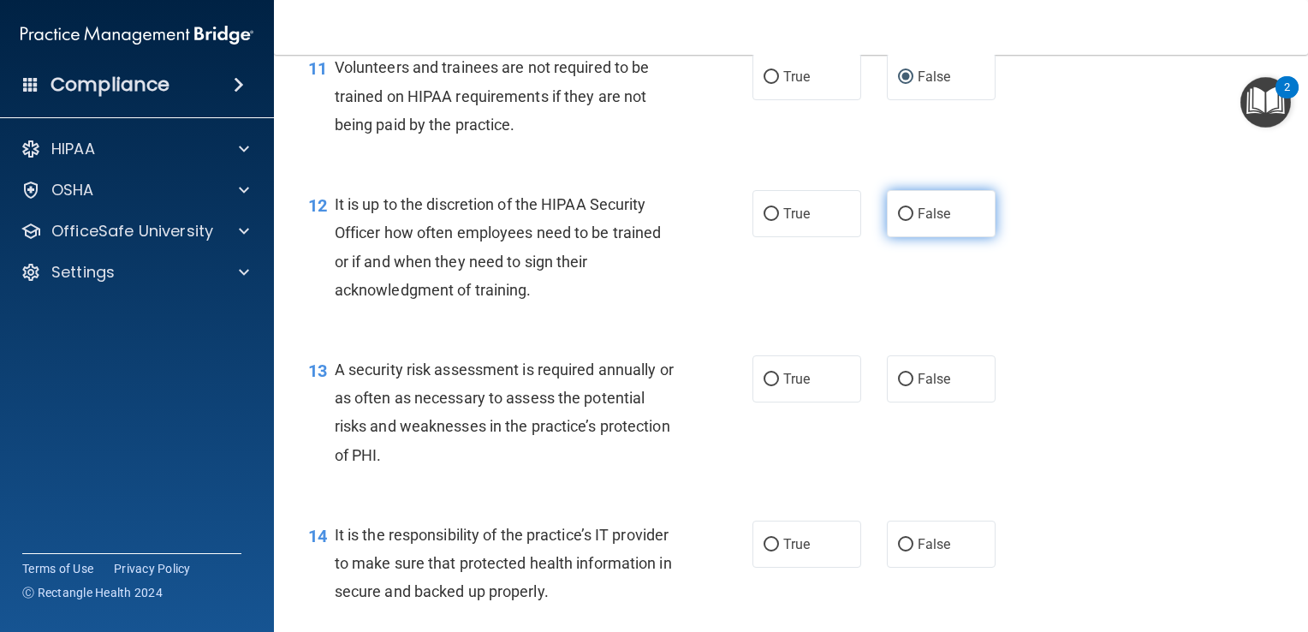
click at [898, 221] on input "False" at bounding box center [905, 214] width 15 height 13
radio input "true"
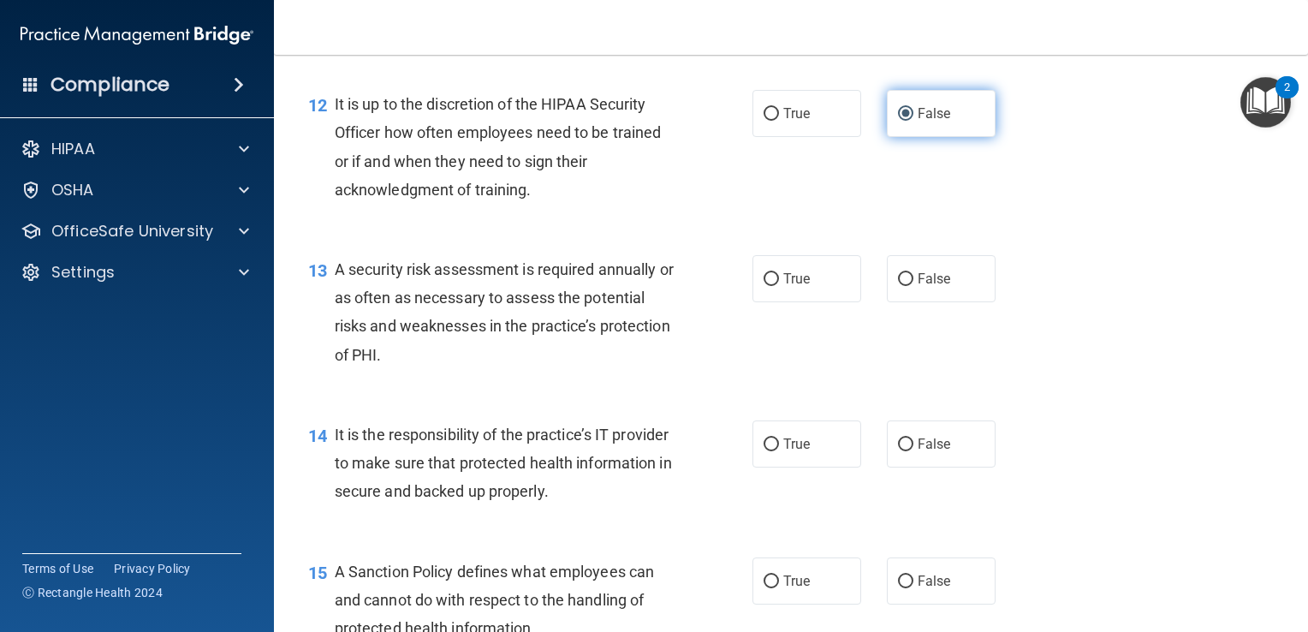
scroll to position [2007, 0]
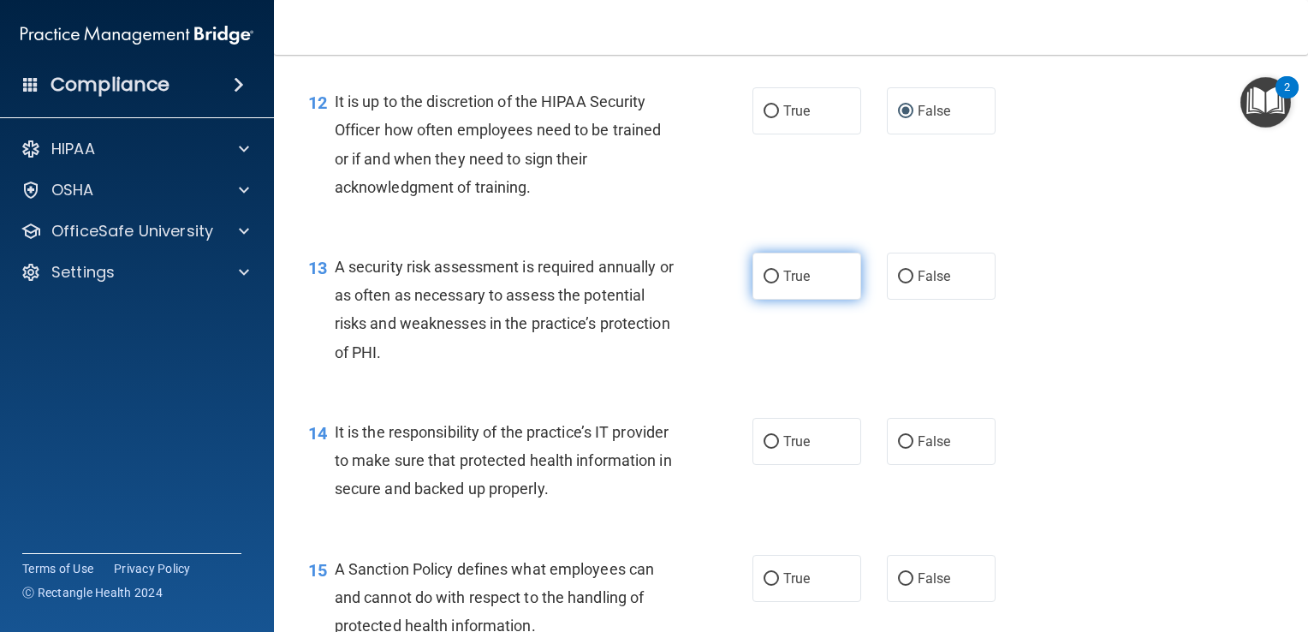
click at [764, 283] on input "True" at bounding box center [771, 277] width 15 height 13
radio input "true"
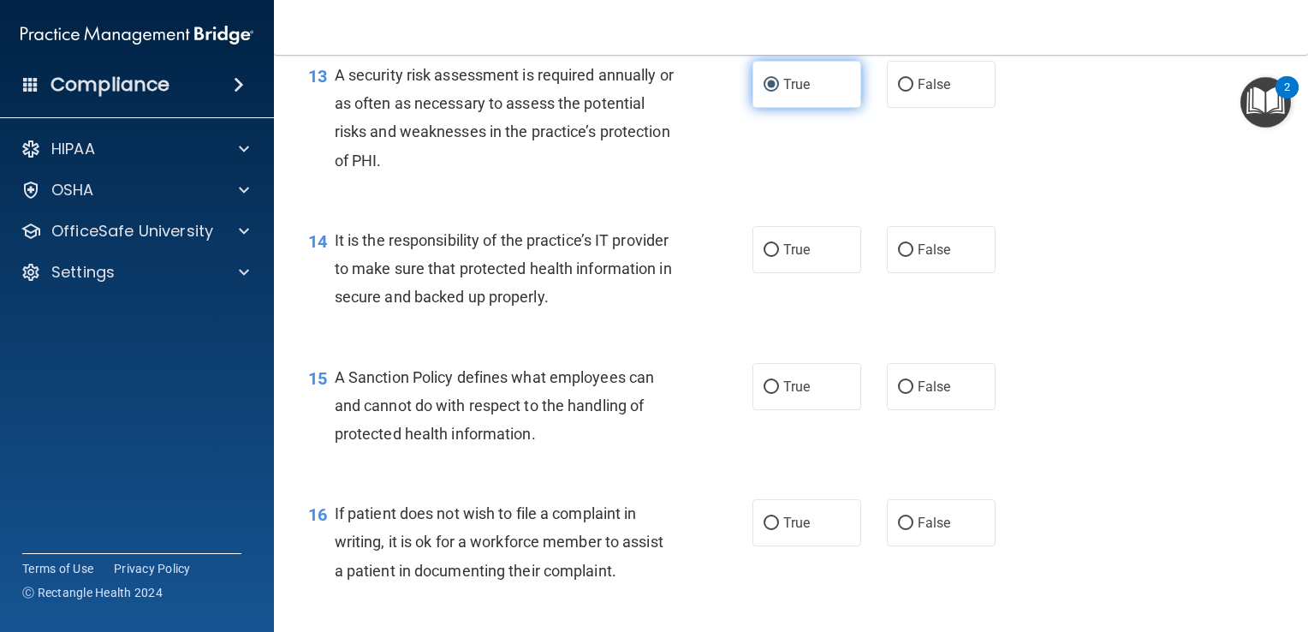
scroll to position [2204, 0]
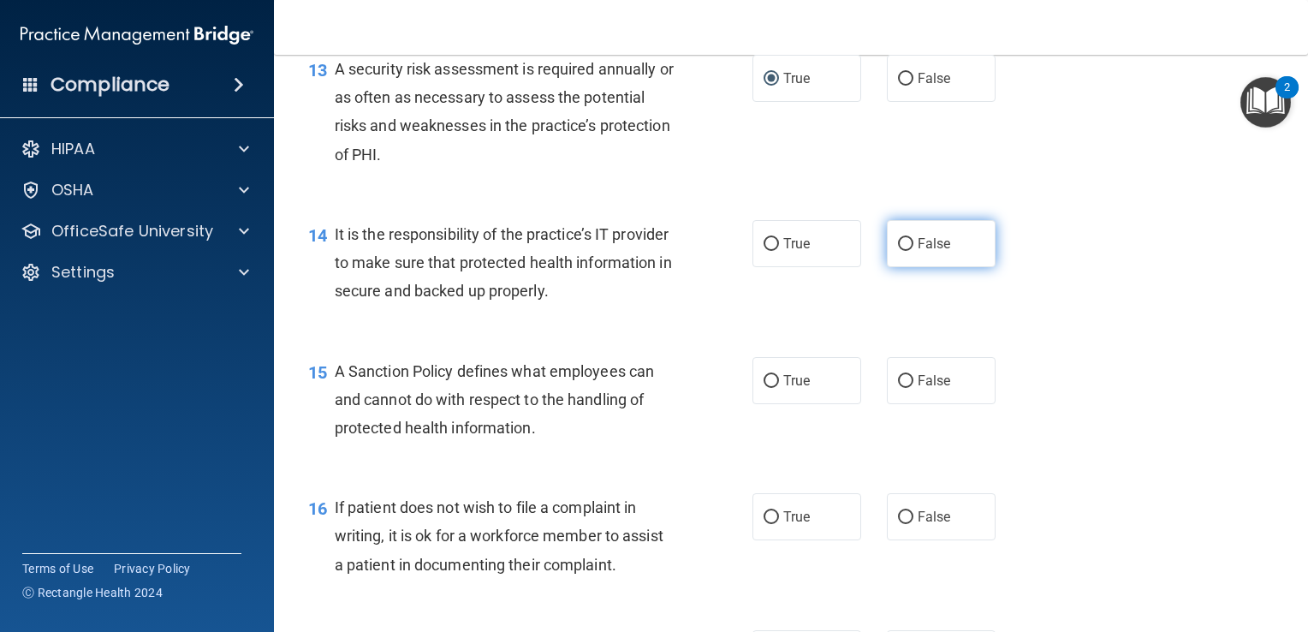
click at [898, 251] on input "False" at bounding box center [905, 244] width 15 height 13
radio input "true"
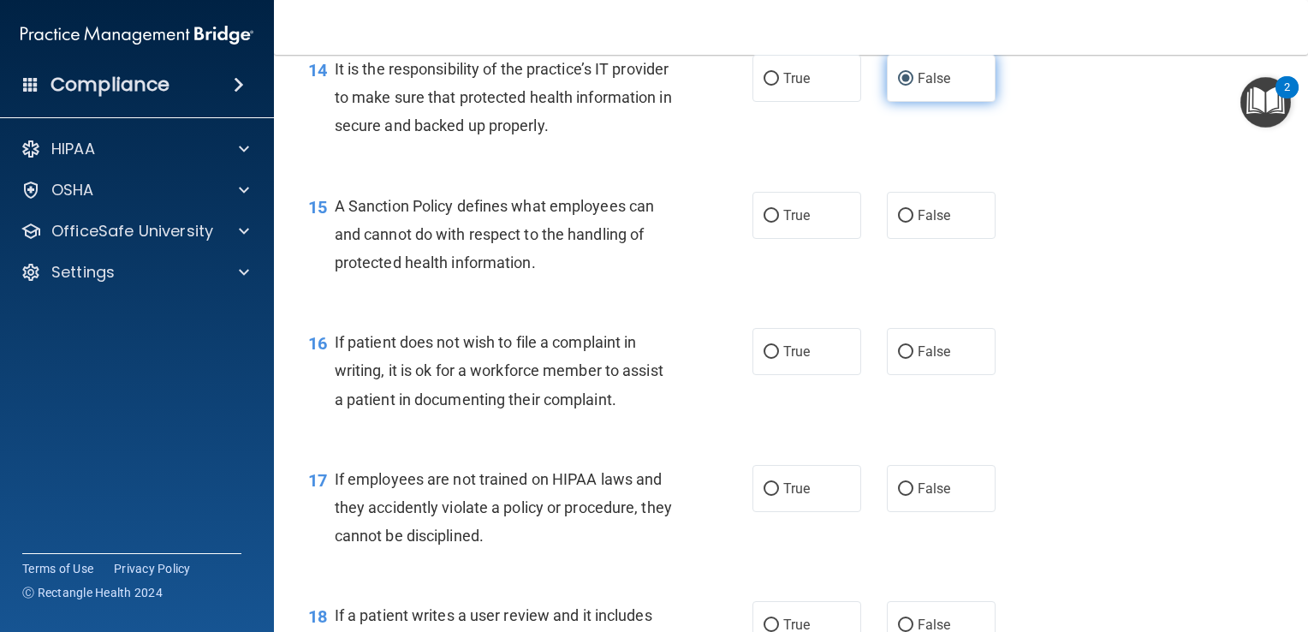
scroll to position [2379, 0]
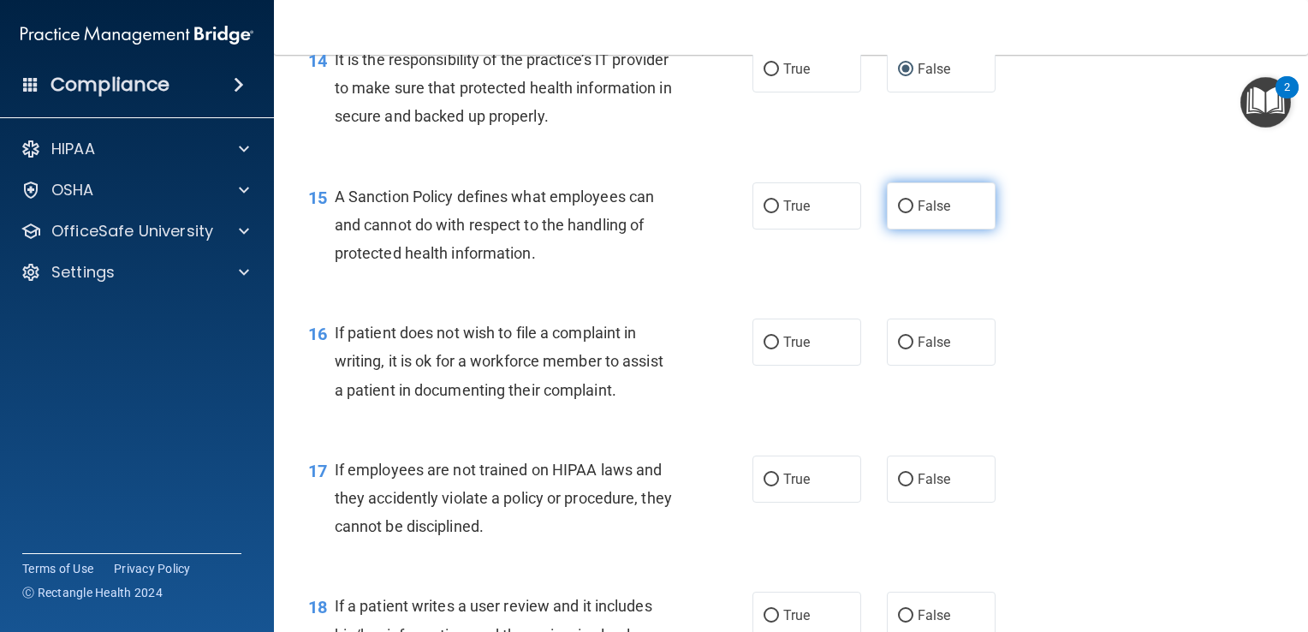
click at [898, 213] on input "False" at bounding box center [905, 206] width 15 height 13
radio input "true"
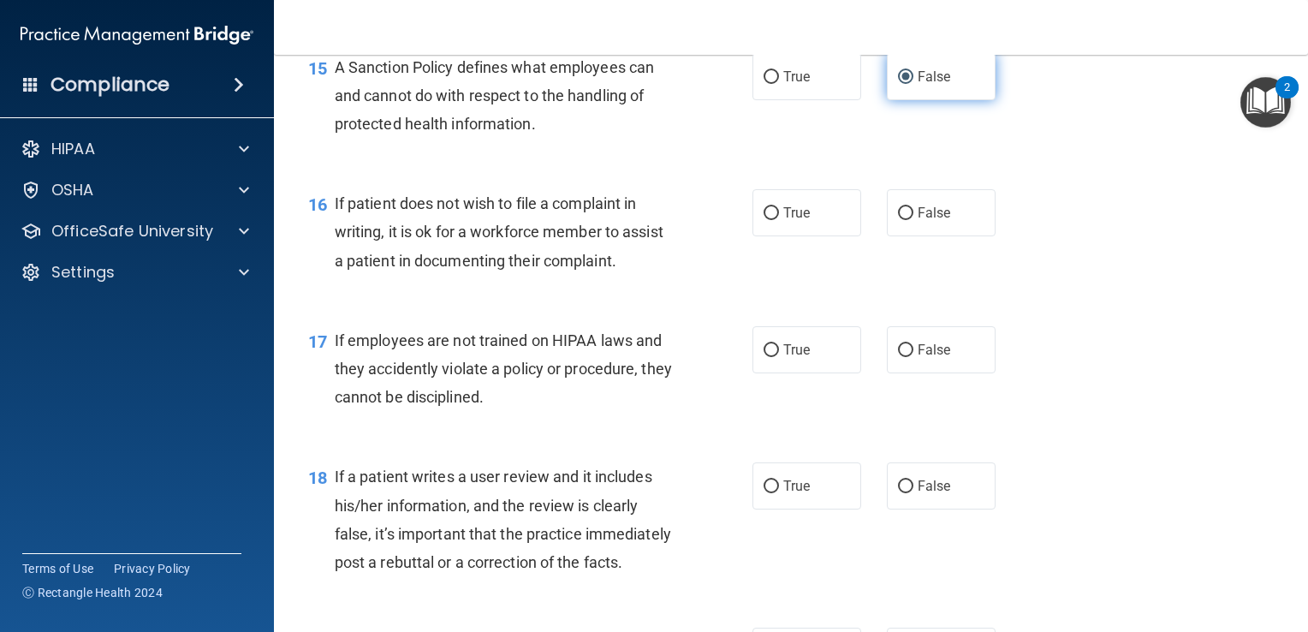
scroll to position [2513, 0]
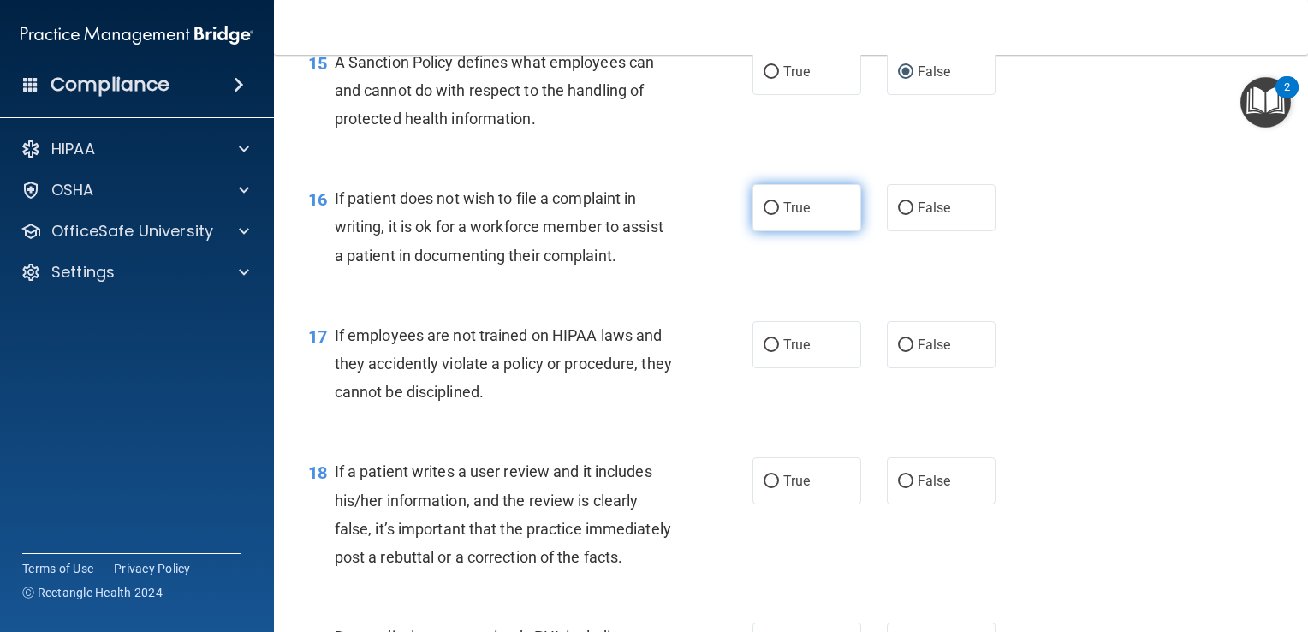
click at [770, 215] on input "True" at bounding box center [771, 208] width 15 height 13
radio input "true"
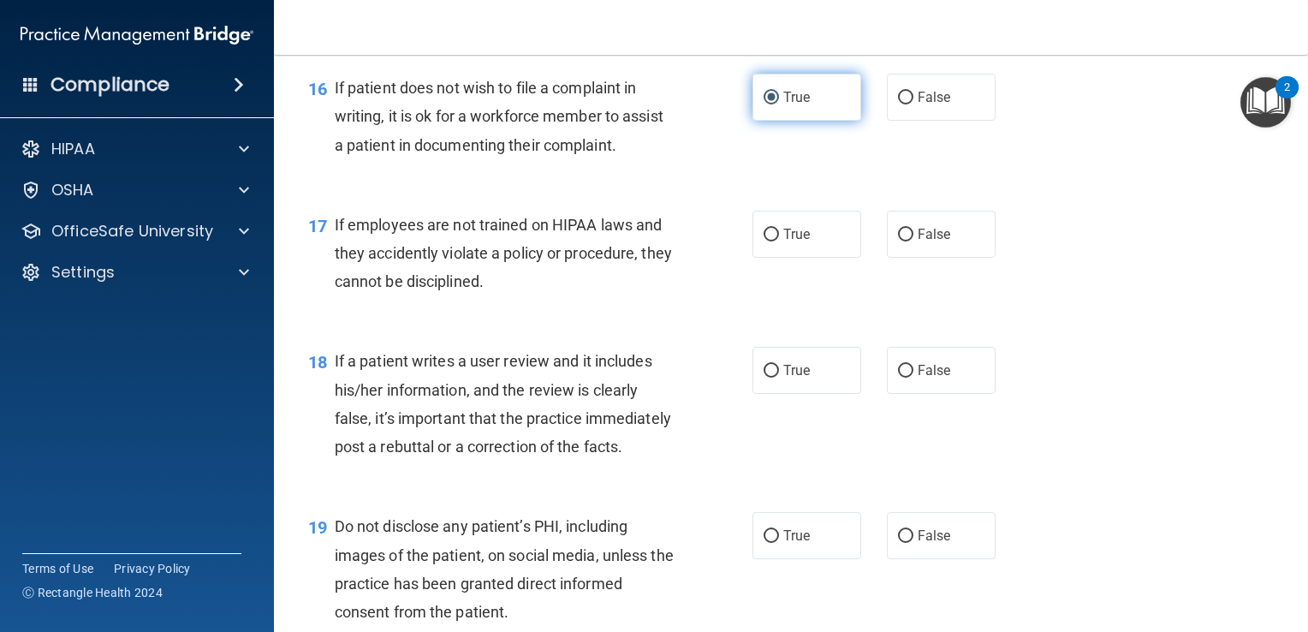
scroll to position [2631, 0]
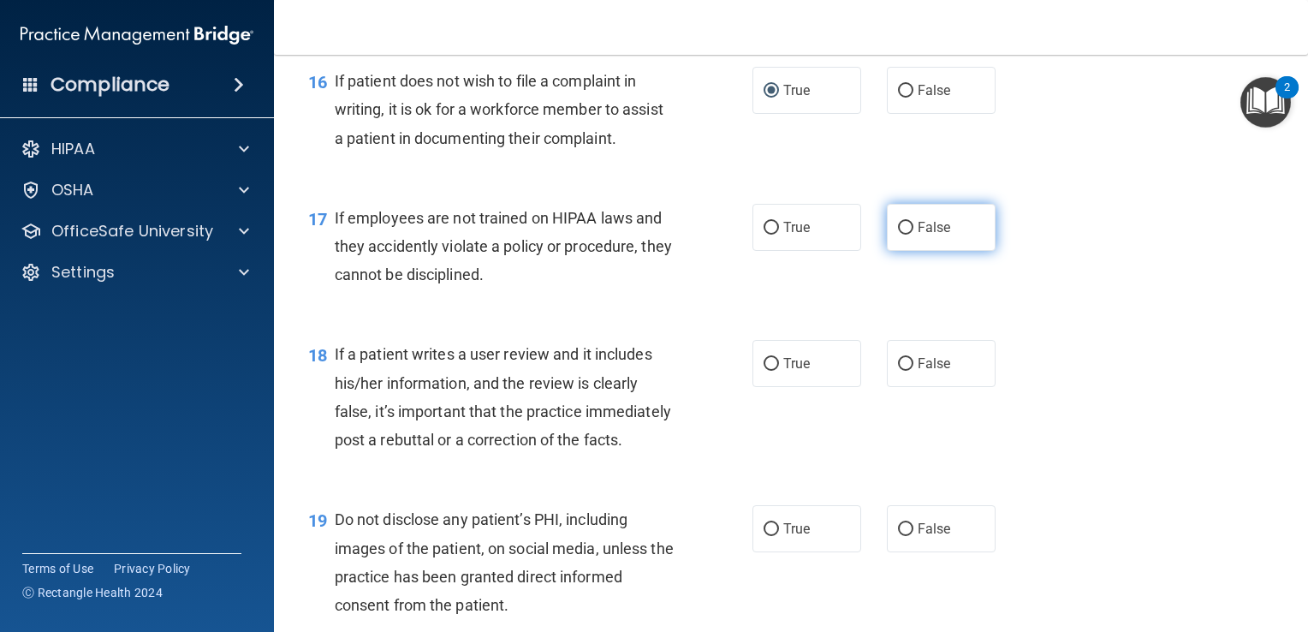
click at [899, 235] on input "False" at bounding box center [905, 228] width 15 height 13
radio input "true"
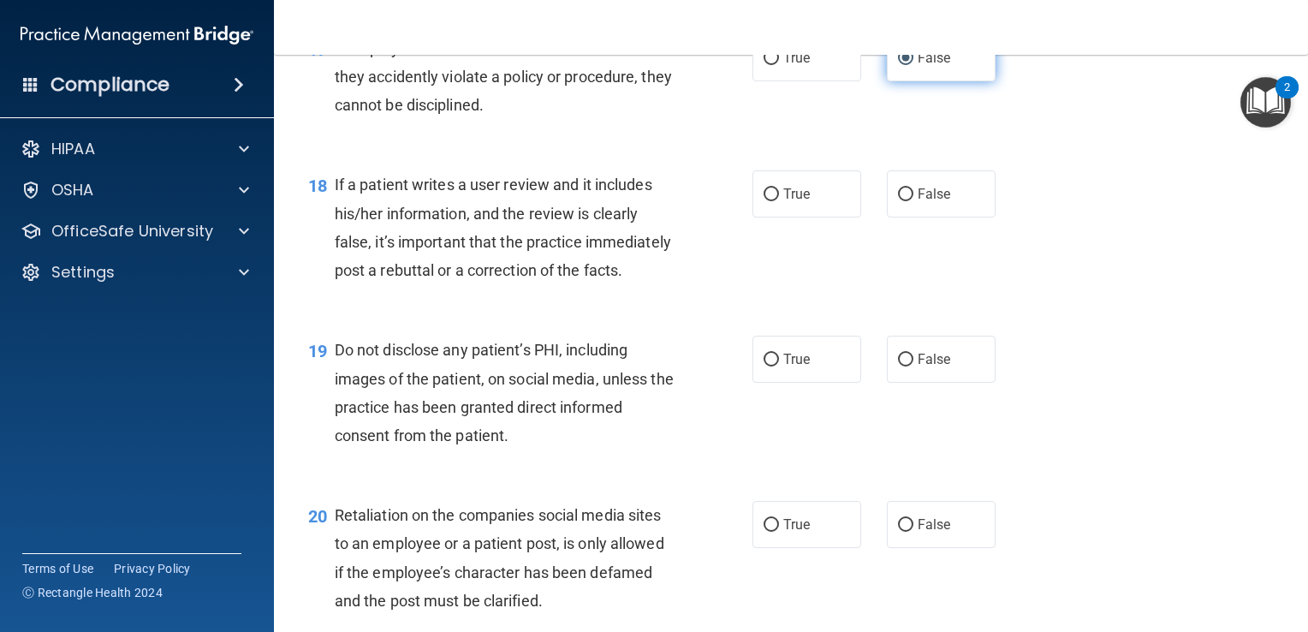
scroll to position [2808, 0]
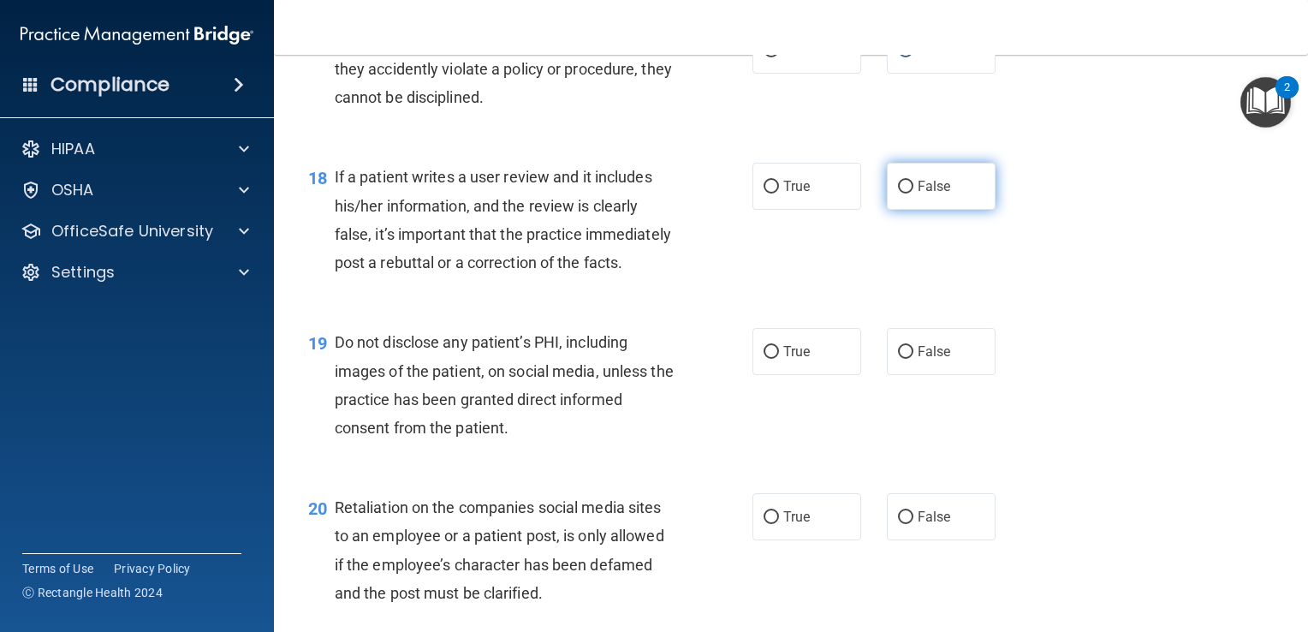
click at [900, 193] on input "False" at bounding box center [905, 187] width 15 height 13
radio input "true"
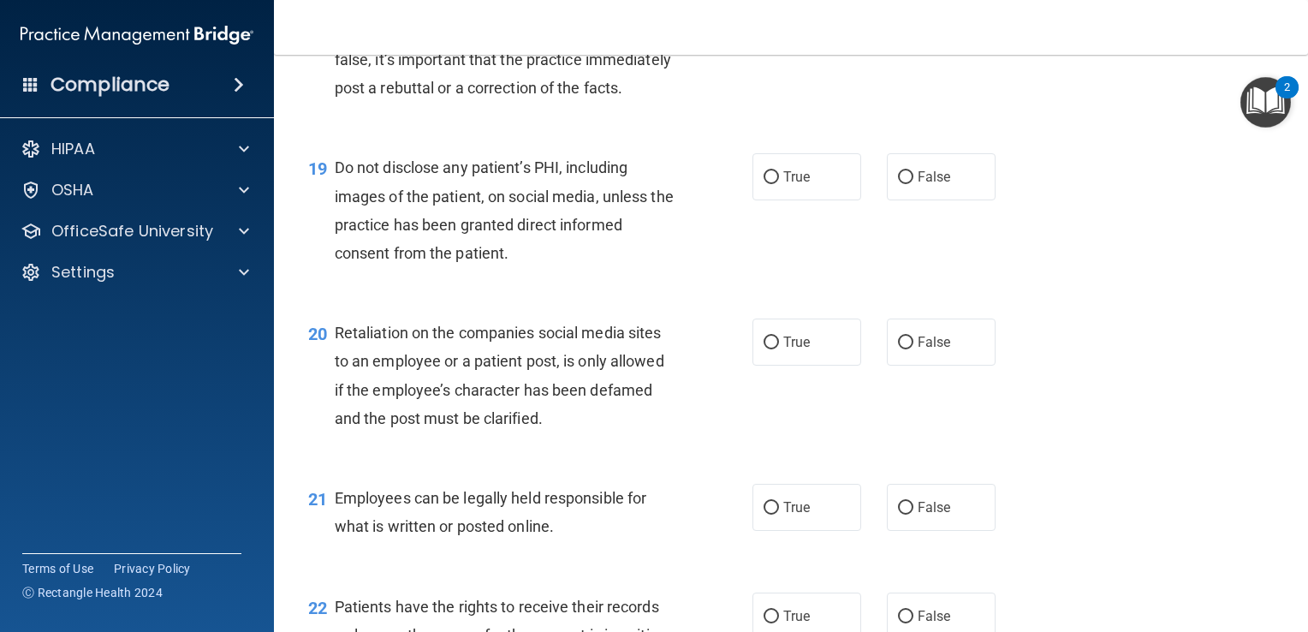
scroll to position [2986, 0]
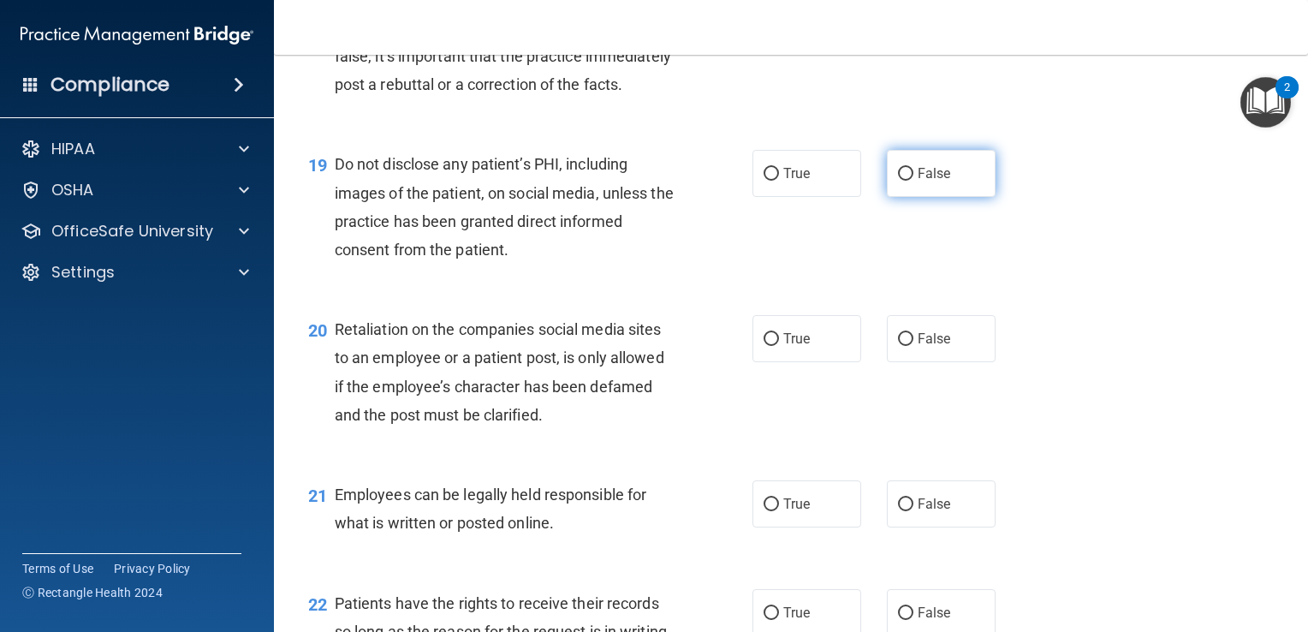
click at [900, 181] on input "False" at bounding box center [905, 174] width 15 height 13
radio input "true"
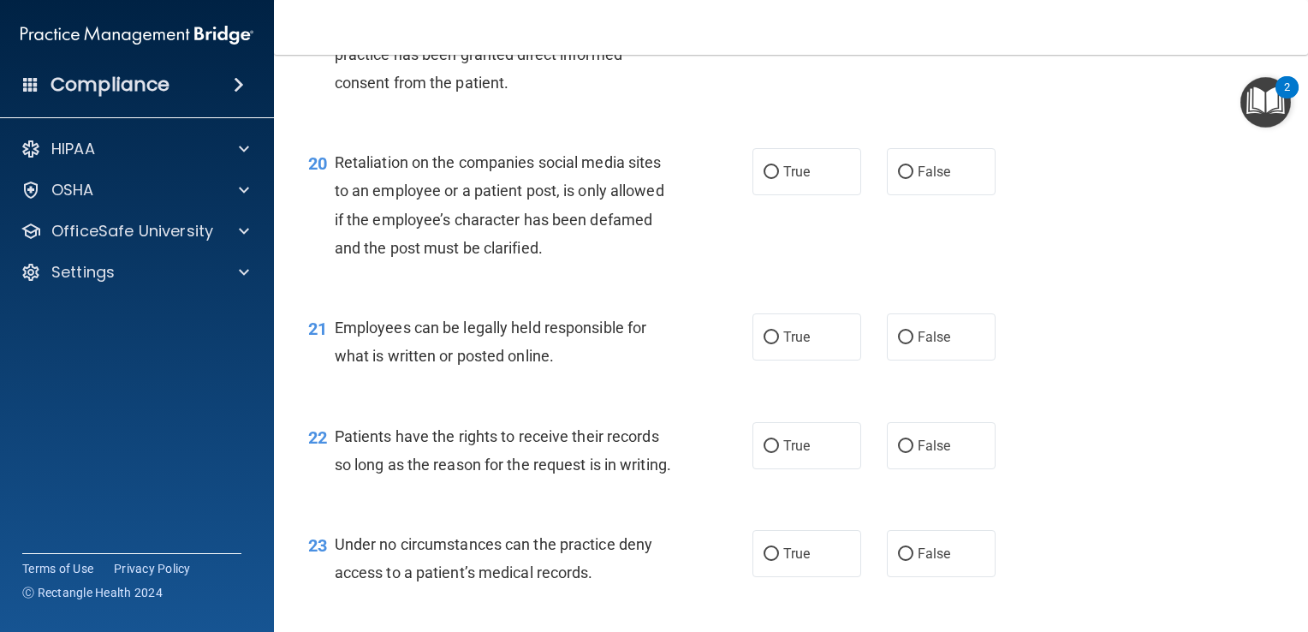
scroll to position [3163, 0]
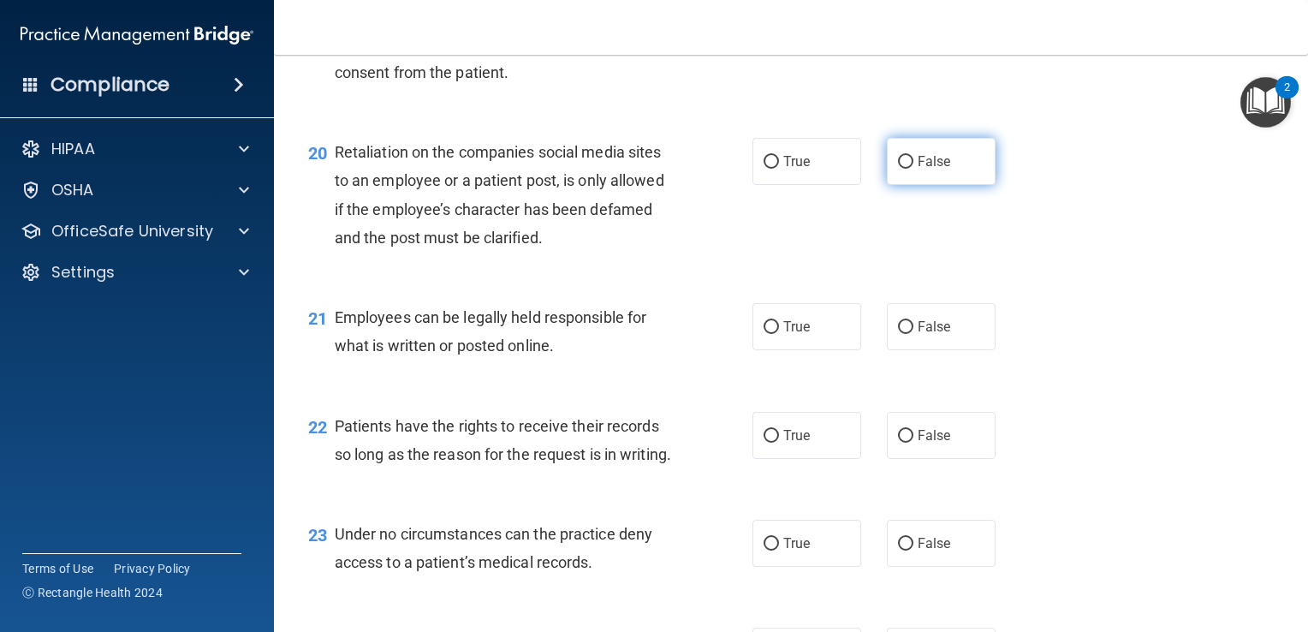
click at [898, 169] on input "False" at bounding box center [905, 162] width 15 height 13
radio input "true"
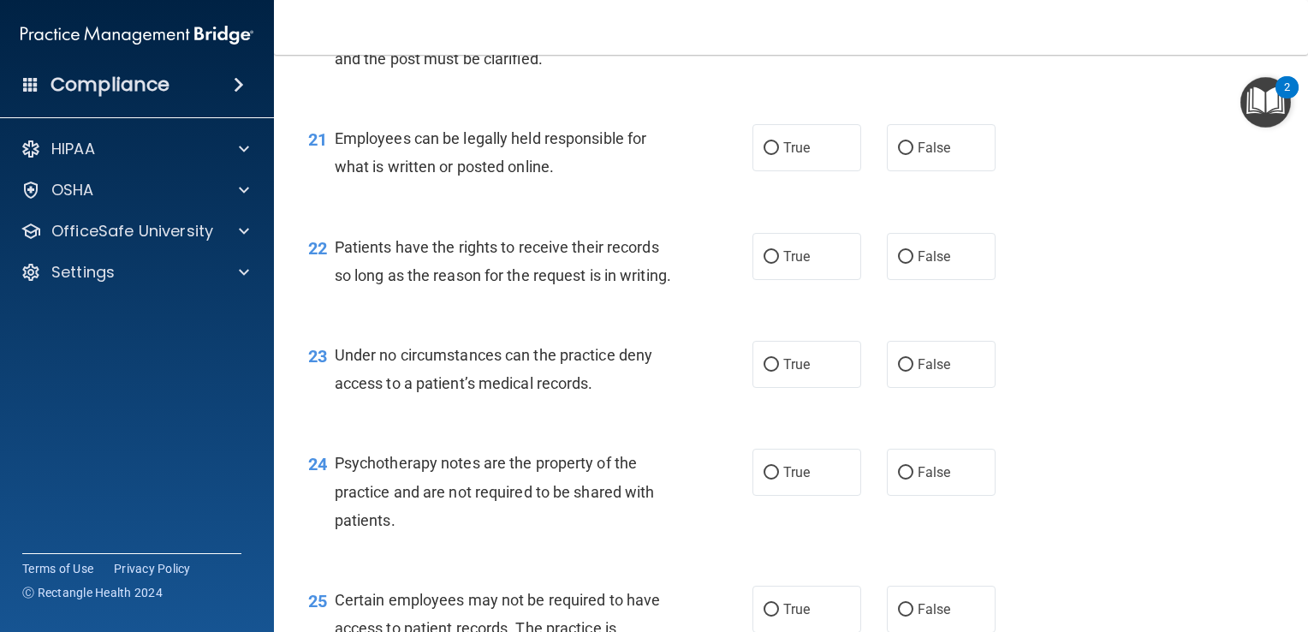
scroll to position [3342, 0]
click at [767, 155] on input "True" at bounding box center [771, 148] width 15 height 13
radio input "true"
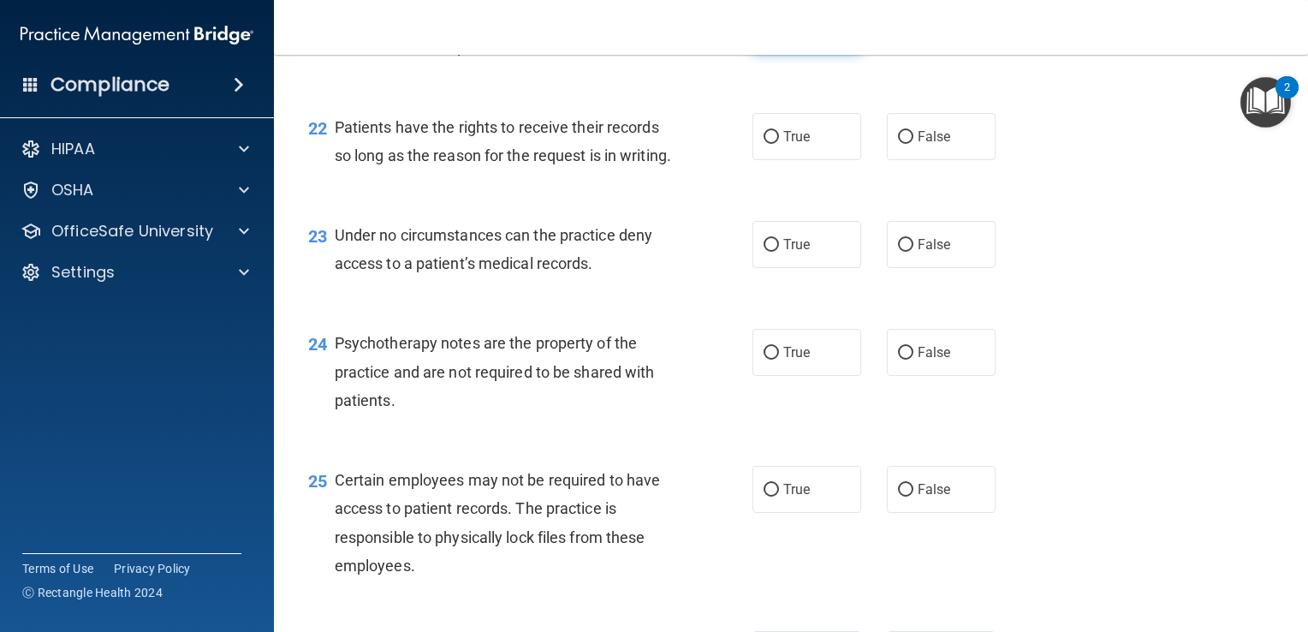
scroll to position [3465, 0]
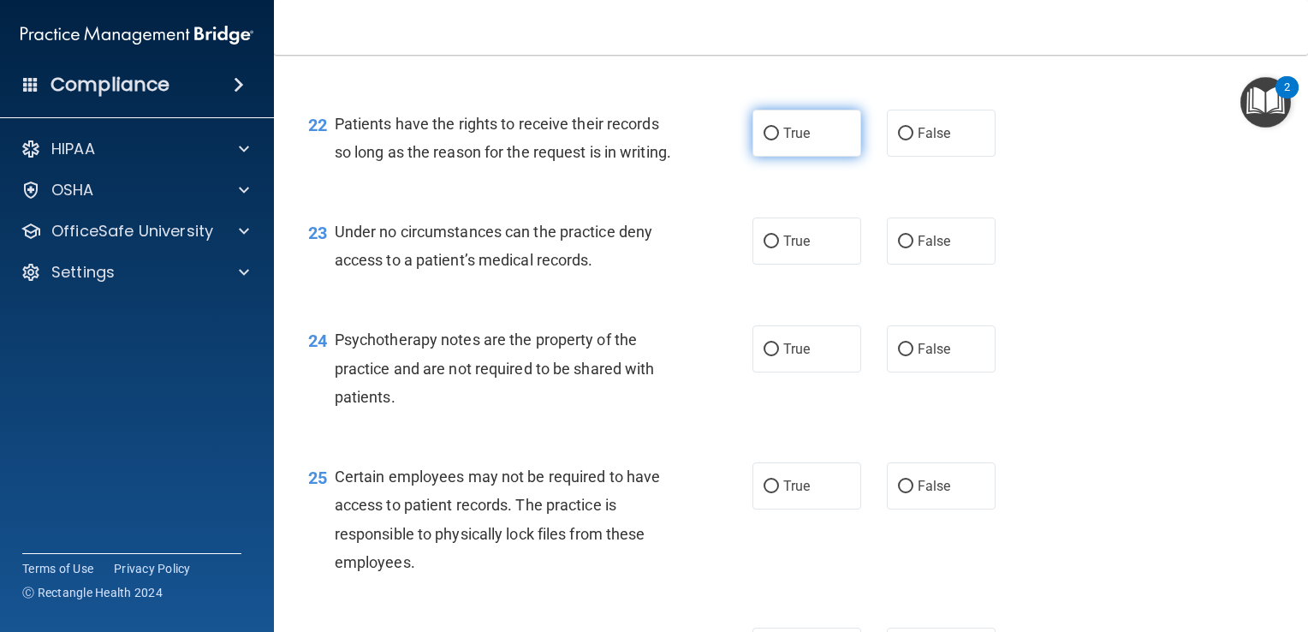
click at [770, 140] on input "True" at bounding box center [771, 134] width 15 height 13
radio input "true"
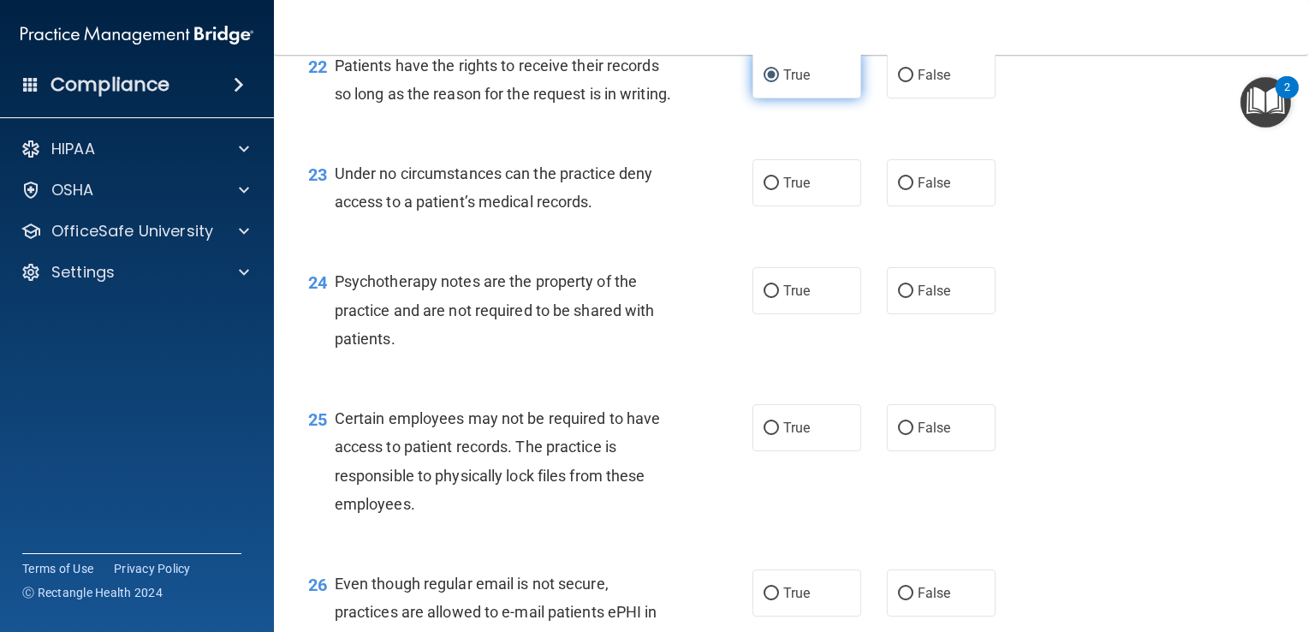
scroll to position [3529, 0]
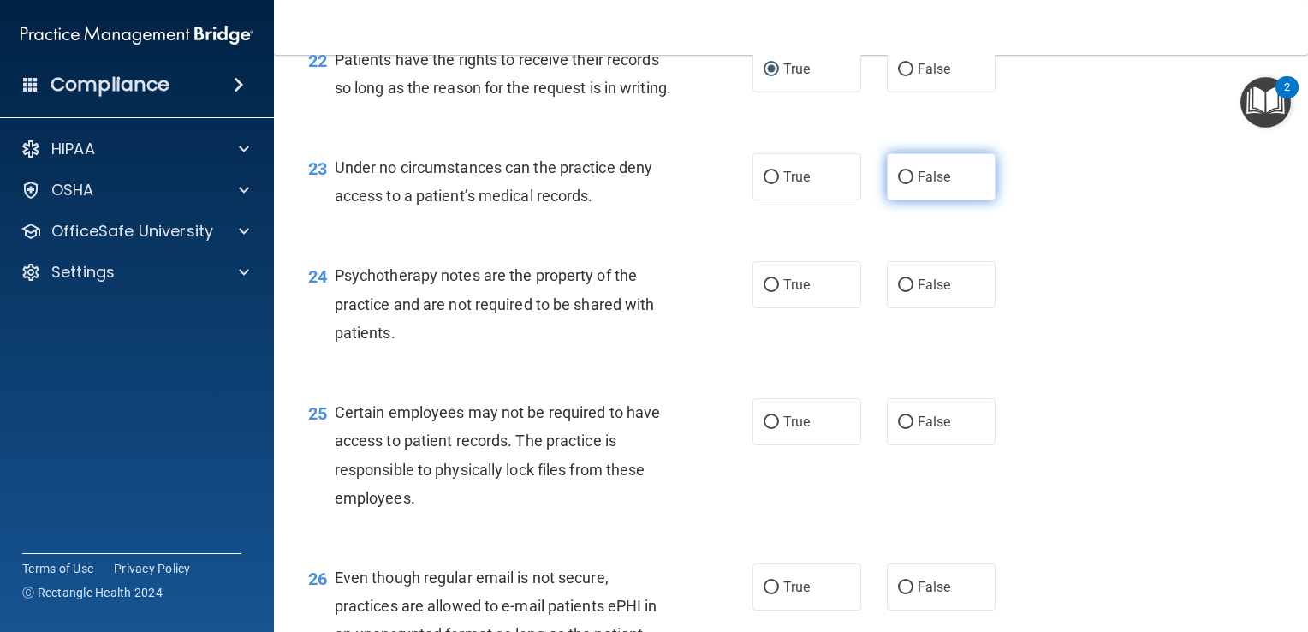
click at [898, 184] on input "False" at bounding box center [905, 177] width 15 height 13
radio input "true"
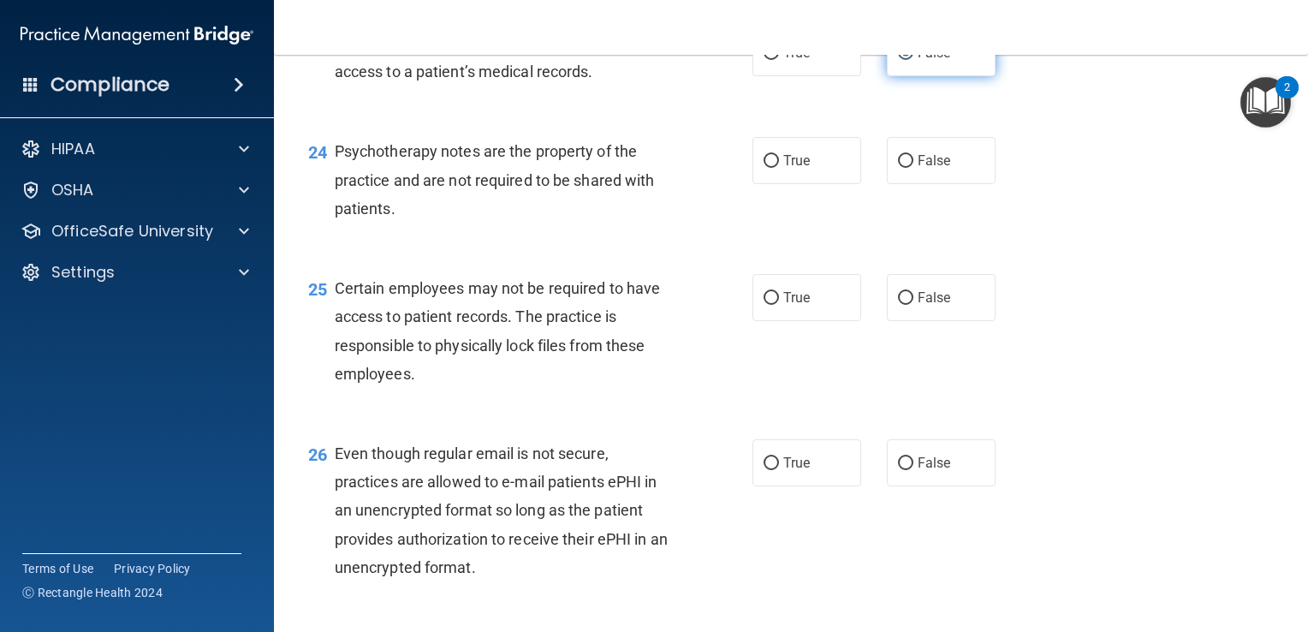
scroll to position [3654, 0]
click at [764, 167] on input "True" at bounding box center [771, 160] width 15 height 13
radio input "true"
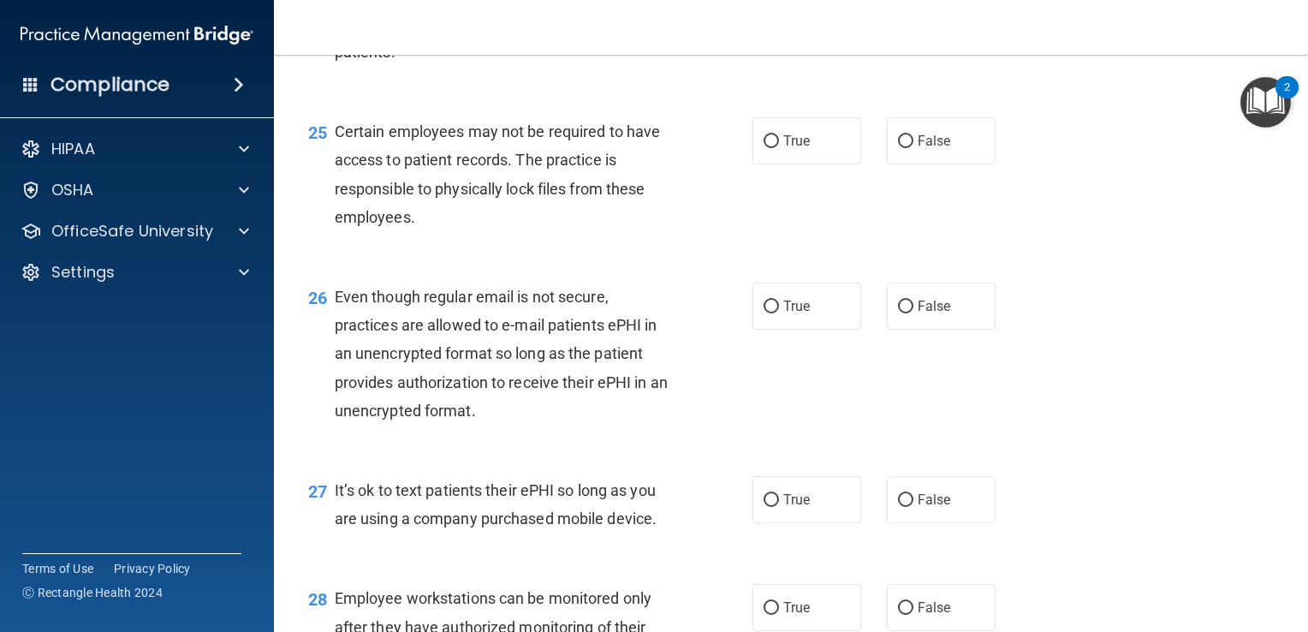
scroll to position [3821, 0]
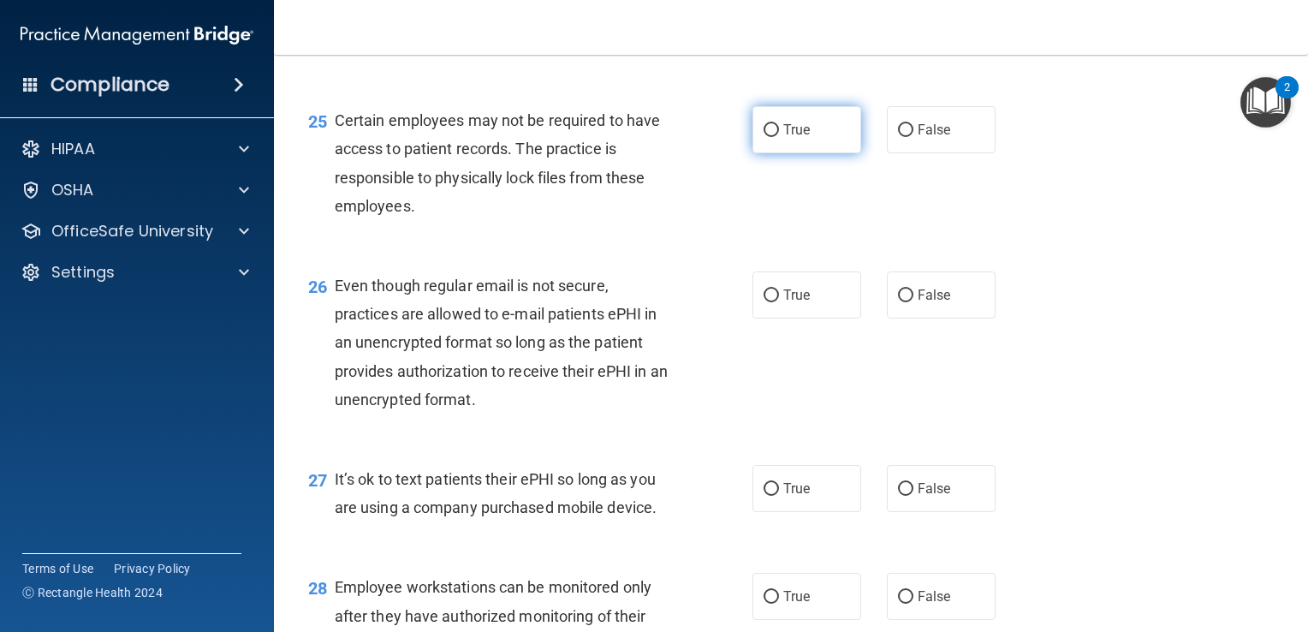
click at [764, 137] on input "True" at bounding box center [771, 130] width 15 height 13
radio input "true"
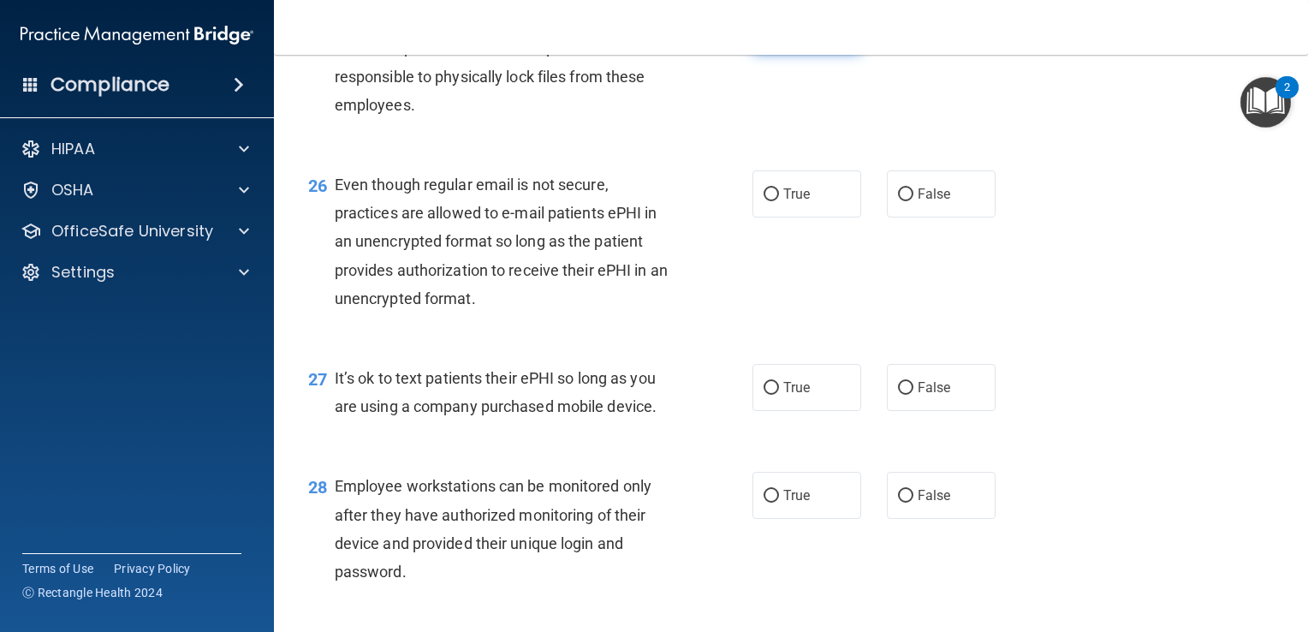
scroll to position [3924, 0]
click at [767, 199] on input "True" at bounding box center [771, 193] width 15 height 13
radio input "true"
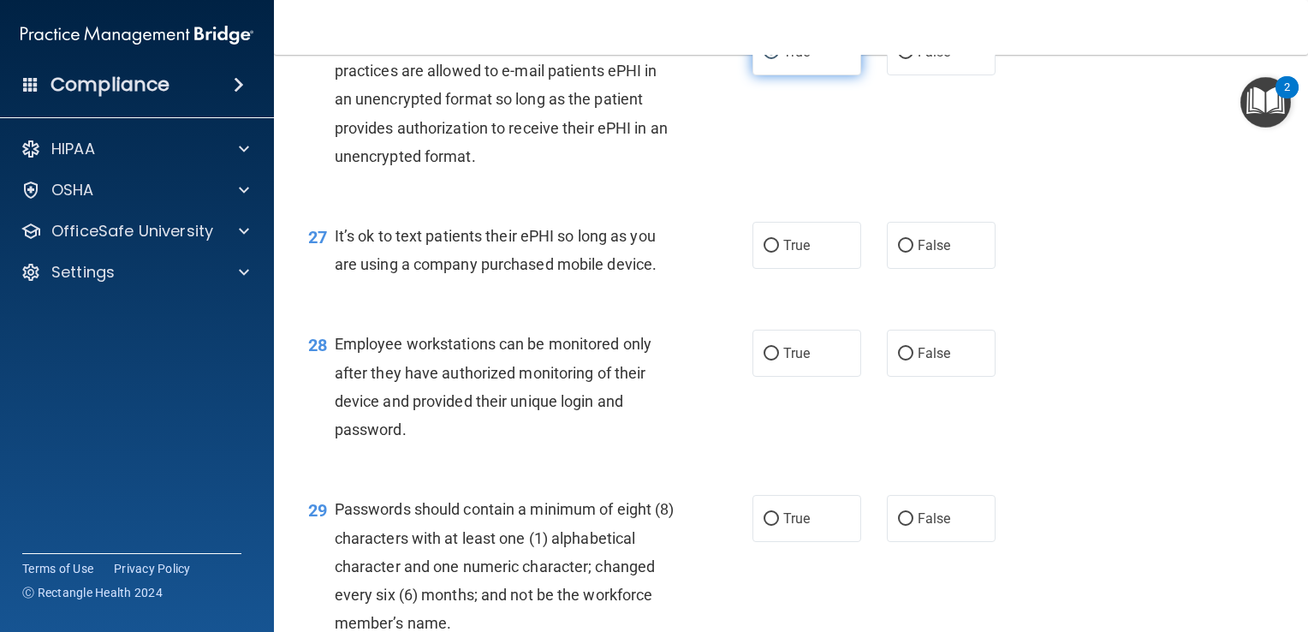
scroll to position [4067, 0]
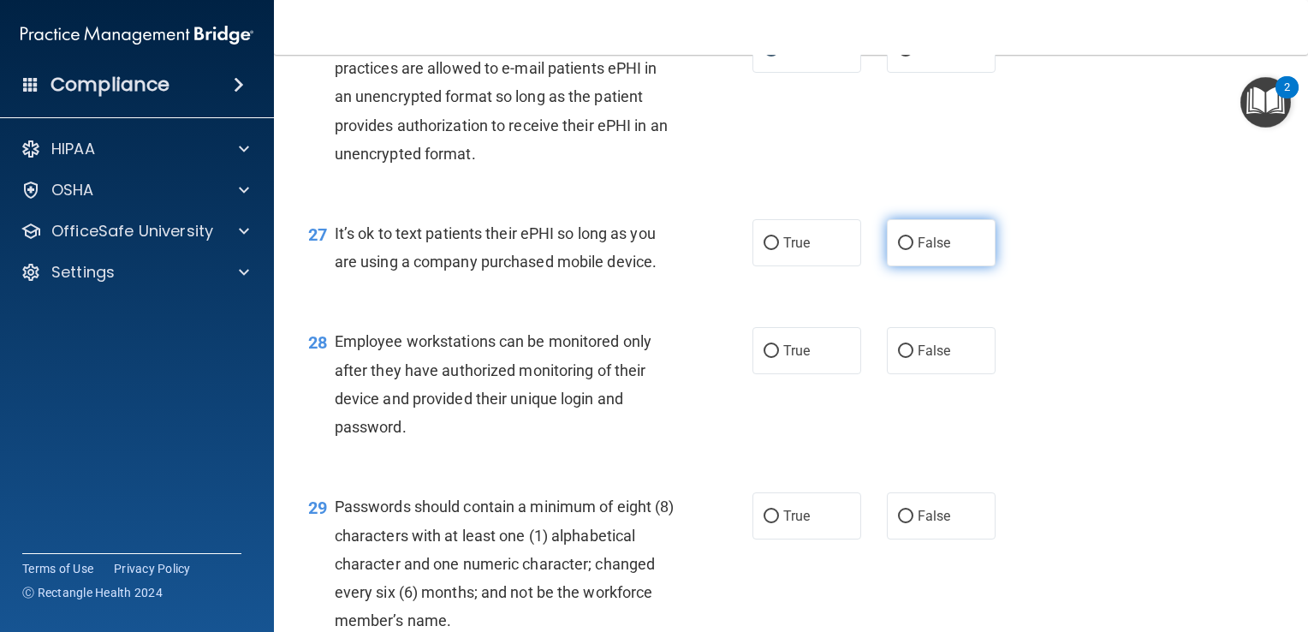
click at [898, 250] on input "False" at bounding box center [905, 243] width 15 height 13
radio input "true"
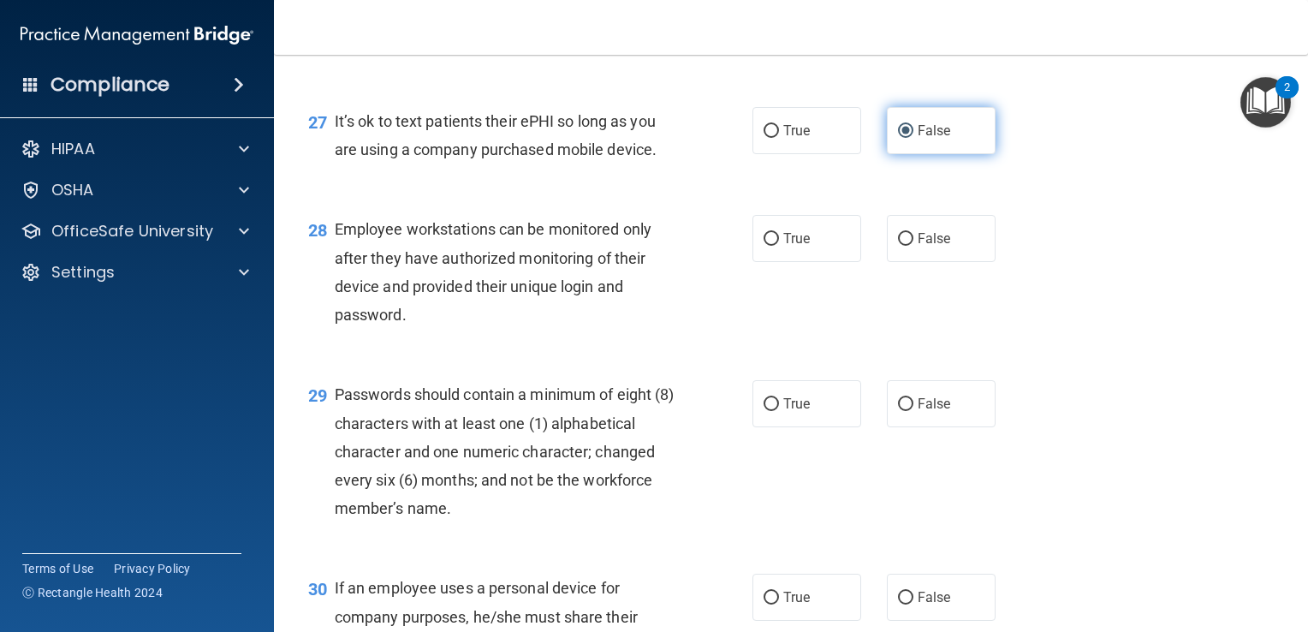
scroll to position [4185, 0]
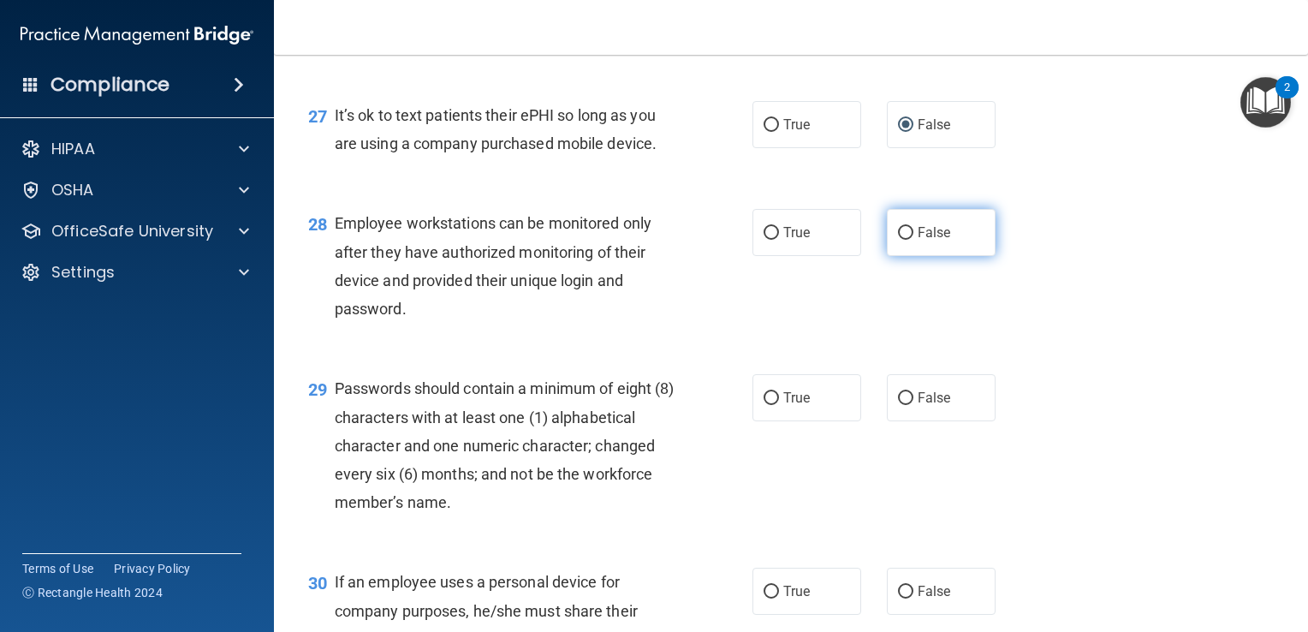
click at [898, 240] on input "False" at bounding box center [905, 233] width 15 height 13
radio input "true"
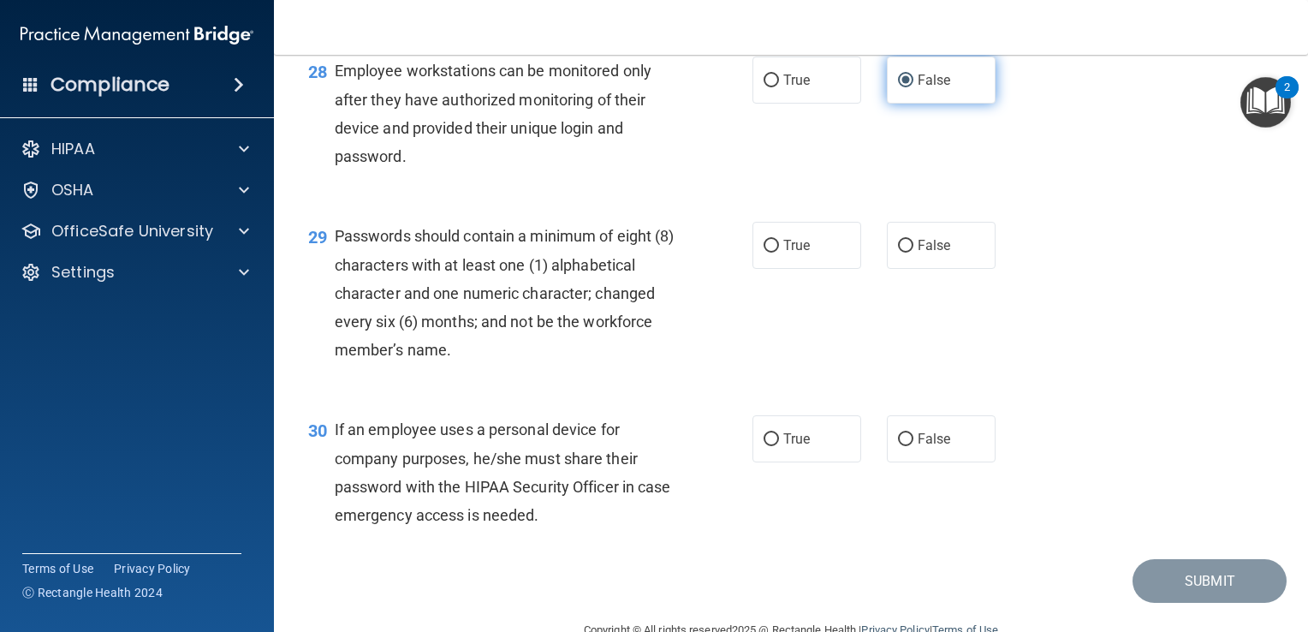
scroll to position [4342, 0]
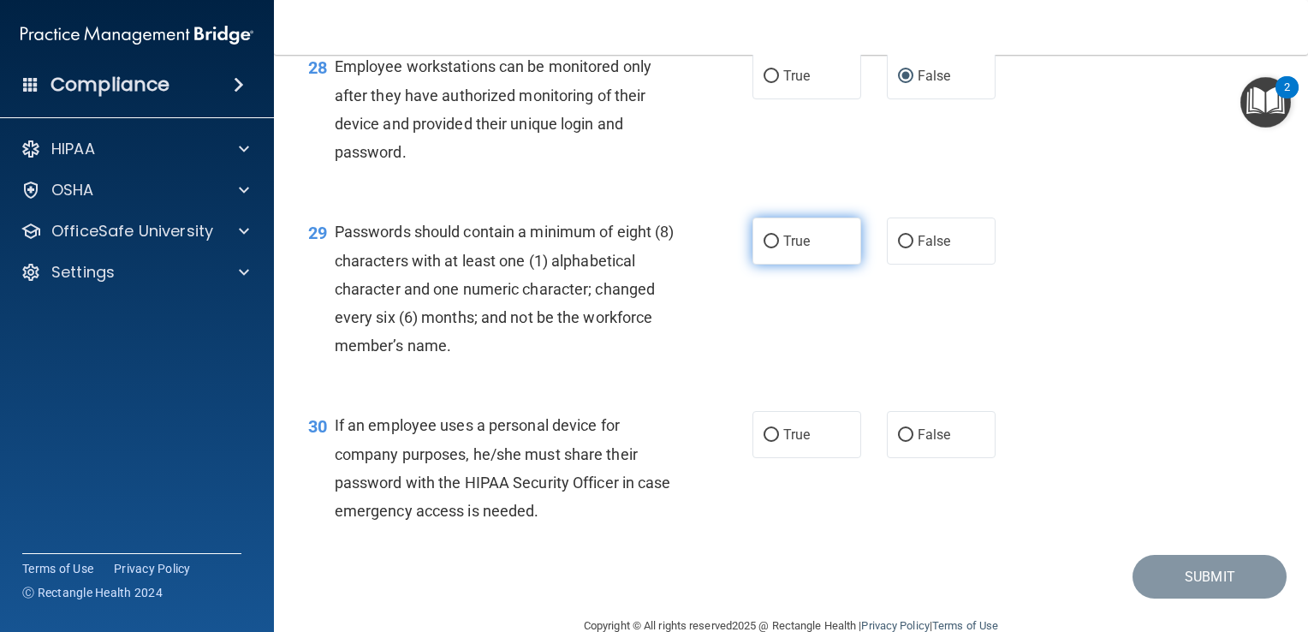
click at [770, 248] on input "True" at bounding box center [771, 241] width 15 height 13
radio input "true"
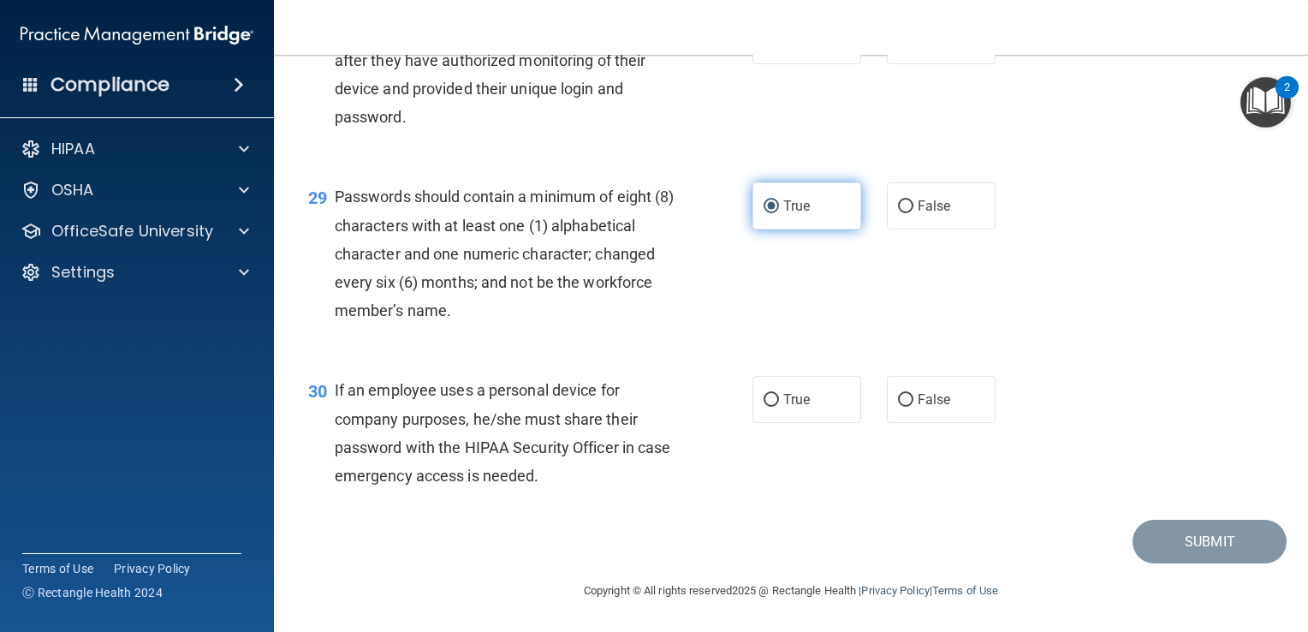
scroll to position [4462, 0]
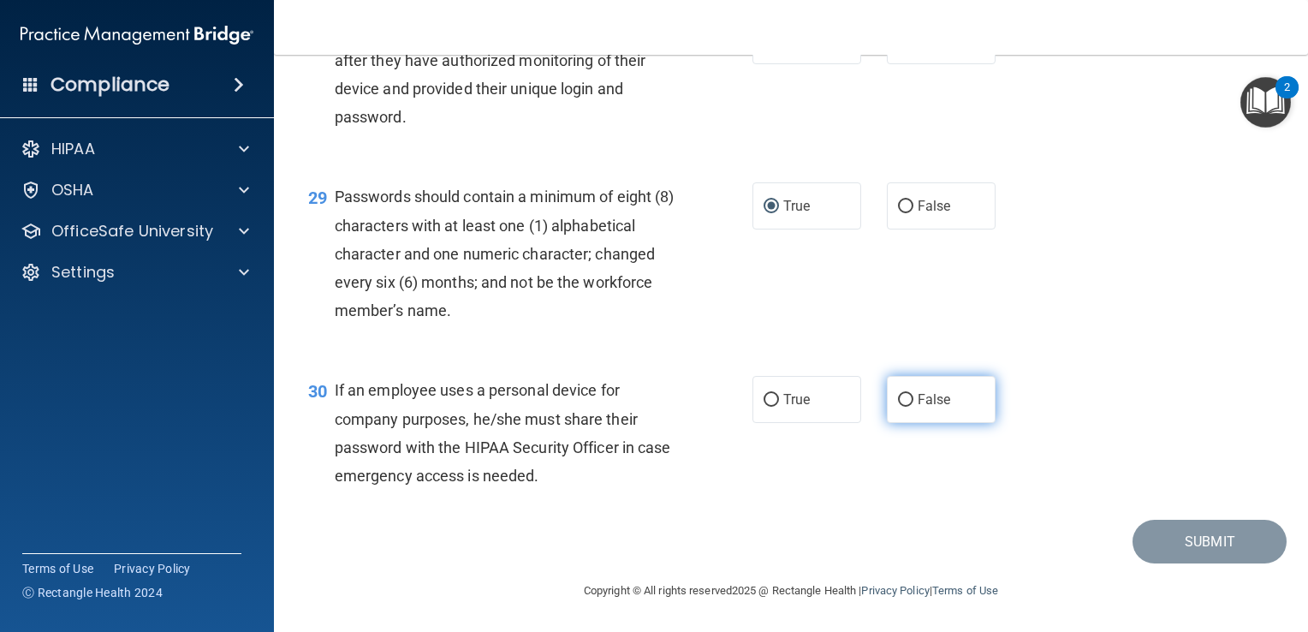
click at [898, 399] on input "False" at bounding box center [905, 400] width 15 height 13
radio input "true"
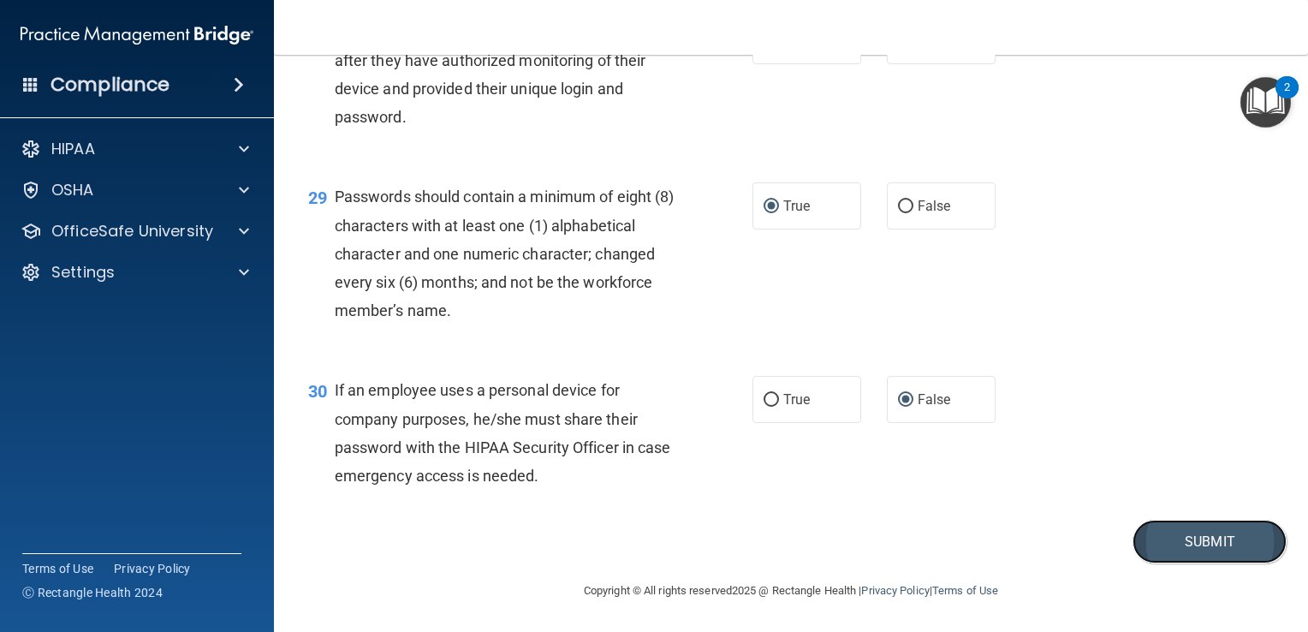
click at [1161, 540] on button "Submit" at bounding box center [1210, 542] width 154 height 44
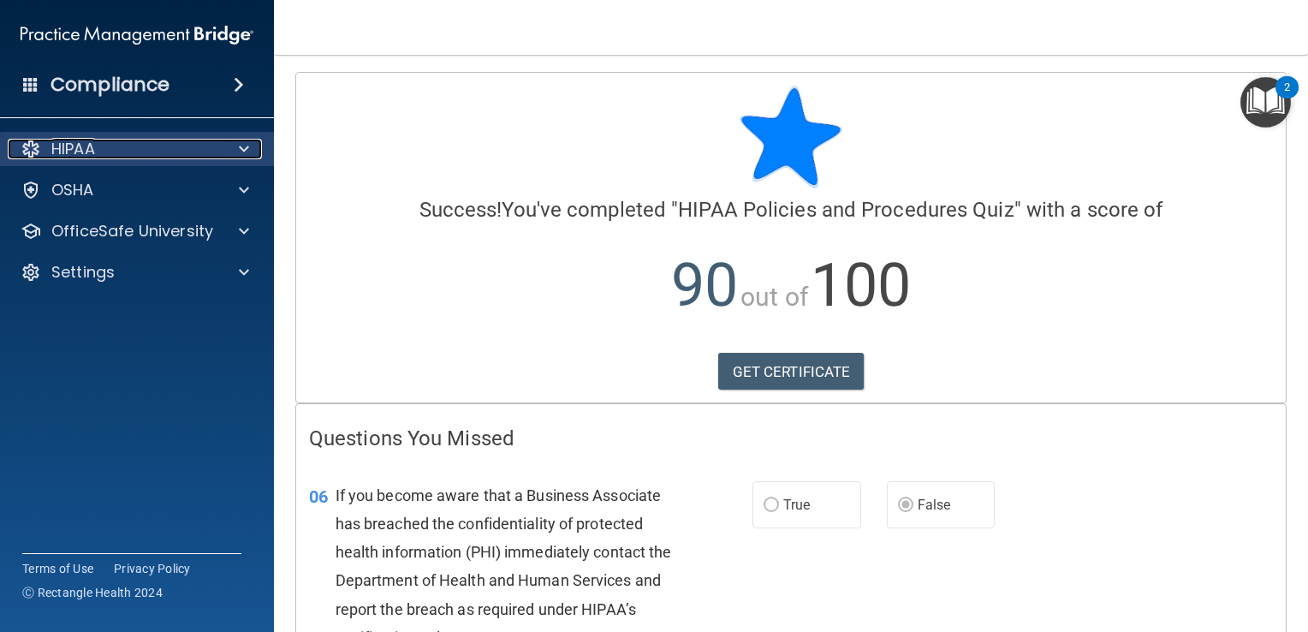
click at [251, 153] on div at bounding box center [241, 149] width 43 height 21
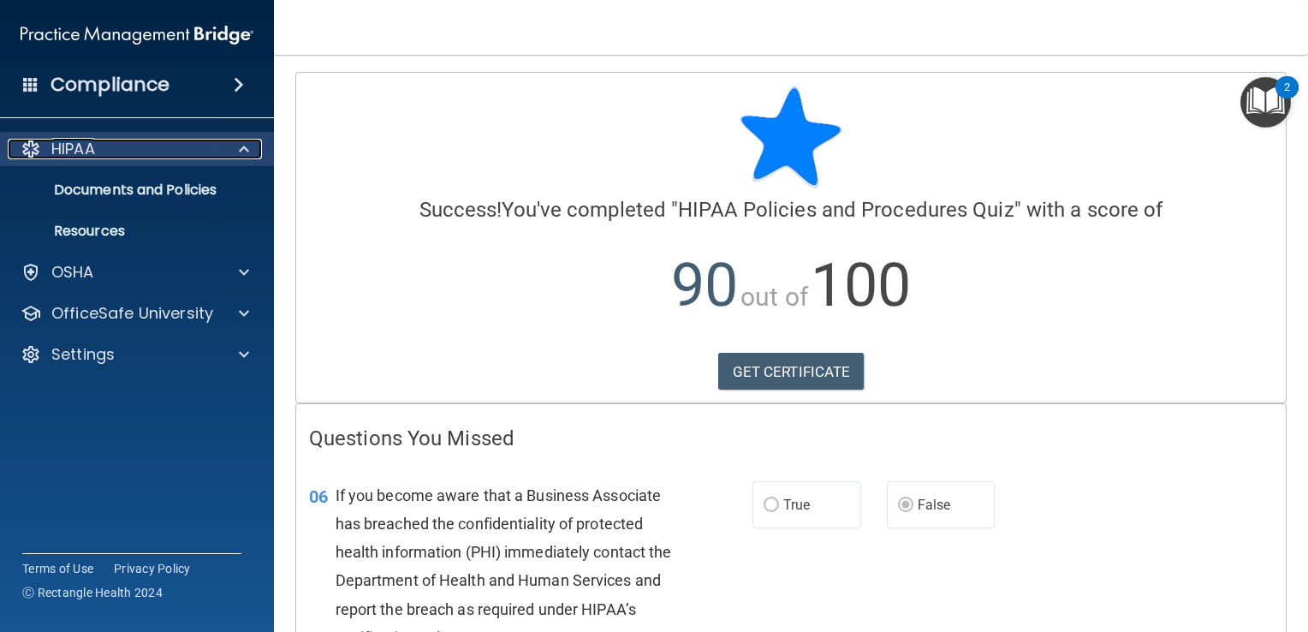
click at [200, 154] on div "HIPAA" at bounding box center [114, 149] width 212 height 21
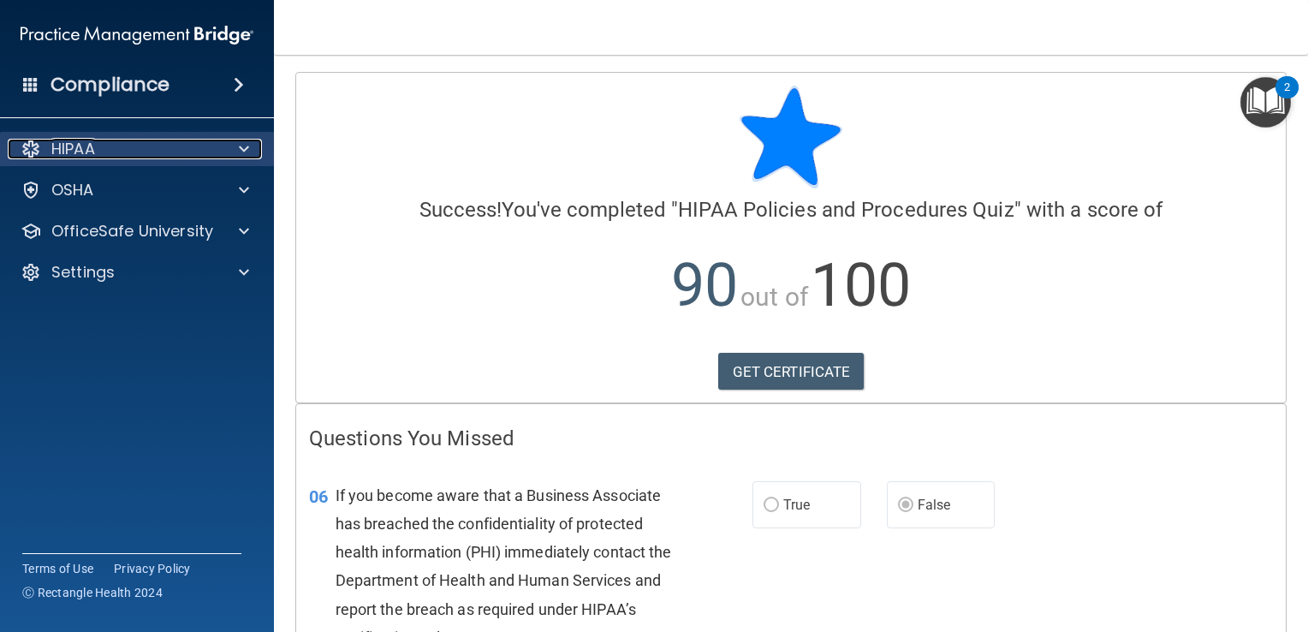
click at [180, 152] on div "HIPAA" at bounding box center [114, 149] width 212 height 21
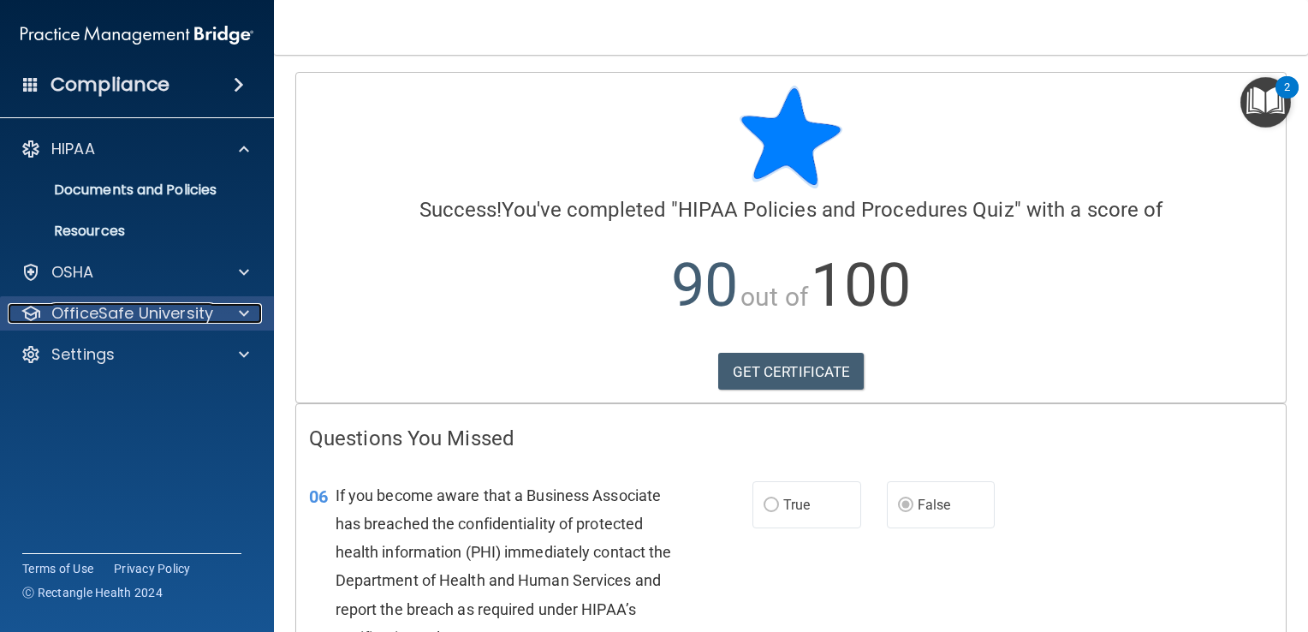
click at [164, 316] on p "OfficeSafe University" at bounding box center [132, 313] width 162 height 21
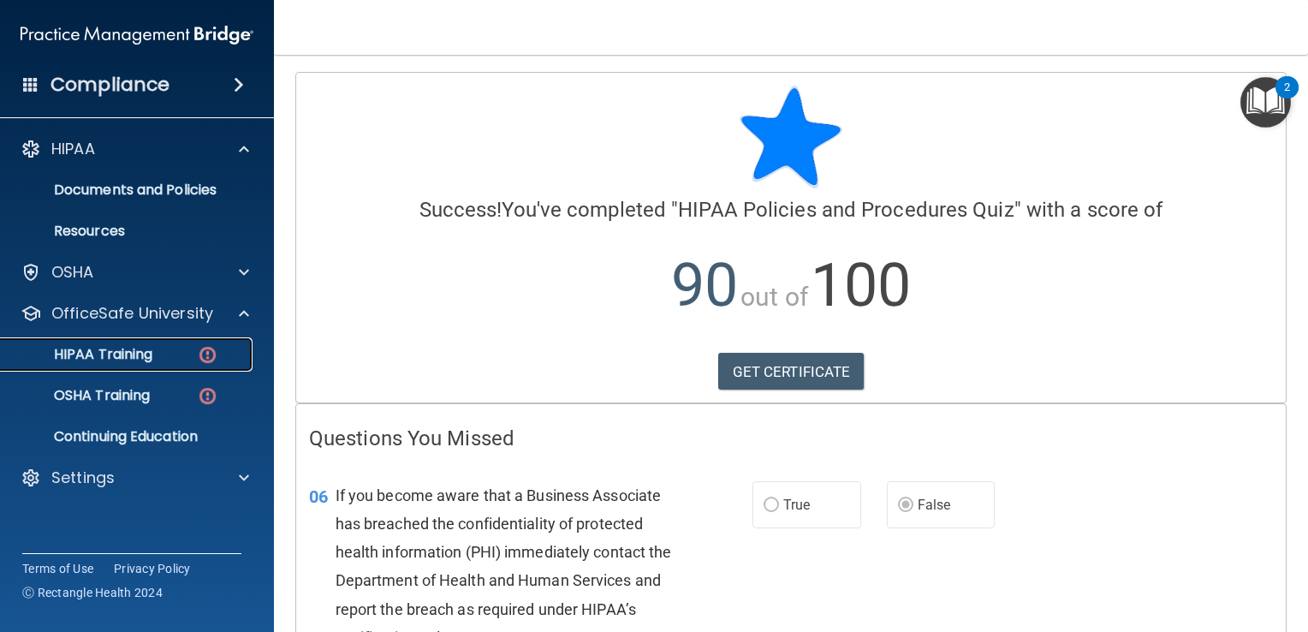
click at [146, 356] on p "HIPAA Training" at bounding box center [81, 354] width 141 height 17
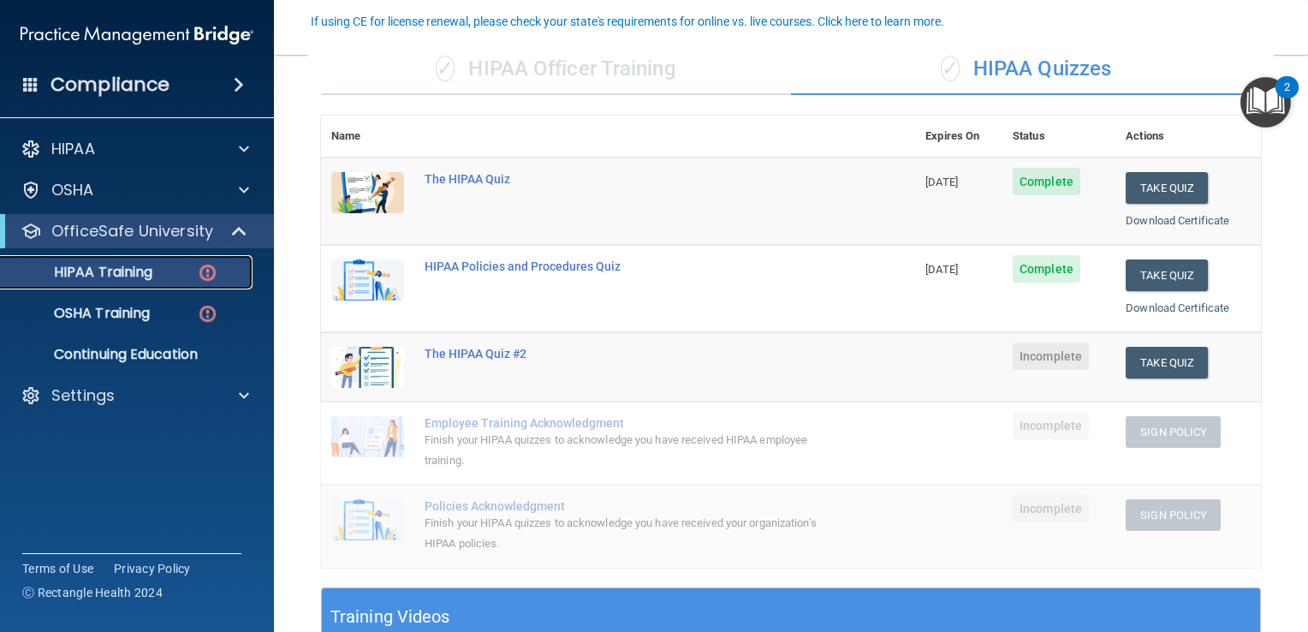
scroll to position [152, 0]
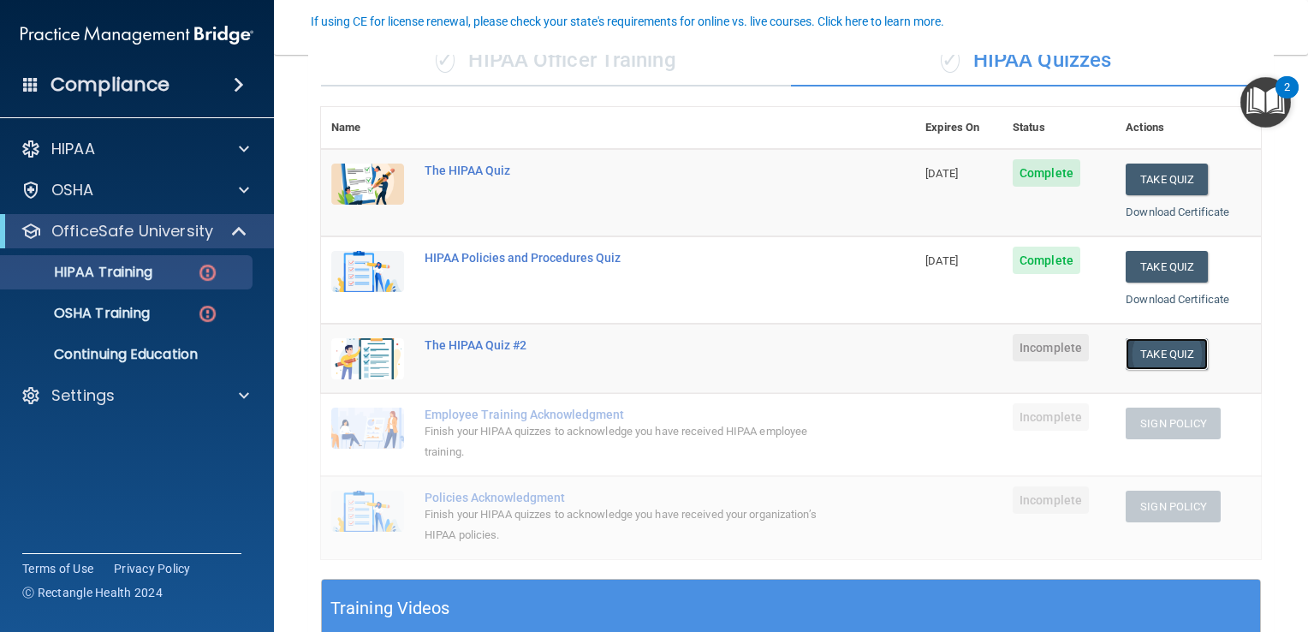
click at [1151, 357] on button "Take Quiz" at bounding box center [1167, 354] width 82 height 32
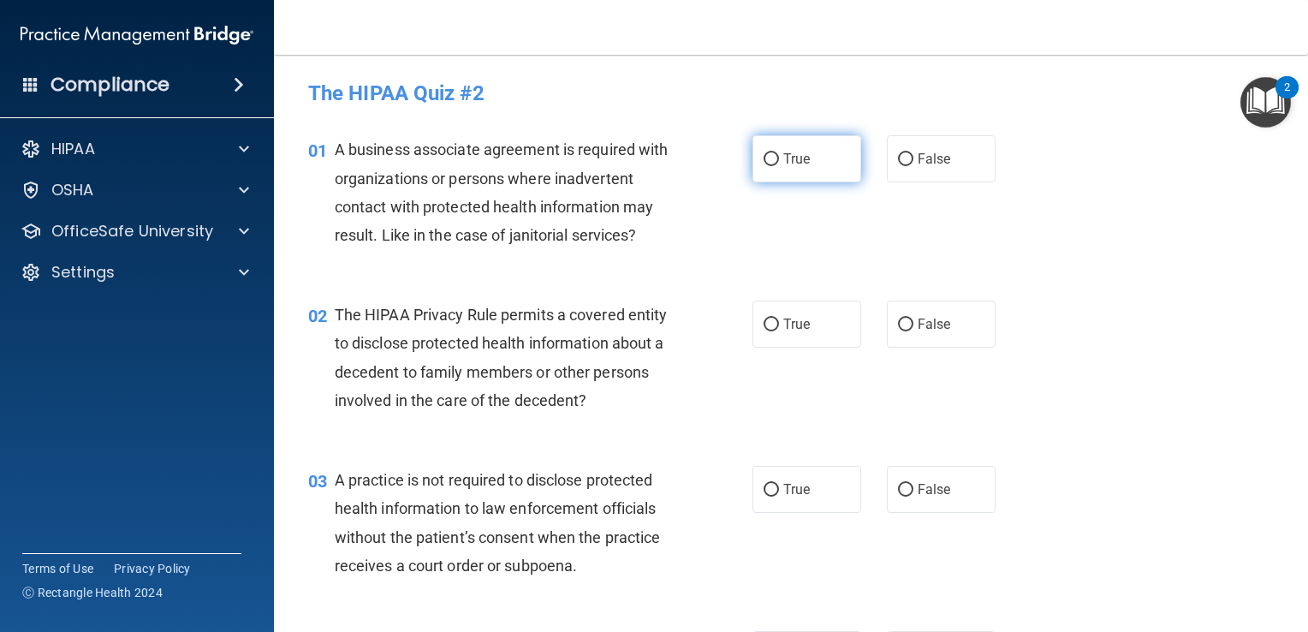
click at [770, 163] on input "True" at bounding box center [771, 159] width 15 height 13
radio input "true"
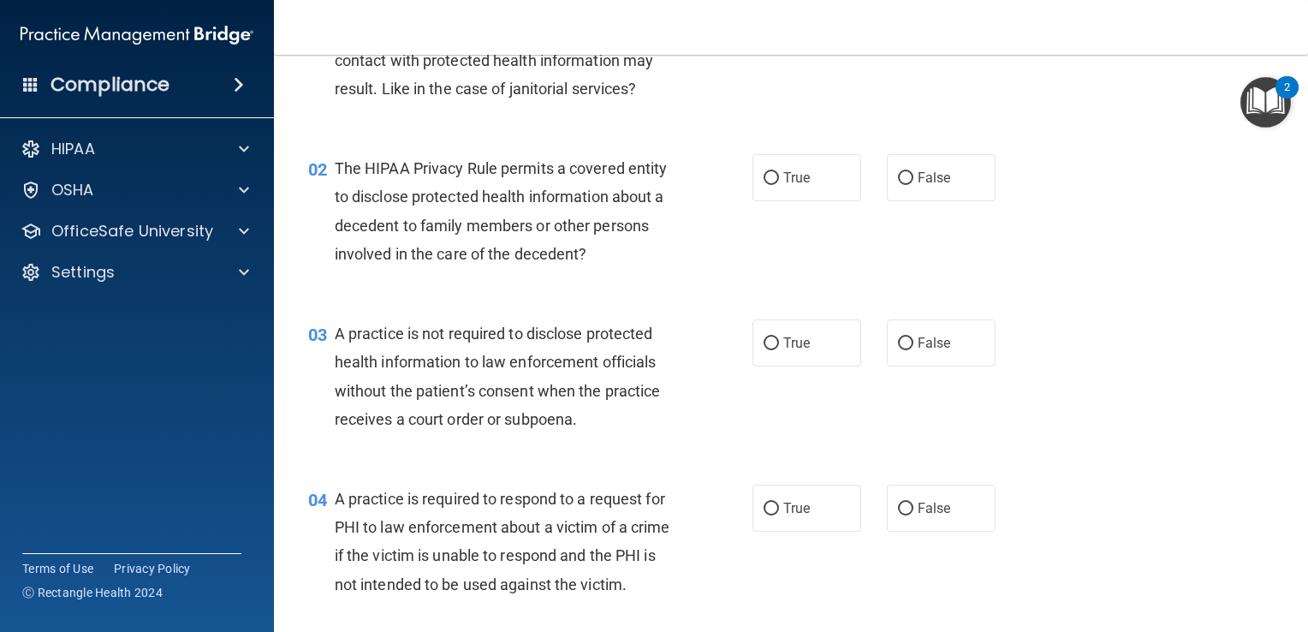
scroll to position [158, 0]
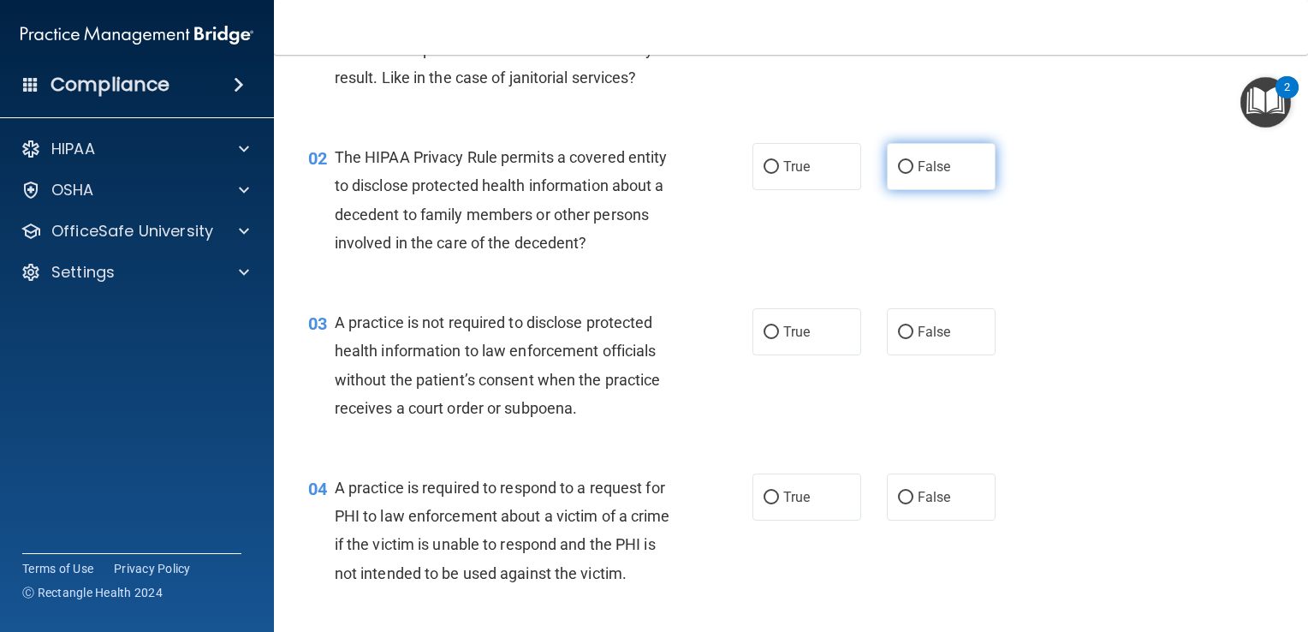
click at [898, 169] on input "False" at bounding box center [905, 167] width 15 height 13
radio input "true"
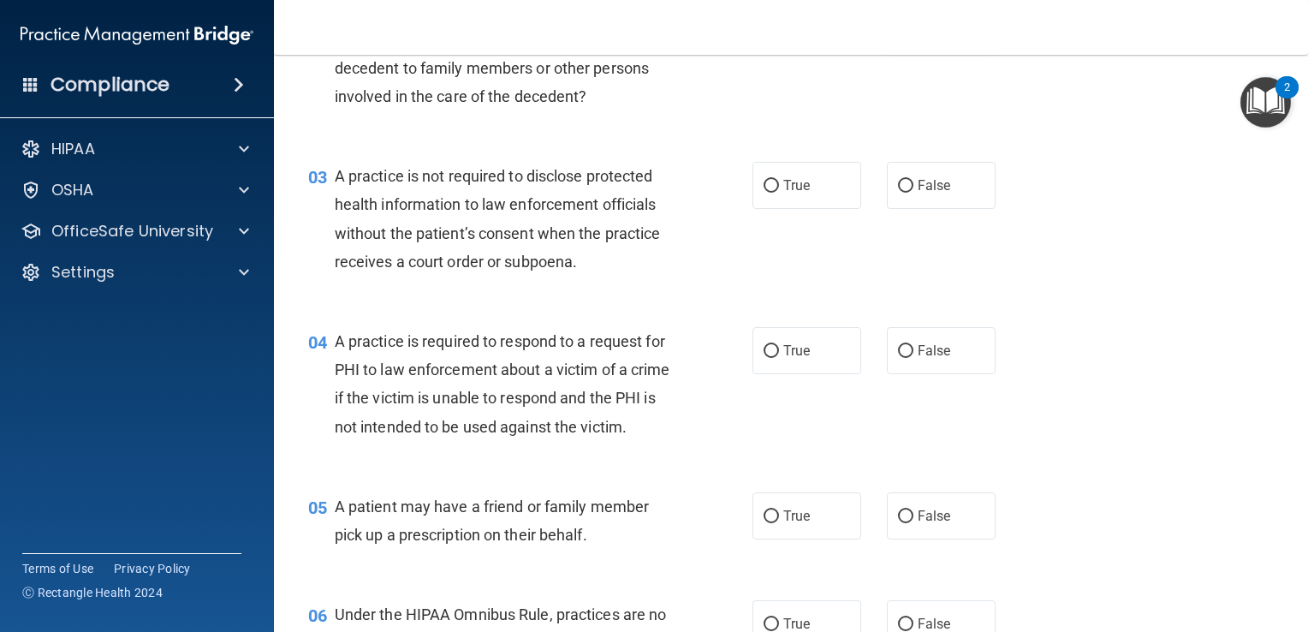
scroll to position [306, 0]
click at [766, 177] on input "True" at bounding box center [771, 183] width 15 height 13
radio input "true"
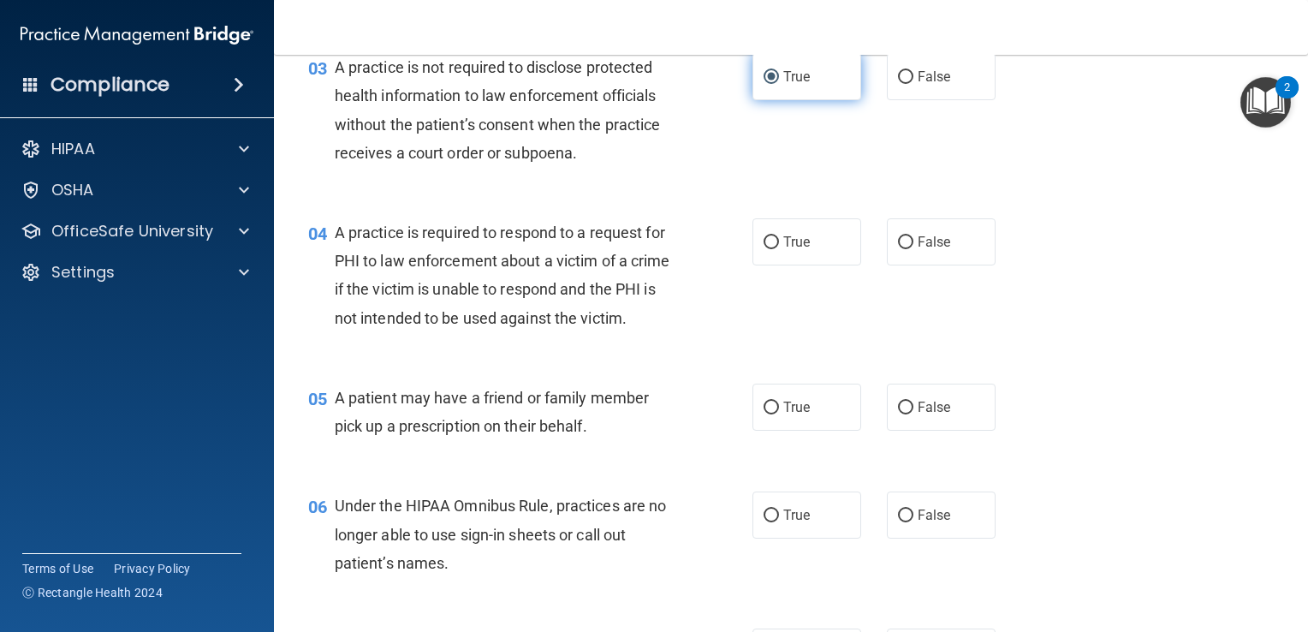
scroll to position [414, 0]
click at [899, 240] on input "False" at bounding box center [905, 241] width 15 height 13
radio input "true"
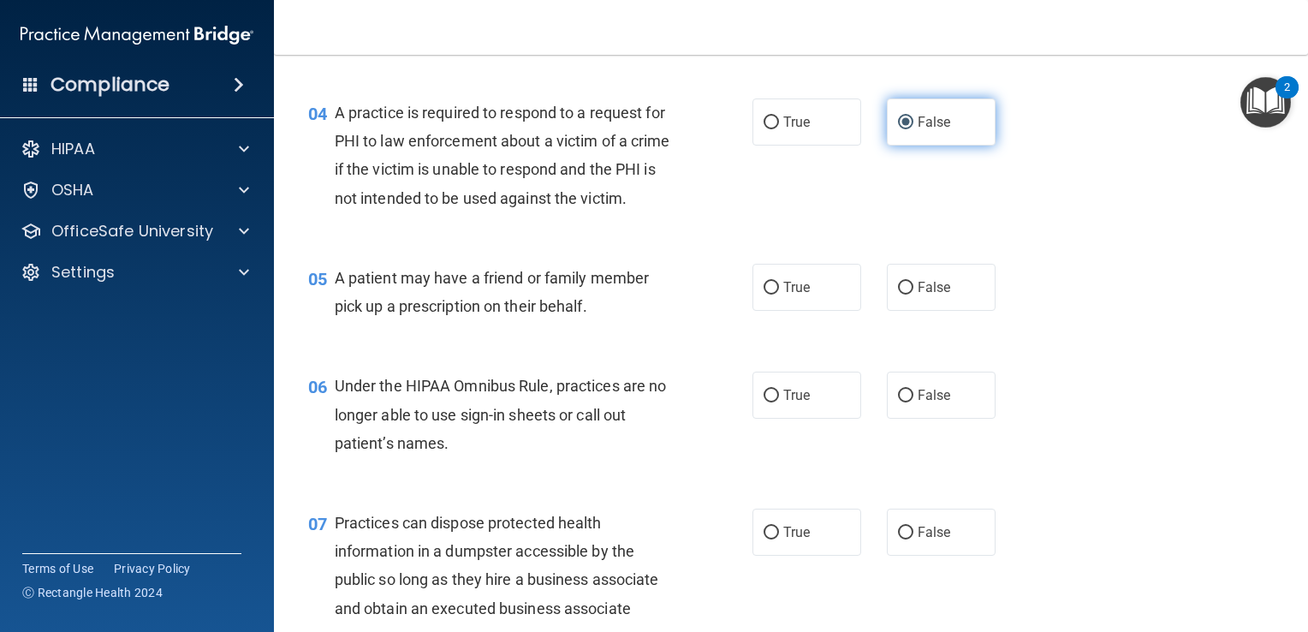
scroll to position [536, 0]
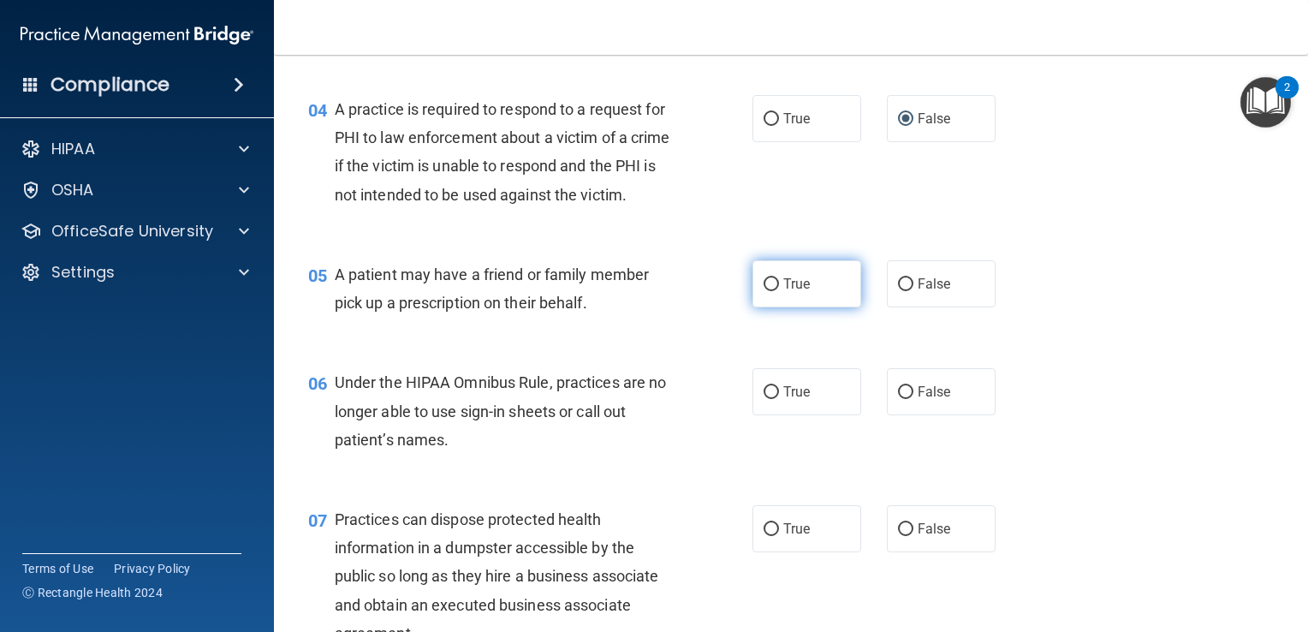
click at [769, 291] on input "True" at bounding box center [771, 284] width 15 height 13
radio input "true"
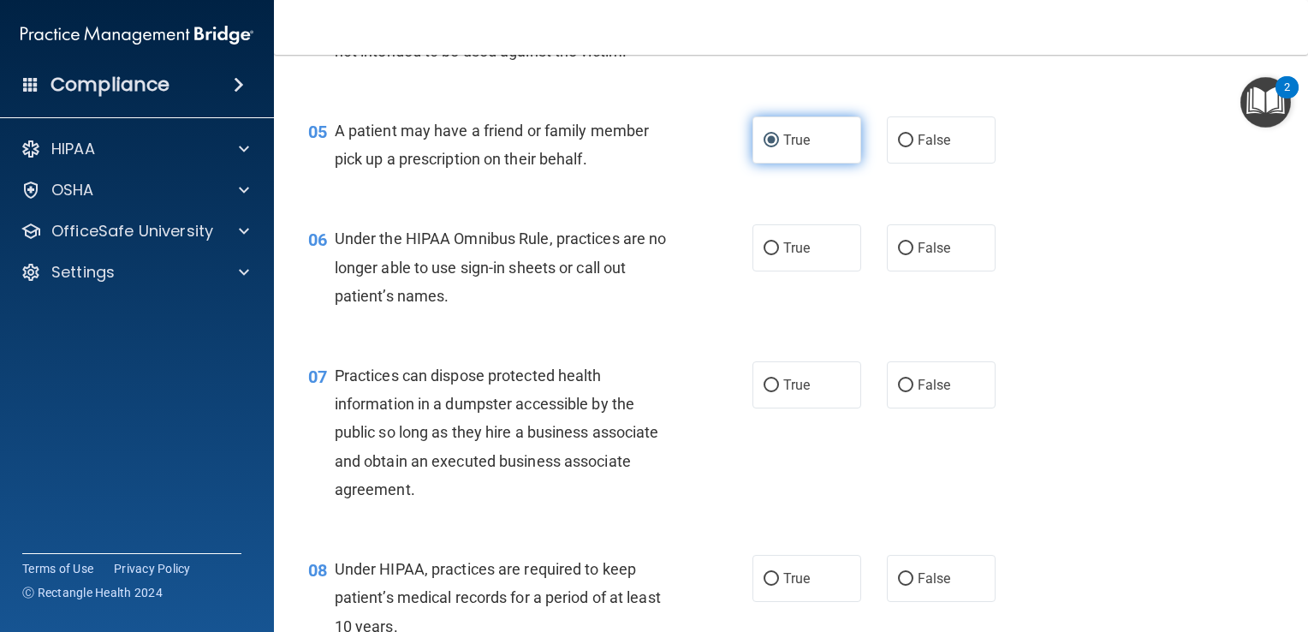
scroll to position [715, 0]
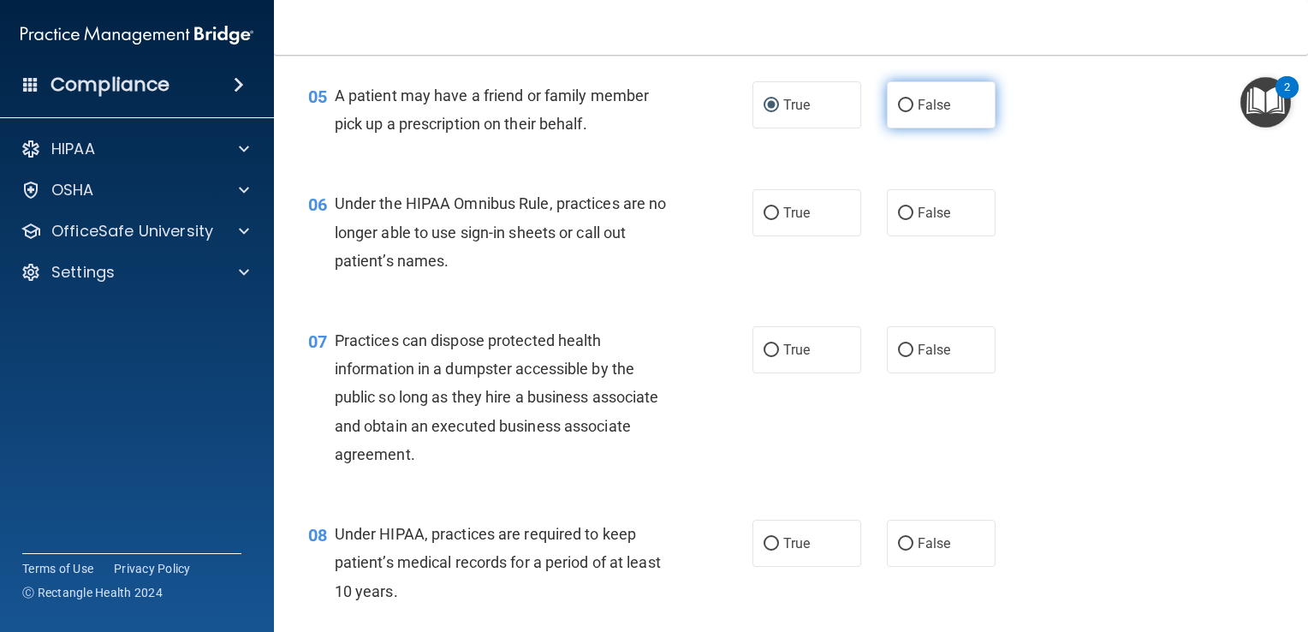
click at [901, 112] on input "False" at bounding box center [905, 105] width 15 height 13
radio input "true"
click at [764, 112] on input "True" at bounding box center [771, 105] width 15 height 13
radio input "true"
radio input "false"
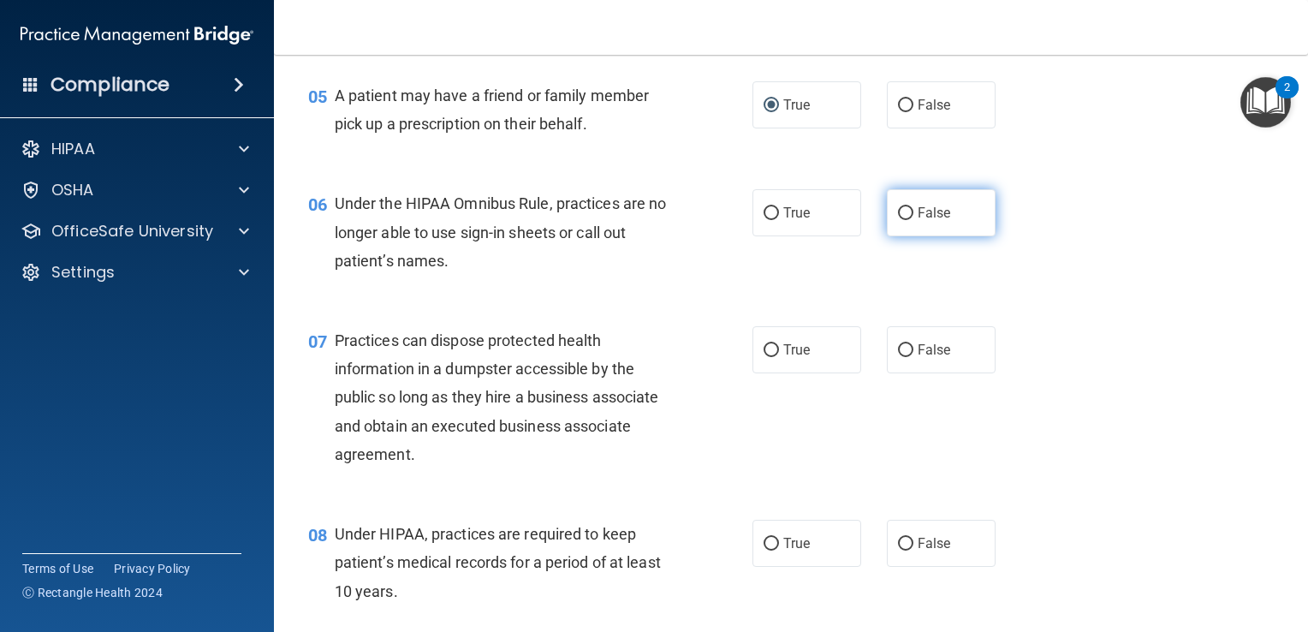
click at [898, 220] on input "False" at bounding box center [905, 213] width 15 height 13
radio input "true"
click at [898, 357] on input "False" at bounding box center [905, 350] width 15 height 13
radio input "true"
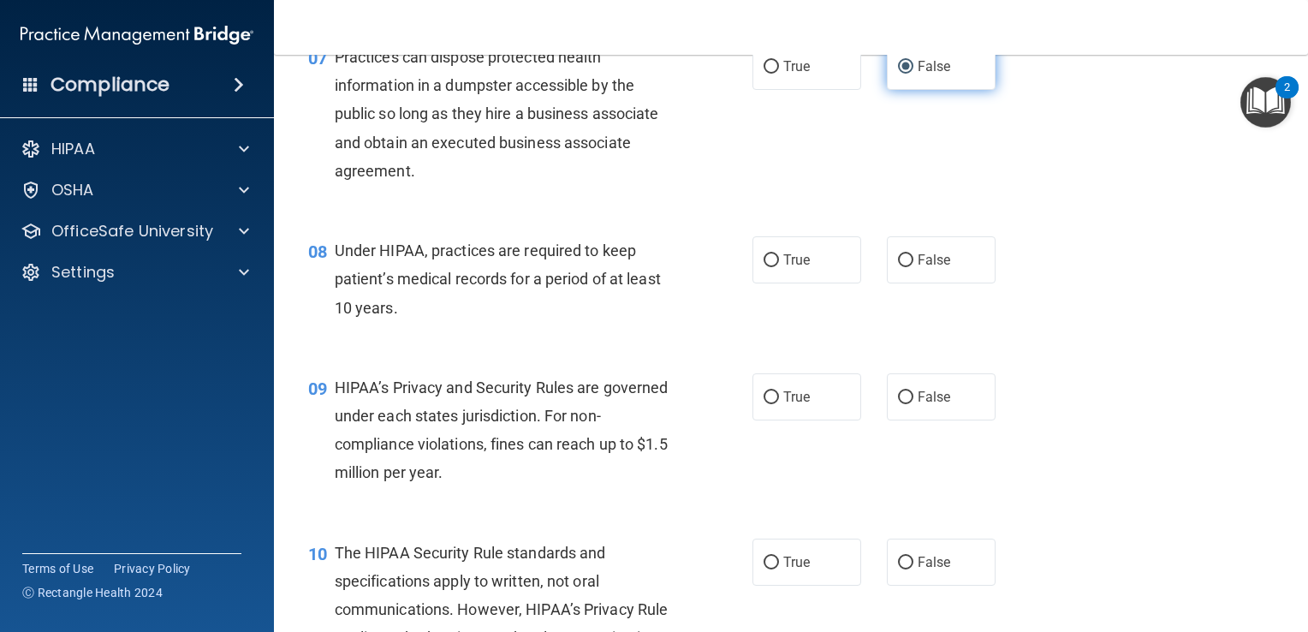
scroll to position [1005, 0]
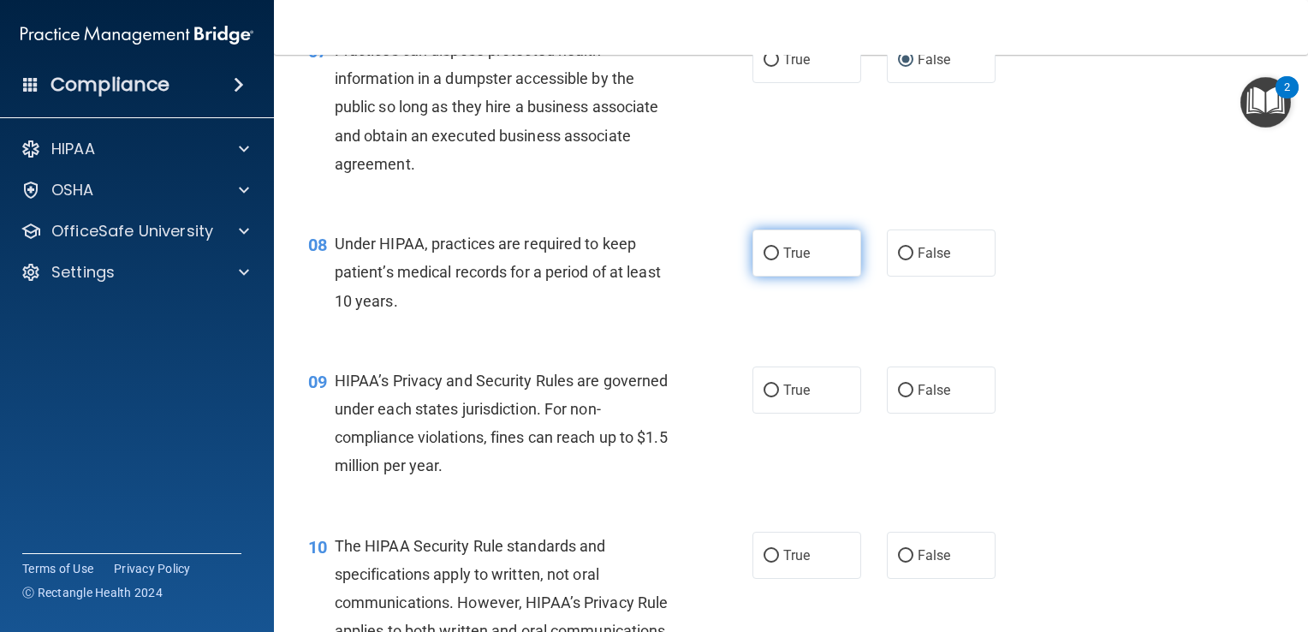
click at [764, 260] on input "True" at bounding box center [771, 253] width 15 height 13
radio input "true"
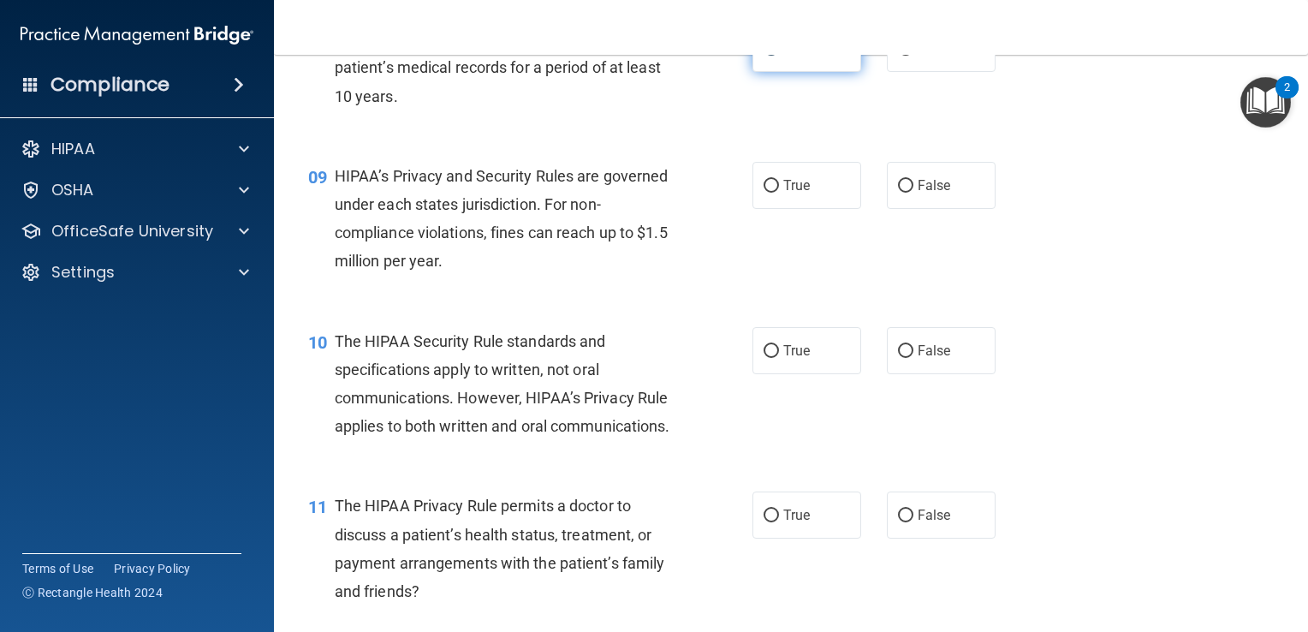
scroll to position [1214, 0]
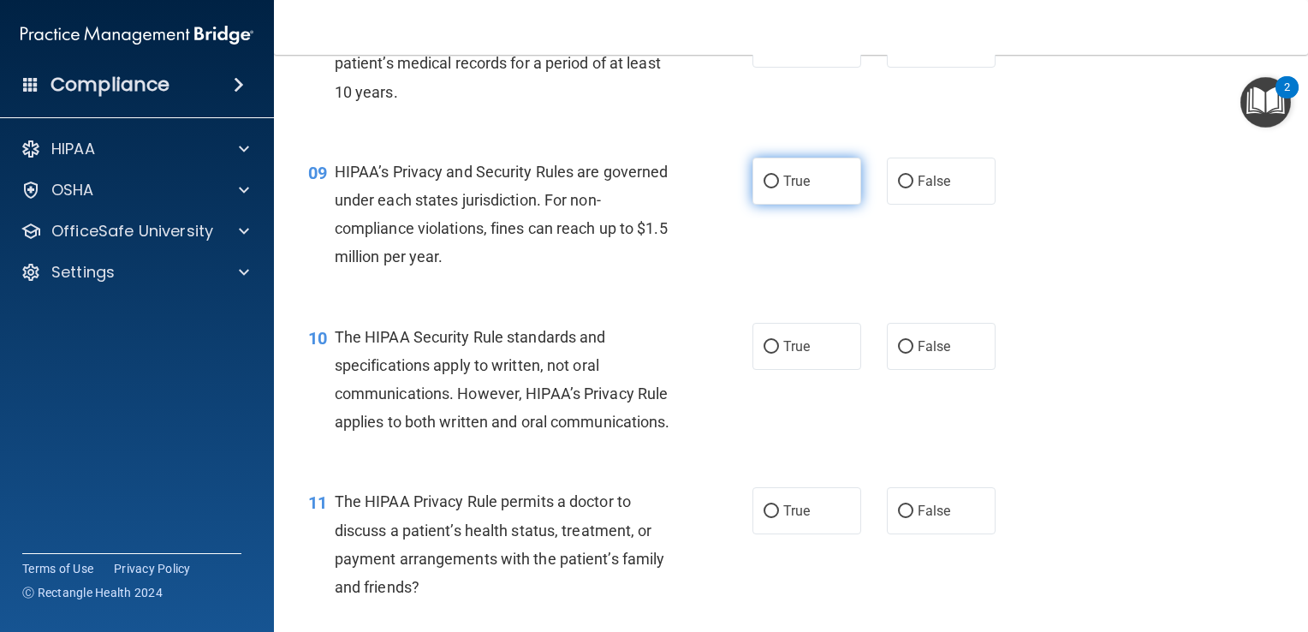
click at [764, 188] on input "True" at bounding box center [771, 181] width 15 height 13
radio input "true"
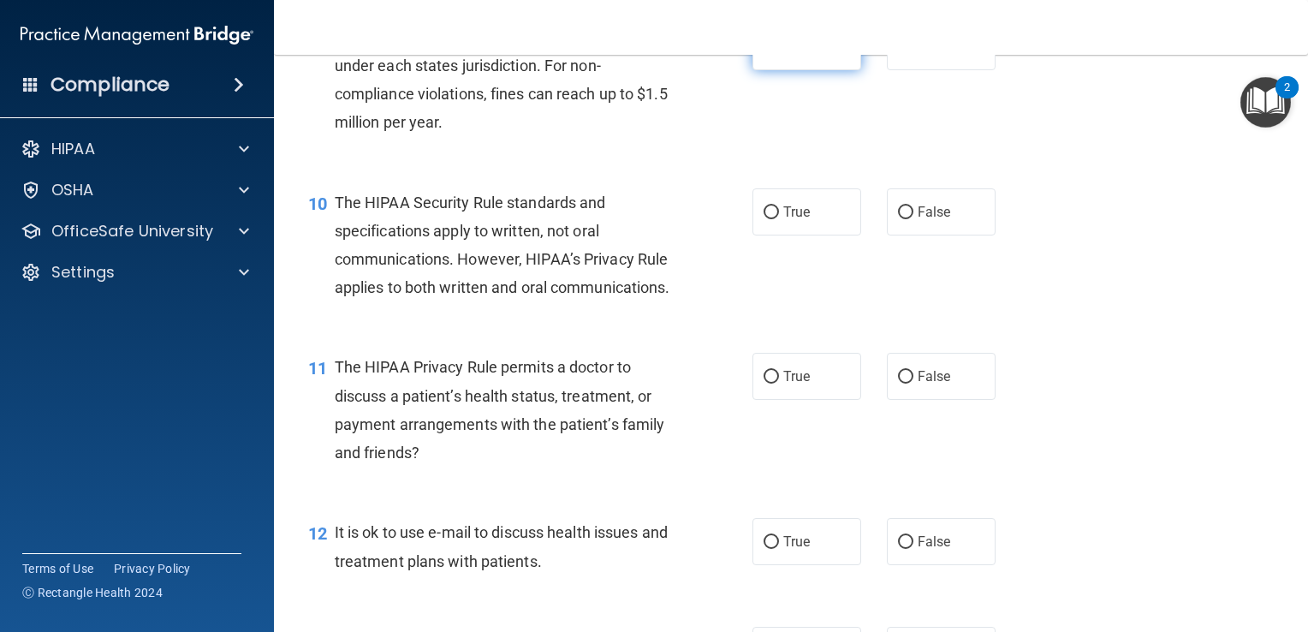
scroll to position [1358, 0]
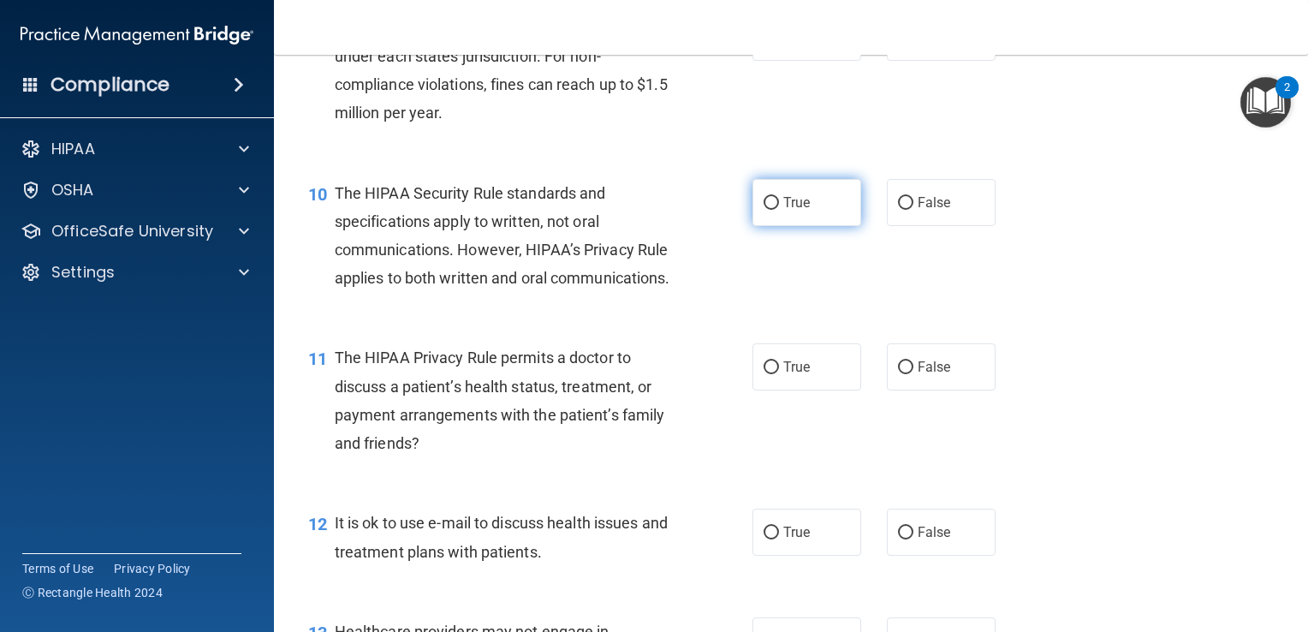
click at [764, 210] on input "True" at bounding box center [771, 203] width 15 height 13
radio input "true"
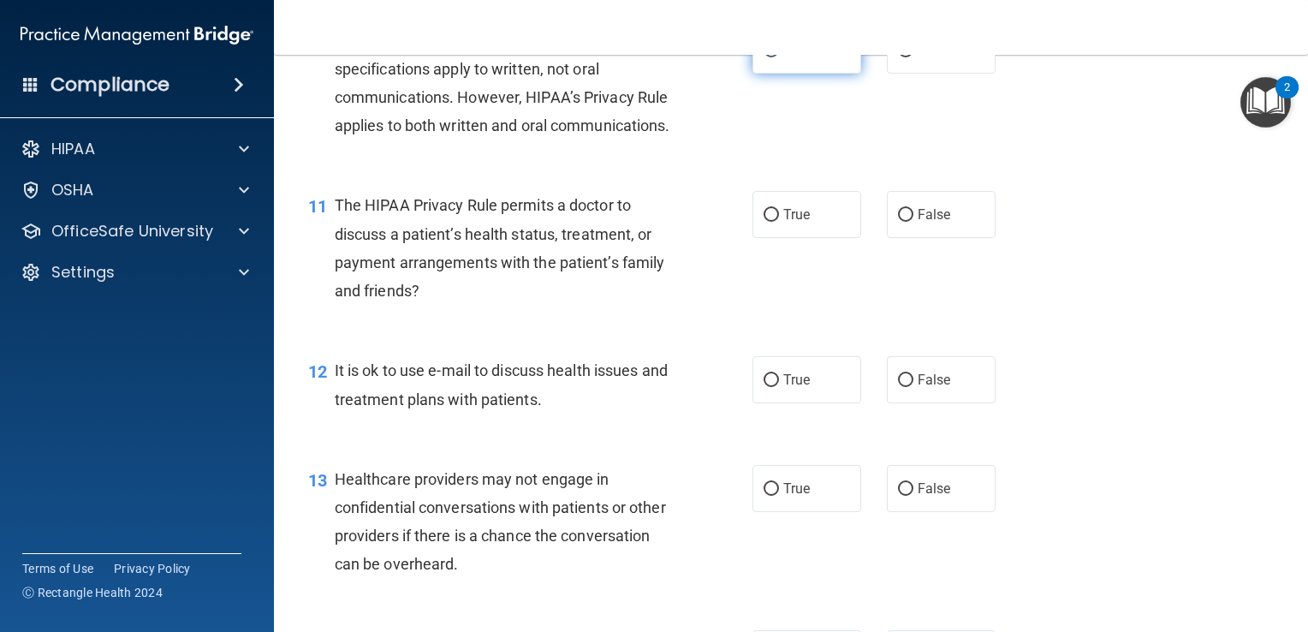
scroll to position [1513, 0]
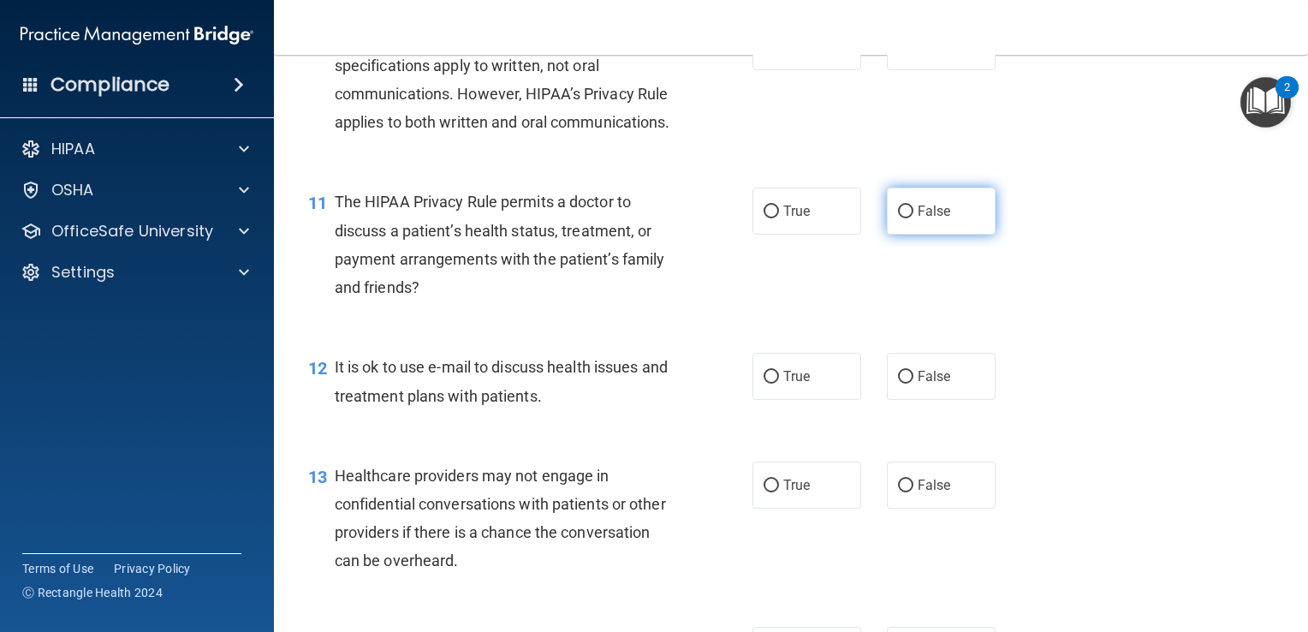
click at [904, 218] on input "False" at bounding box center [905, 211] width 15 height 13
radio input "true"
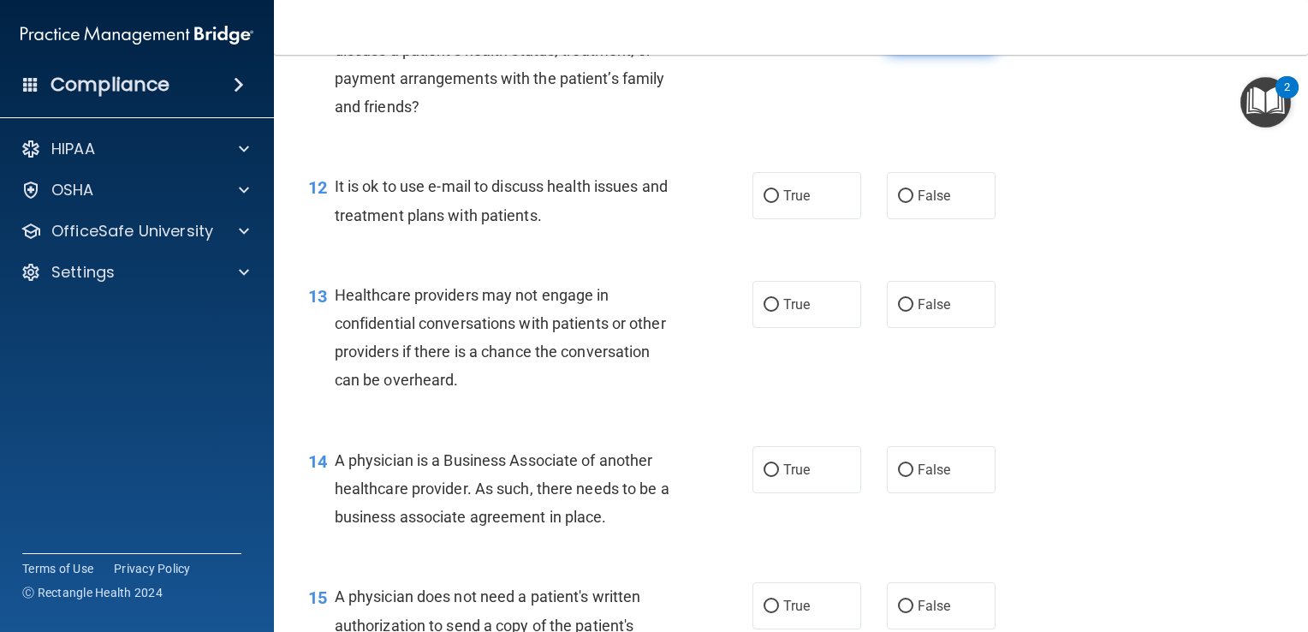
scroll to position [1698, 0]
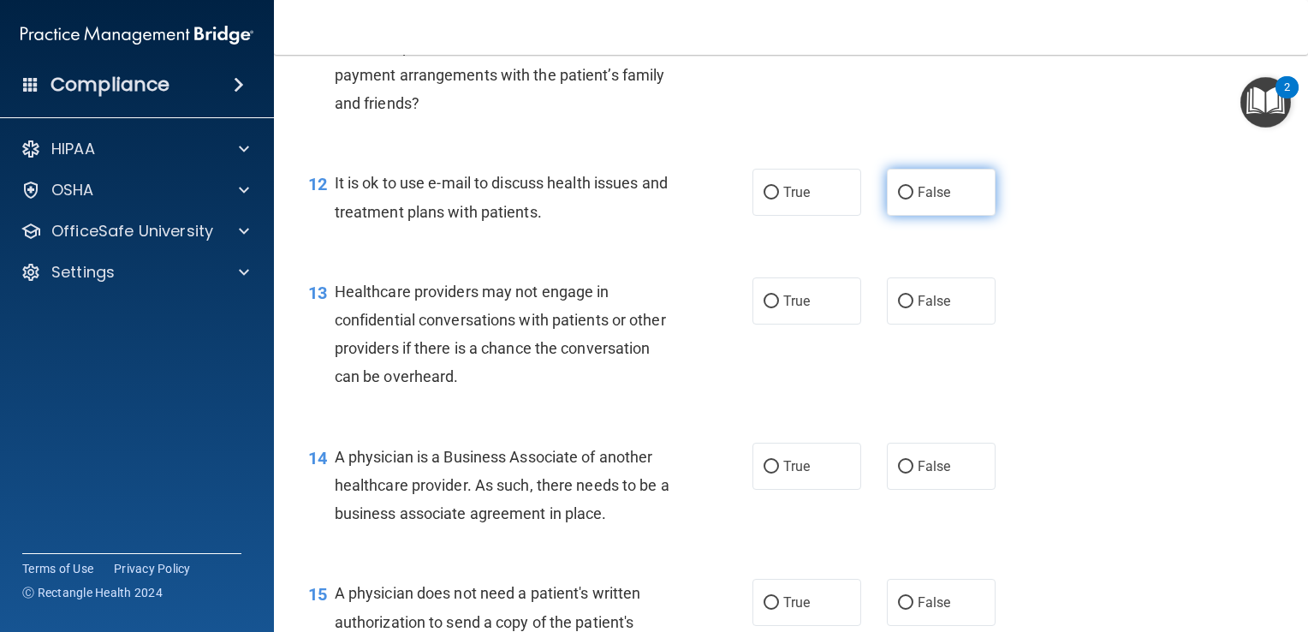
click at [901, 199] on input "False" at bounding box center [905, 193] width 15 height 13
radio input "true"
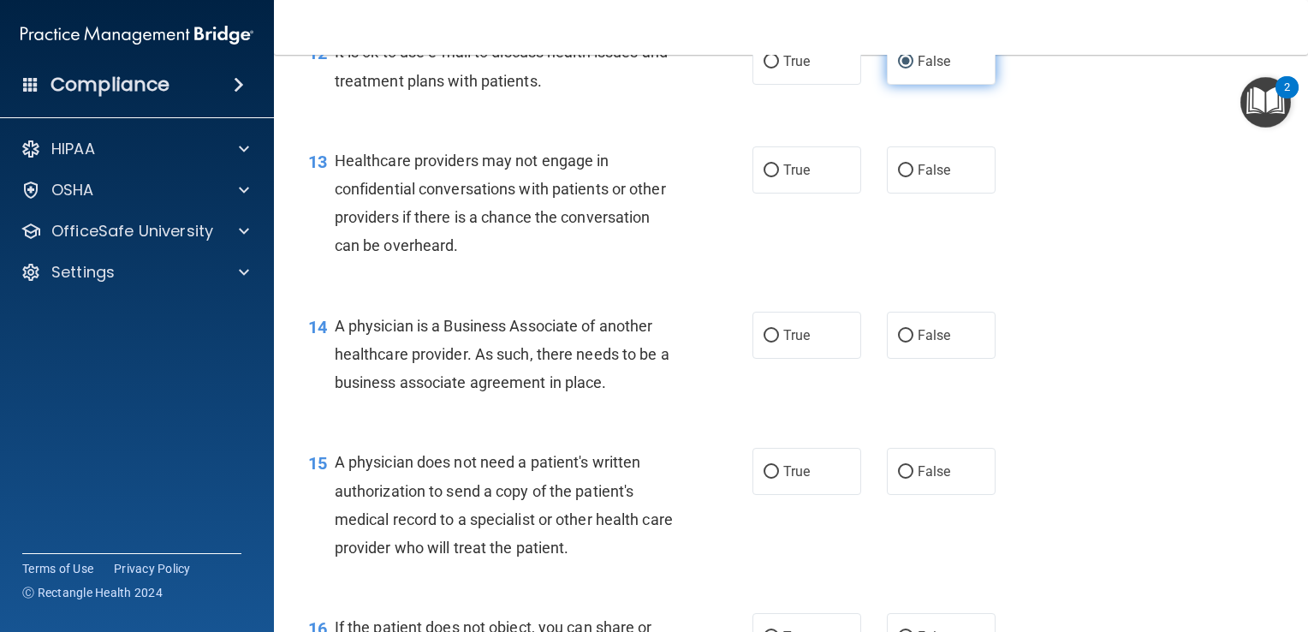
scroll to position [1829, 0]
click at [766, 176] on input "True" at bounding box center [771, 170] width 15 height 13
radio input "true"
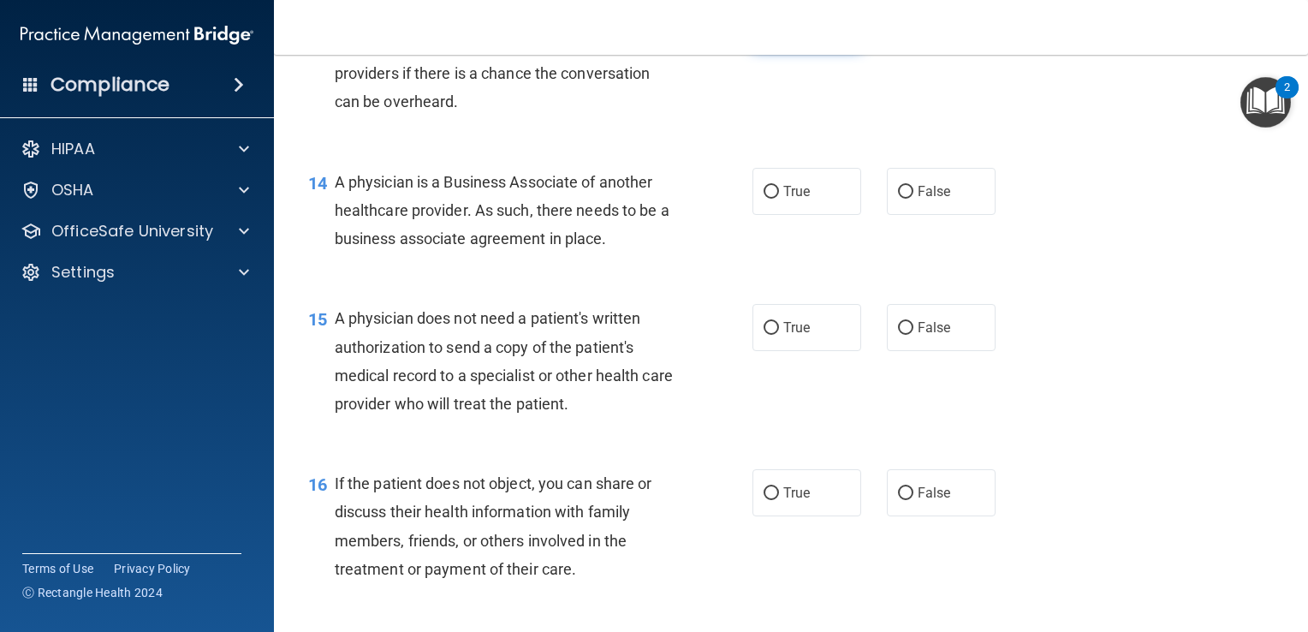
scroll to position [1988, 0]
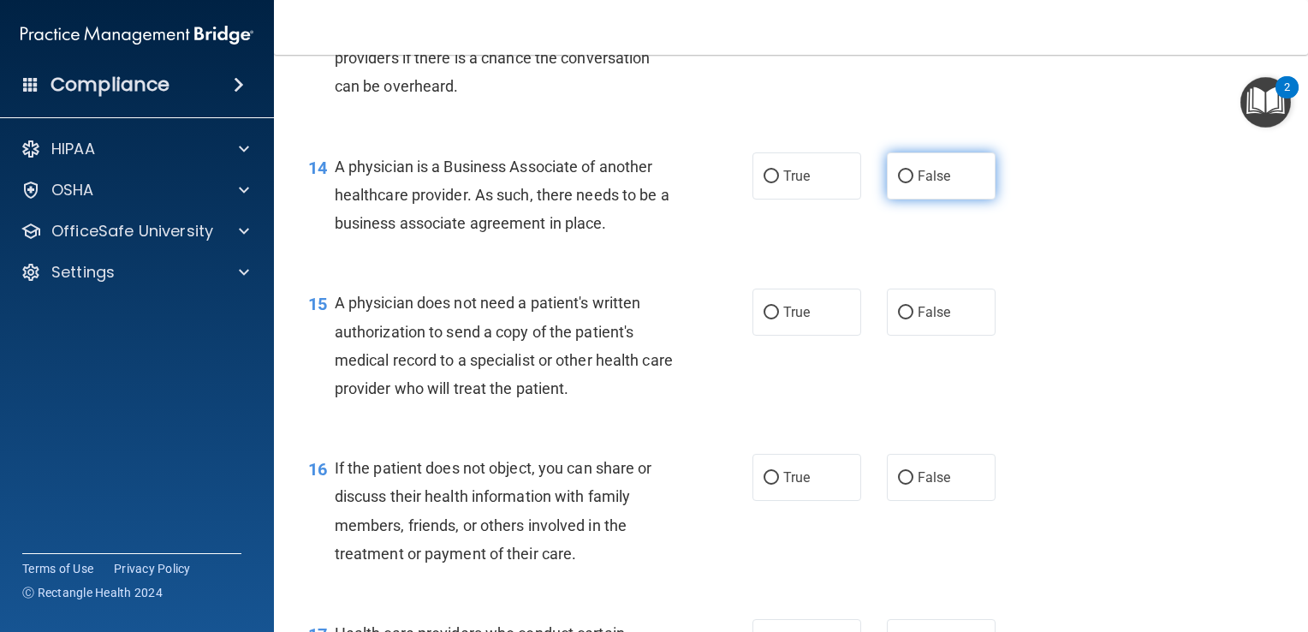
click at [898, 183] on input "False" at bounding box center [905, 176] width 15 height 13
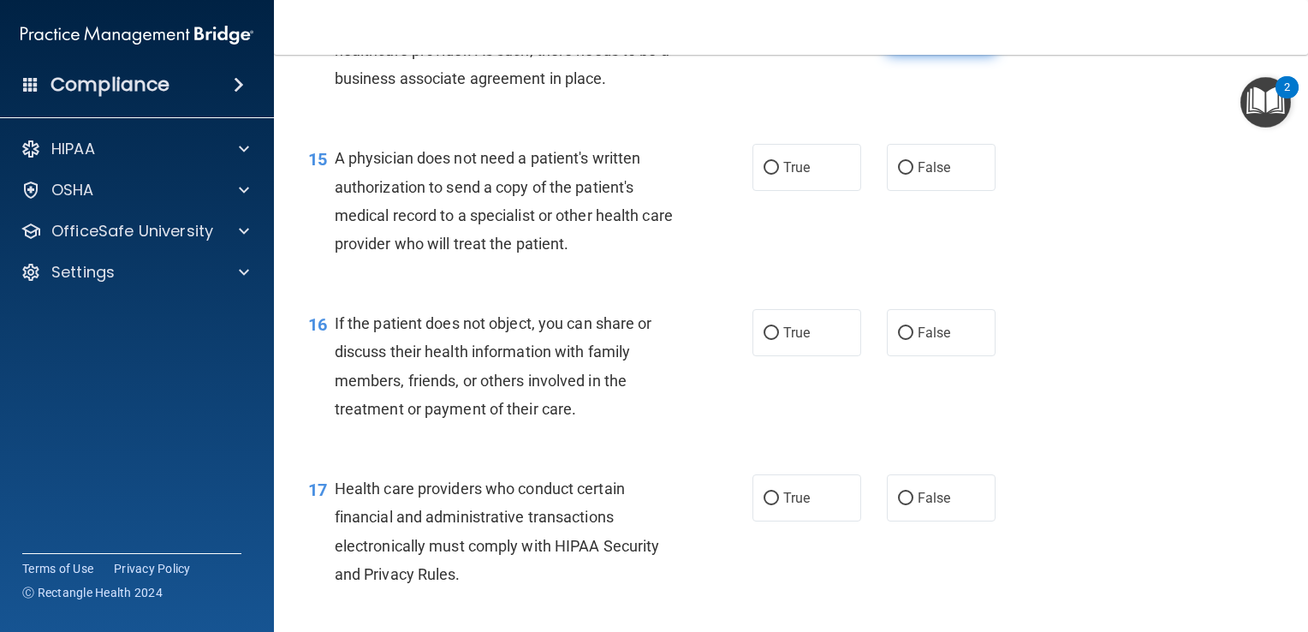
scroll to position [2138, 0]
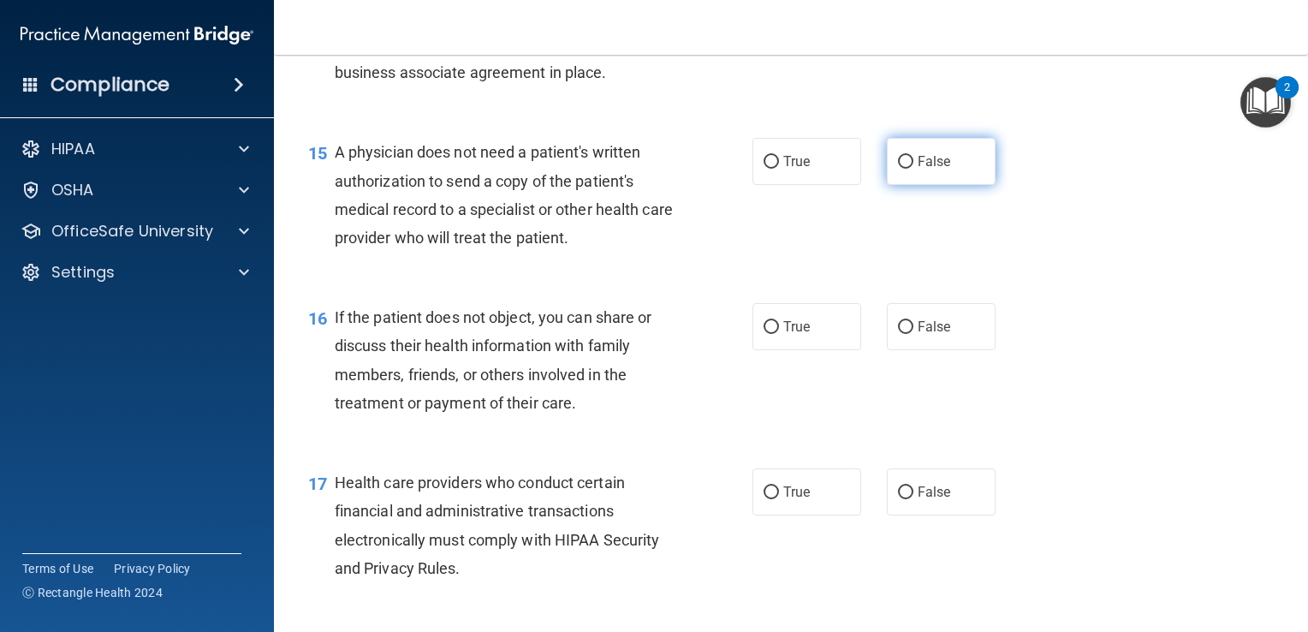
click at [901, 169] on input "False" at bounding box center [905, 162] width 15 height 13
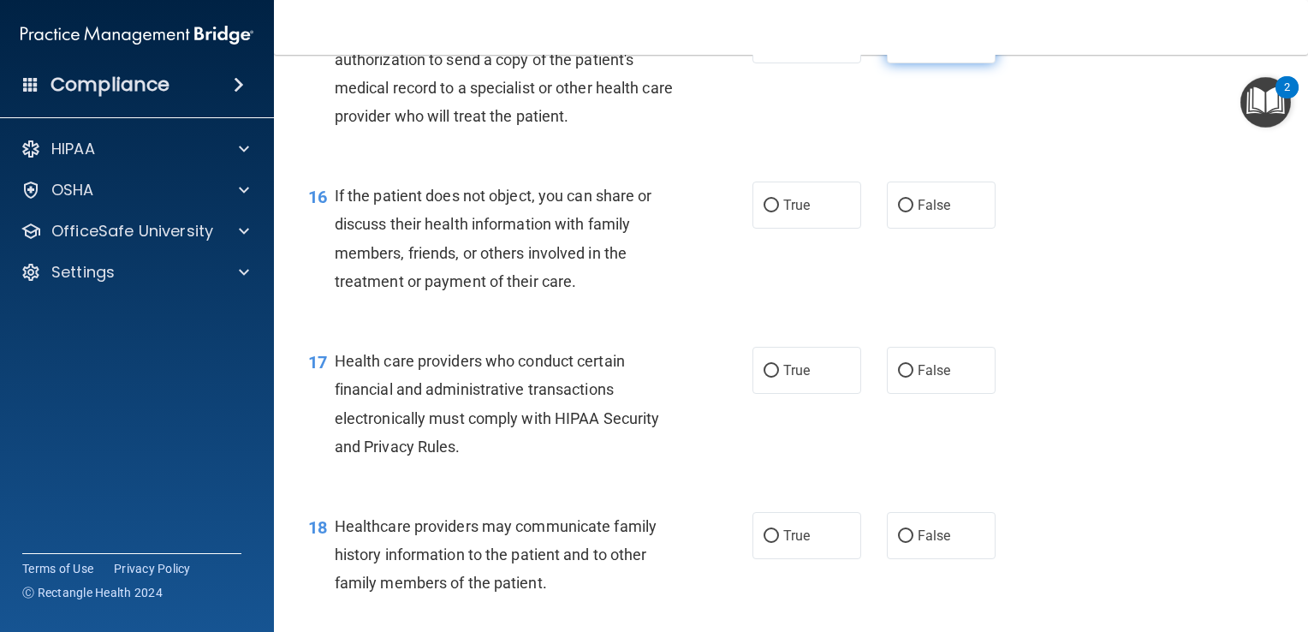
scroll to position [2262, 0]
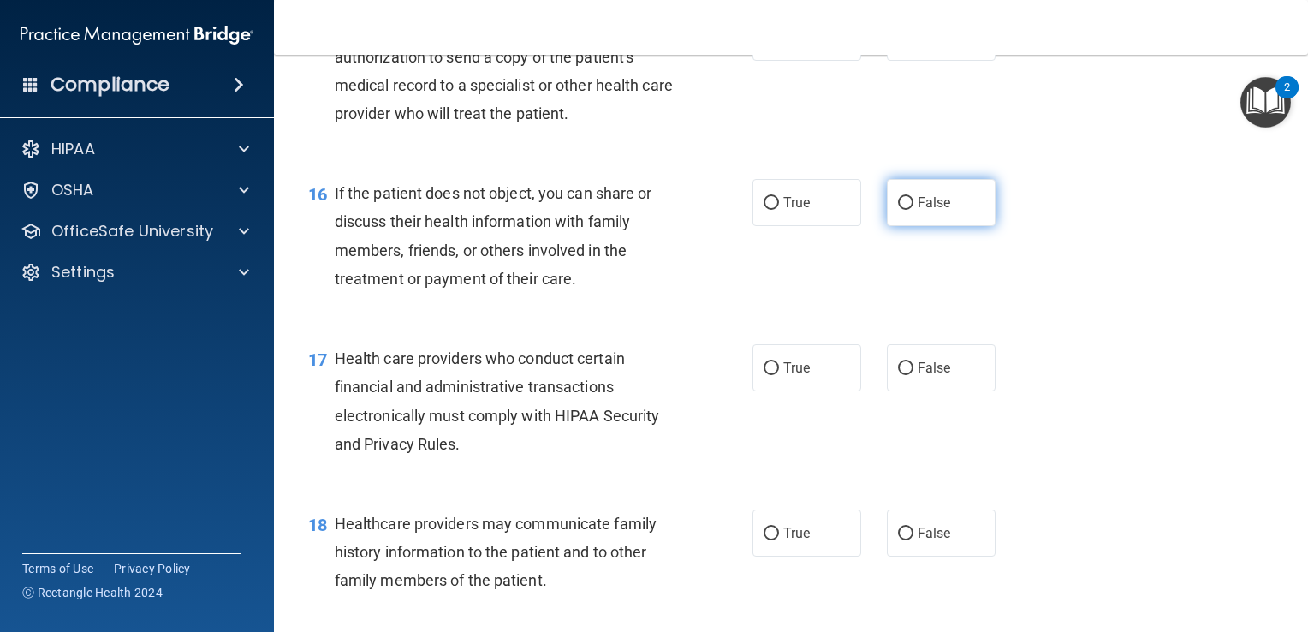
click at [931, 226] on label "False" at bounding box center [941, 202] width 109 height 47
click at [913, 210] on input "False" at bounding box center [905, 203] width 15 height 13
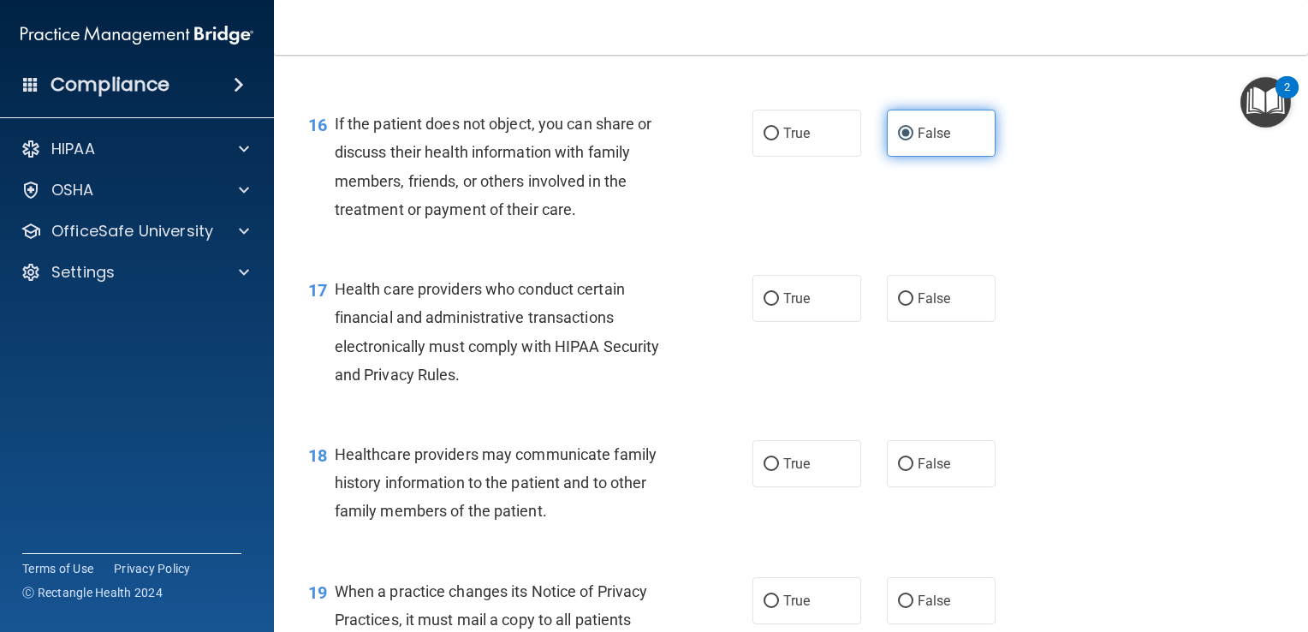
scroll to position [2354, 0]
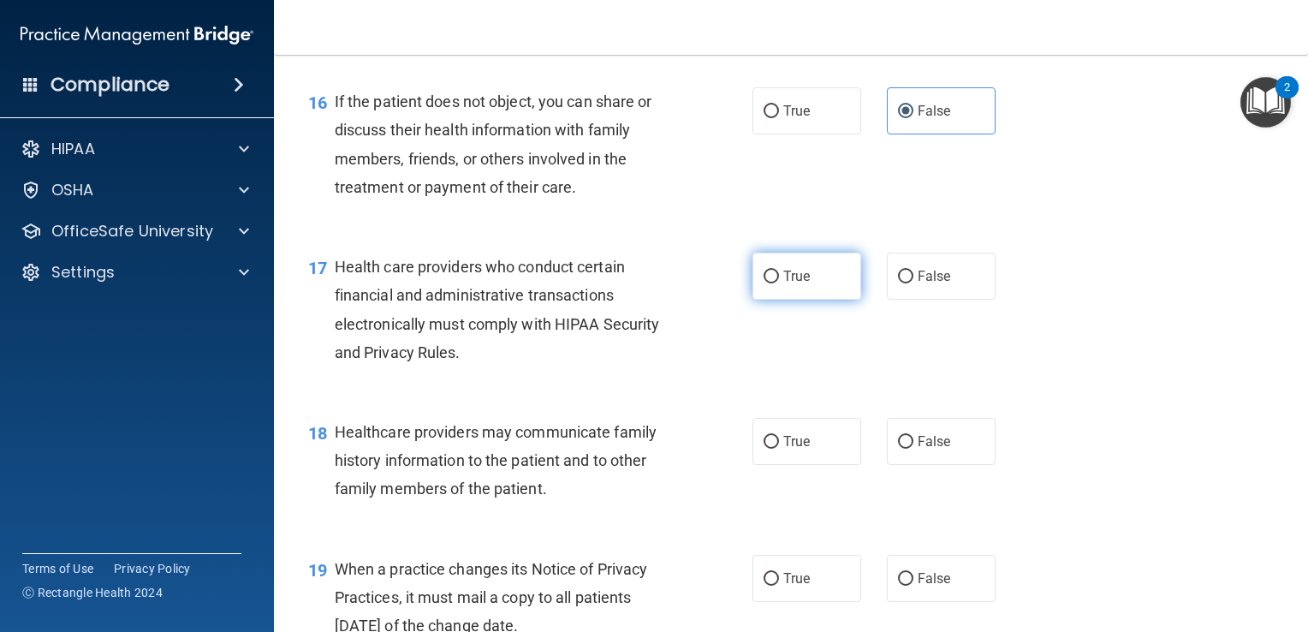
click at [767, 283] on input "True" at bounding box center [771, 277] width 15 height 13
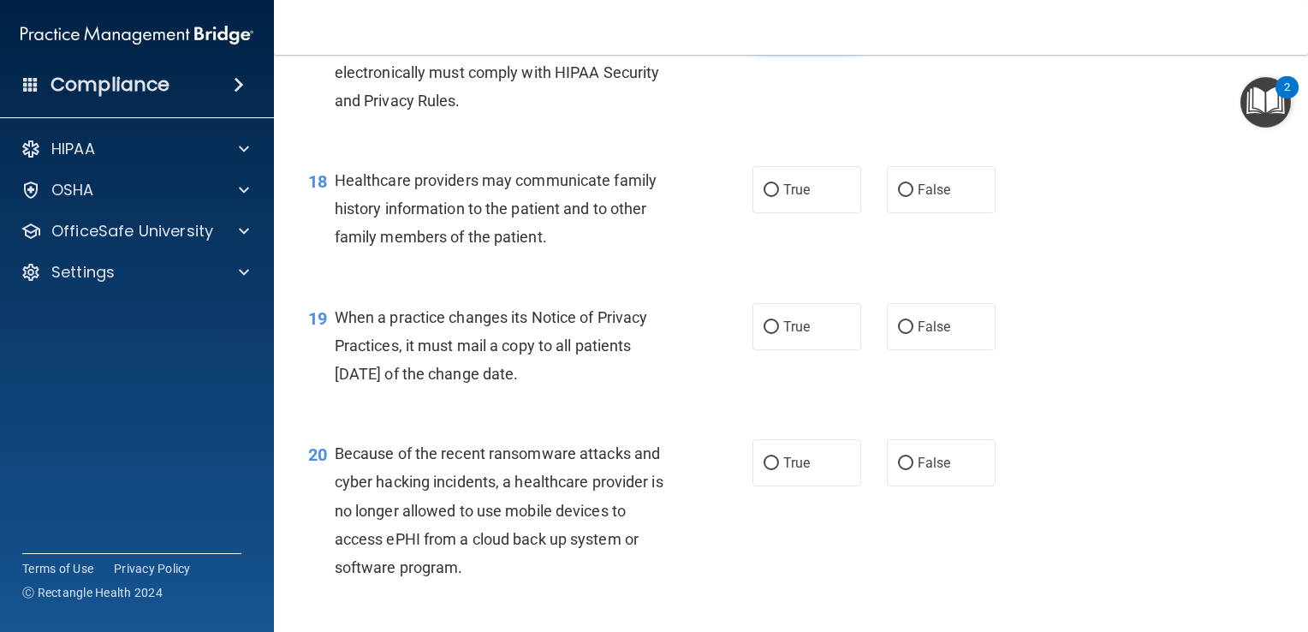
scroll to position [2609, 0]
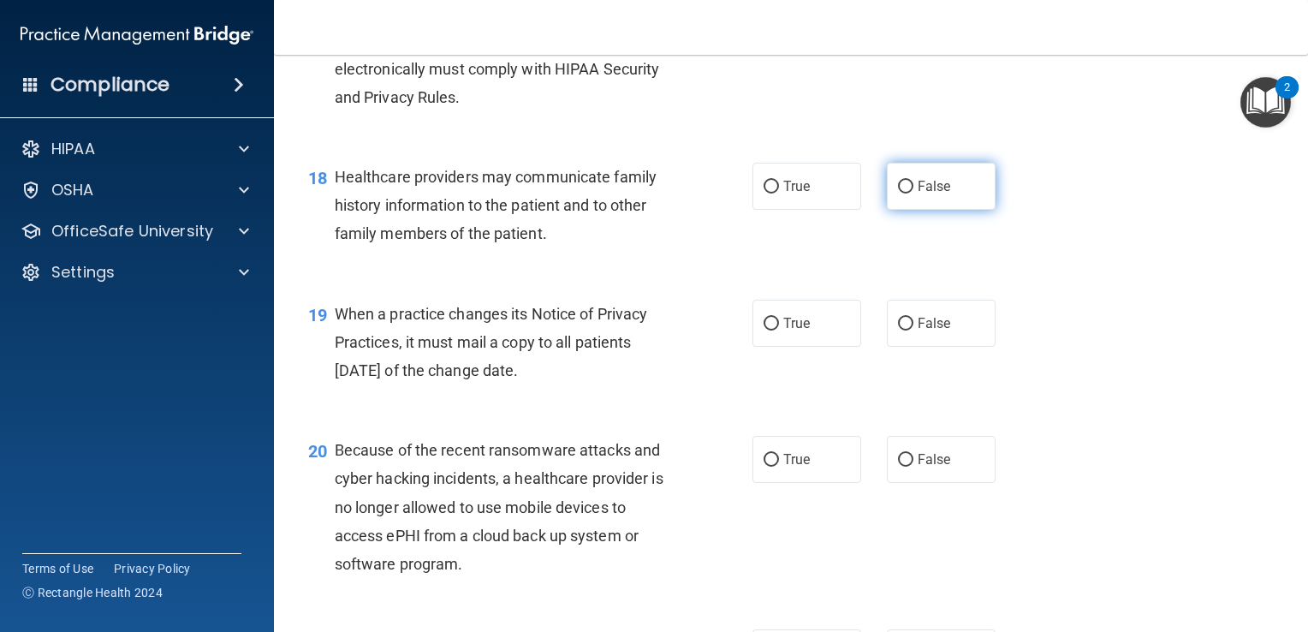
click at [898, 193] on input "False" at bounding box center [905, 187] width 15 height 13
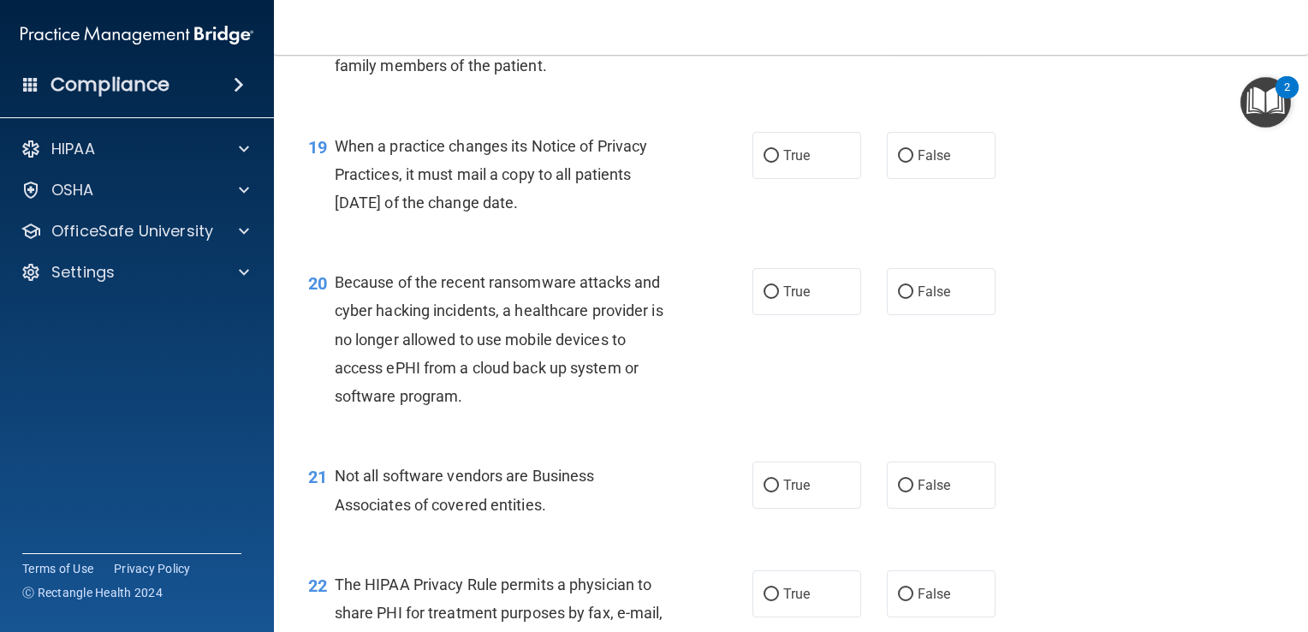
scroll to position [2779, 0]
click at [767, 161] on input "True" at bounding box center [771, 154] width 15 height 13
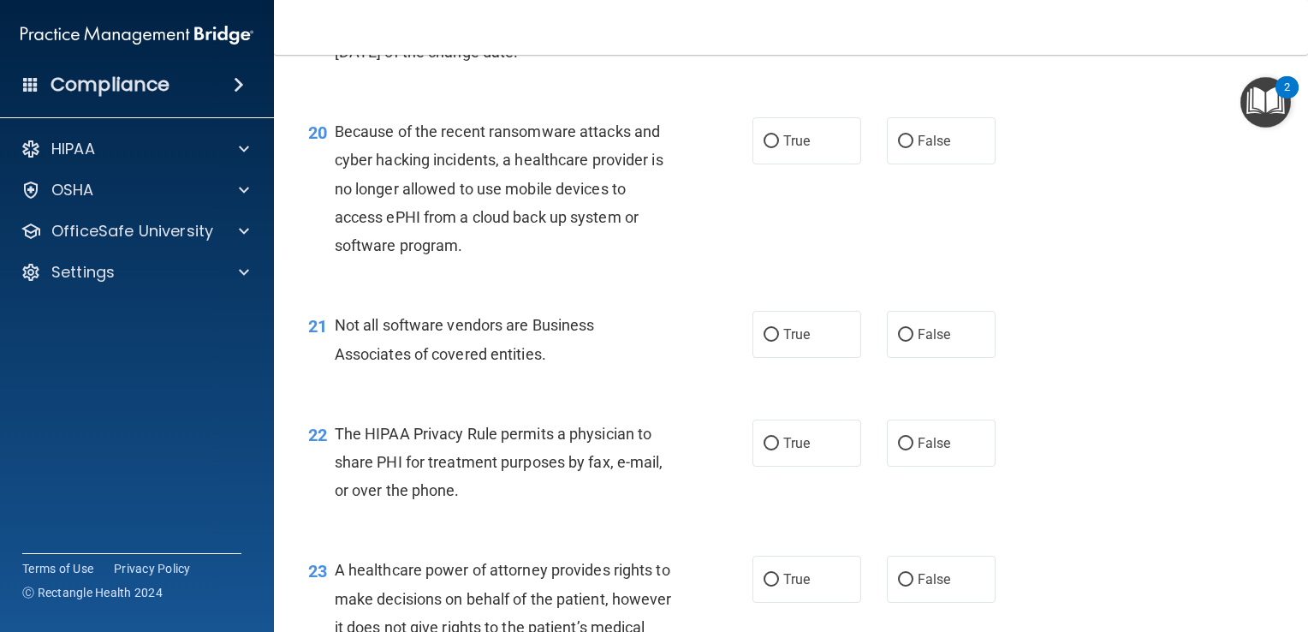
scroll to position [2933, 0]
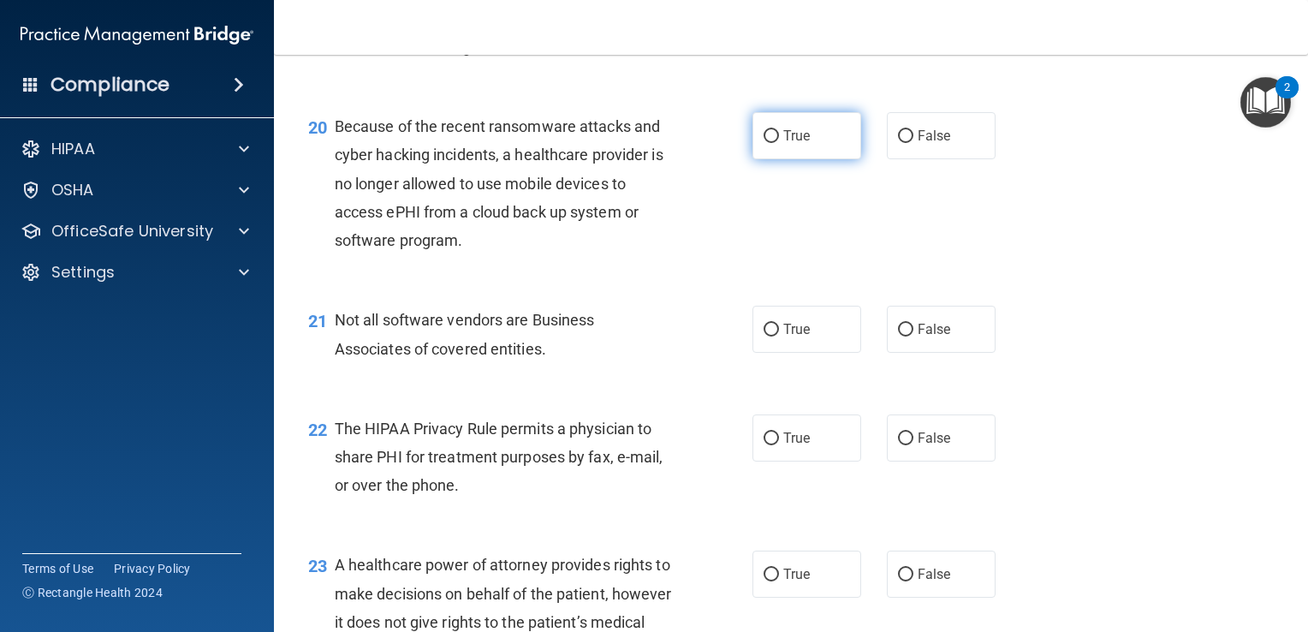
click at [770, 143] on input "True" at bounding box center [771, 136] width 15 height 13
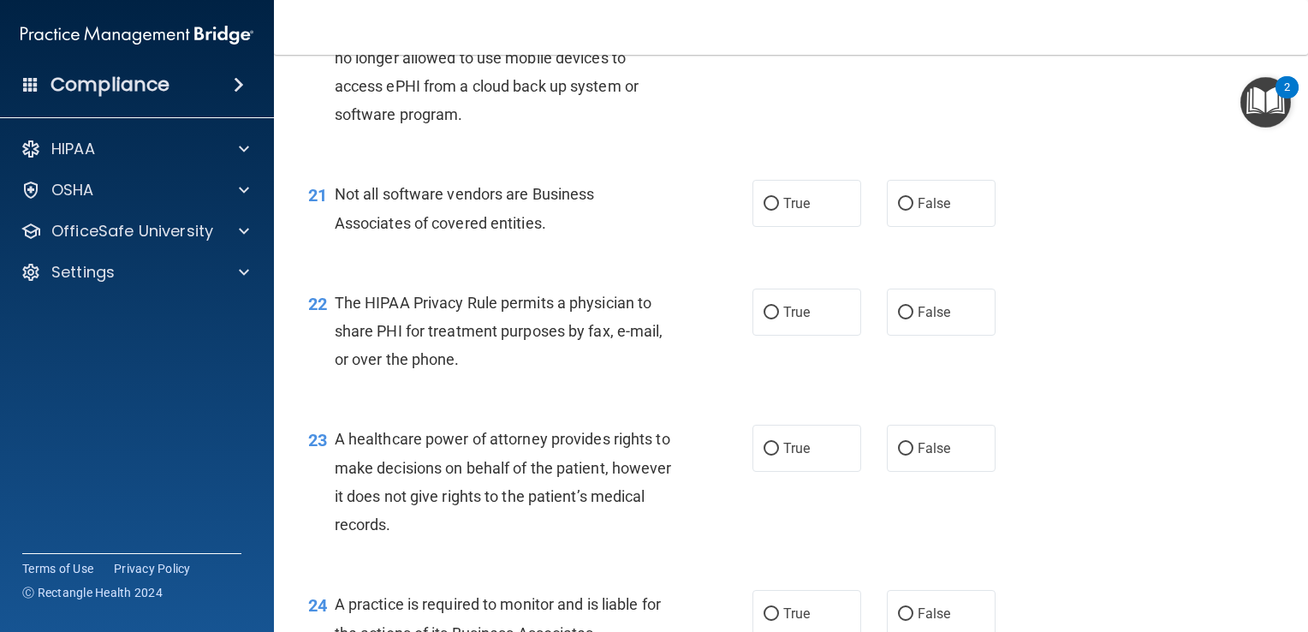
scroll to position [3059, 0]
click at [770, 210] on input "True" at bounding box center [771, 203] width 15 height 13
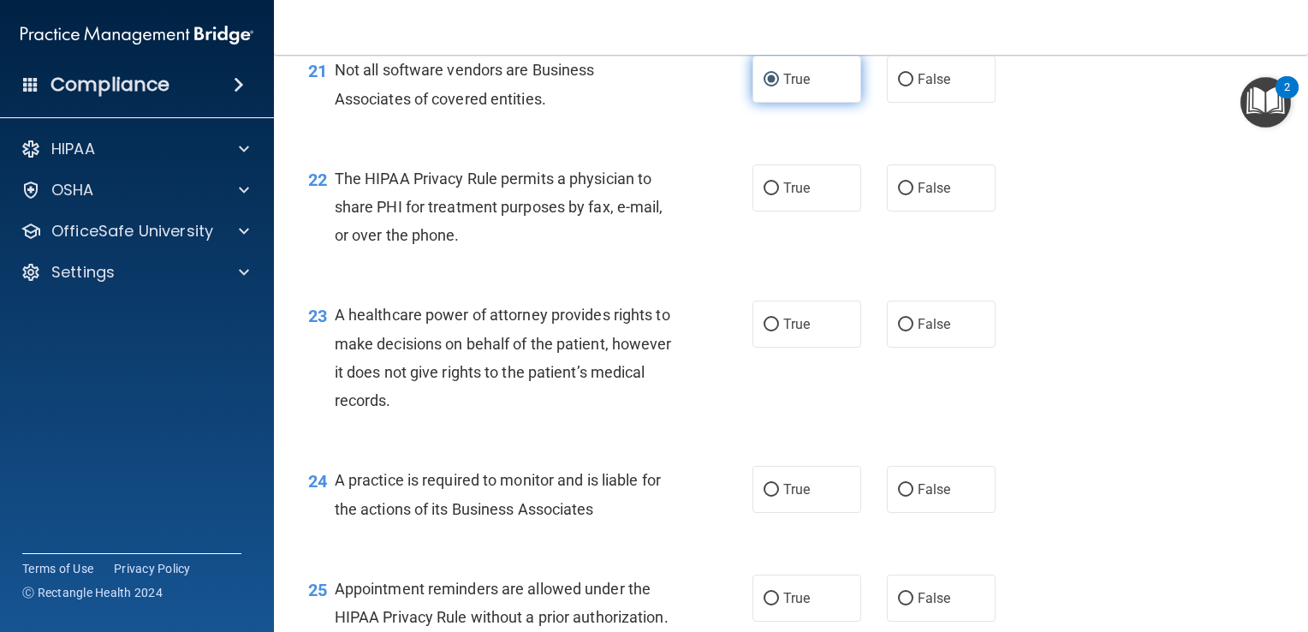
scroll to position [3191, 0]
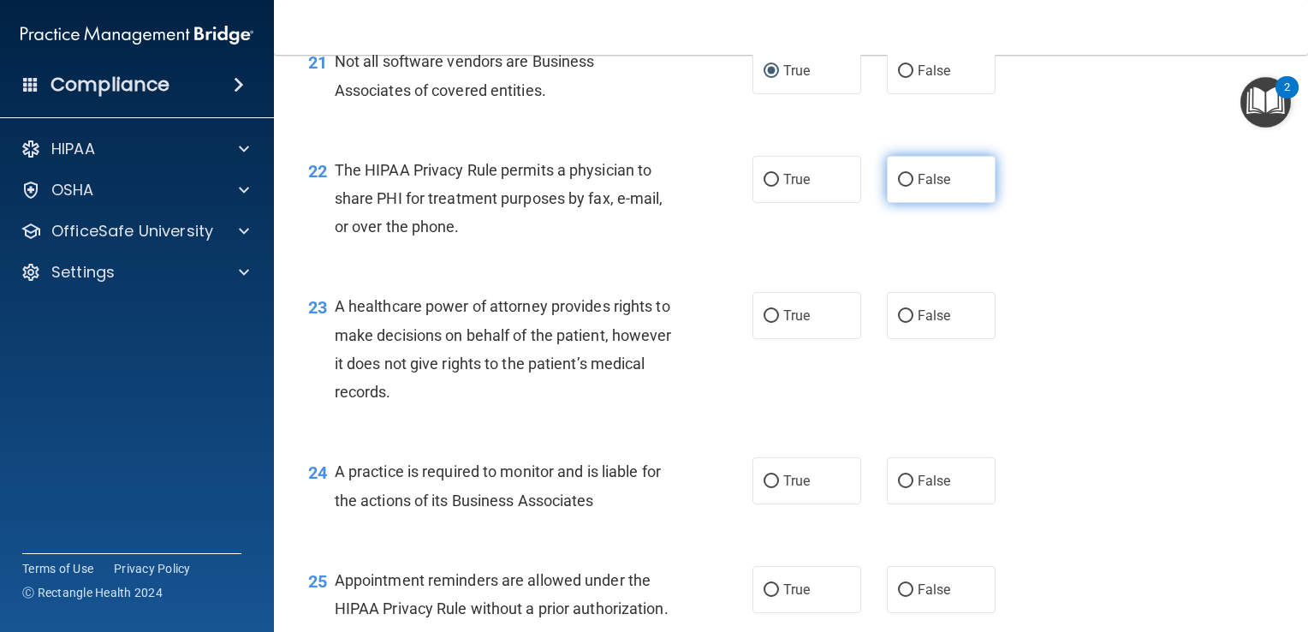
click at [904, 187] on input "False" at bounding box center [905, 180] width 15 height 13
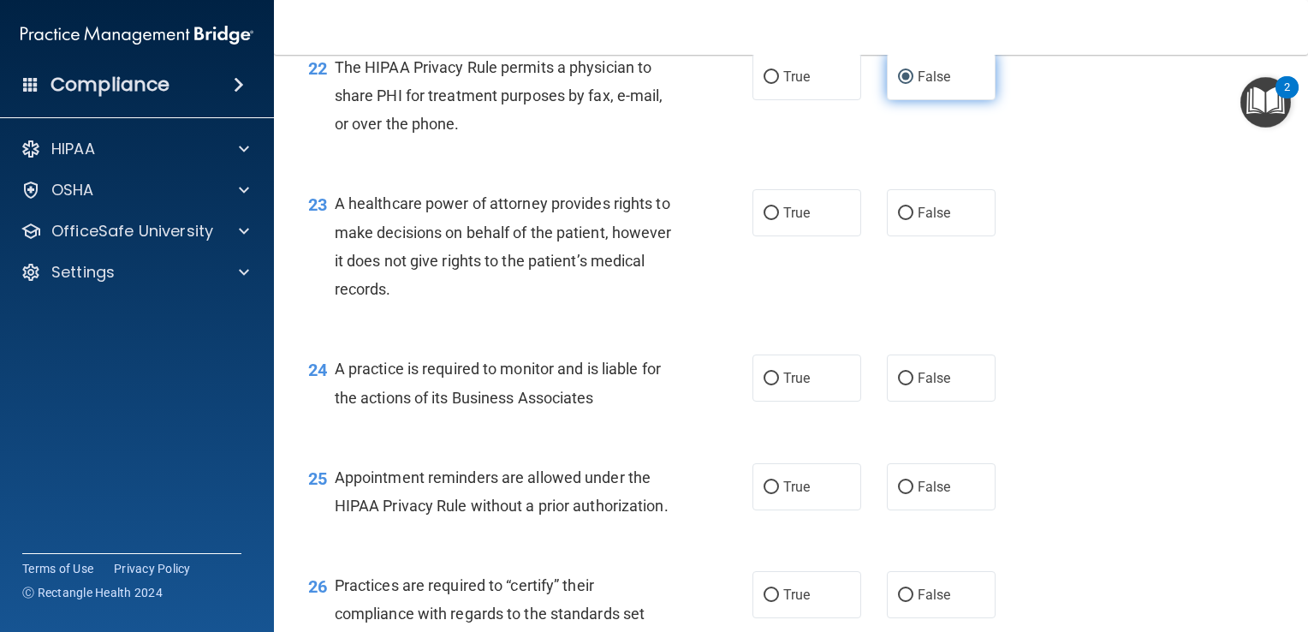
scroll to position [3317, 0]
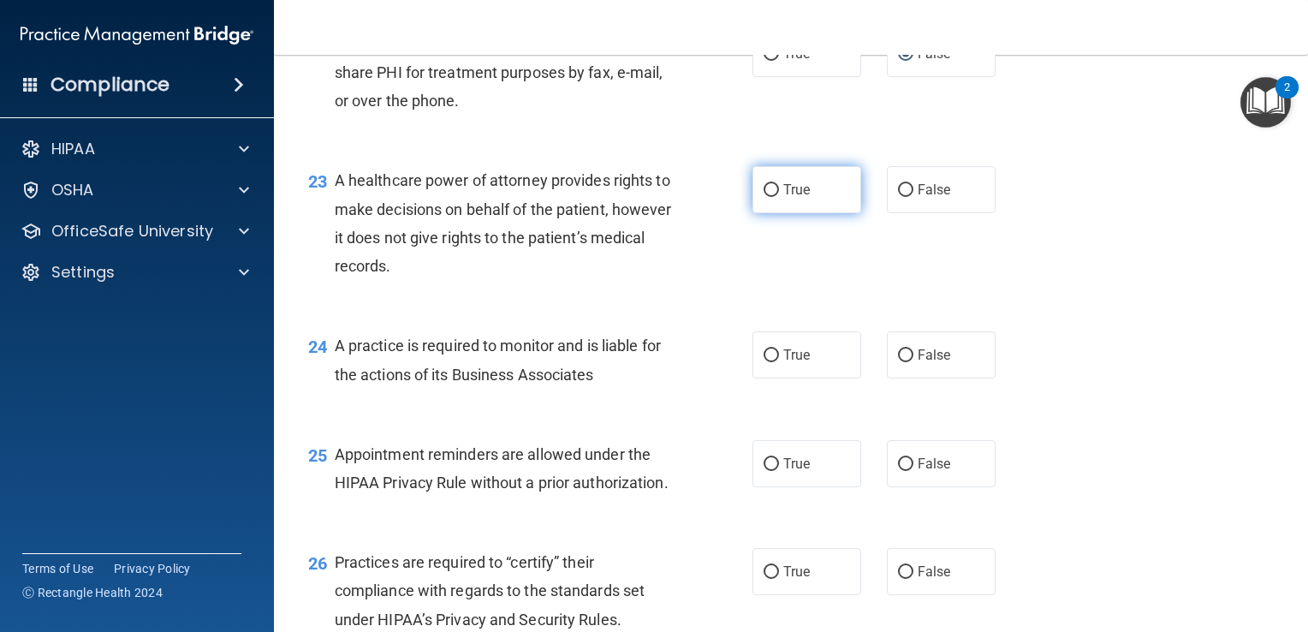
click at [767, 197] on input "True" at bounding box center [771, 190] width 15 height 13
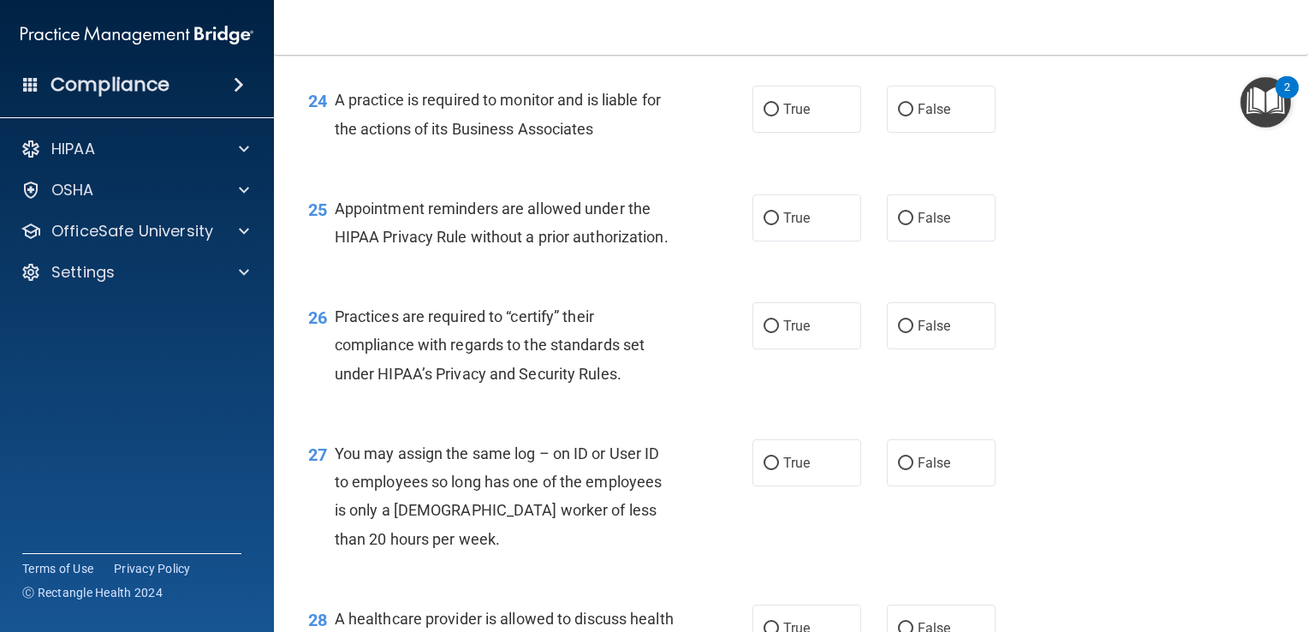
scroll to position [3571, 0]
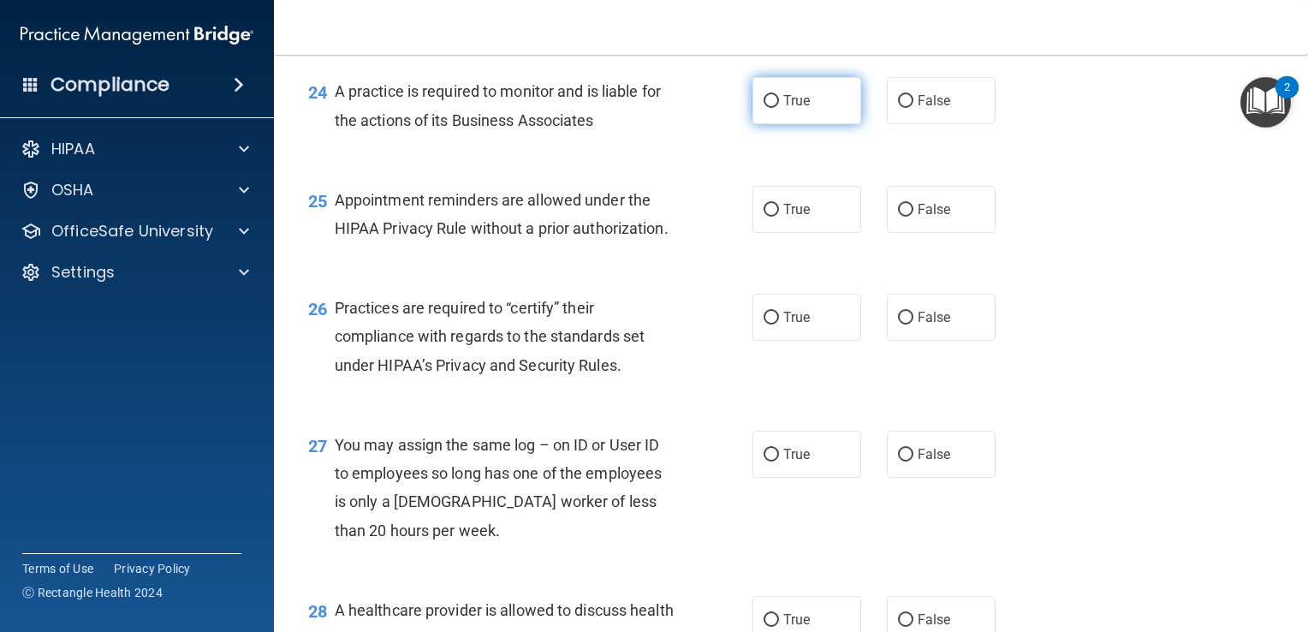
click at [766, 108] on input "True" at bounding box center [771, 101] width 15 height 13
click at [765, 217] on input "True" at bounding box center [771, 210] width 15 height 13
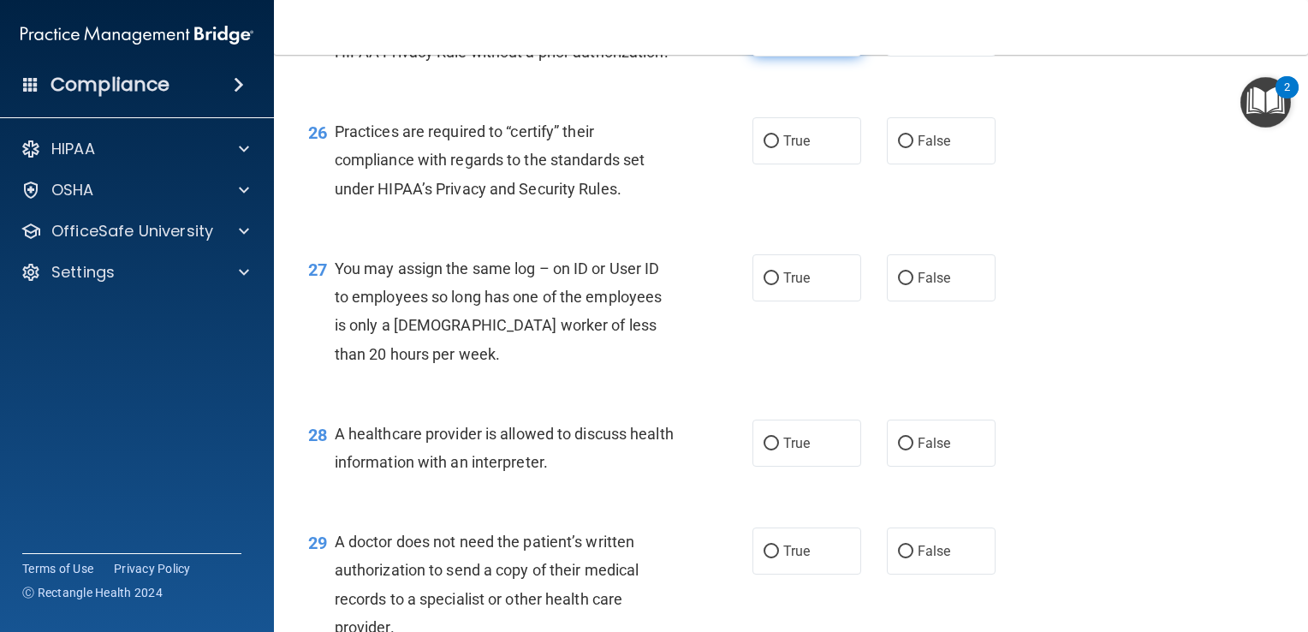
scroll to position [3755, 0]
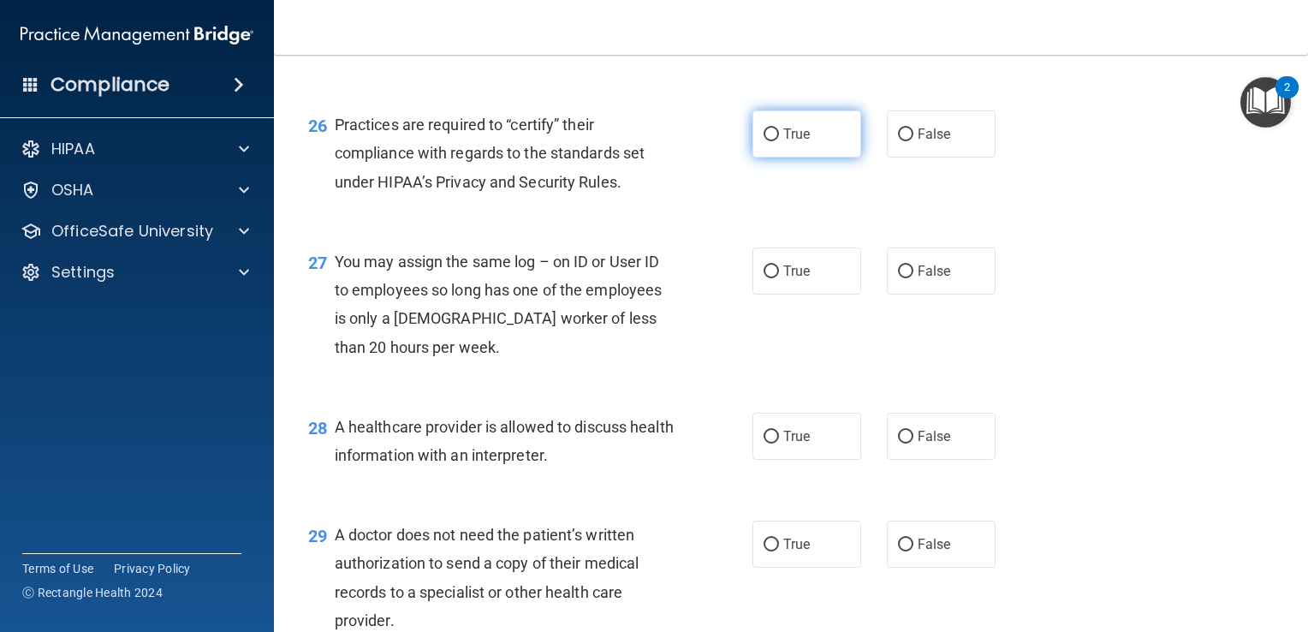
click at [767, 141] on input "True" at bounding box center [771, 134] width 15 height 13
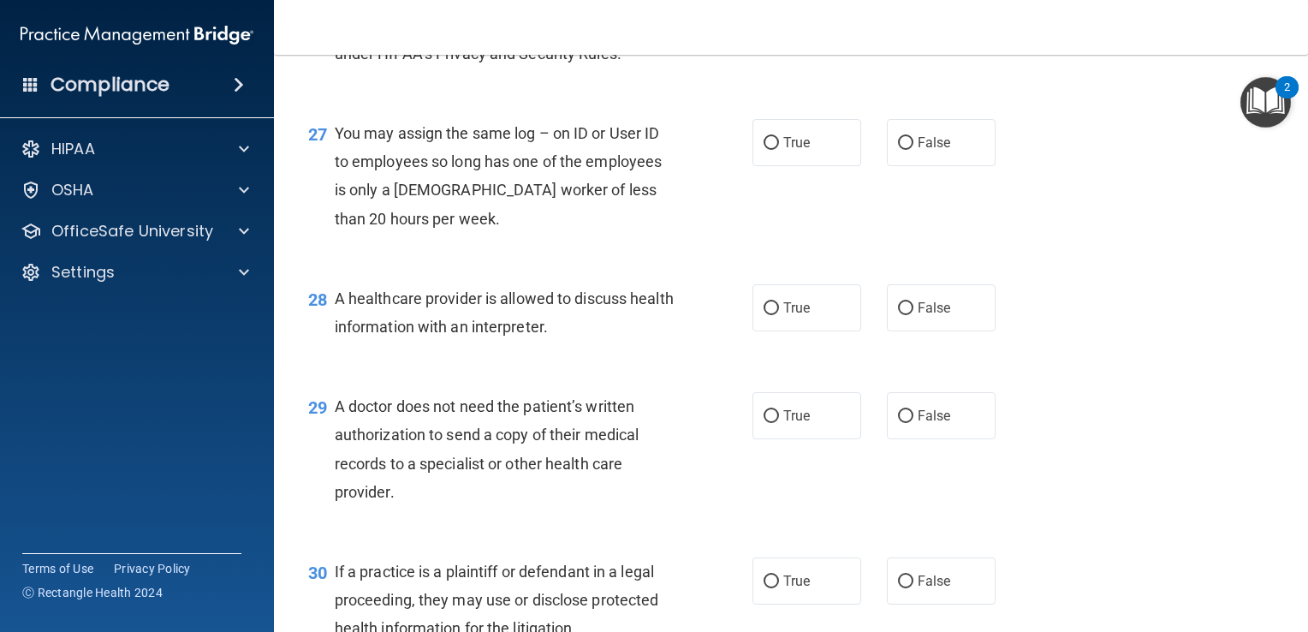
scroll to position [3888, 0]
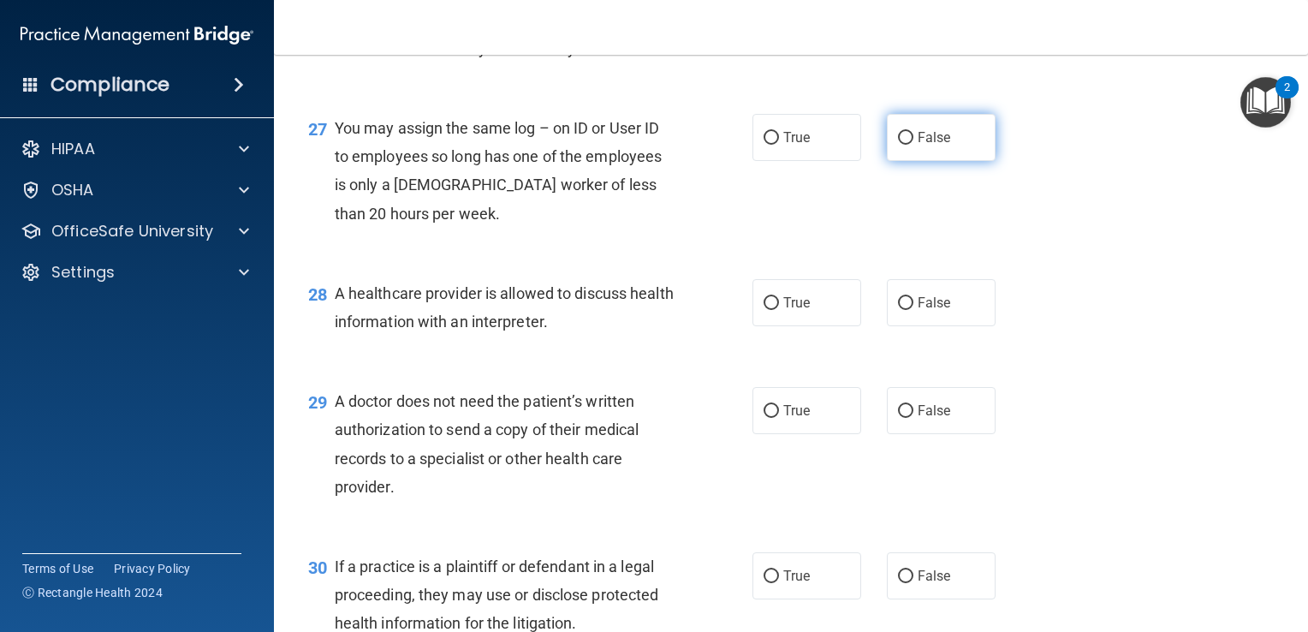
click at [898, 145] on input "False" at bounding box center [905, 138] width 15 height 13
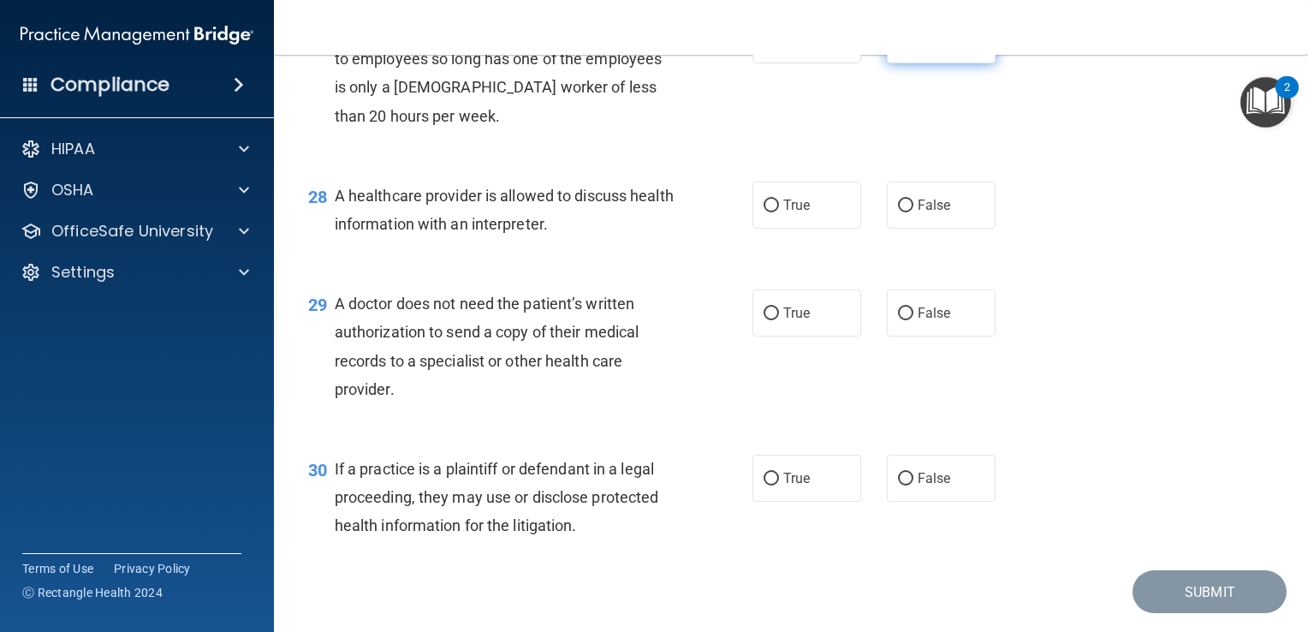
scroll to position [3992, 0]
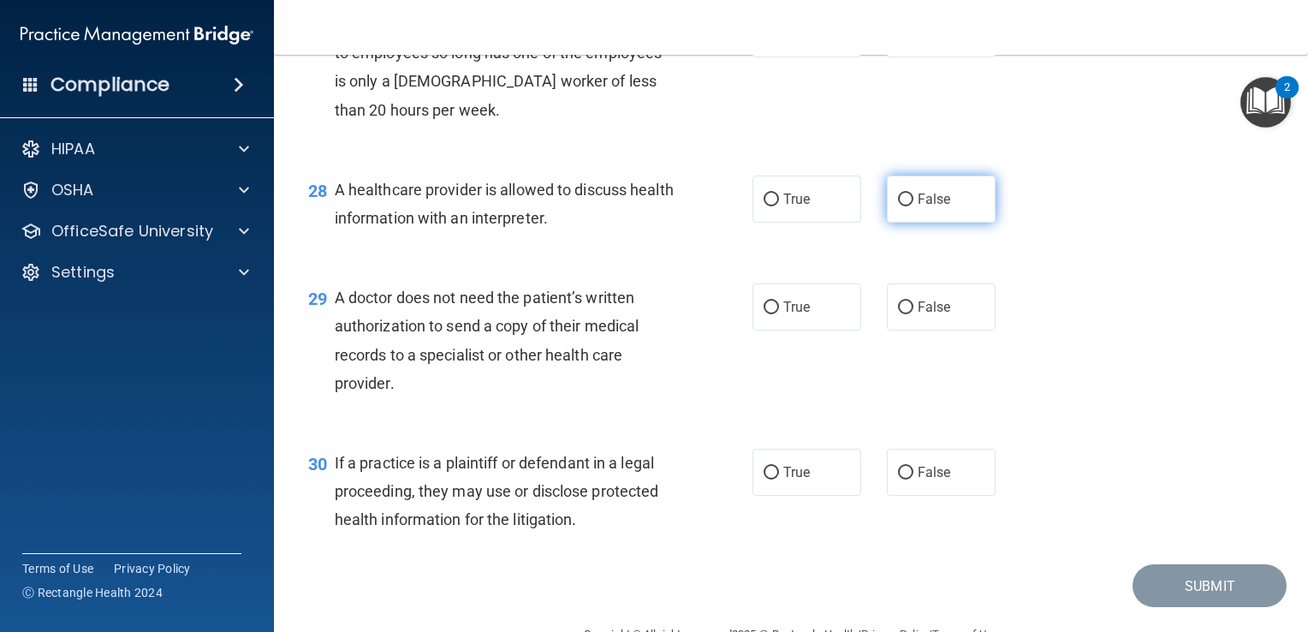
click at [904, 206] on input "False" at bounding box center [905, 199] width 15 height 13
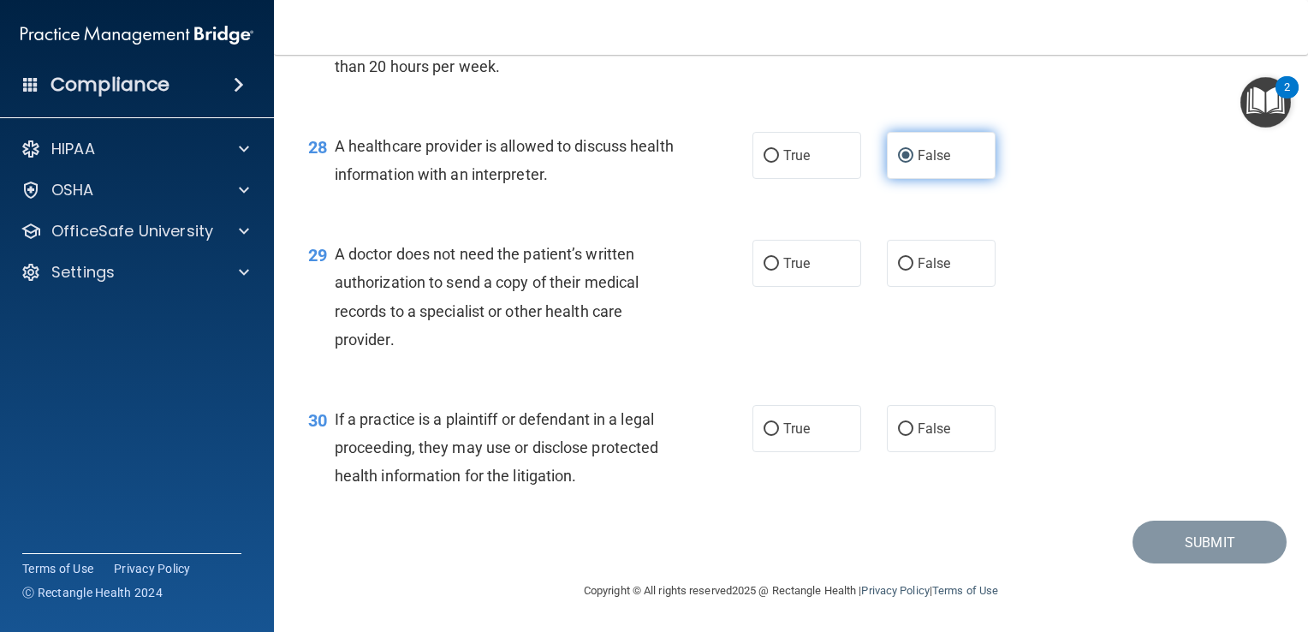
scroll to position [4100, 0]
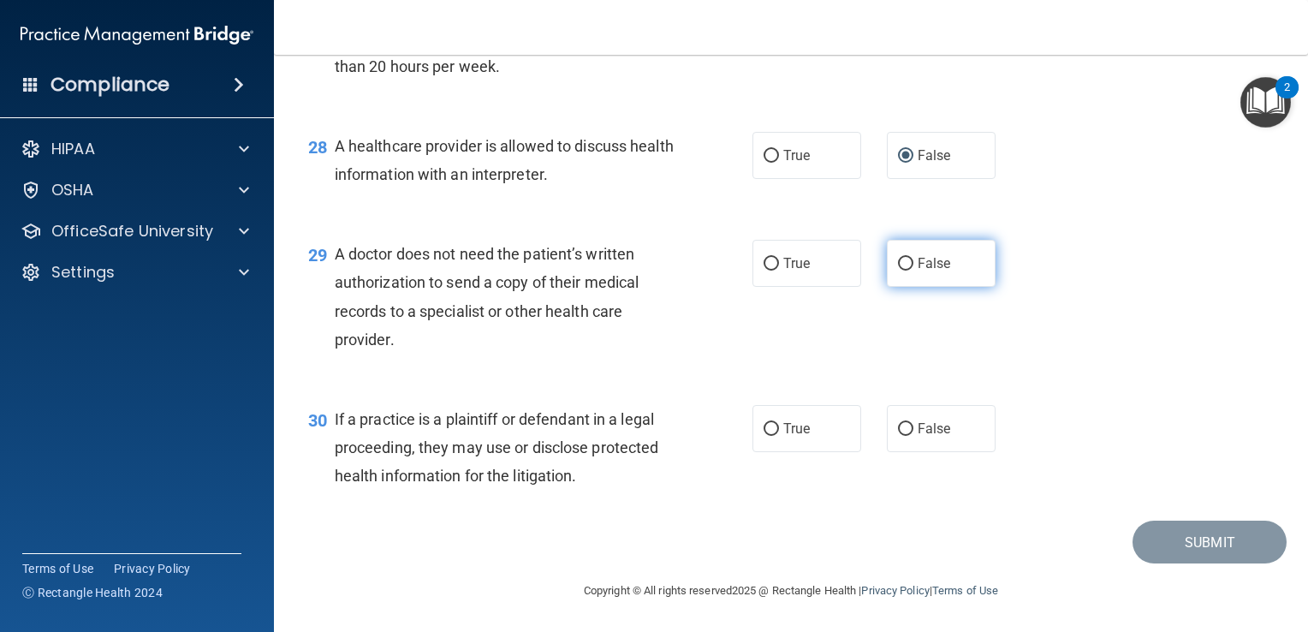
click at [898, 271] on input "False" at bounding box center [905, 264] width 15 height 13
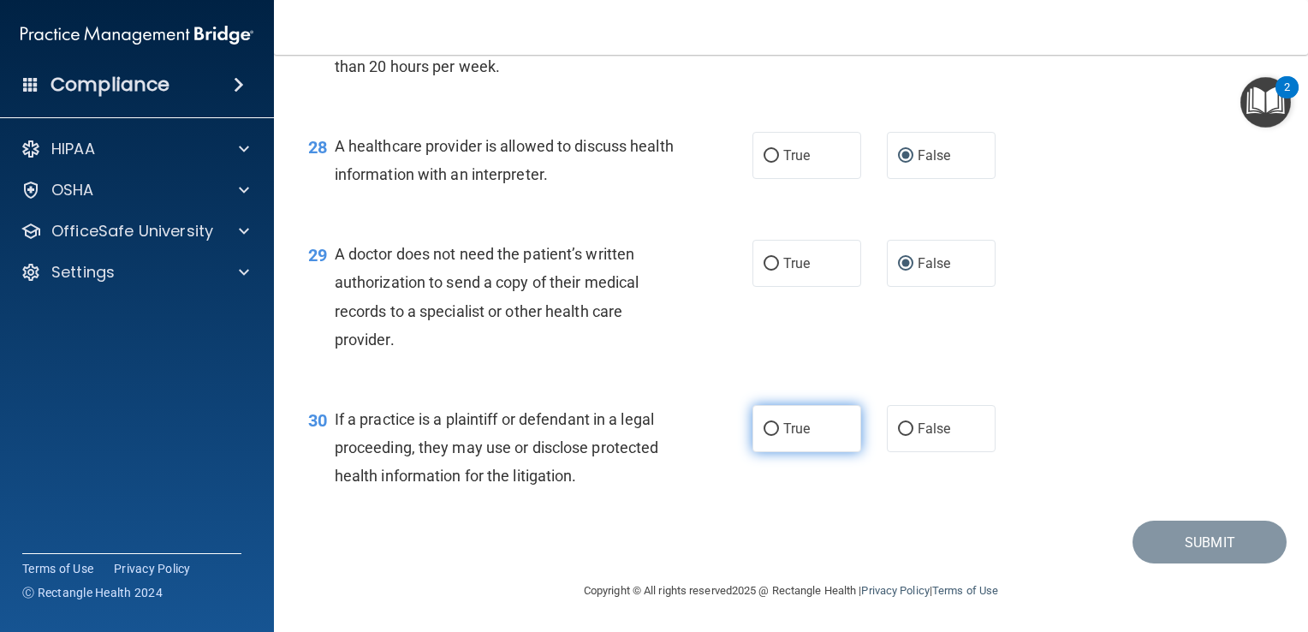
click at [764, 436] on input "True" at bounding box center [771, 429] width 15 height 13
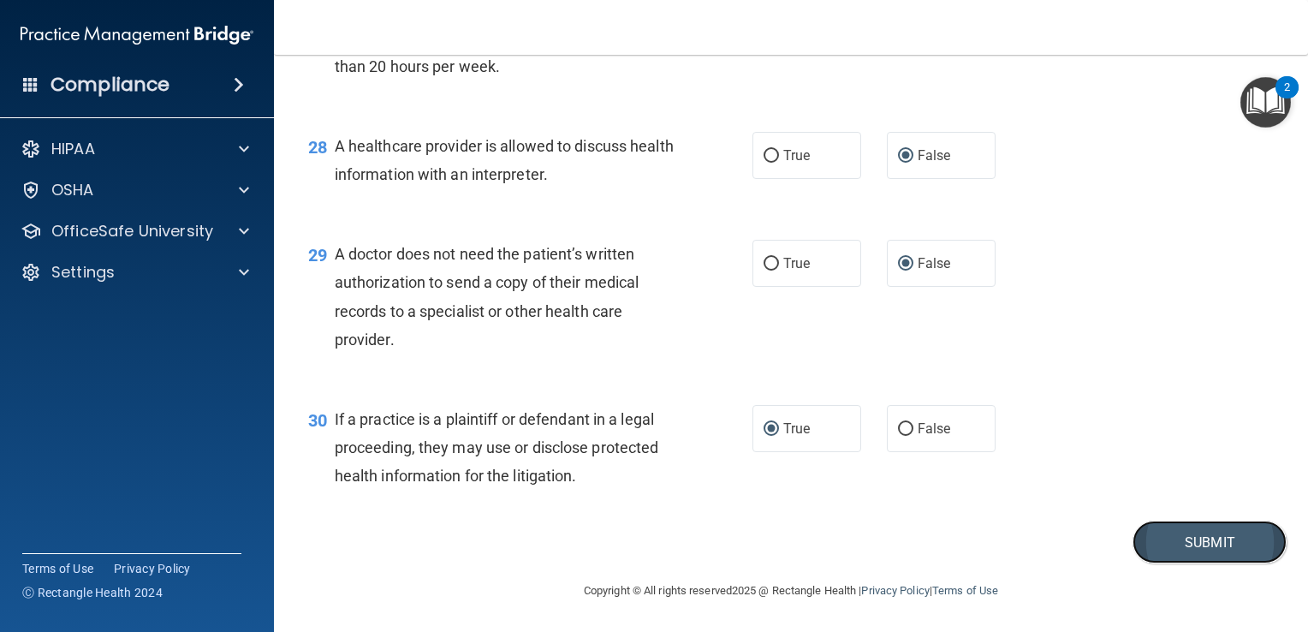
click at [1167, 561] on button "Submit" at bounding box center [1210, 542] width 154 height 44
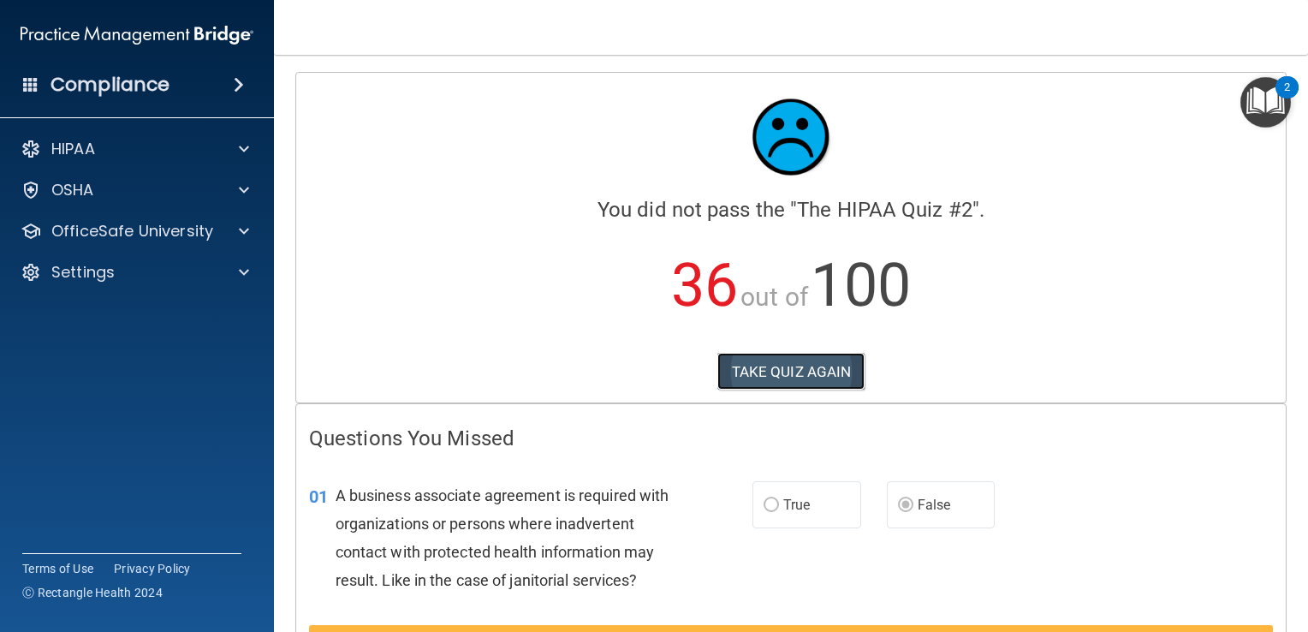
click at [788, 374] on button "TAKE QUIZ AGAIN" at bounding box center [791, 372] width 148 height 38
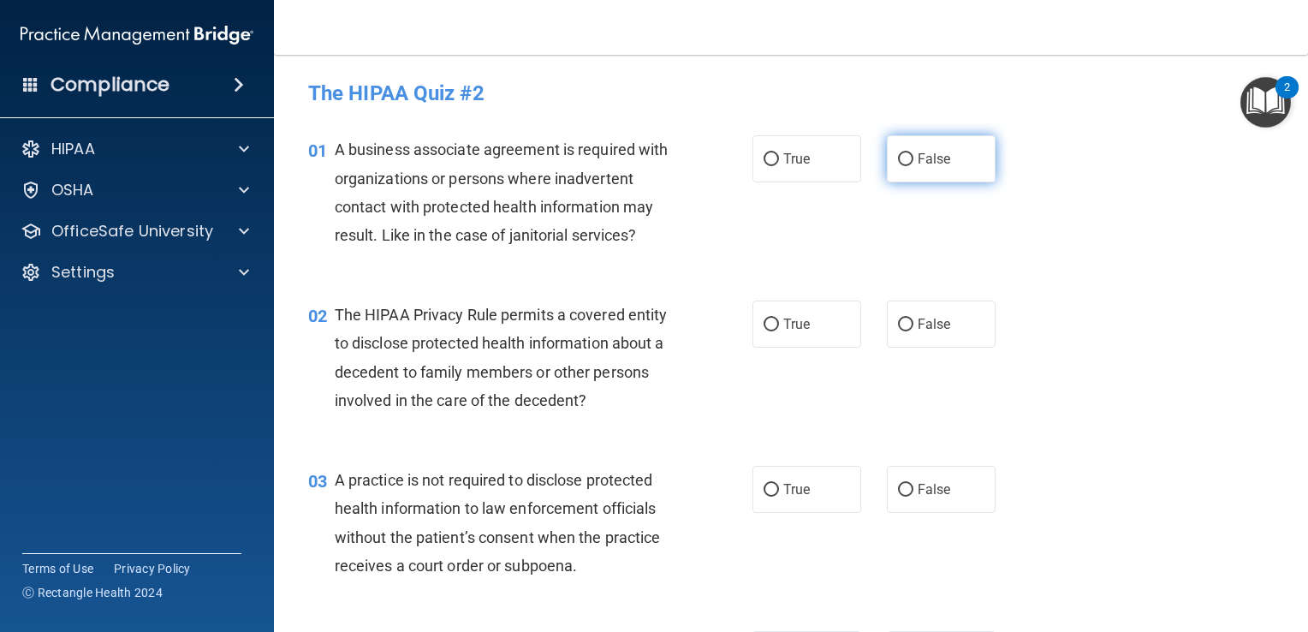
click at [898, 156] on input "False" at bounding box center [905, 159] width 15 height 13
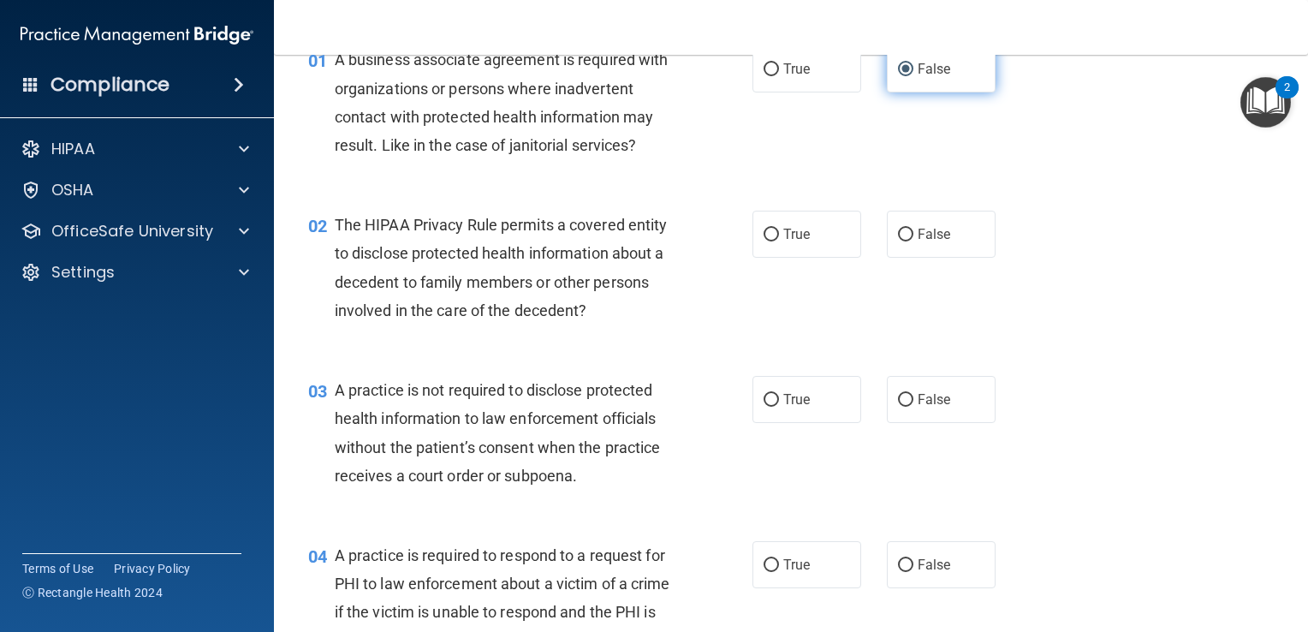
scroll to position [92, 0]
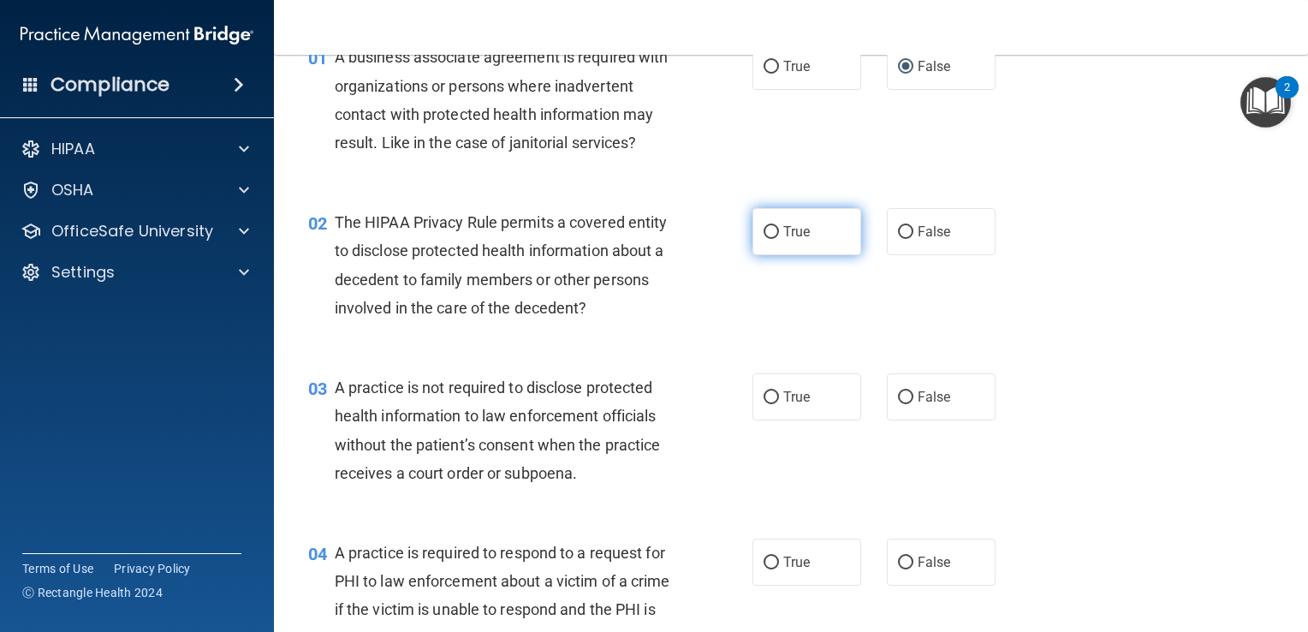
click at [764, 229] on input "True" at bounding box center [771, 232] width 15 height 13
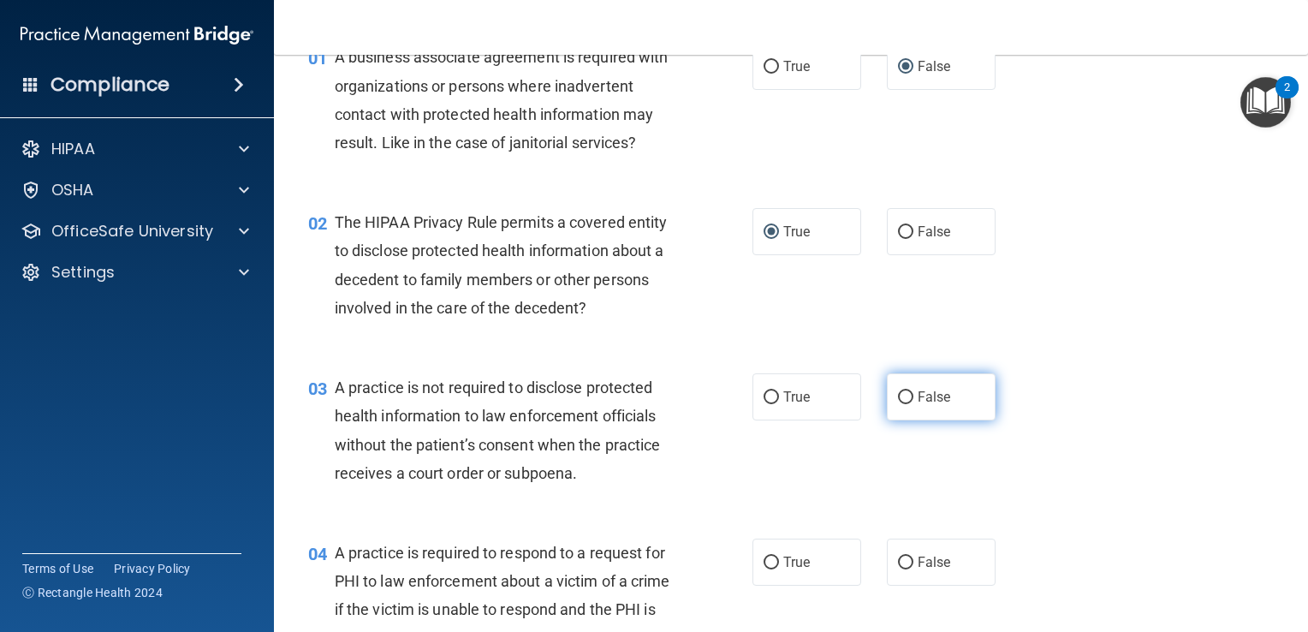
click at [902, 394] on input "False" at bounding box center [905, 397] width 15 height 13
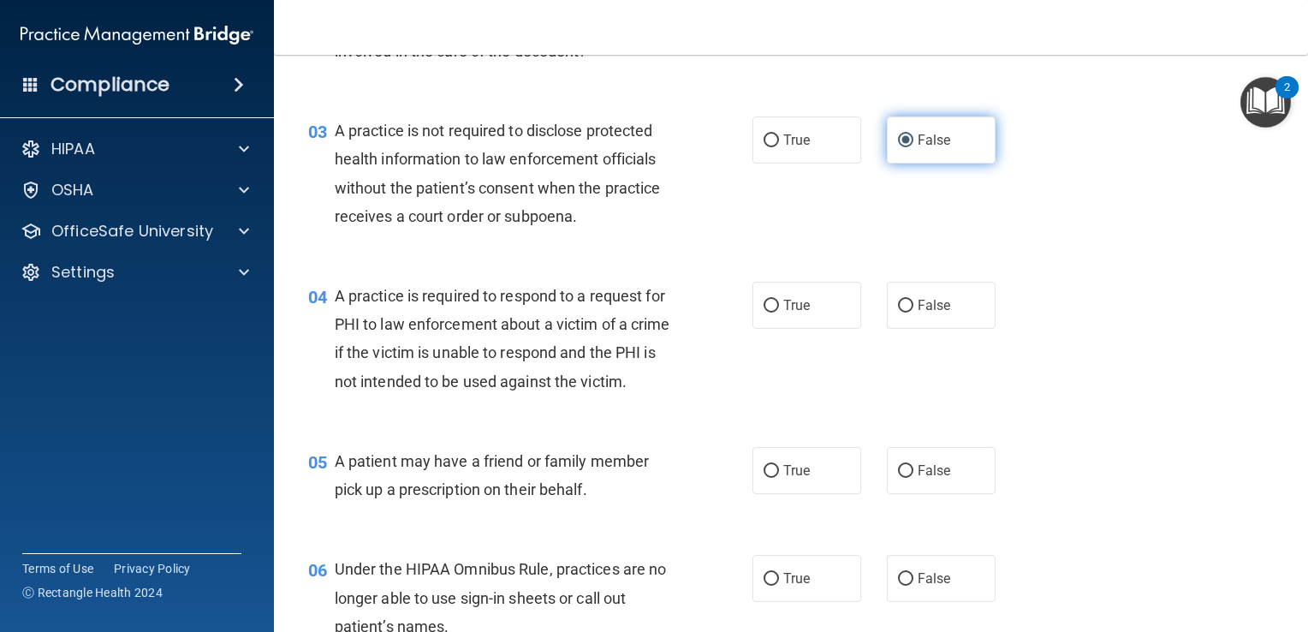
scroll to position [351, 0]
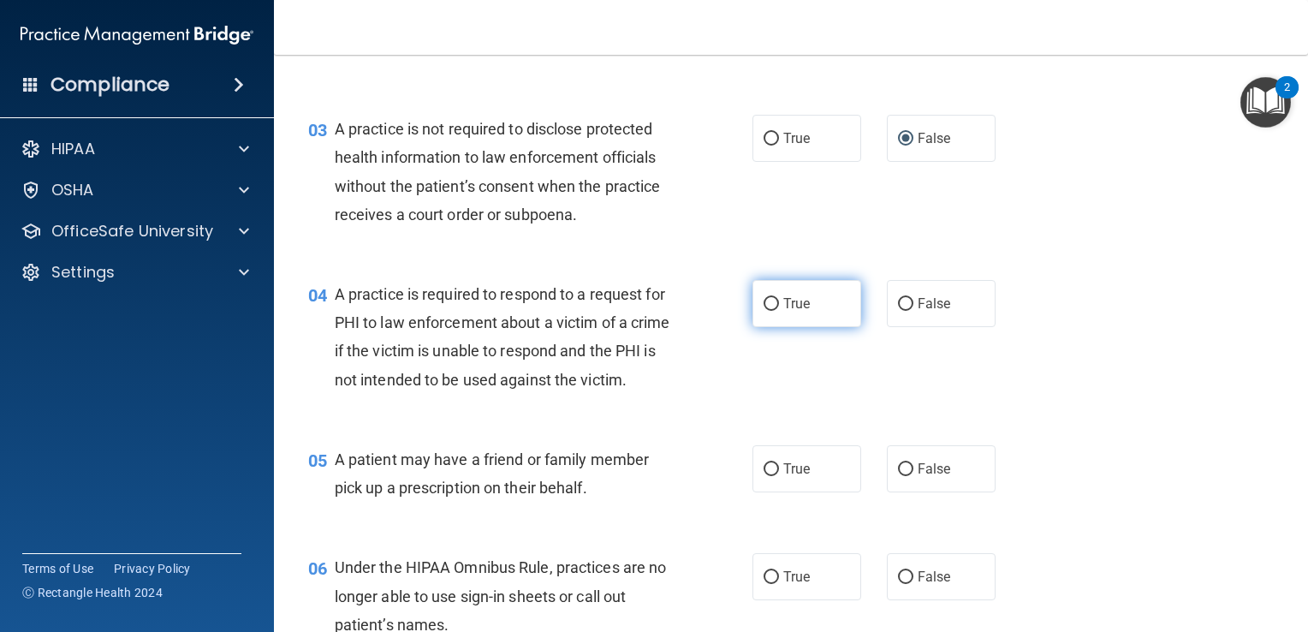
click at [765, 306] on input "True" at bounding box center [771, 304] width 15 height 13
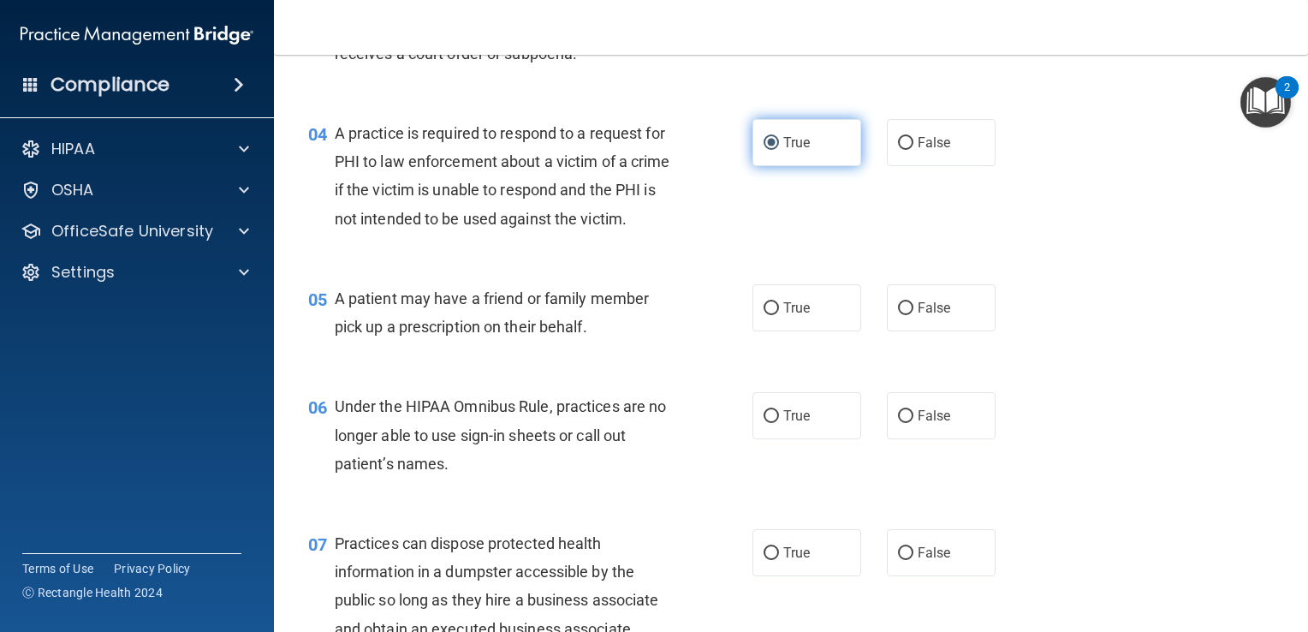
scroll to position [513, 0]
click at [766, 314] on input "True" at bounding box center [771, 307] width 15 height 13
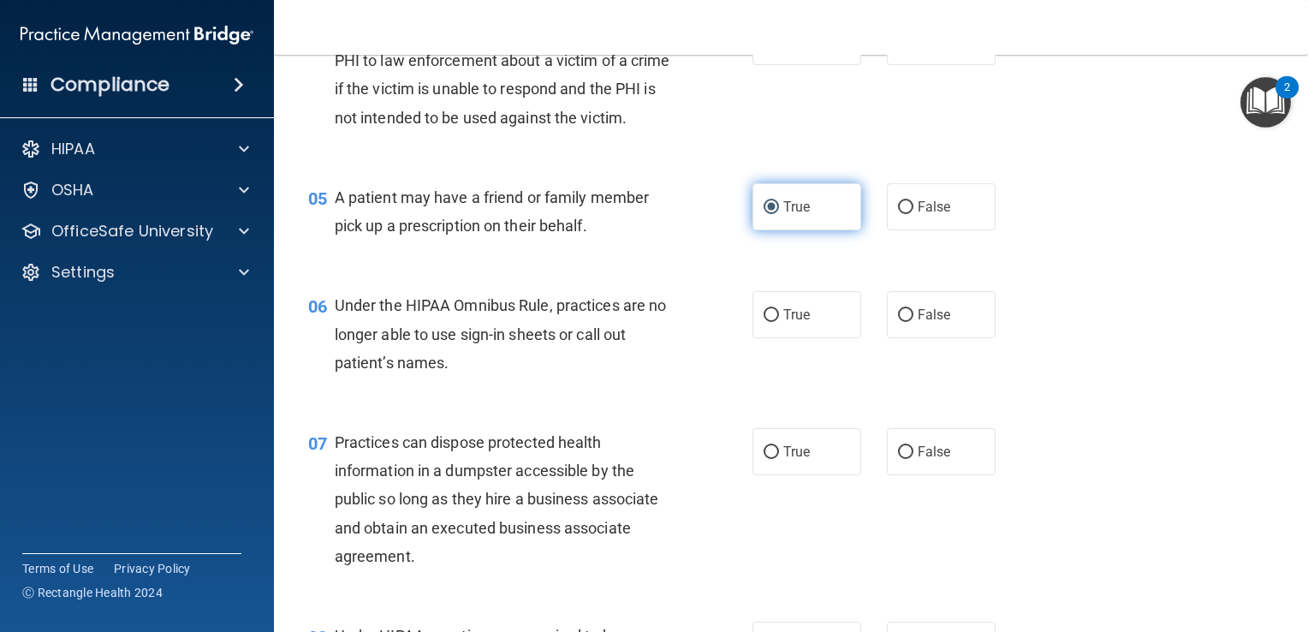
scroll to position [616, 0]
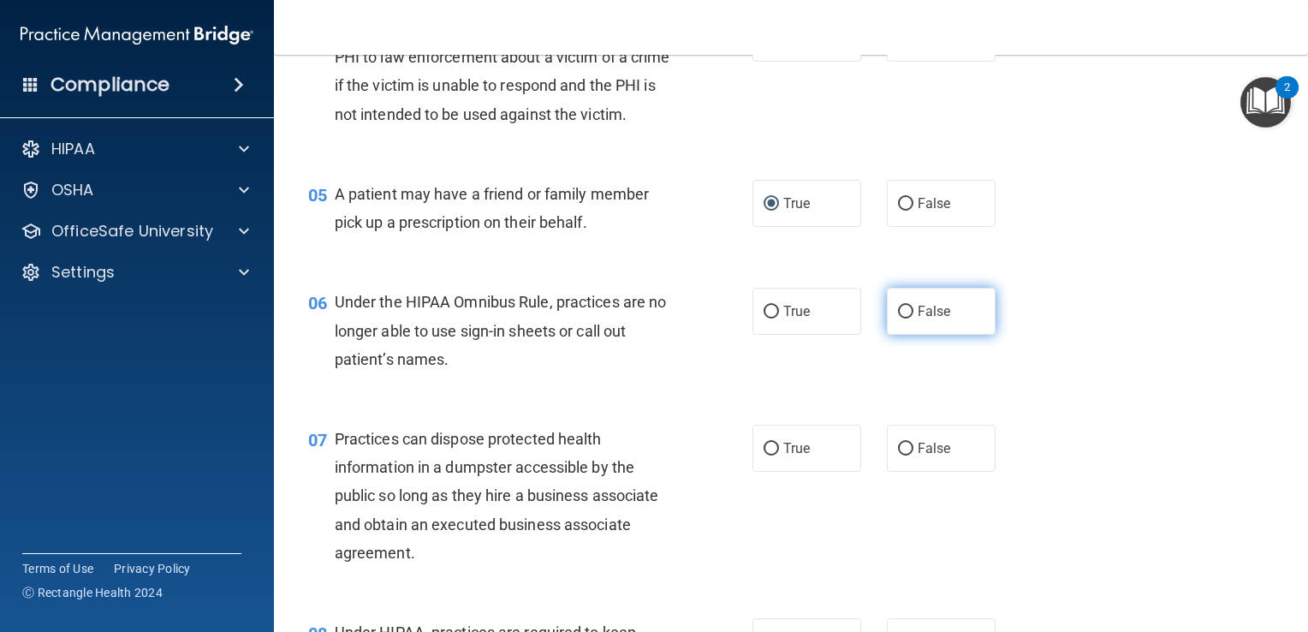
click at [898, 318] on input "False" at bounding box center [905, 312] width 15 height 13
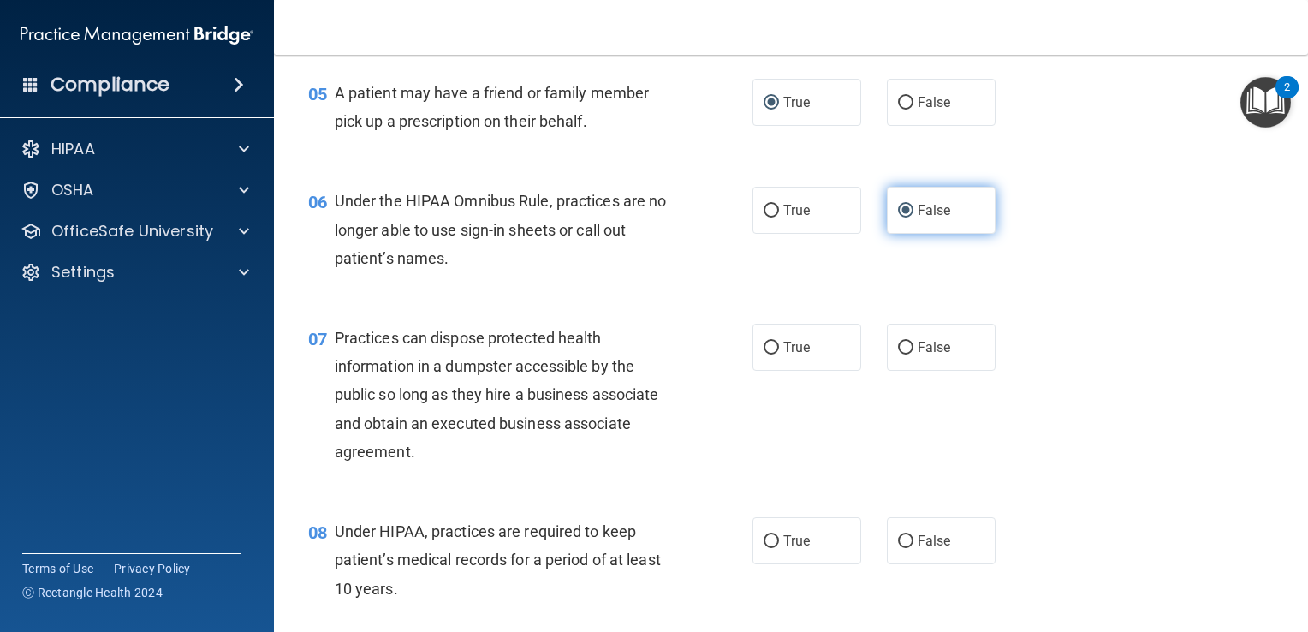
scroll to position [718, 0]
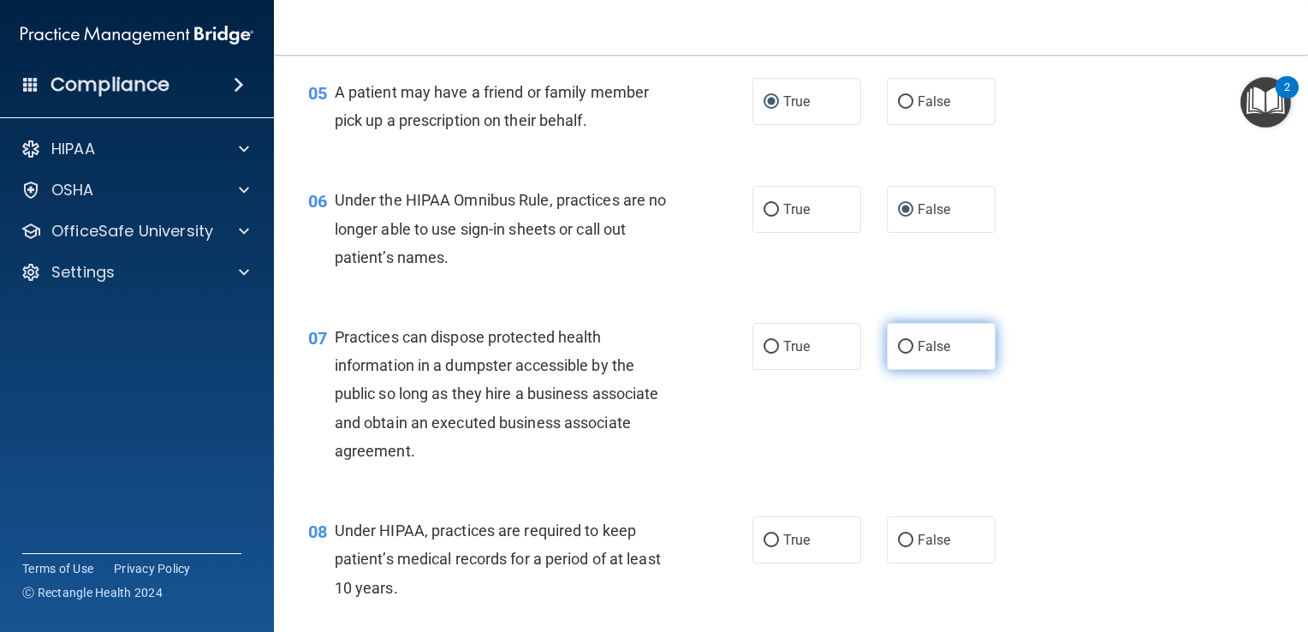
click at [898, 354] on input "False" at bounding box center [905, 347] width 15 height 13
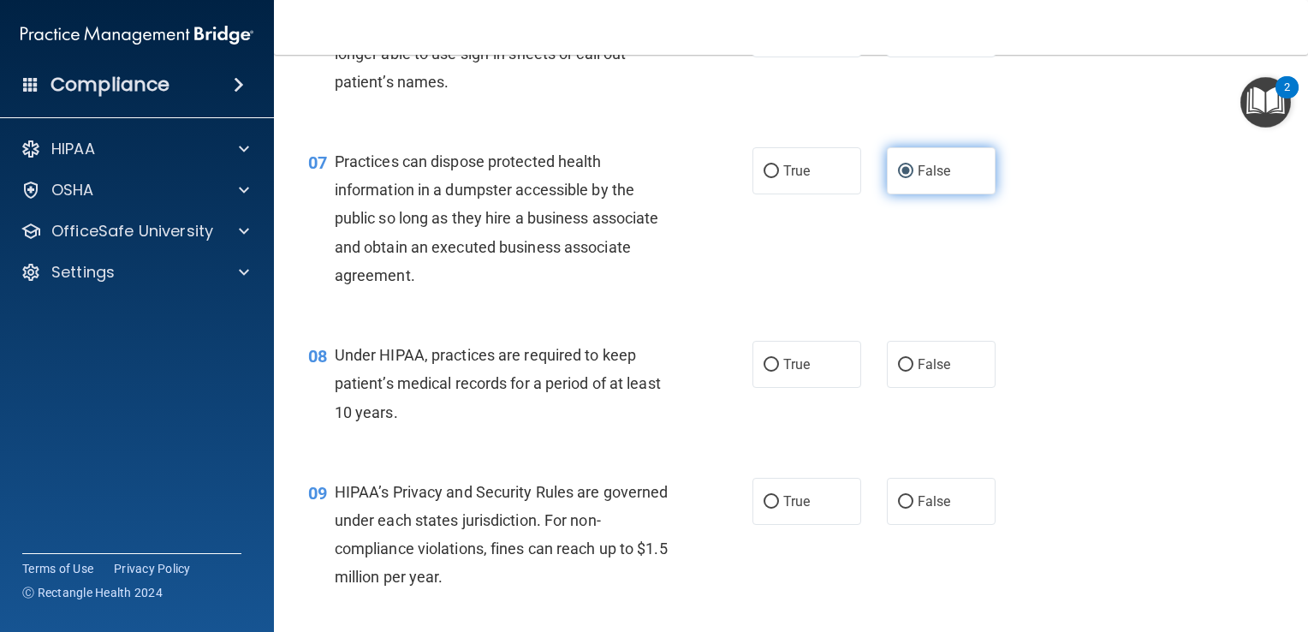
scroll to position [897, 0]
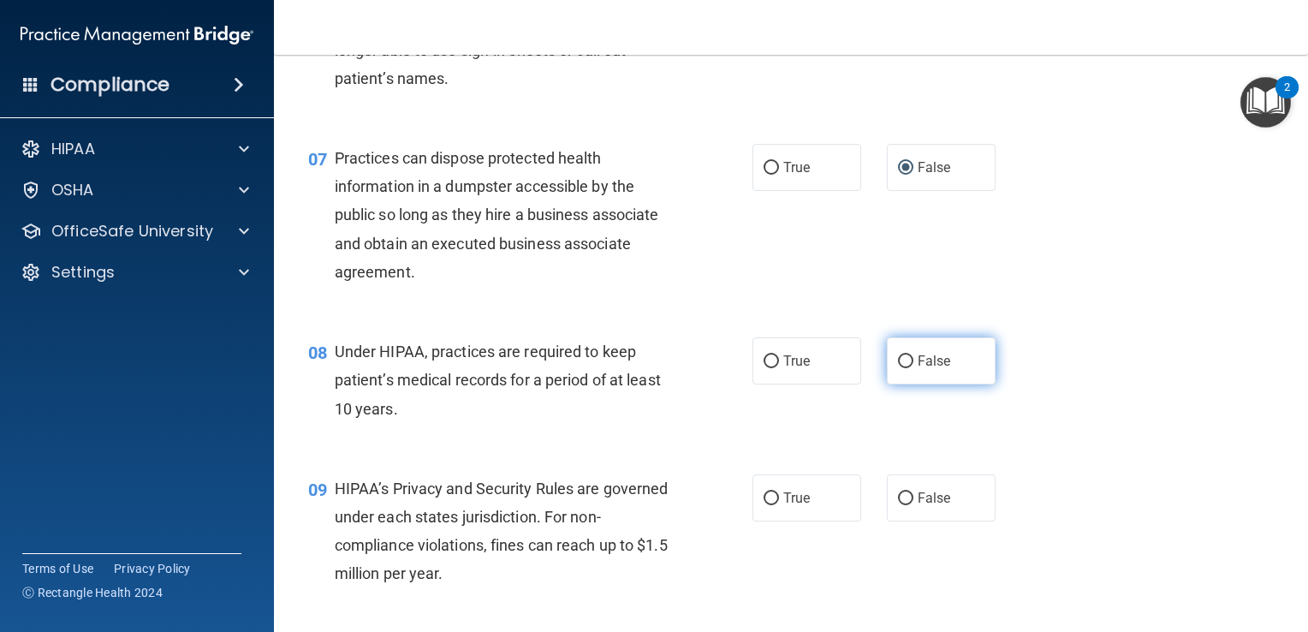
click at [901, 368] on input "False" at bounding box center [905, 361] width 15 height 13
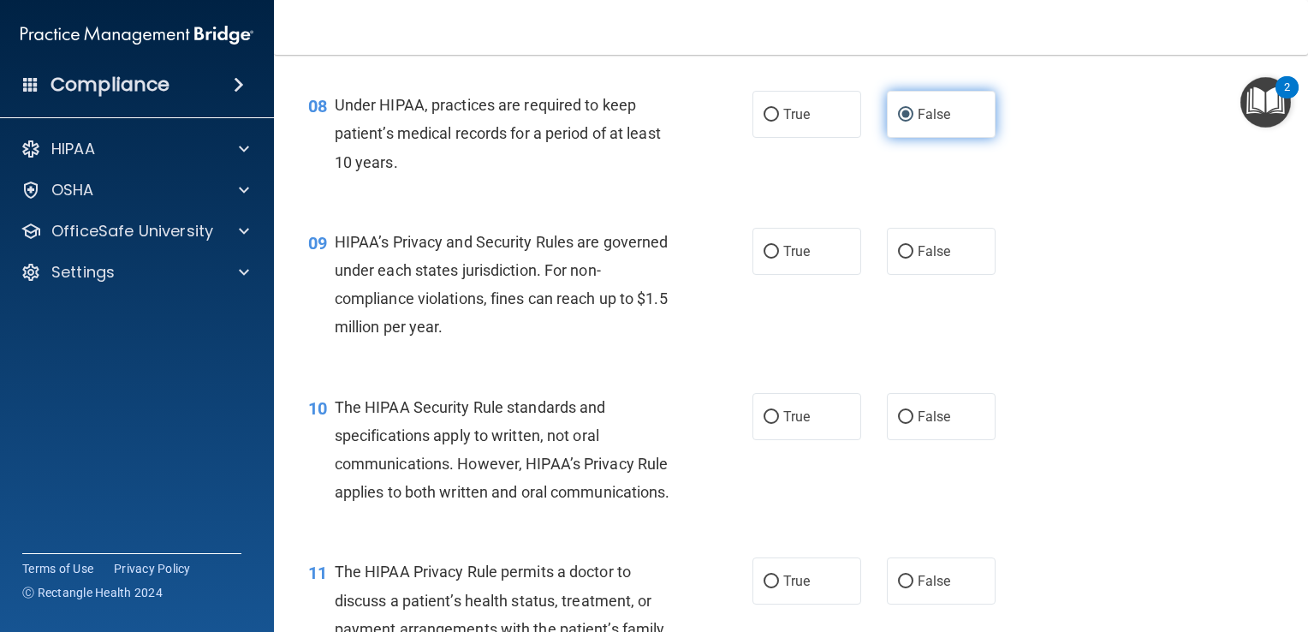
scroll to position [1147, 0]
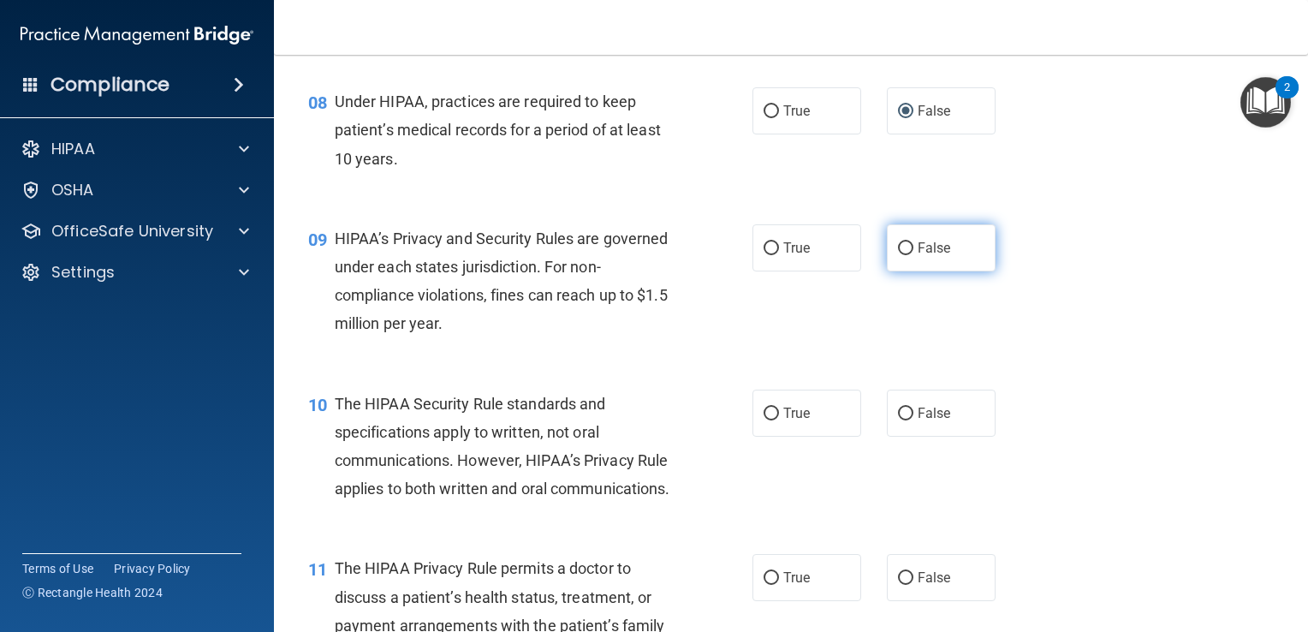
click at [898, 255] on input "False" at bounding box center [905, 248] width 15 height 13
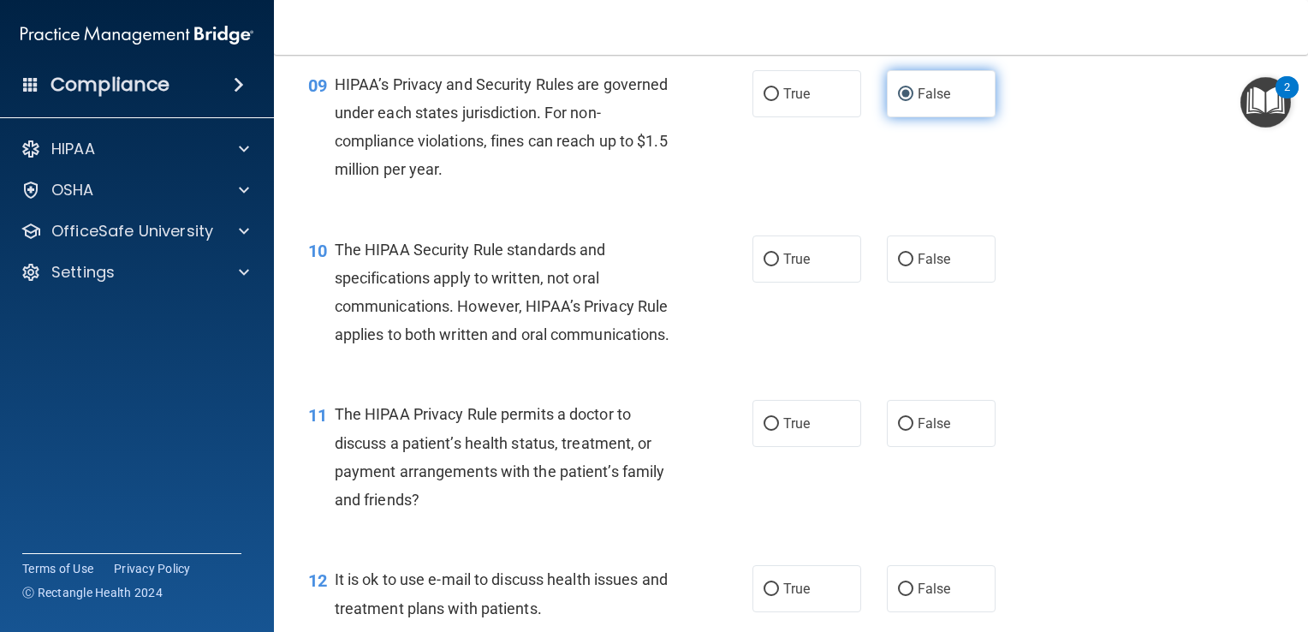
scroll to position [1305, 0]
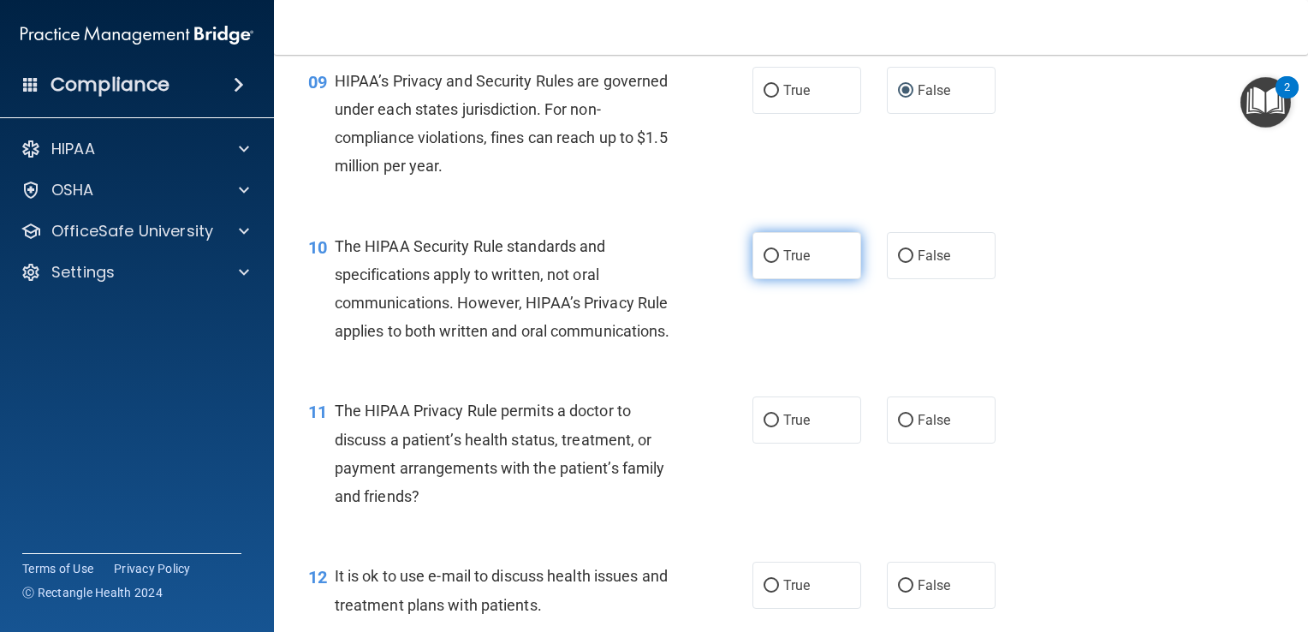
click at [768, 263] on input "True" at bounding box center [771, 256] width 15 height 13
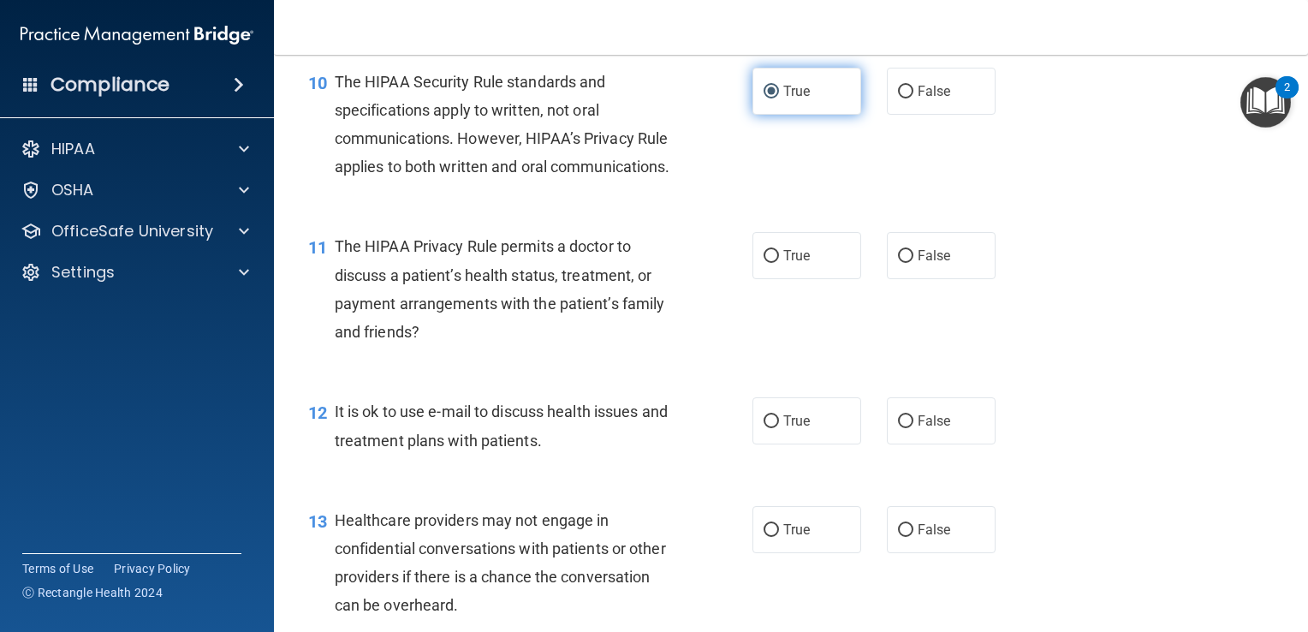
scroll to position [1474, 0]
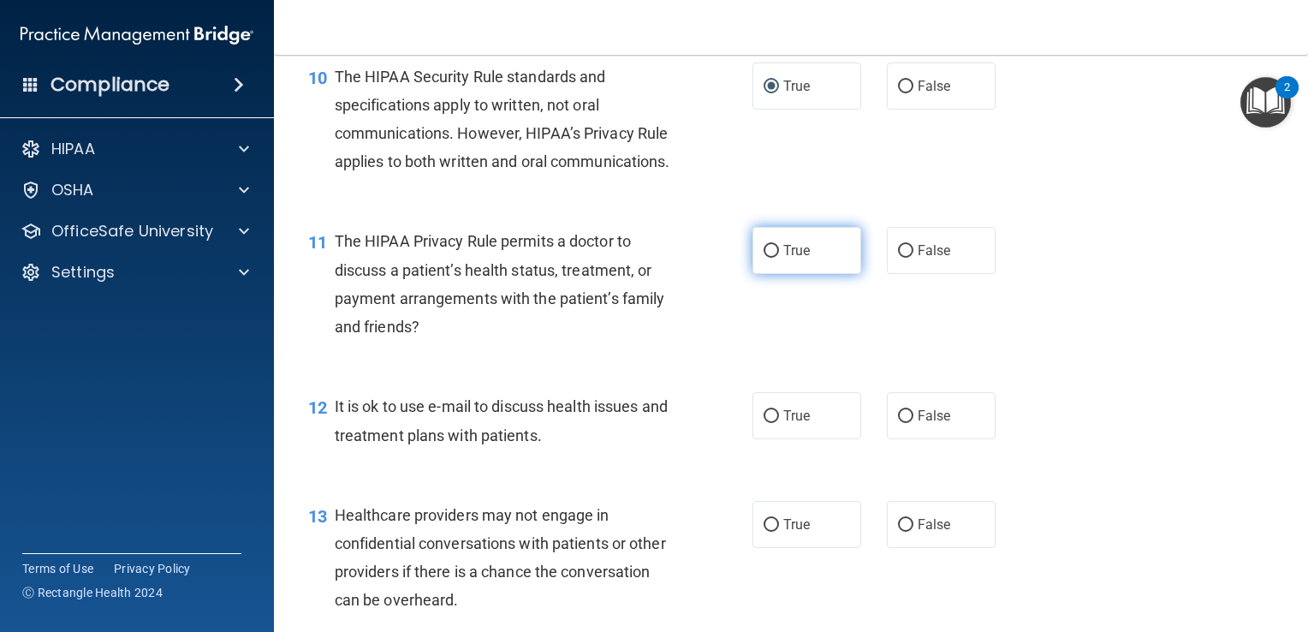
click at [767, 258] on input "True" at bounding box center [771, 251] width 15 height 13
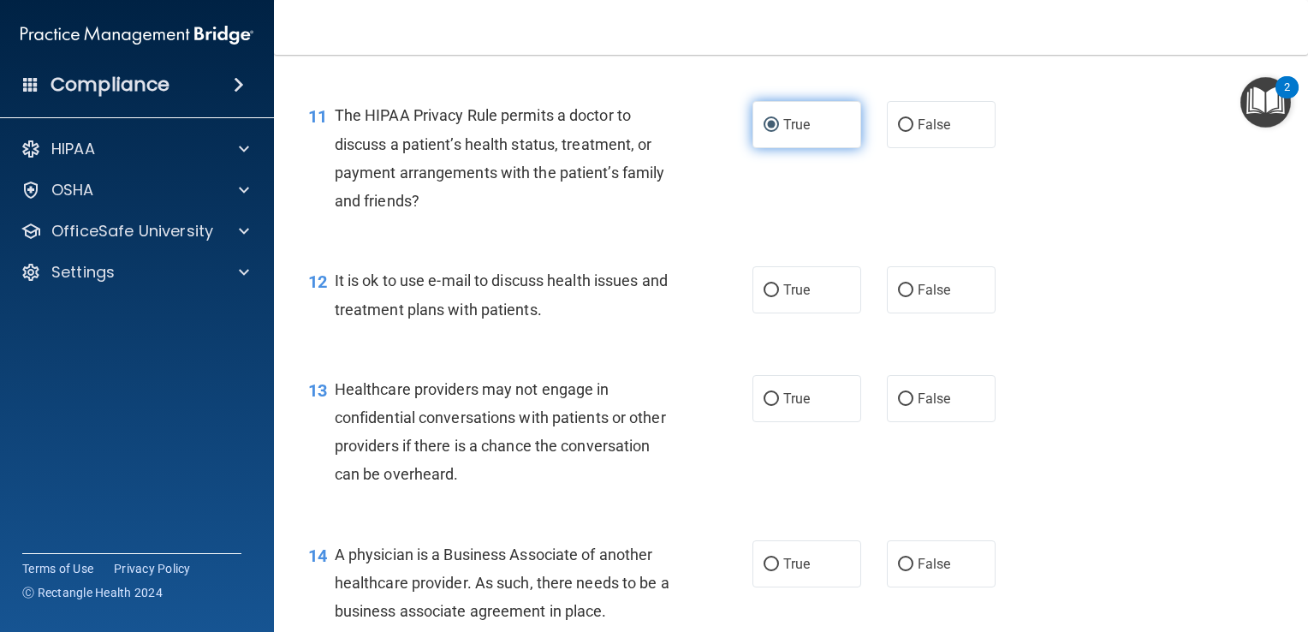
scroll to position [1609, 0]
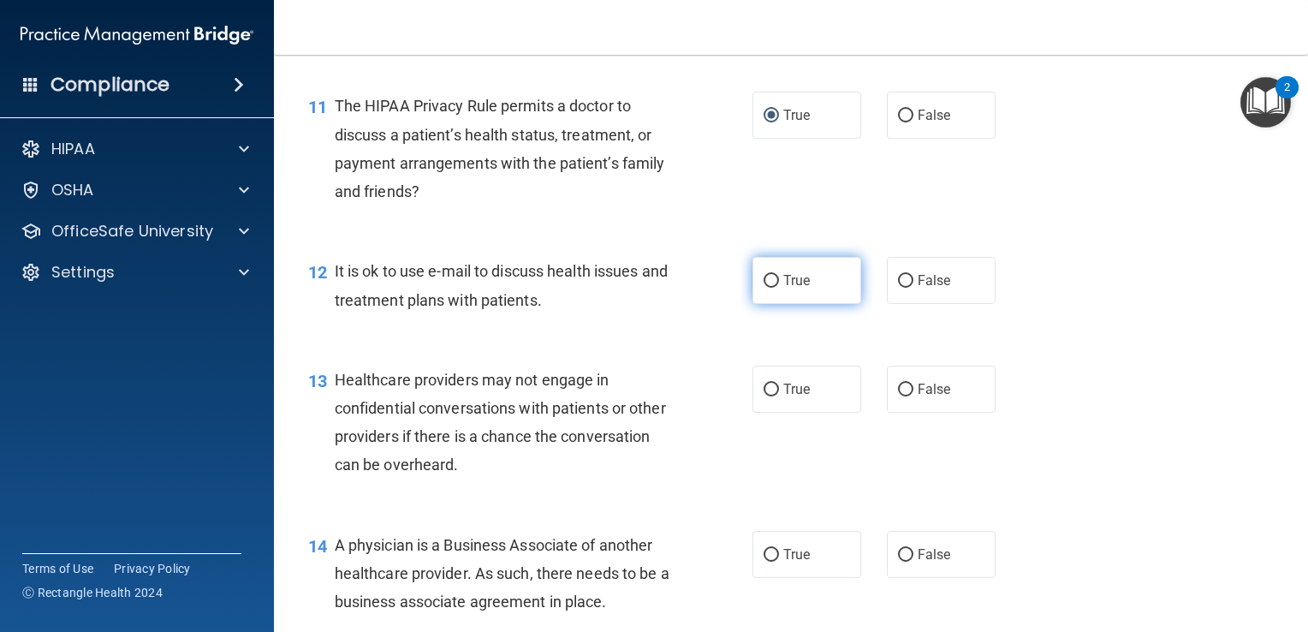
click at [767, 288] on input "True" at bounding box center [771, 281] width 15 height 13
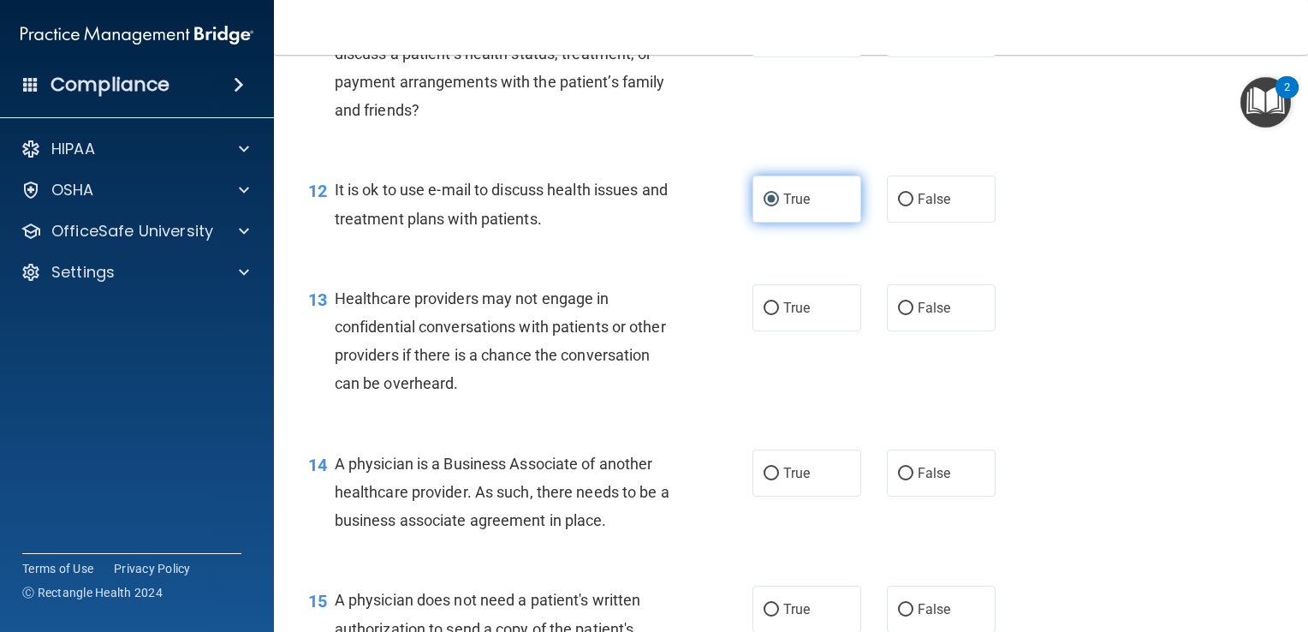
scroll to position [1698, 0]
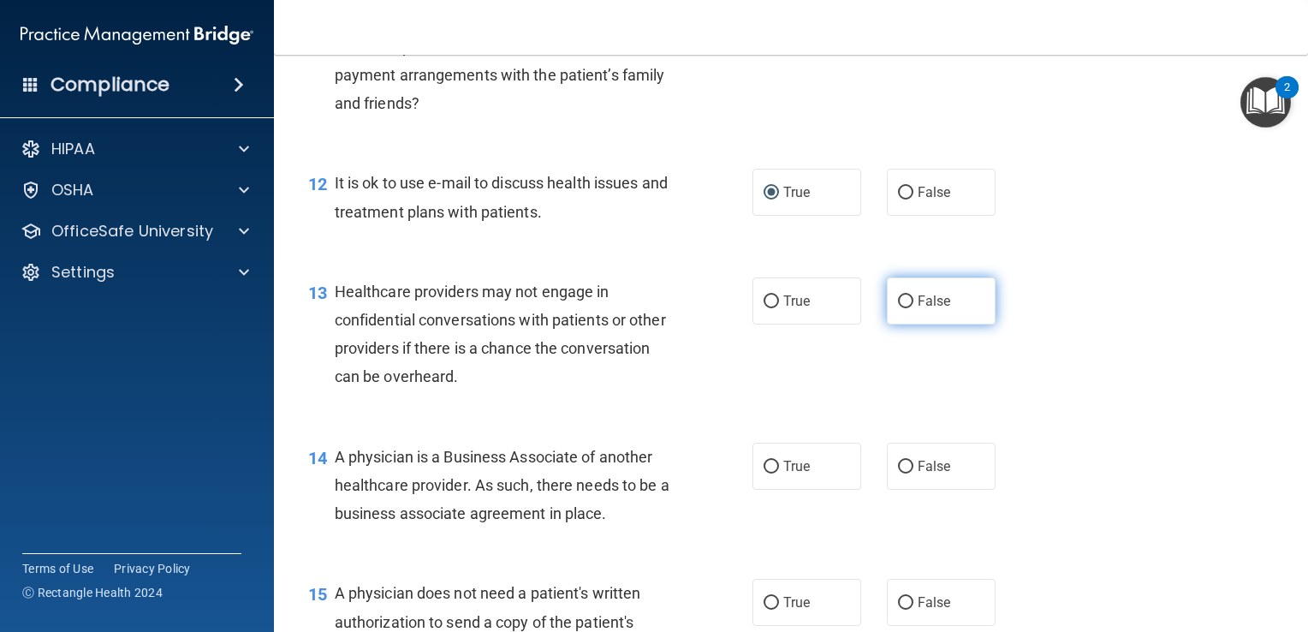
click at [898, 308] on input "False" at bounding box center [905, 301] width 15 height 13
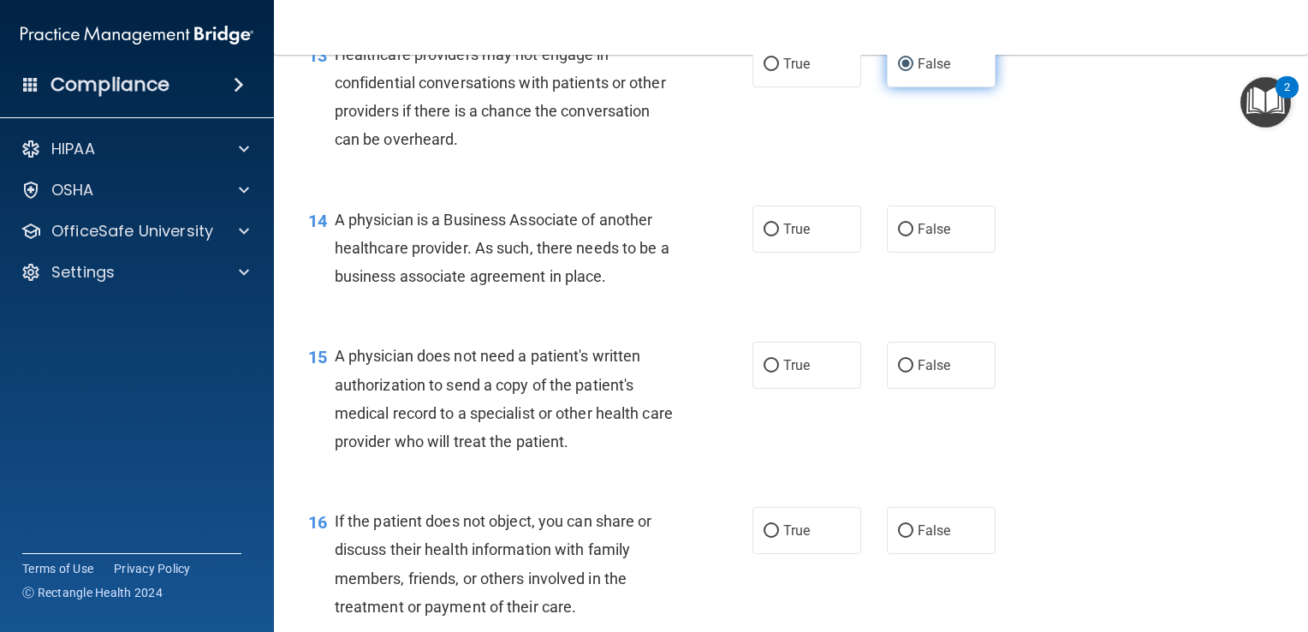
scroll to position [1936, 0]
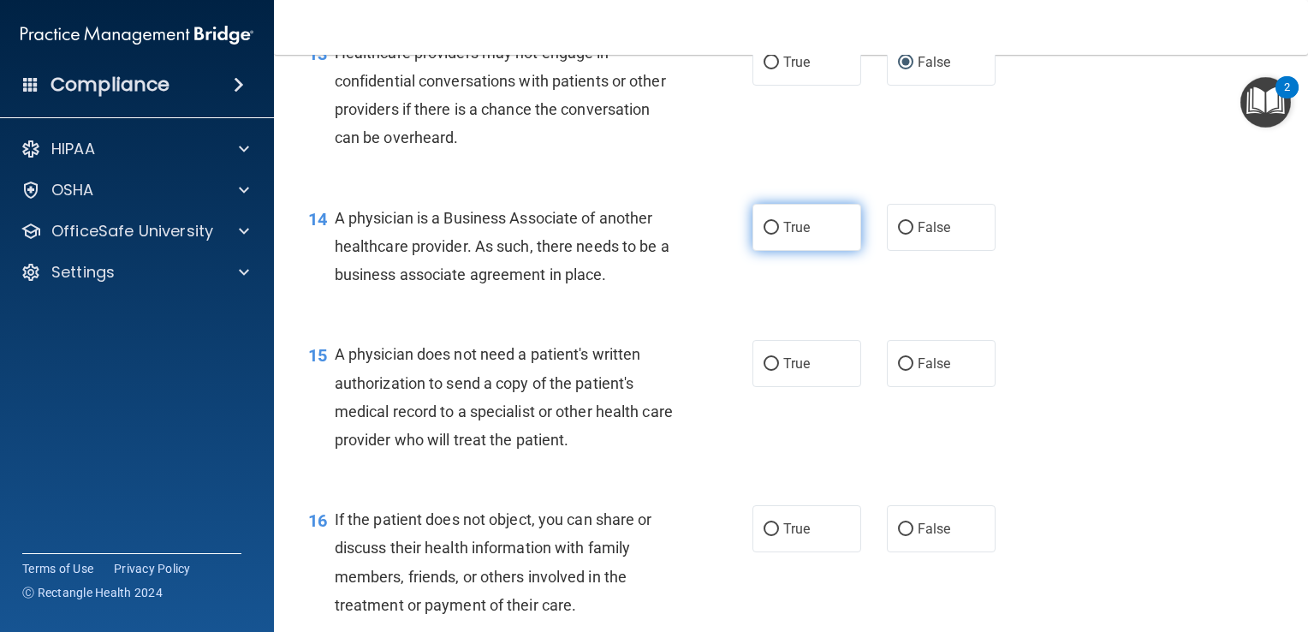
click at [764, 235] on input "True" at bounding box center [771, 228] width 15 height 13
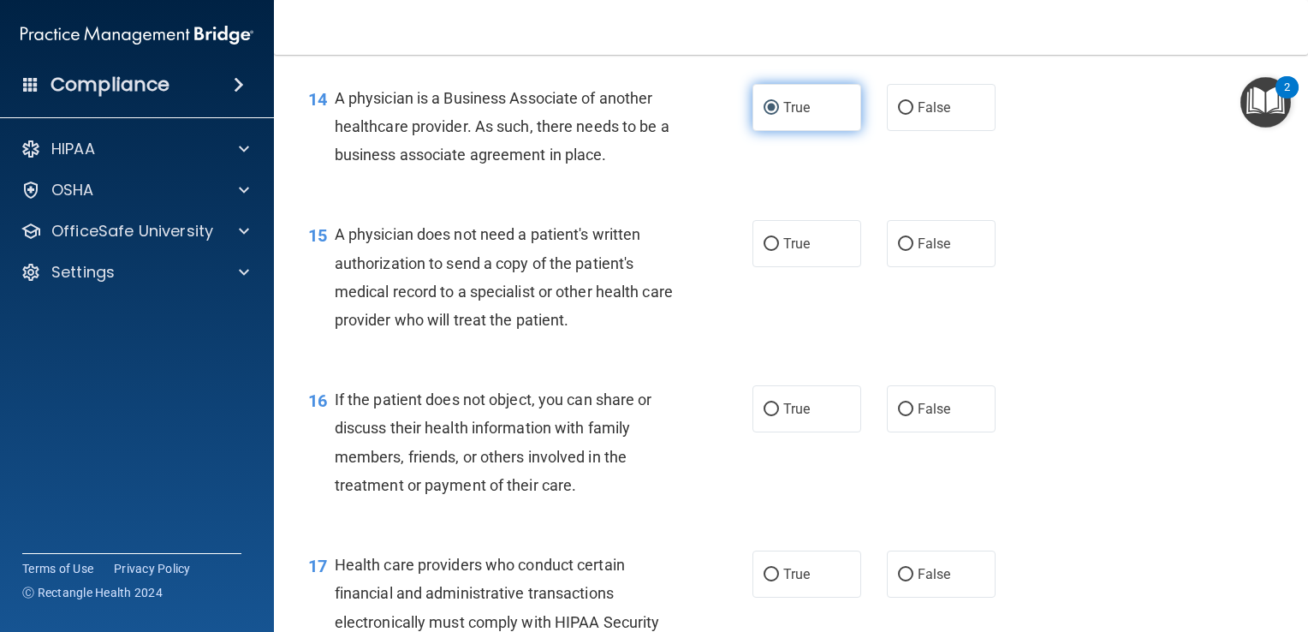
scroll to position [2069, 0]
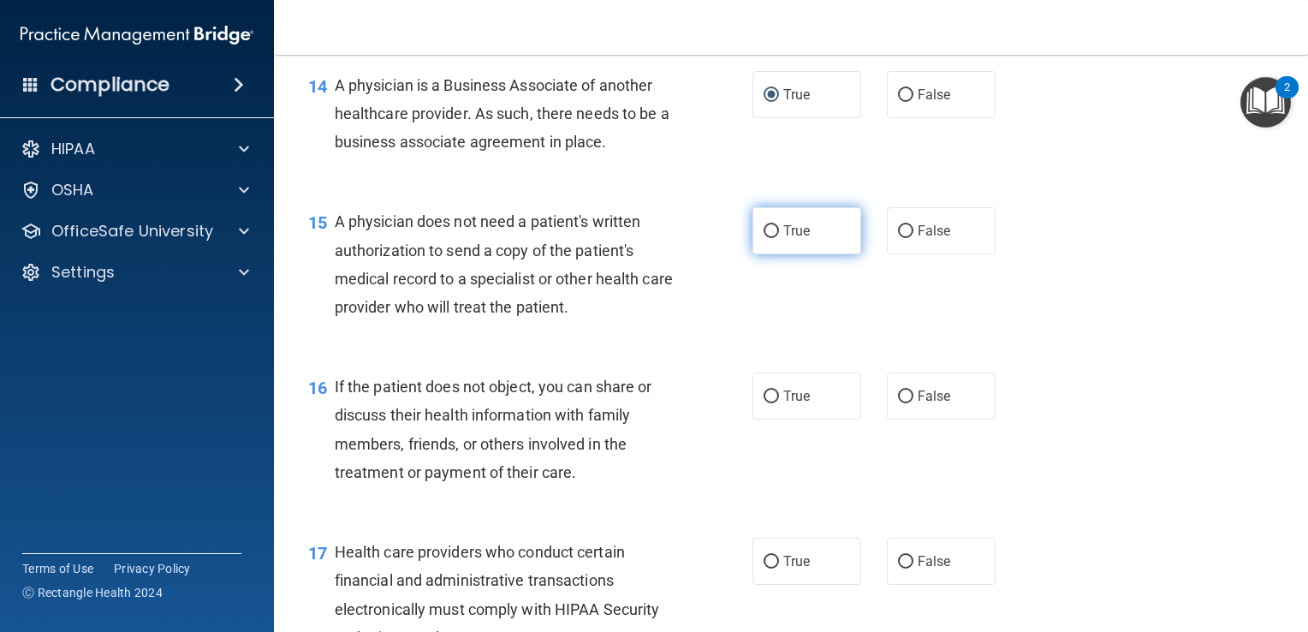
click at [770, 238] on input "True" at bounding box center [771, 231] width 15 height 13
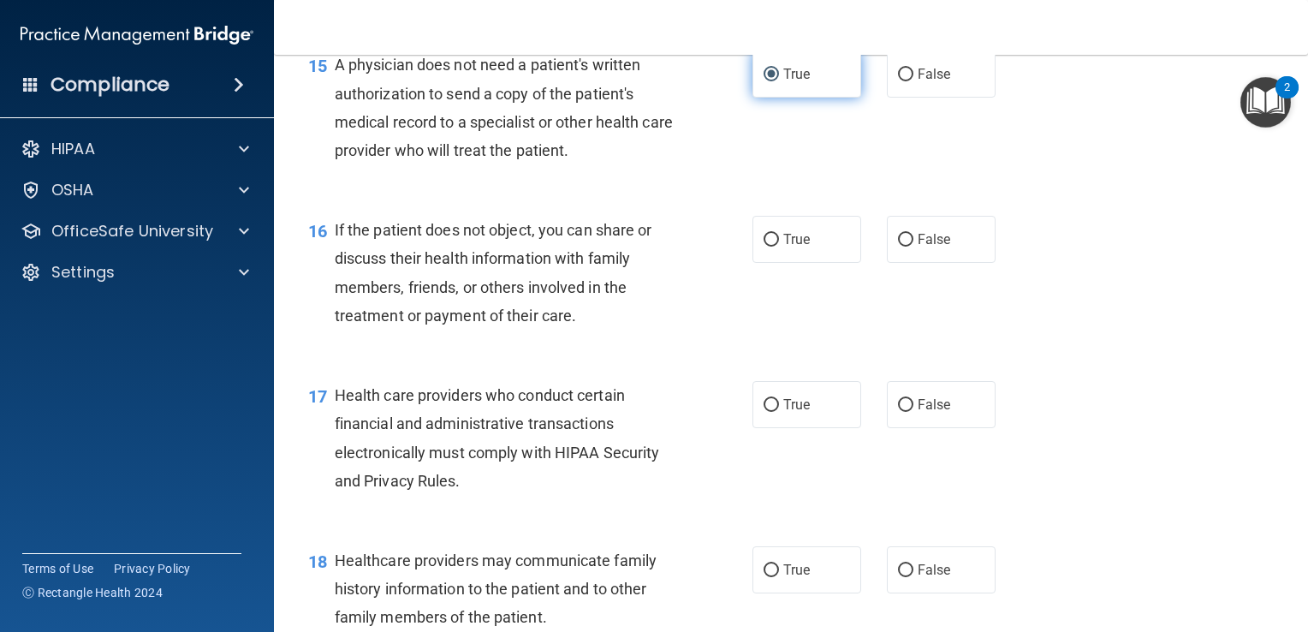
scroll to position [2231, 0]
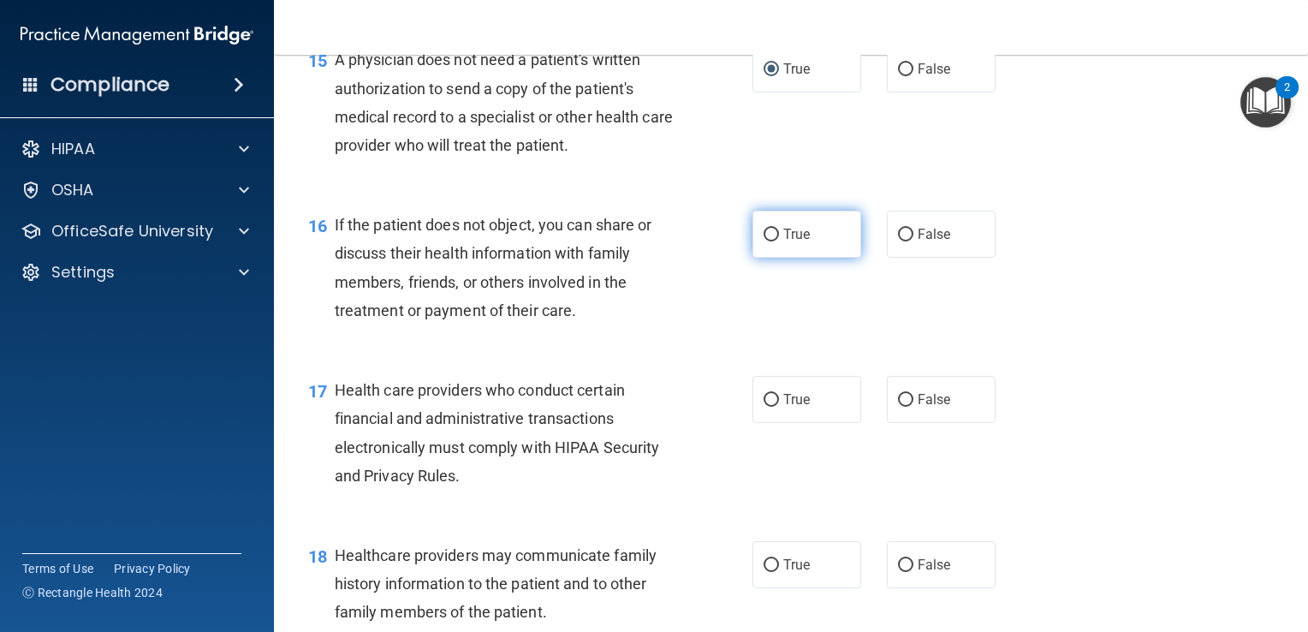
click at [770, 241] on input "True" at bounding box center [771, 235] width 15 height 13
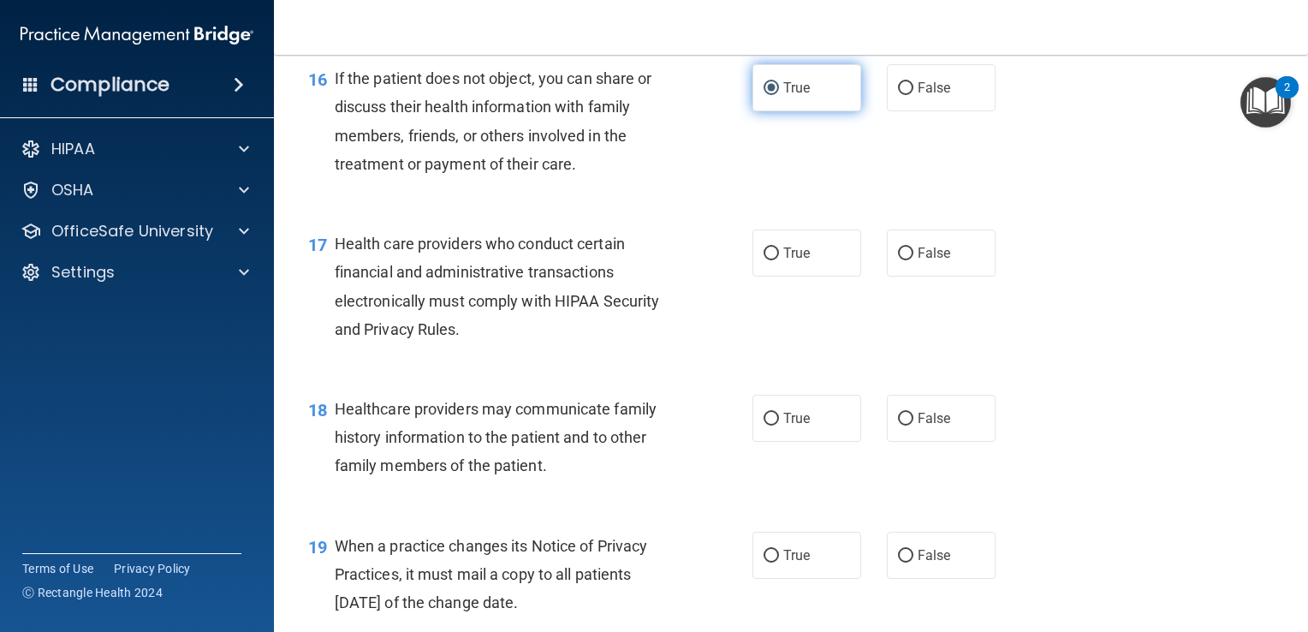
scroll to position [2380, 0]
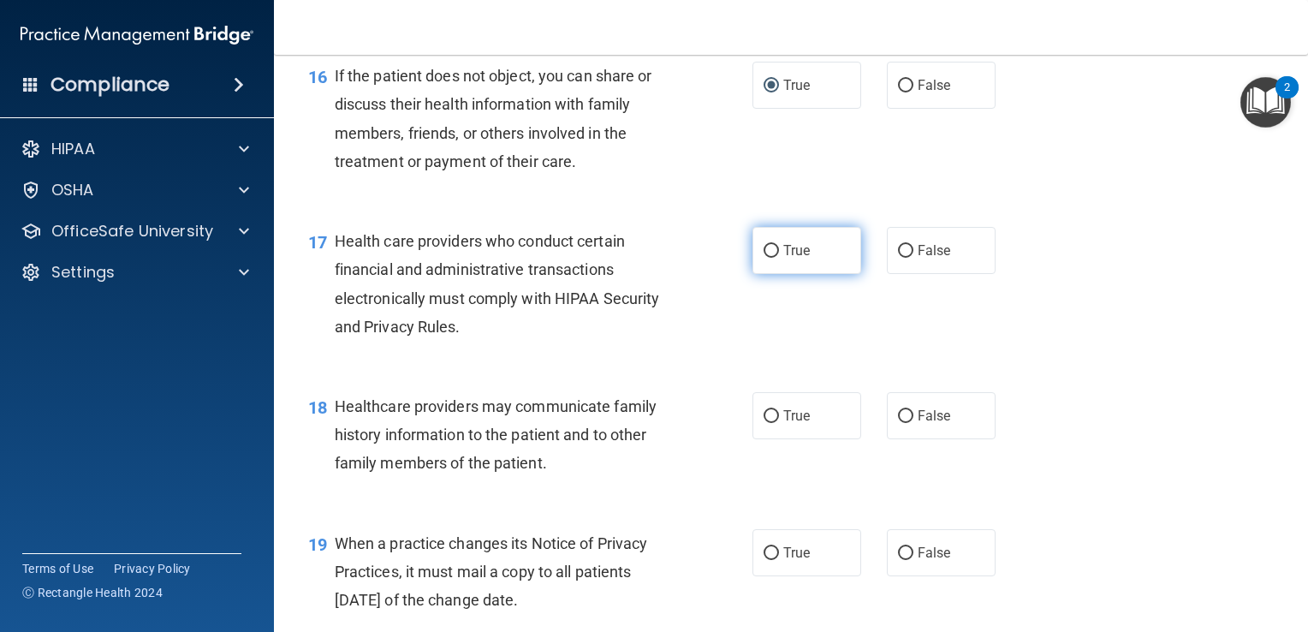
click at [767, 258] on input "True" at bounding box center [771, 251] width 15 height 13
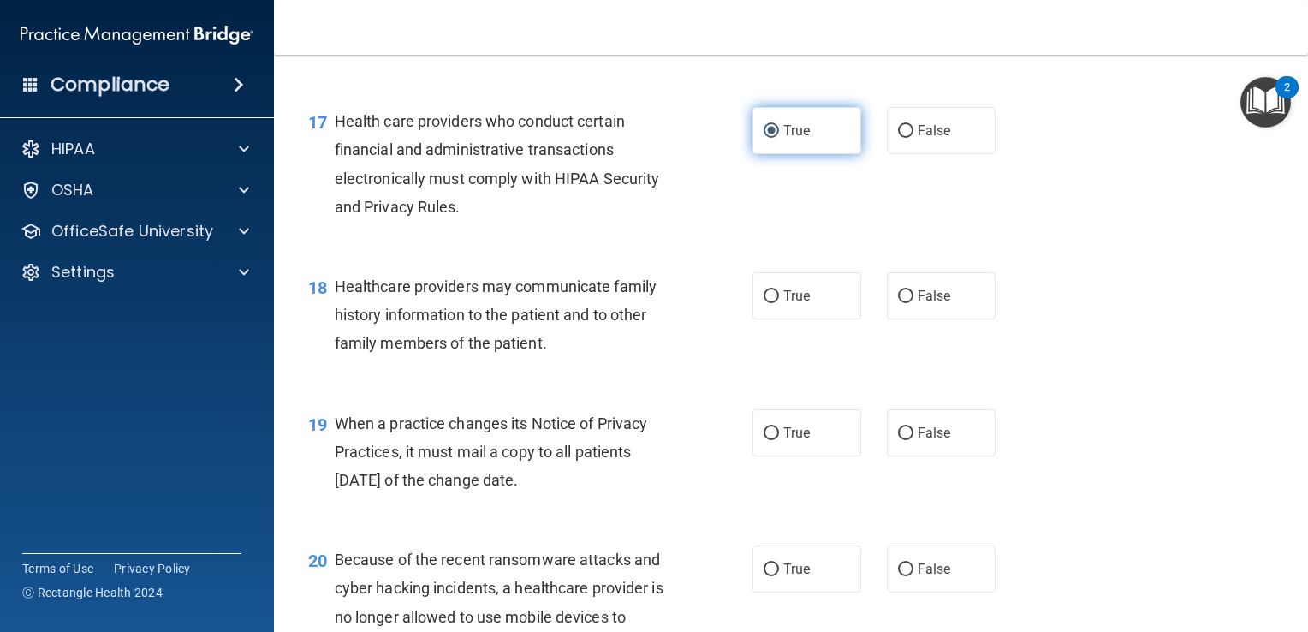
scroll to position [2506, 0]
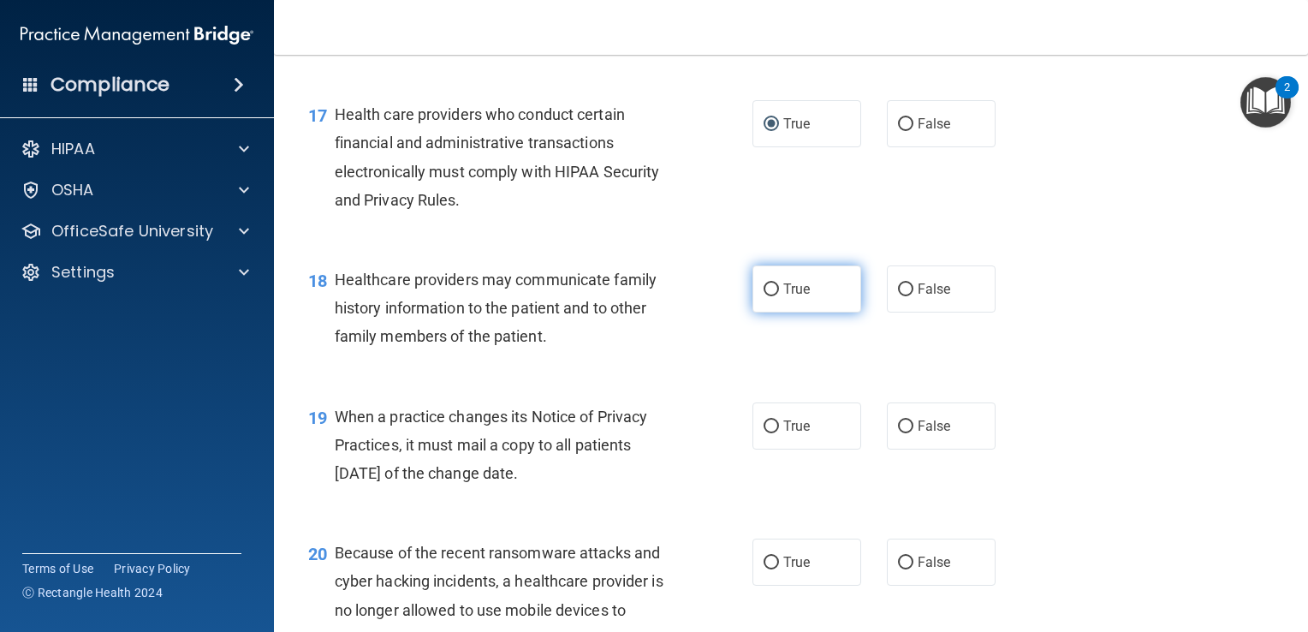
click at [767, 296] on input "True" at bounding box center [771, 289] width 15 height 13
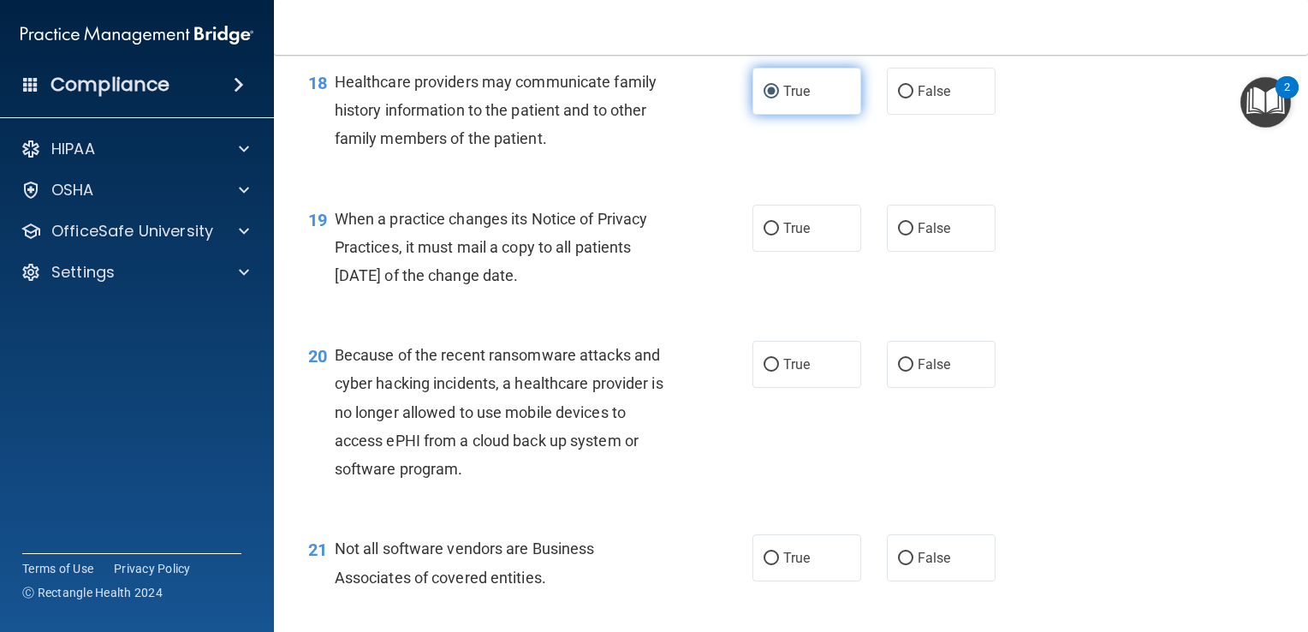
scroll to position [2726, 0]
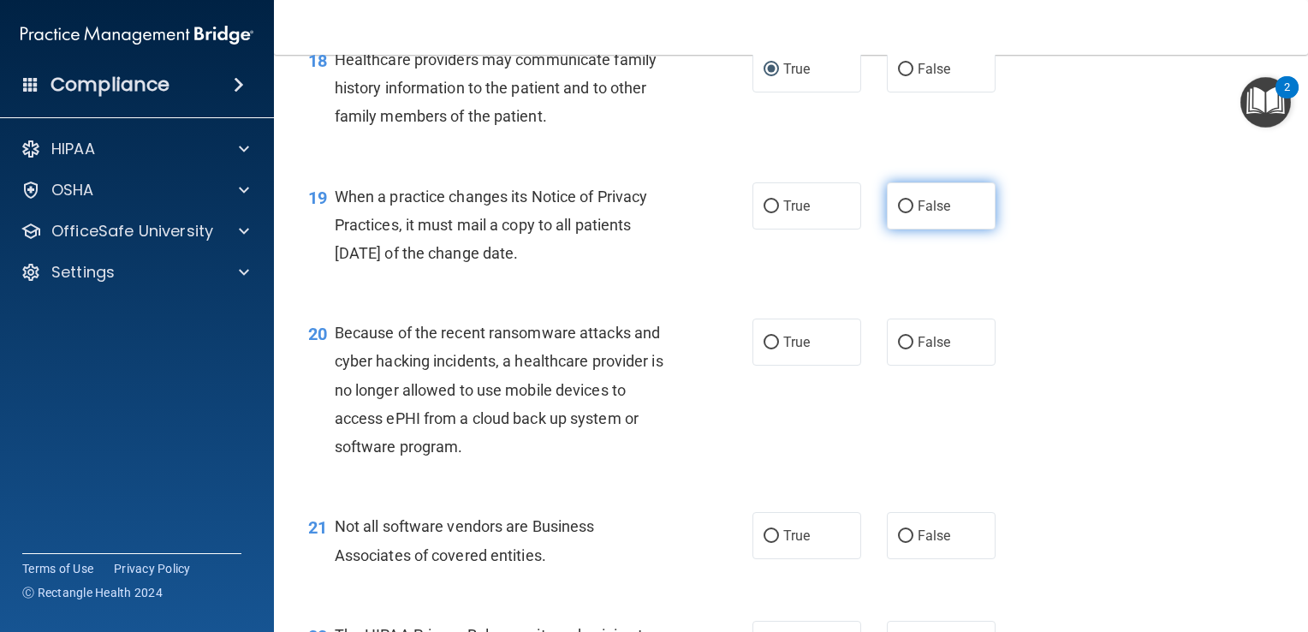
click at [898, 213] on input "False" at bounding box center [905, 206] width 15 height 13
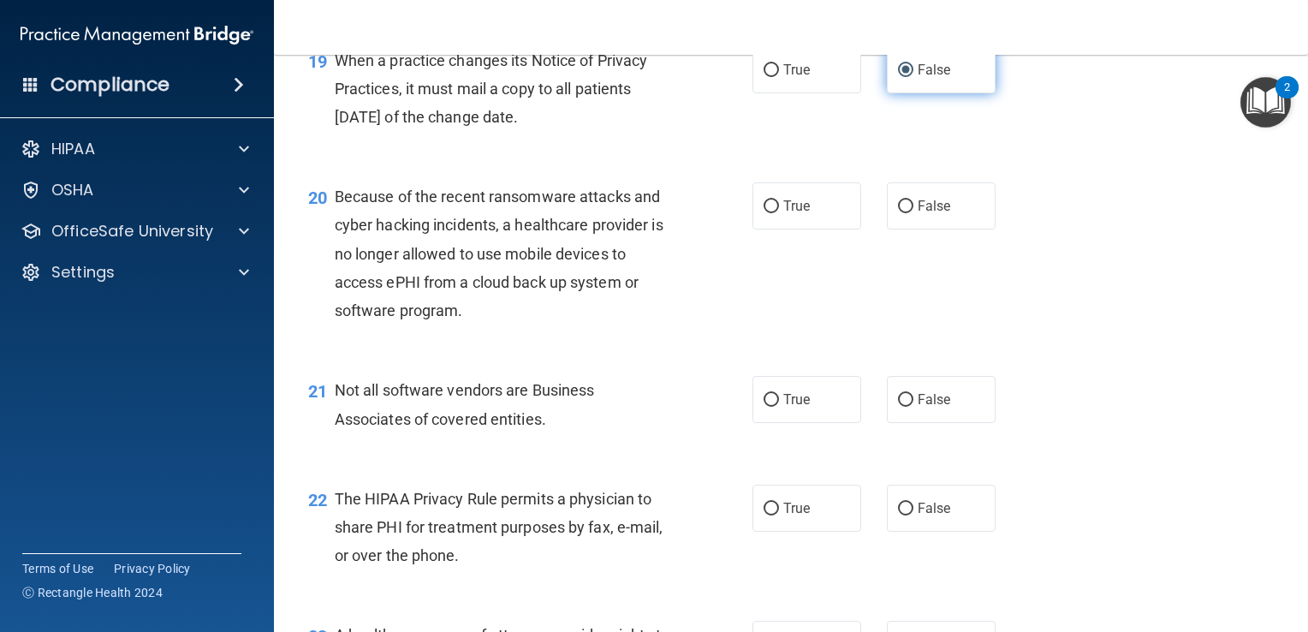
scroll to position [2864, 0]
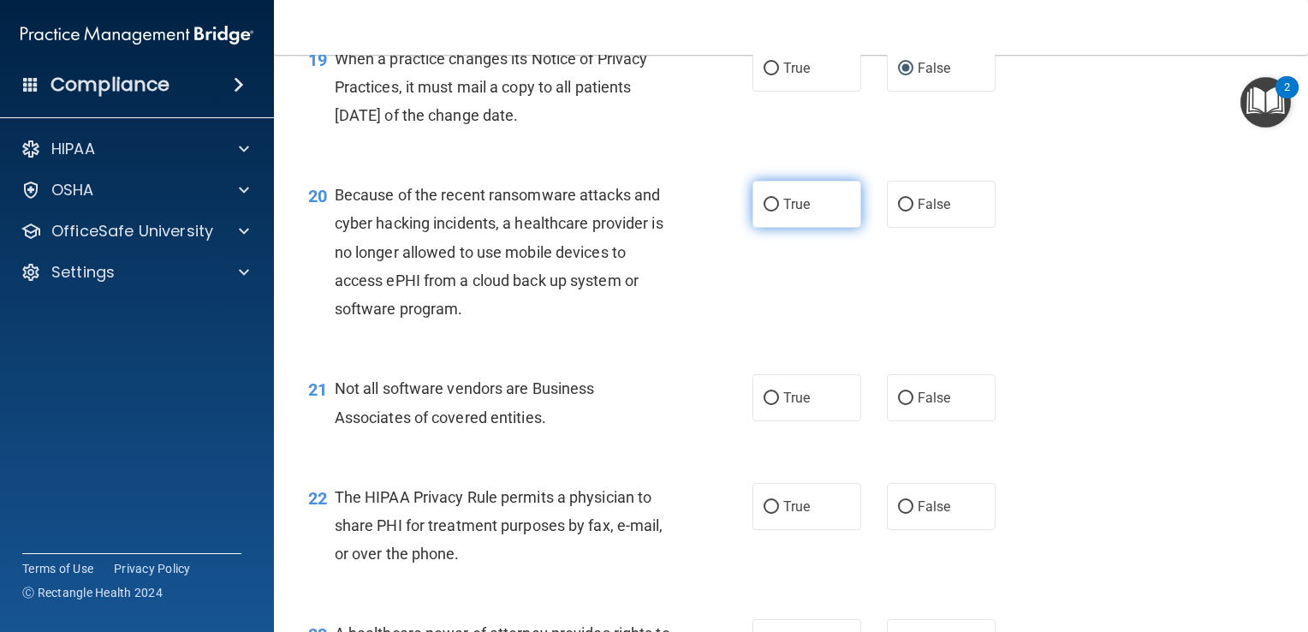
click at [764, 211] on input "True" at bounding box center [771, 205] width 15 height 13
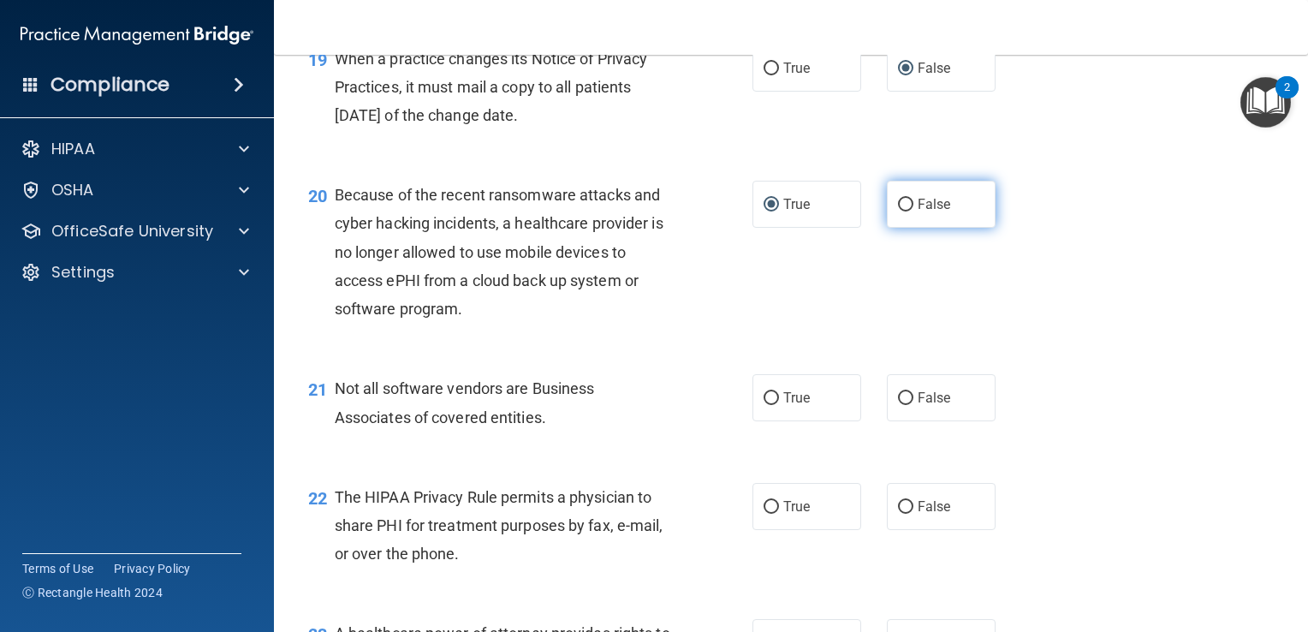
click at [898, 211] on input "False" at bounding box center [905, 205] width 15 height 13
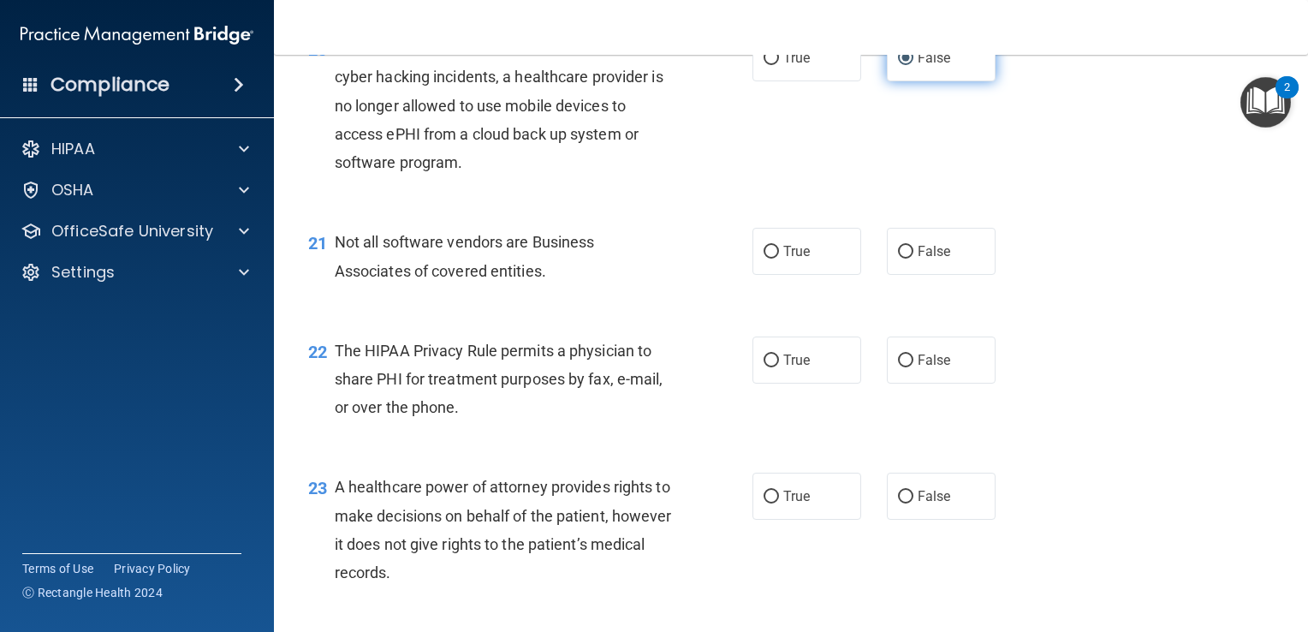
scroll to position [3017, 0]
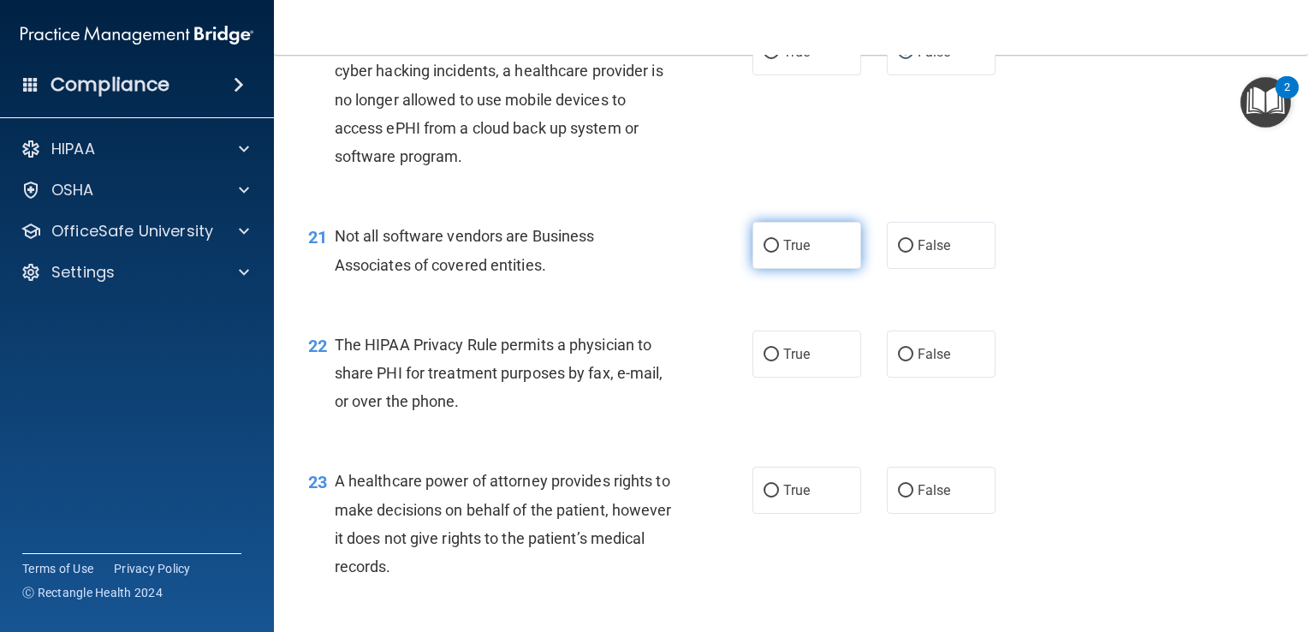
click at [770, 253] on input "True" at bounding box center [771, 246] width 15 height 13
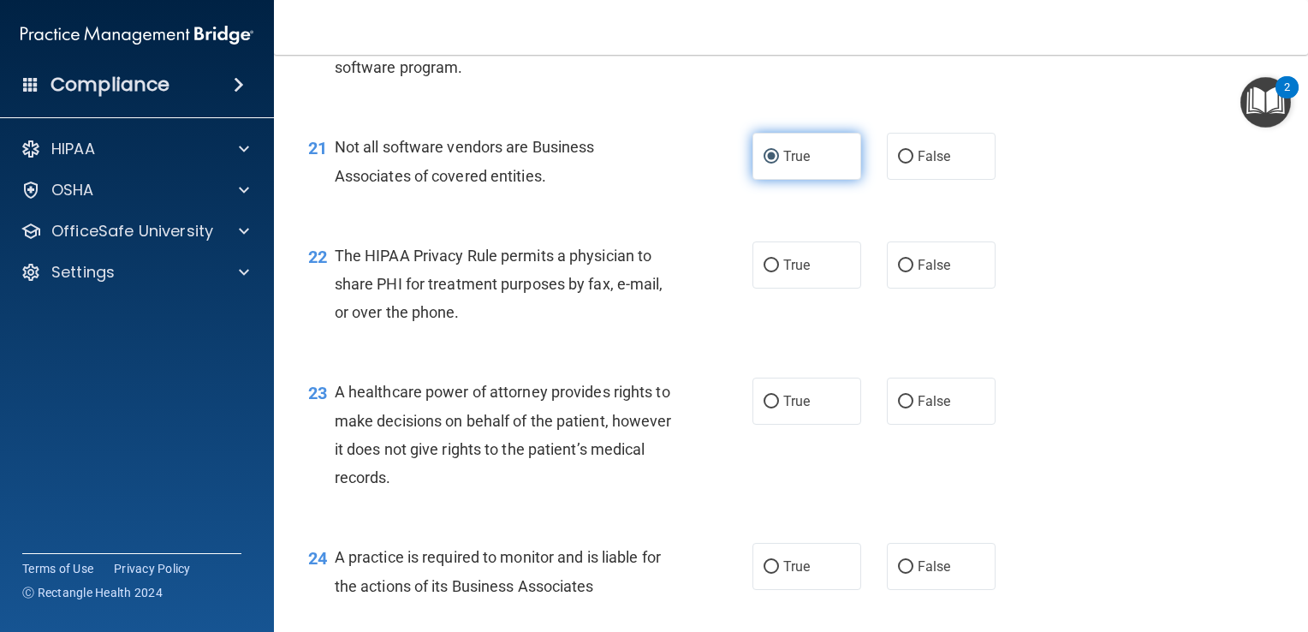
scroll to position [3123, 0]
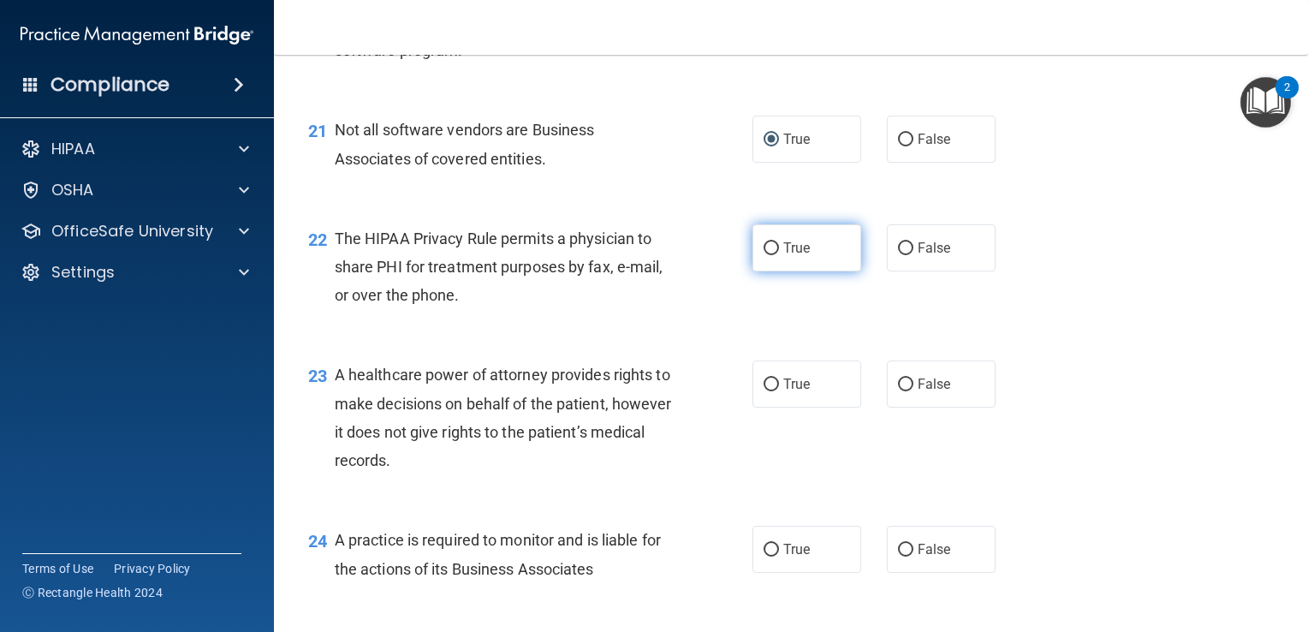
click at [764, 255] on input "True" at bounding box center [771, 248] width 15 height 13
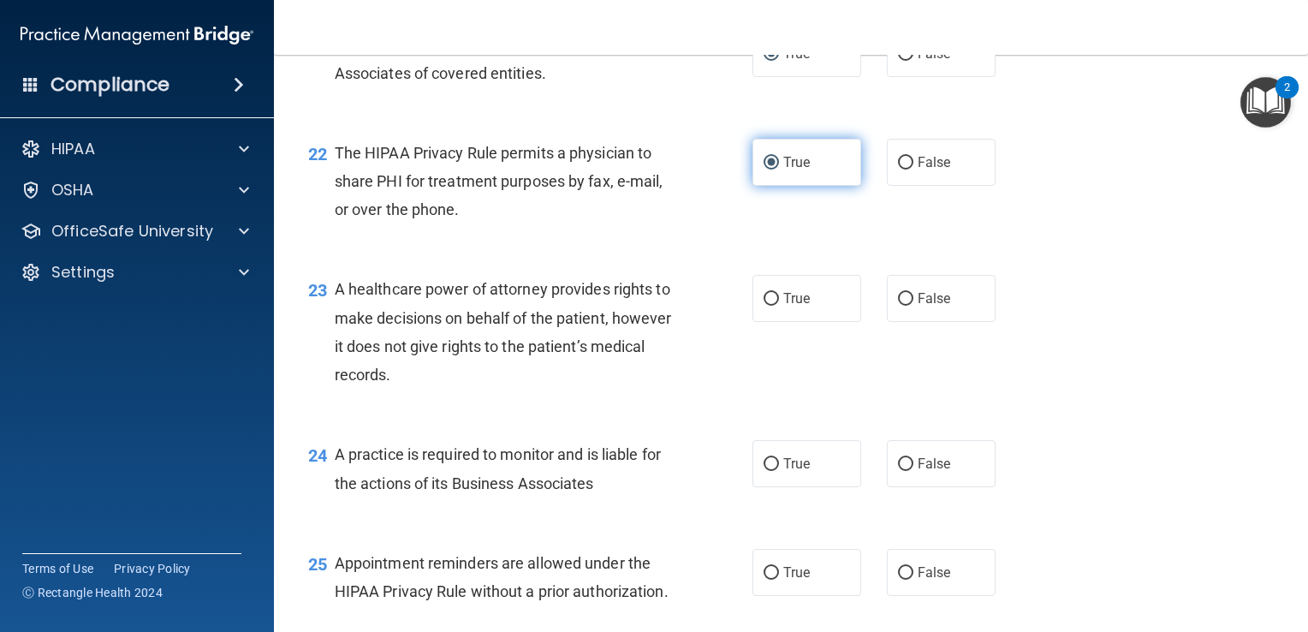
scroll to position [3210, 0]
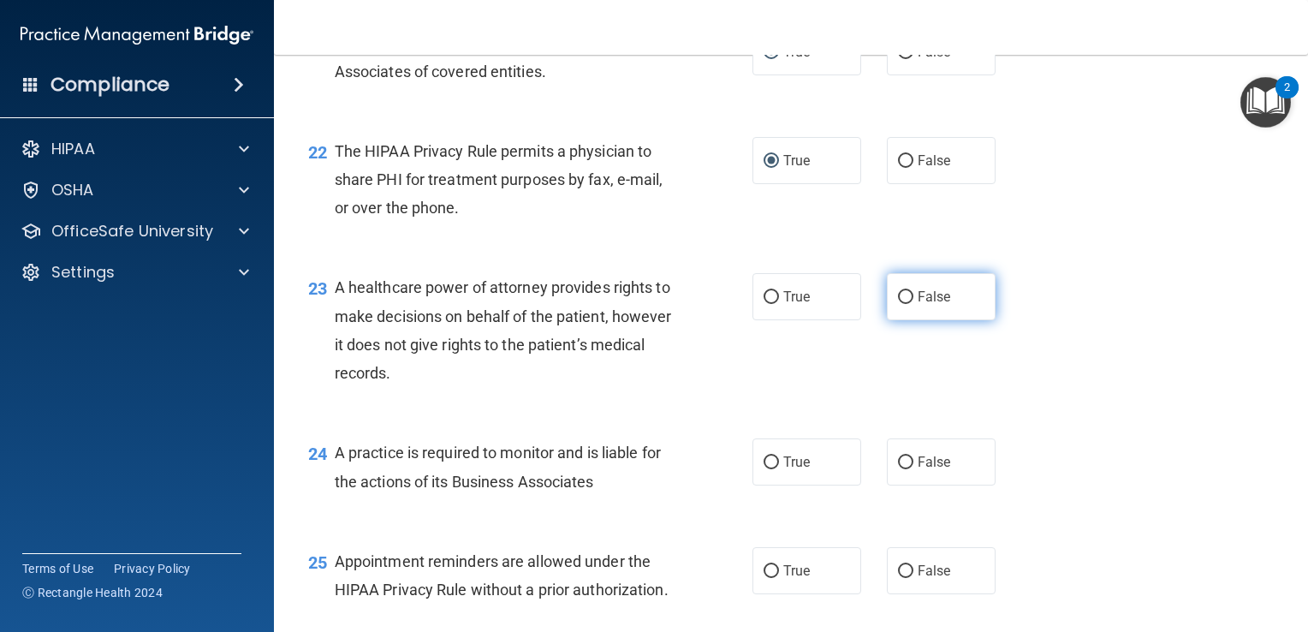
click at [904, 304] on input "False" at bounding box center [905, 297] width 15 height 13
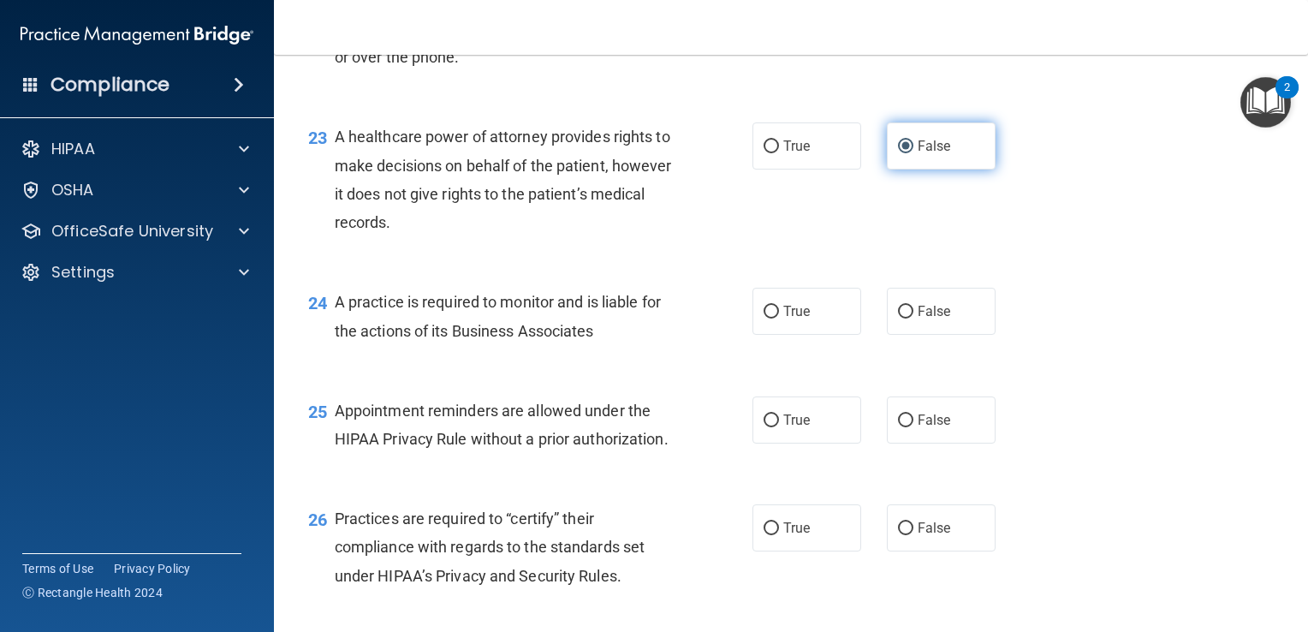
scroll to position [3362, 0]
click at [904, 317] on input "False" at bounding box center [905, 310] width 15 height 13
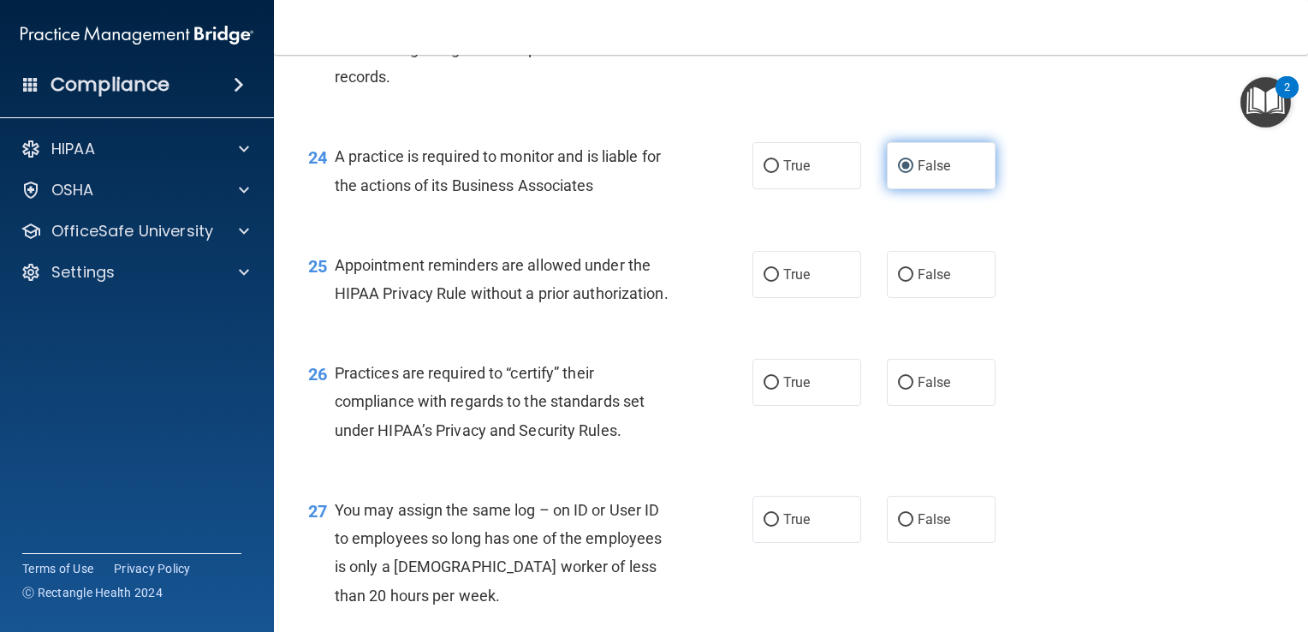
scroll to position [3537, 0]
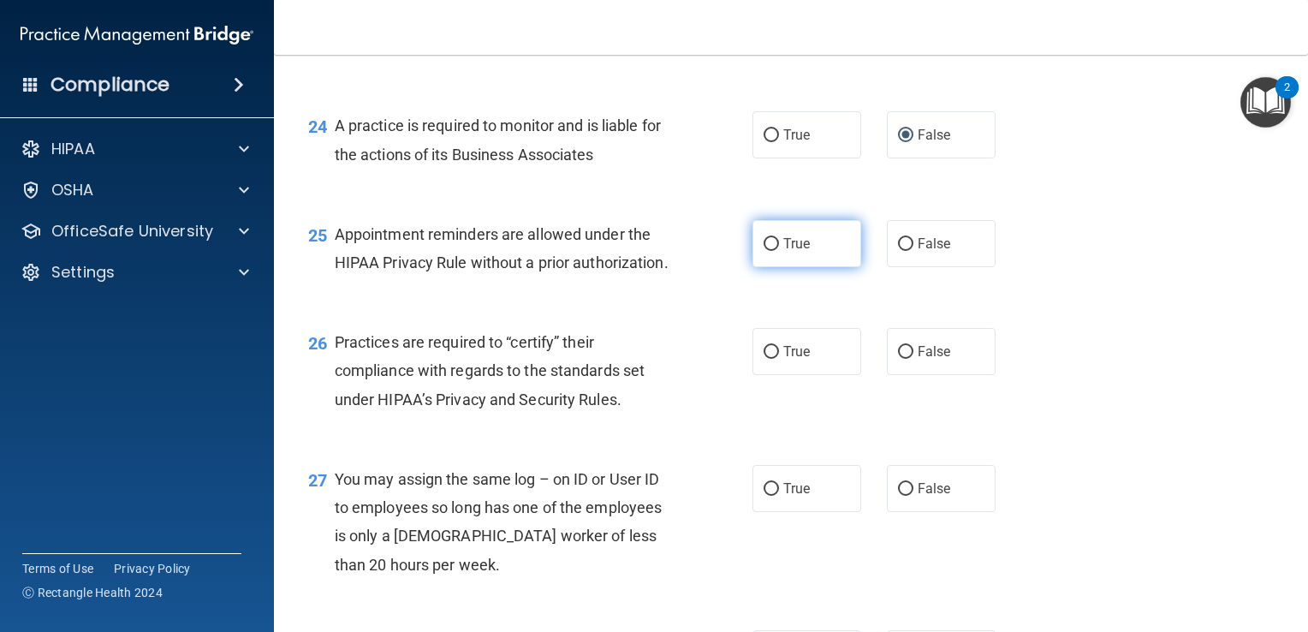
click at [768, 251] on input "True" at bounding box center [771, 244] width 15 height 13
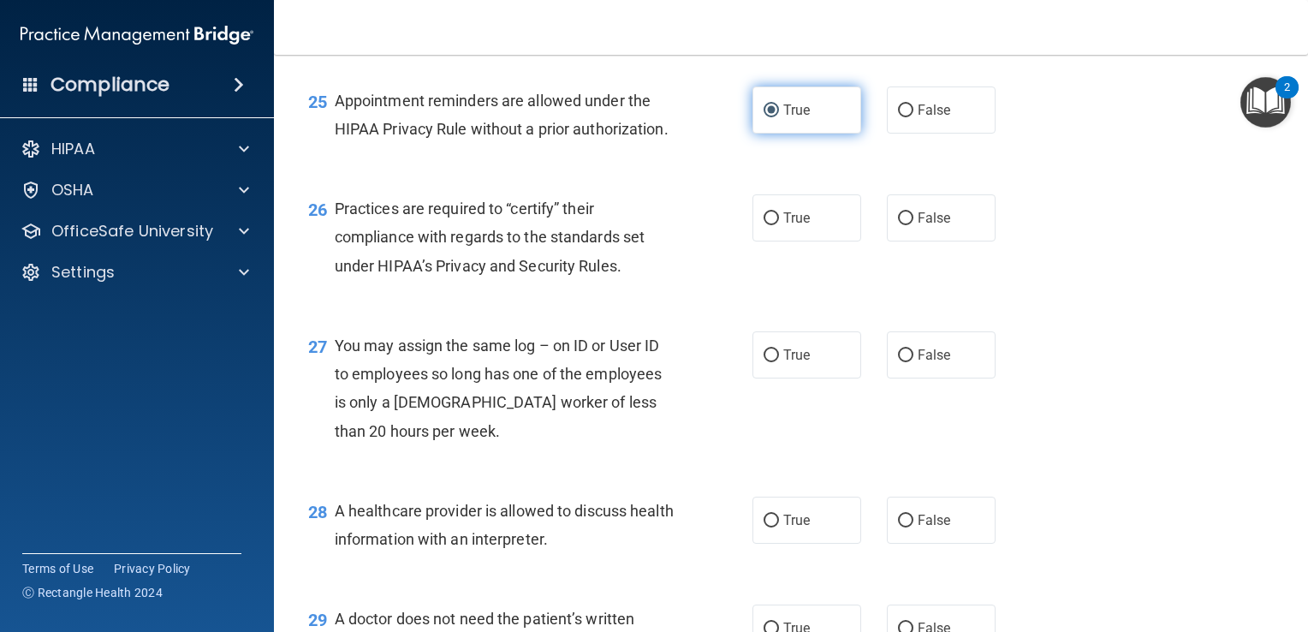
scroll to position [3675, 0]
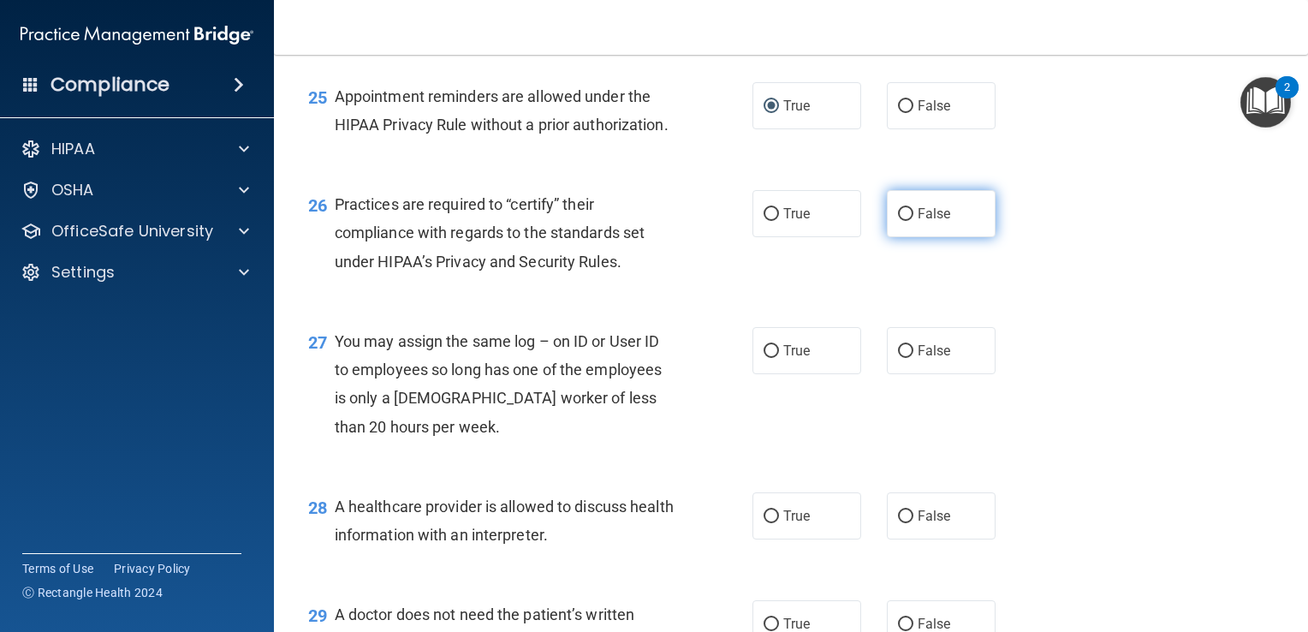
click at [898, 221] on input "False" at bounding box center [905, 214] width 15 height 13
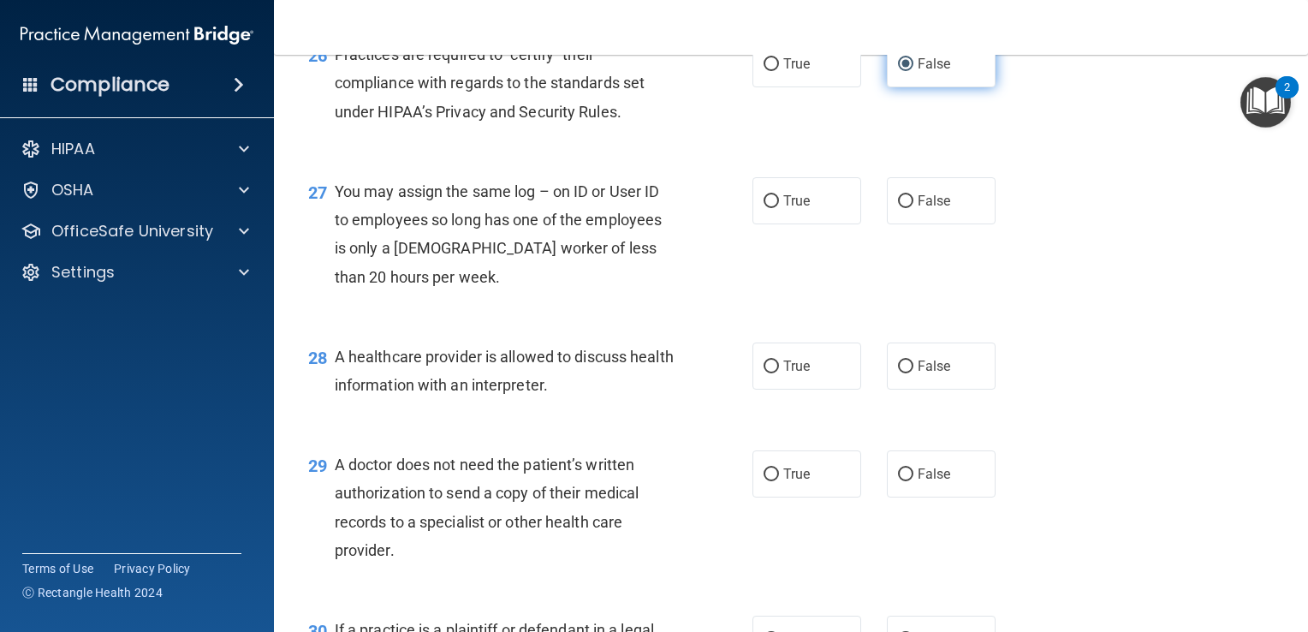
scroll to position [3848, 0]
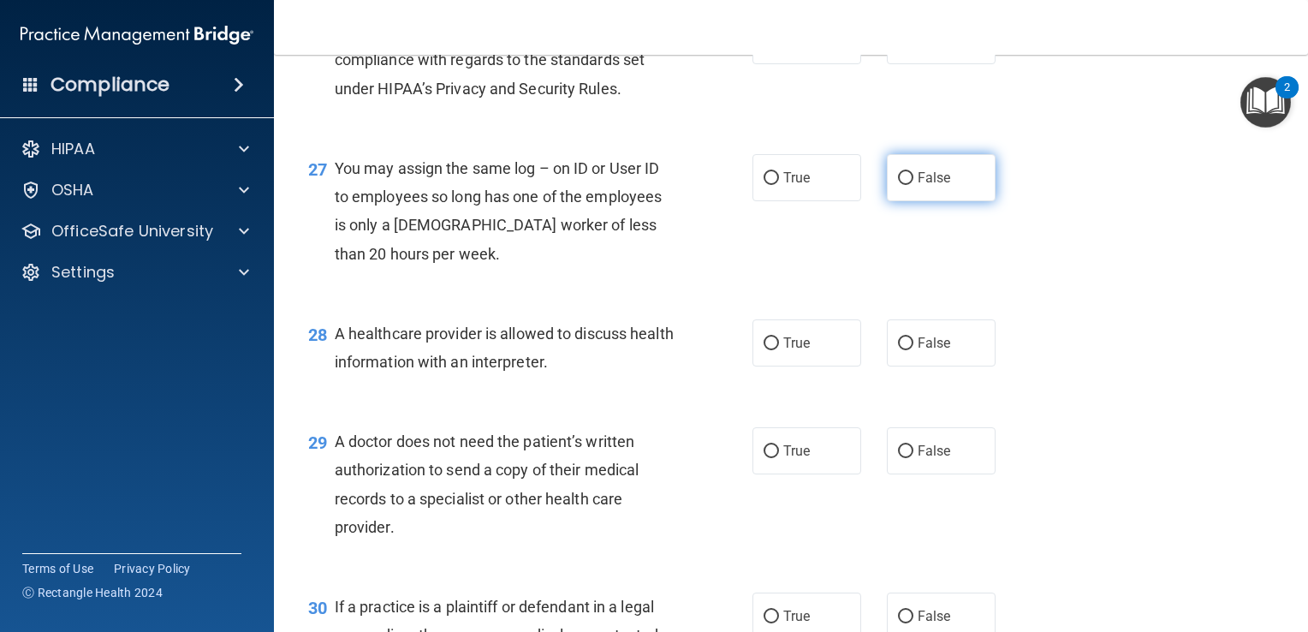
click at [898, 185] on input "False" at bounding box center [905, 178] width 15 height 13
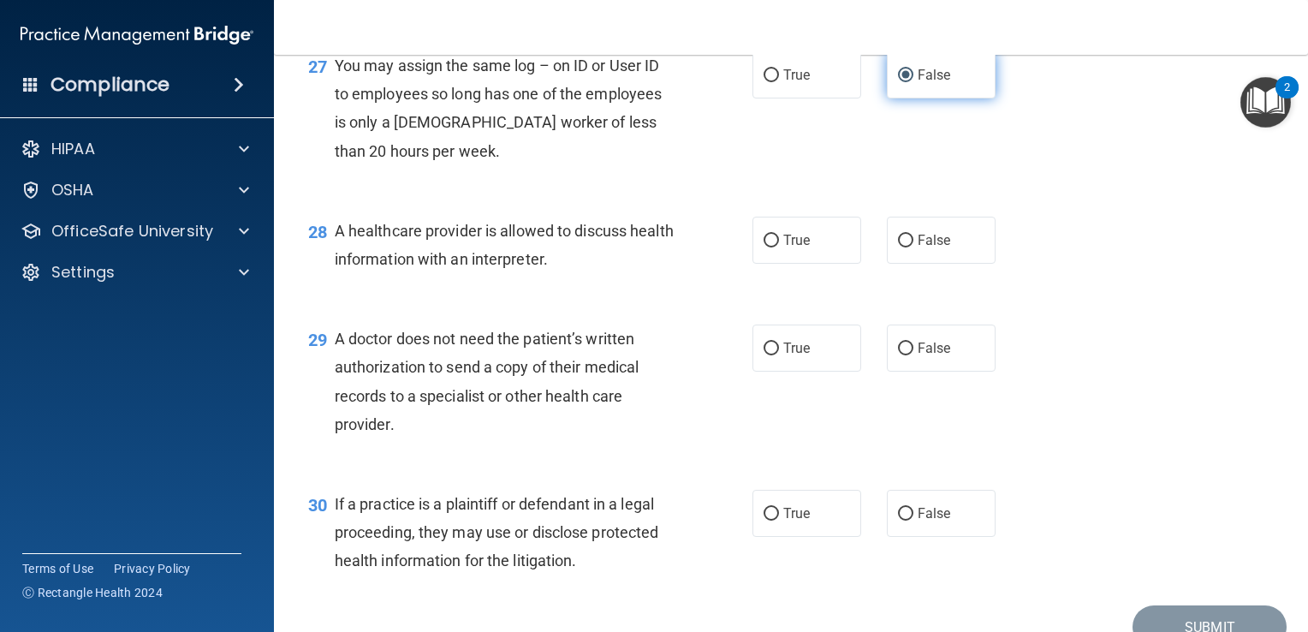
scroll to position [3965, 0]
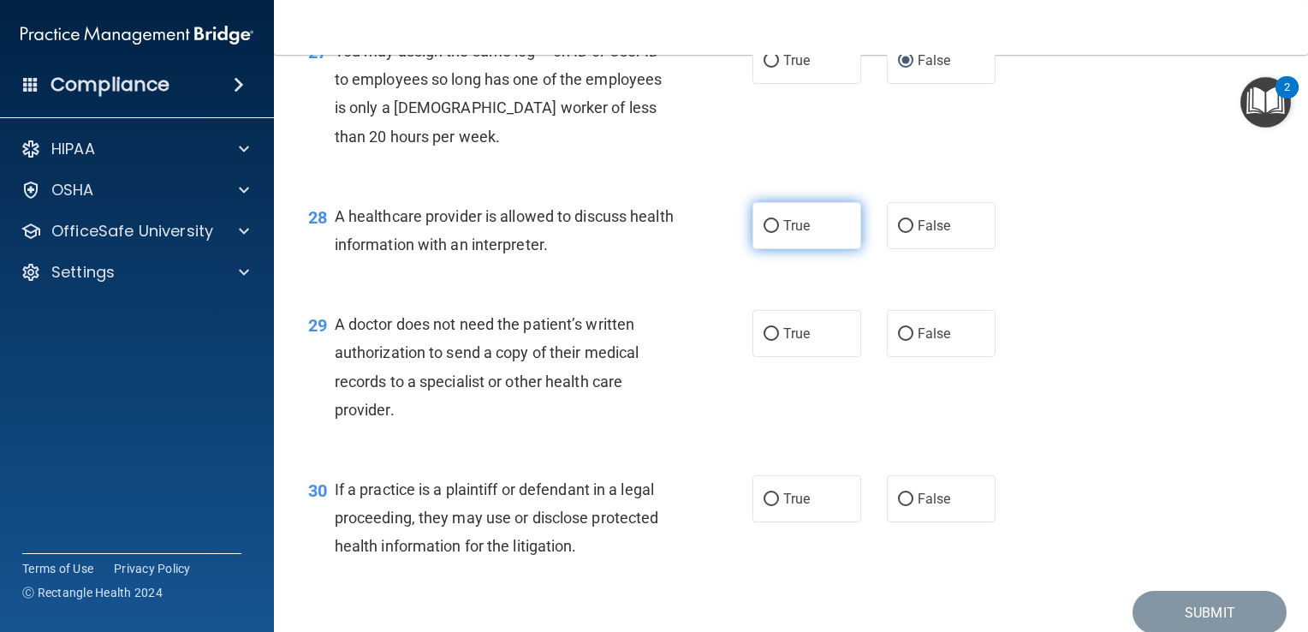
click at [764, 233] on input "True" at bounding box center [771, 226] width 15 height 13
click at [770, 341] on input "True" at bounding box center [771, 334] width 15 height 13
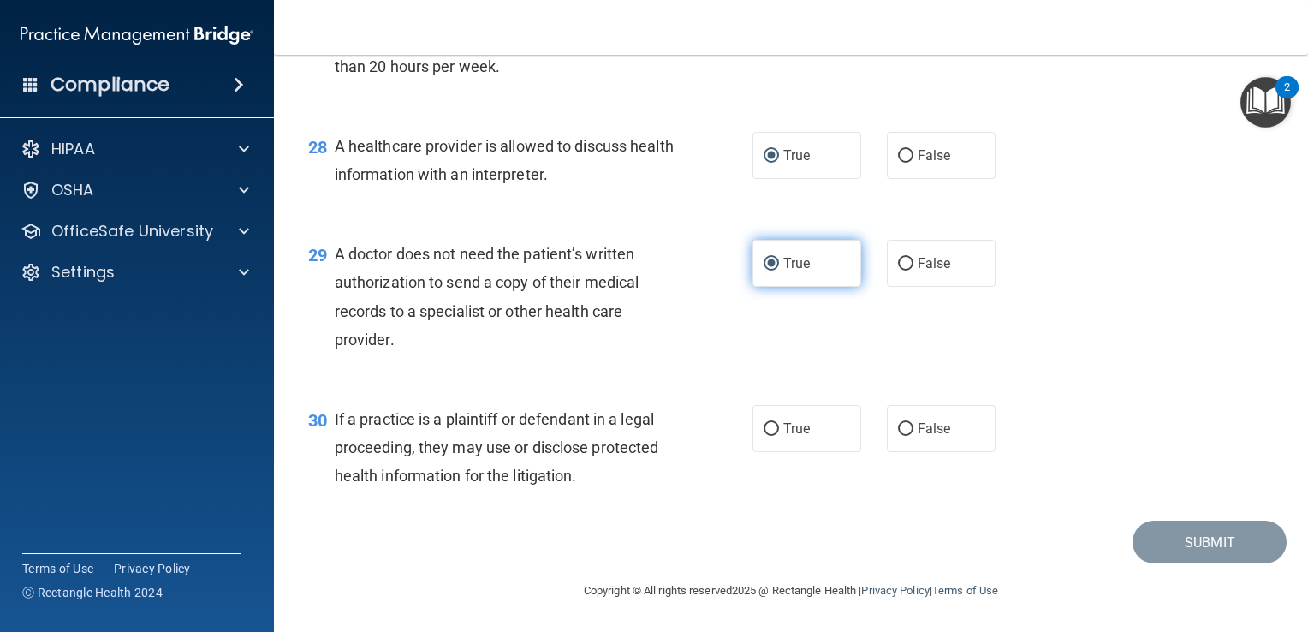
scroll to position [4120, 0]
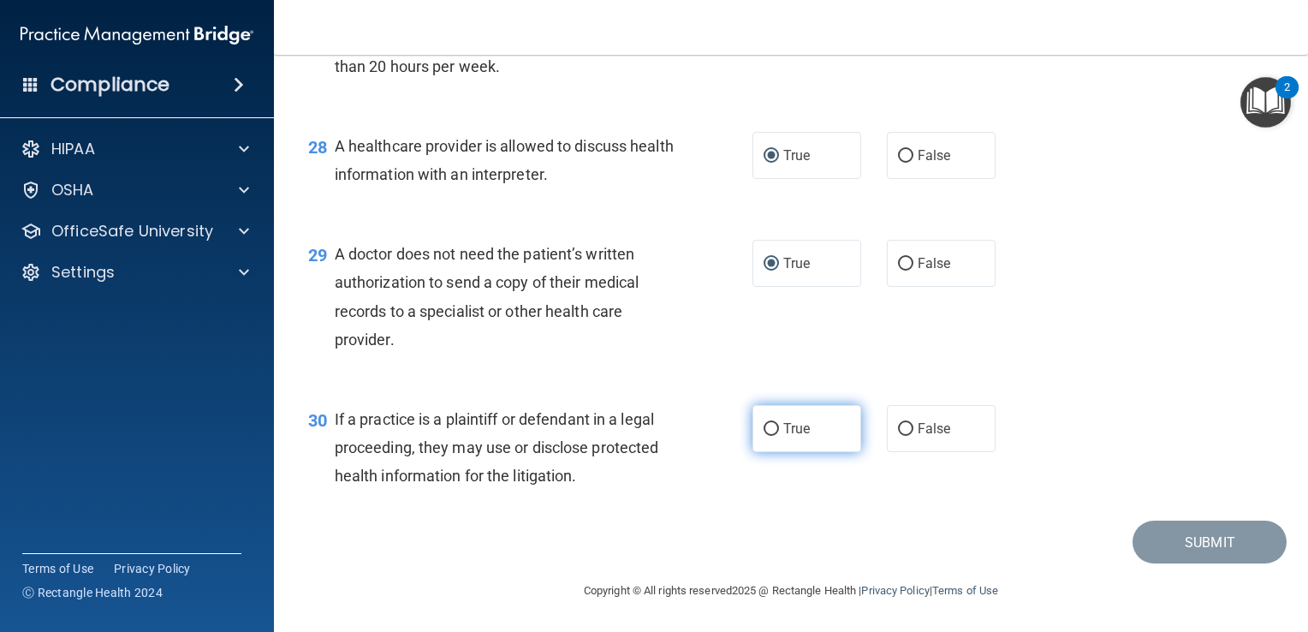
click at [764, 431] on input "True" at bounding box center [771, 429] width 15 height 13
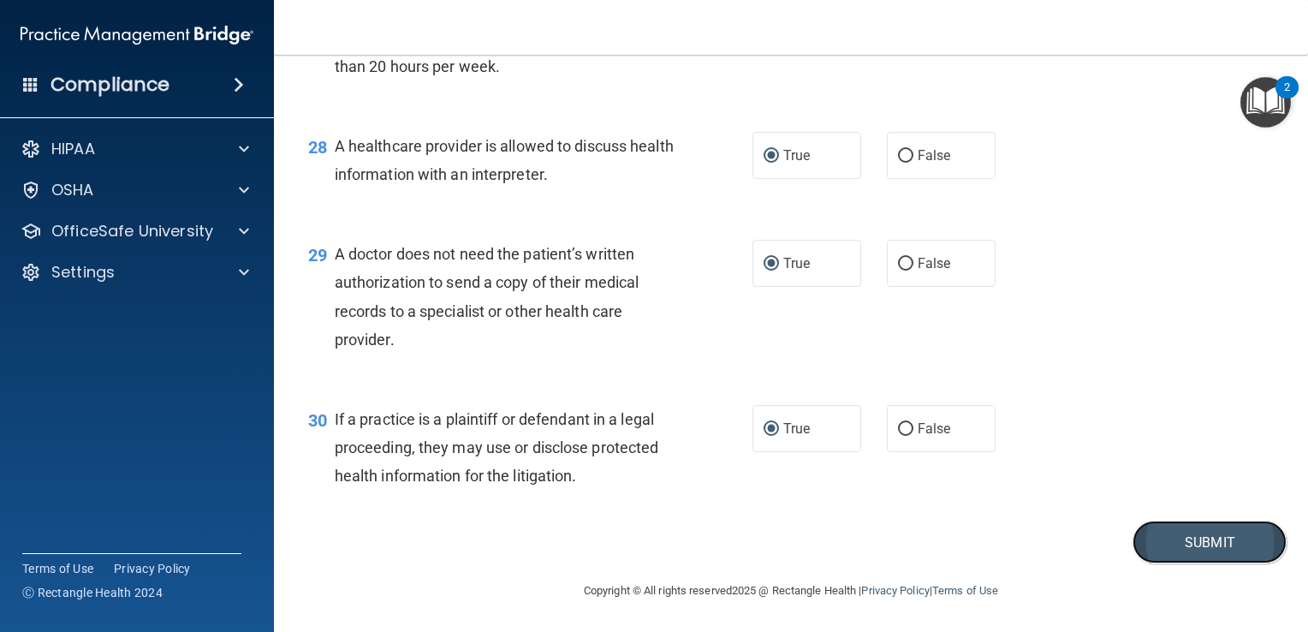
click at [1148, 554] on button "Submit" at bounding box center [1210, 542] width 154 height 44
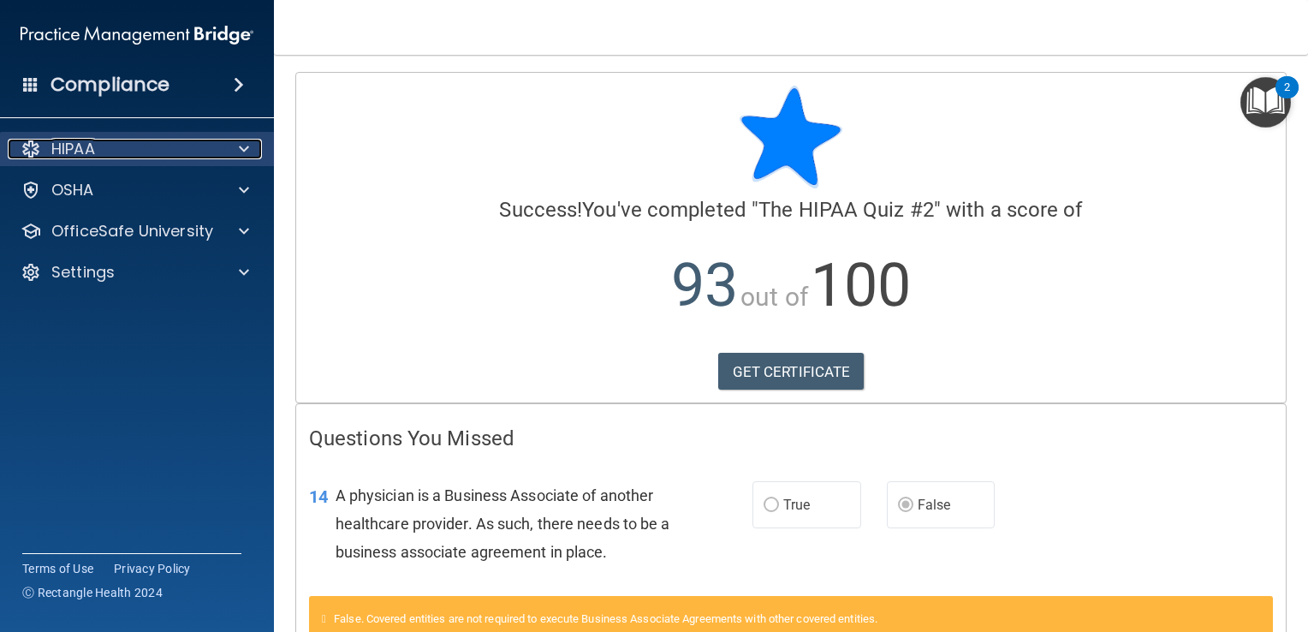
click at [247, 152] on span at bounding box center [244, 149] width 10 height 21
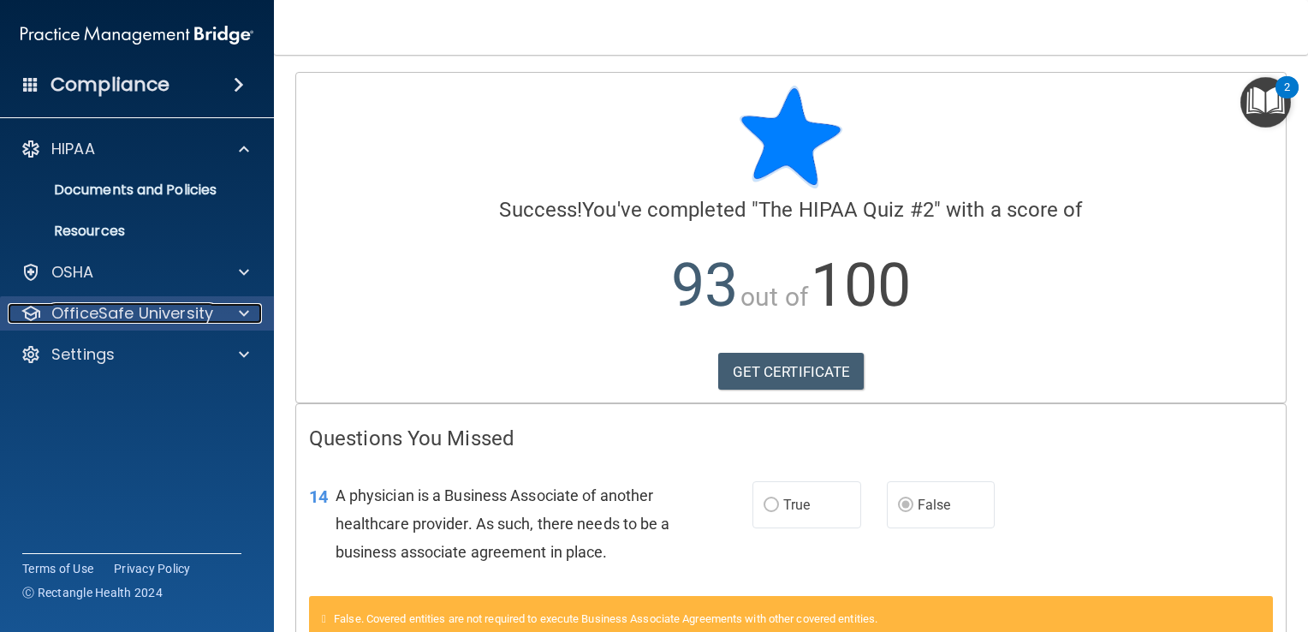
click at [176, 313] on p "OfficeSafe University" at bounding box center [132, 313] width 162 height 21
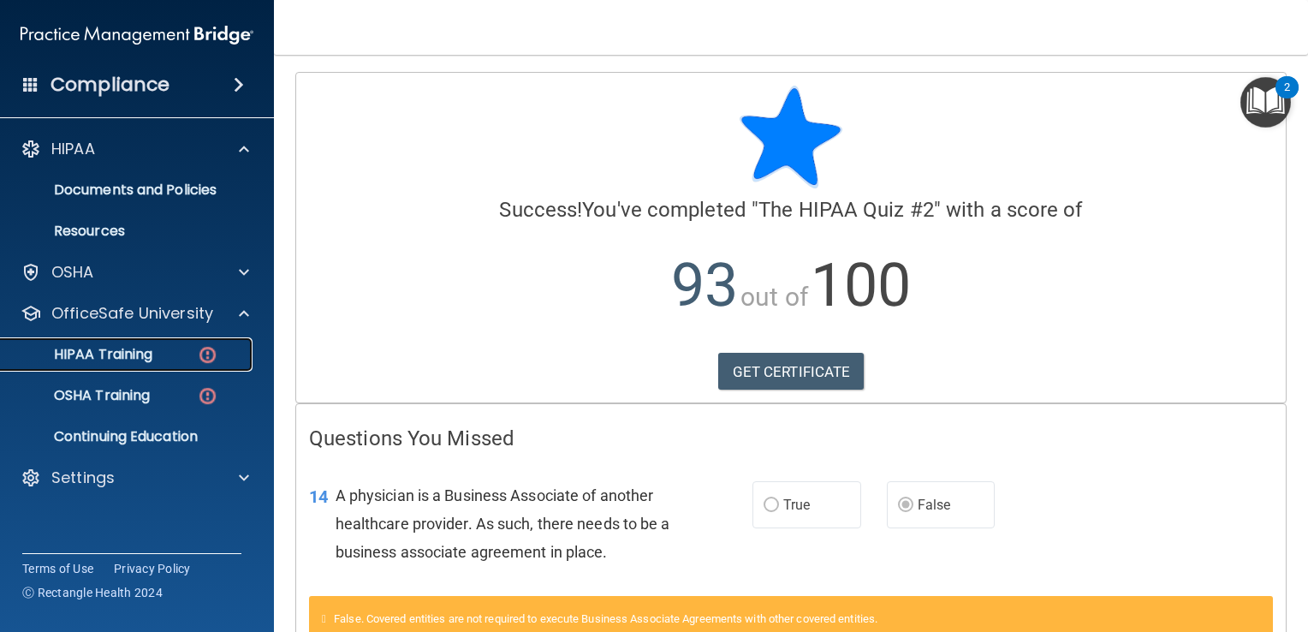
click at [154, 359] on div "HIPAA Training" at bounding box center [128, 354] width 234 height 17
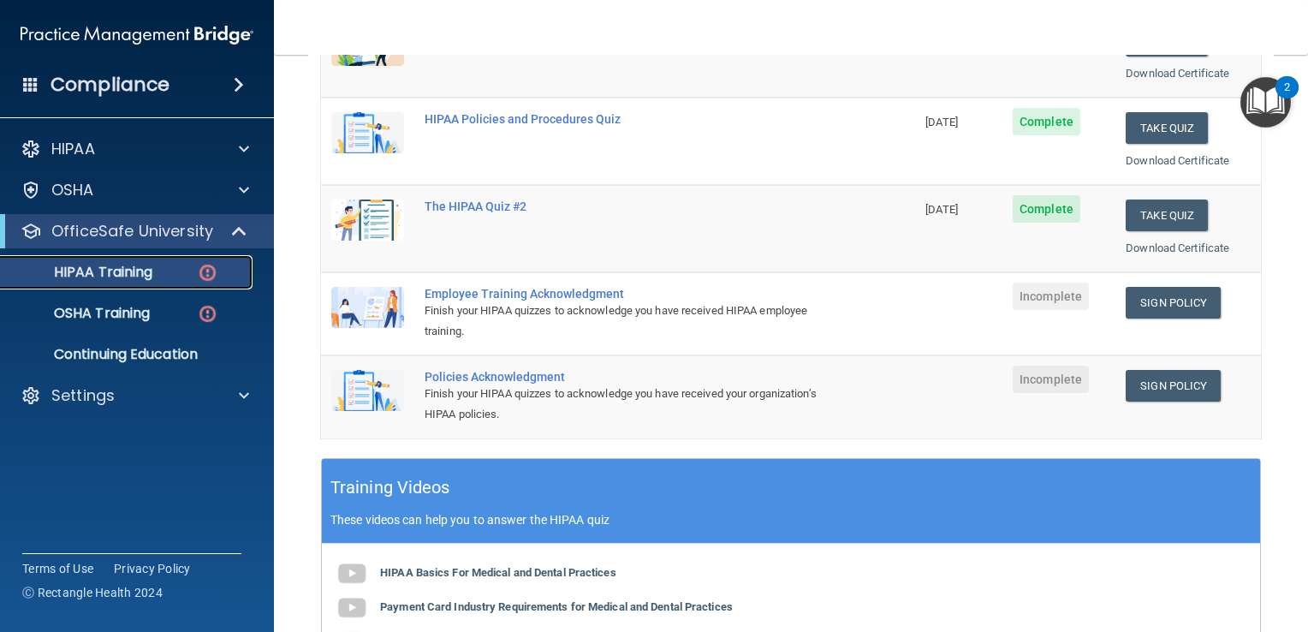
scroll to position [299, 0]
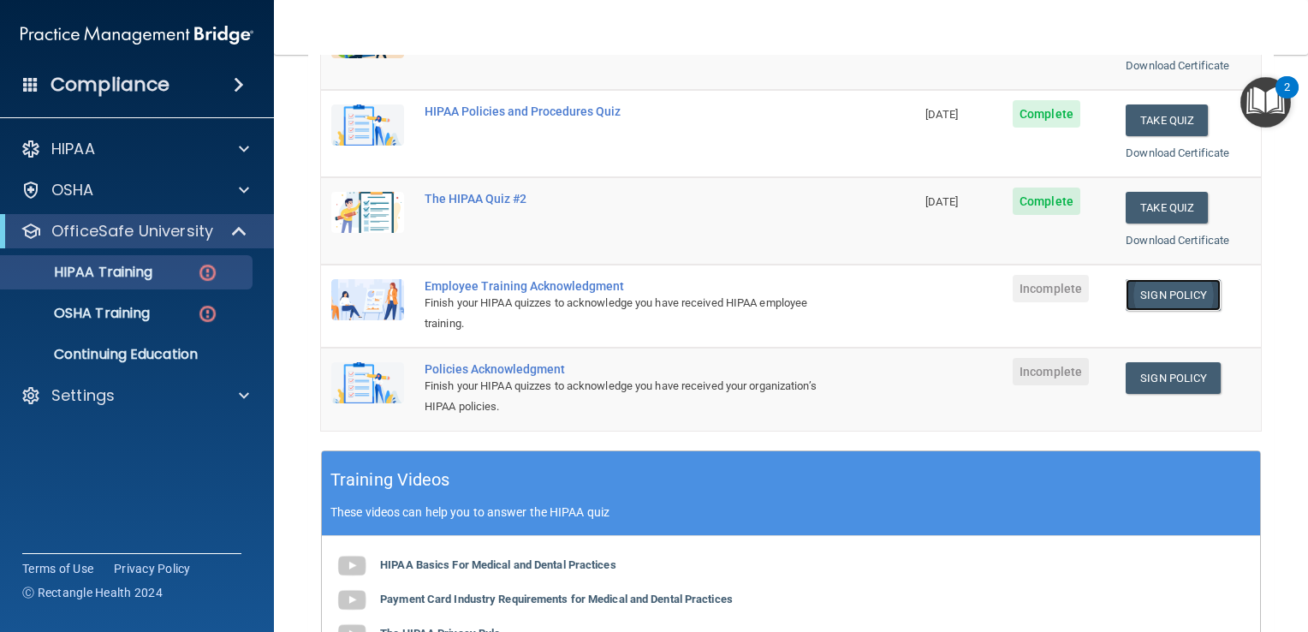
click at [1157, 288] on link "Sign Policy" at bounding box center [1173, 295] width 95 height 32
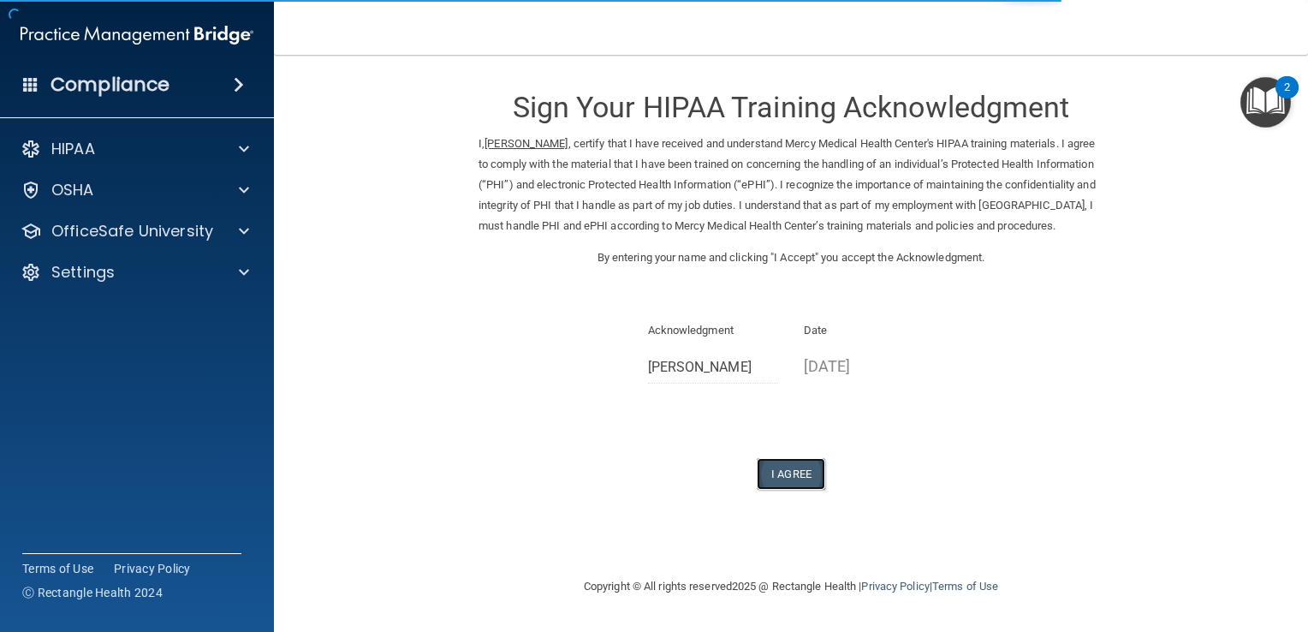
click at [800, 490] on button "I Agree" at bounding box center [791, 474] width 68 height 32
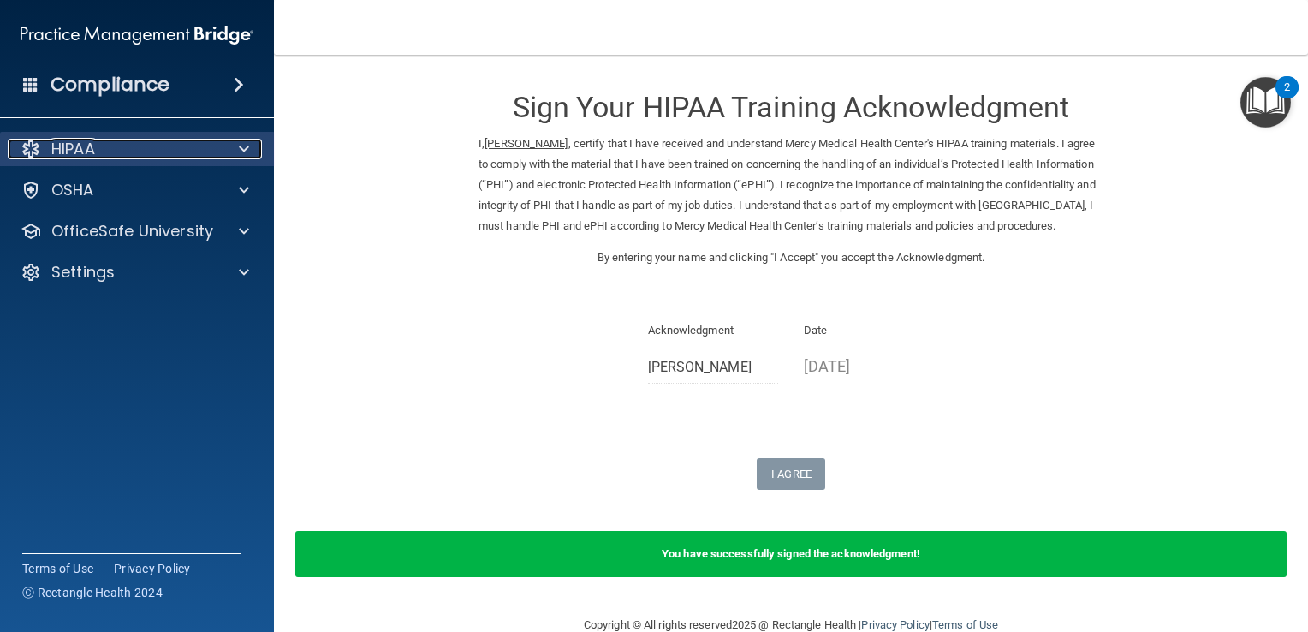
click at [239, 152] on span at bounding box center [244, 149] width 10 height 21
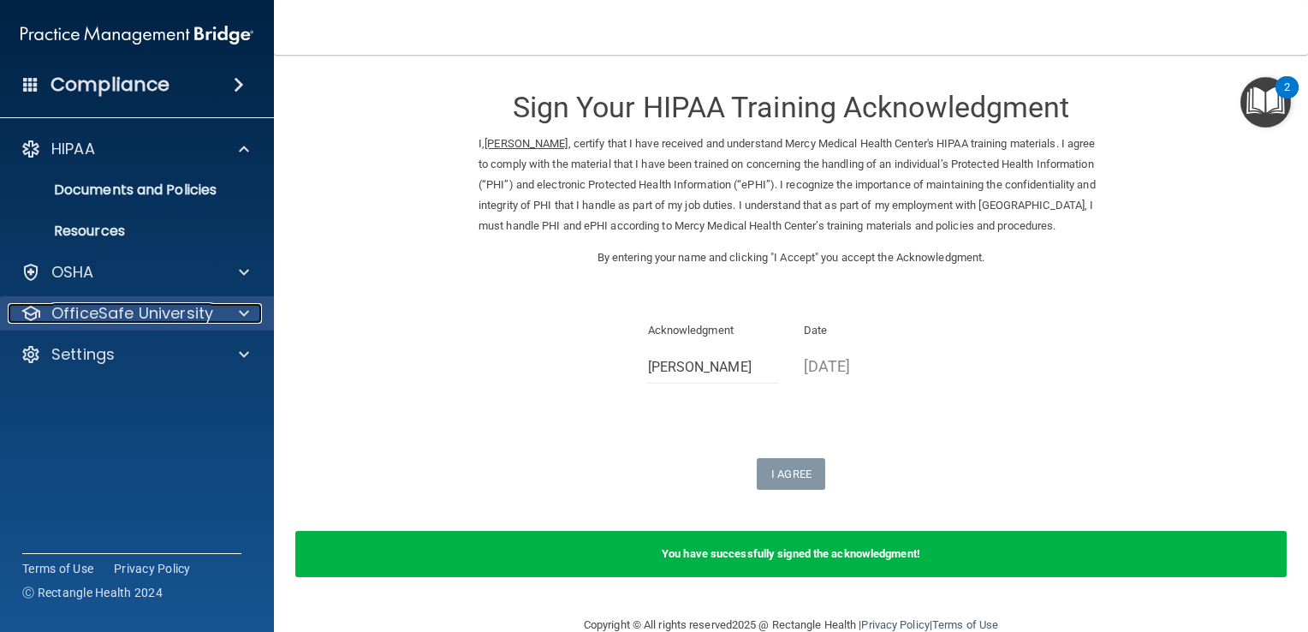
click at [187, 320] on p "OfficeSafe University" at bounding box center [132, 313] width 162 height 21
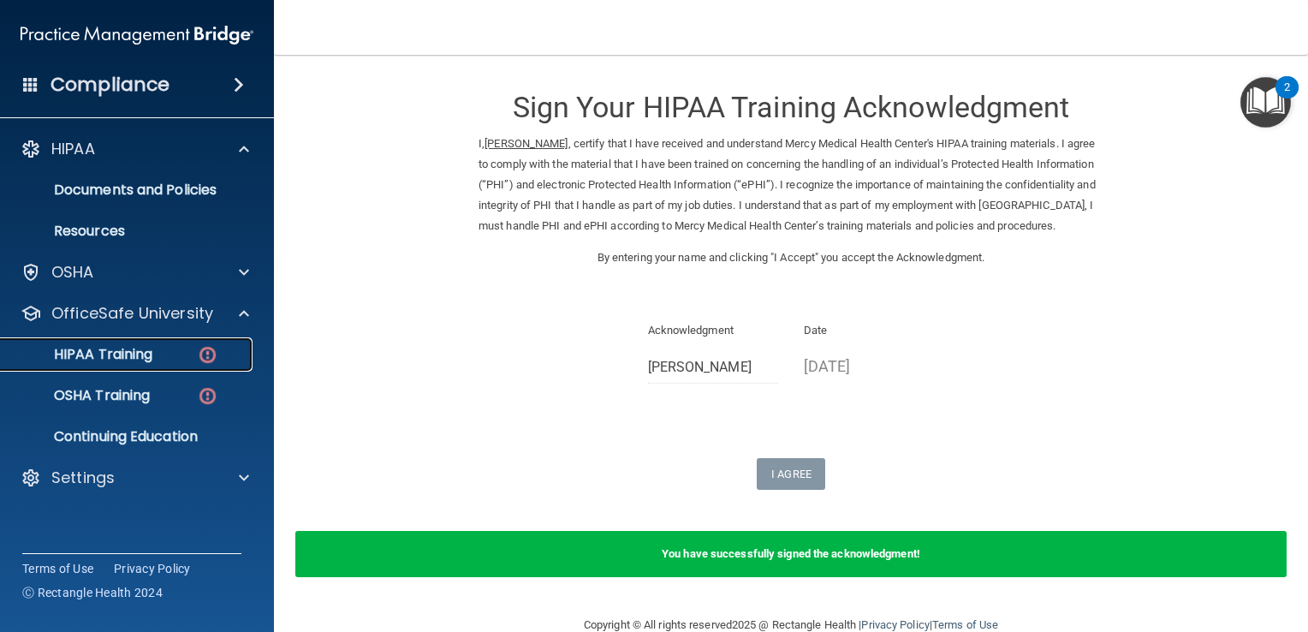
click at [158, 348] on div "HIPAA Training" at bounding box center [128, 354] width 234 height 17
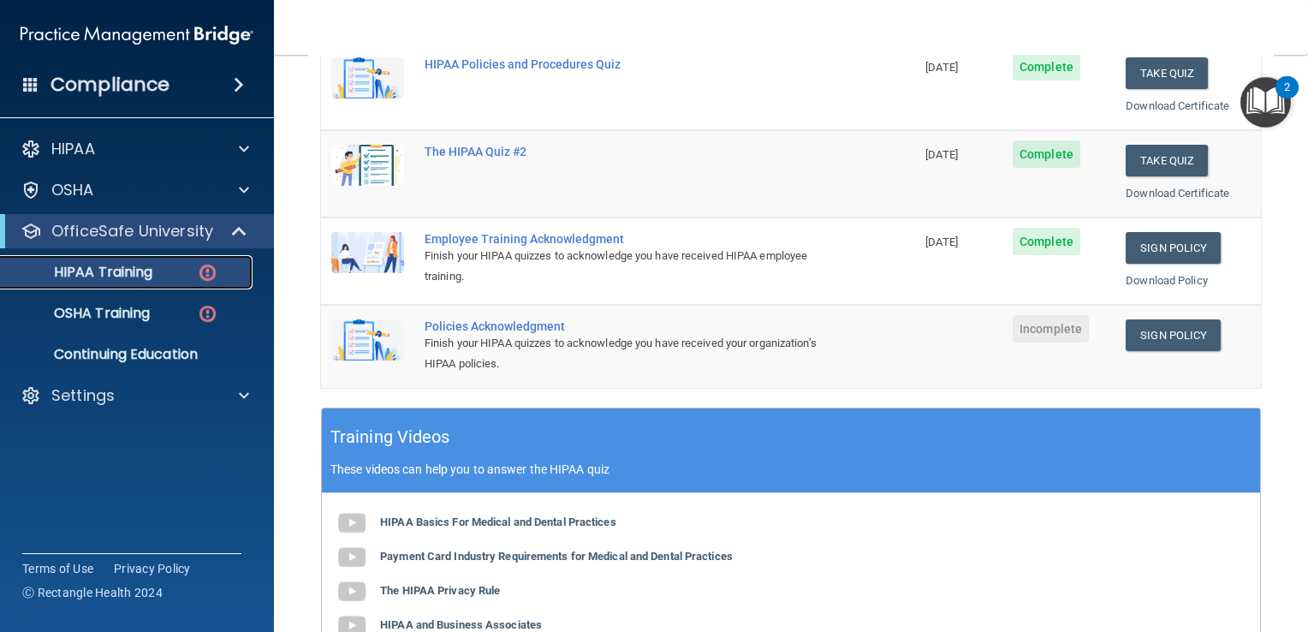
scroll to position [346, 0]
click at [1154, 335] on link "Sign Policy" at bounding box center [1173, 335] width 95 height 32
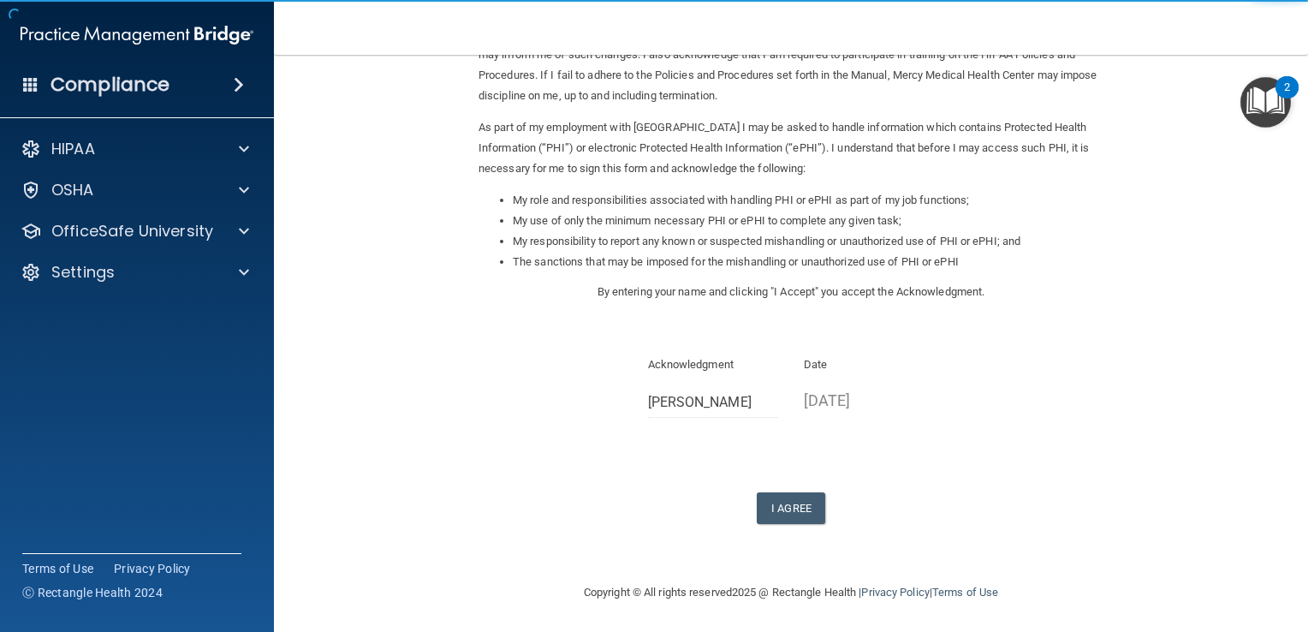
scroll to position [152, 0]
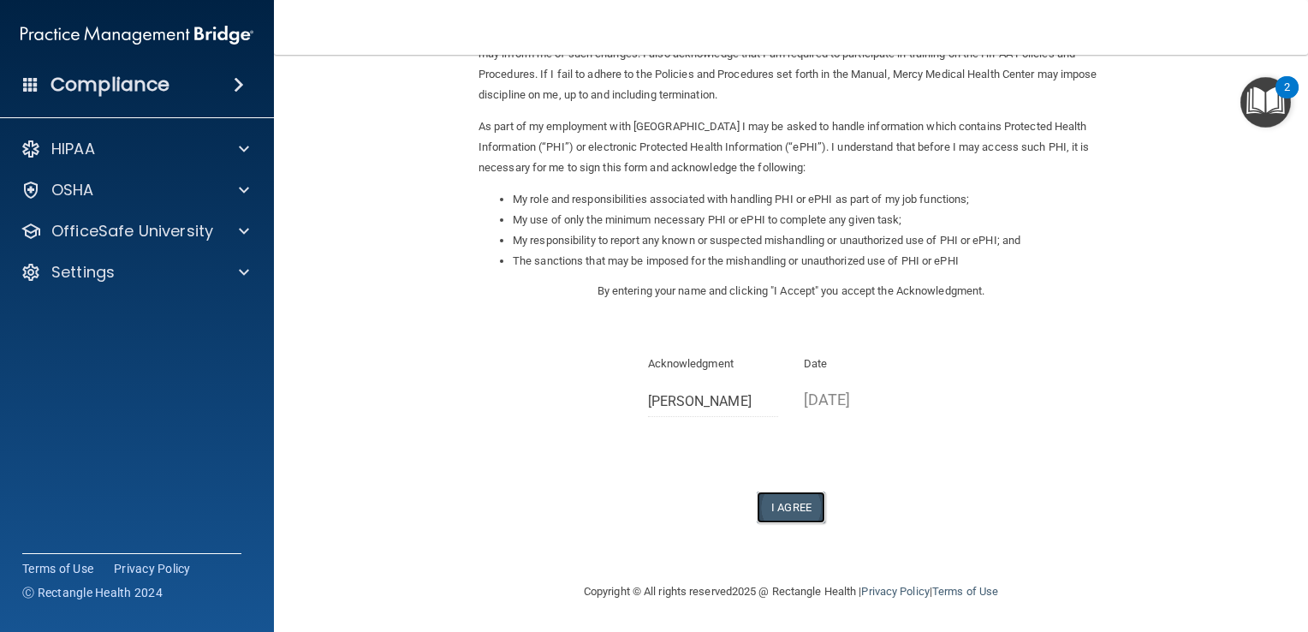
click at [784, 518] on button "I Agree" at bounding box center [791, 507] width 68 height 32
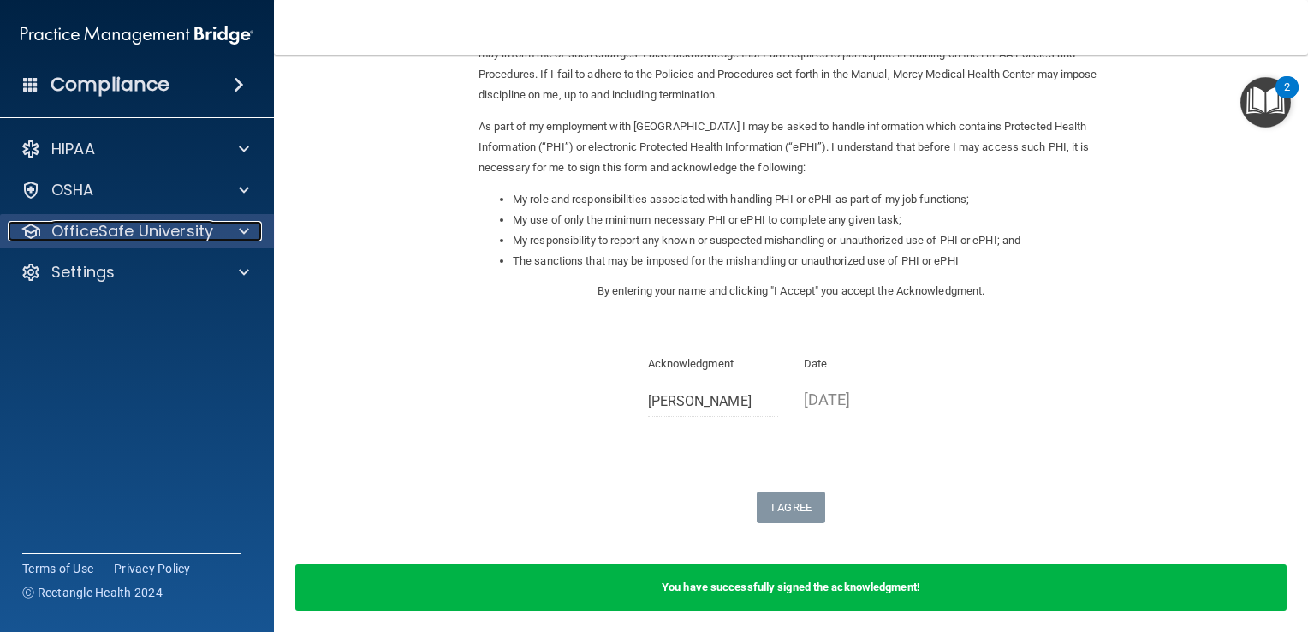
click at [157, 236] on p "OfficeSafe University" at bounding box center [132, 231] width 162 height 21
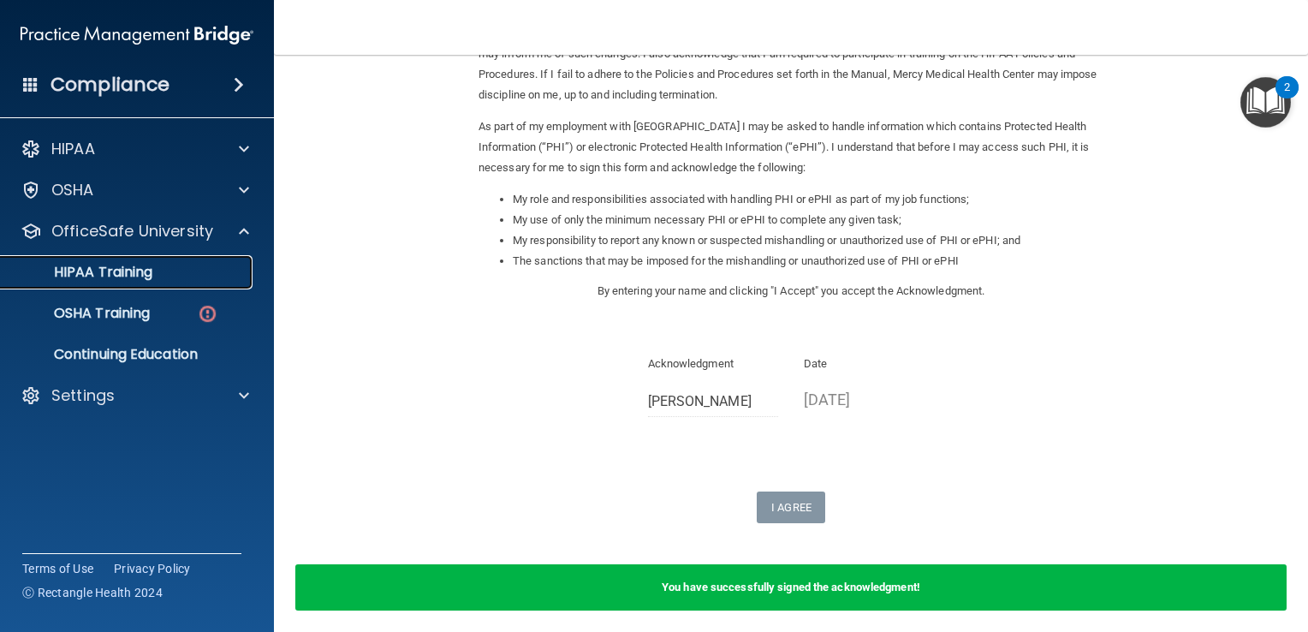
click at [163, 274] on div "HIPAA Training" at bounding box center [128, 272] width 234 height 17
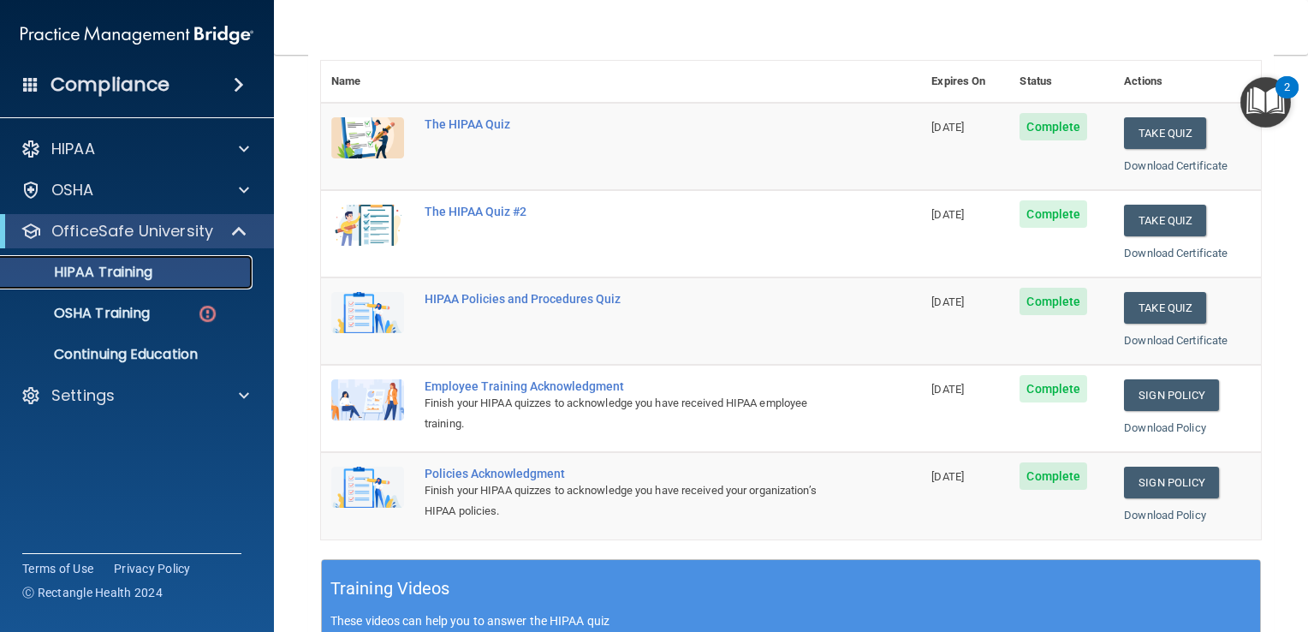
scroll to position [198, 0]
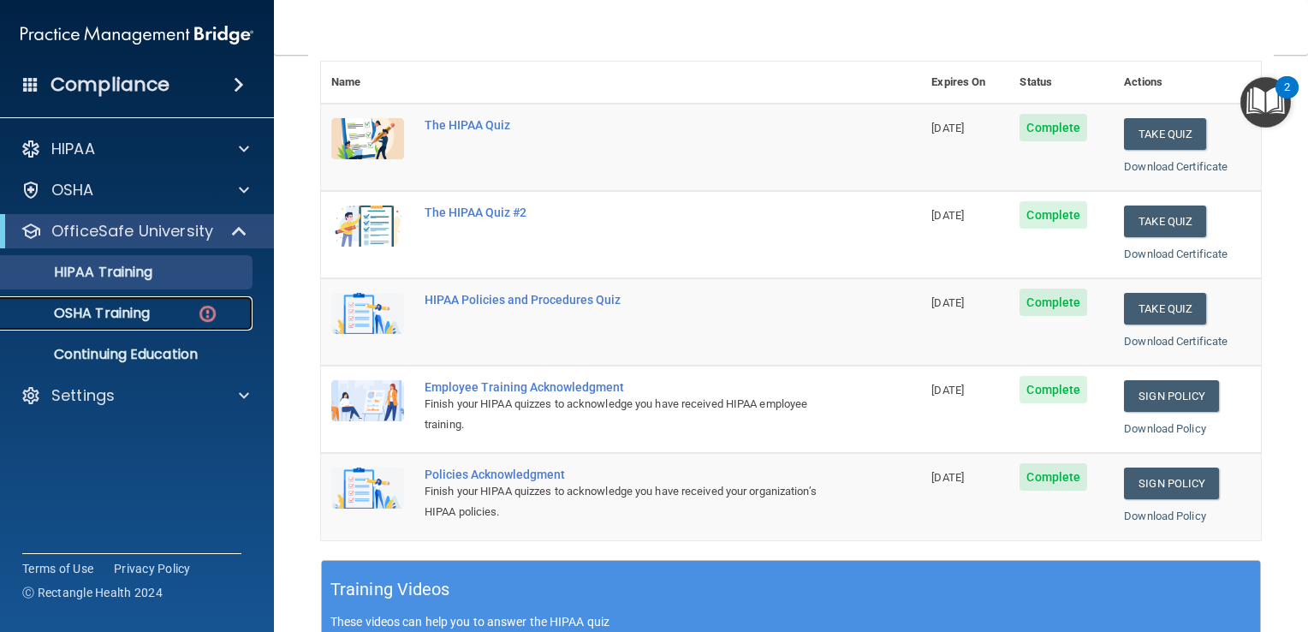
click at [141, 318] on p "OSHA Training" at bounding box center [80, 313] width 139 height 17
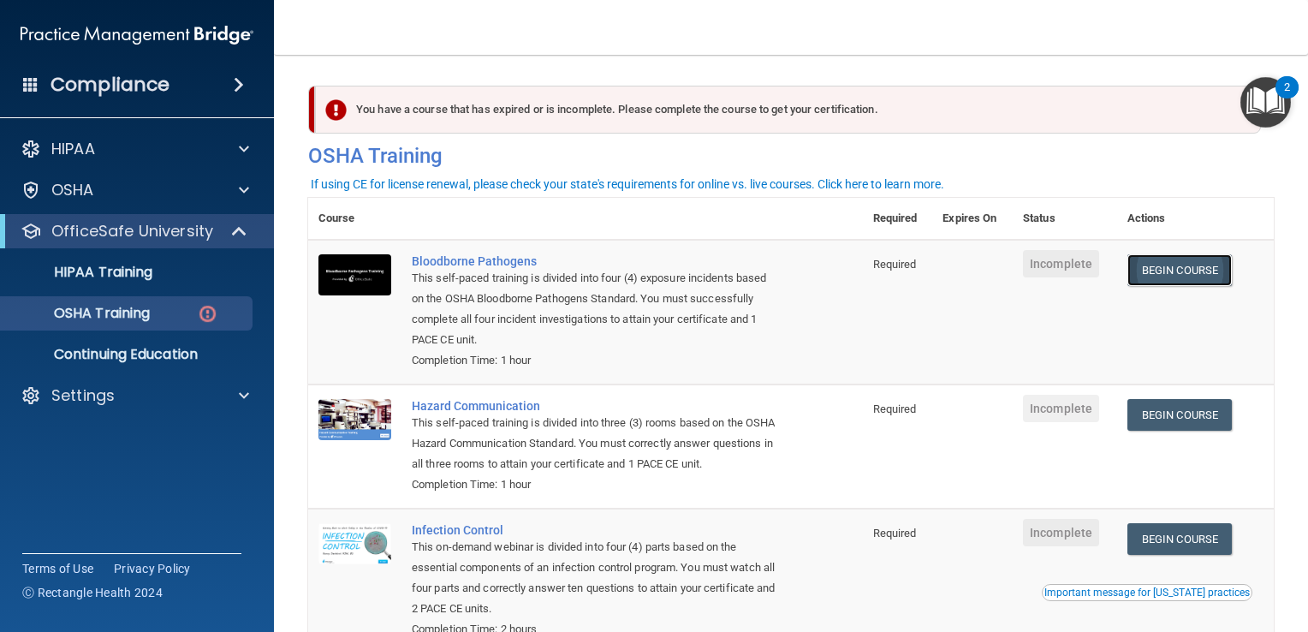
click at [1159, 271] on link "Begin Course" at bounding box center [1179, 270] width 104 height 32
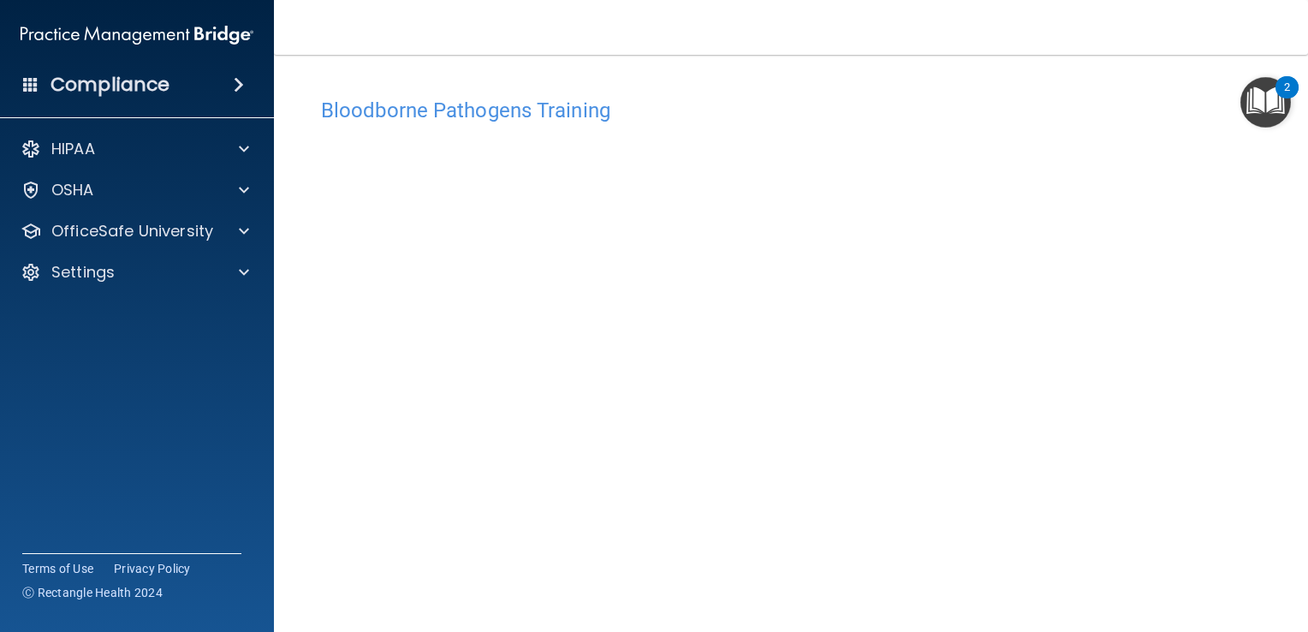
click at [1142, 110] on h4 "Bloodborne Pathogens Training" at bounding box center [791, 110] width 940 height 22
click at [1271, 223] on main "Bloodborne Pathogens Training This course doesn’t expire until . Are you sure y…" at bounding box center [791, 343] width 1034 height 577
click at [1181, 108] on h4 "Bloodborne Pathogens Training" at bounding box center [791, 110] width 940 height 22
click at [192, 236] on p "OfficeSafe University" at bounding box center [132, 231] width 162 height 21
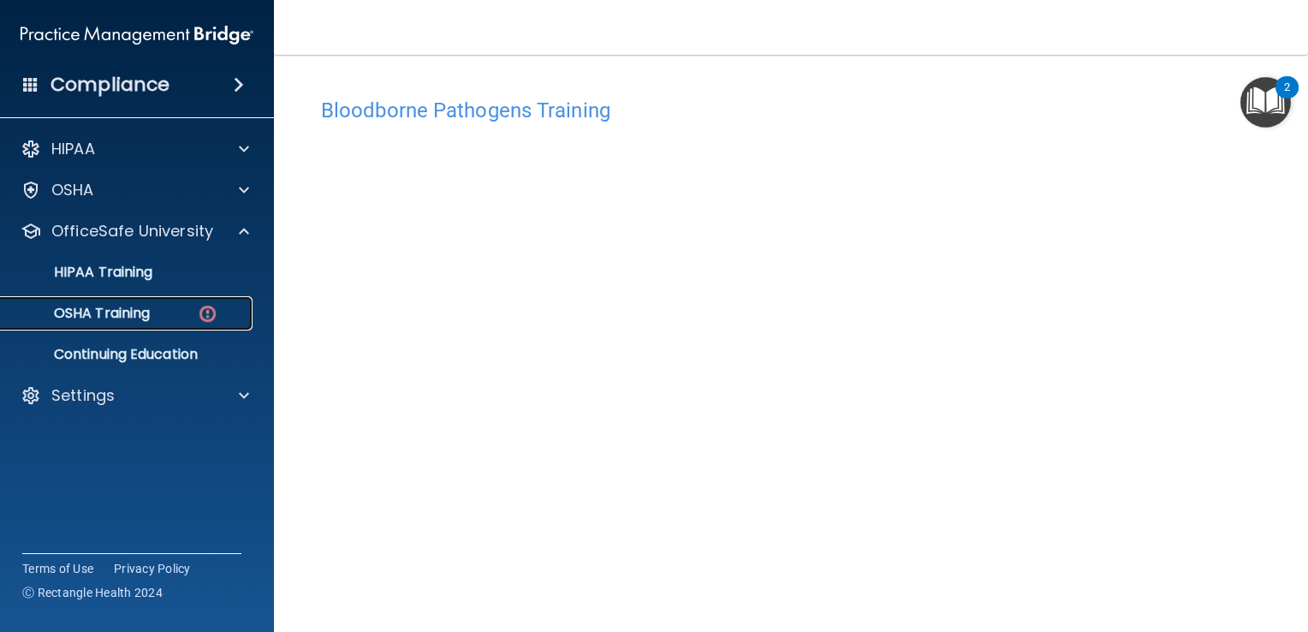
click at [140, 314] on p "OSHA Training" at bounding box center [80, 313] width 139 height 17
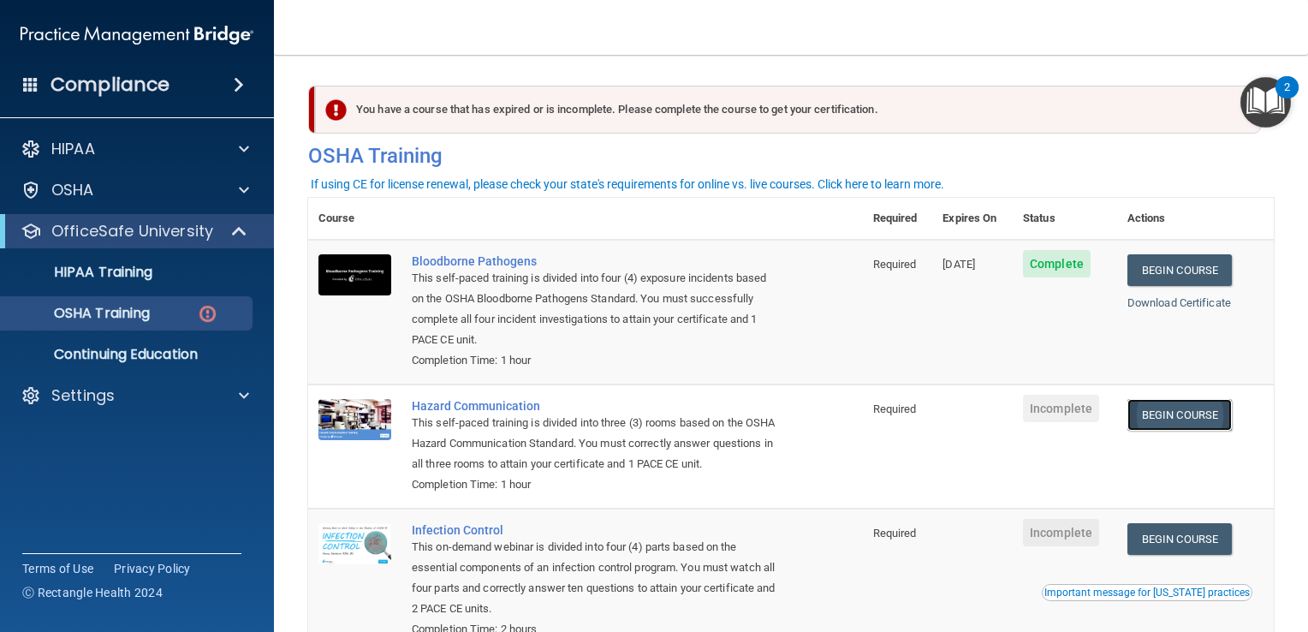
click at [1177, 417] on link "Begin Course" at bounding box center [1179, 415] width 104 height 32
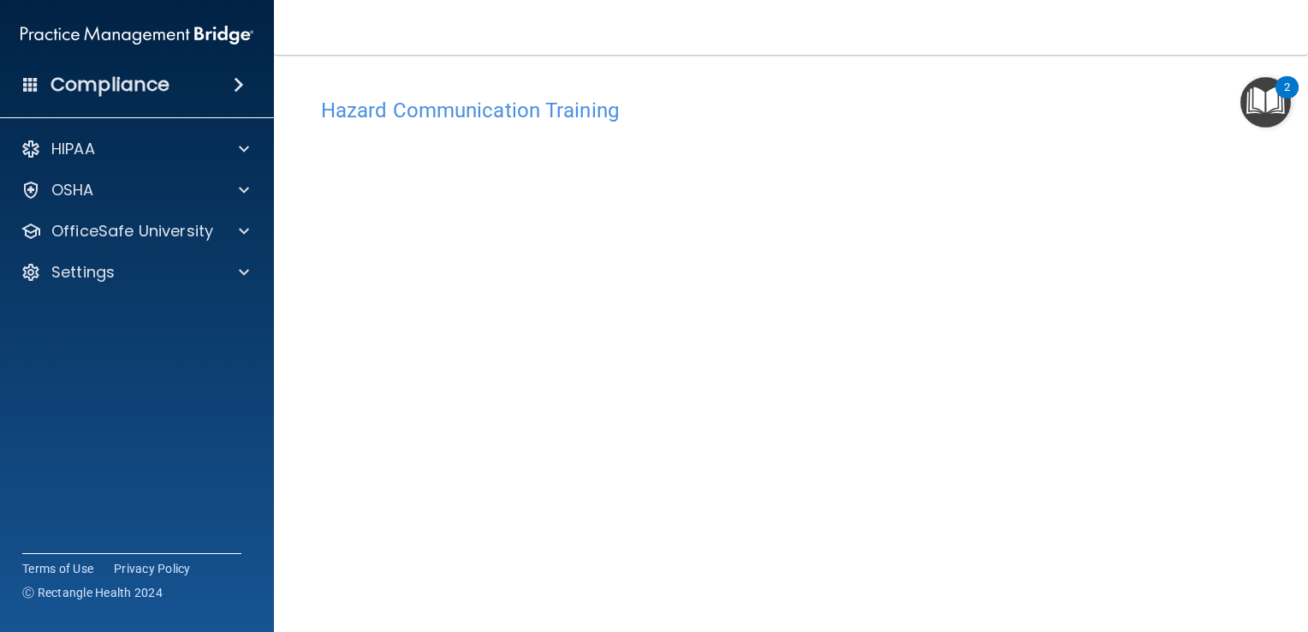
scroll to position [11, 0]
click at [1235, 444] on div "Hazard Communication Training This course doesn’t expire until . Are you sure y…" at bounding box center [791, 393] width 966 height 631
click at [1256, 221] on div "Hazard Communication Training This course doesn’t expire until . Are you sure y…" at bounding box center [791, 393] width 966 height 631
click at [1260, 323] on div "Hazard Communication Training This course doesn’t expire until . Are you sure y…" at bounding box center [791, 393] width 966 height 631
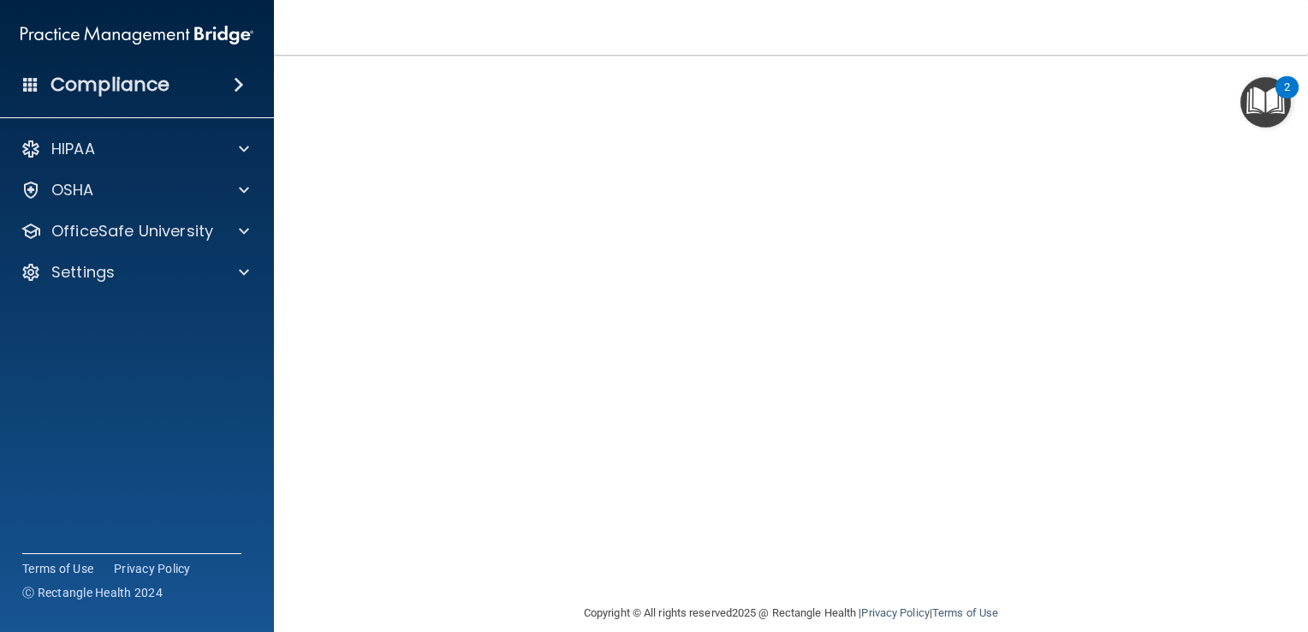
scroll to position [140, 0]
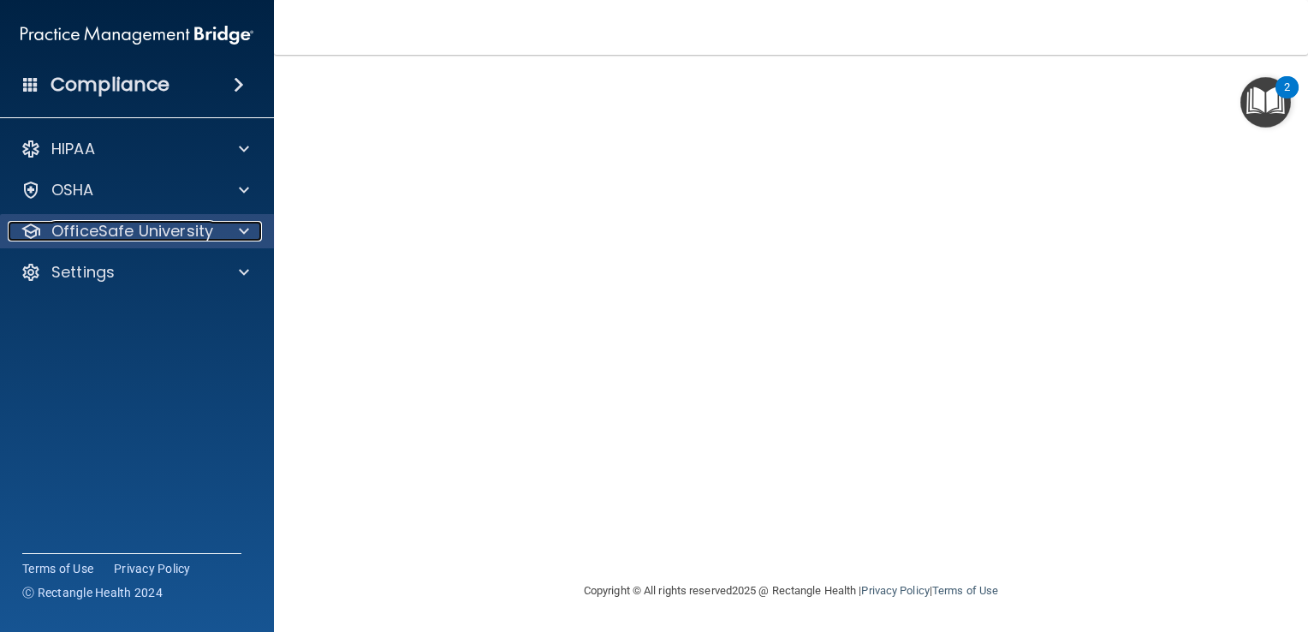
click at [223, 229] on div at bounding box center [241, 231] width 43 height 21
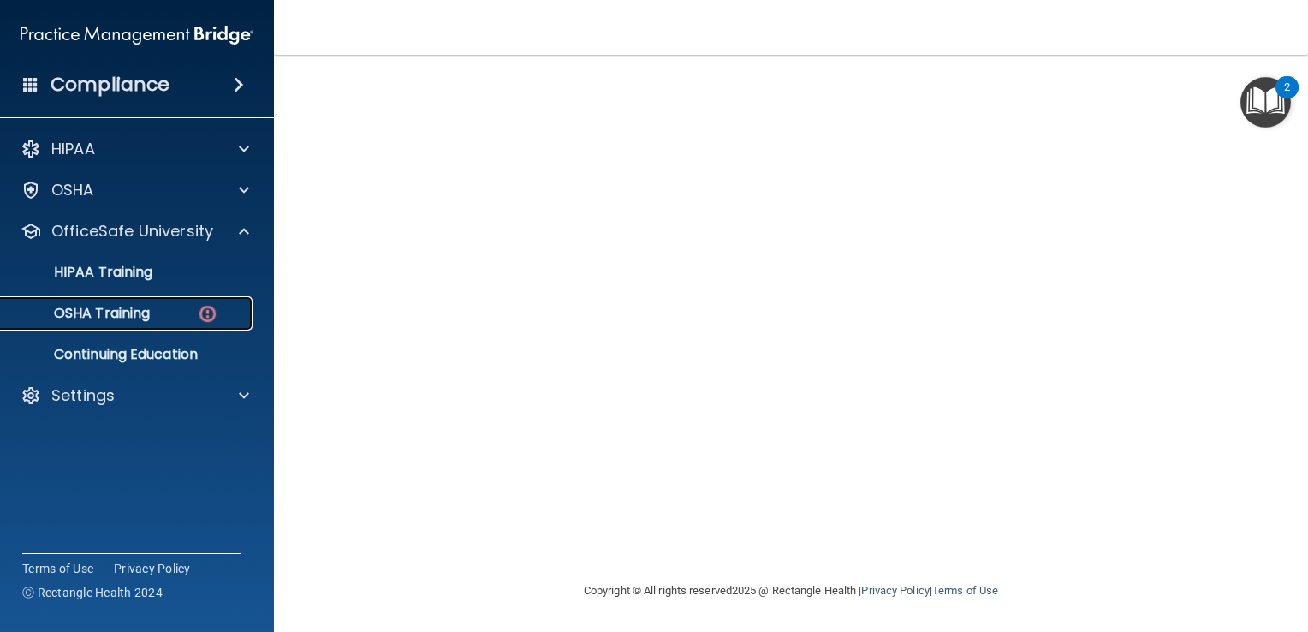
click at [152, 316] on div "OSHA Training" at bounding box center [128, 313] width 234 height 17
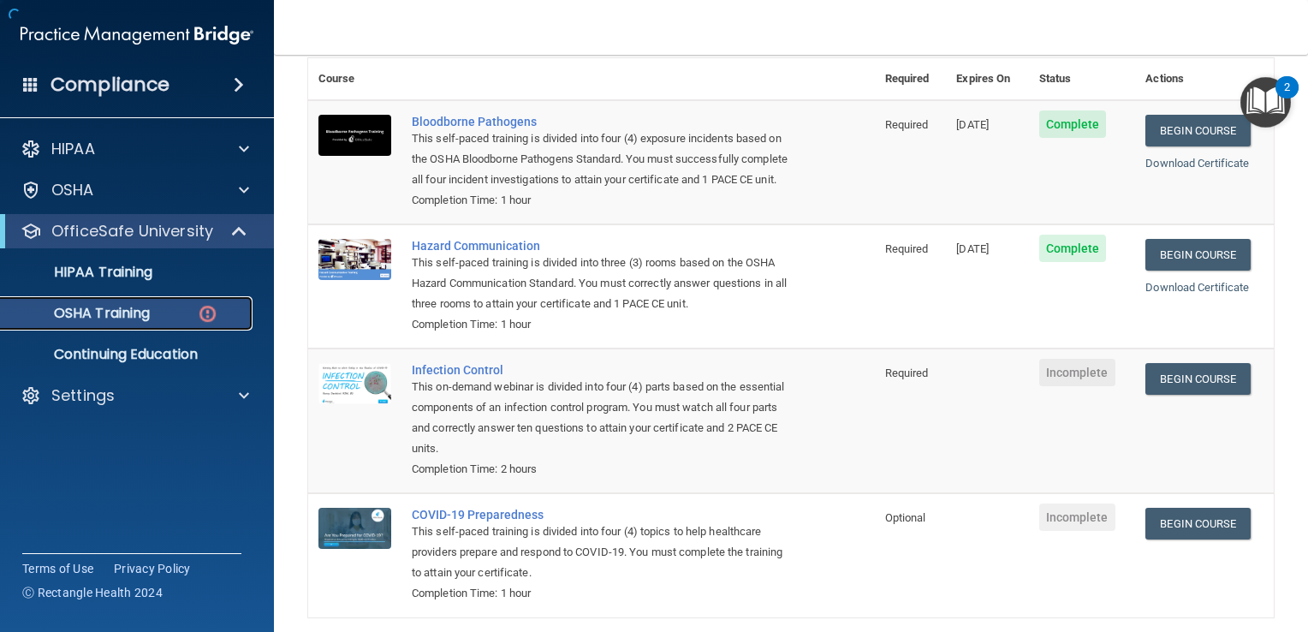
scroll to position [257, 0]
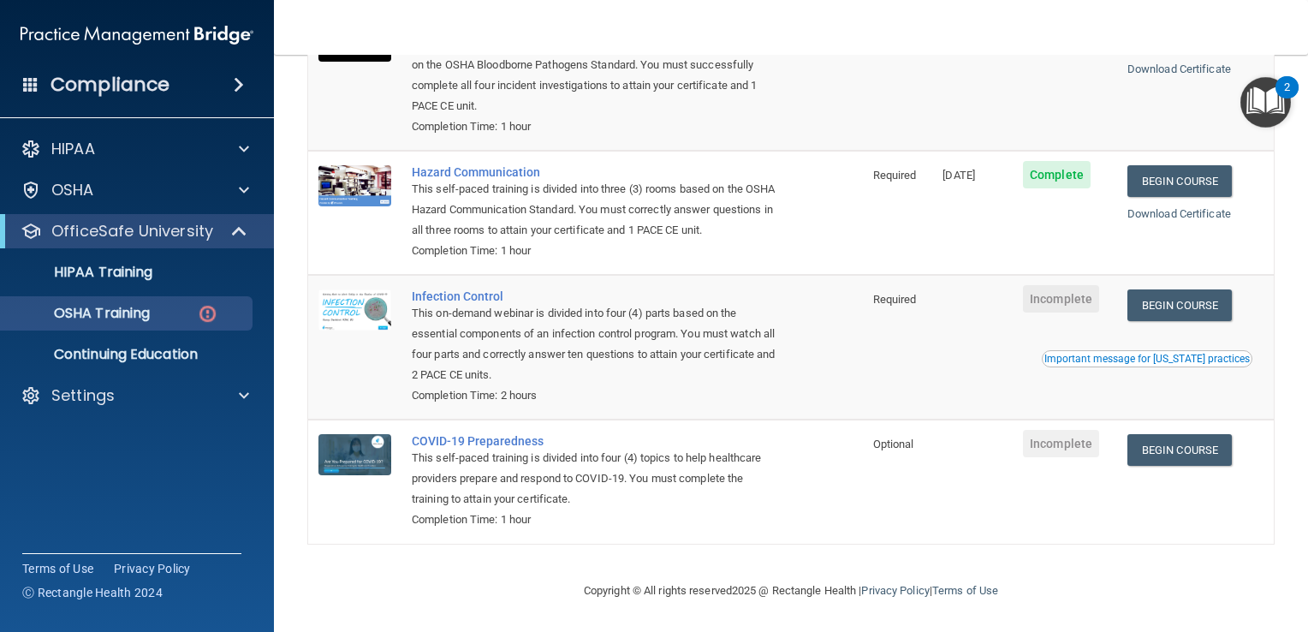
click at [1068, 305] on span "Incomplete" at bounding box center [1061, 298] width 76 height 27
click at [1209, 318] on link "Begin Course" at bounding box center [1179, 305] width 104 height 32
click at [1188, 305] on link "Begin Course" at bounding box center [1179, 305] width 104 height 32
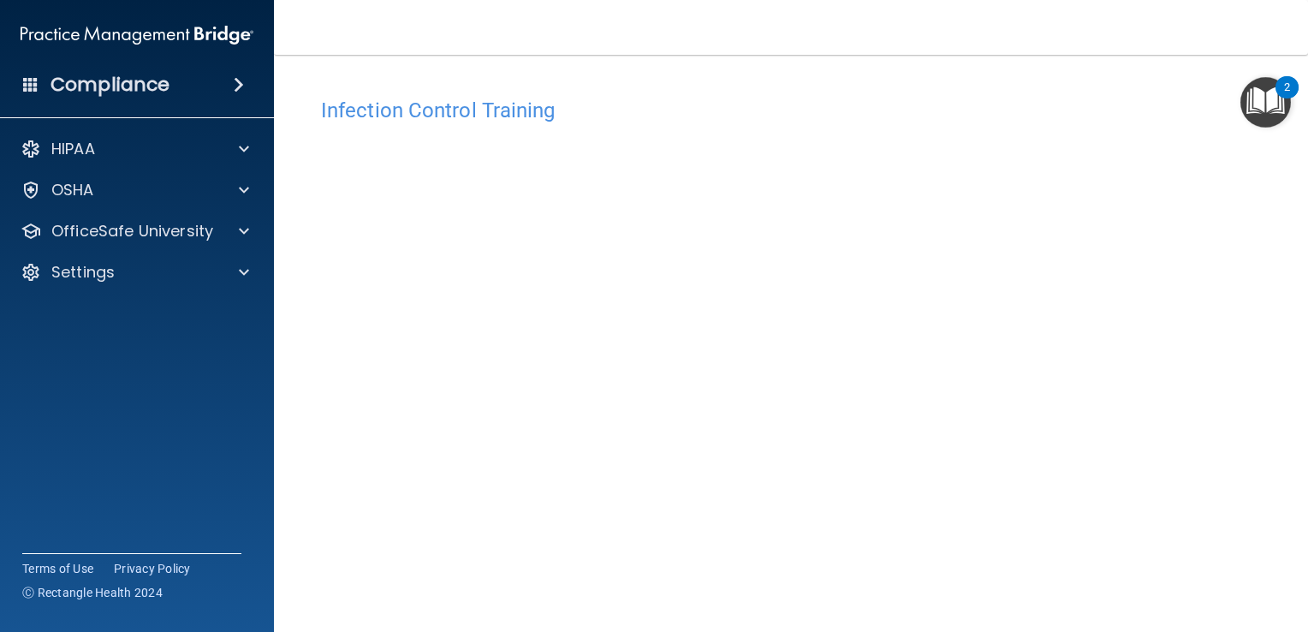
click at [1299, 82] on div "2" at bounding box center [1286, 87] width 23 height 22
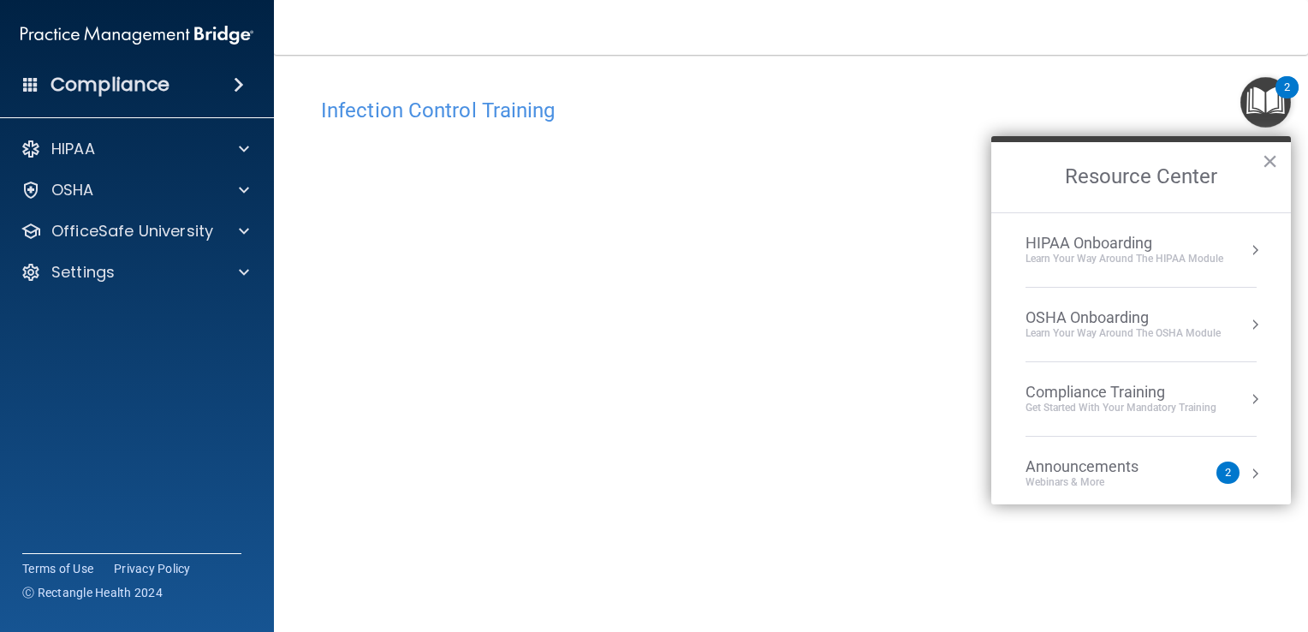
click at [1278, 593] on main "Infection Control Training This course doesn’t expire until . Are you sure you …" at bounding box center [791, 343] width 1034 height 577
click at [1276, 158] on button "×" at bounding box center [1270, 160] width 16 height 27
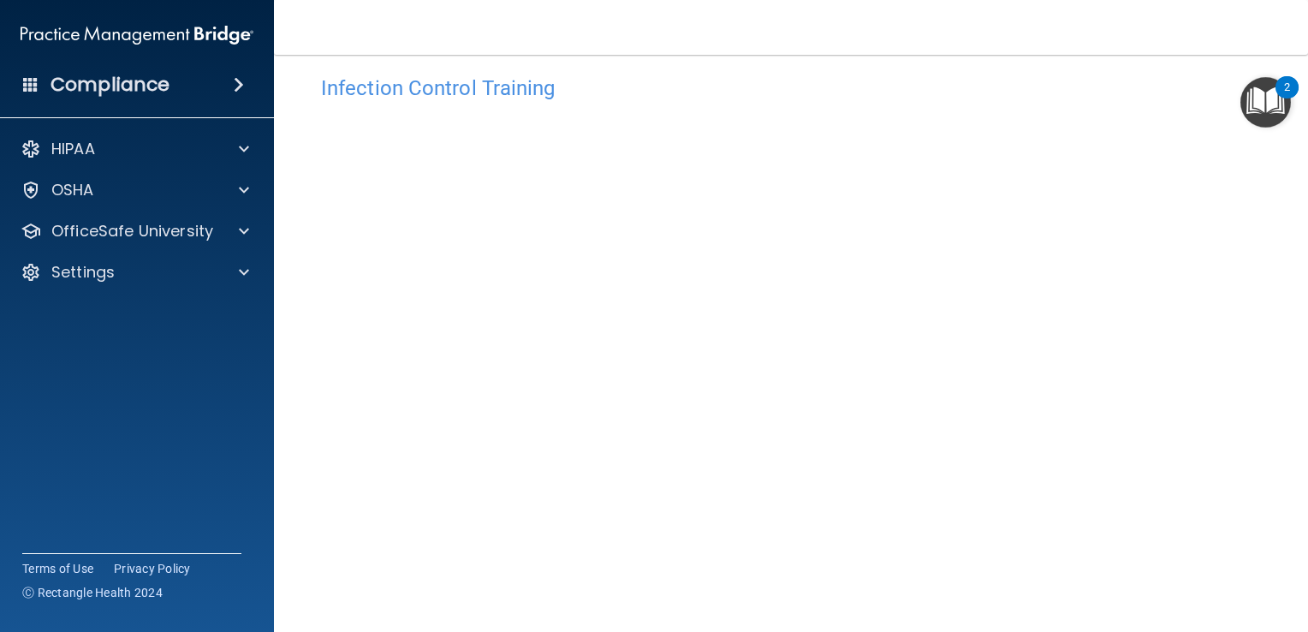
scroll to position [100, 0]
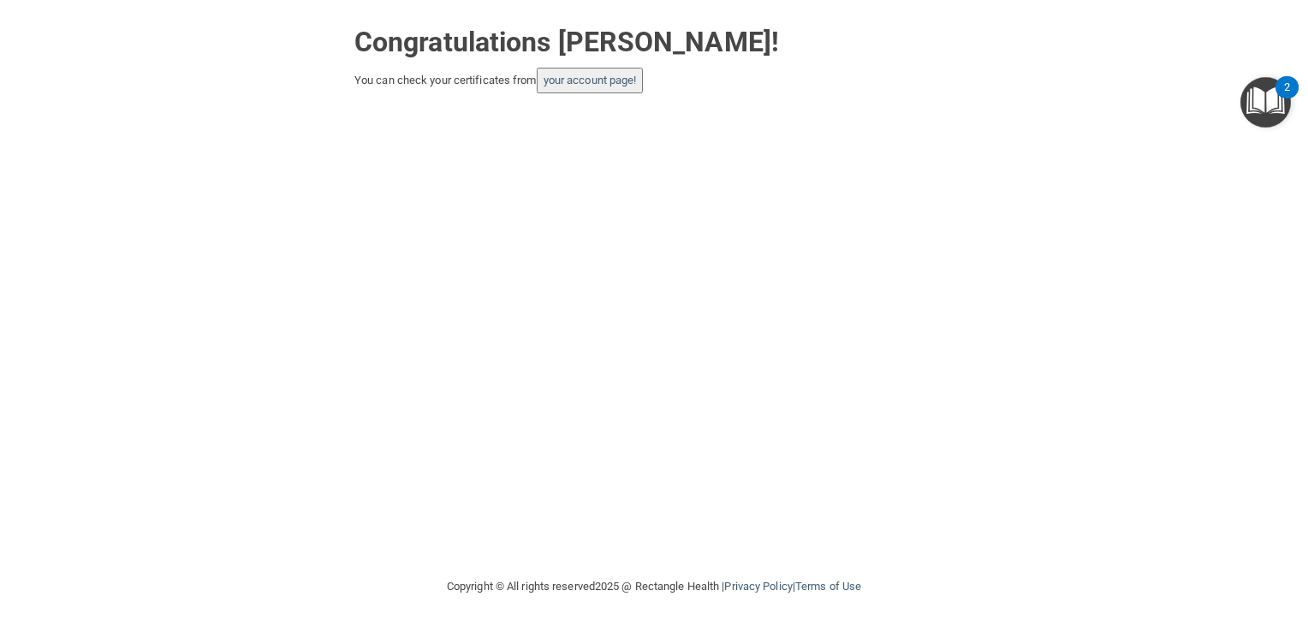
click at [1162, 86] on div "Congratulations [PERSON_NAME]! You can check your certificates from your accoun…" at bounding box center [654, 55] width 1240 height 76
click at [927, 250] on div "Congratulations [PERSON_NAME]! You can check your certificates from your accoun…" at bounding box center [654, 288] width 1240 height 542
click at [615, 86] on link "your account page!" at bounding box center [590, 80] width 93 height 13
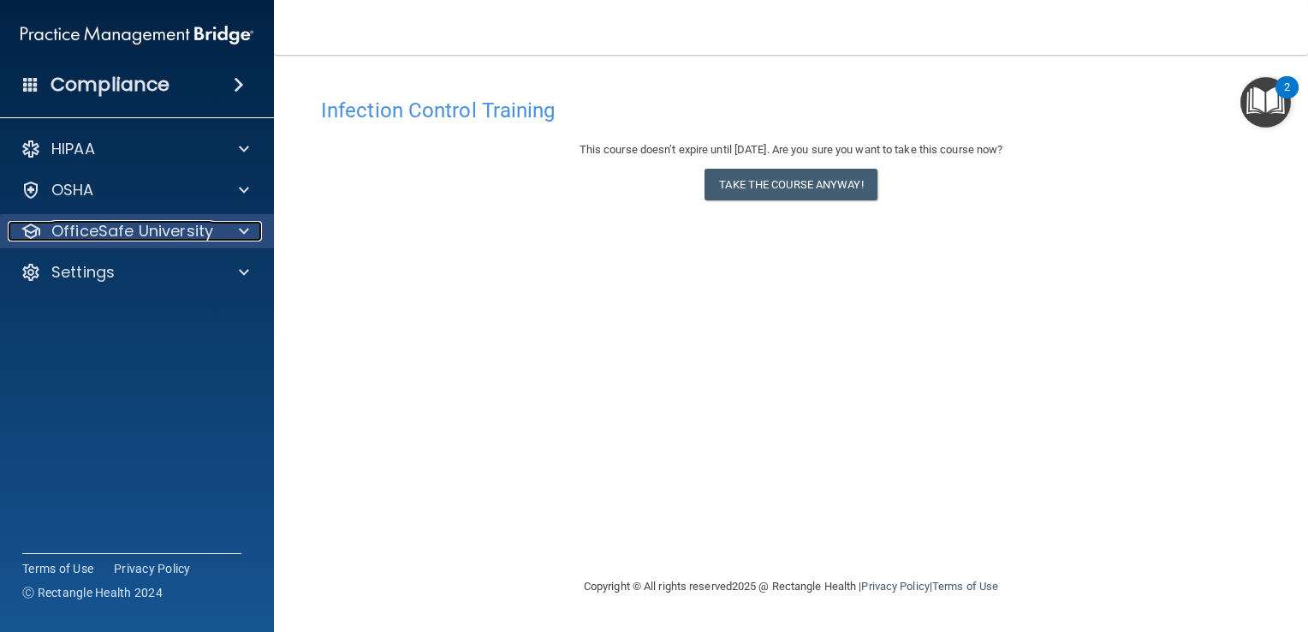
click at [236, 239] on div at bounding box center [241, 231] width 43 height 21
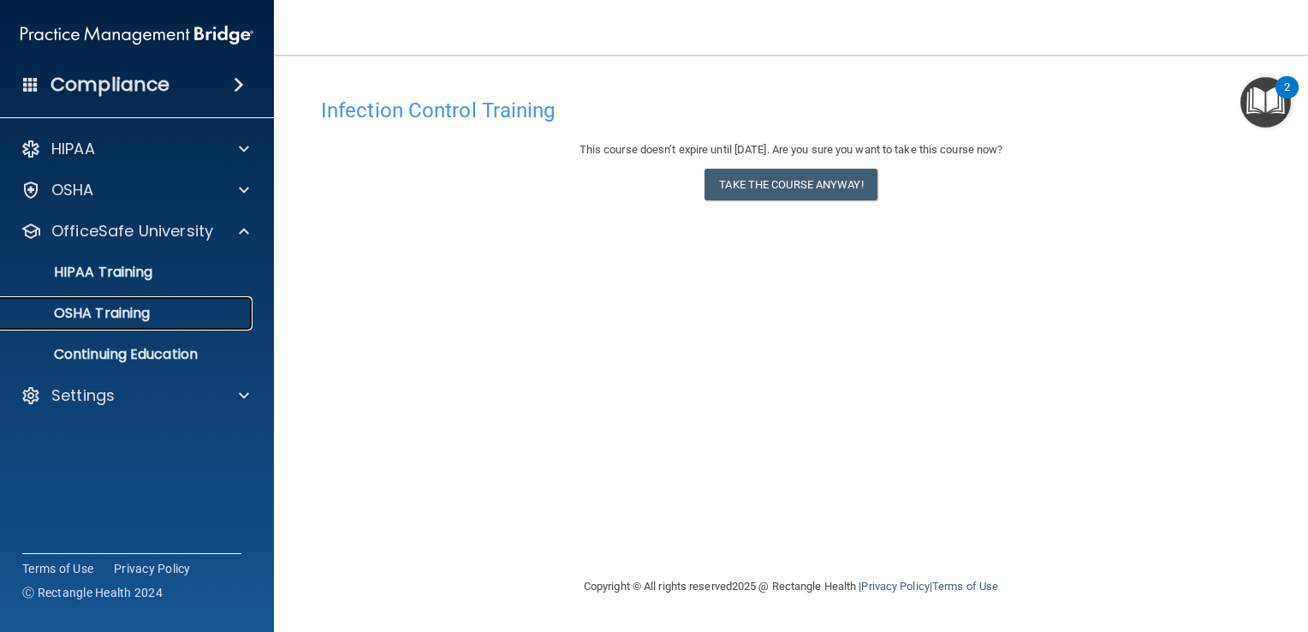
click at [154, 326] on link "OSHA Training" at bounding box center [118, 313] width 270 height 34
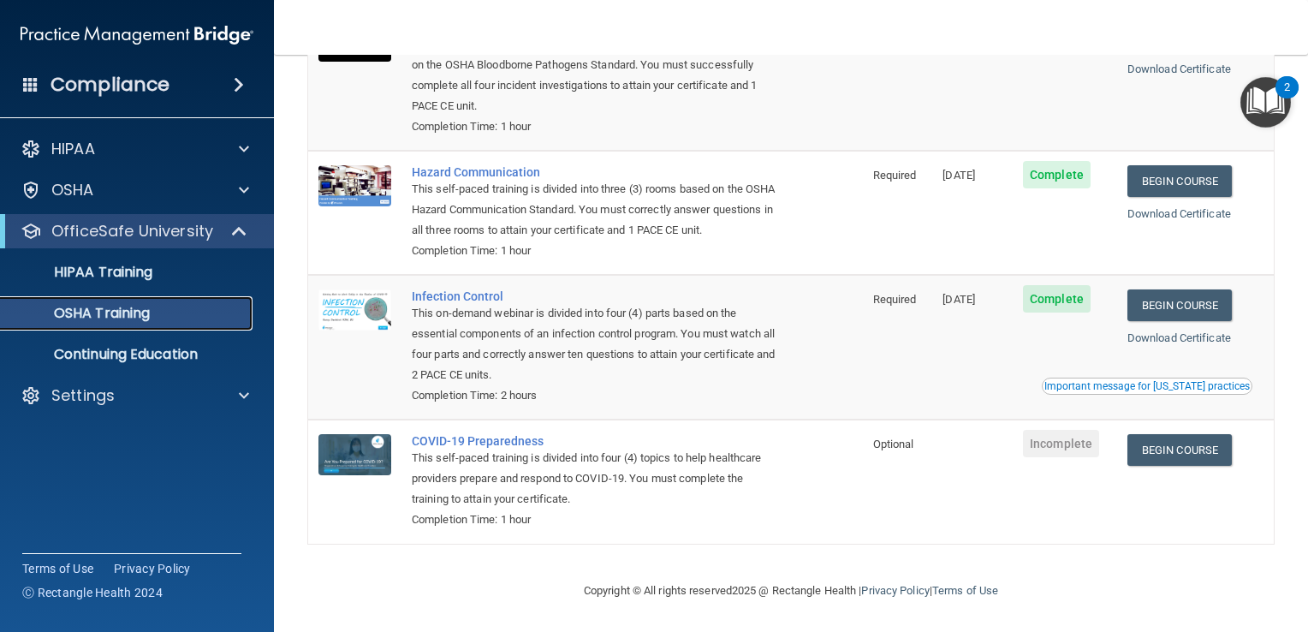
scroll to position [209, 0]
click at [1172, 449] on link "Begin Course" at bounding box center [1179, 450] width 104 height 32
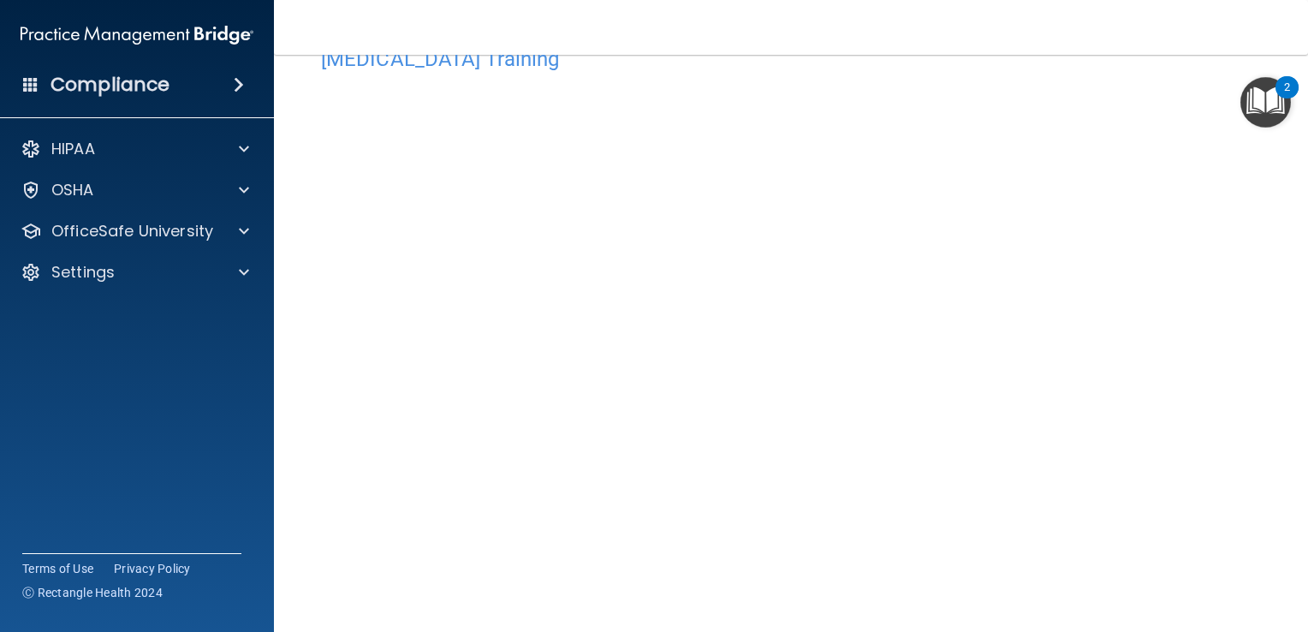
scroll to position [54, 0]
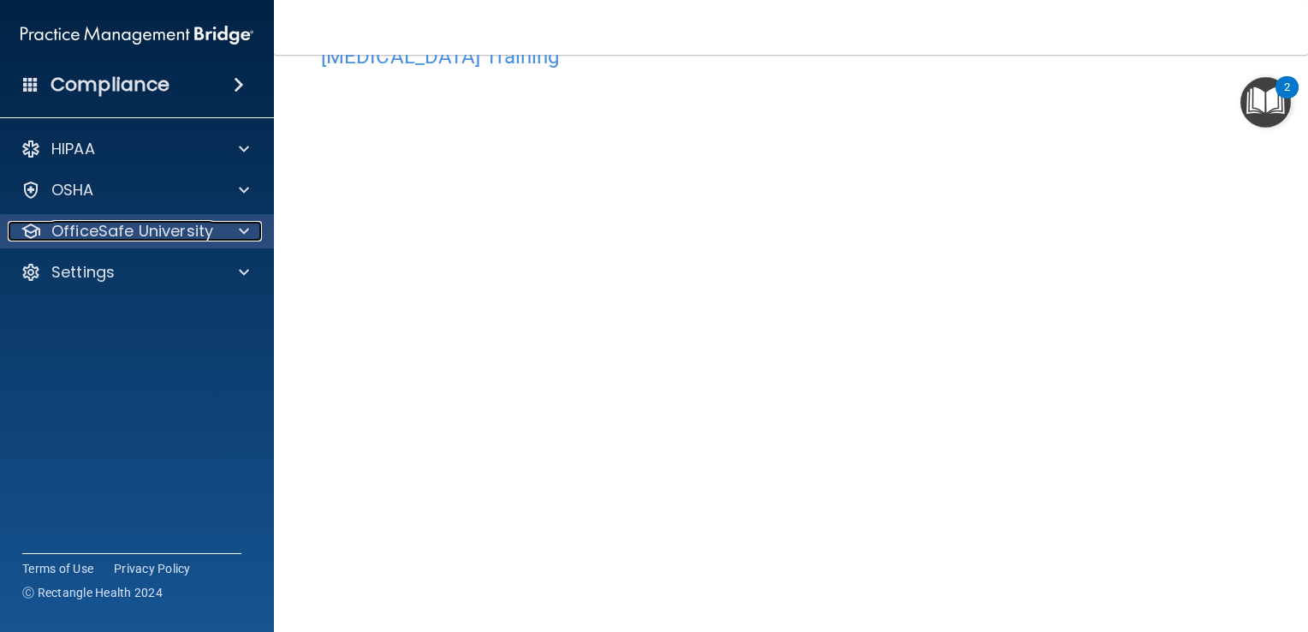
click at [217, 228] on div "OfficeSafe University" at bounding box center [114, 231] width 212 height 21
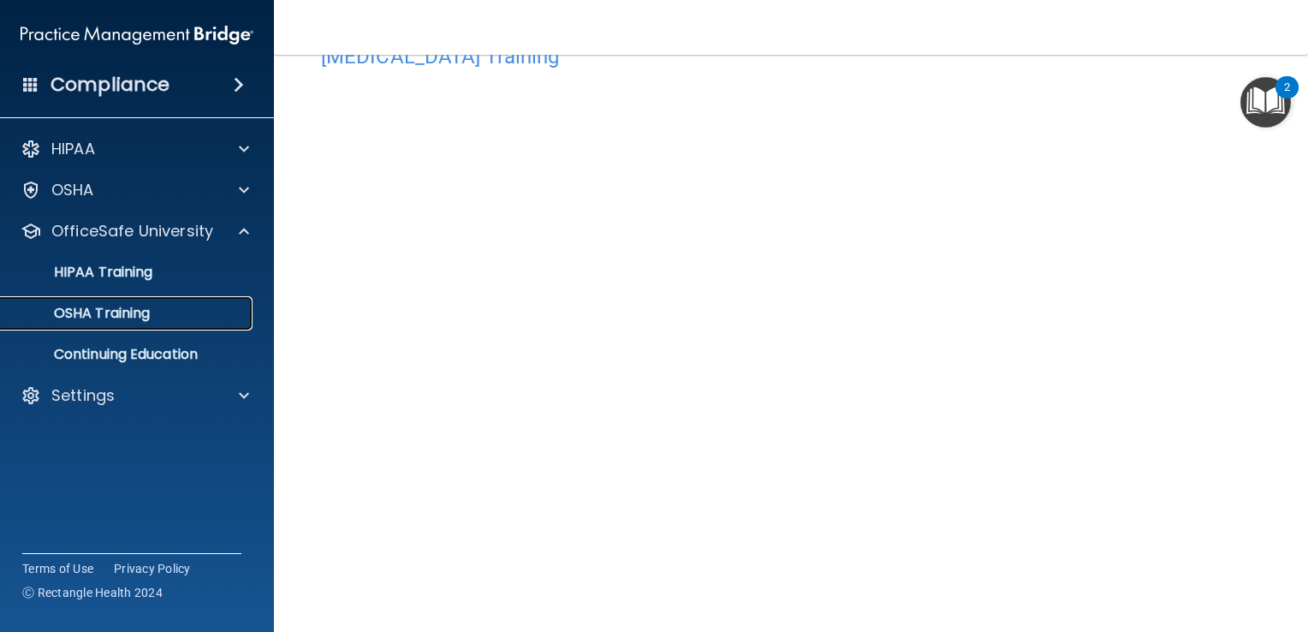
click at [185, 322] on link "OSHA Training" at bounding box center [118, 313] width 270 height 34
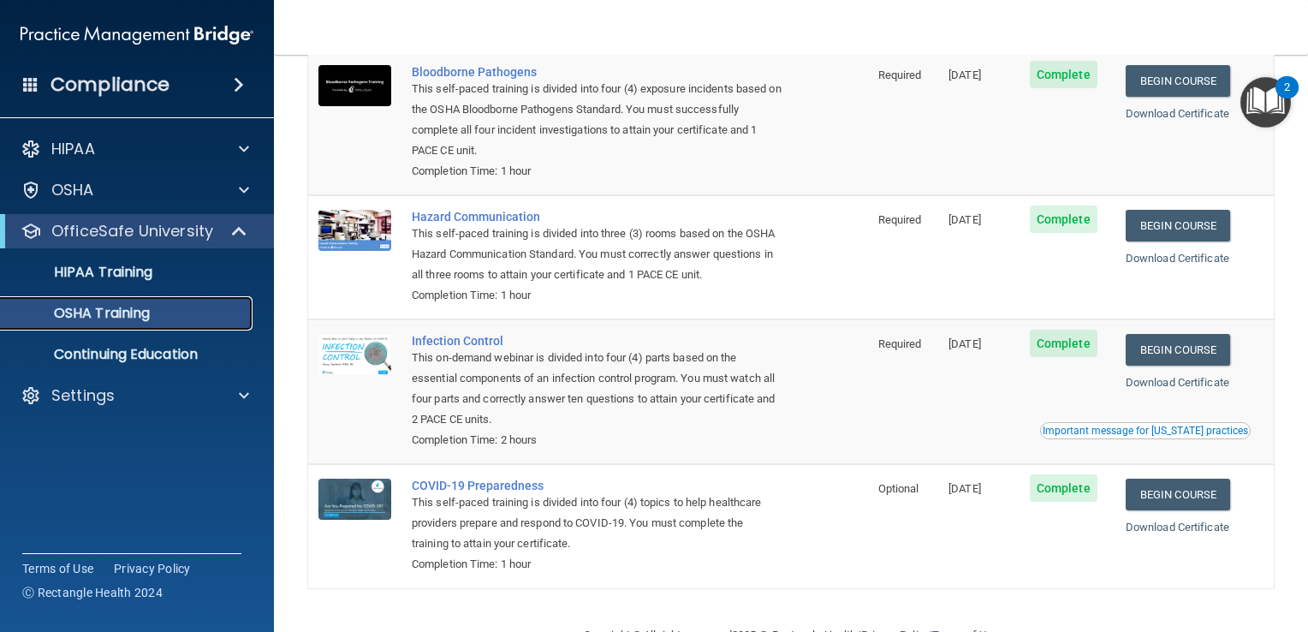
scroll to position [188, 0]
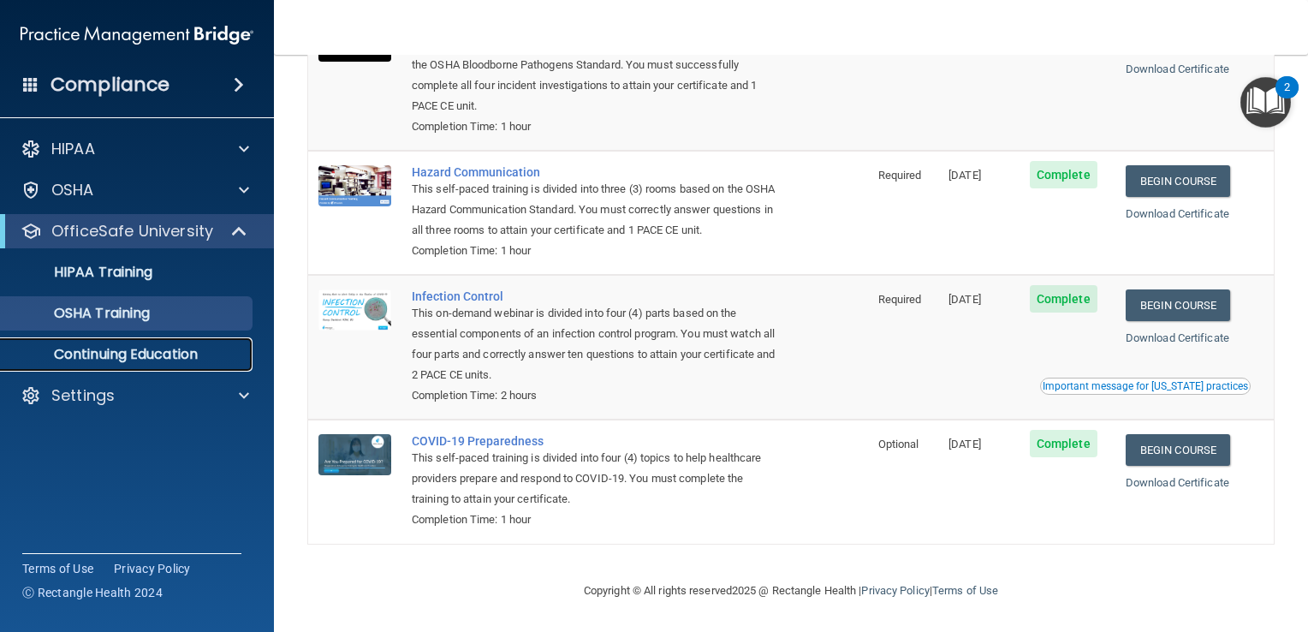
click at [171, 356] on p "Continuing Education" at bounding box center [128, 354] width 234 height 17
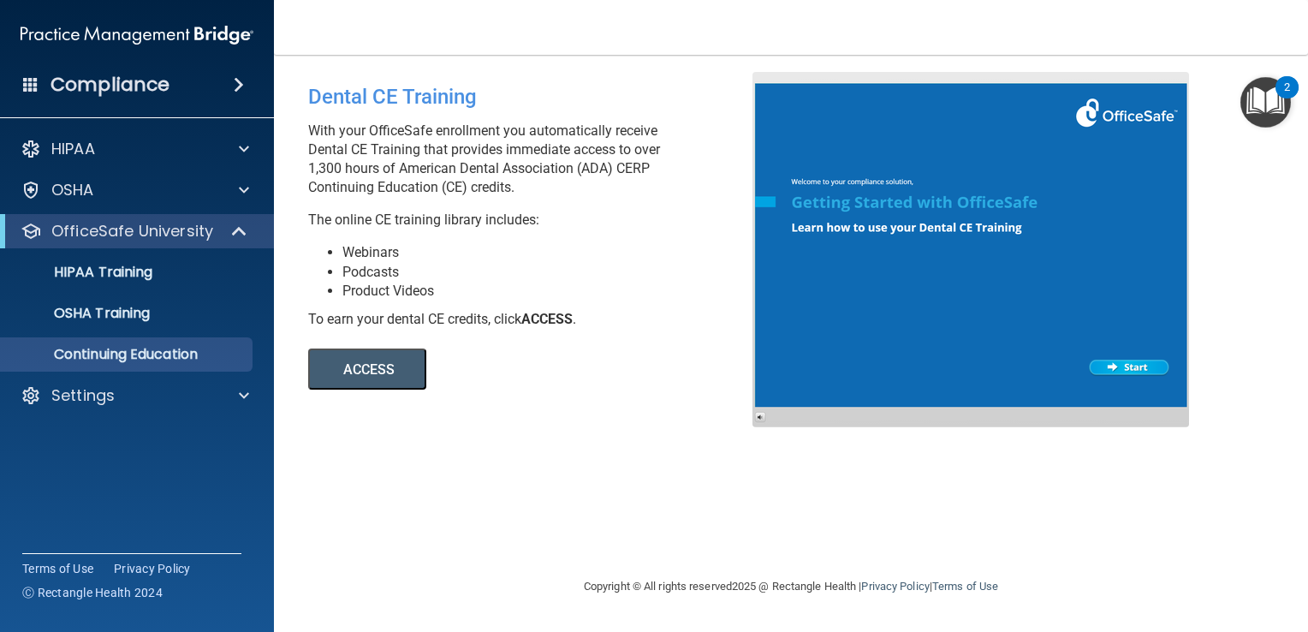
click at [1143, 380] on div at bounding box center [970, 249] width 437 height 355
click at [127, 397] on div "Settings" at bounding box center [114, 395] width 212 height 21
click at [185, 325] on link "OSHA Training" at bounding box center [118, 313] width 270 height 34
